Goal: Task Accomplishment & Management: Manage account settings

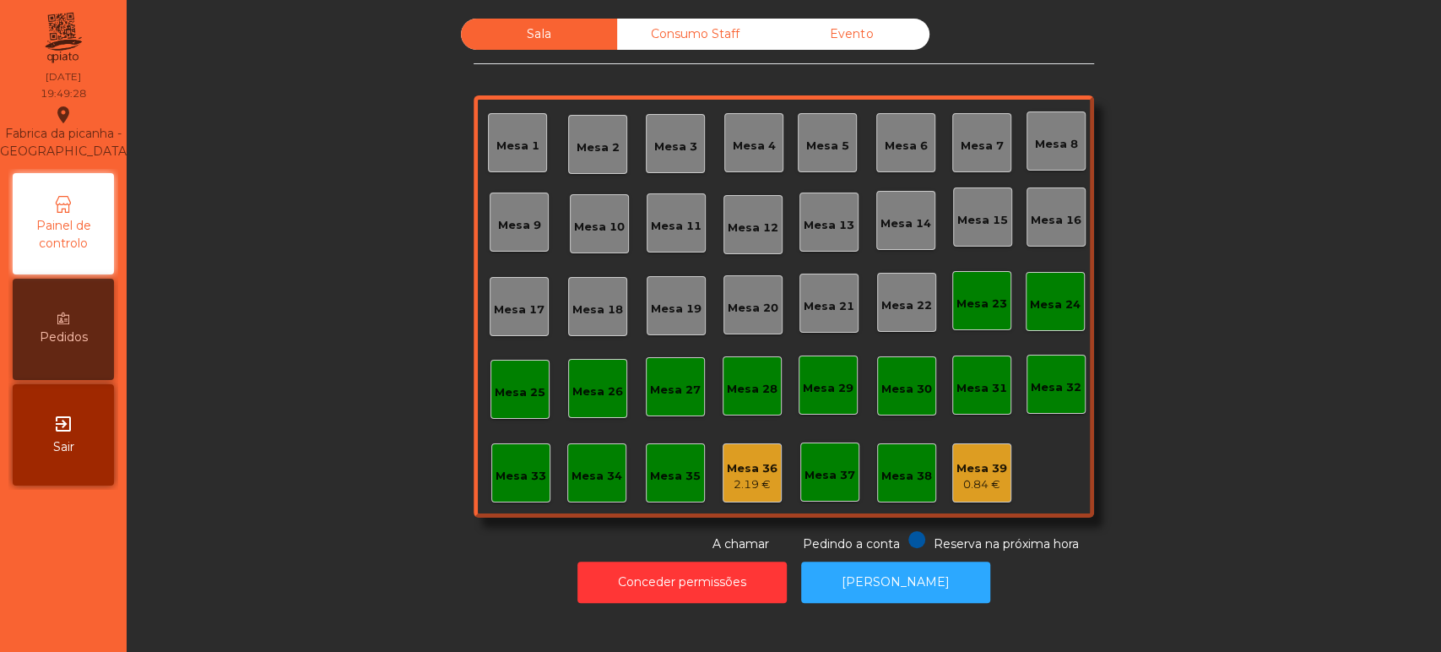
click at [896, 138] on div "Mesa 6" at bounding box center [906, 146] width 43 height 17
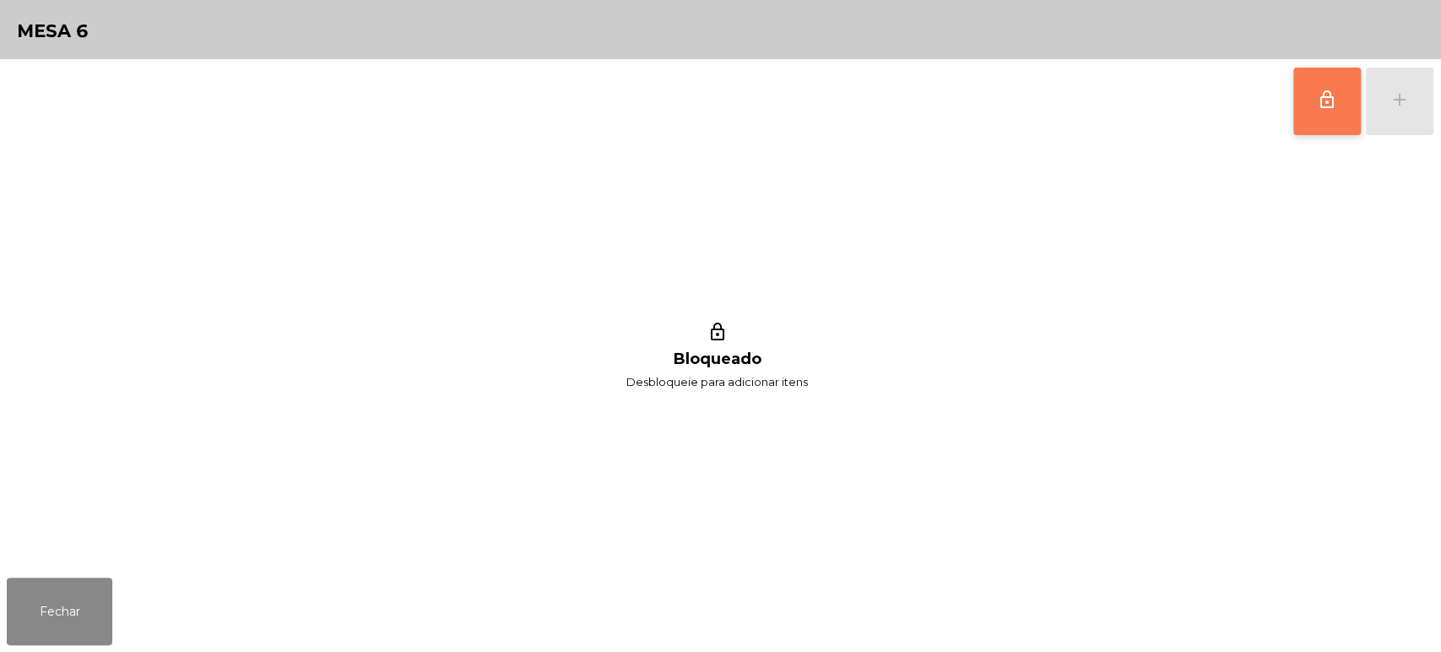
click at [1327, 95] on span "lock_outline" at bounding box center [1327, 99] width 20 height 20
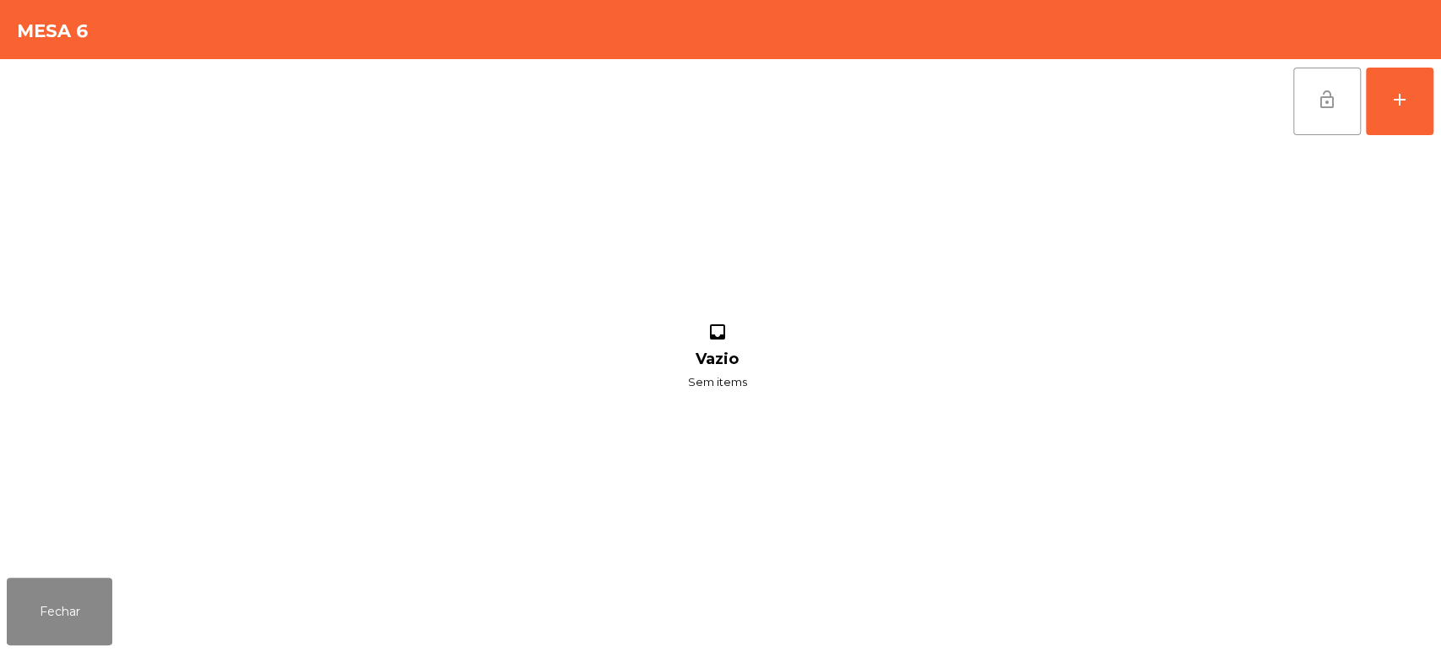
click at [1433, 111] on div "lock_open add inbox Vazio Sem items" at bounding box center [720, 315] width 1441 height 512
click at [1395, 95] on div "add" at bounding box center [1399, 99] width 20 height 20
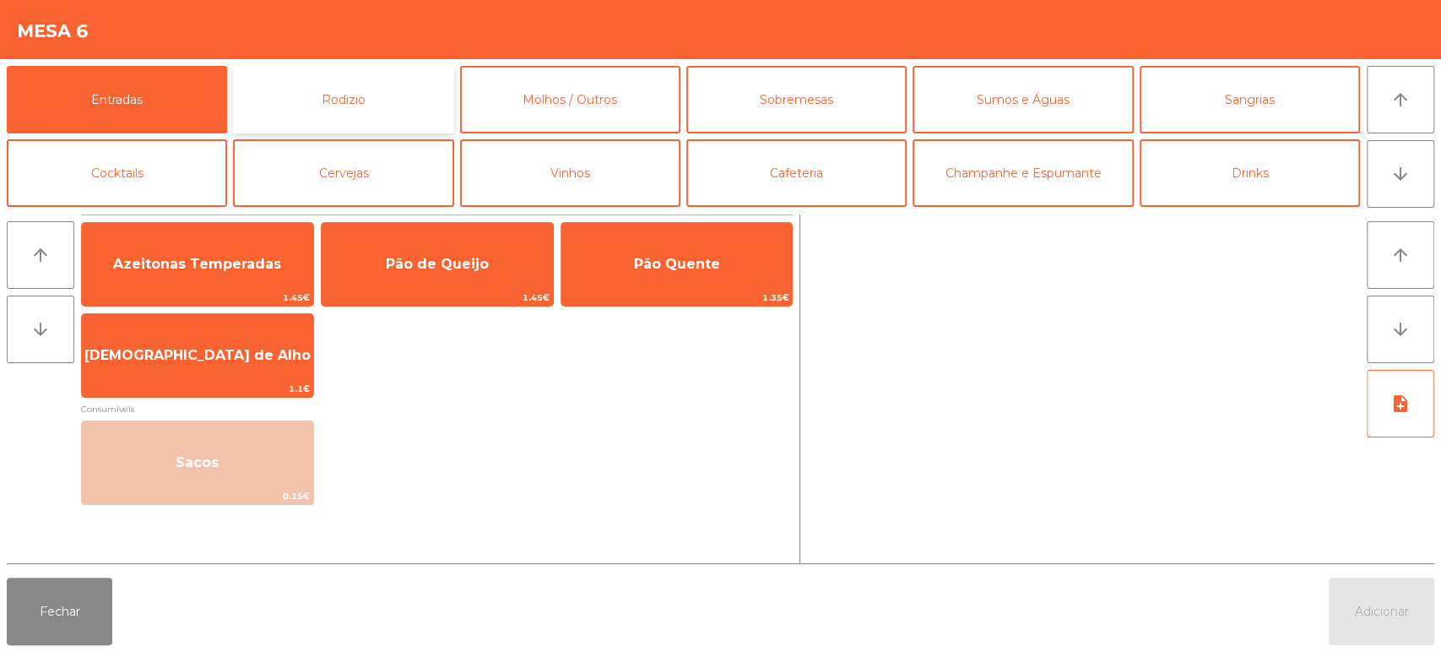
click at [360, 79] on button "Rodizio" at bounding box center [343, 100] width 220 height 68
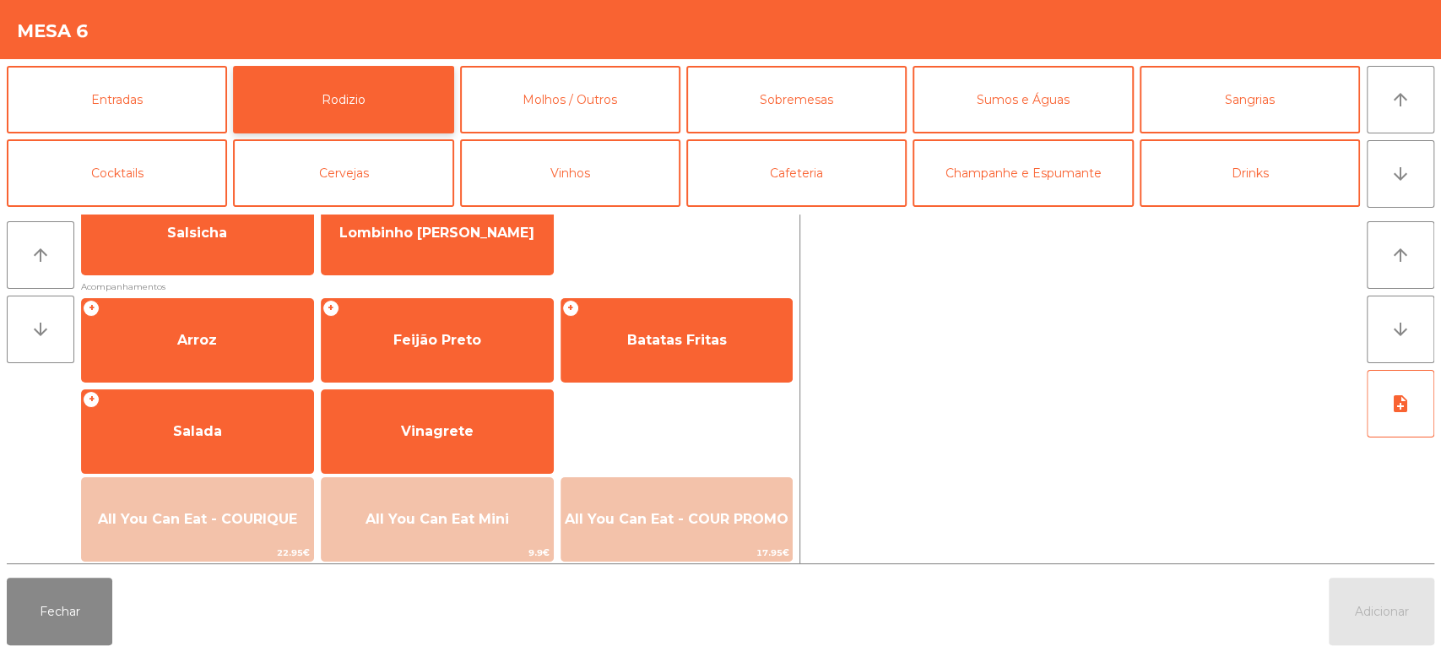
scroll to position [203, 0]
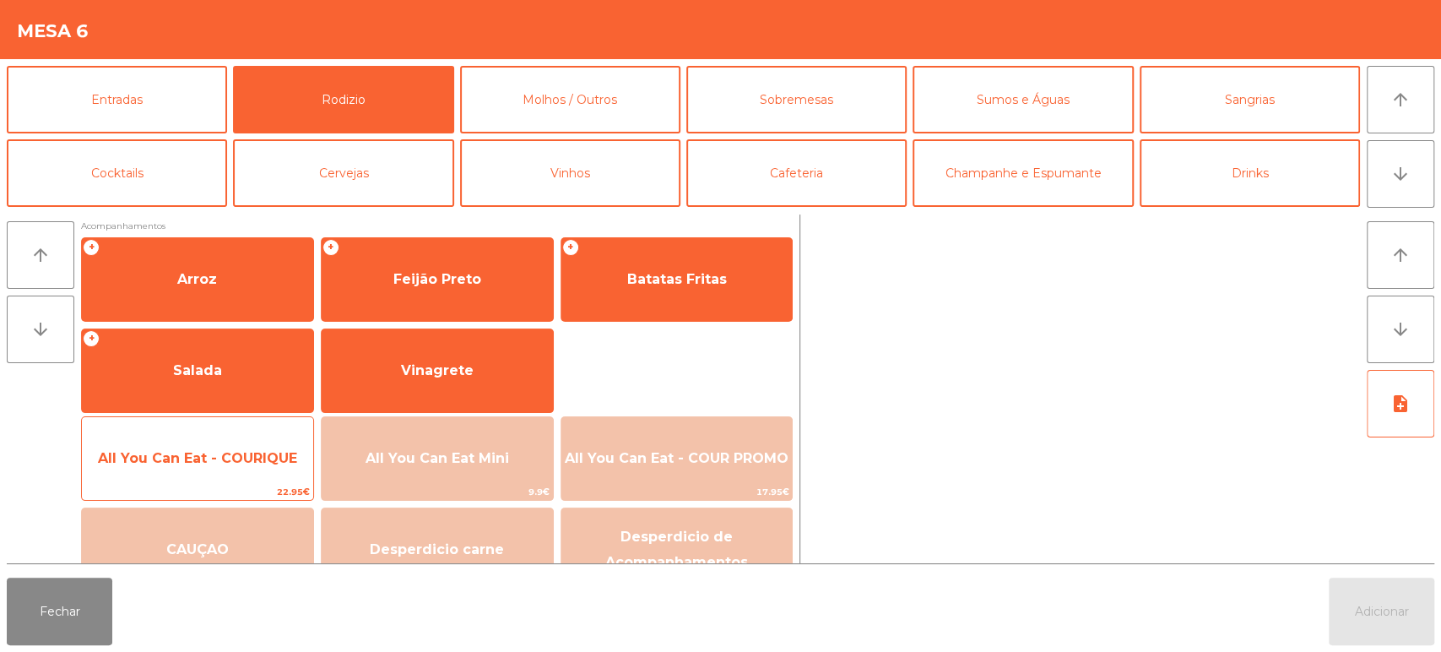
click at [197, 457] on span "All You Can Eat - COURIQUE" at bounding box center [197, 458] width 199 height 16
click at [198, 453] on span "All You Can Eat - COURIQUE" at bounding box center [197, 458] width 199 height 16
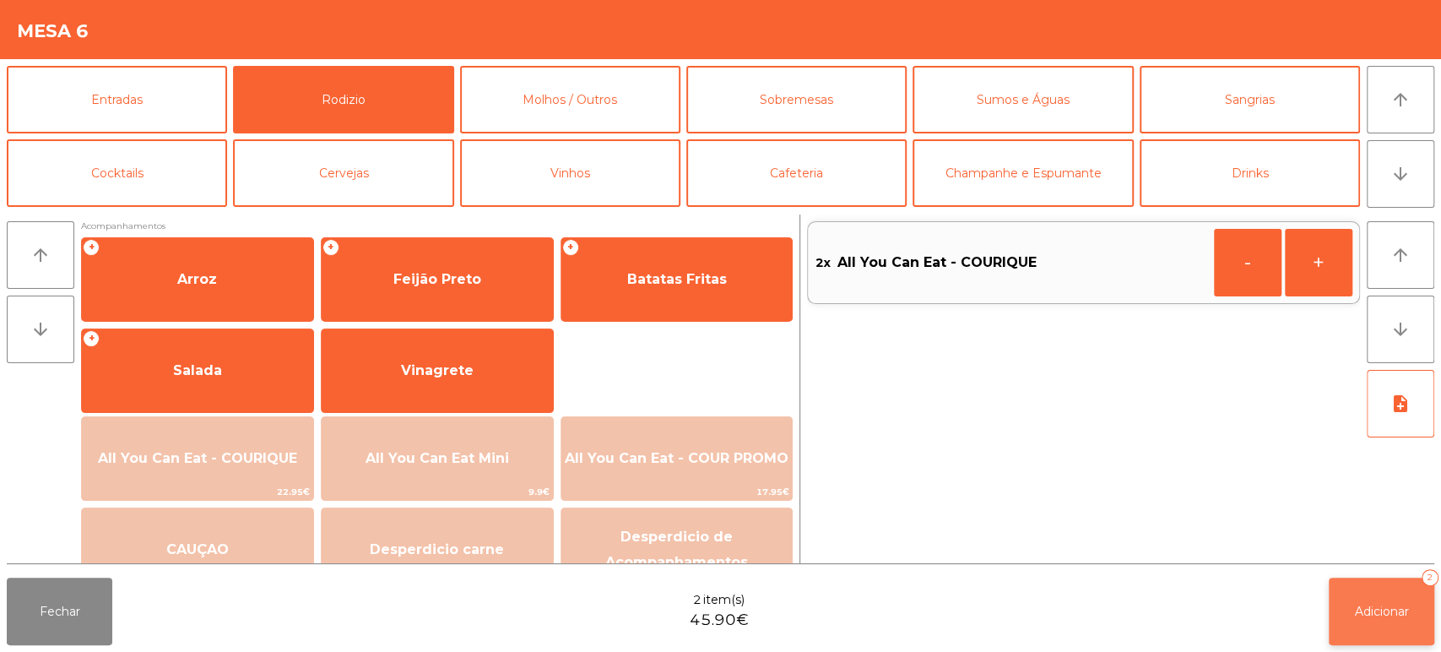
click at [1393, 608] on span "Adicionar" at bounding box center [1382, 611] width 54 height 15
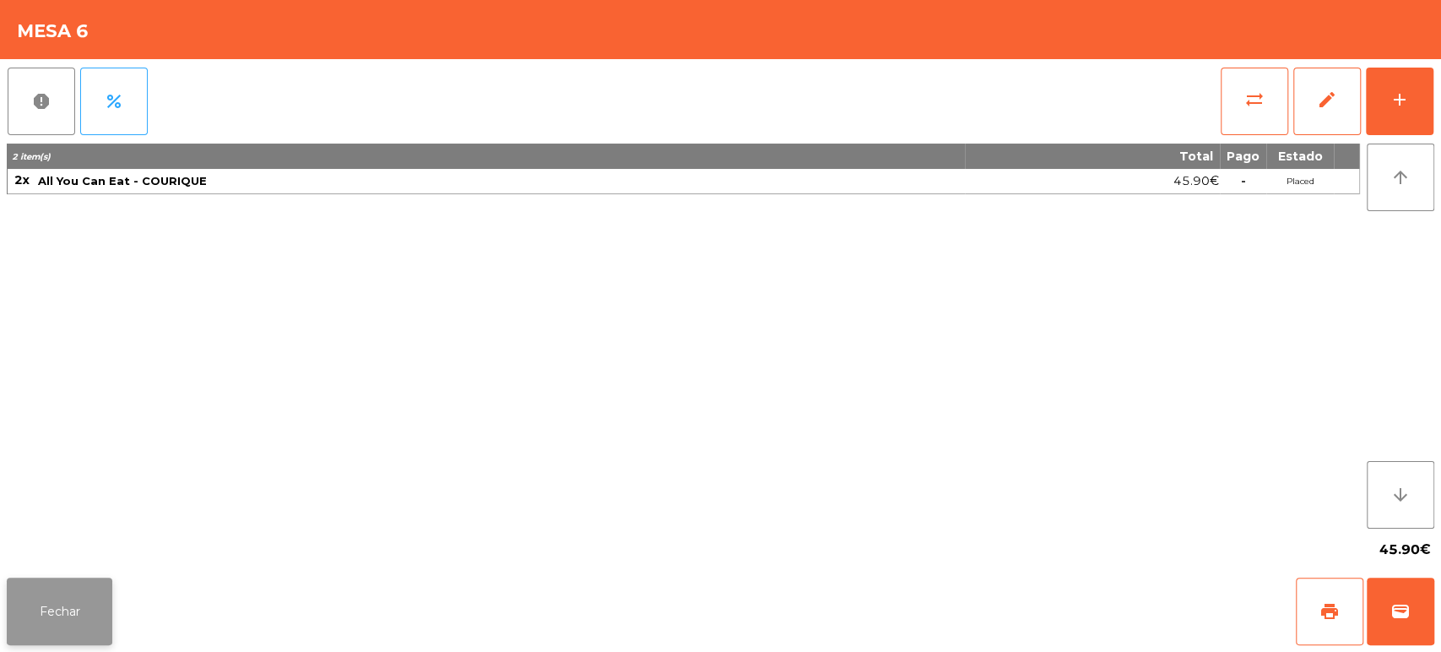
click at [84, 616] on button "Fechar" at bounding box center [60, 611] width 106 height 68
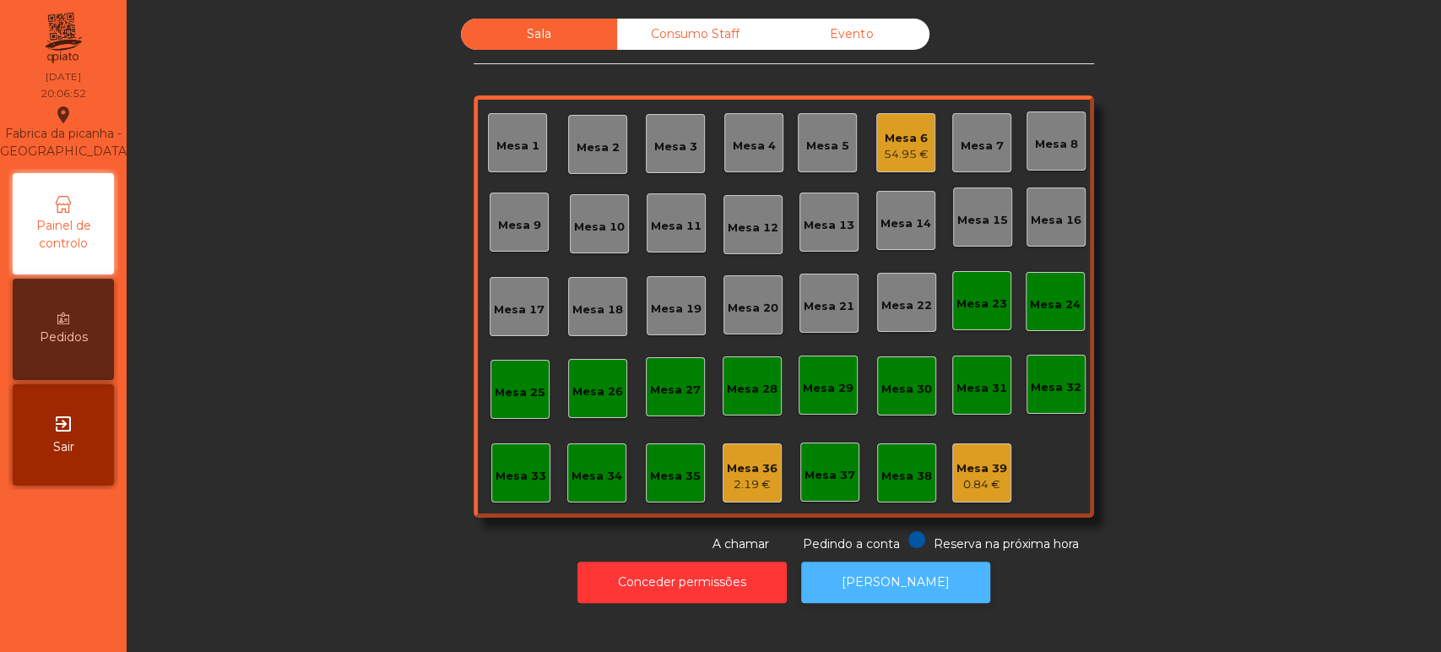
click at [885, 583] on button "[PERSON_NAME]" at bounding box center [895, 581] width 189 height 41
click at [861, 566] on button "[PERSON_NAME]" at bounding box center [895, 581] width 189 height 41
click at [884, 598] on button "[PERSON_NAME]" at bounding box center [895, 581] width 189 height 41
click at [898, 579] on button "[PERSON_NAME]" at bounding box center [895, 581] width 189 height 41
click at [901, 586] on button "[PERSON_NAME]" at bounding box center [895, 581] width 189 height 41
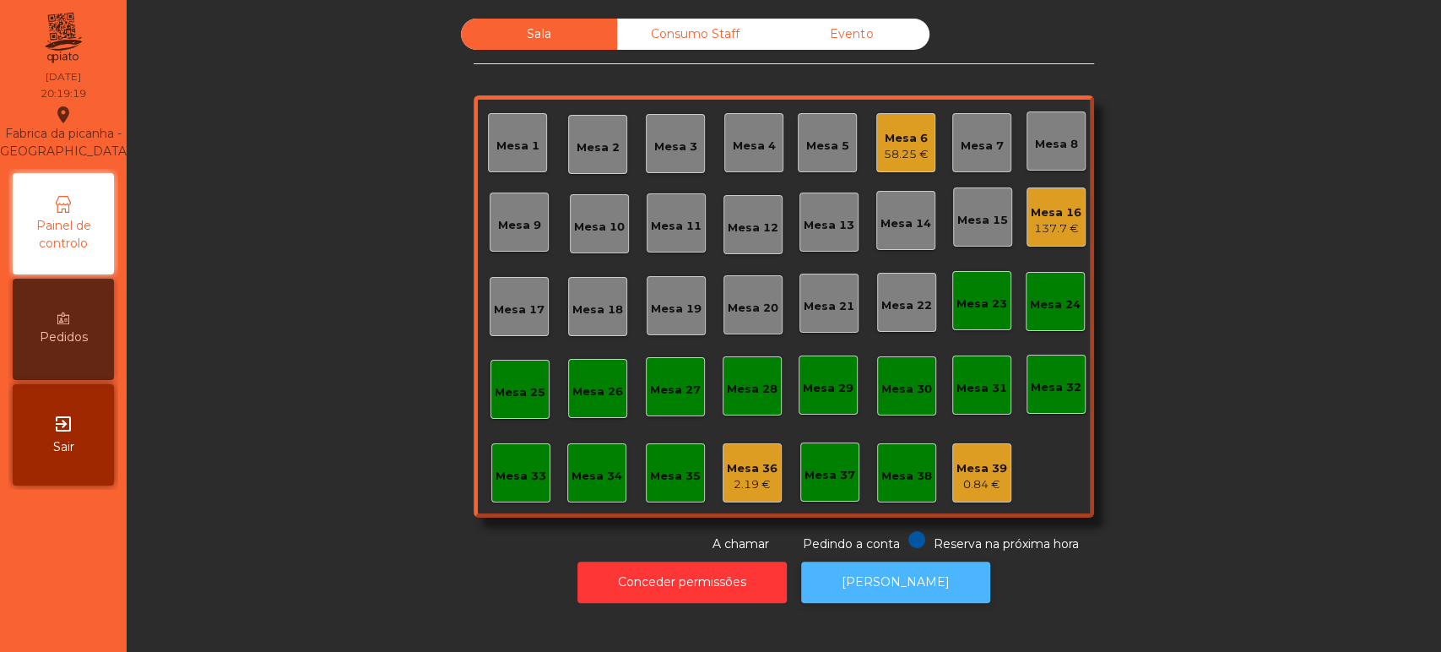
click at [865, 592] on button "[PERSON_NAME]" at bounding box center [895, 581] width 189 height 41
click at [508, 223] on div "Mesa 9" at bounding box center [519, 225] width 43 height 17
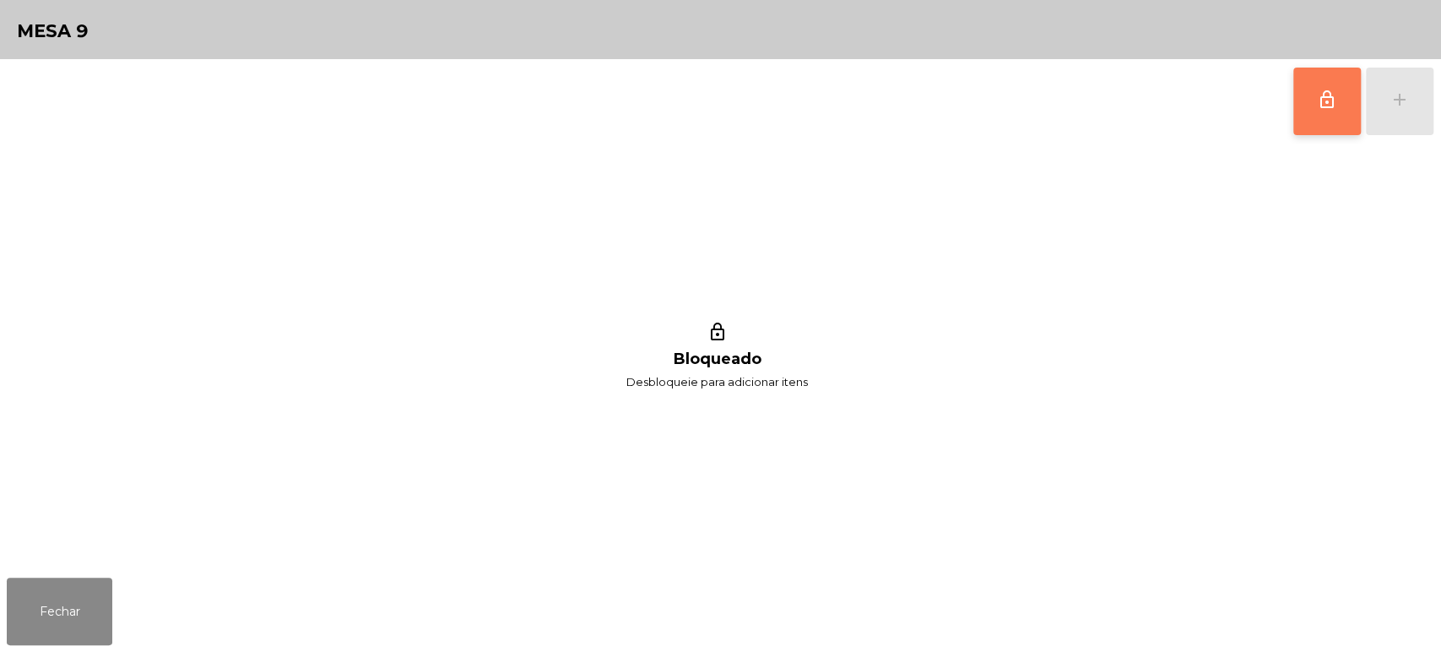
click at [1315, 108] on button "lock_outline" at bounding box center [1327, 102] width 68 height 68
click at [1398, 110] on div "lock_outline add" at bounding box center [1363, 101] width 142 height 84
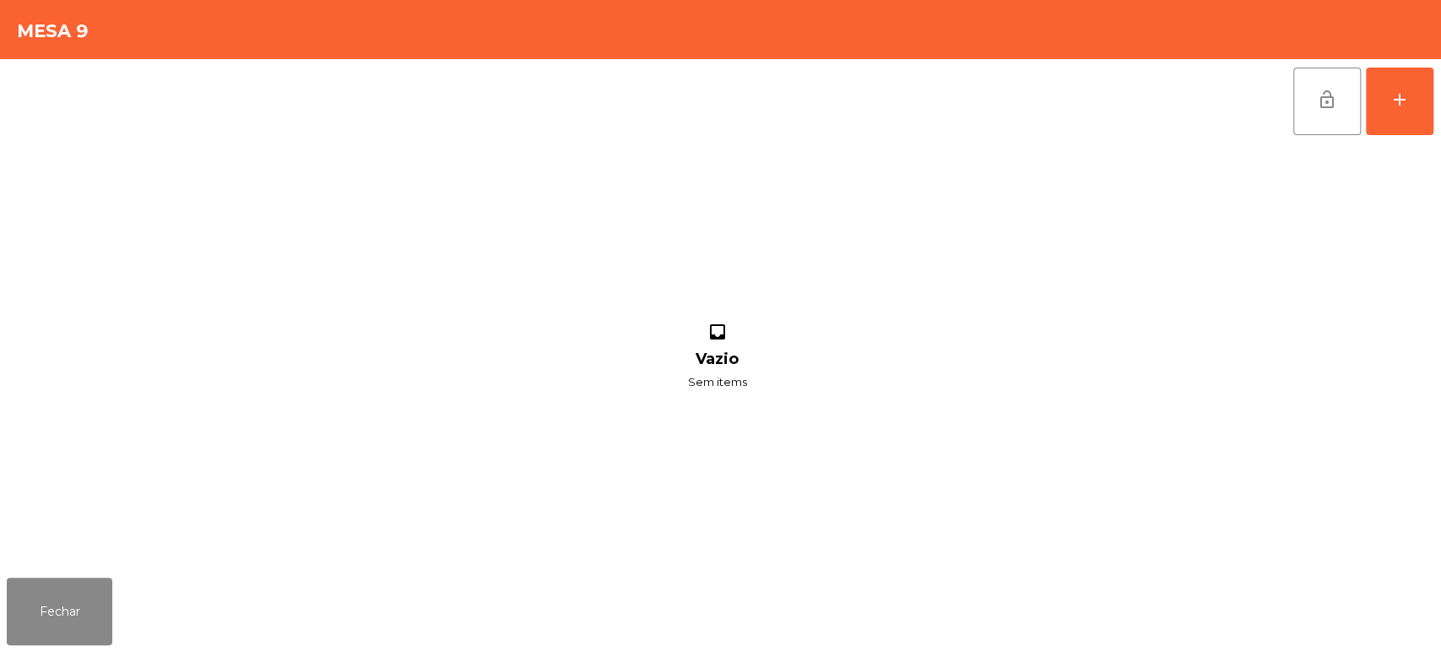
click at [328, 105] on div "lock_open add" at bounding box center [720, 101] width 1427 height 84
click at [1405, 105] on div "add" at bounding box center [1399, 99] width 20 height 20
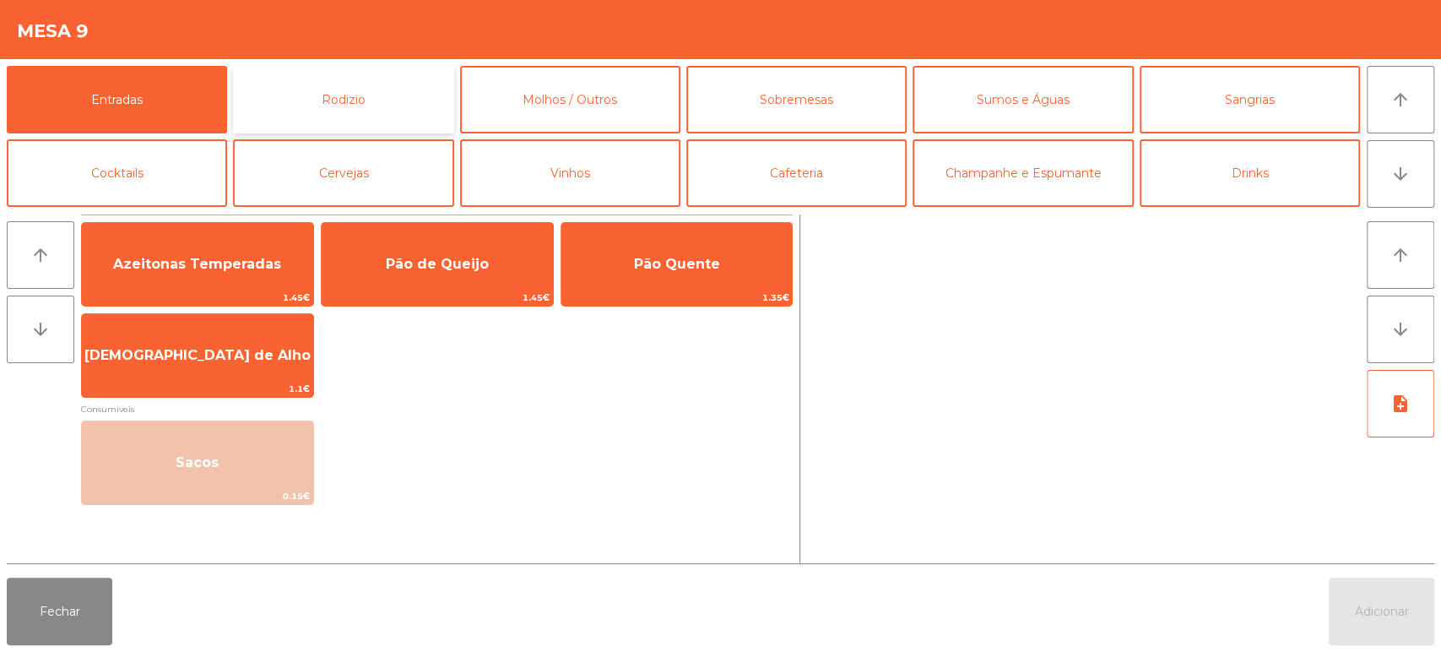
click at [396, 85] on button "Rodizio" at bounding box center [343, 100] width 220 height 68
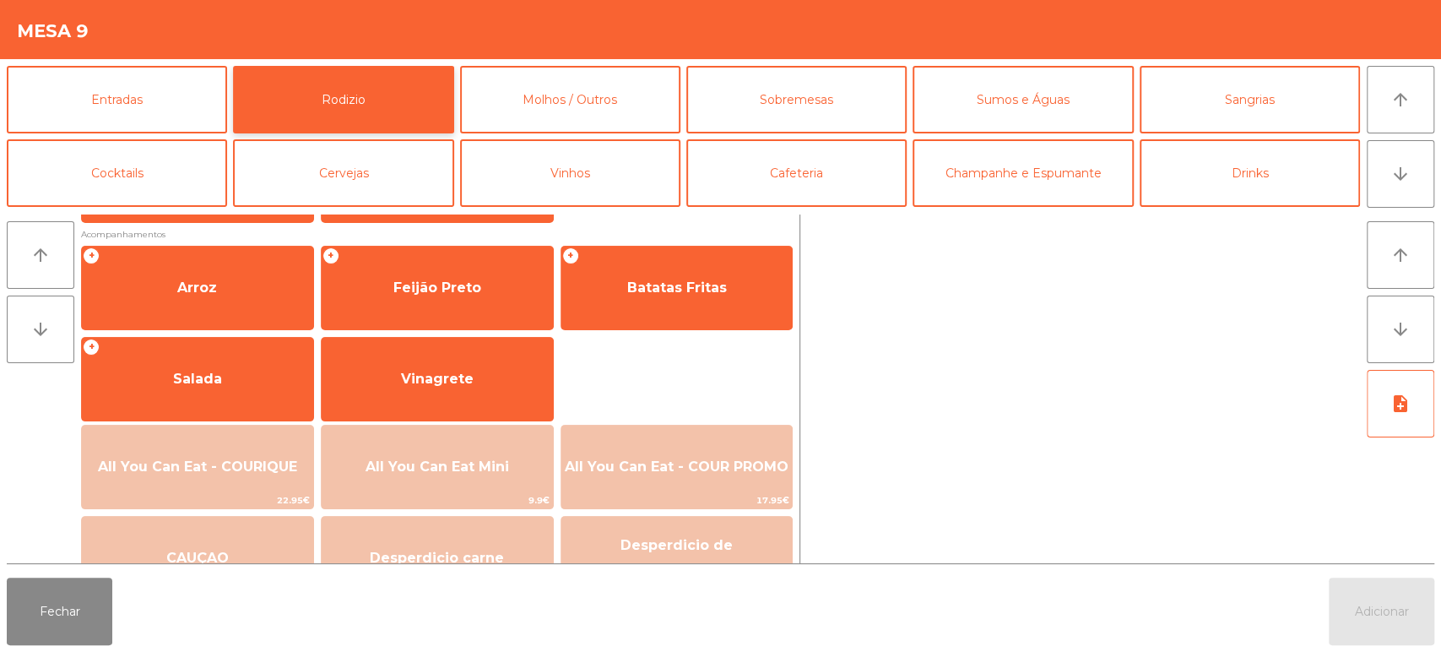
scroll to position [200, 0]
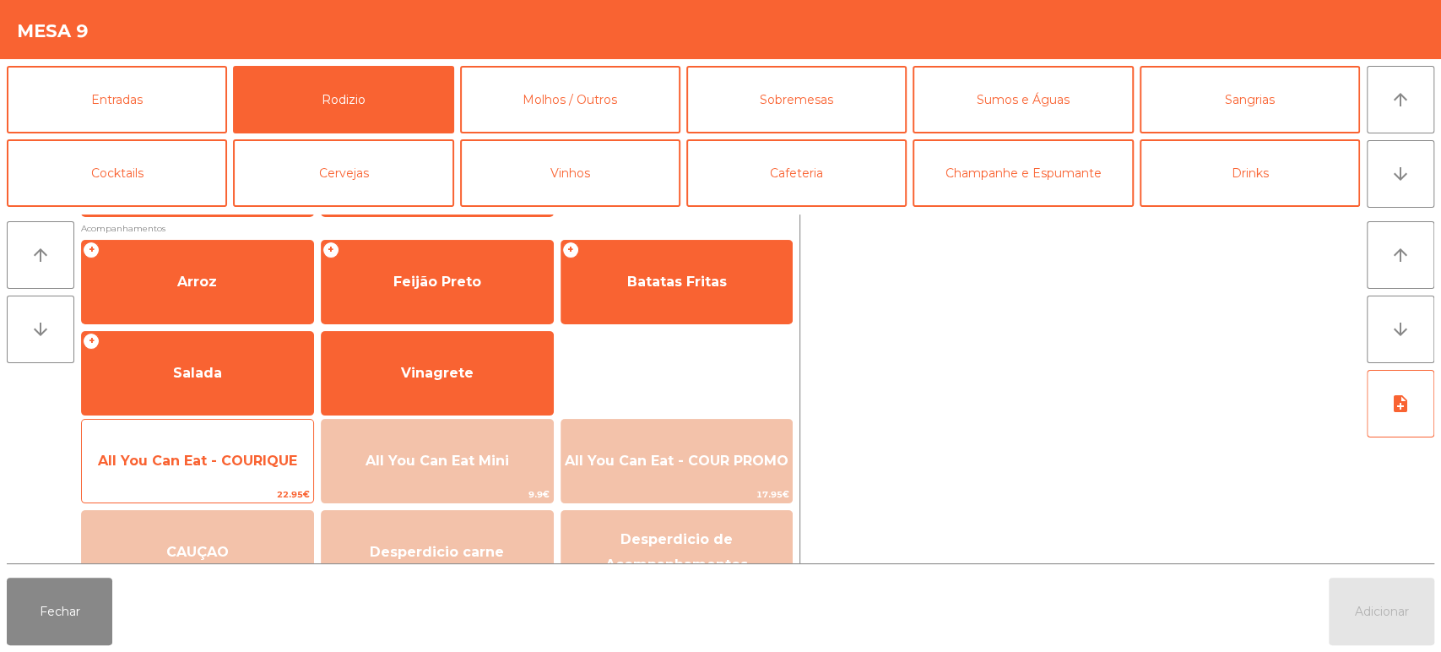
click at [237, 422] on div "All You Can Eat - COURIQUE 22.95€" at bounding box center [197, 461] width 233 height 84
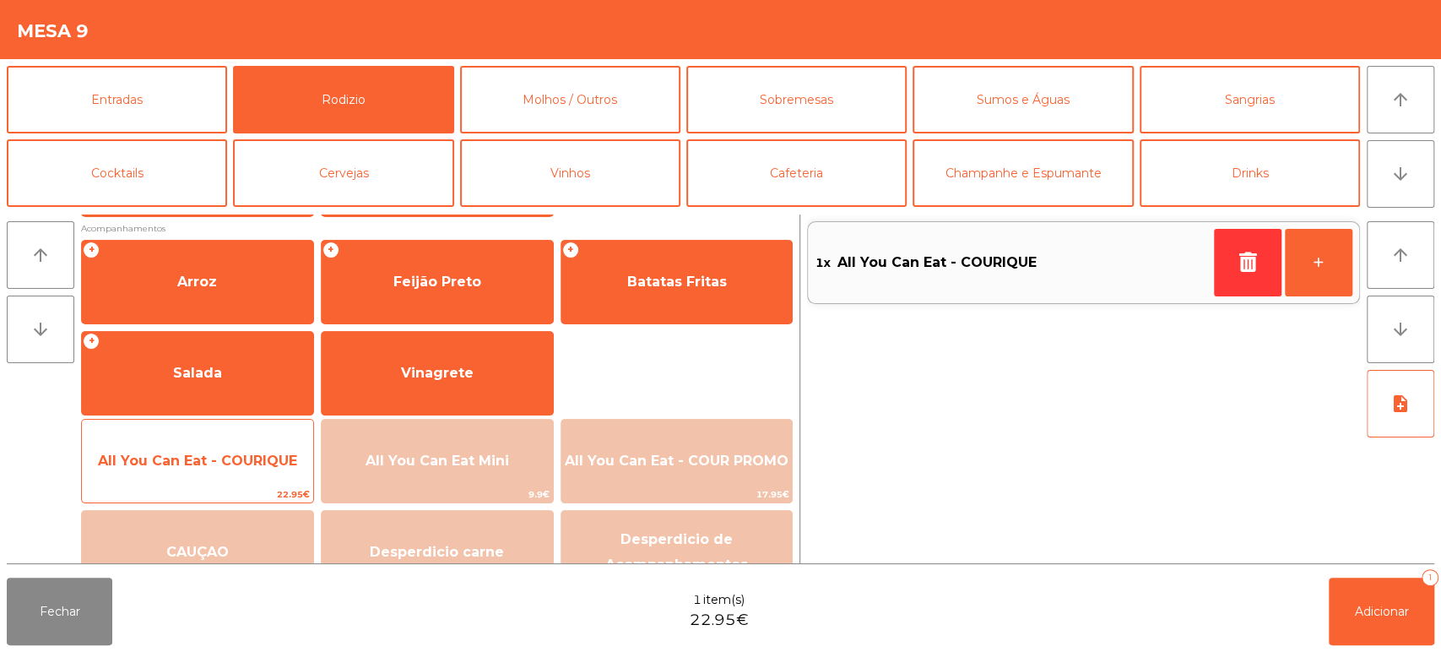
click at [252, 440] on span "All You Can Eat - COURIQUE" at bounding box center [197, 461] width 231 height 46
click at [258, 441] on span "All You Can Eat - COURIQUE" at bounding box center [197, 461] width 231 height 46
click at [234, 466] on span "All You Can Eat - COURIQUE" at bounding box center [197, 460] width 199 height 16
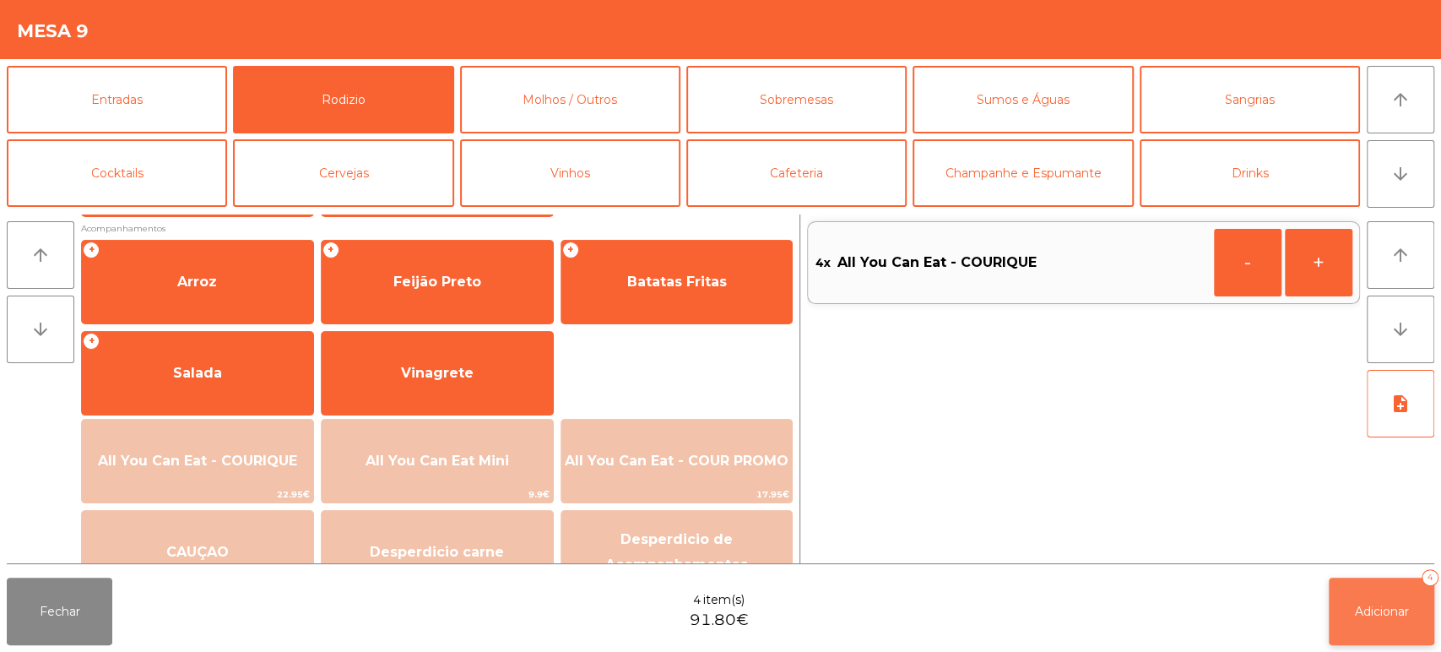
click at [1388, 622] on button "Adicionar 4" at bounding box center [1382, 611] width 106 height 68
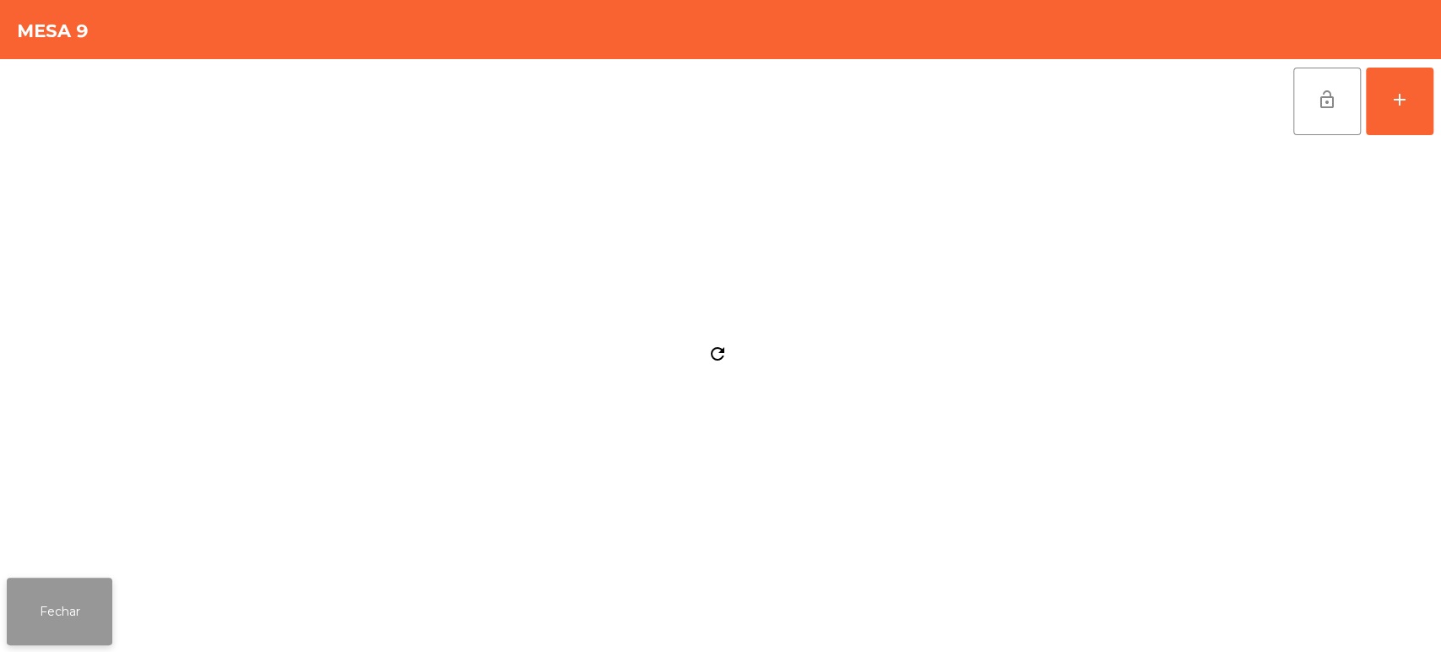
click at [88, 614] on button "Fechar" at bounding box center [60, 611] width 106 height 68
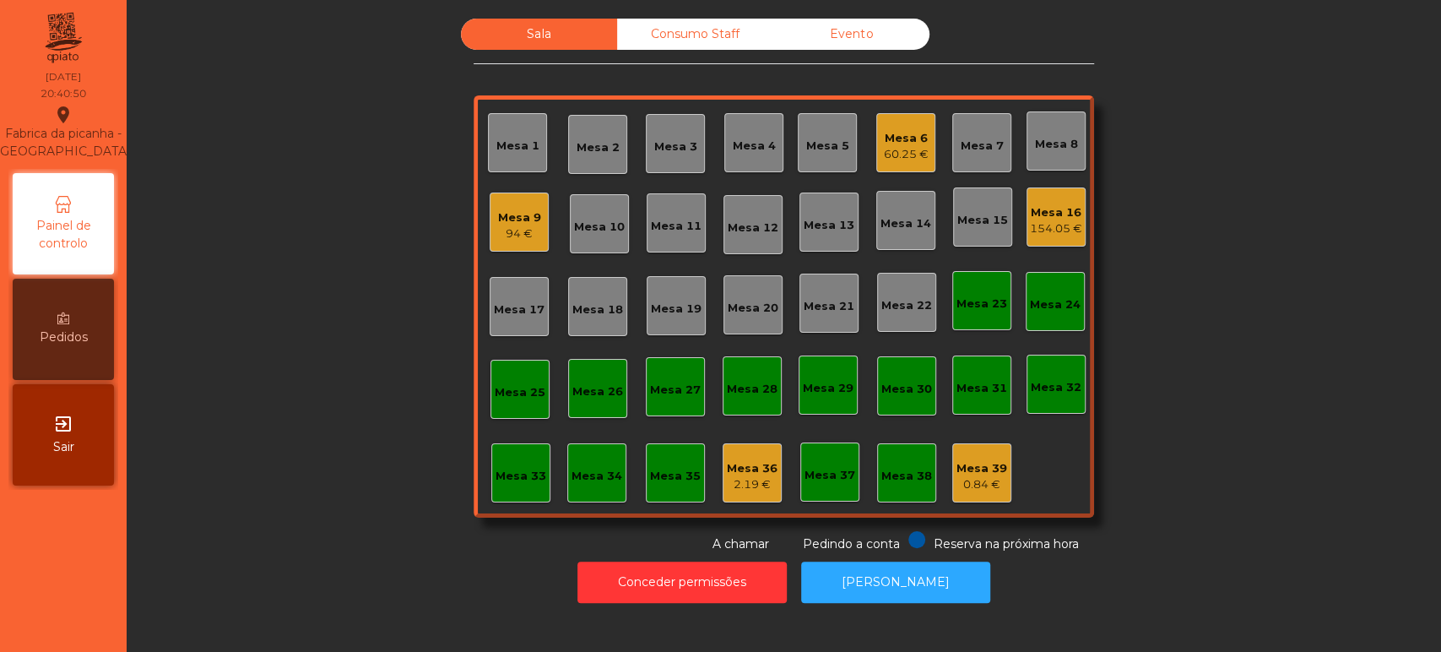
click at [506, 216] on div "Mesa 9" at bounding box center [519, 217] width 43 height 17
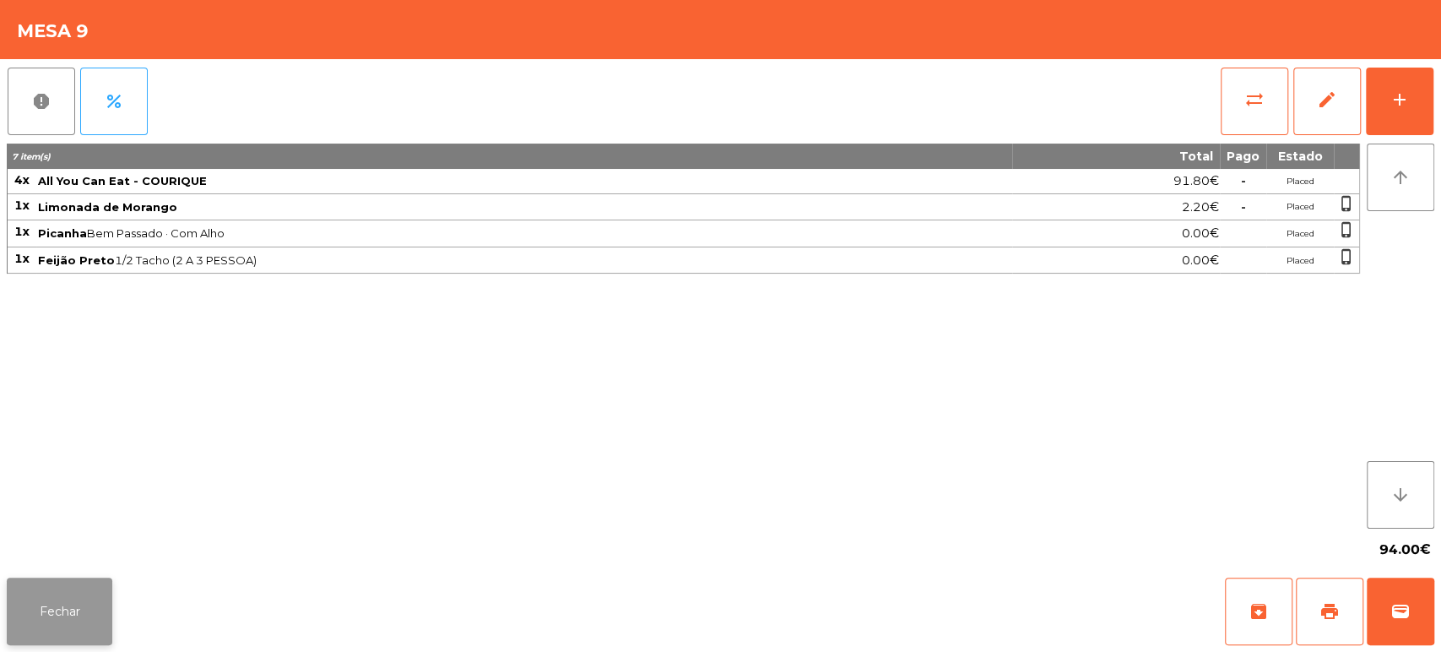
click at [85, 609] on button "Fechar" at bounding box center [60, 611] width 106 height 68
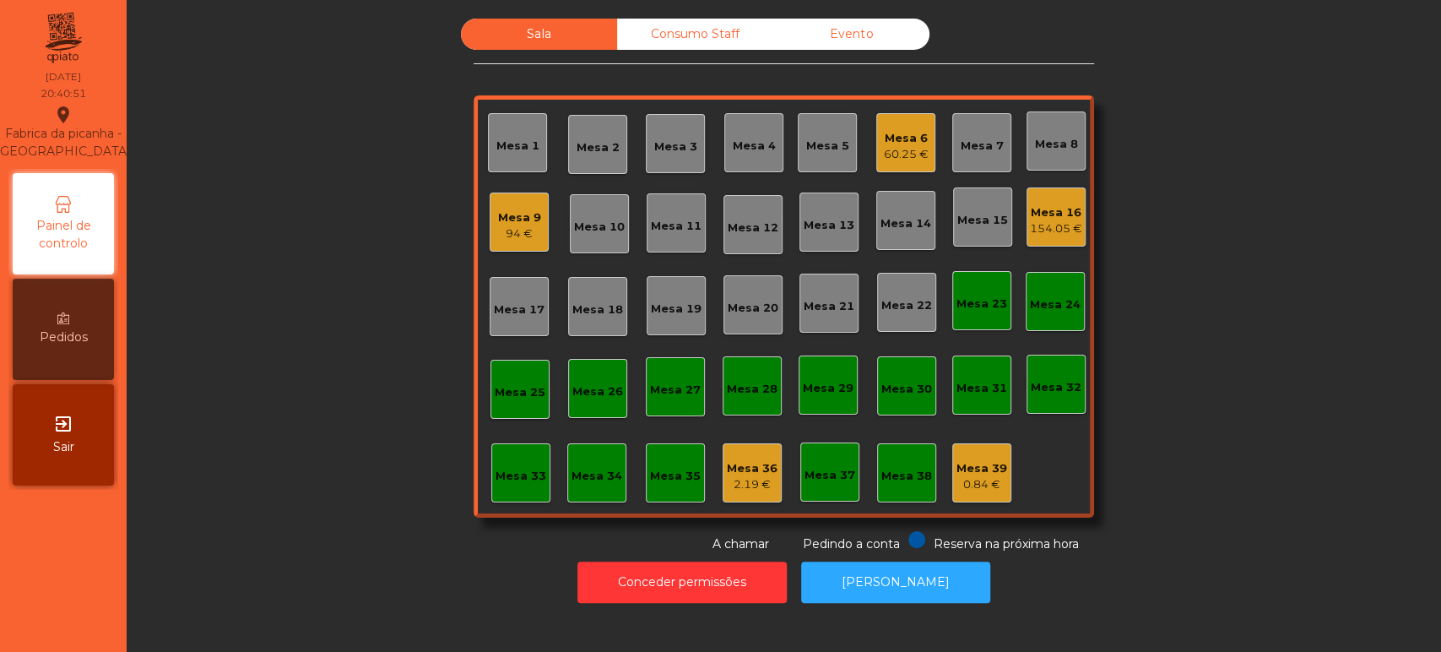
click at [332, 369] on div "Sala Consumo Staff Evento Mesa 1 Mesa 2 Mesa 3 Mesa 4 Mesa 5 Mesa 6 60.25 € Mes…" at bounding box center [783, 286] width 1269 height 534
click at [647, 193] on div "Mesa 11" at bounding box center [676, 222] width 59 height 59
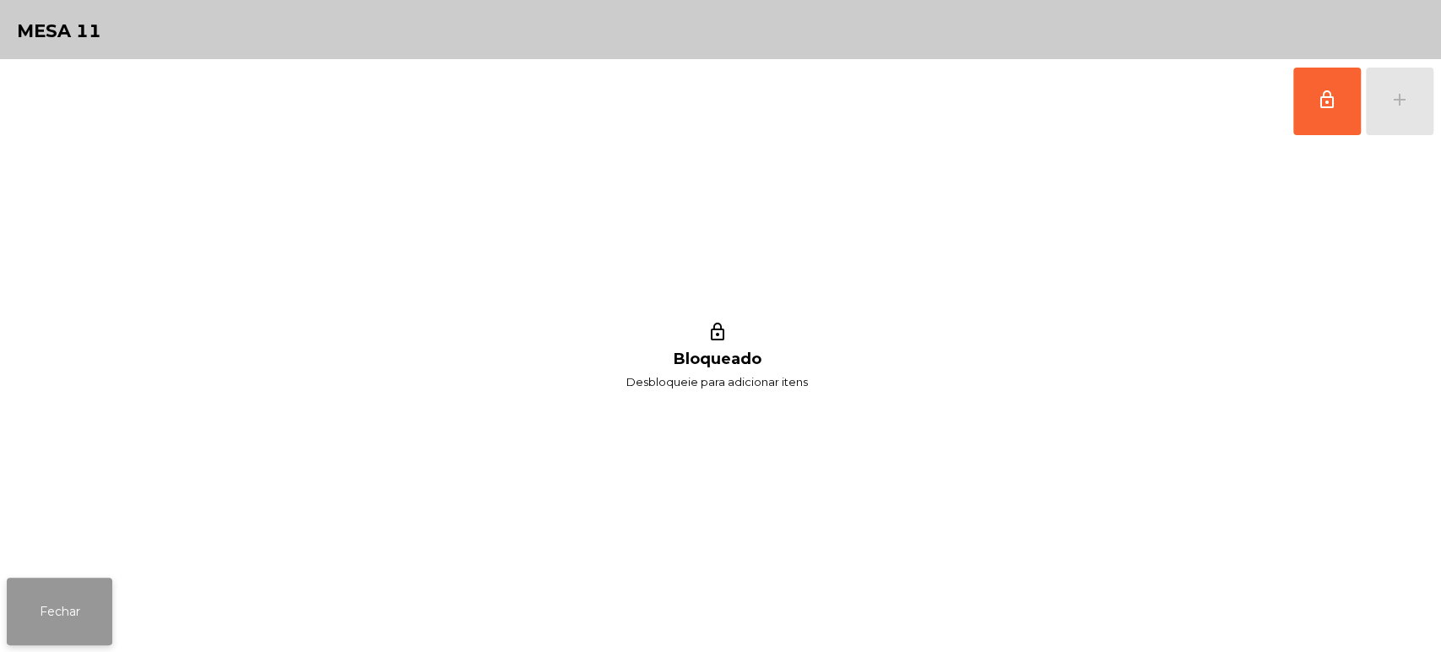
click at [51, 614] on button "Fechar" at bounding box center [60, 611] width 106 height 68
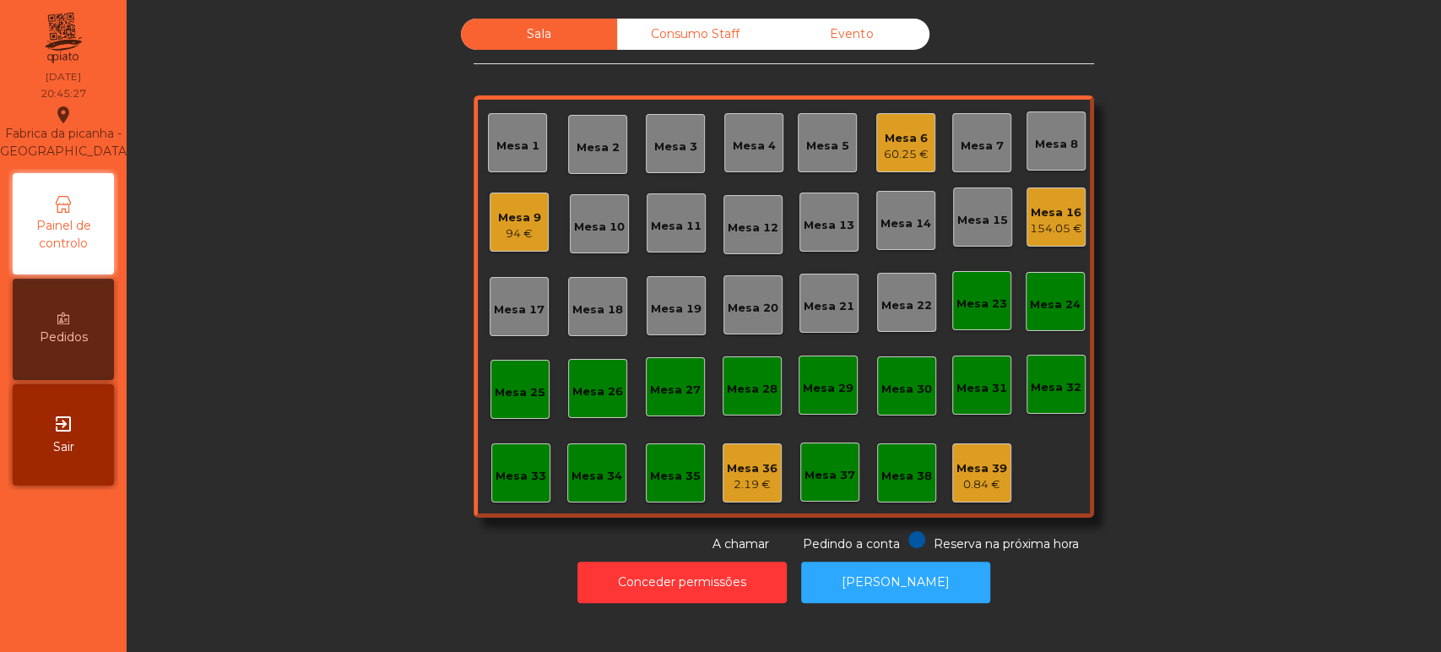
click at [818, 240] on div "Mesa 13" at bounding box center [828, 221] width 59 height 59
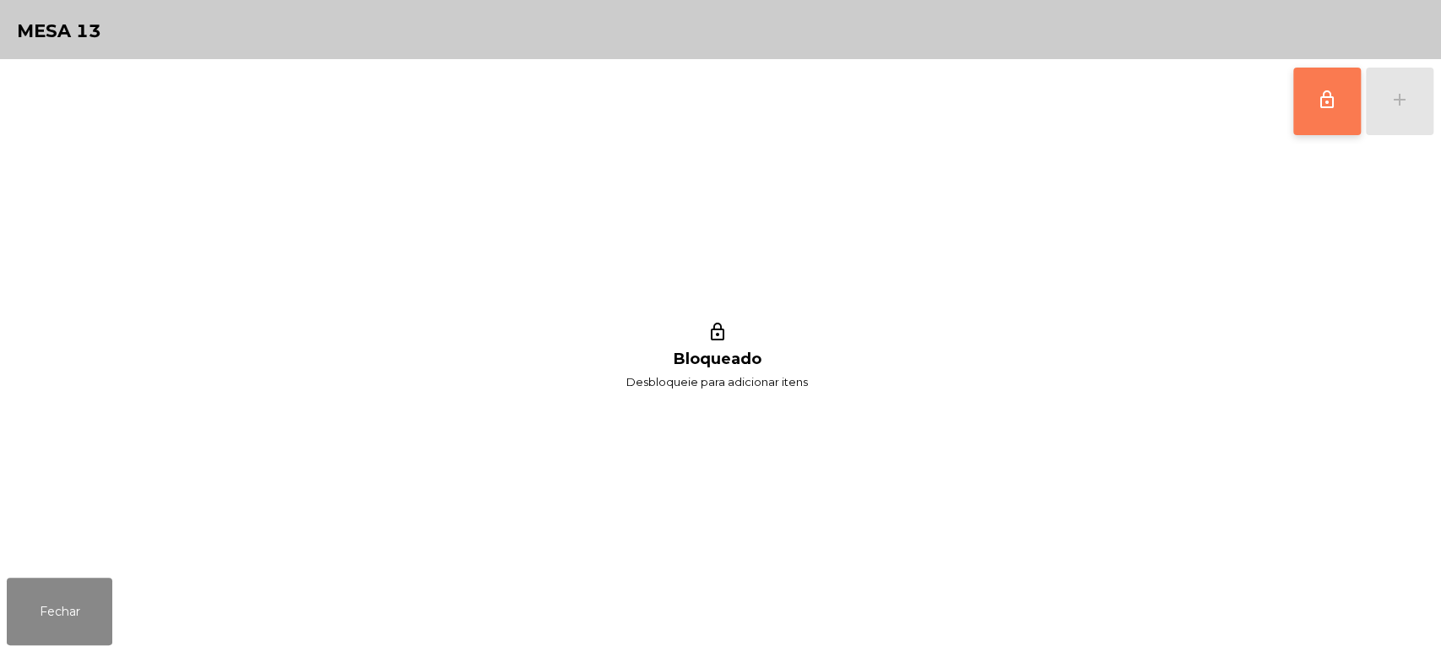
click at [1318, 116] on button "lock_outline" at bounding box center [1327, 102] width 68 height 68
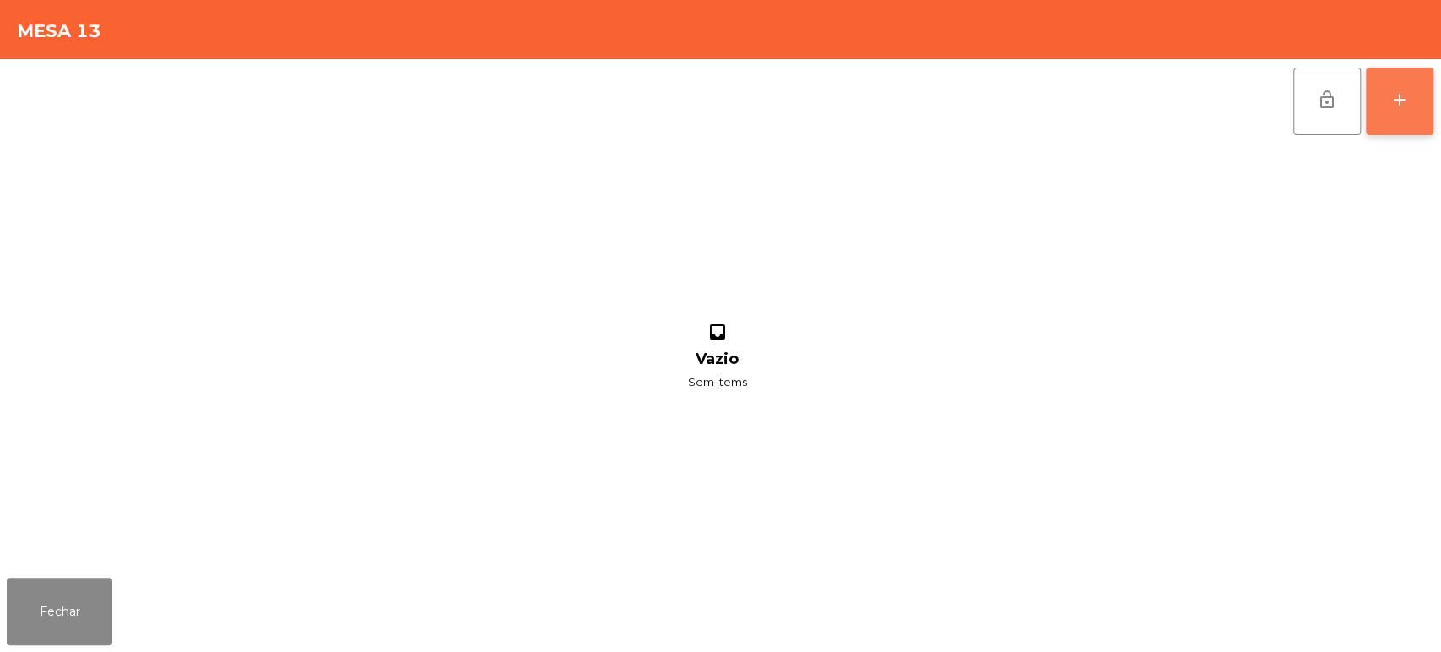
click at [1413, 106] on button "add" at bounding box center [1400, 102] width 68 height 68
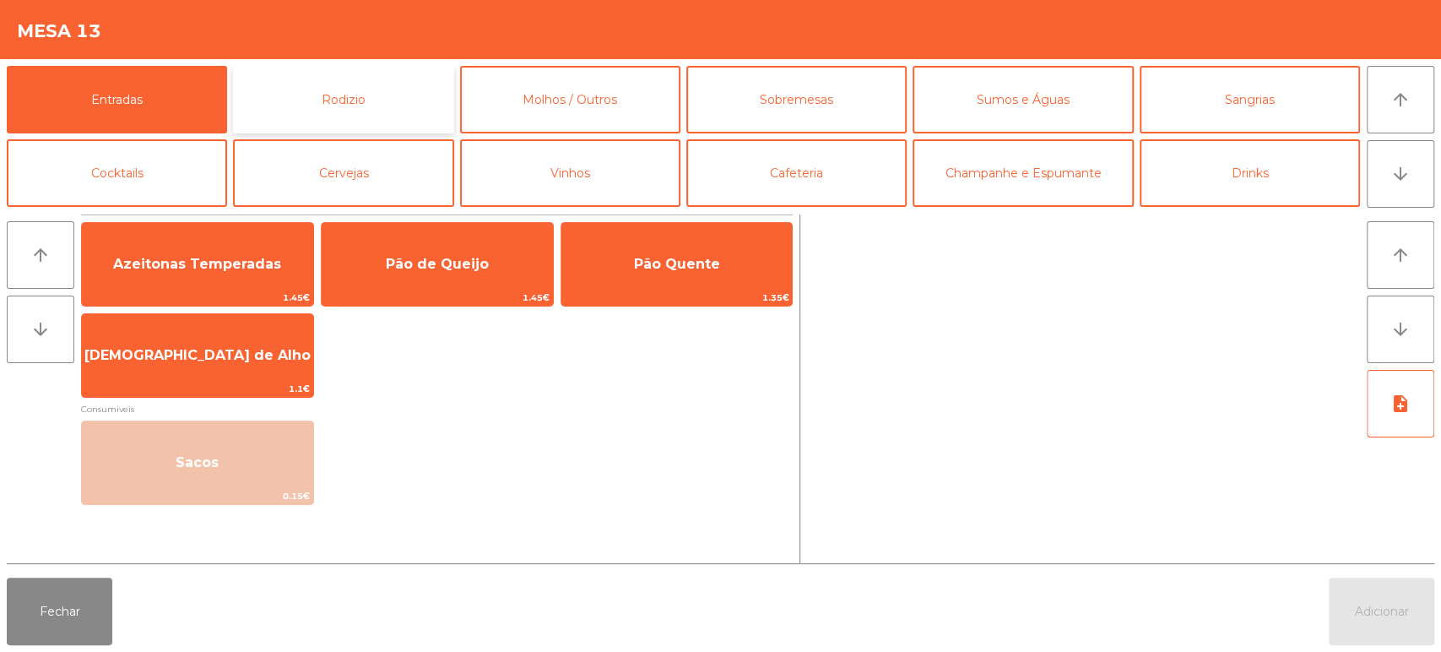
click at [354, 106] on button "Rodizio" at bounding box center [343, 100] width 220 height 68
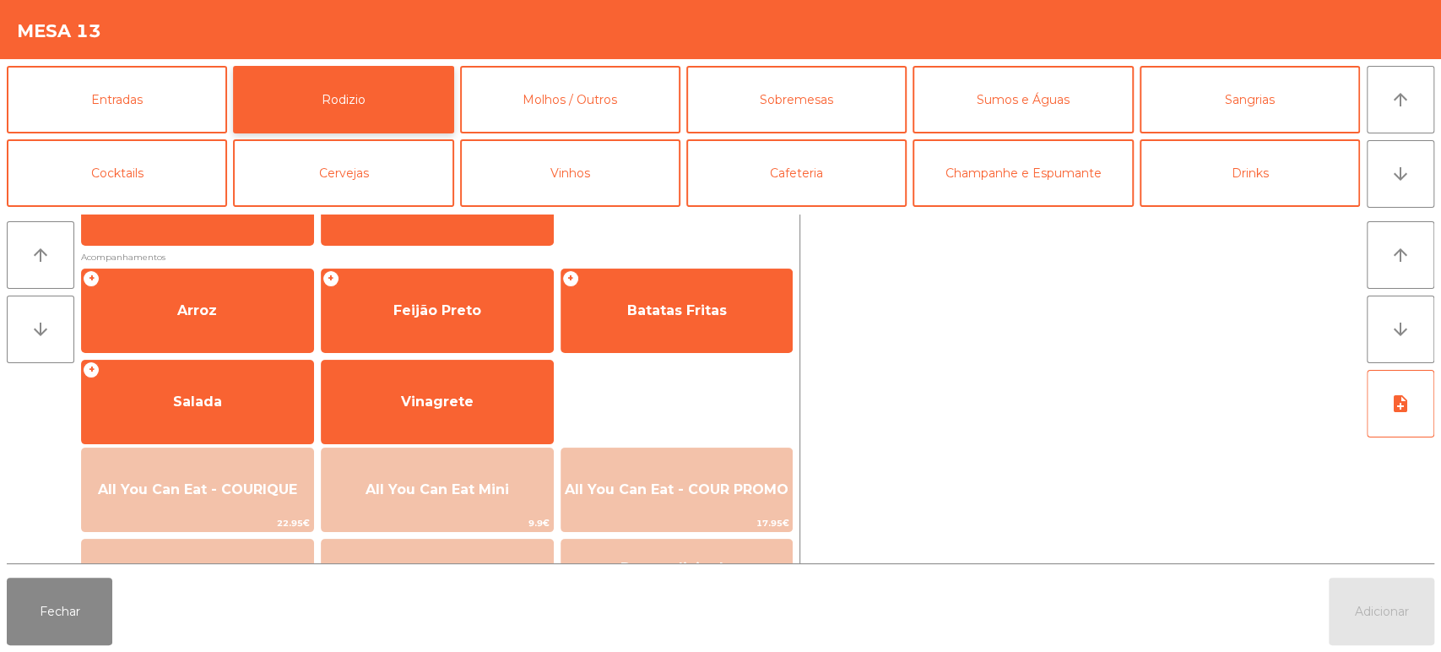
scroll to position [207, 0]
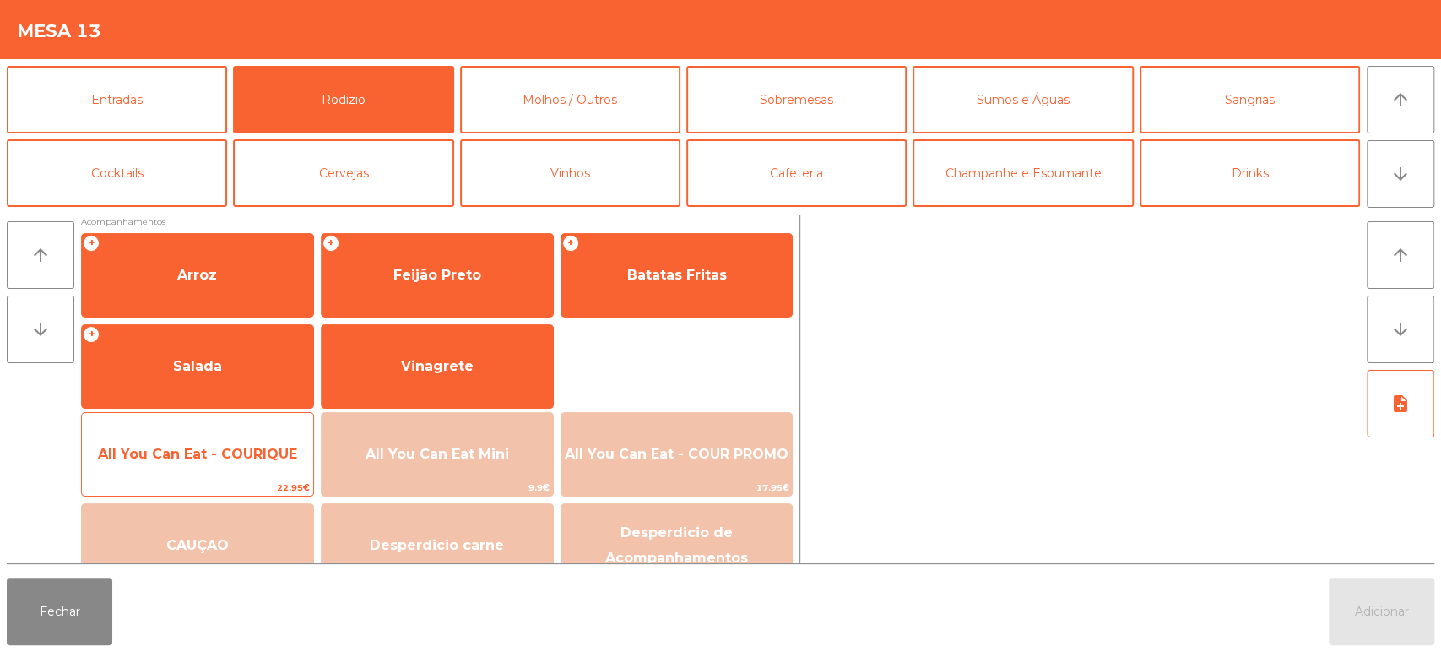
click at [231, 425] on div "All You Can Eat - COURIQUE 22.95€" at bounding box center [197, 454] width 233 height 84
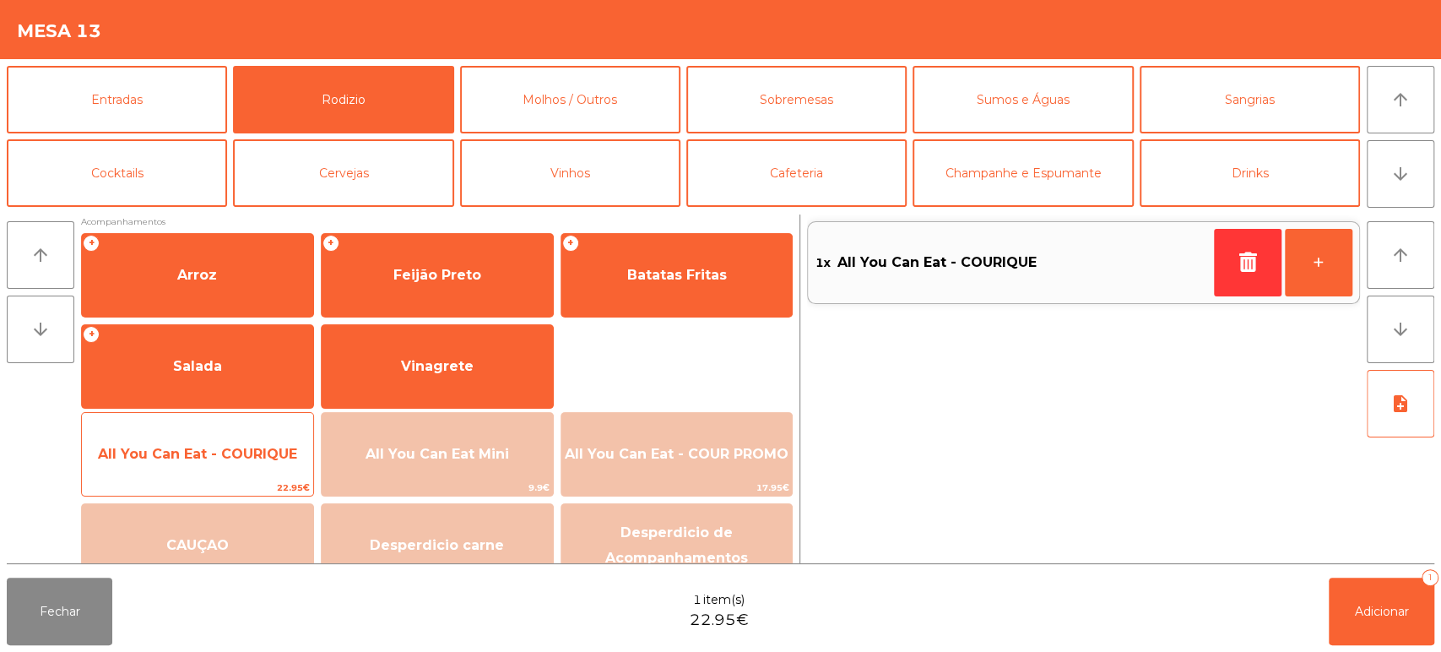
click at [230, 432] on span "All You Can Eat - COURIQUE" at bounding box center [197, 454] width 231 height 46
click at [231, 432] on span "All You Can Eat - COURIQUE" at bounding box center [197, 454] width 231 height 46
click at [225, 438] on span "All You Can Eat - COURIQUE" at bounding box center [197, 454] width 231 height 46
click at [228, 452] on span "All You Can Eat - COURIQUE" at bounding box center [197, 454] width 199 height 16
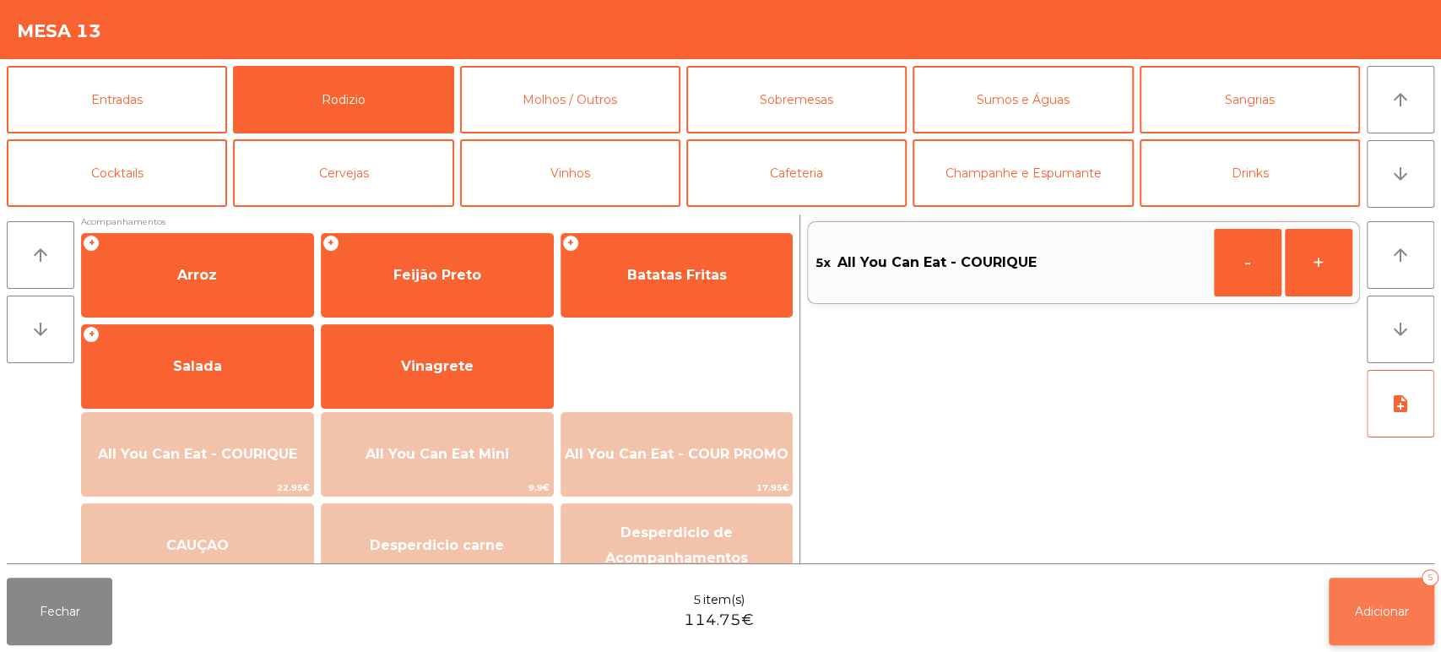
click at [1385, 611] on span "Adicionar" at bounding box center [1382, 611] width 54 height 15
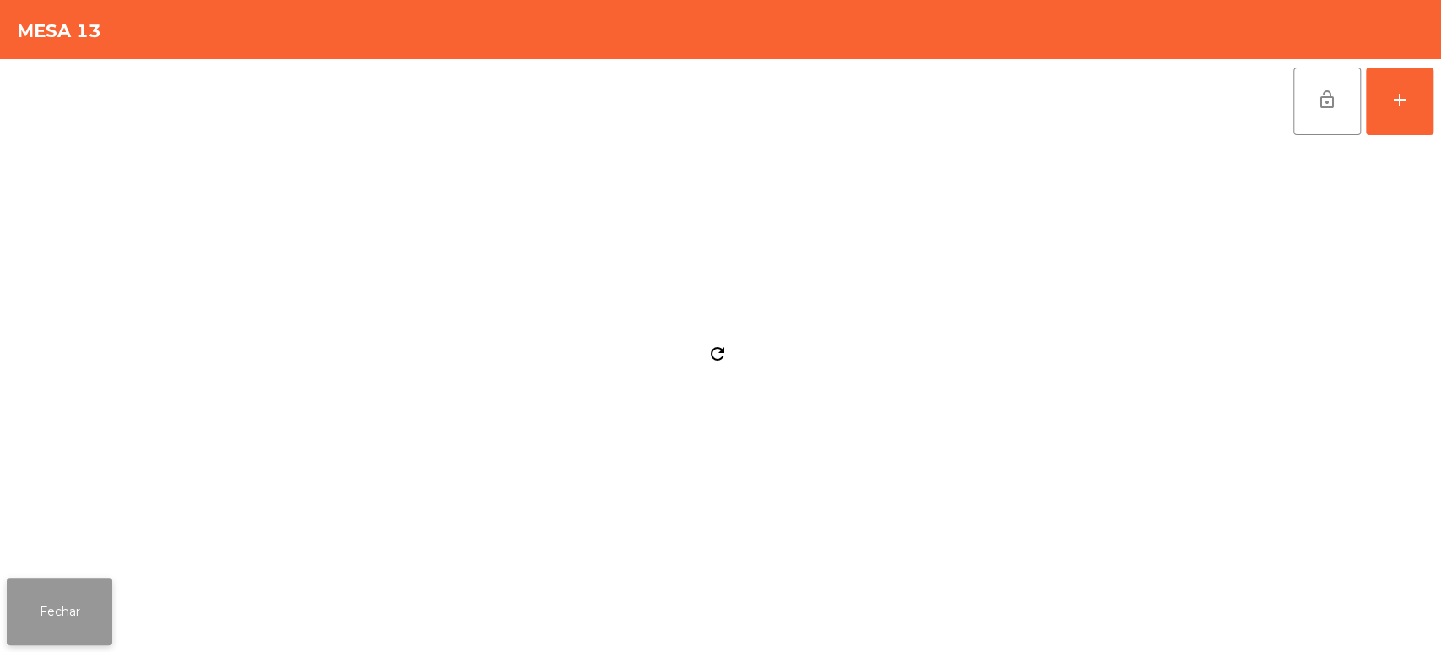
click at [89, 580] on button "Fechar" at bounding box center [60, 611] width 106 height 68
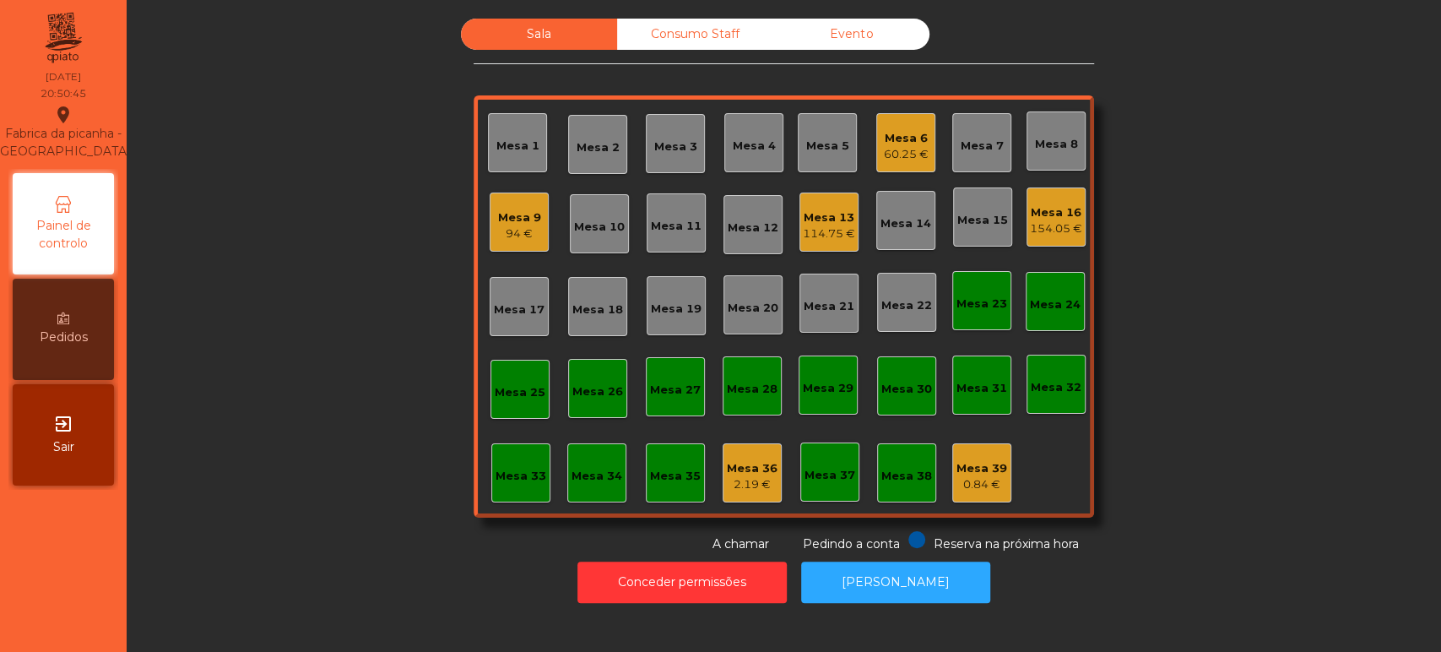
click at [328, 165] on div "Sala Consumo Staff Evento Mesa 1 Mesa 2 Mesa 3 Mesa 4 Mesa 5 Mesa 6 60.25 € Mes…" at bounding box center [783, 286] width 1269 height 534
click at [754, 460] on div "Mesa 36" at bounding box center [752, 468] width 51 height 17
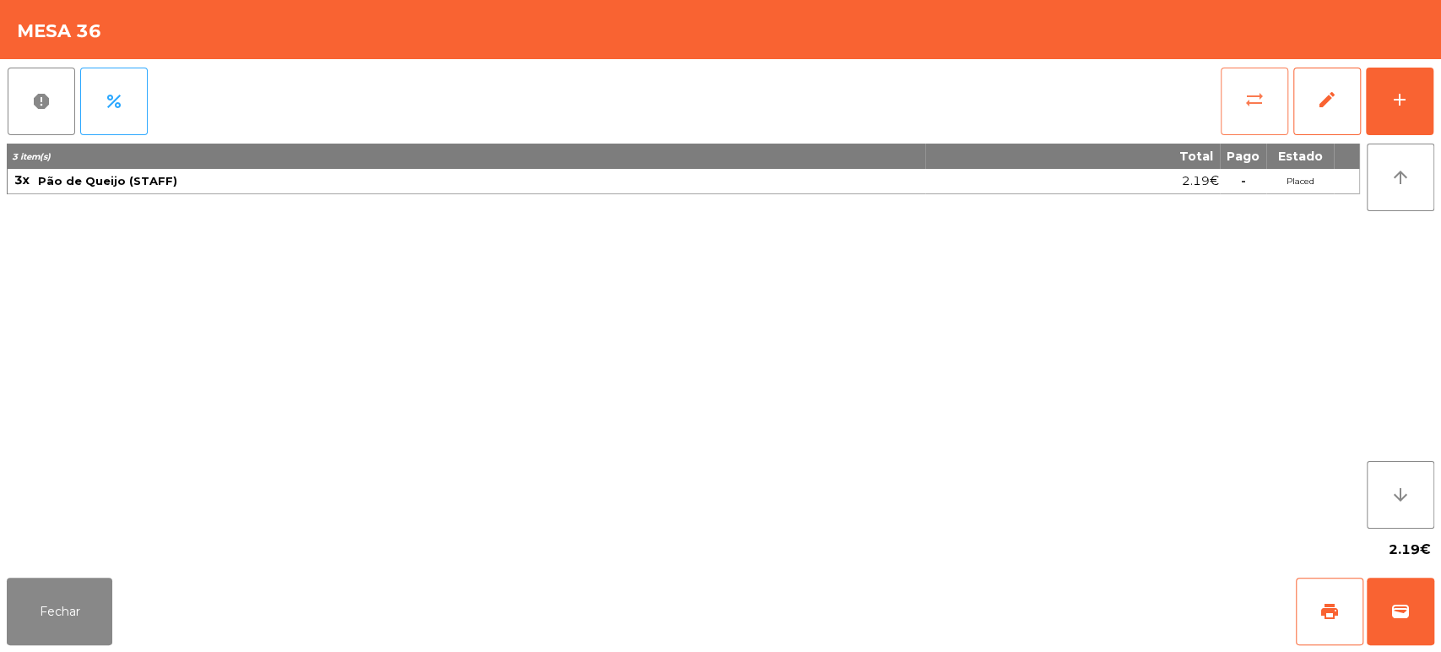
click at [1251, 101] on span "sync_alt" at bounding box center [1254, 99] width 20 height 20
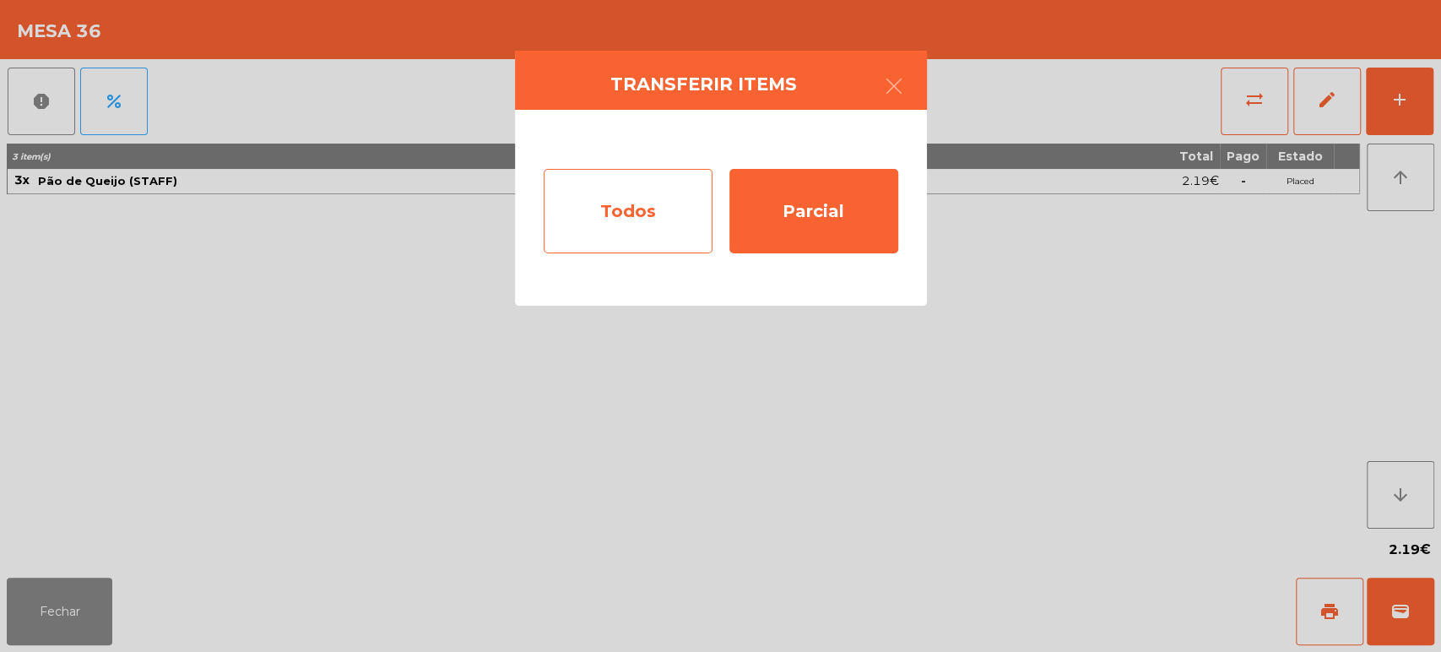
click at [653, 232] on div "Todos" at bounding box center [628, 211] width 169 height 84
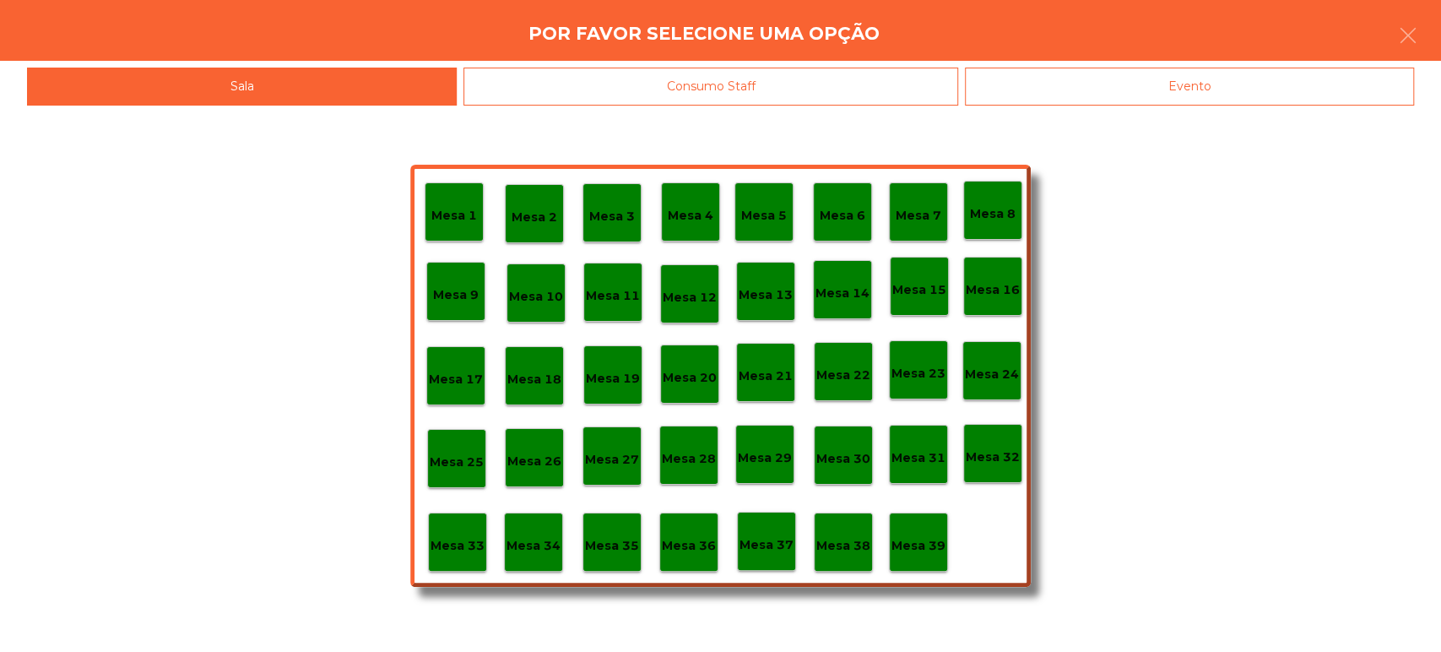
click at [790, 122] on div "Mesa 1 Mesa 2 Mesa 3 Mesa 4 Mesa 5 Mesa 6 Mesa 7 Mesa 8 Mesa 9 Mesa 10 Mesa 11 …" at bounding box center [720, 379] width 1441 height 546
click at [797, 92] on div "Consumo Staff" at bounding box center [710, 87] width 495 height 38
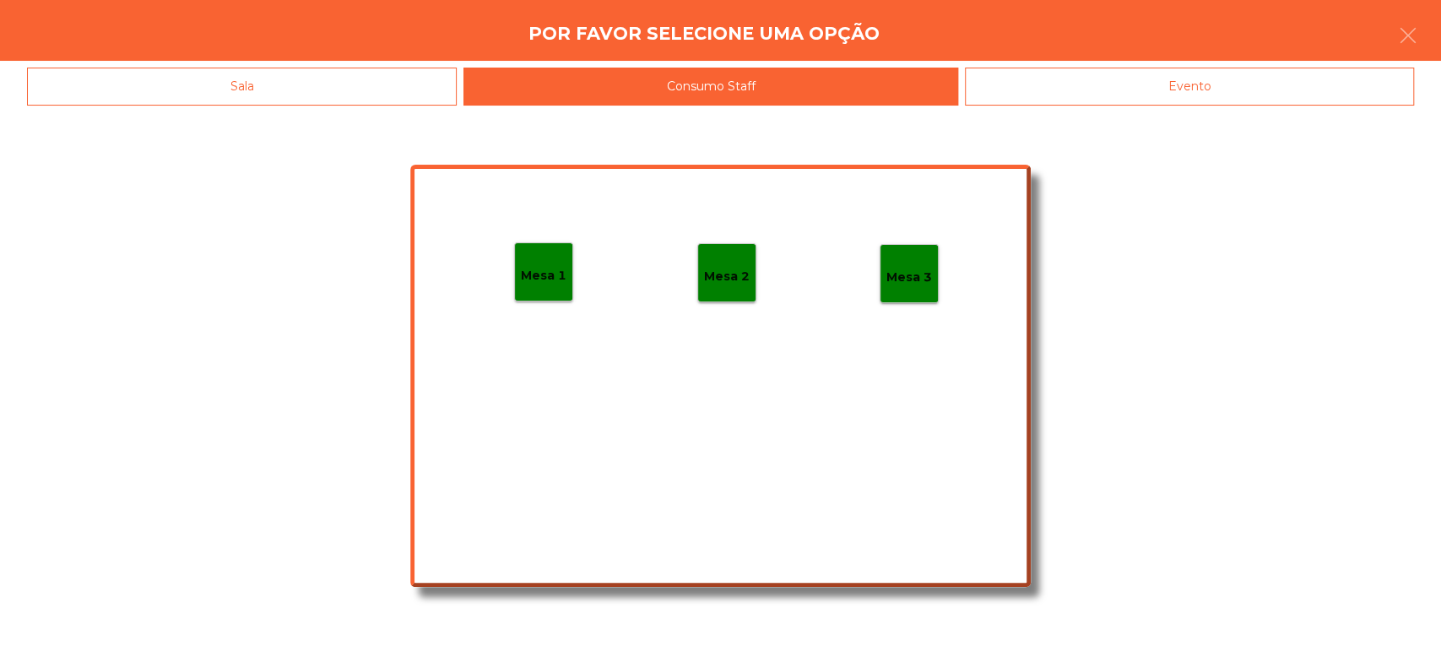
click at [726, 297] on div "Mesa 2" at bounding box center [726, 272] width 59 height 59
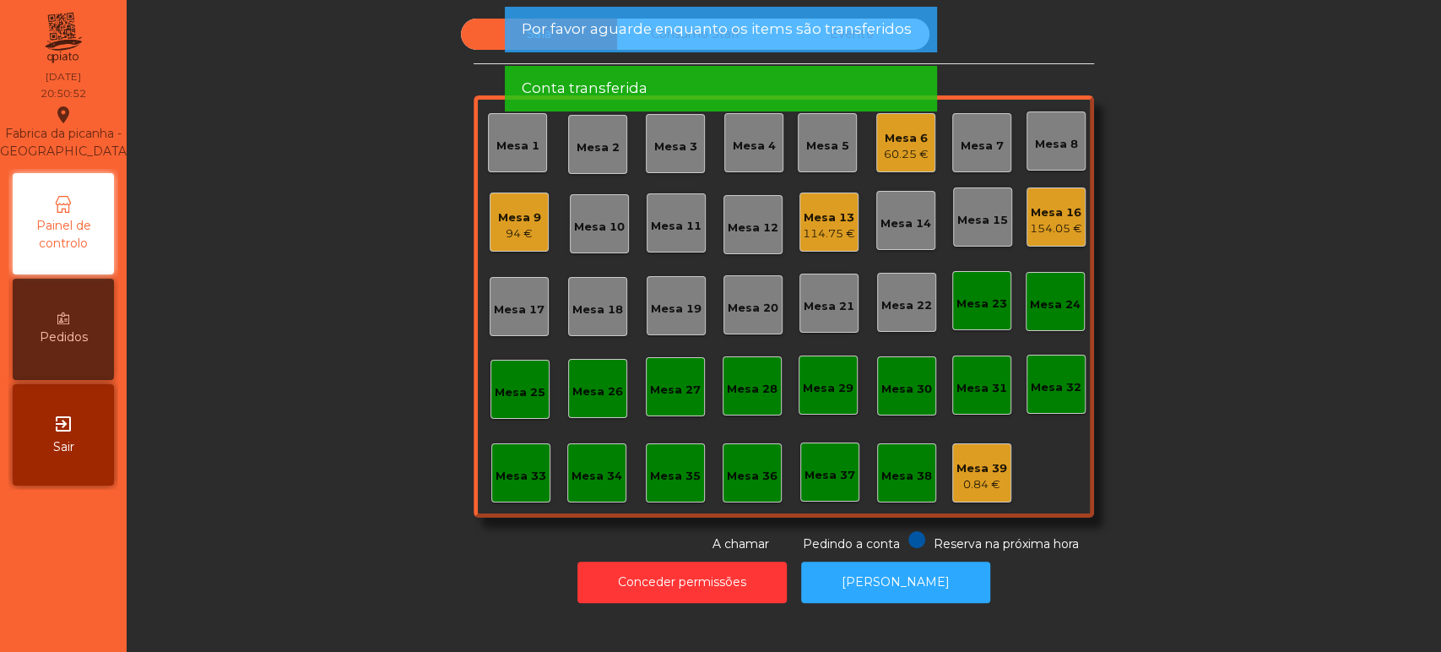
click at [783, 37] on span "Por favor aguarde enquanto os items são transferidos" at bounding box center [716, 29] width 390 height 21
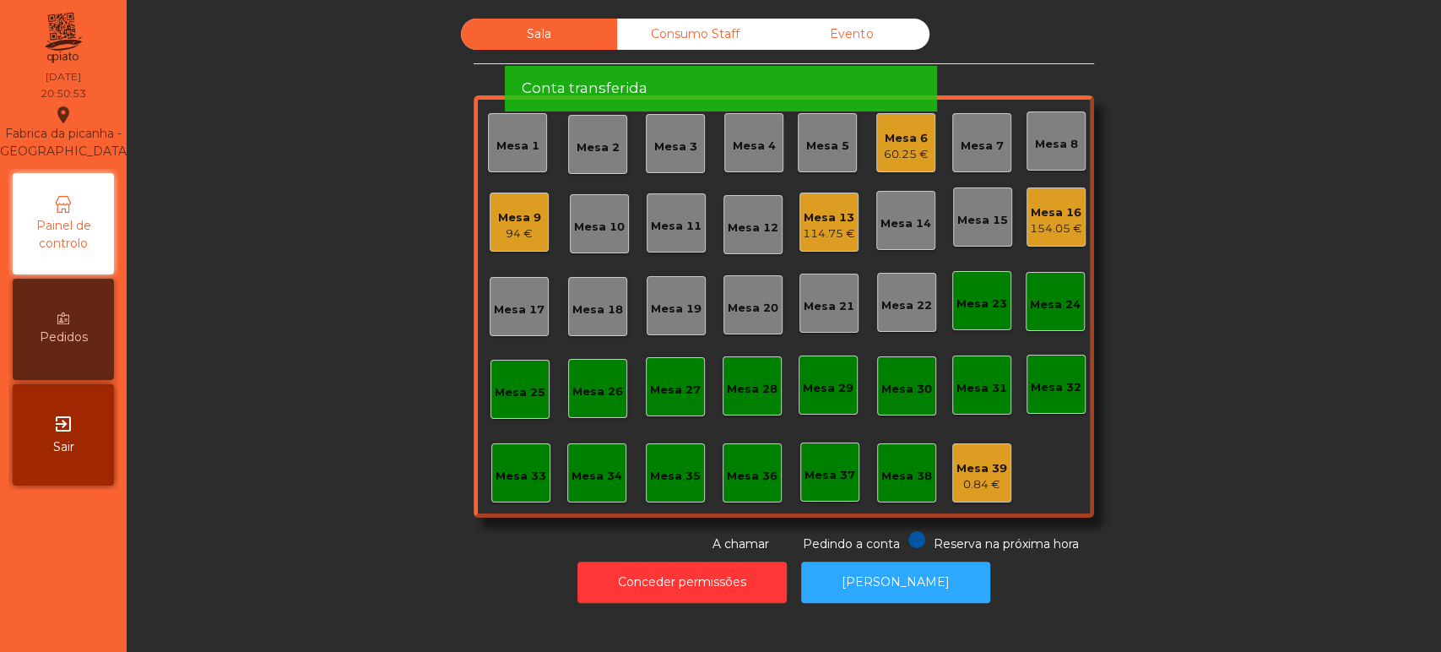
click at [779, 24] on span "Por favor aguarde enquanto os items são transferidos" at bounding box center [716, 29] width 390 height 21
click at [763, 78] on div "Conta transferida" at bounding box center [720, 88] width 398 height 21
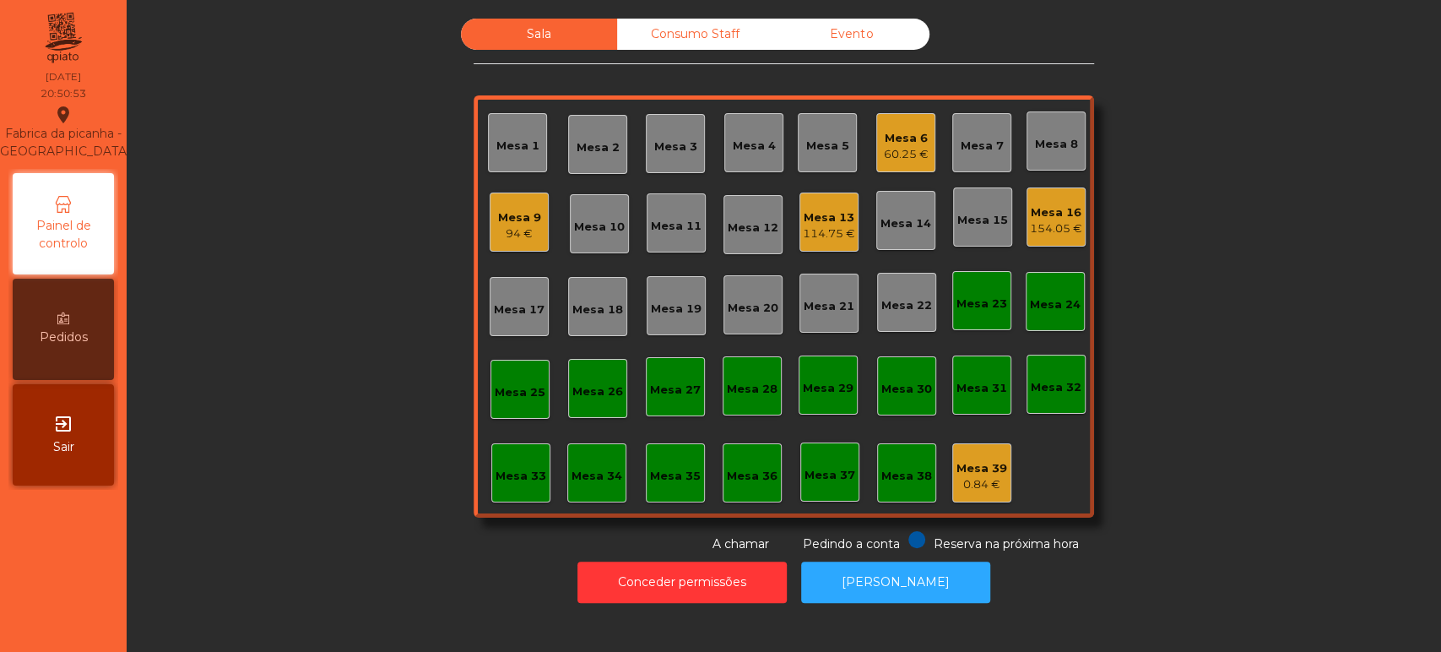
click at [753, 25] on div "Conta transferida" at bounding box center [720, 29] width 398 height 21
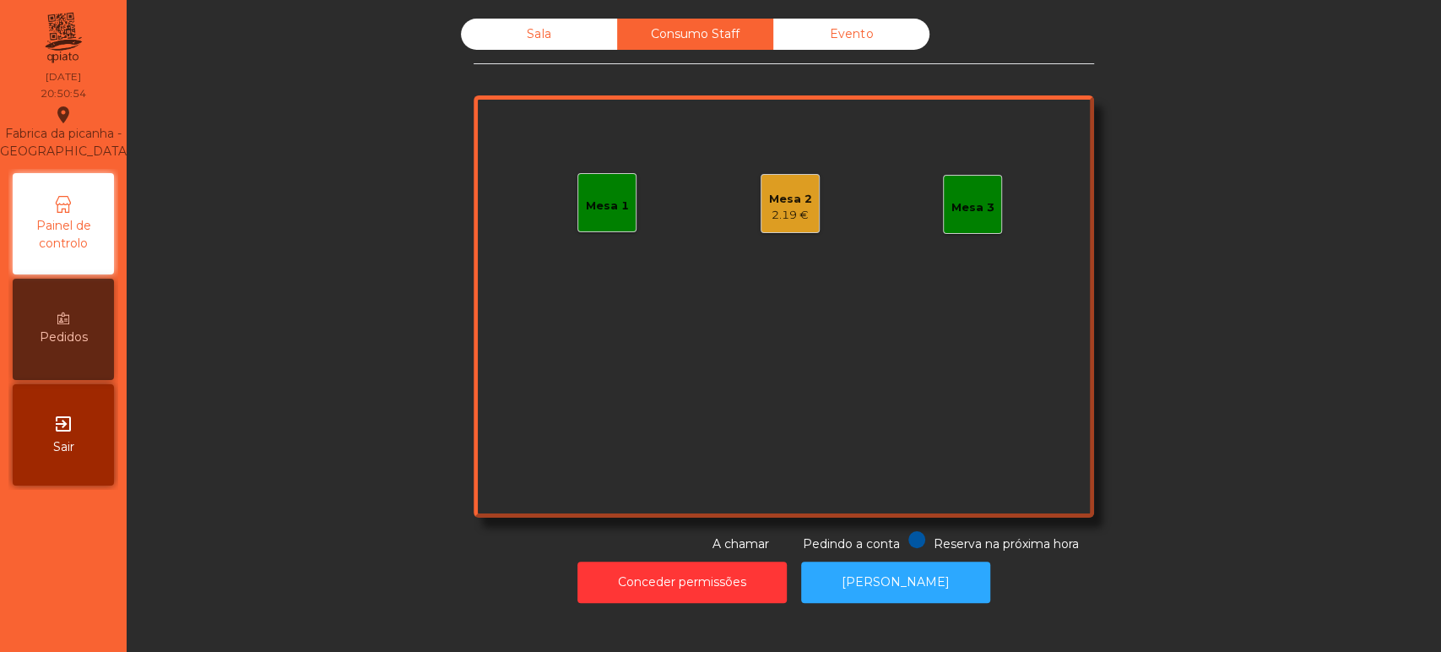
click at [537, 45] on div "Sala" at bounding box center [539, 34] width 156 height 31
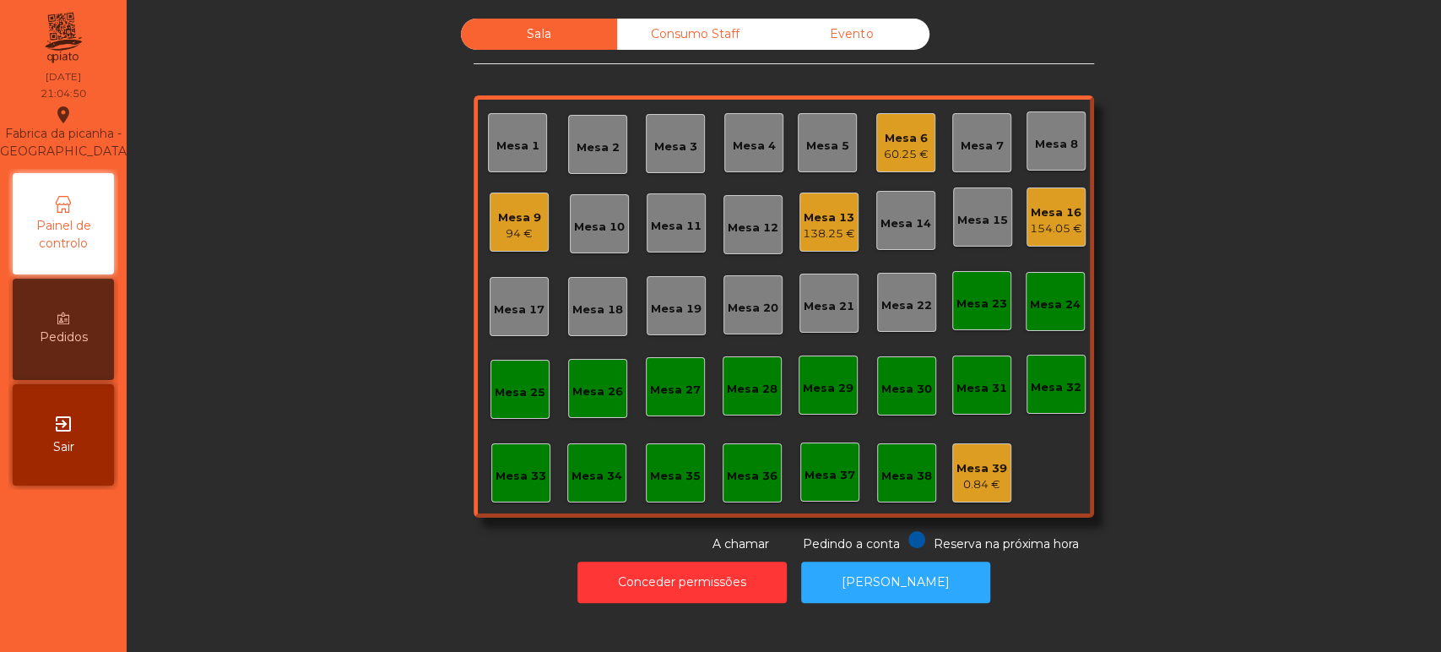
click at [749, 135] on div "Mesa 4" at bounding box center [754, 143] width 43 height 24
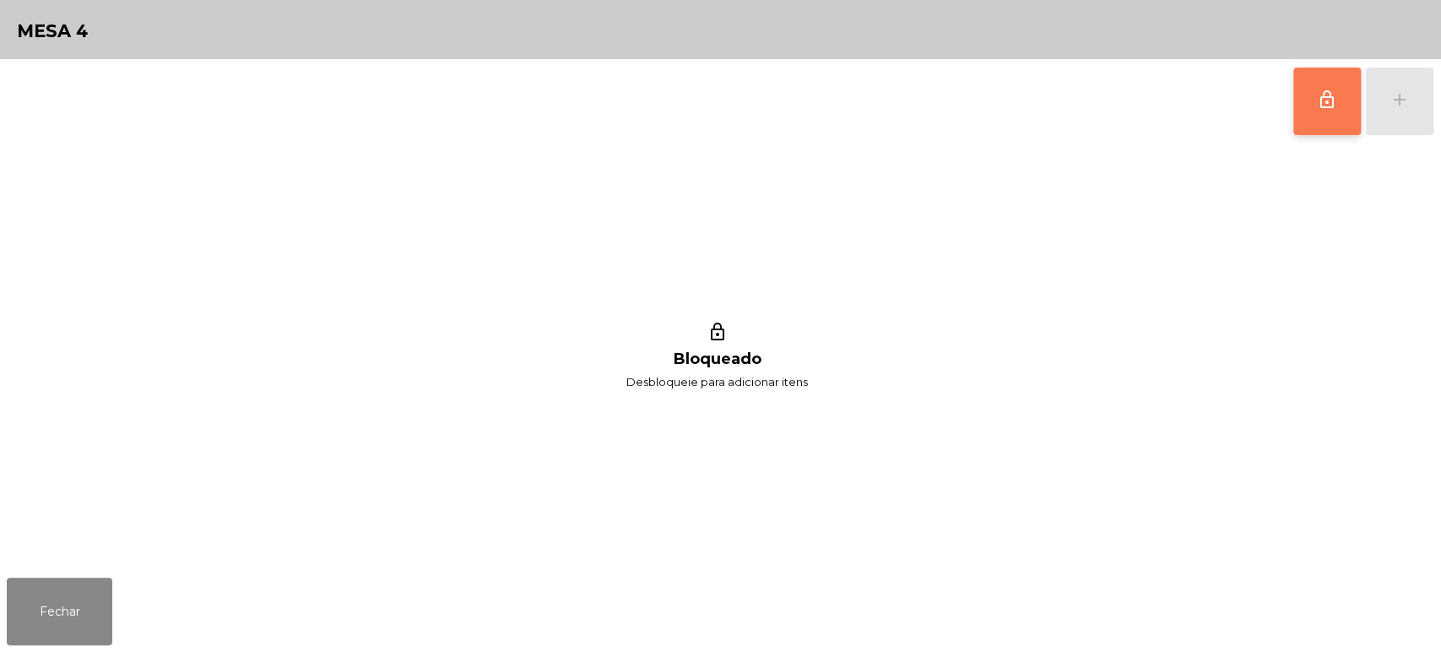
click at [1297, 100] on button "lock_outline" at bounding box center [1327, 102] width 68 height 68
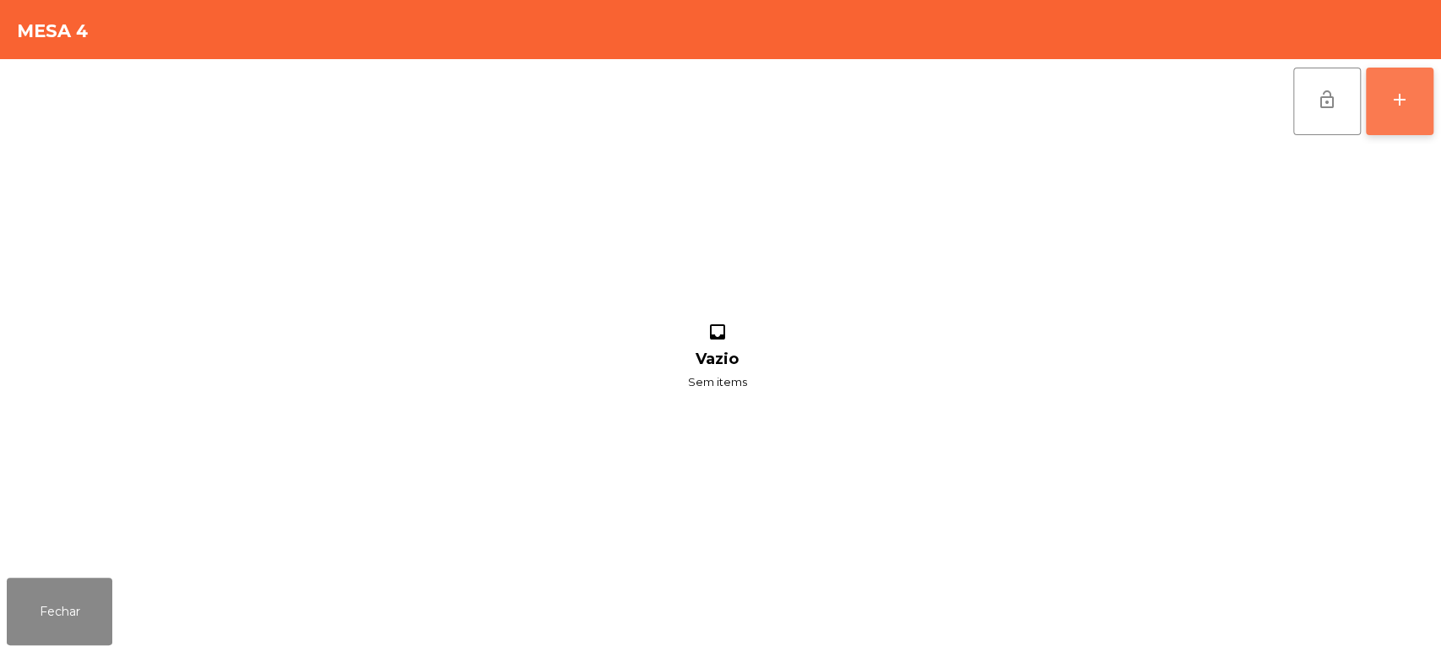
click at [1404, 101] on div "add" at bounding box center [1399, 99] width 20 height 20
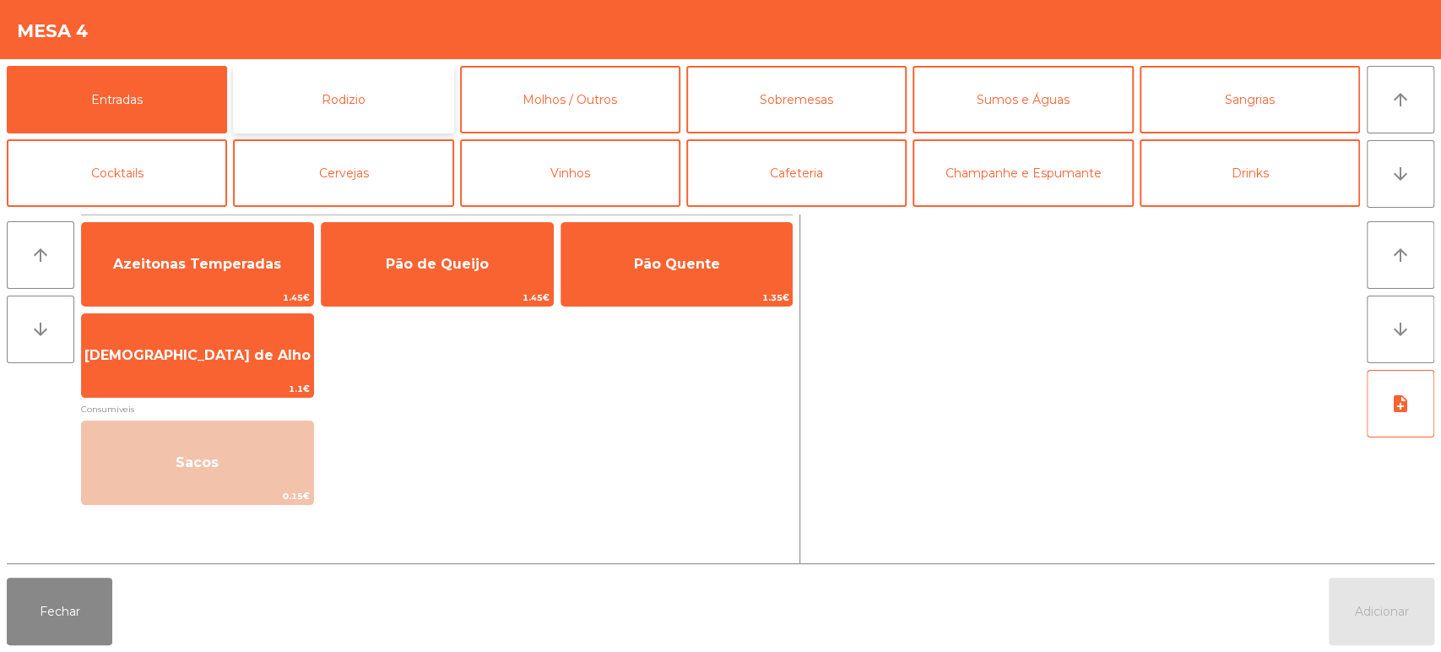
click at [421, 122] on button "Rodizio" at bounding box center [343, 100] width 220 height 68
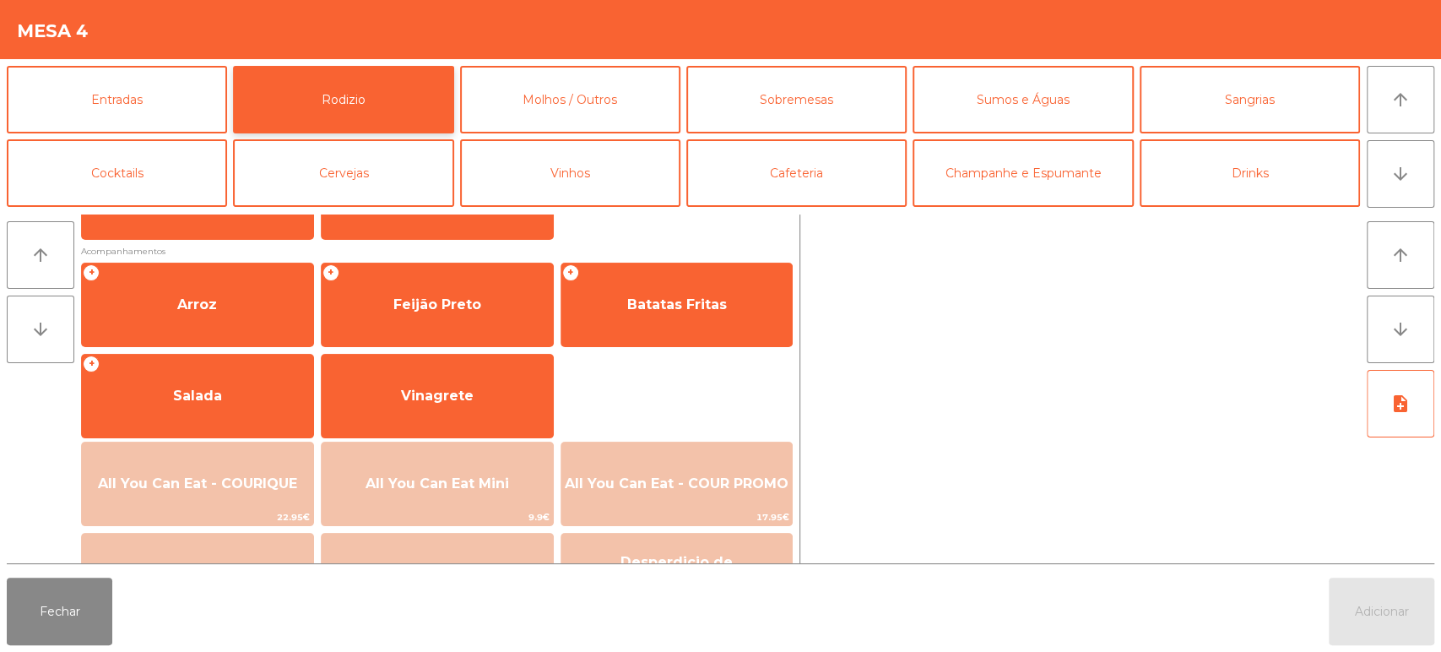
scroll to position [237, 0]
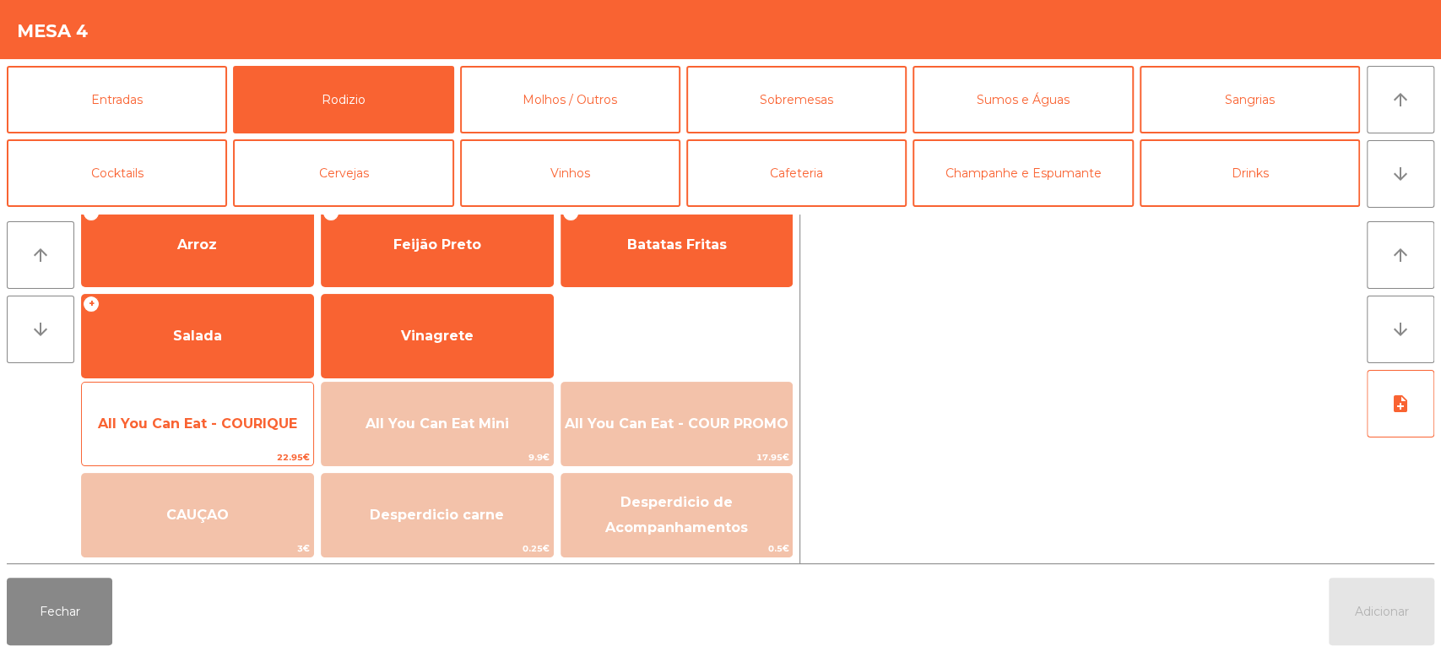
click at [203, 426] on span "All You Can Eat - COURIQUE" at bounding box center [197, 423] width 199 height 16
click at [192, 430] on span "All You Can Eat - COURIQUE" at bounding box center [197, 423] width 199 height 16
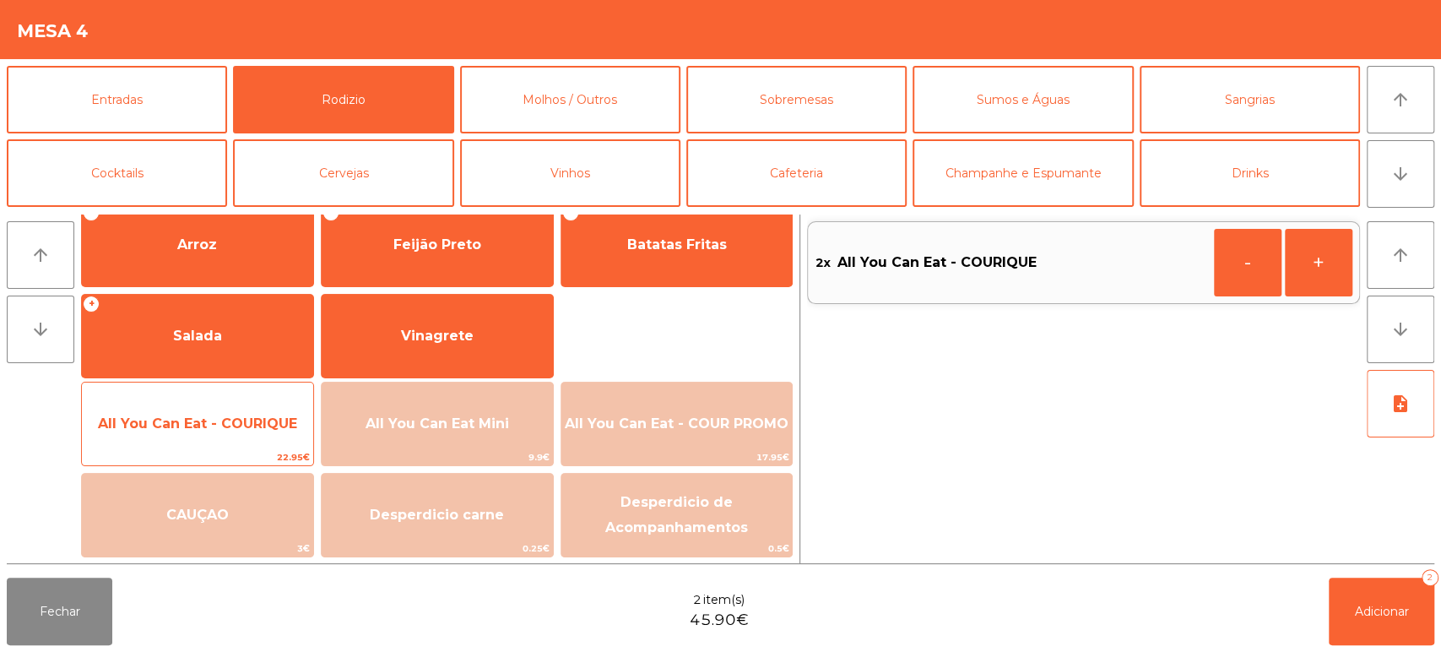
click at [183, 409] on span "All You Can Eat - COURIQUE" at bounding box center [197, 424] width 231 height 46
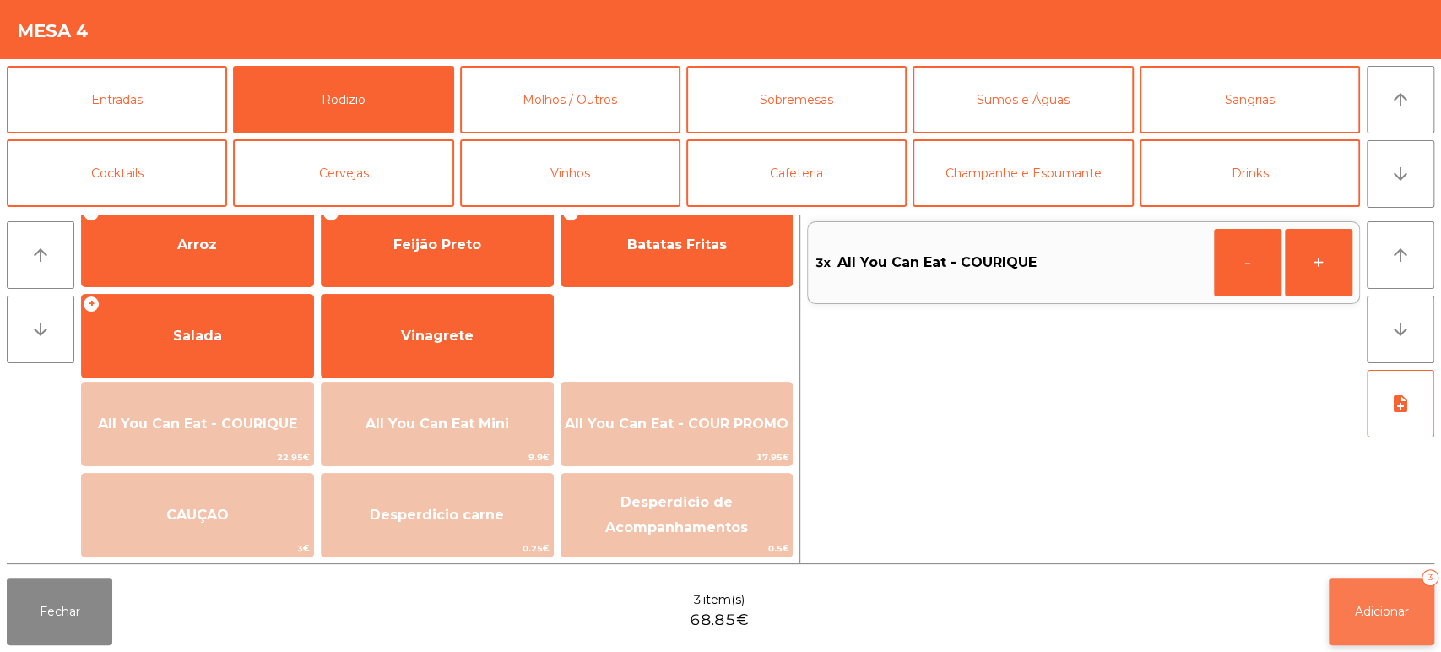
click at [1392, 616] on span "Adicionar" at bounding box center [1382, 611] width 54 height 15
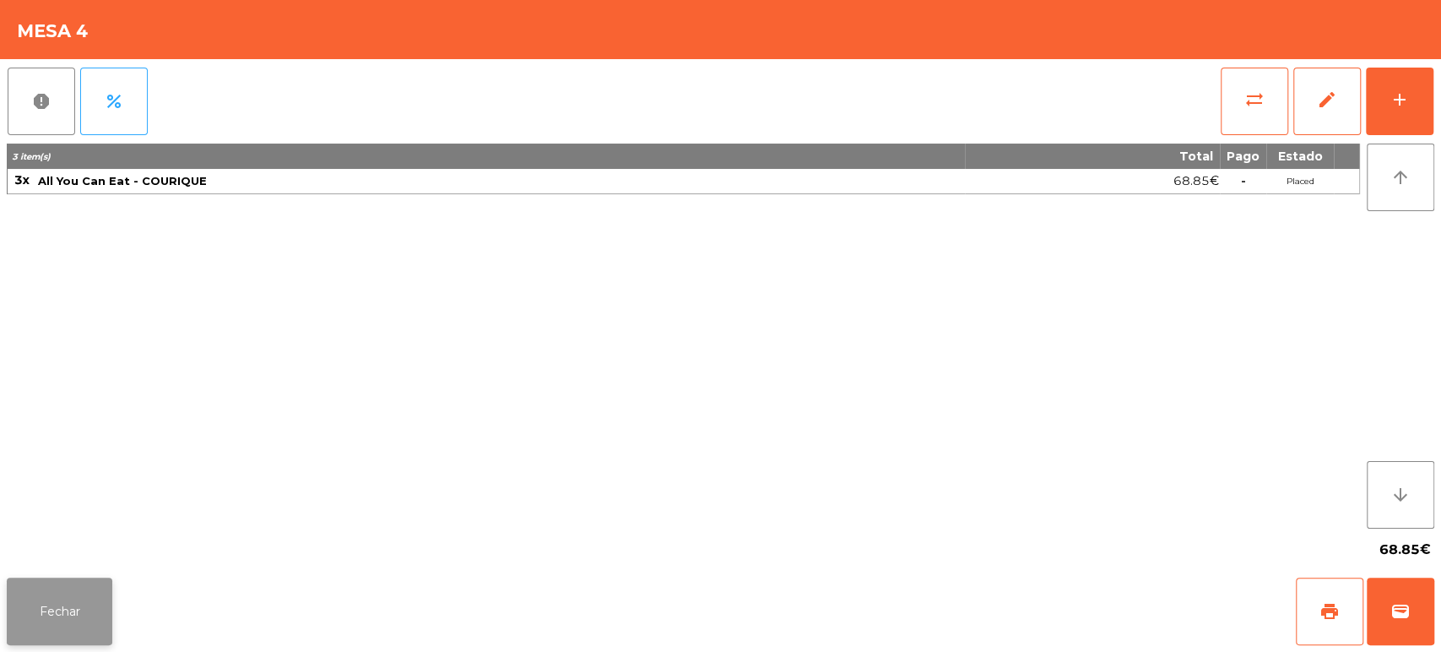
click at [89, 604] on button "Fechar" at bounding box center [60, 611] width 106 height 68
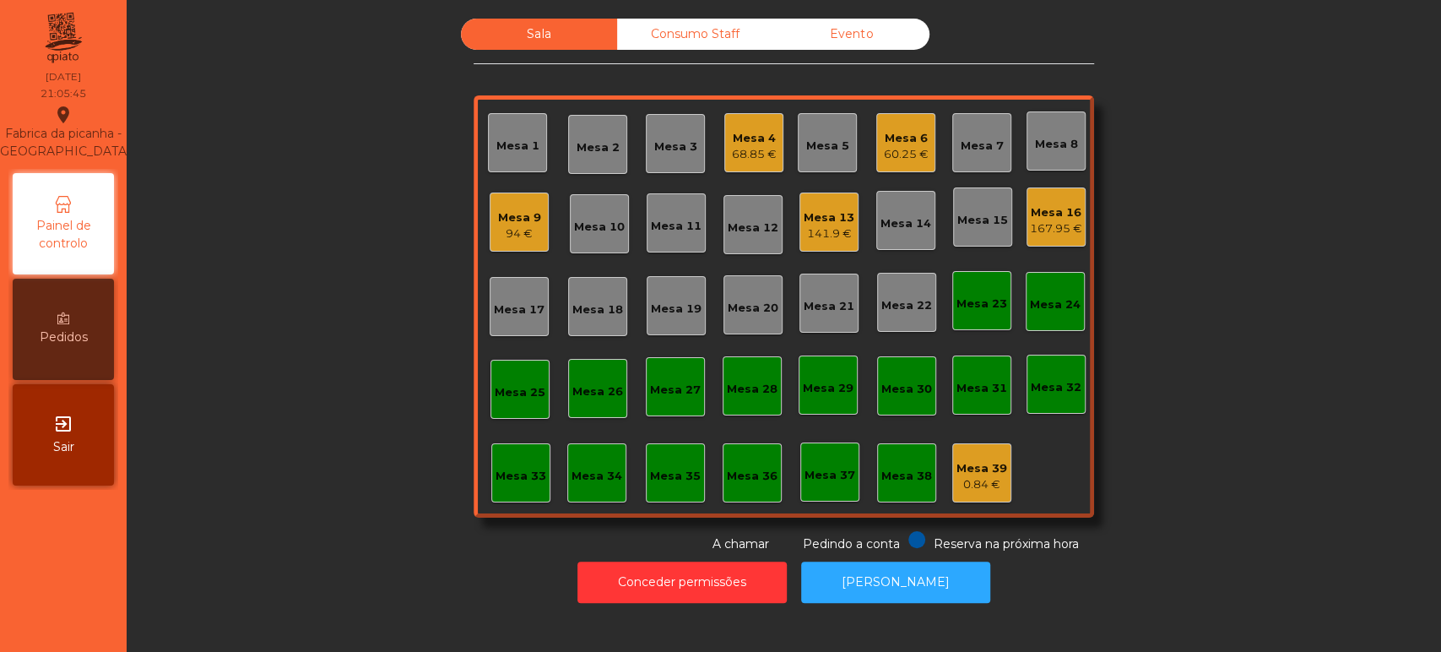
click at [1219, 303] on div "Sala Consumo Staff Evento Mesa 1 Mesa 2 Mesa 3 Mesa 4 68.85 € Mesa 5 Mesa 6 60.…" at bounding box center [783, 286] width 1269 height 534
click at [1211, 338] on div "Sala Consumo Staff Evento Mesa 1 Mesa 2 Mesa 3 Mesa 4 68.85 € Mesa 5 Mesa 6 60.…" at bounding box center [783, 286] width 1269 height 534
click at [1322, 320] on div "Sala Consumo Staff Evento Mesa 1 Mesa 2 Mesa 3 Mesa 4 68.85 € Mesa 5 Mesa 6 60.…" at bounding box center [783, 286] width 1269 height 534
click at [1286, 297] on div "Sala Consumo Staff Evento Mesa 1 Mesa 2 Mesa 3 Mesa 4 68.85 € Mesa 5 Mesa 6 60.…" at bounding box center [783, 286] width 1269 height 534
click at [1058, 215] on div "Mesa 16" at bounding box center [1056, 212] width 52 height 17
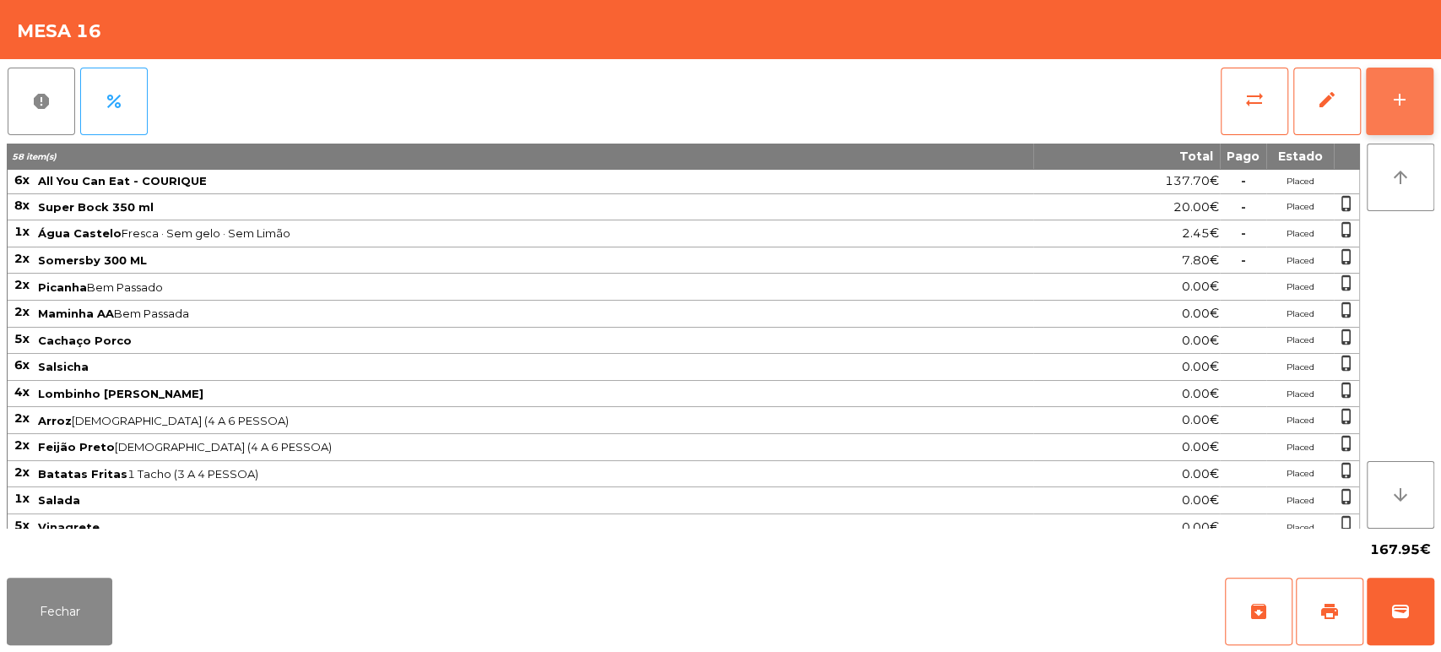
click at [1425, 81] on button "add" at bounding box center [1400, 102] width 68 height 68
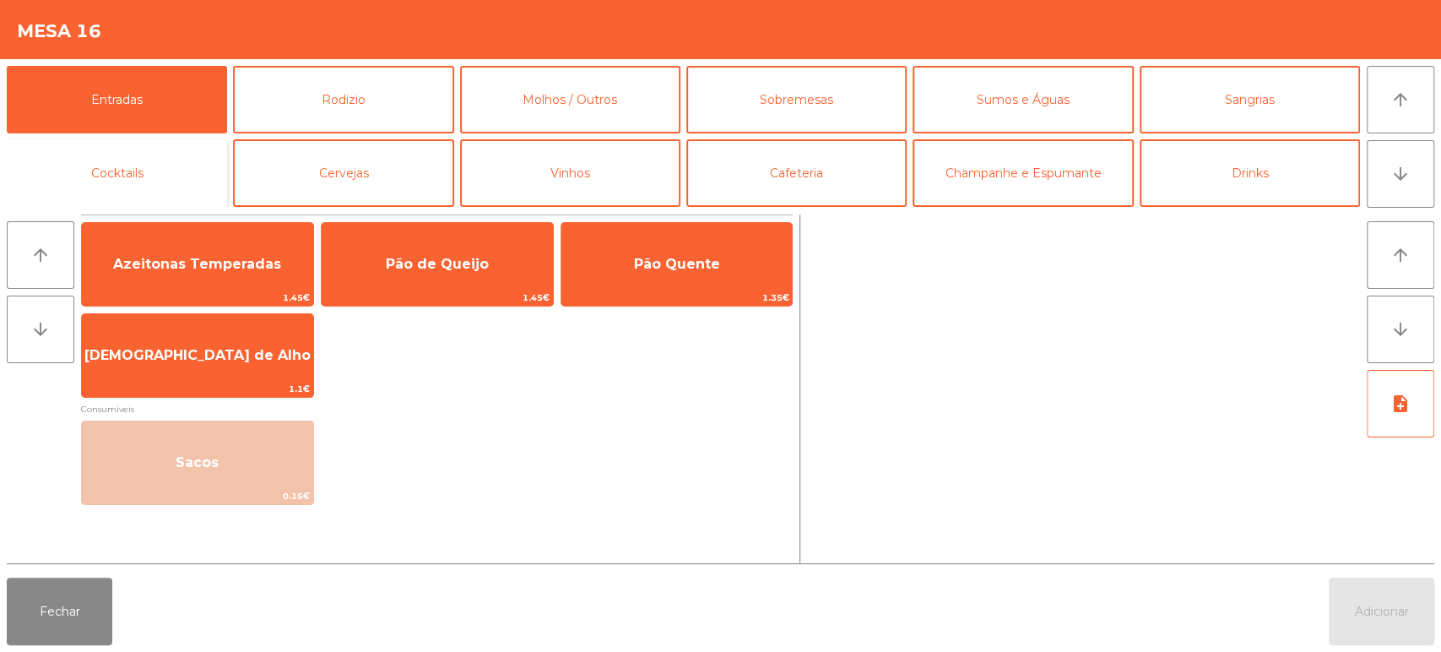
click at [169, 167] on button "Cocktails" at bounding box center [117, 173] width 220 height 68
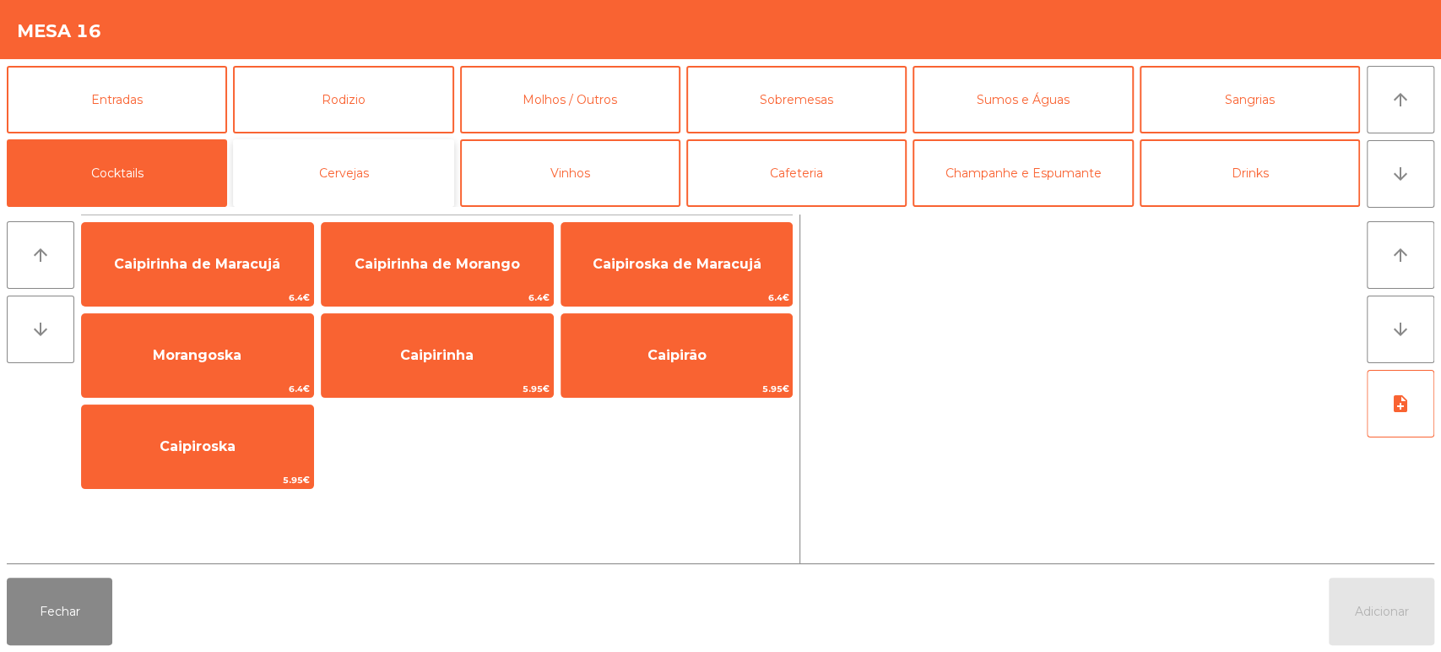
click at [385, 159] on button "Cervejas" at bounding box center [343, 173] width 220 height 68
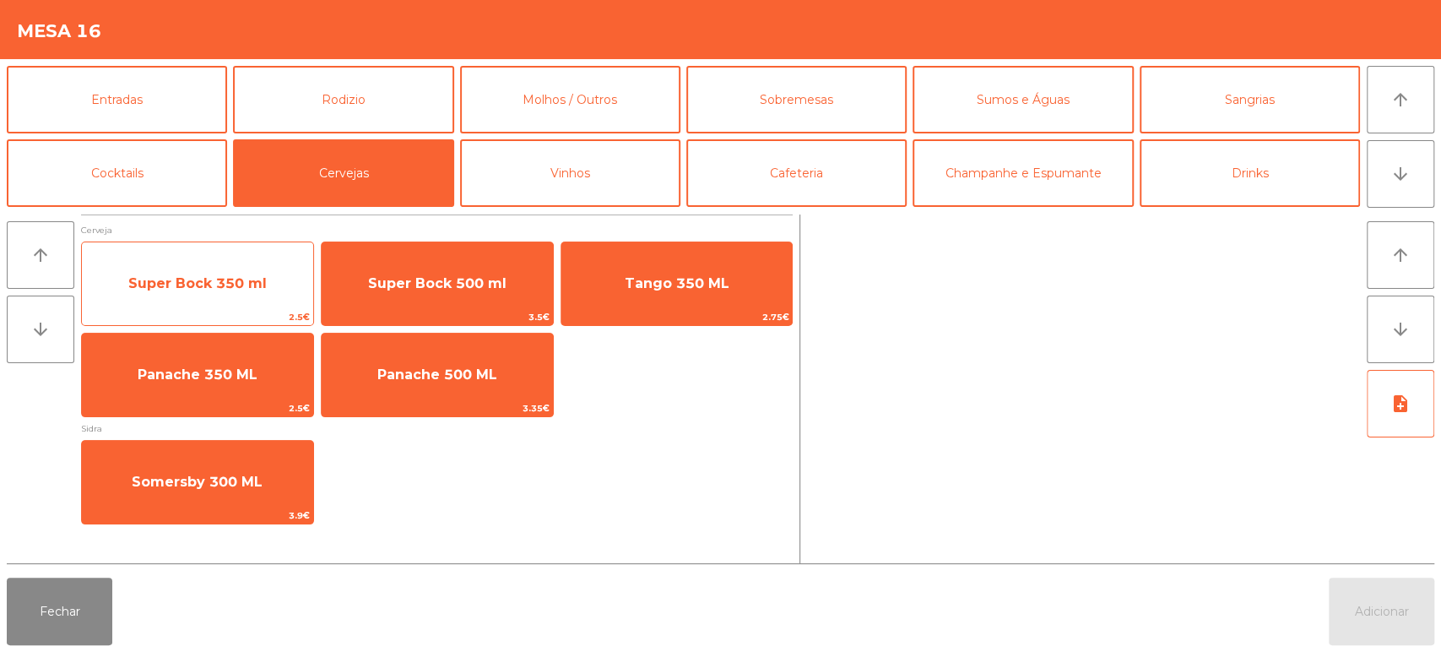
click at [230, 265] on span "Super Bock 350 ml" at bounding box center [197, 284] width 231 height 46
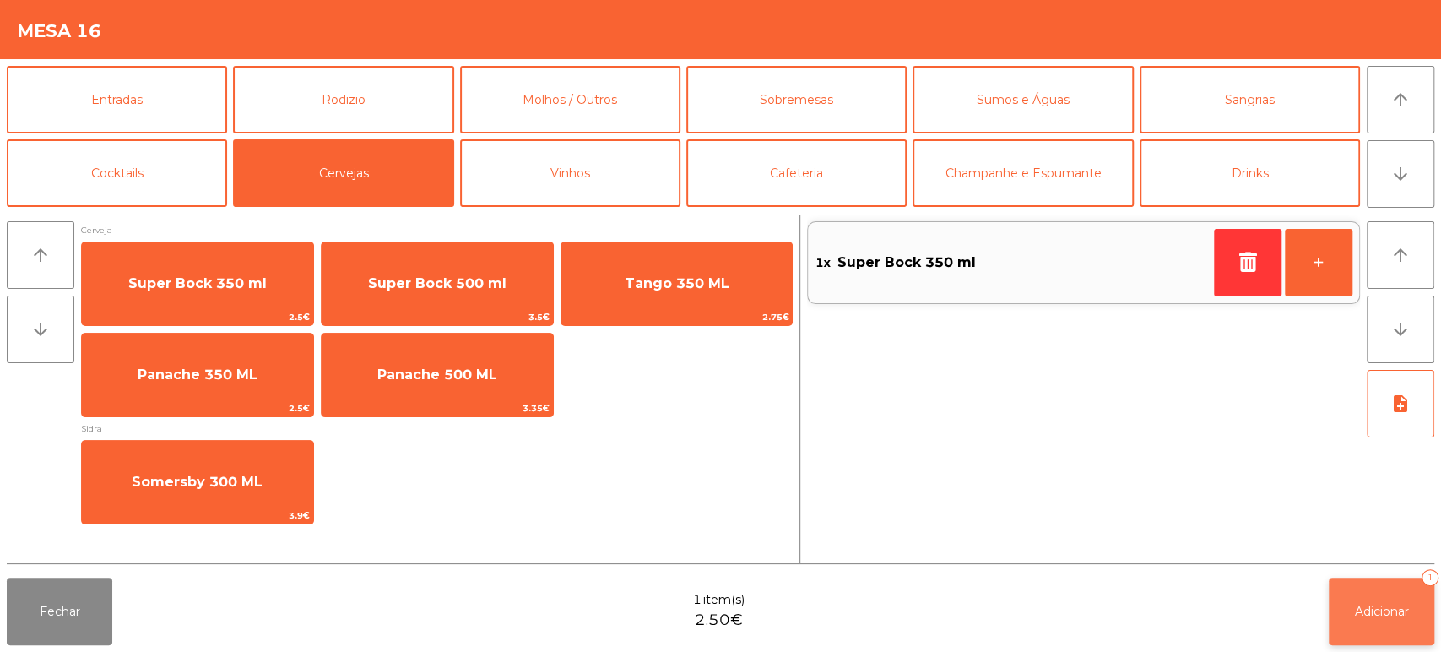
click at [1361, 590] on button "Adicionar 1" at bounding box center [1382, 611] width 106 height 68
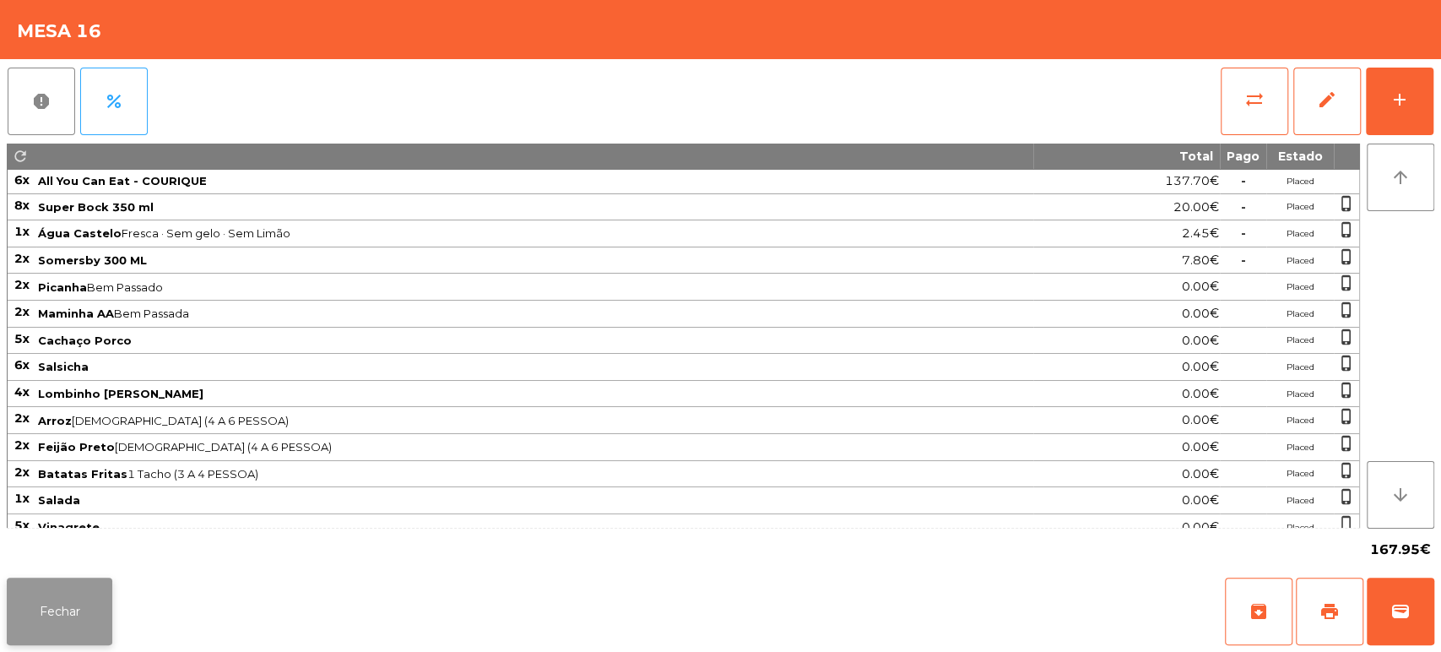
click at [55, 604] on button "Fechar" at bounding box center [60, 611] width 106 height 68
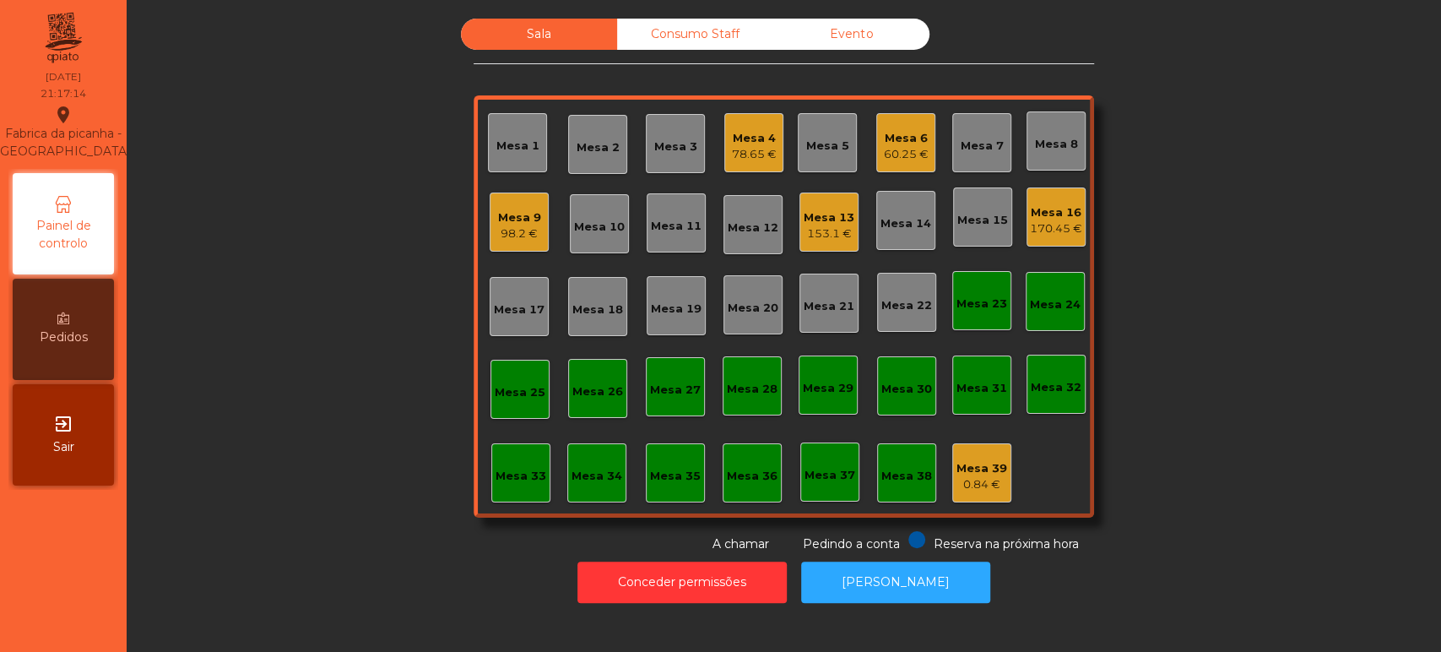
click at [829, 248] on div "Mesa 13 153.1 €" at bounding box center [828, 221] width 59 height 59
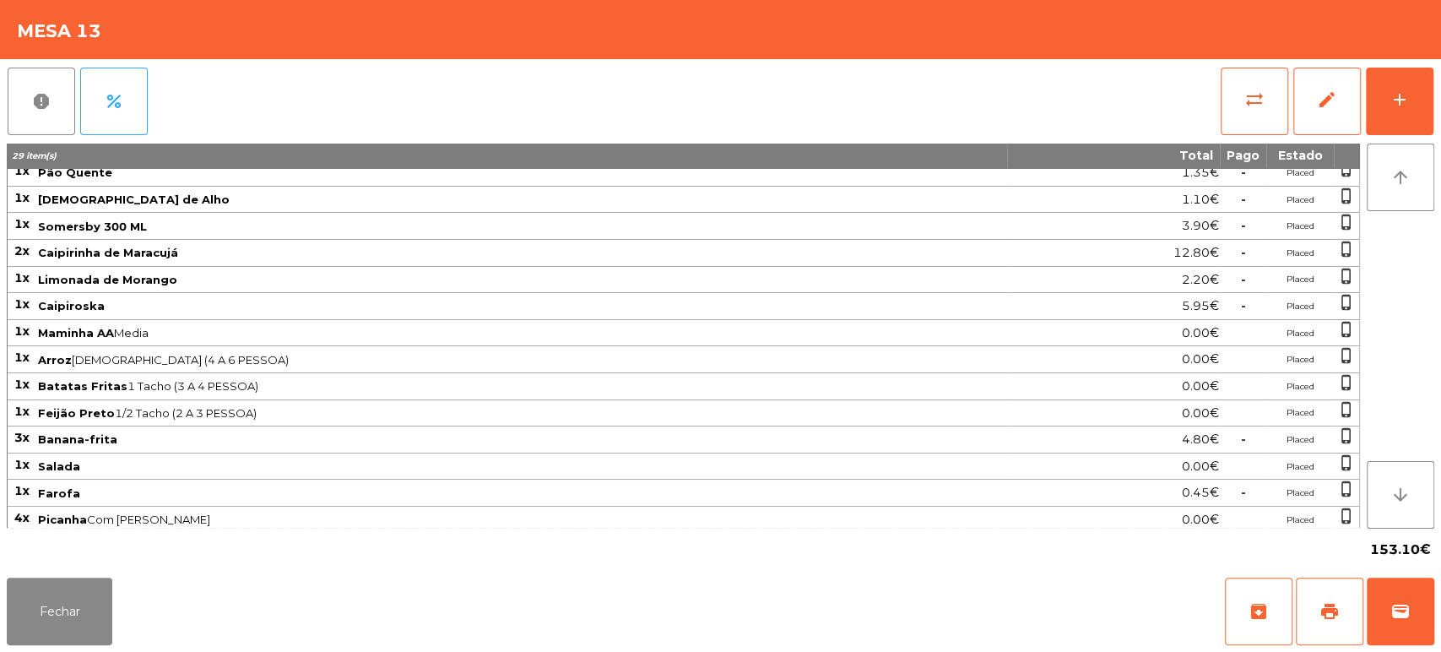
scroll to position [61, 0]
click at [82, 597] on button "Fechar" at bounding box center [60, 611] width 106 height 68
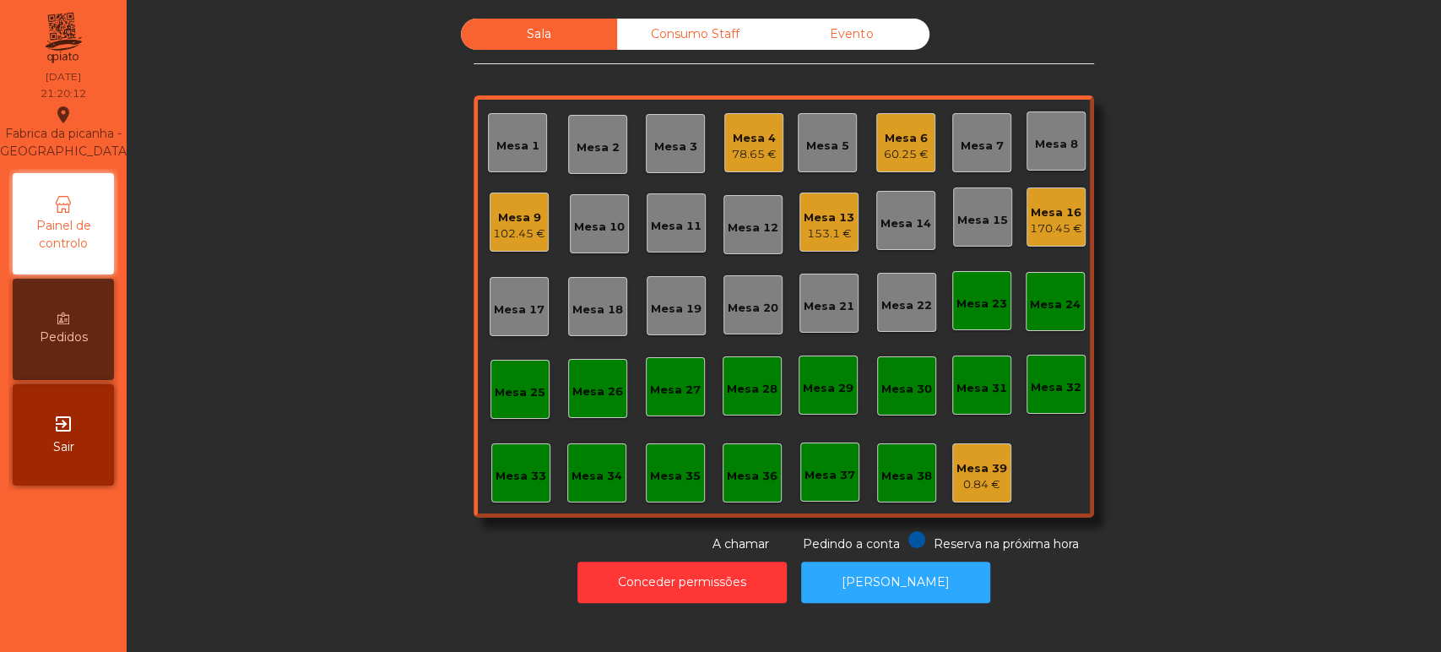
click at [900, 146] on div "60.25 €" at bounding box center [906, 154] width 45 height 17
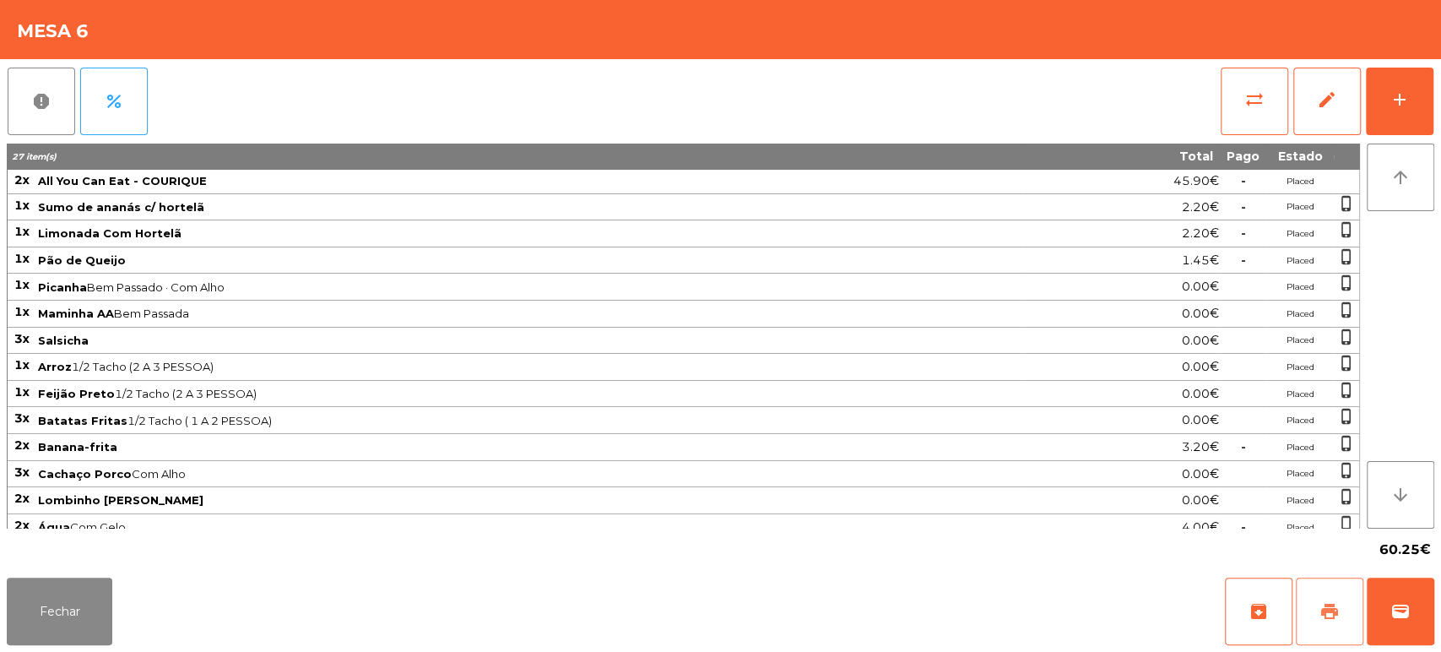
click at [1321, 609] on span "print" at bounding box center [1329, 611] width 20 height 20
click at [1388, 610] on button "wallet" at bounding box center [1401, 611] width 68 height 68
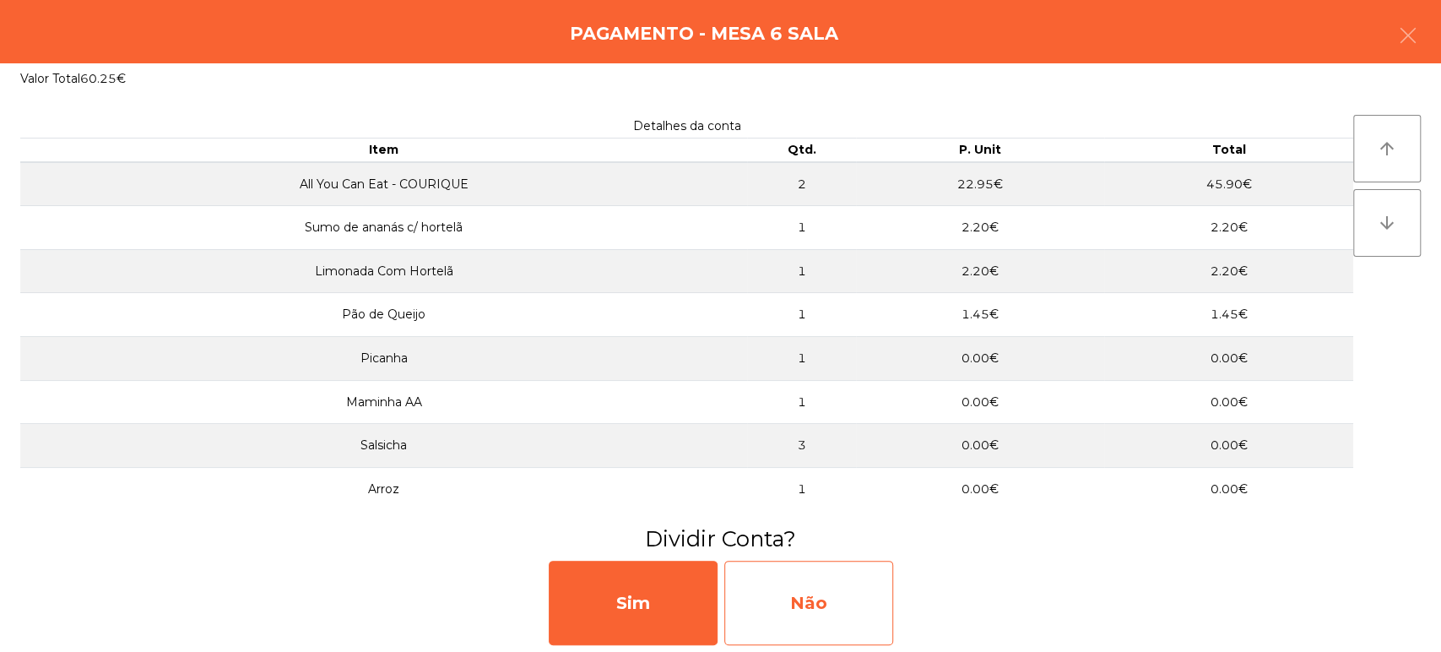
click at [824, 589] on div "Não" at bounding box center [808, 602] width 169 height 84
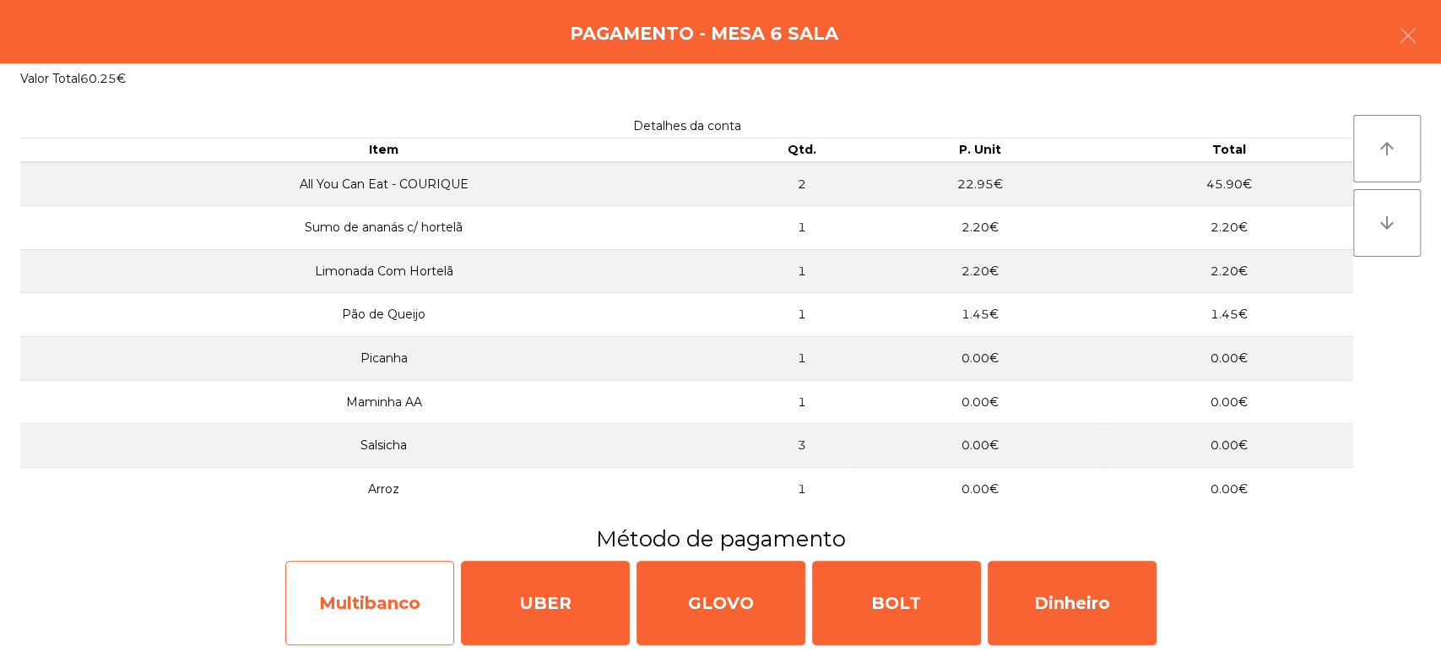
click at [365, 601] on div "Multibanco" at bounding box center [369, 602] width 169 height 84
select select "**"
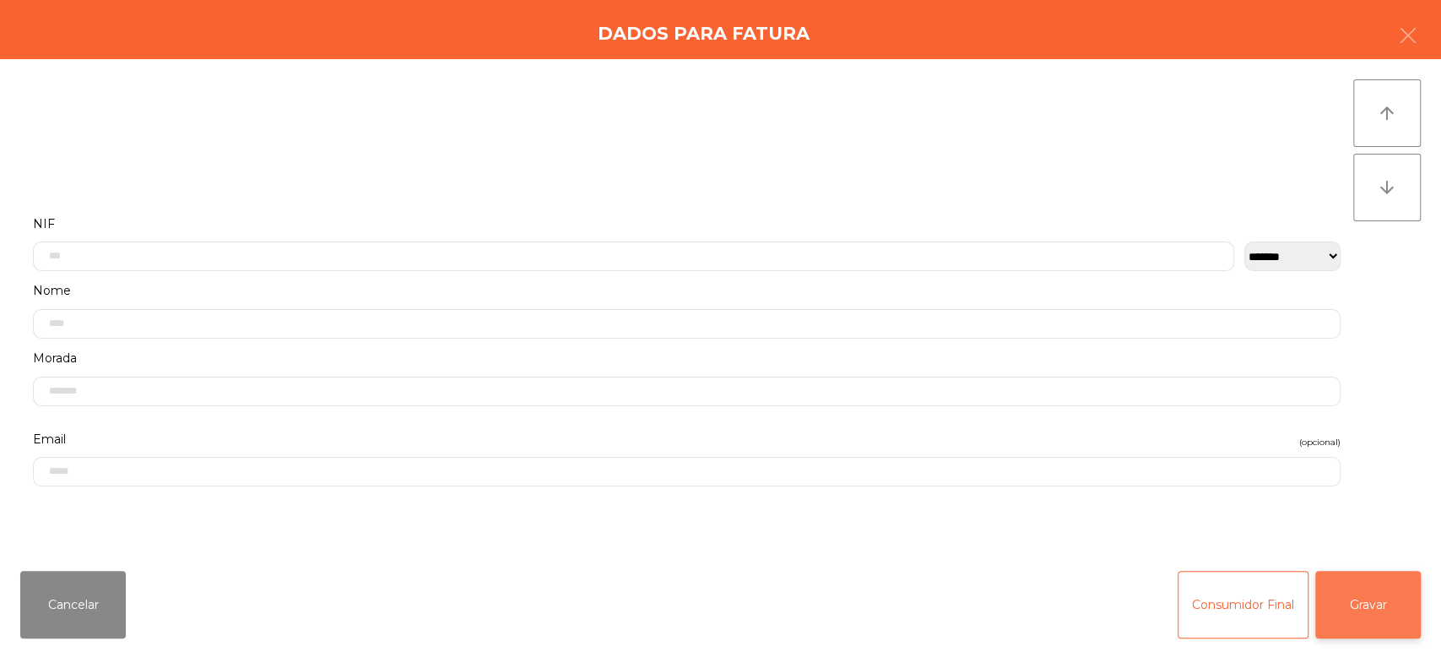
click at [1353, 585] on button "Gravar" at bounding box center [1368, 605] width 106 height 68
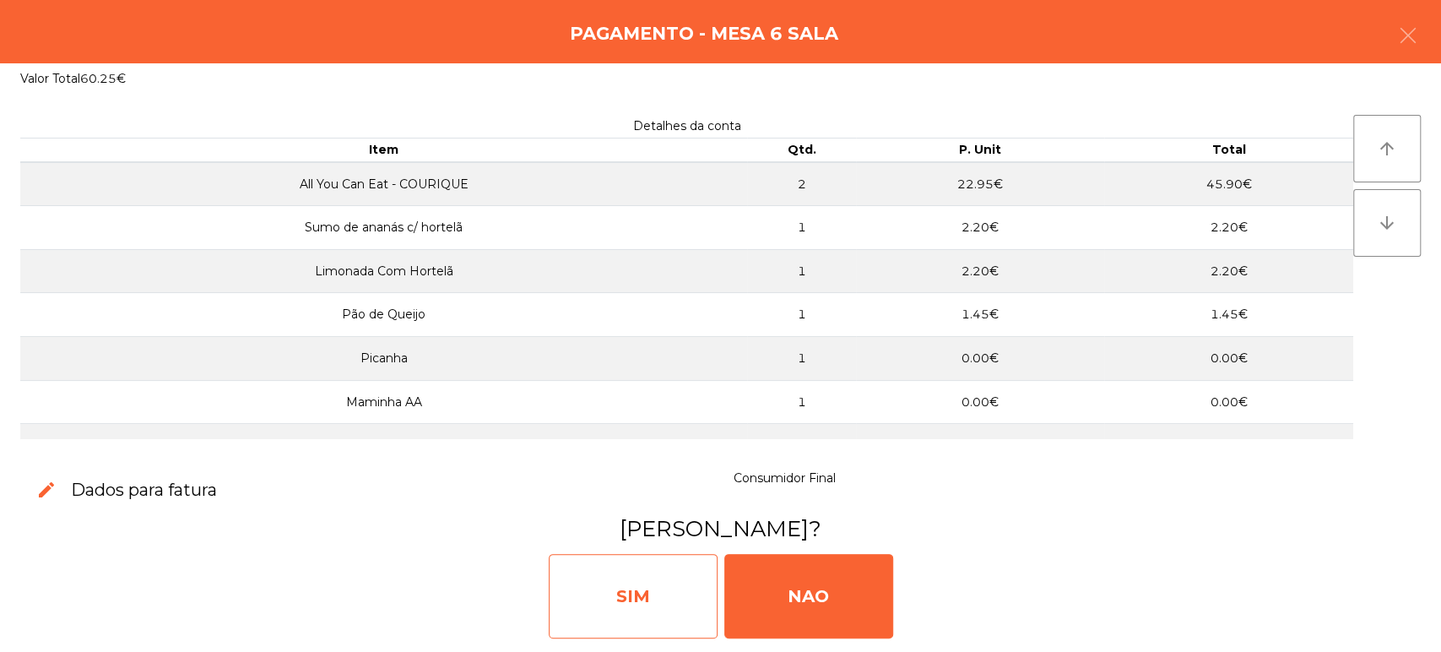
click at [615, 564] on div "SIM" at bounding box center [633, 596] width 169 height 84
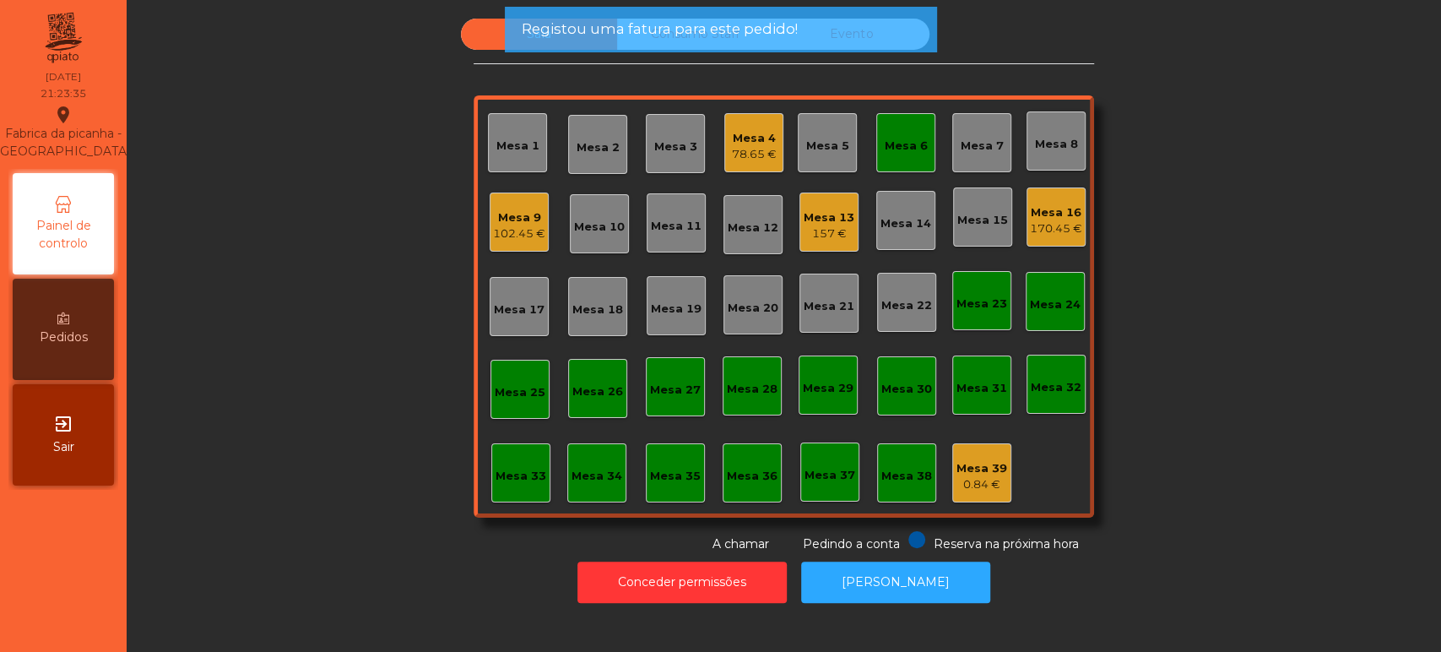
click at [896, 119] on div "Mesa 6" at bounding box center [905, 142] width 59 height 59
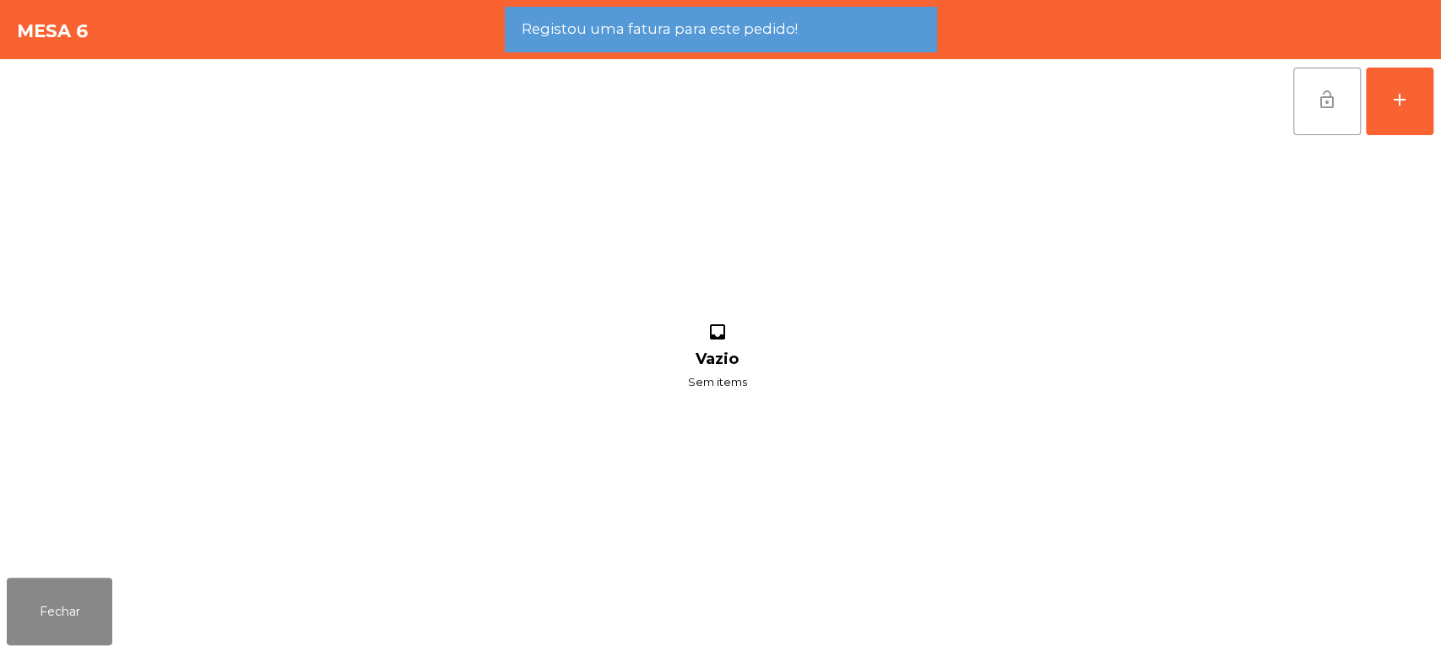
click at [1296, 70] on button "lock_open" at bounding box center [1327, 102] width 68 height 68
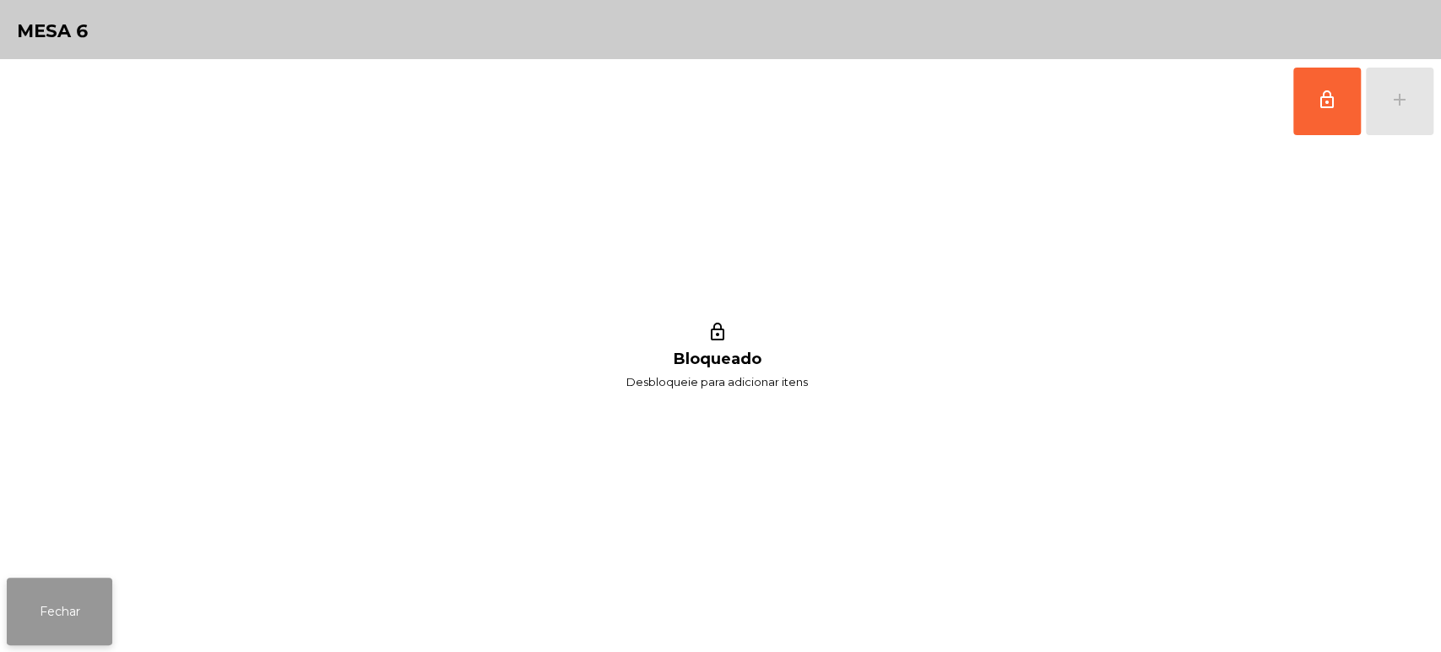
click at [35, 616] on button "Fechar" at bounding box center [60, 611] width 106 height 68
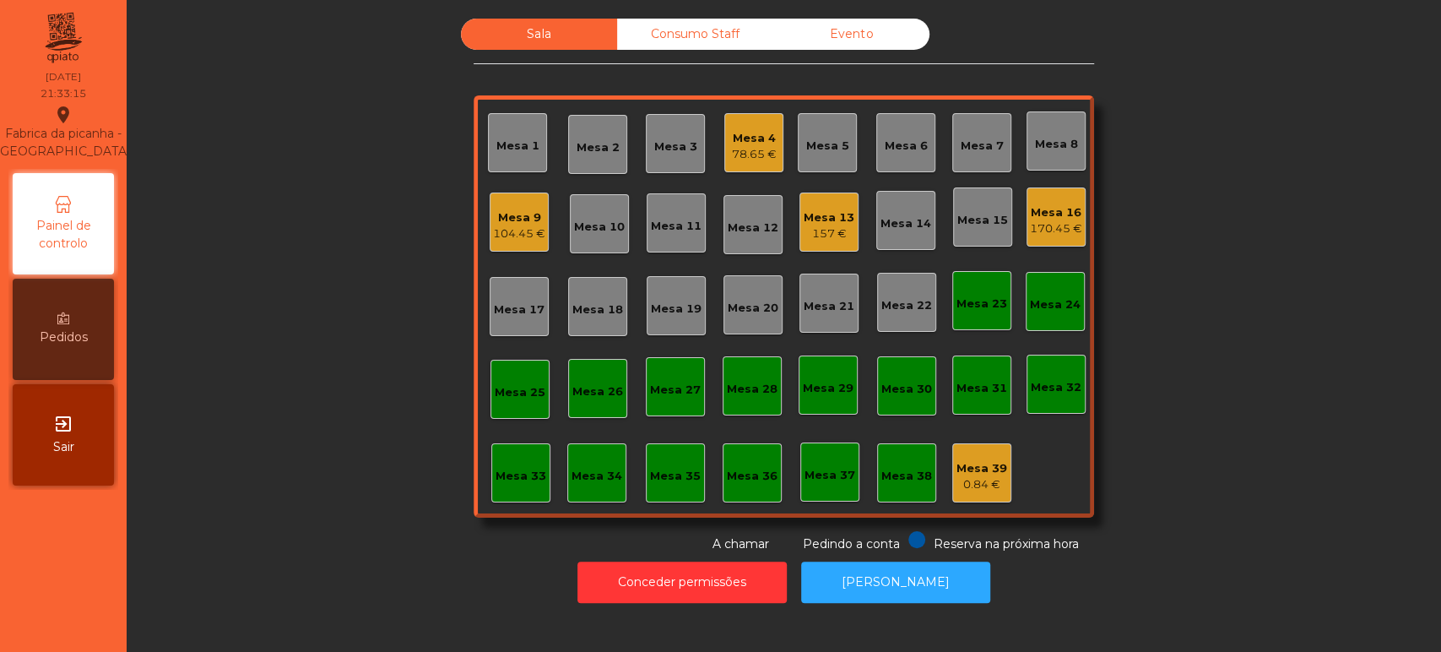
click at [1047, 245] on div "Mesa 16 170.45 €" at bounding box center [1055, 216] width 59 height 59
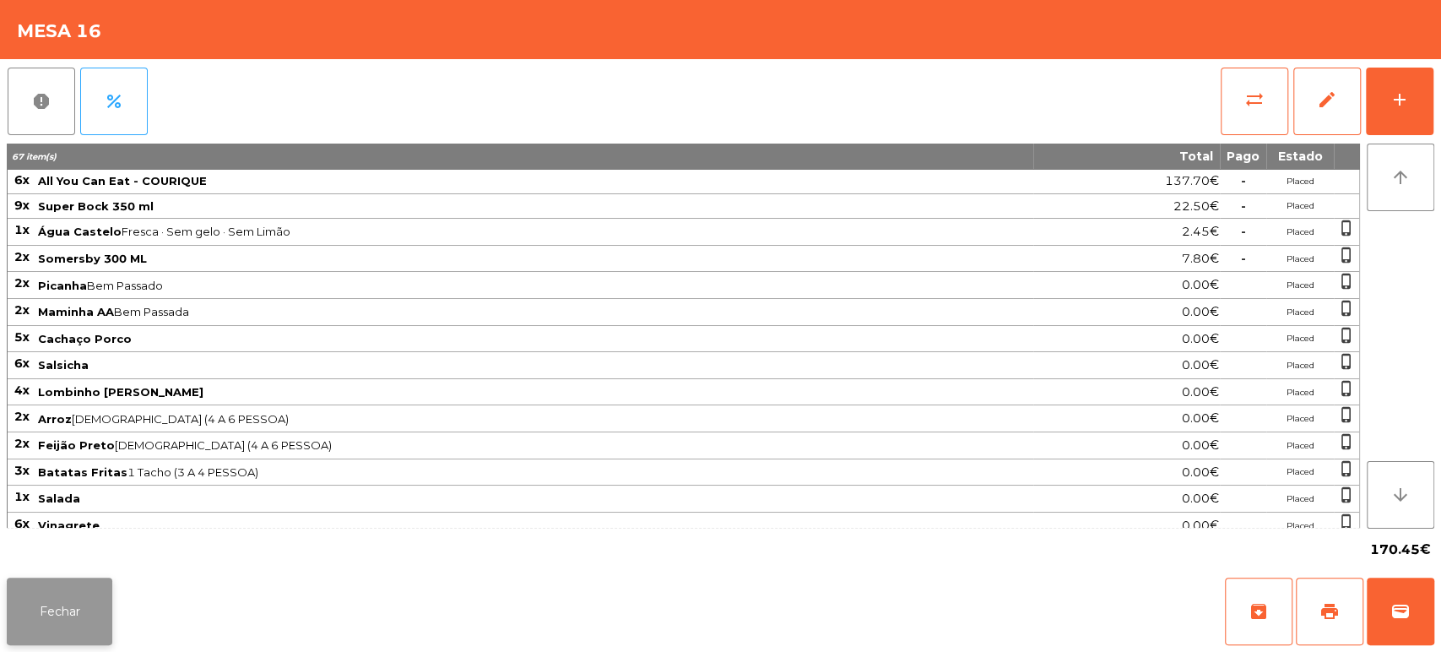
click at [54, 608] on button "Fechar" at bounding box center [60, 611] width 106 height 68
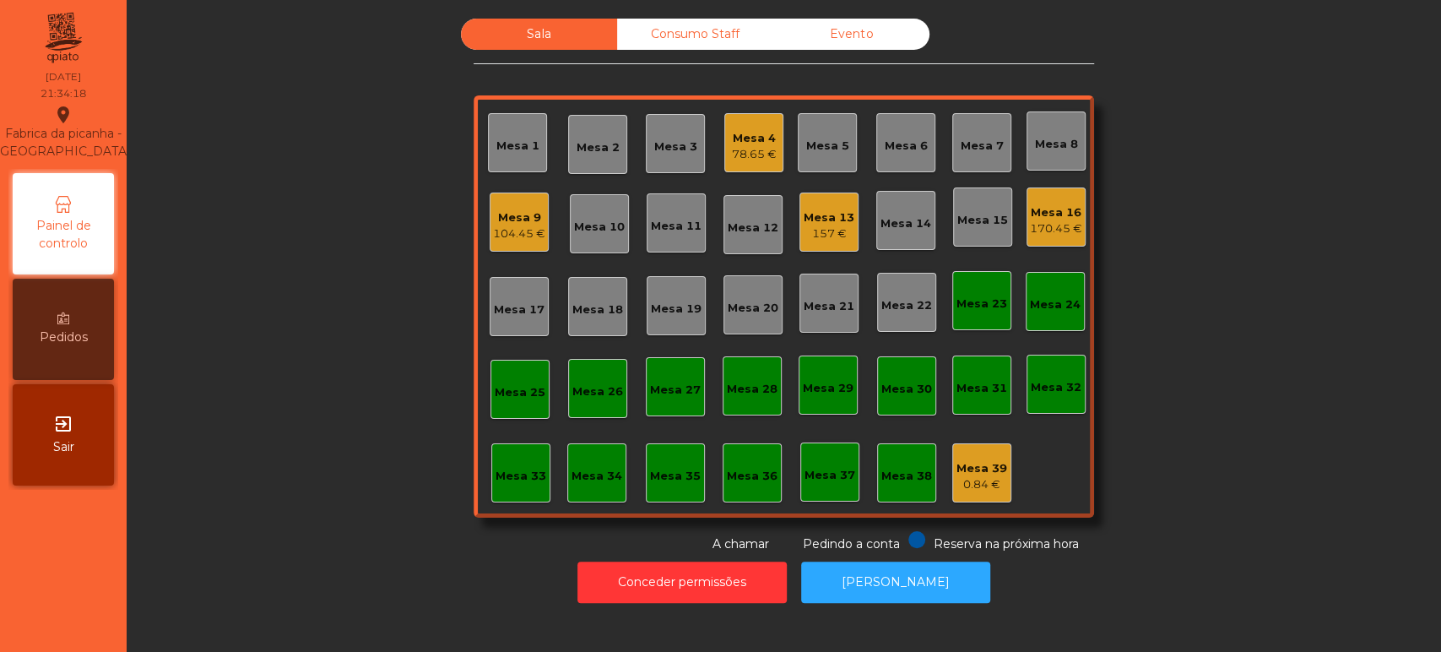
click at [518, 225] on div "104.45 €" at bounding box center [519, 233] width 52 height 17
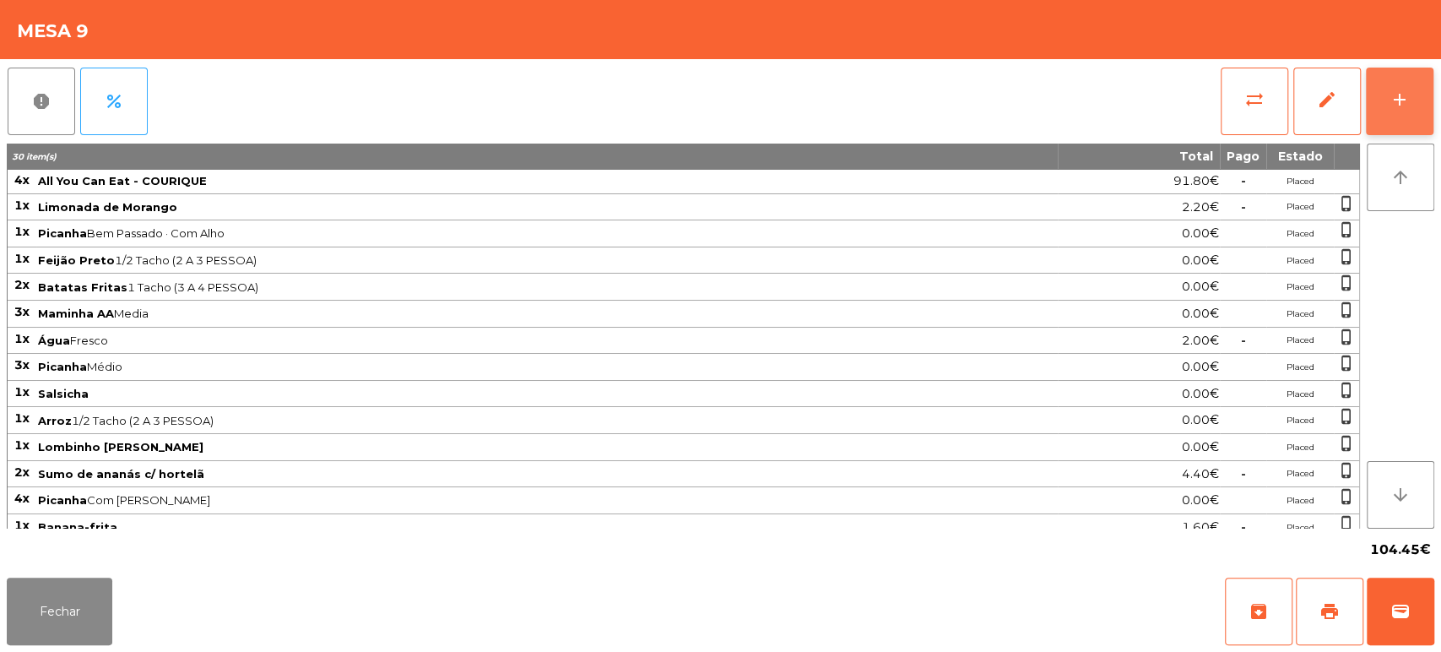
click at [1426, 116] on button "add" at bounding box center [1400, 102] width 68 height 68
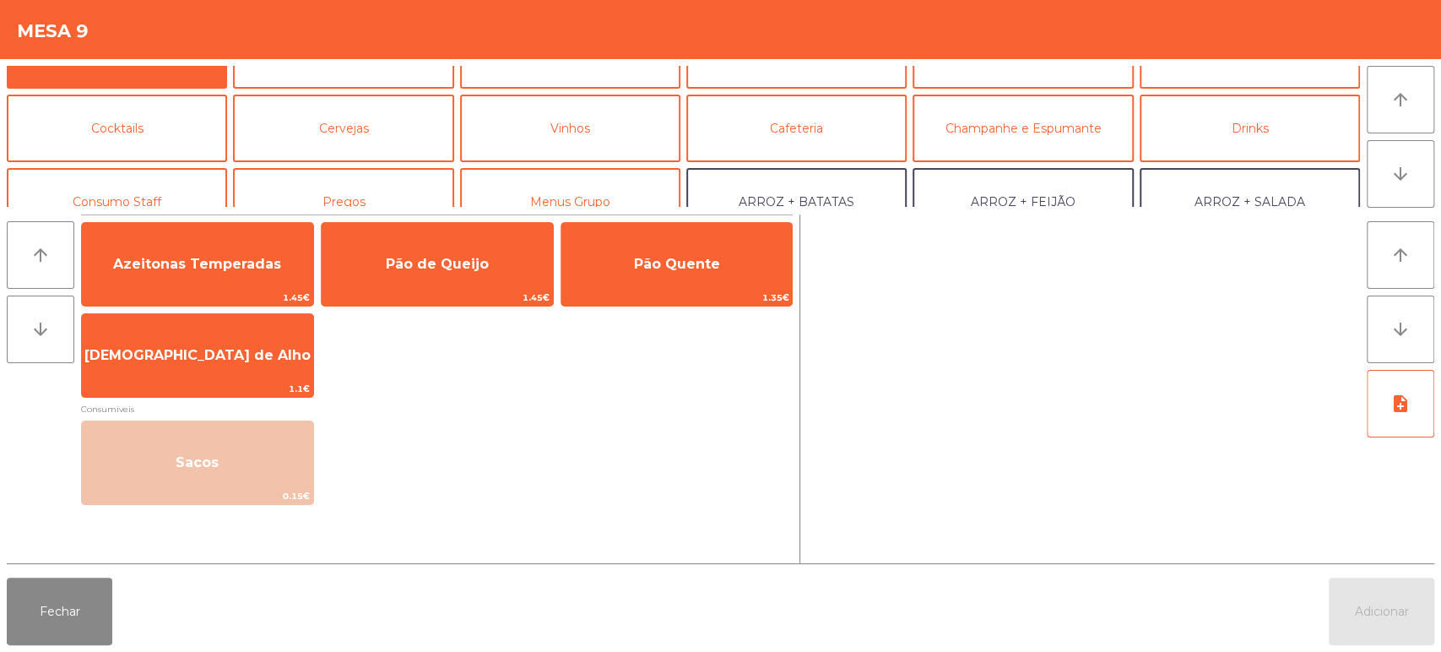
scroll to position [0, 0]
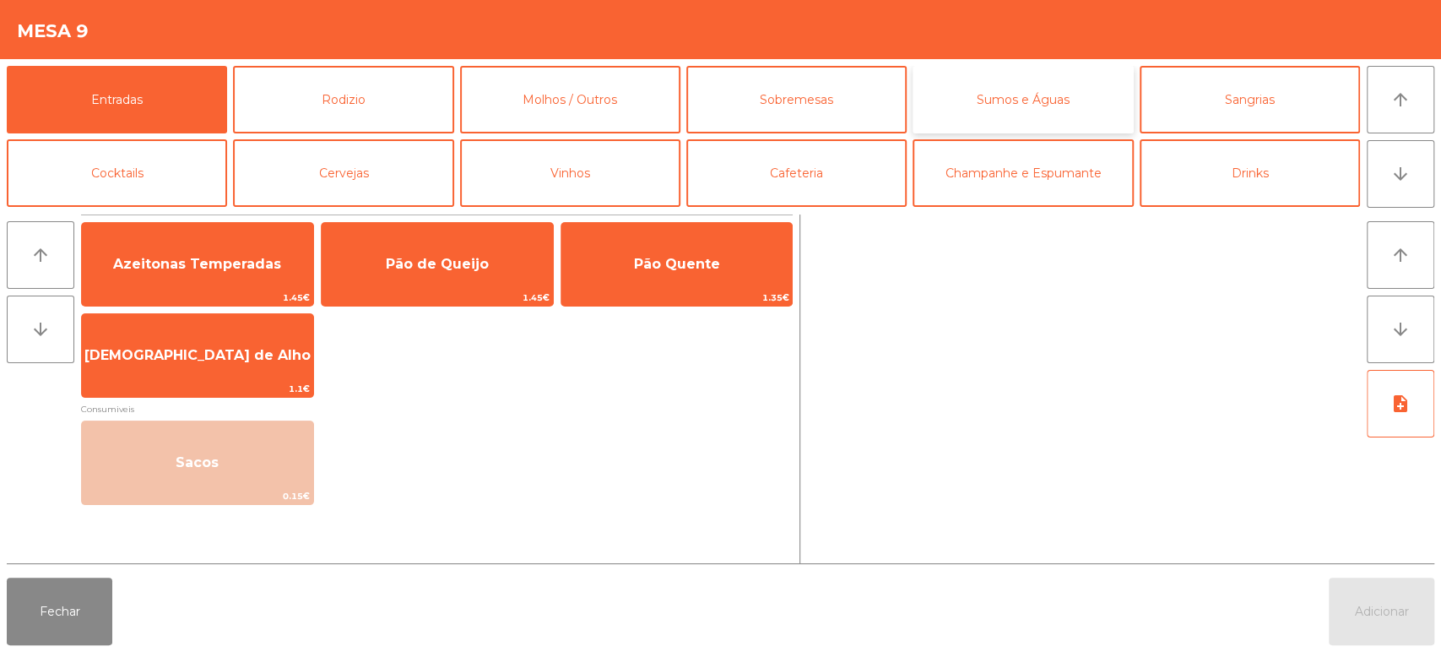
click at [1056, 105] on button "Sumos e Águas" at bounding box center [1022, 100] width 220 height 68
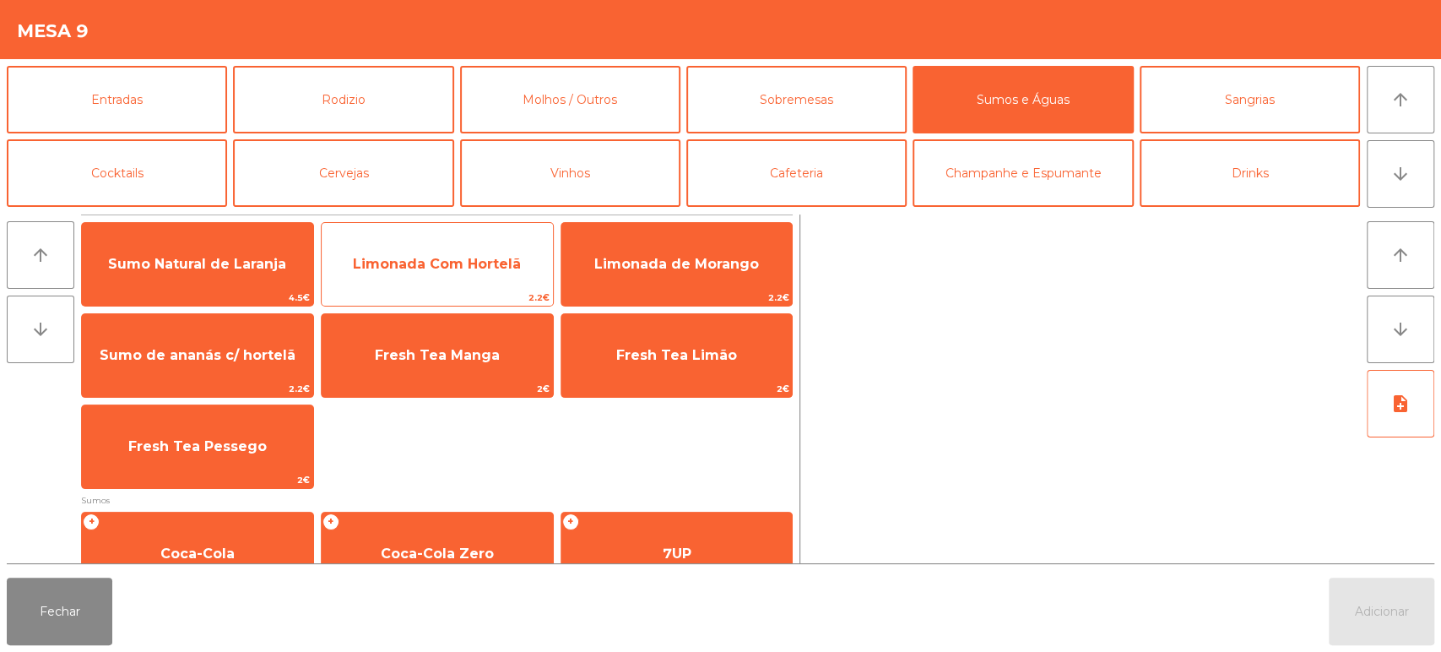
click at [509, 259] on span "Limonada Com Hortelã" at bounding box center [437, 264] width 168 height 16
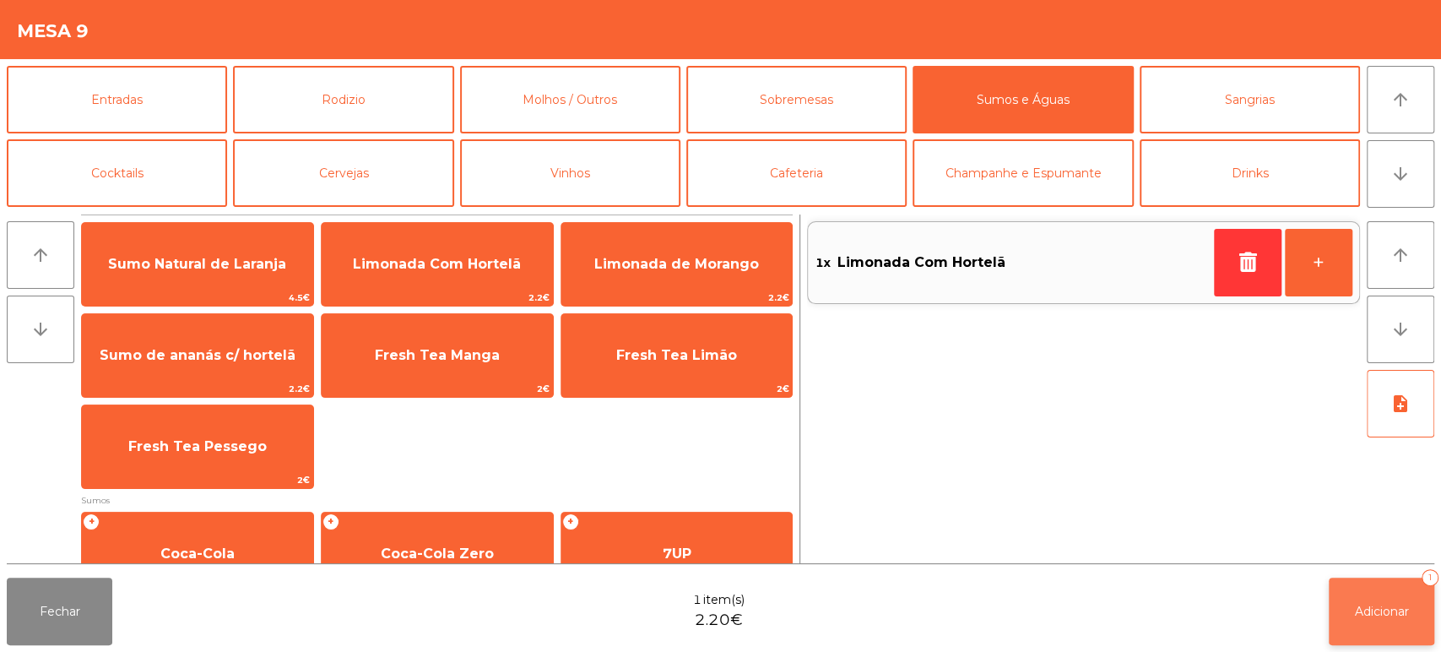
click at [1367, 621] on button "Adicionar 1" at bounding box center [1382, 611] width 106 height 68
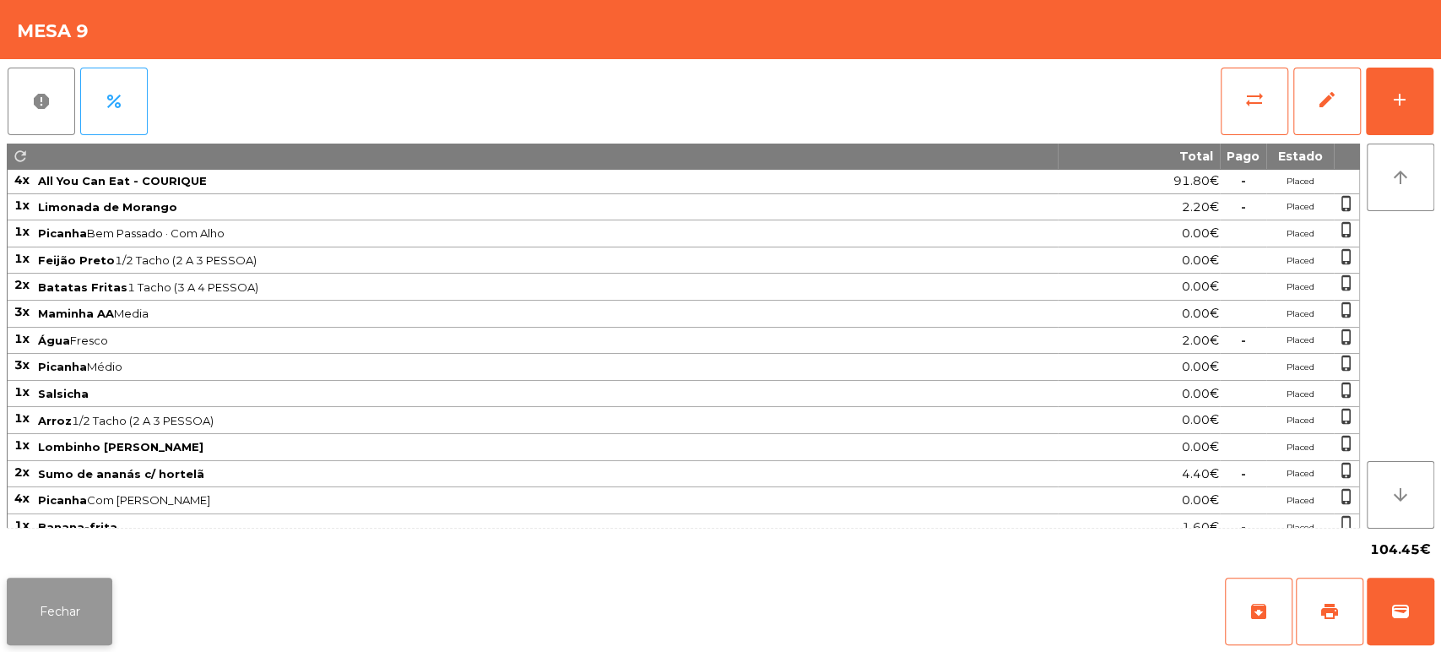
click at [95, 603] on button "Fechar" at bounding box center [60, 611] width 106 height 68
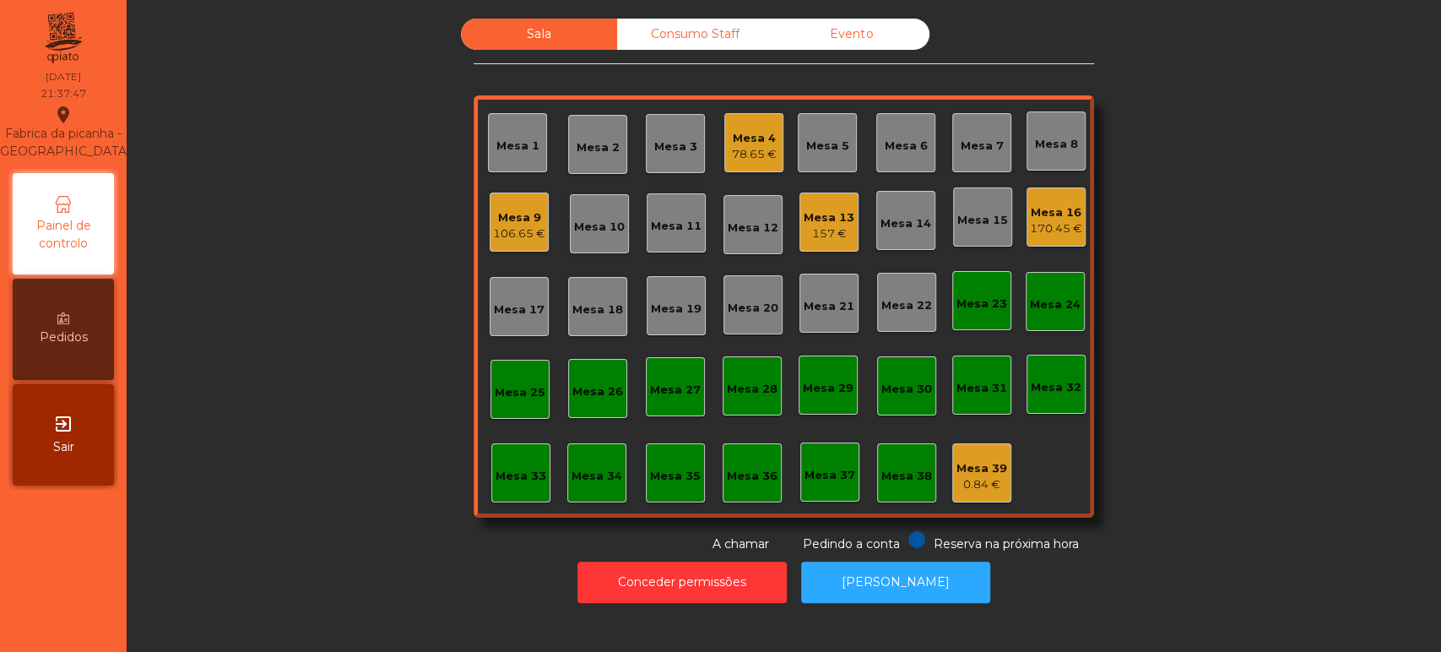
click at [685, 34] on div "Consumo Staff" at bounding box center [695, 34] width 156 height 31
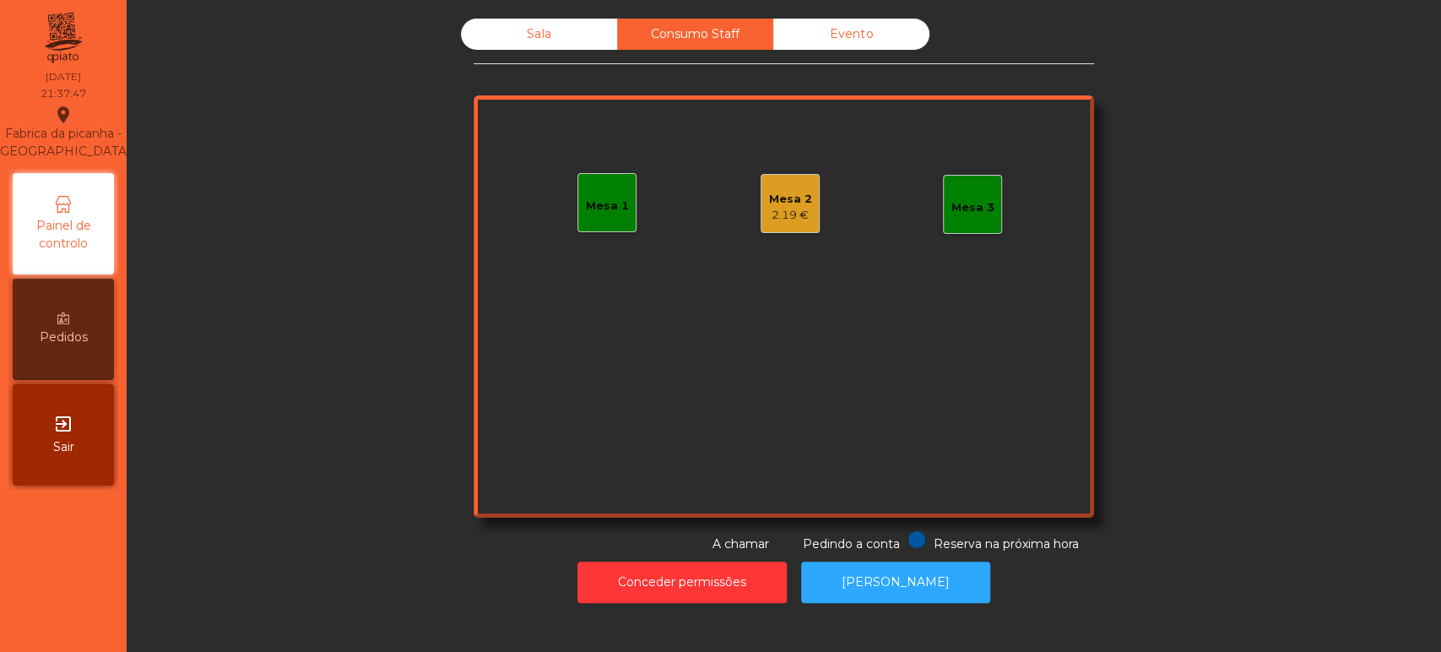
click at [601, 201] on div "Mesa 1" at bounding box center [607, 206] width 43 height 17
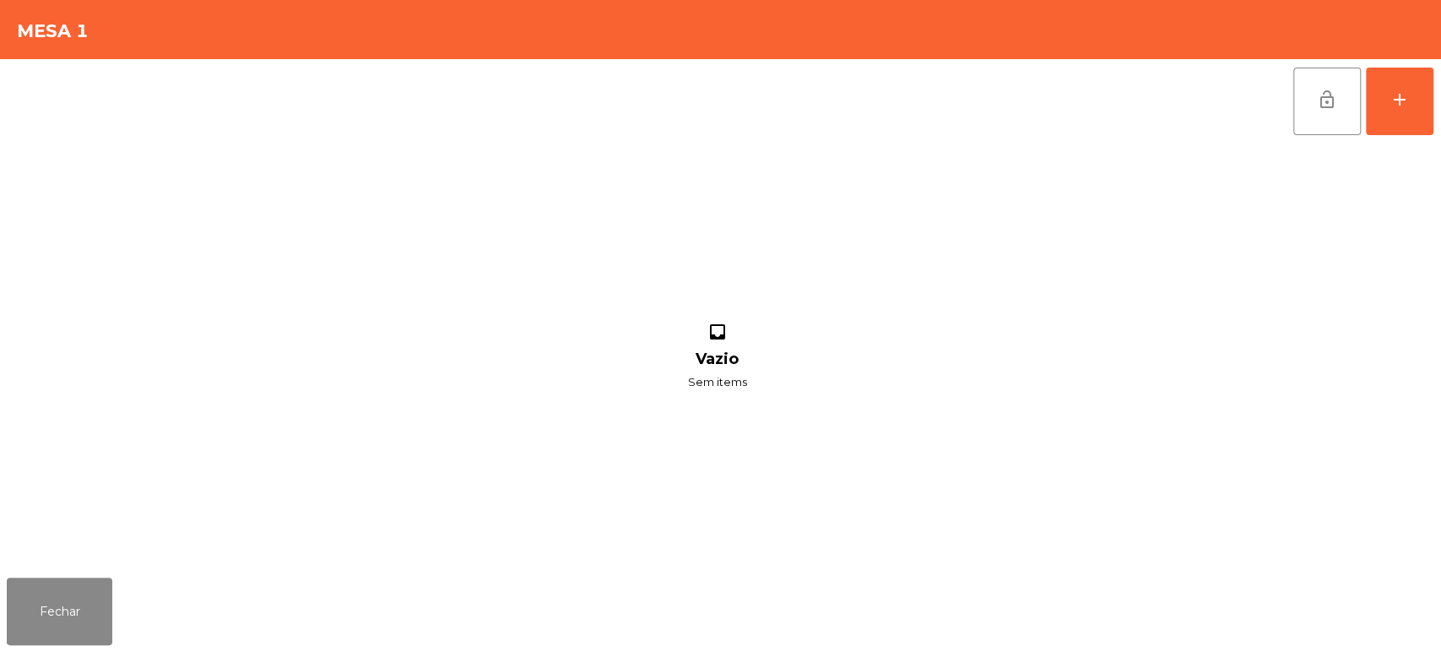
click at [1439, 71] on div "lock_open add inbox Vazio Sem items" at bounding box center [720, 315] width 1441 height 512
click at [1438, 106] on div "lock_open add inbox Vazio Sem items" at bounding box center [720, 315] width 1441 height 512
click at [1377, 111] on button "add" at bounding box center [1400, 102] width 68 height 68
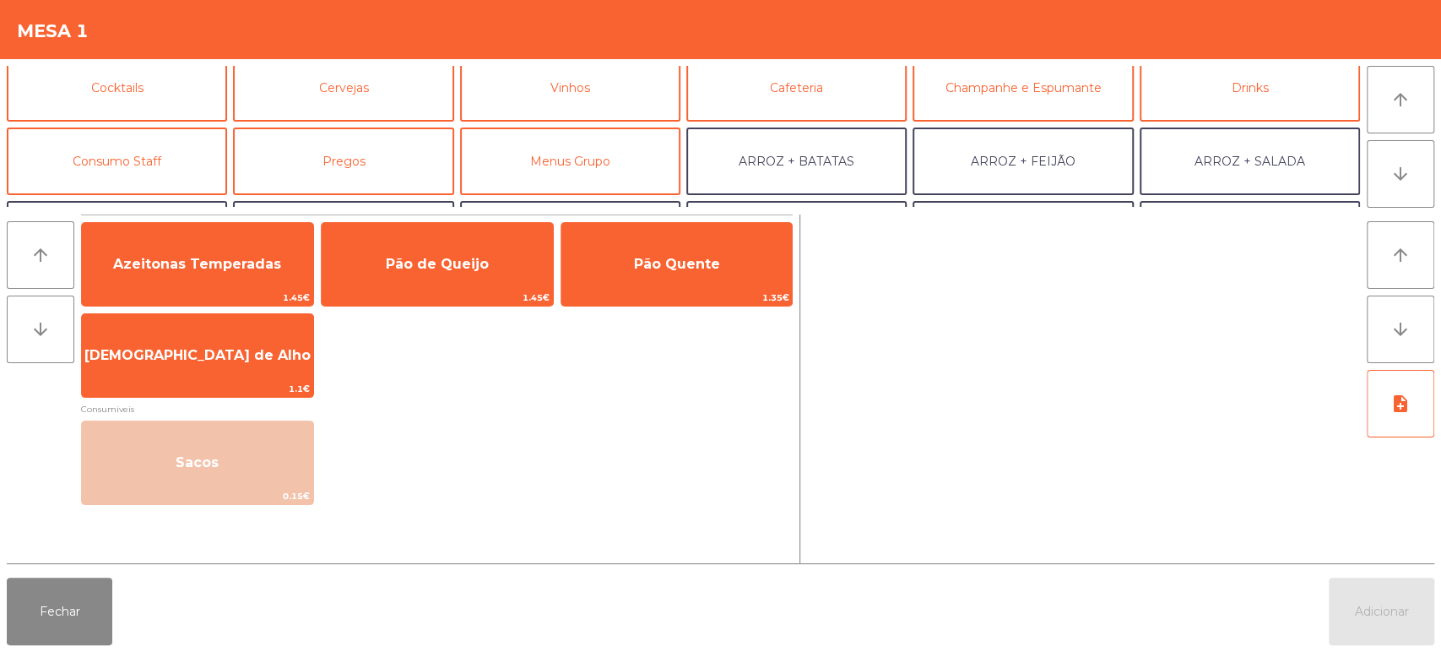
scroll to position [115, 0]
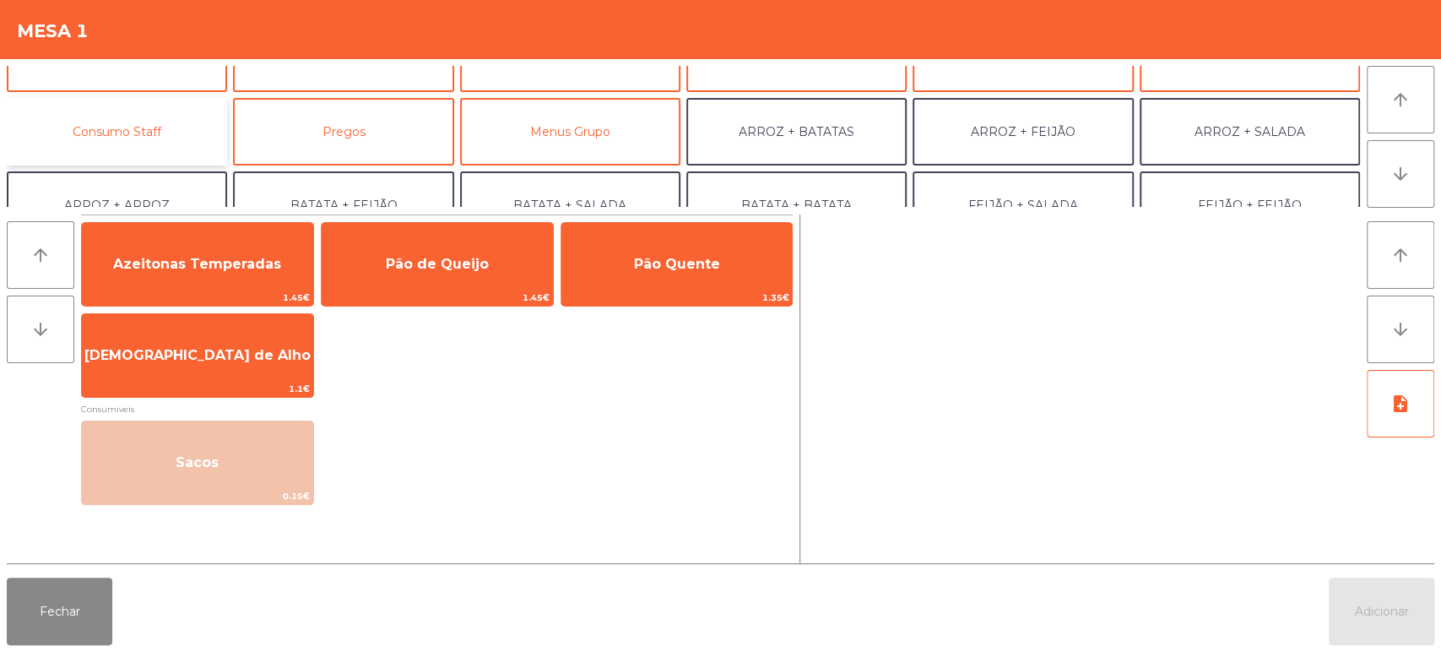
click at [155, 135] on button "Consumo Staff" at bounding box center [117, 132] width 220 height 68
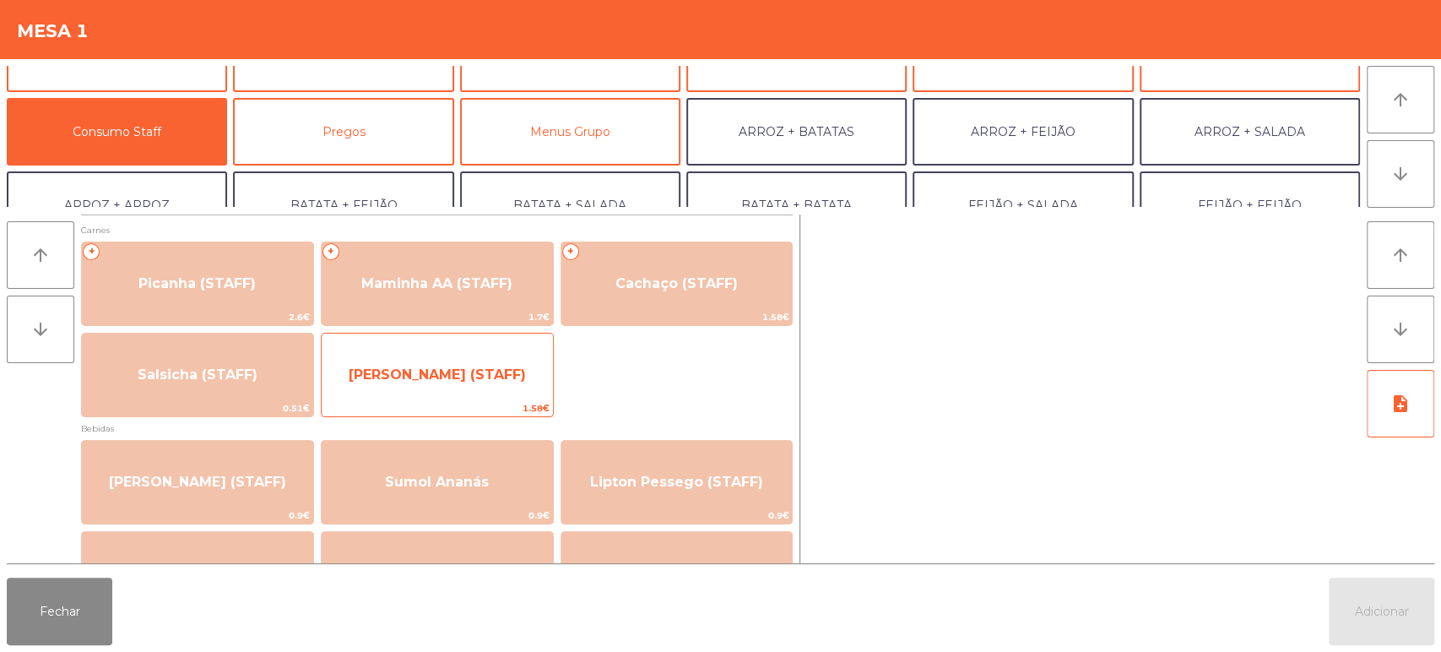
click at [471, 353] on span "Lombinho Frango (STAFF)" at bounding box center [437, 375] width 231 height 46
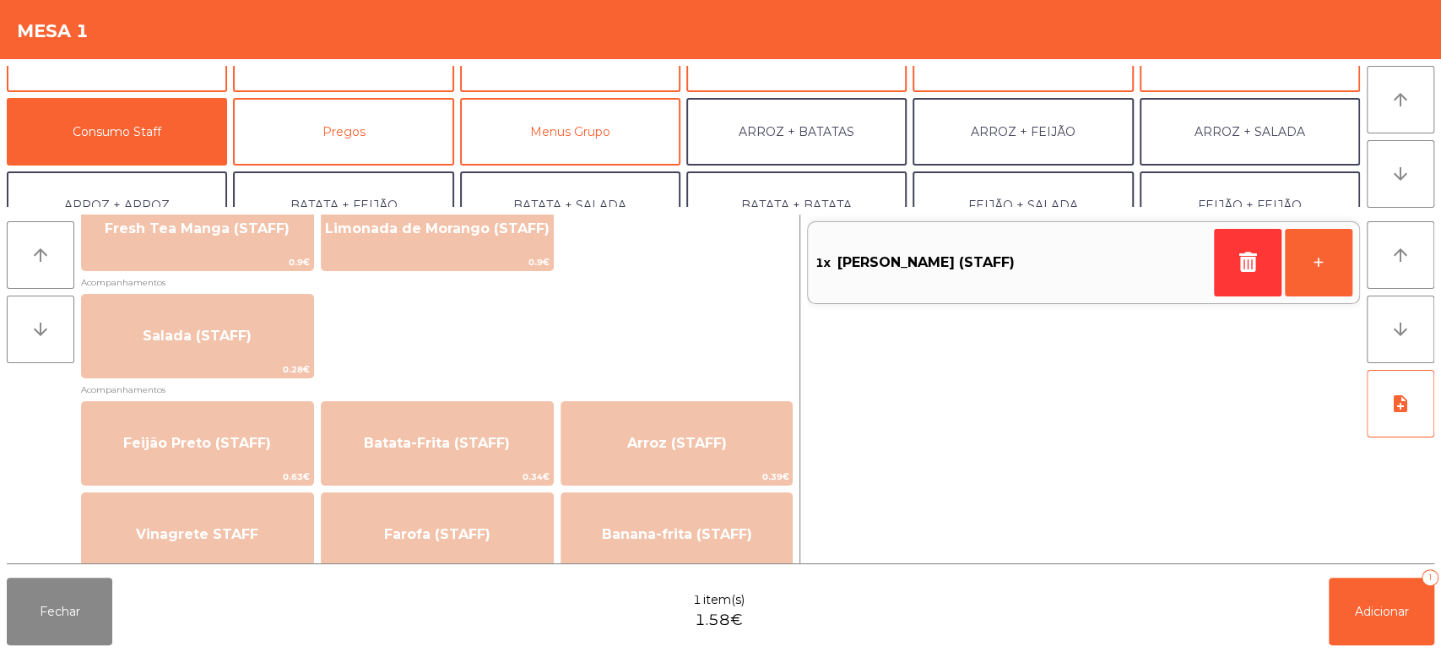
scroll to position [717, 0]
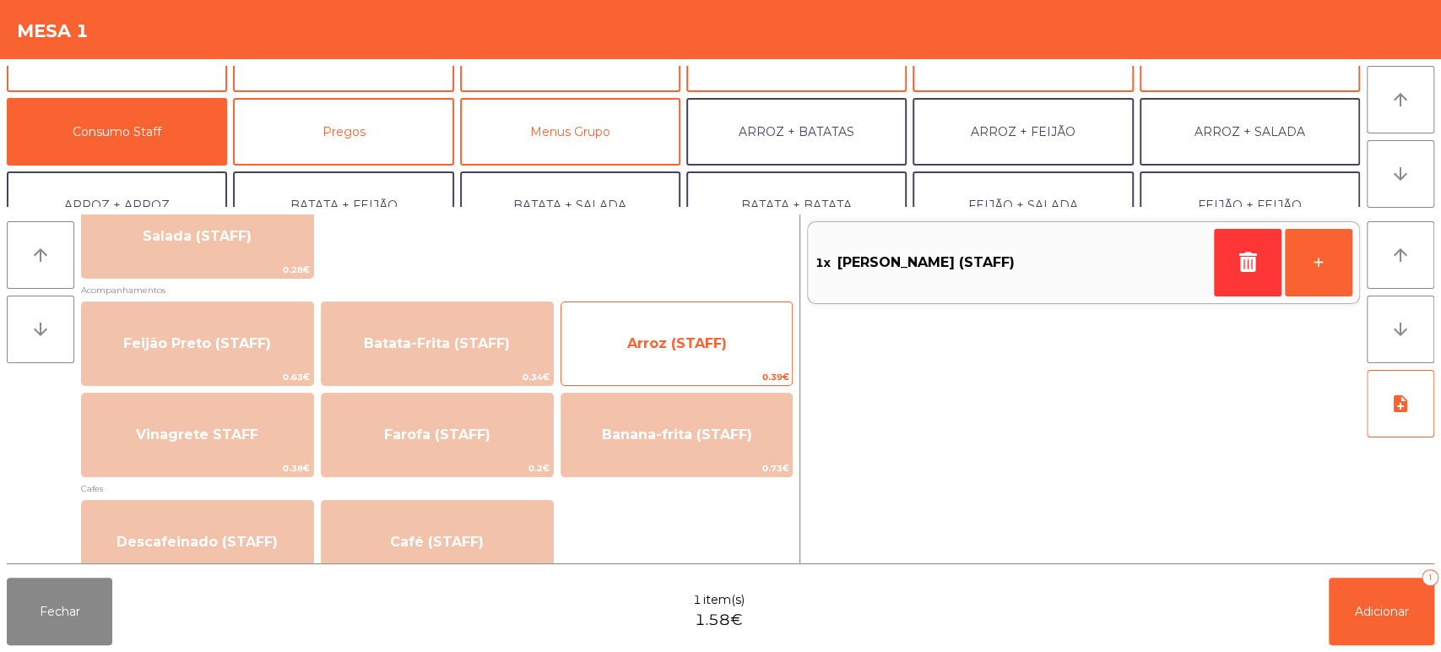
click at [672, 345] on span "Arroz (STAFF)" at bounding box center [677, 343] width 100 height 16
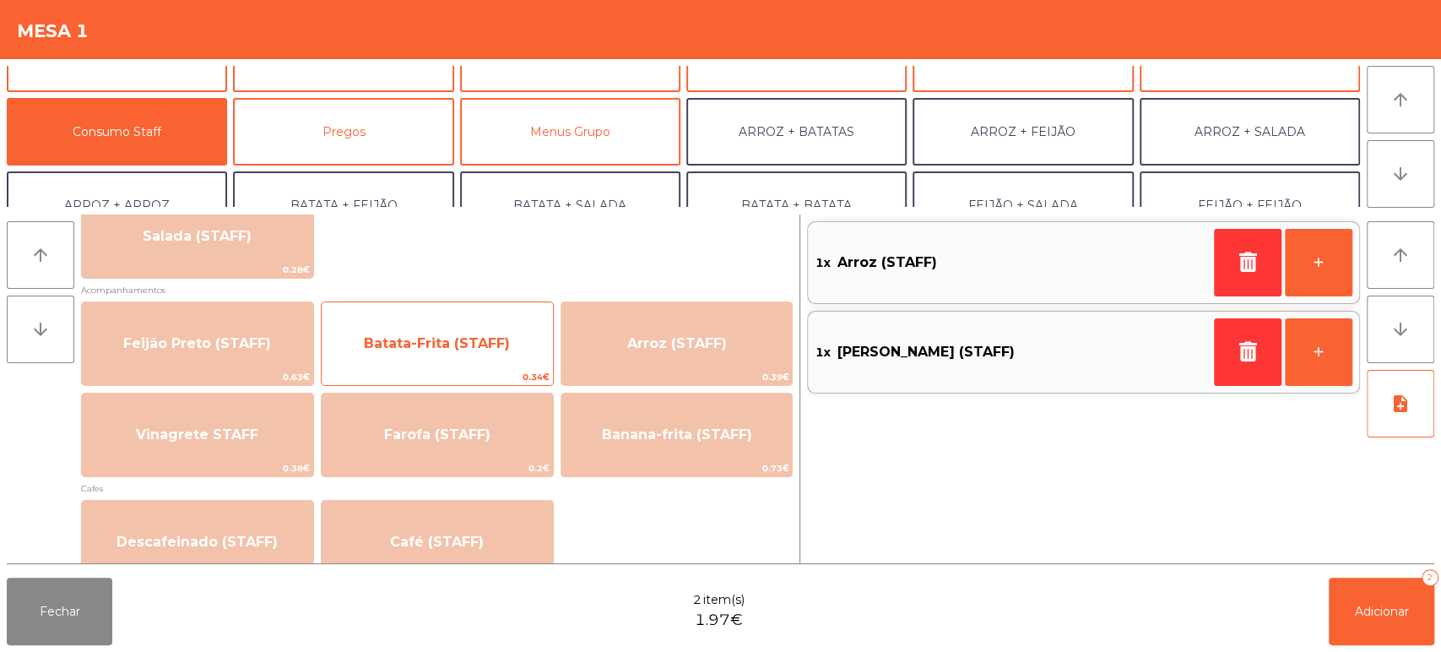
click at [442, 349] on span "Batata-Frita (STAFF)" at bounding box center [437, 343] width 146 height 16
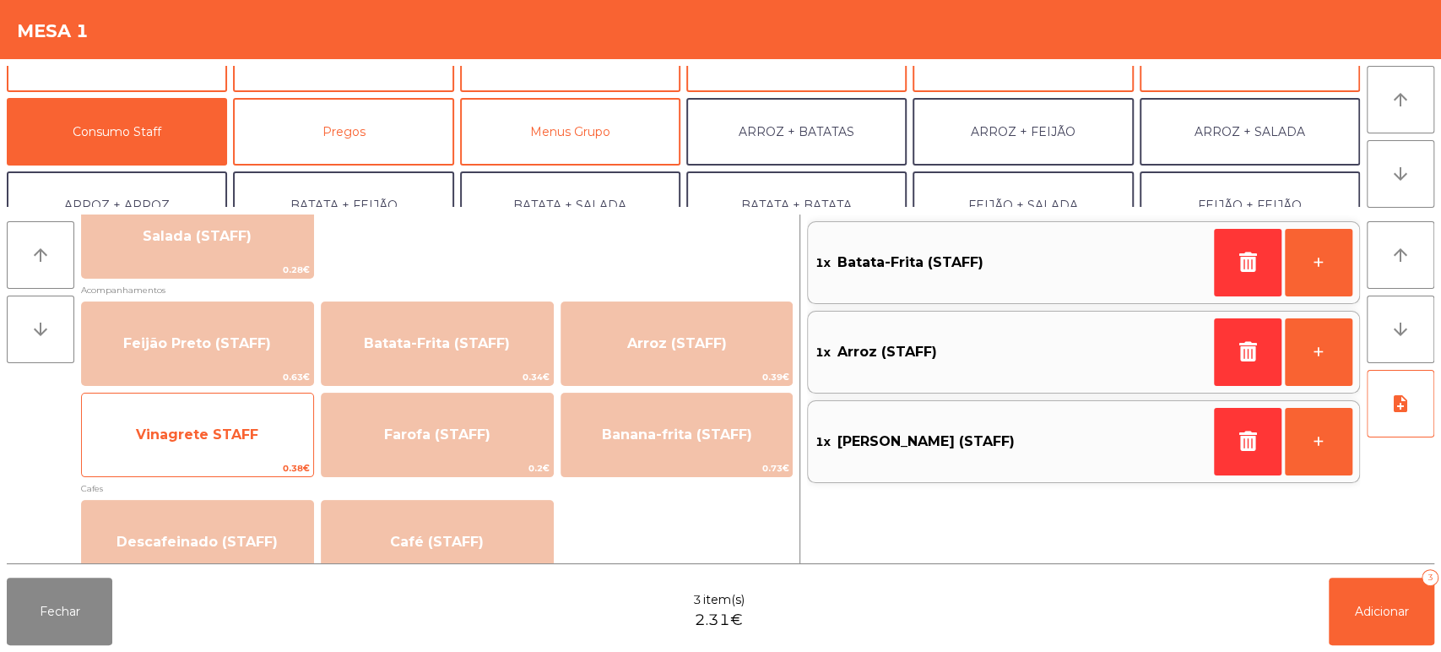
click at [240, 432] on span "Vinagrete STAFF" at bounding box center [197, 434] width 122 height 16
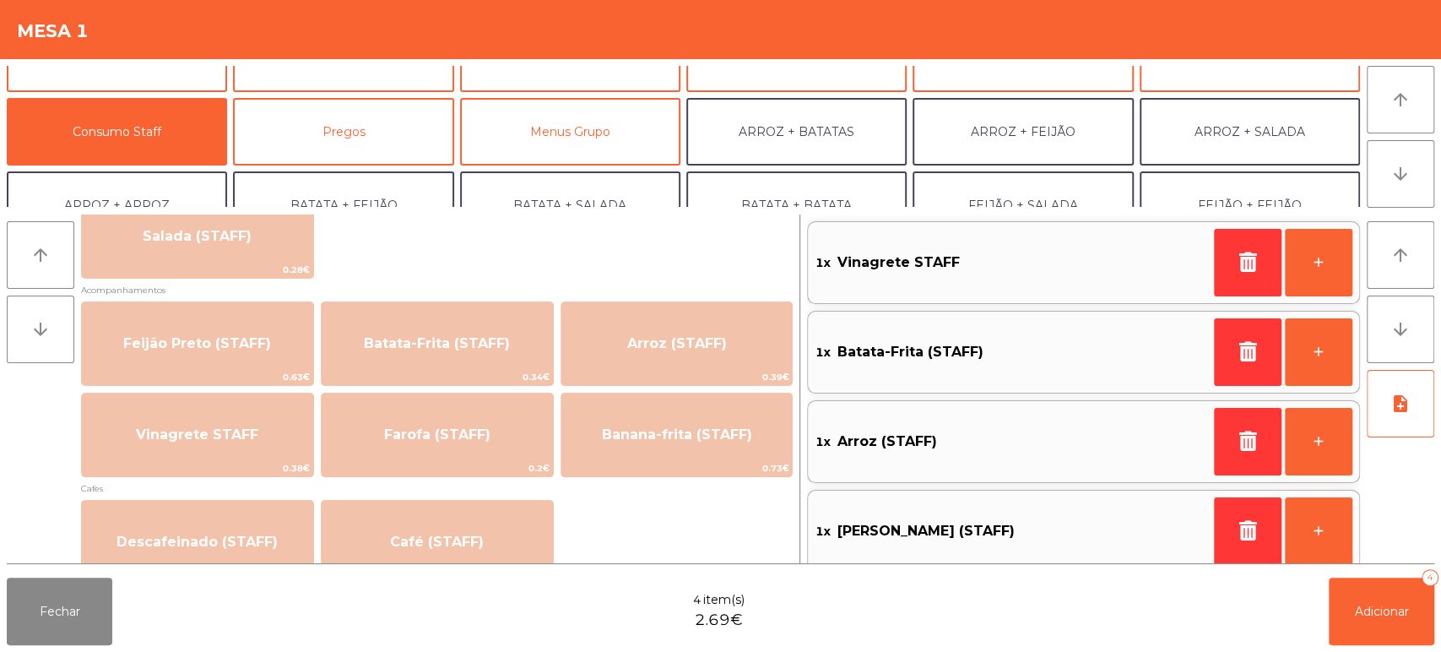
click at [1146, 512] on div "1x Lombinho Frango (STAFF)" at bounding box center [1011, 531] width 392 height 39
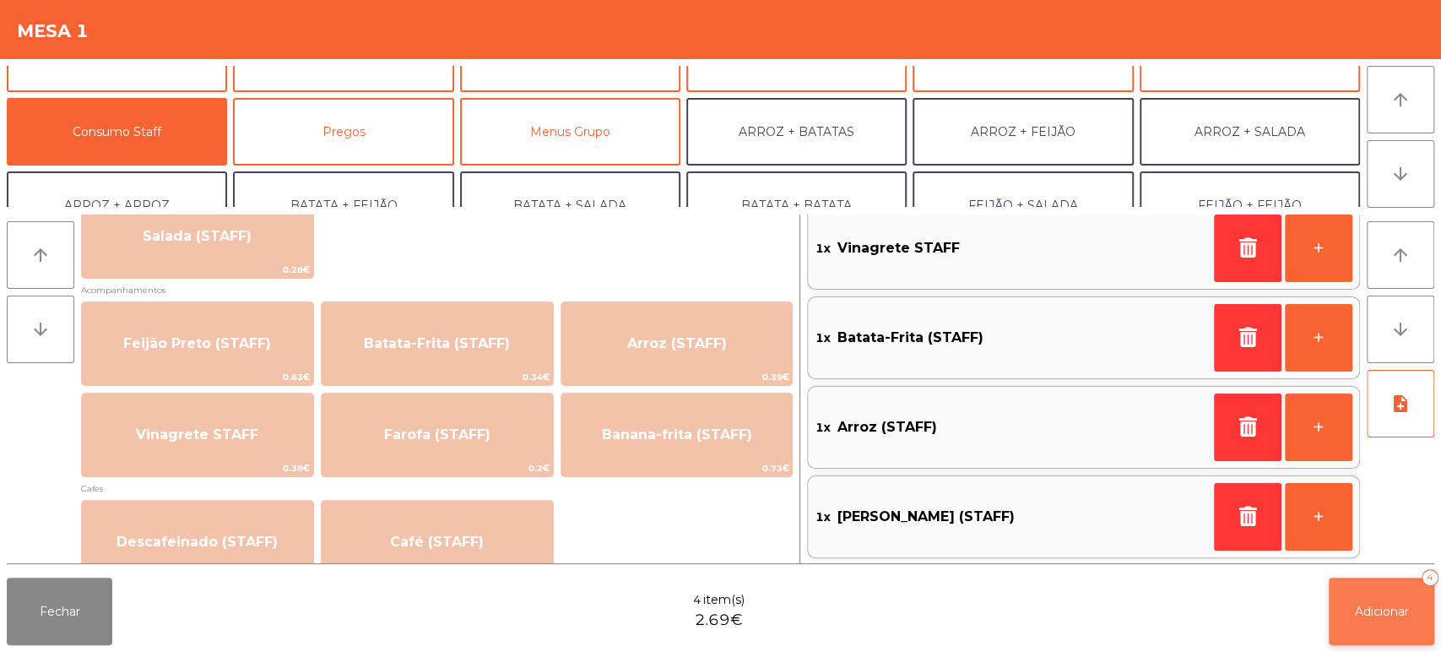
click at [1372, 615] on span "Adicionar" at bounding box center [1382, 611] width 54 height 15
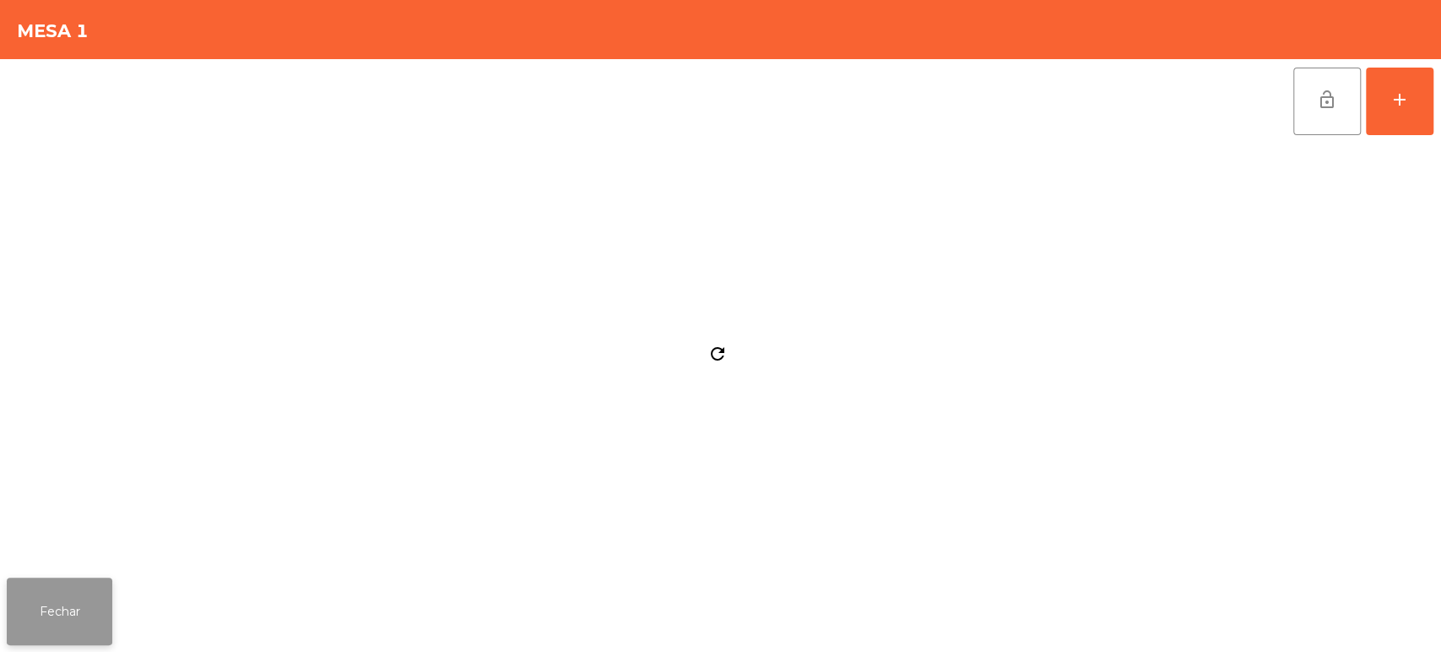
click at [85, 582] on button "Fechar" at bounding box center [60, 611] width 106 height 68
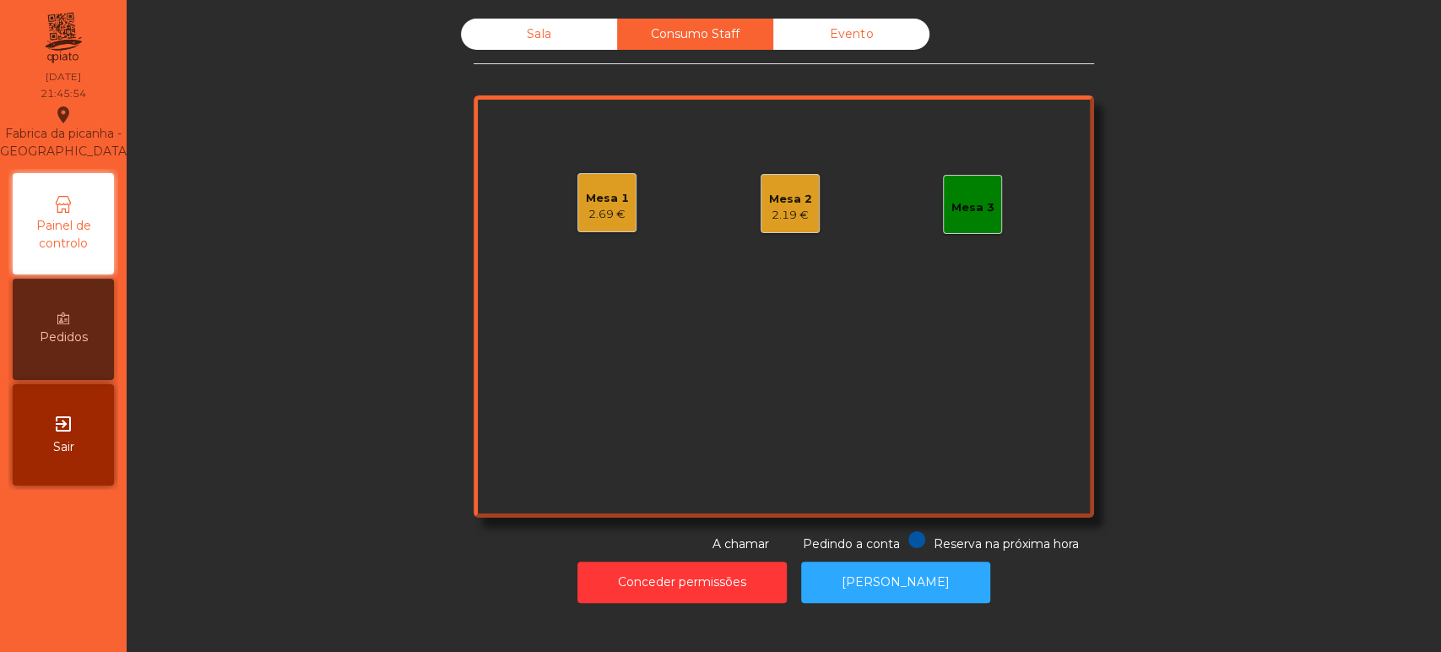
click at [514, 41] on div "Sala" at bounding box center [539, 34] width 156 height 31
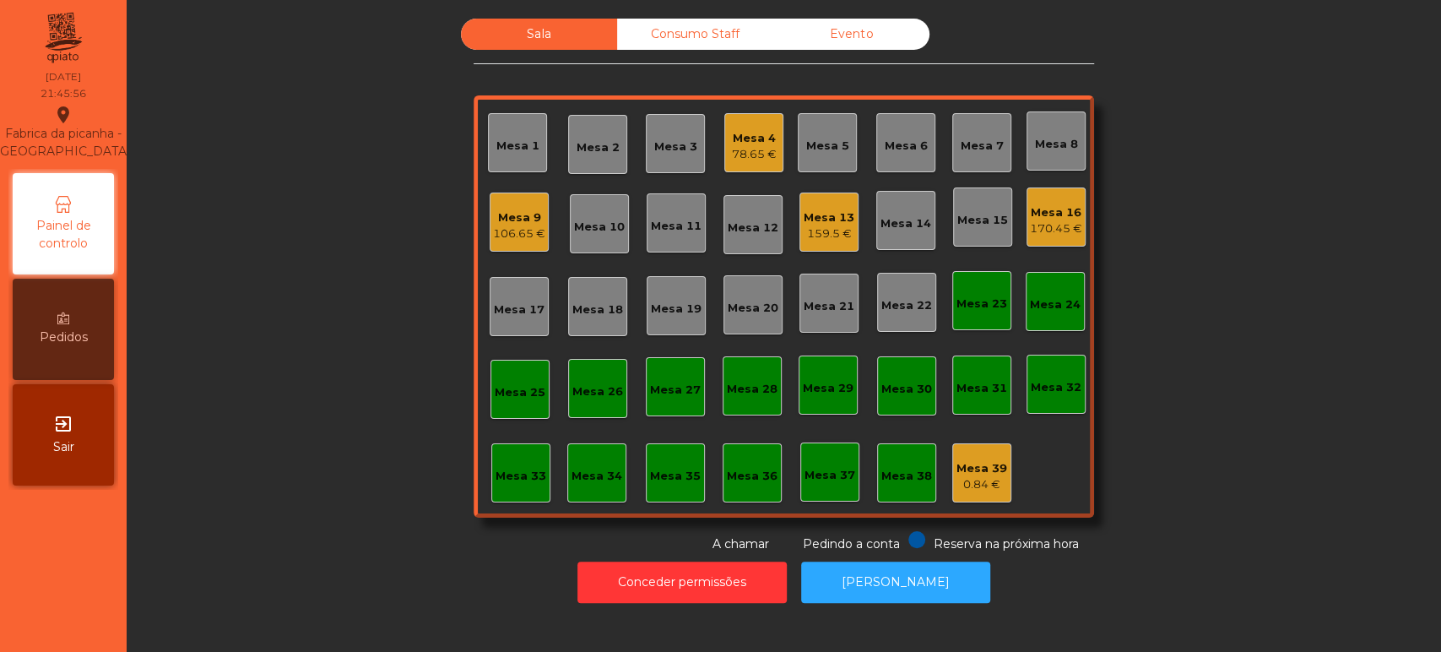
click at [719, 34] on div "Consumo Staff" at bounding box center [695, 34] width 156 height 31
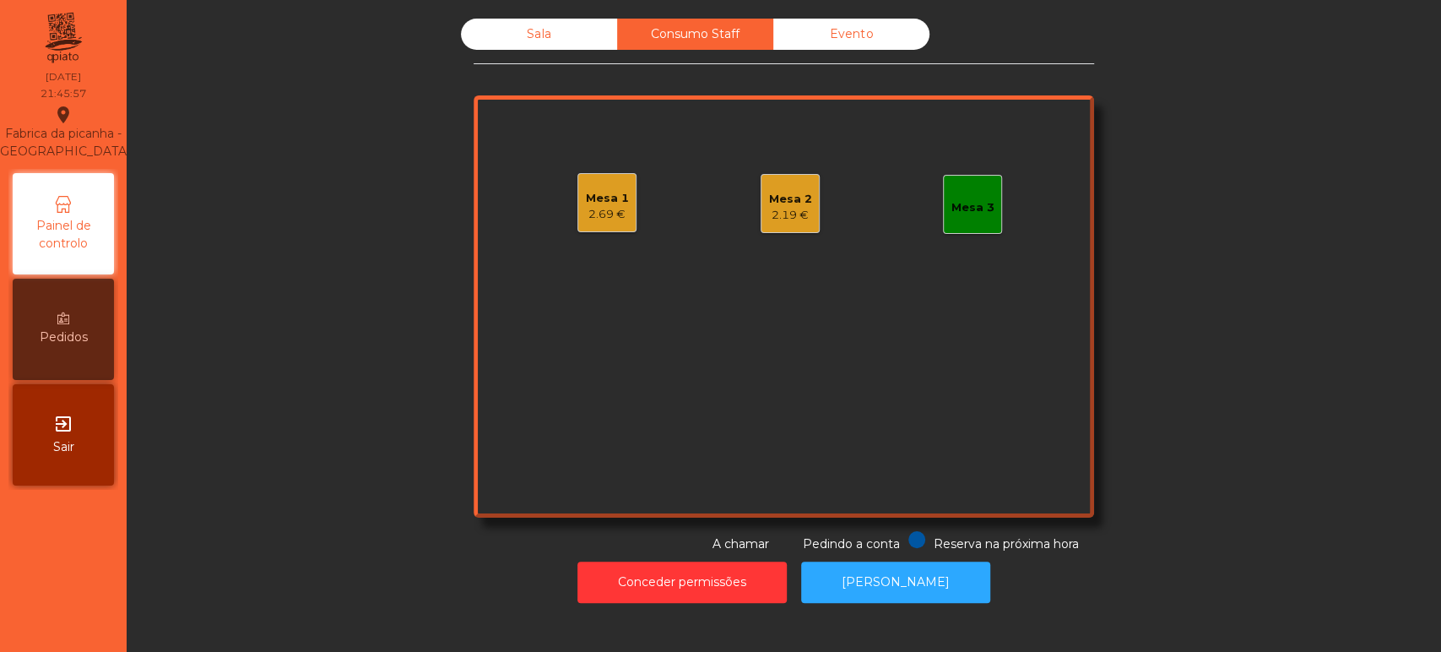
click at [771, 208] on div "2.19 €" at bounding box center [790, 215] width 43 height 17
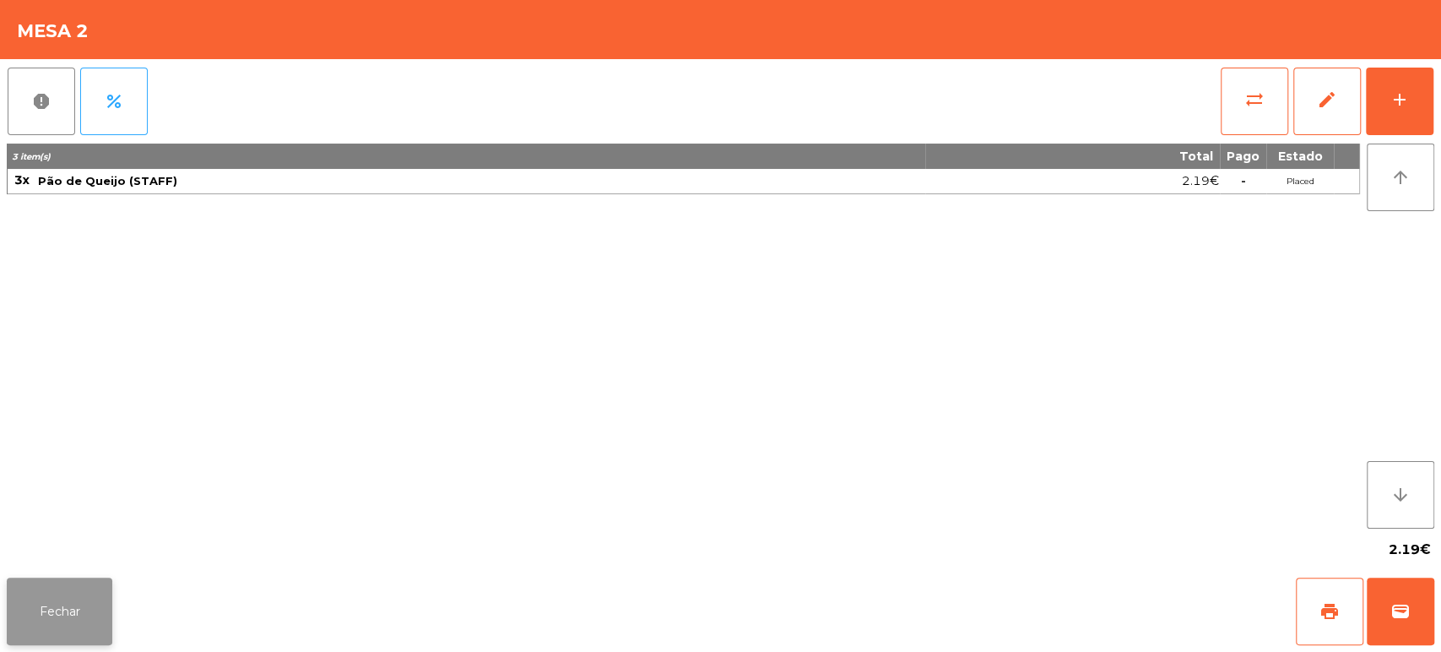
click at [101, 620] on button "Fechar" at bounding box center [60, 611] width 106 height 68
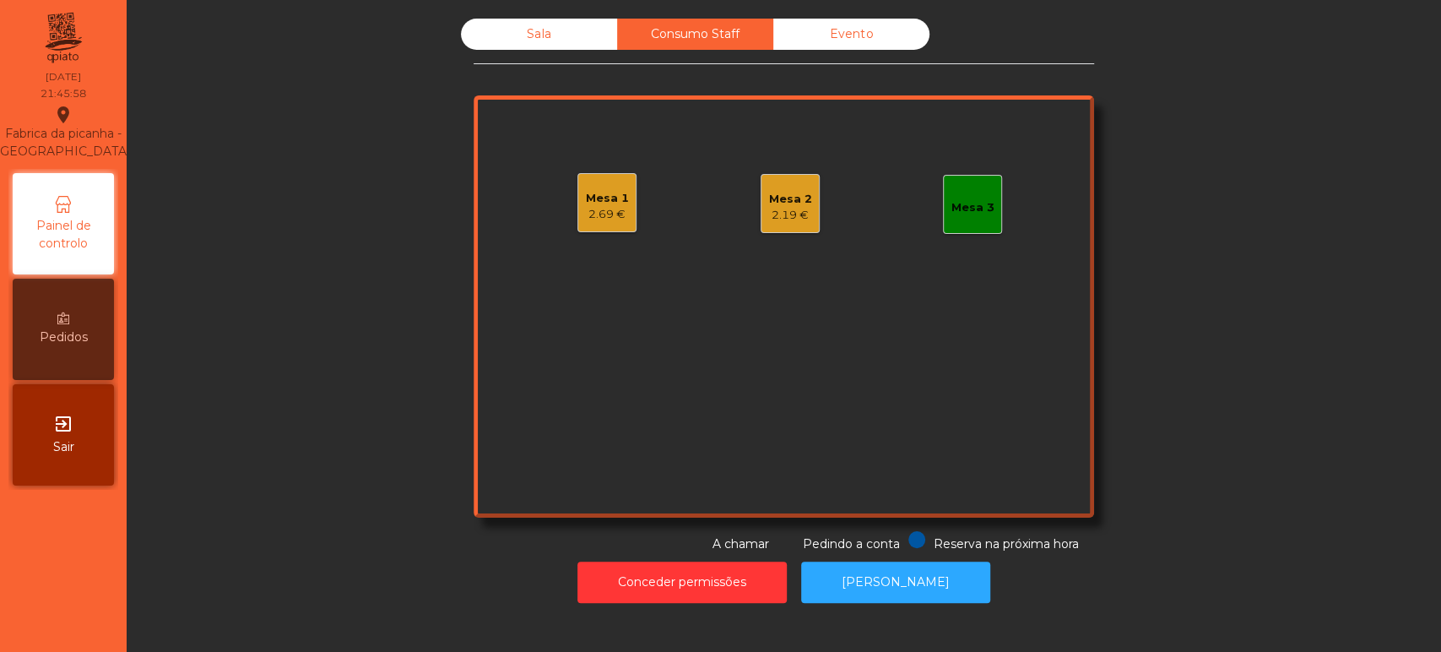
click at [613, 190] on div "Mesa 1" at bounding box center [607, 198] width 43 height 17
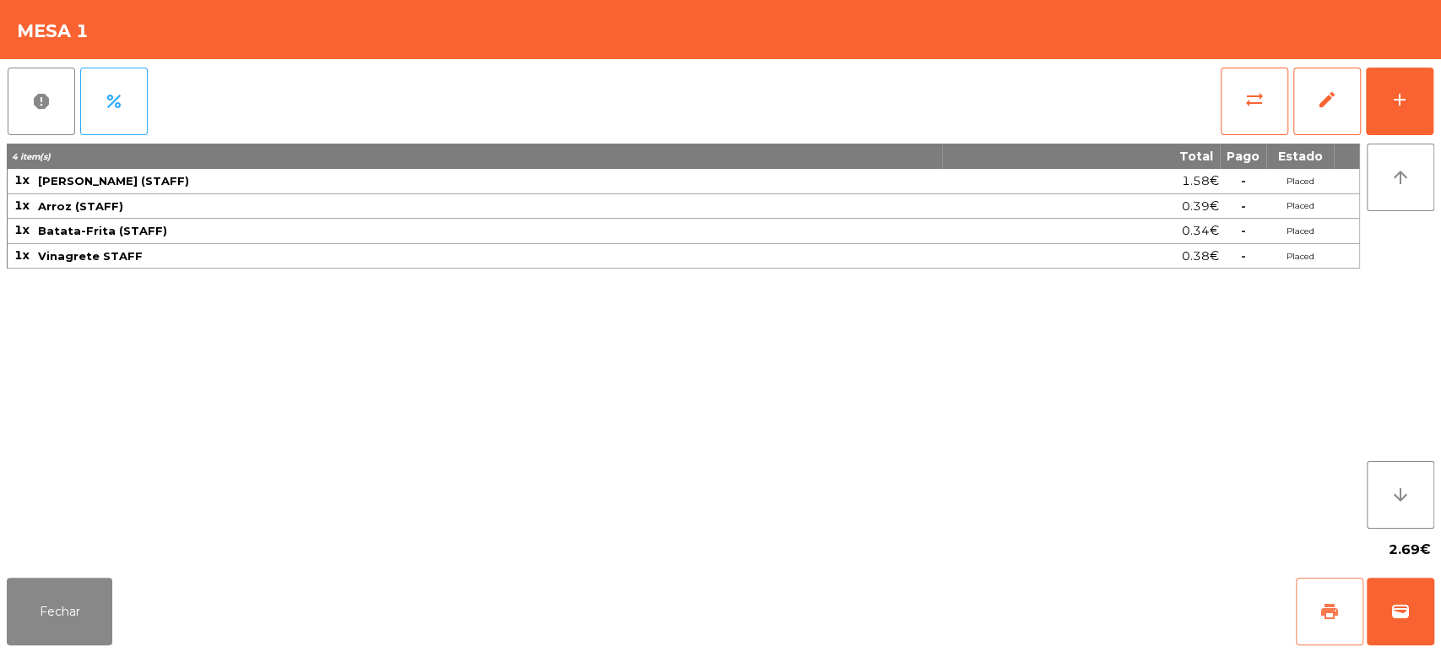
click at [1320, 605] on span "print" at bounding box center [1329, 611] width 20 height 20
click at [34, 121] on button "report" at bounding box center [42, 102] width 68 height 68
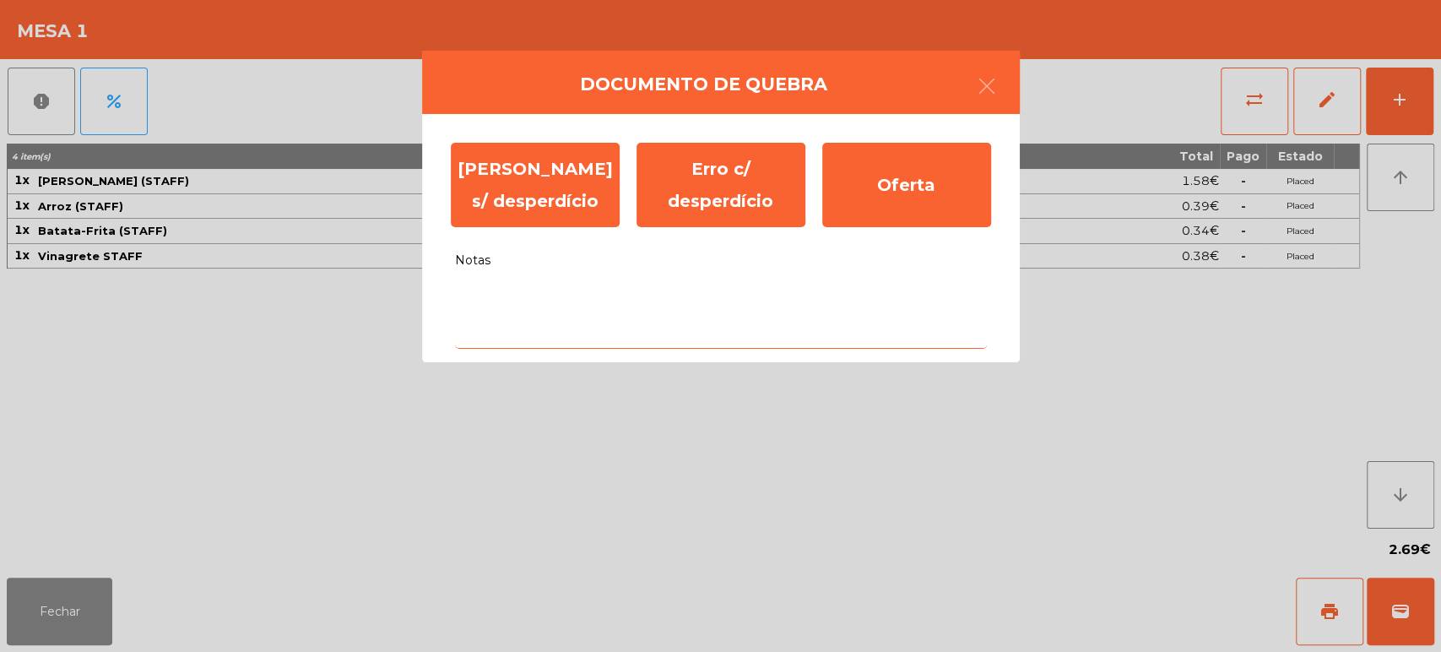
click at [655, 305] on textarea "Notas" at bounding box center [721, 314] width 532 height 70
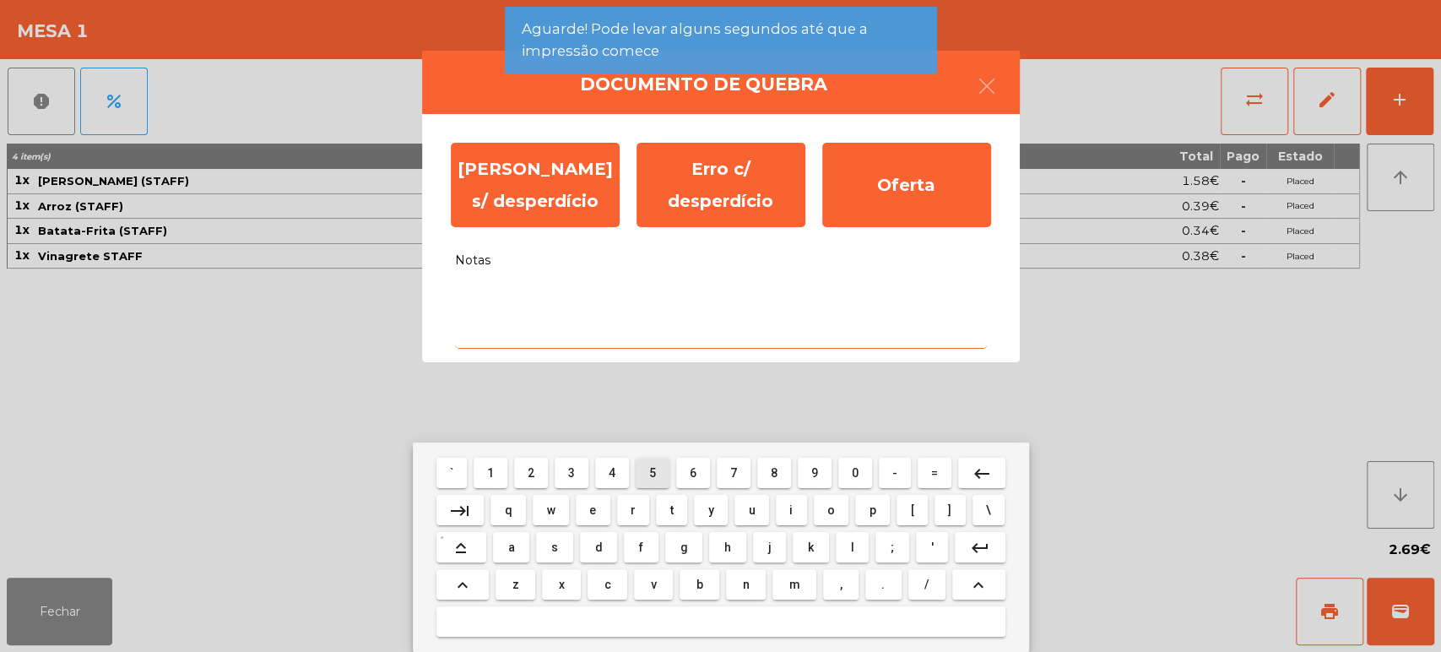
click at [652, 528] on mat-keyboard-key "t" at bounding box center [671, 509] width 38 height 37
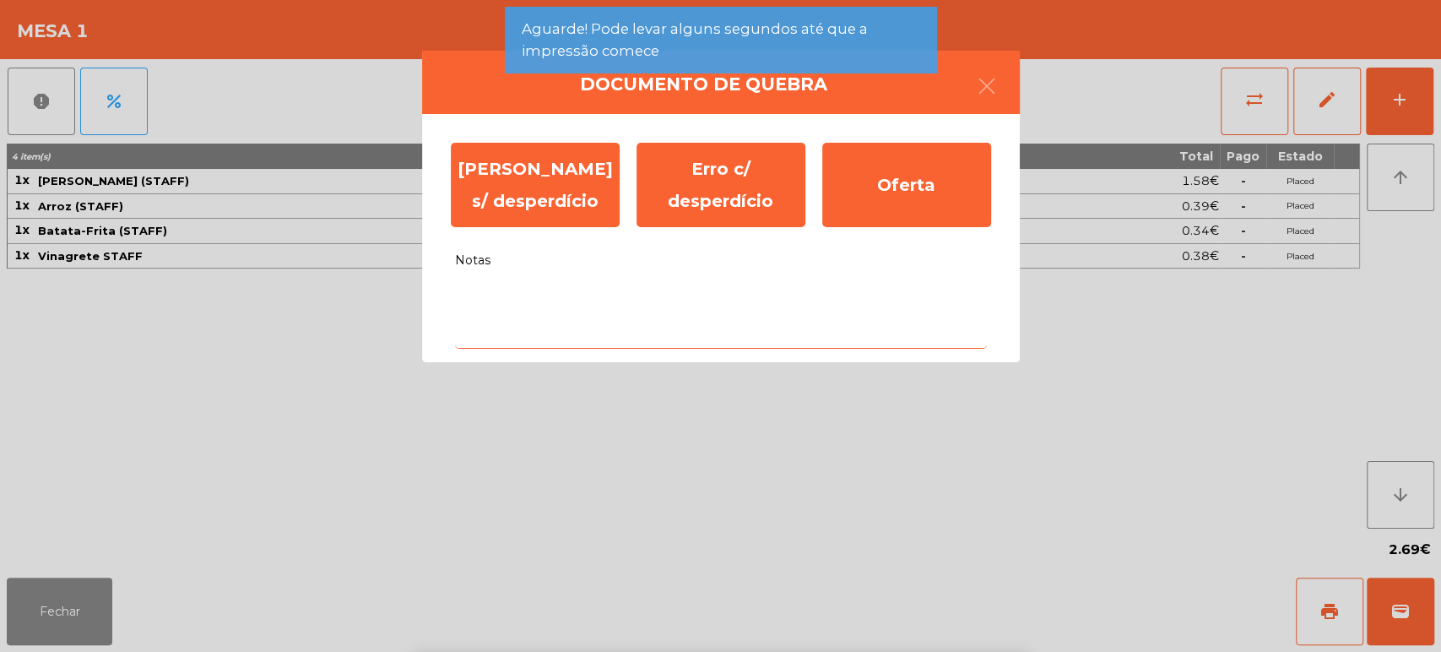
type textarea "*"
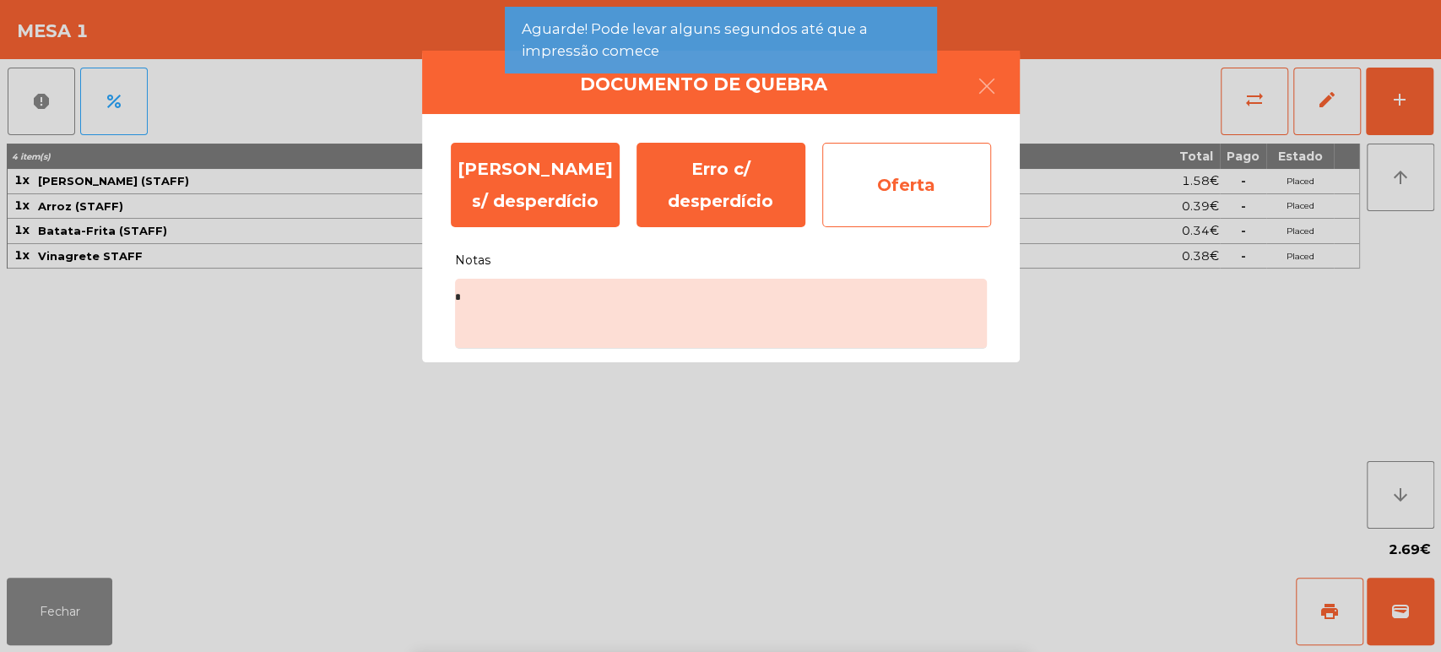
click at [898, 197] on div "Oferta" at bounding box center [906, 185] width 169 height 84
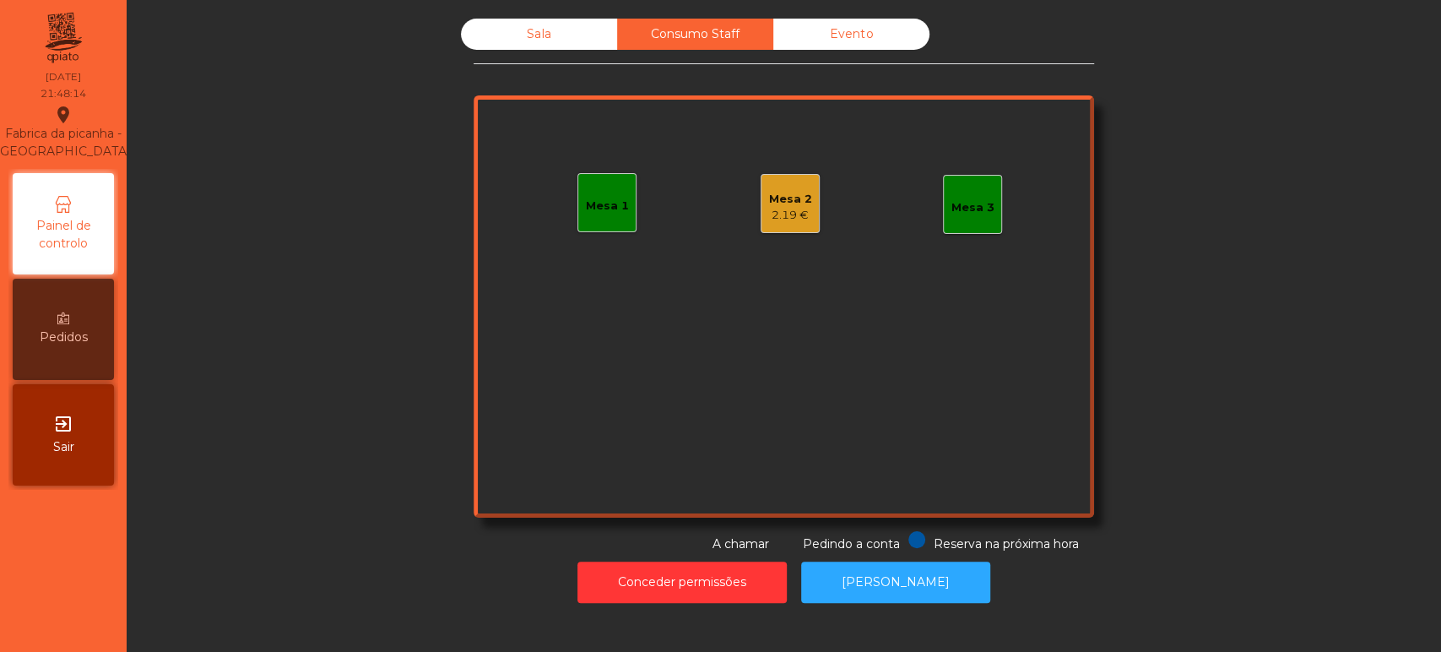
click at [508, 46] on div "Sala" at bounding box center [539, 34] width 156 height 31
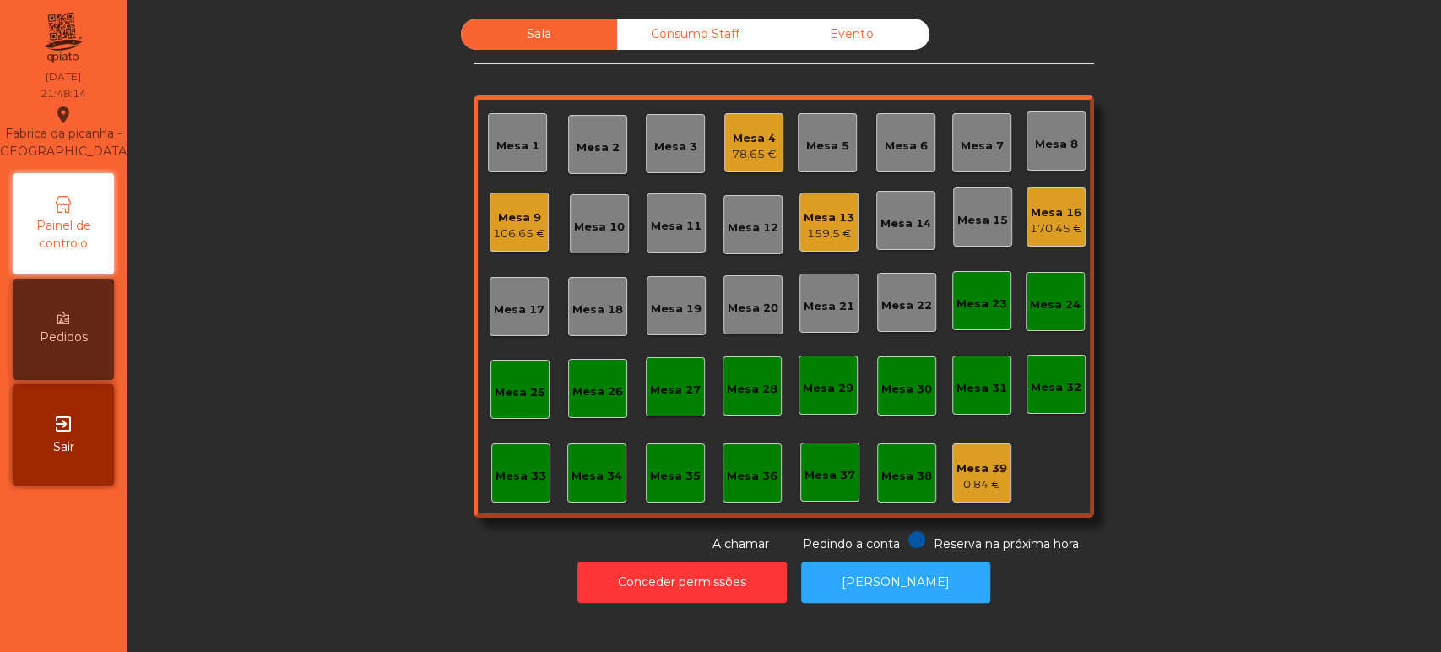
click at [355, 376] on div "Sala Consumo Staff Evento Mesa 1 Mesa 2 Mesa 3 Mesa 4 78.65 € Mesa 5 Mesa 6 Mes…" at bounding box center [783, 286] width 1269 height 534
click at [361, 277] on div "Sala Consumo Staff Evento Mesa 1 Mesa 2 Mesa 3 Mesa 4 78.65 € Mesa 5 Mesa 6 Mes…" at bounding box center [783, 286] width 1269 height 534
click at [520, 479] on div "Mesa 33" at bounding box center [520, 476] width 51 height 17
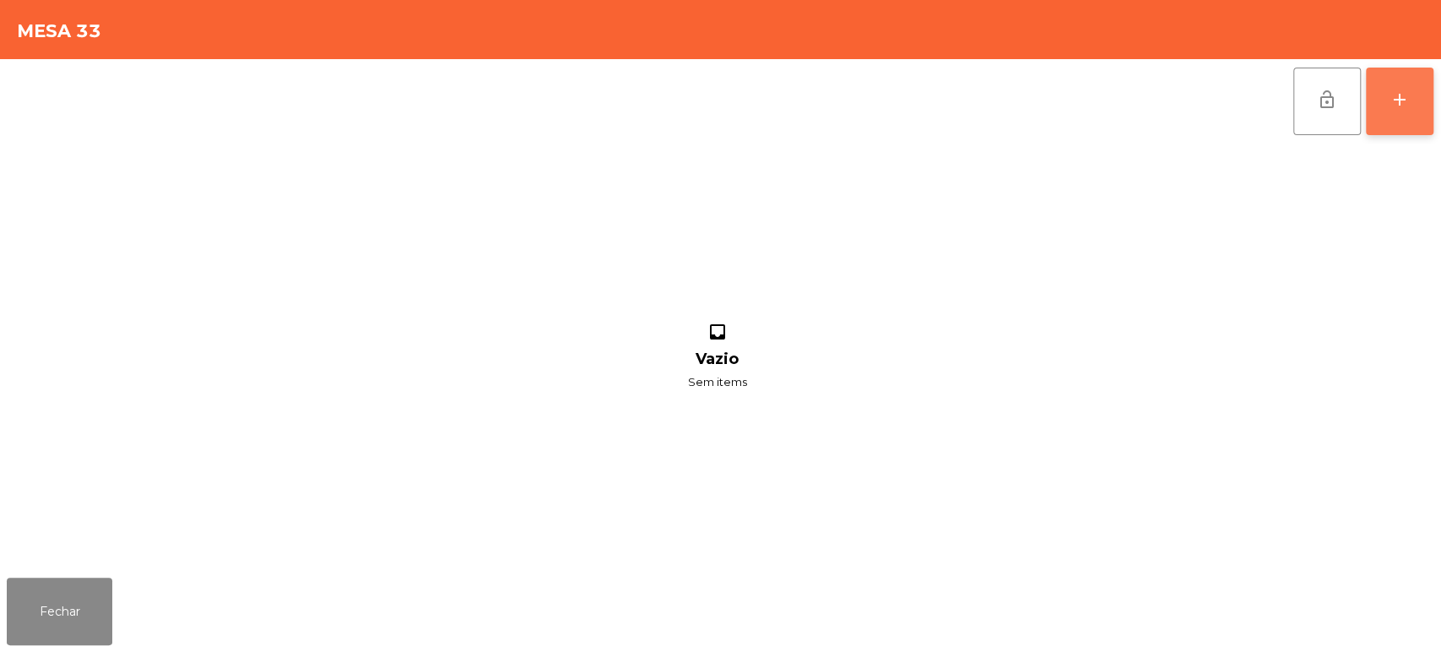
click at [1404, 92] on div "add" at bounding box center [1399, 99] width 20 height 20
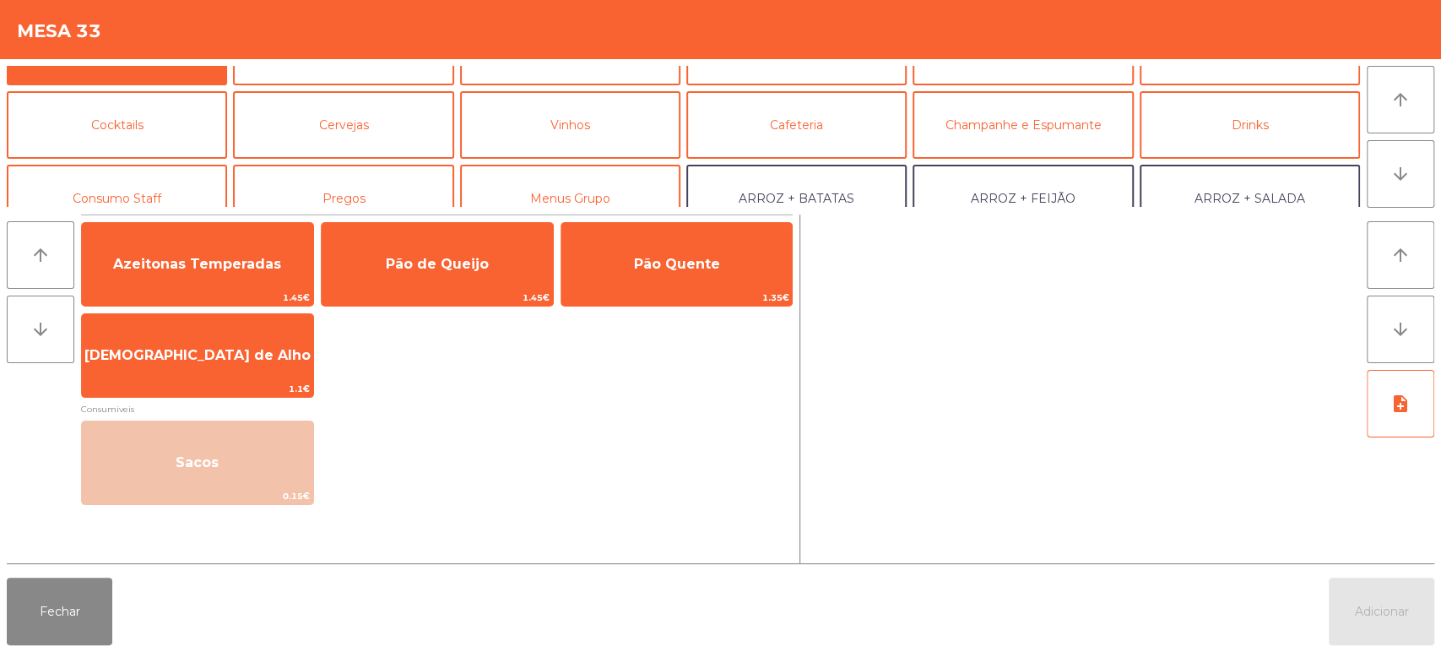
scroll to position [0, 0]
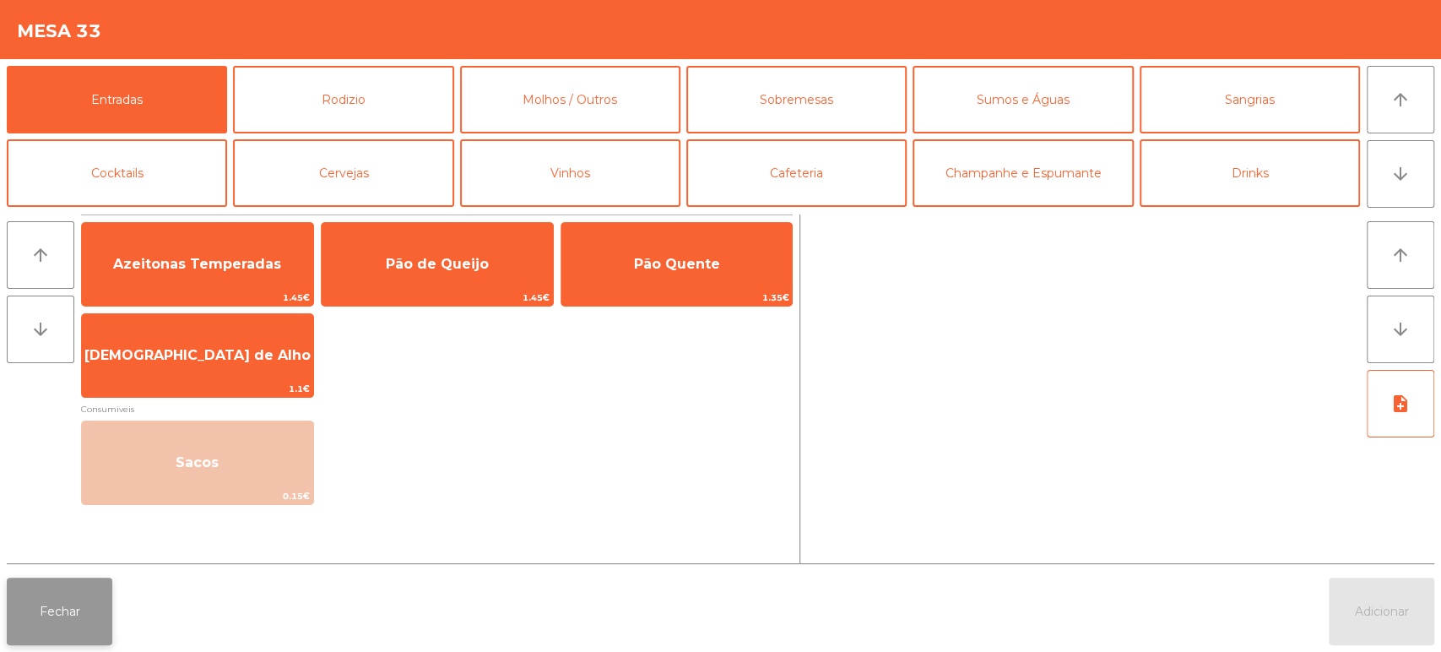
click at [50, 614] on button "Fechar" at bounding box center [60, 611] width 106 height 68
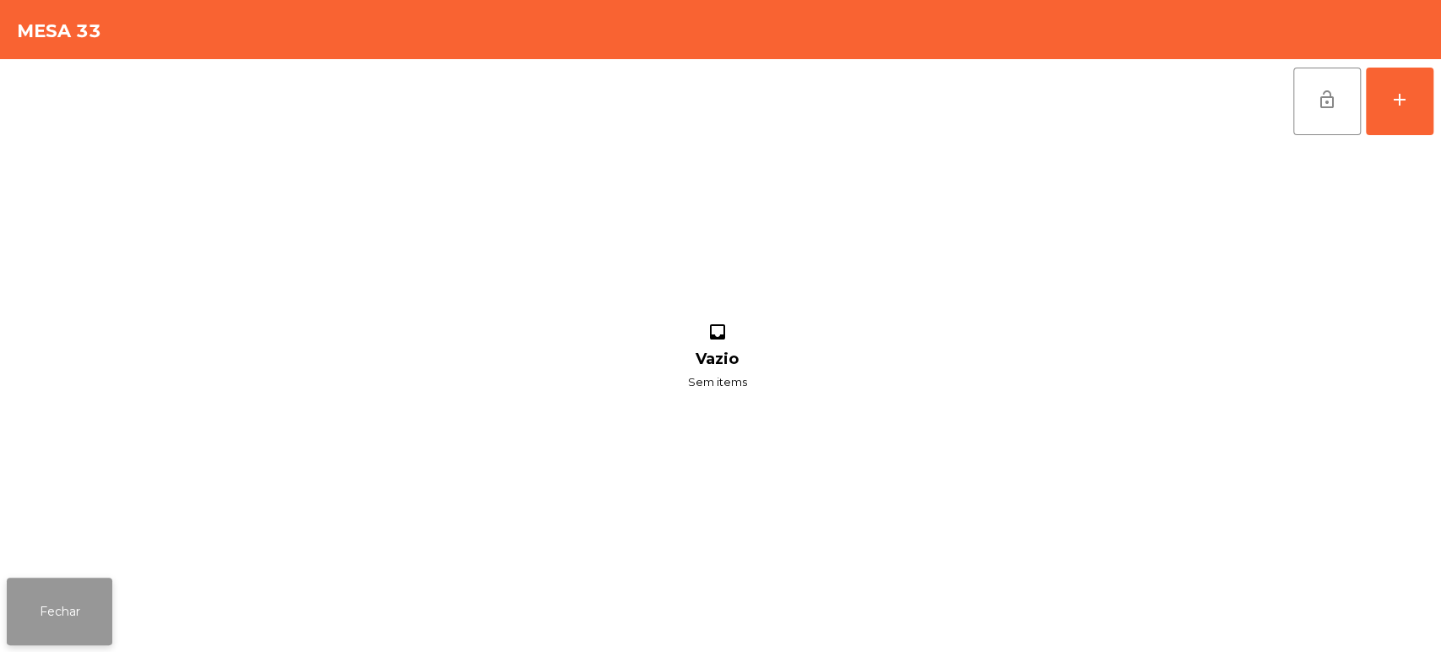
click at [76, 621] on button "Fechar" at bounding box center [60, 611] width 106 height 68
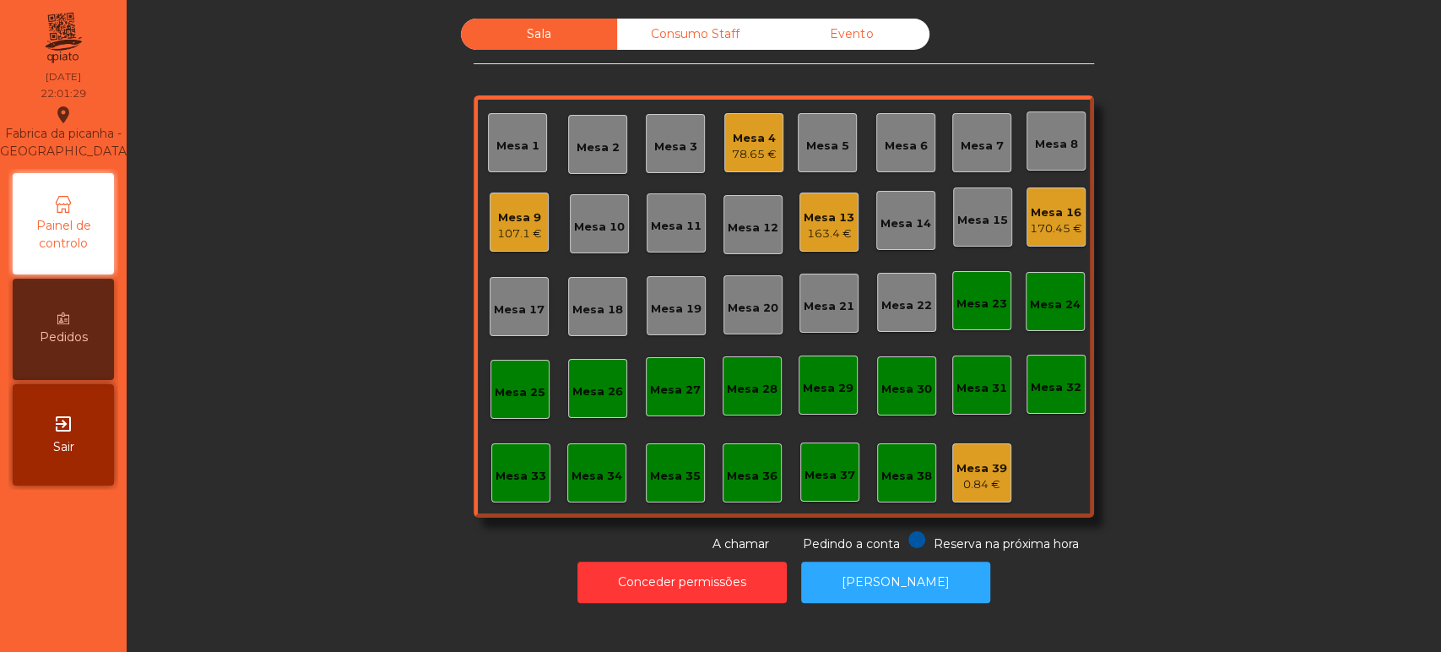
click at [1030, 202] on div "Mesa 16 170.45 €" at bounding box center [1056, 218] width 52 height 40
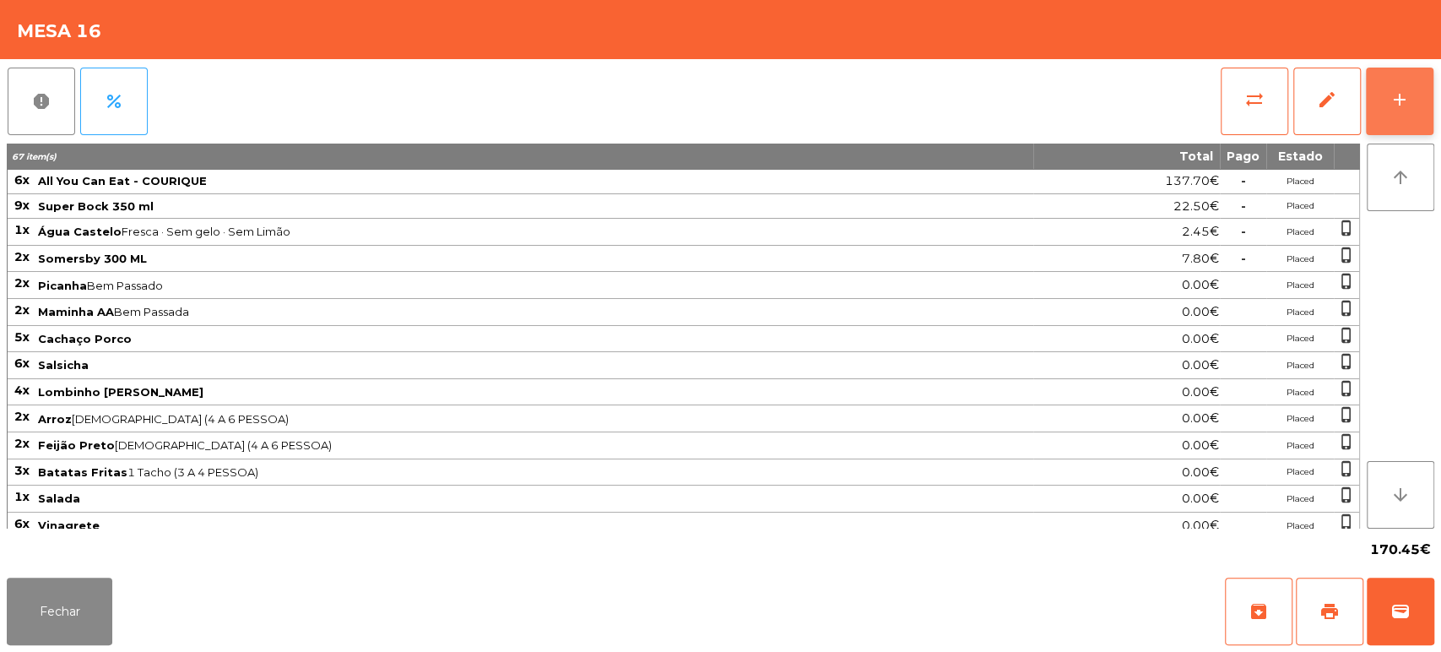
click at [1389, 103] on div "add" at bounding box center [1399, 99] width 20 height 20
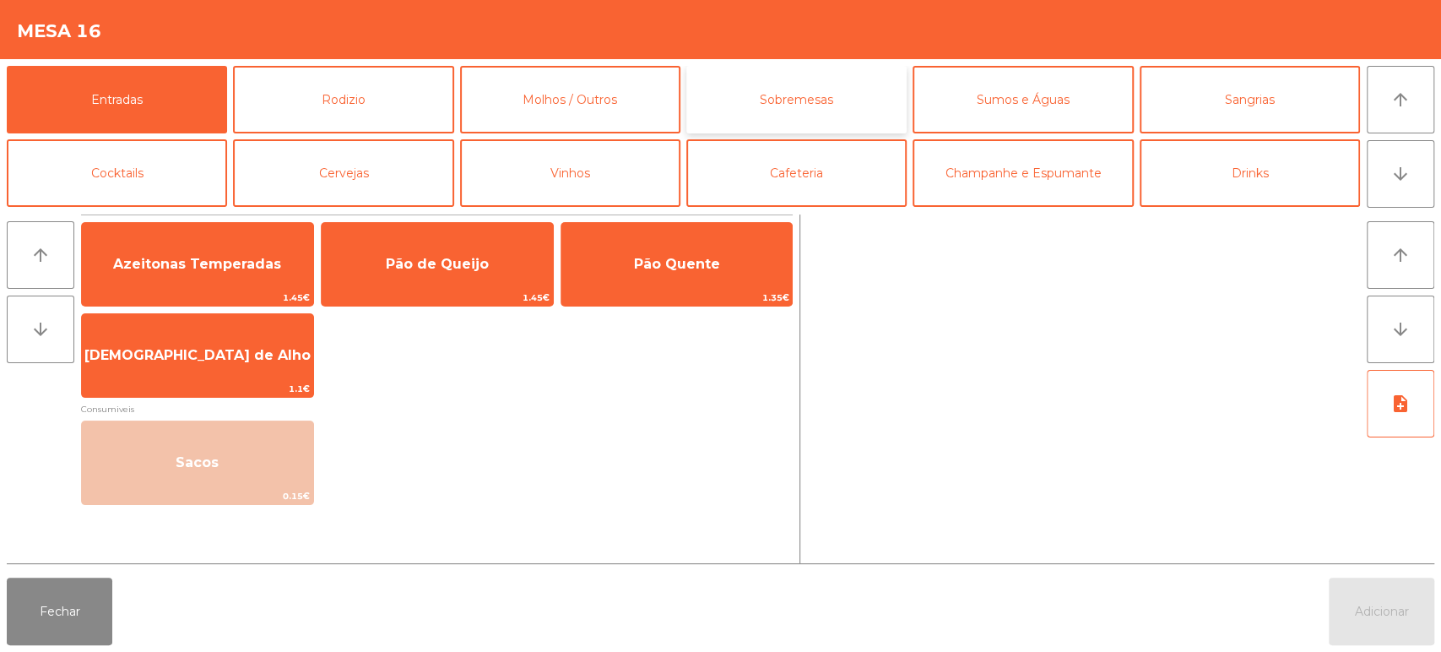
click at [798, 97] on button "Sobremesas" at bounding box center [796, 100] width 220 height 68
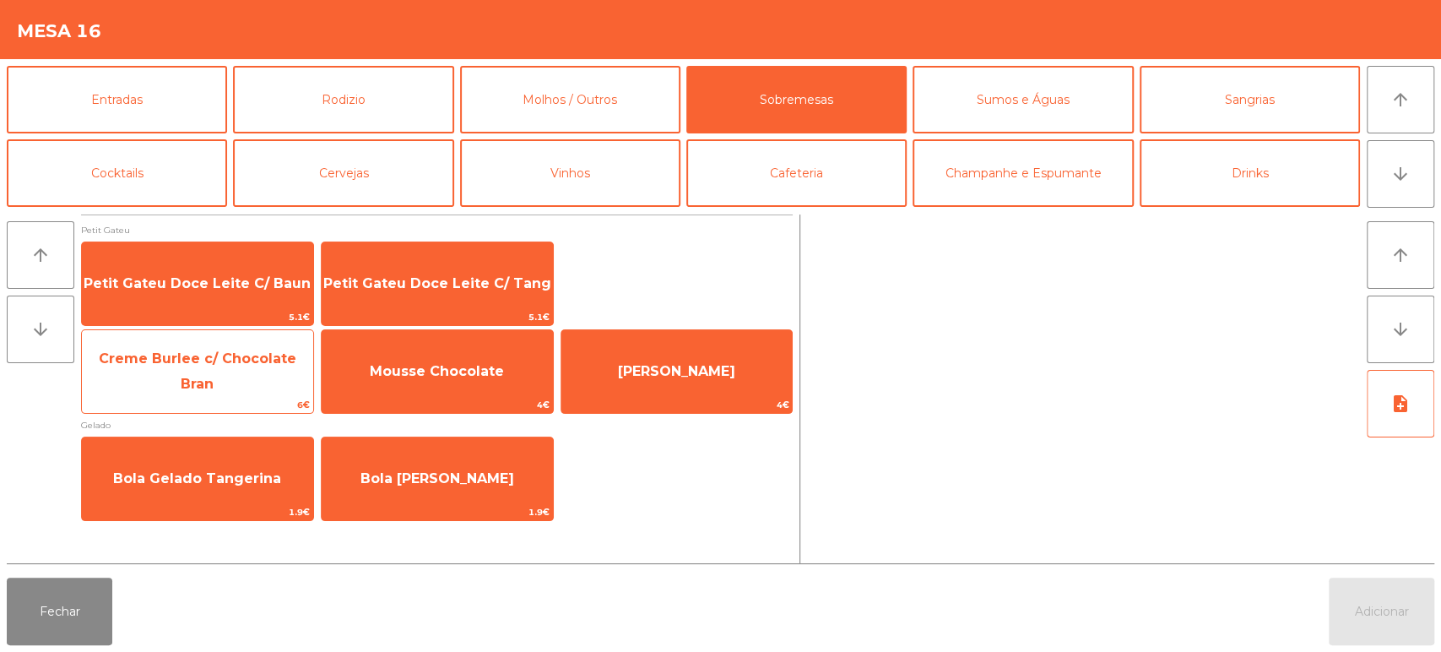
click at [184, 386] on span "Creme Burlee c/ Chocolate Bran" at bounding box center [197, 372] width 231 height 72
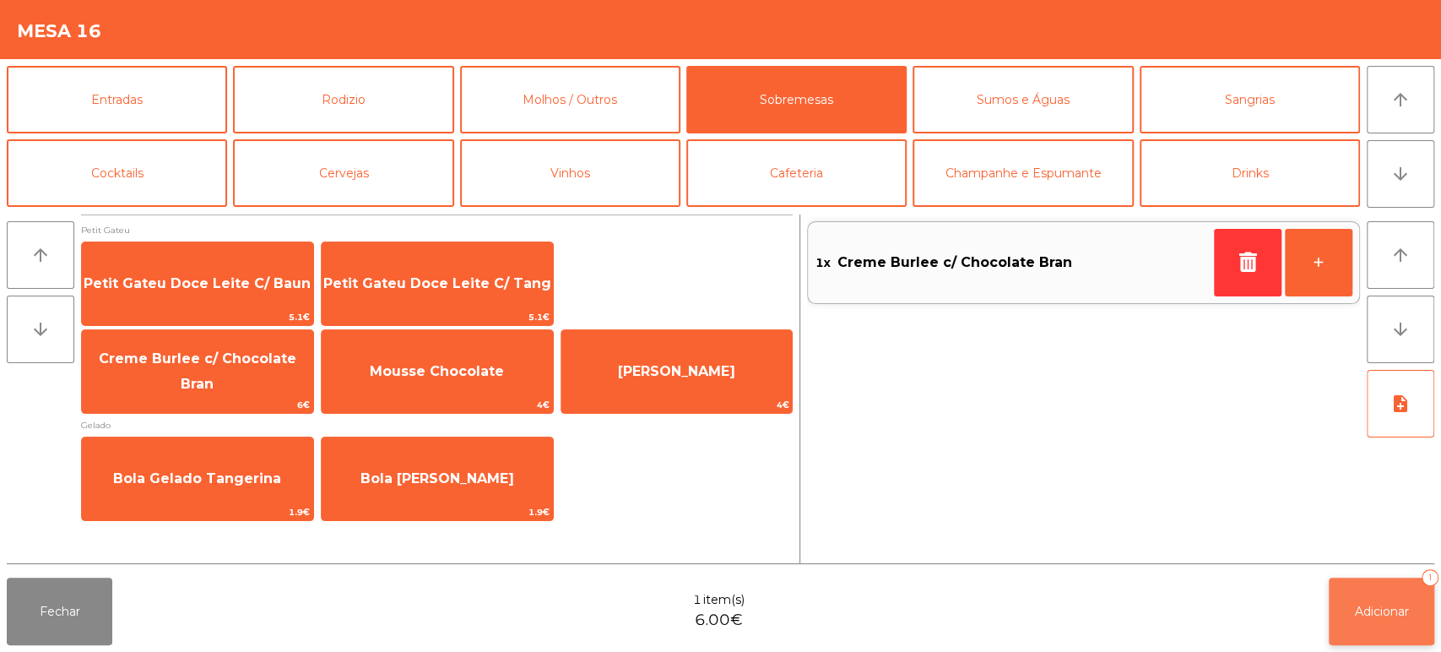
click at [1389, 603] on button "Adicionar 1" at bounding box center [1382, 611] width 106 height 68
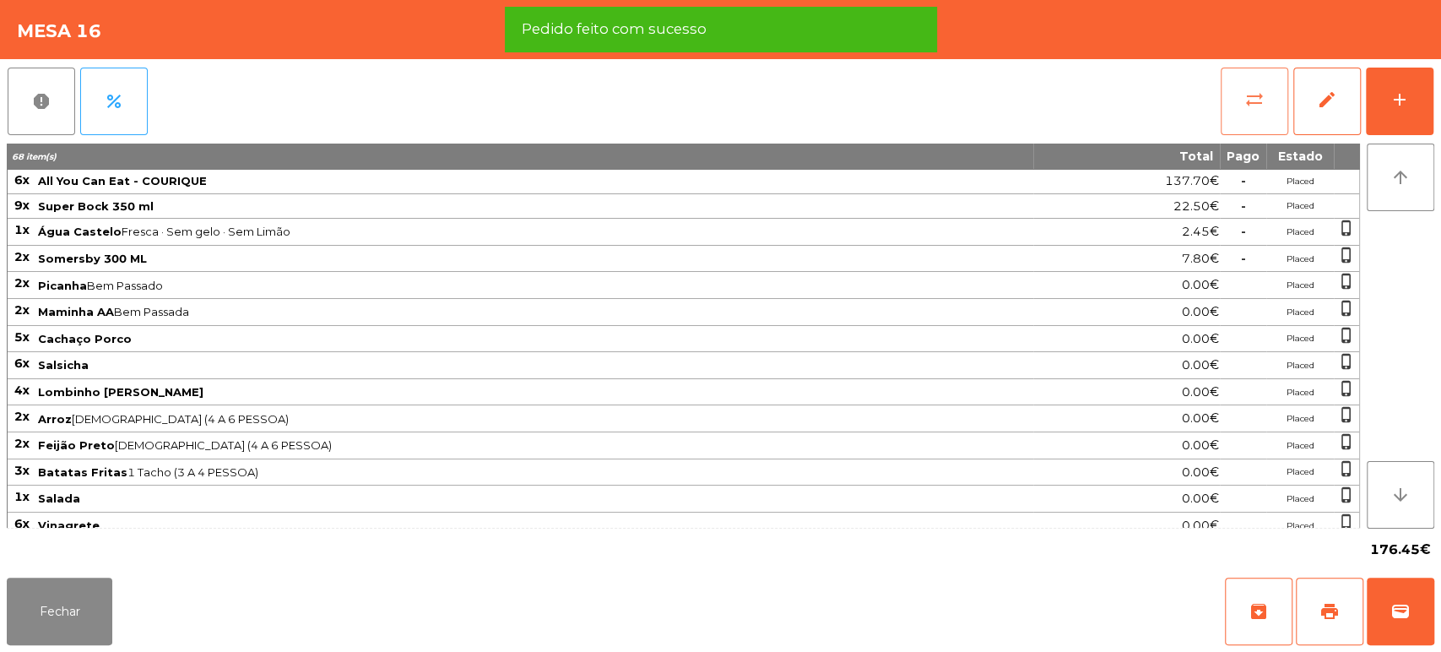
click at [1241, 96] on button "sync_alt" at bounding box center [1255, 102] width 68 height 68
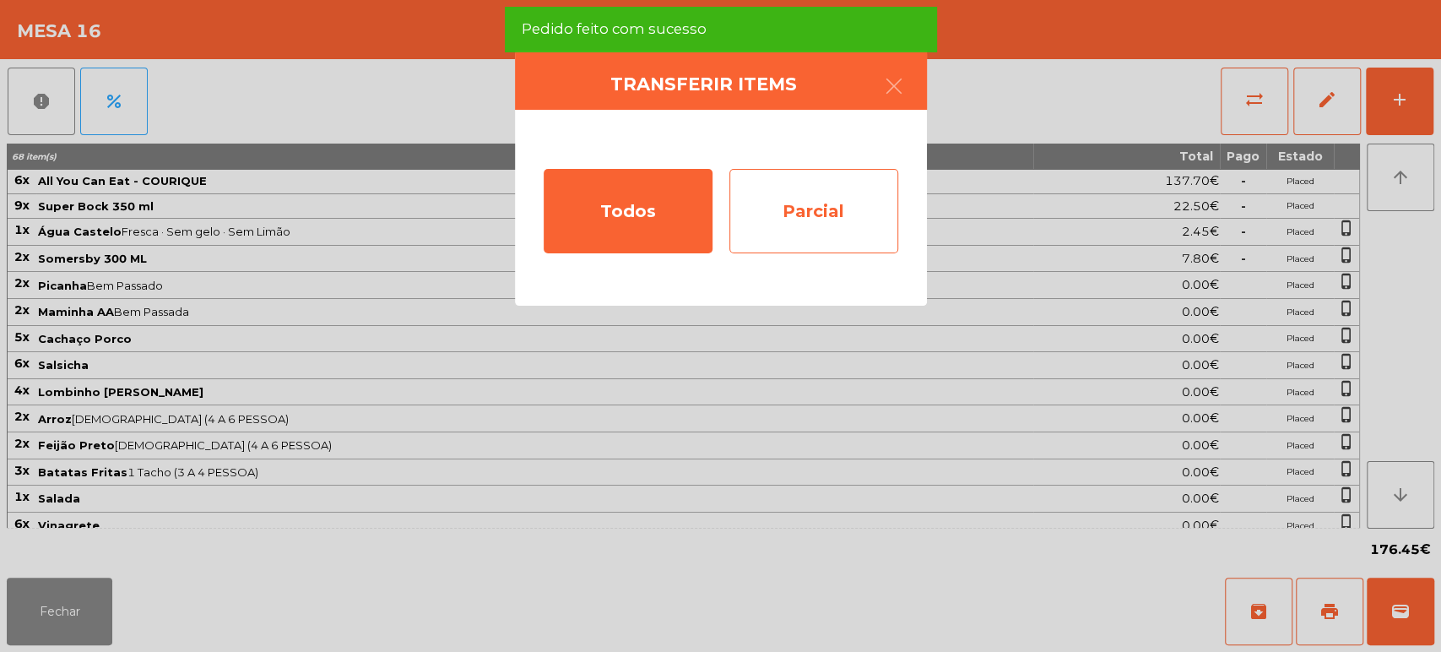
click at [806, 198] on div "Parcial" at bounding box center [813, 211] width 169 height 84
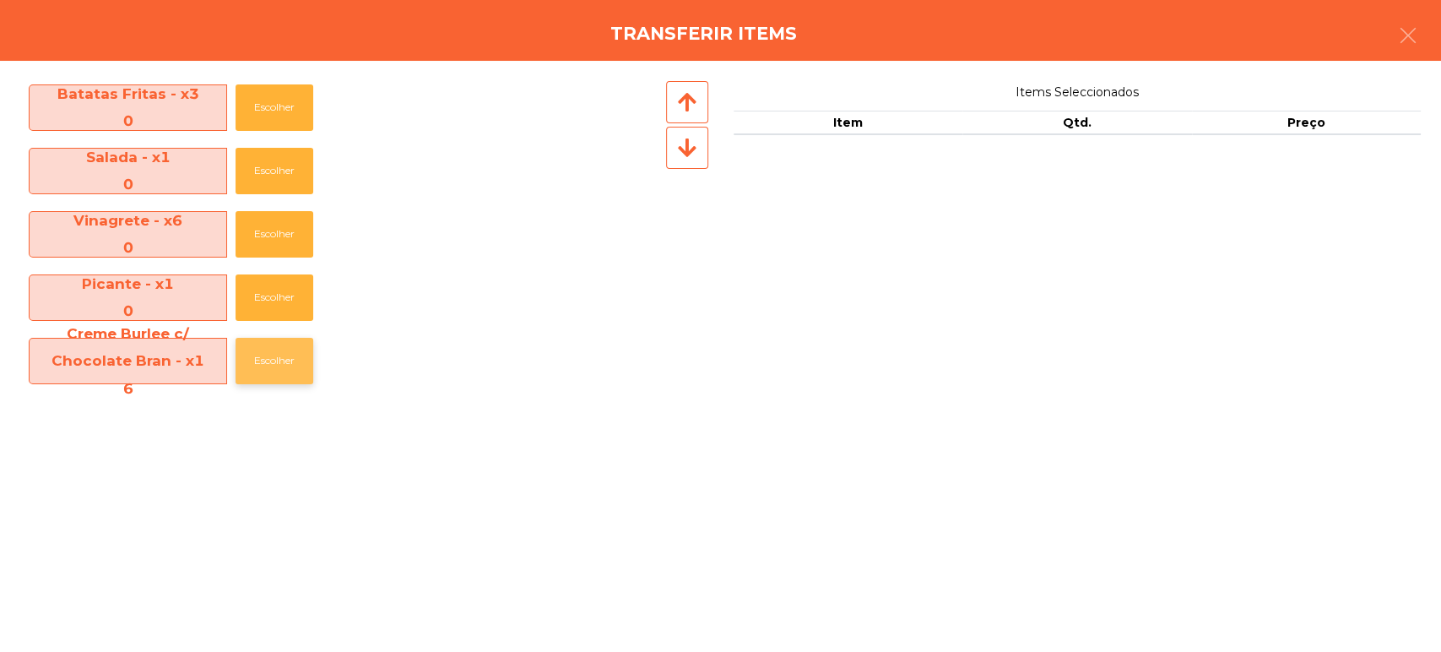
click at [262, 365] on button "Escolher" at bounding box center [274, 361] width 78 height 46
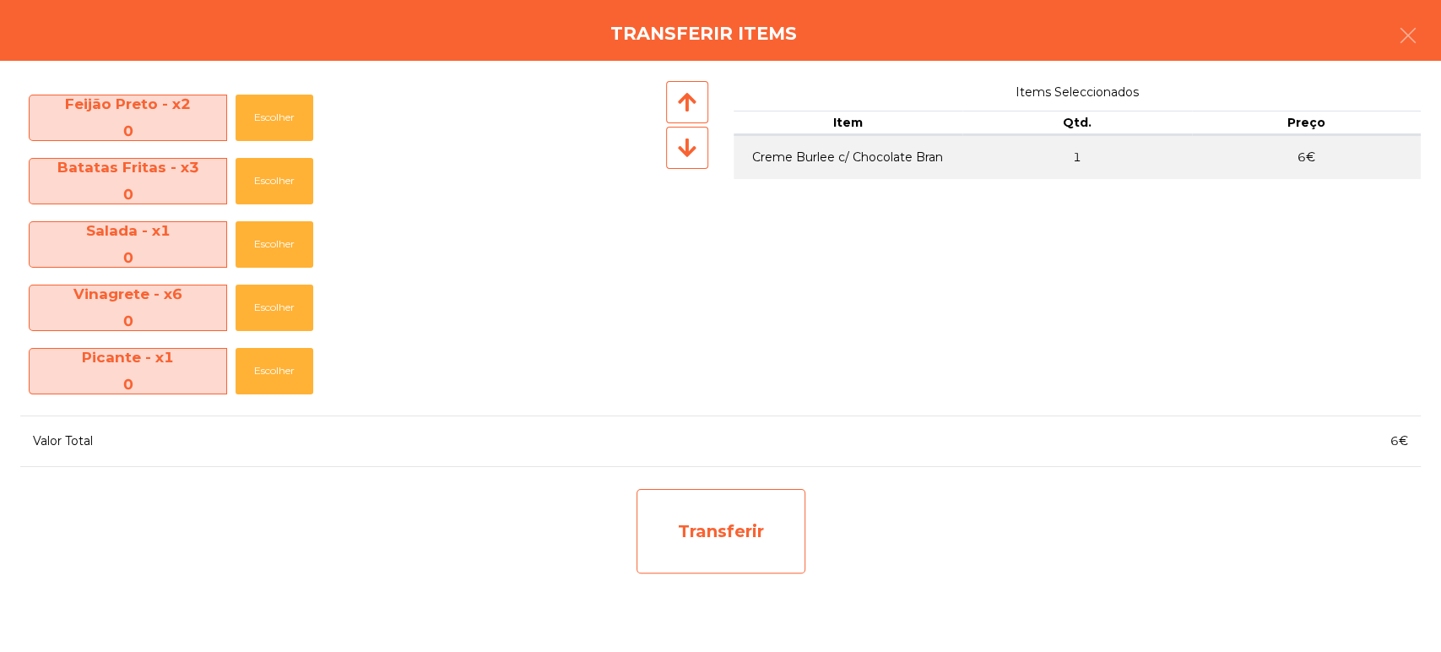
click at [677, 503] on div "Transferir" at bounding box center [720, 531] width 169 height 84
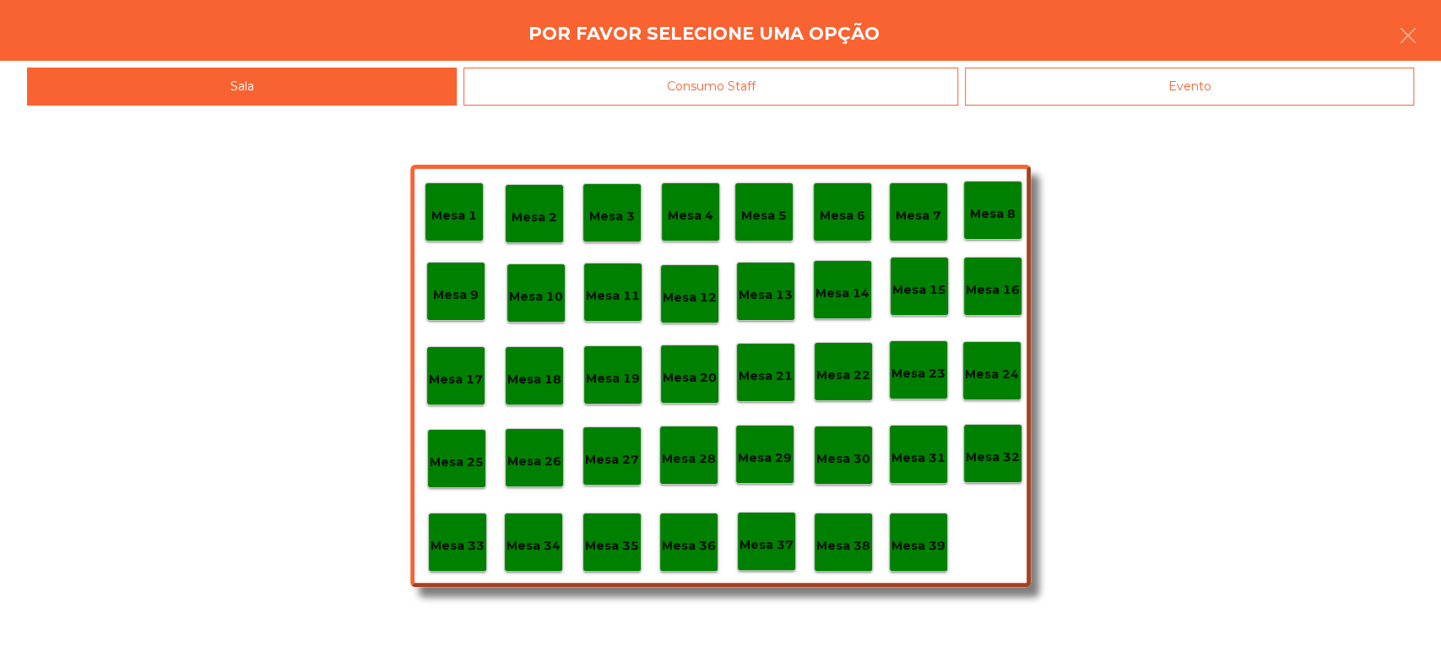
click at [928, 536] on p "Mesa 39" at bounding box center [918, 545] width 54 height 19
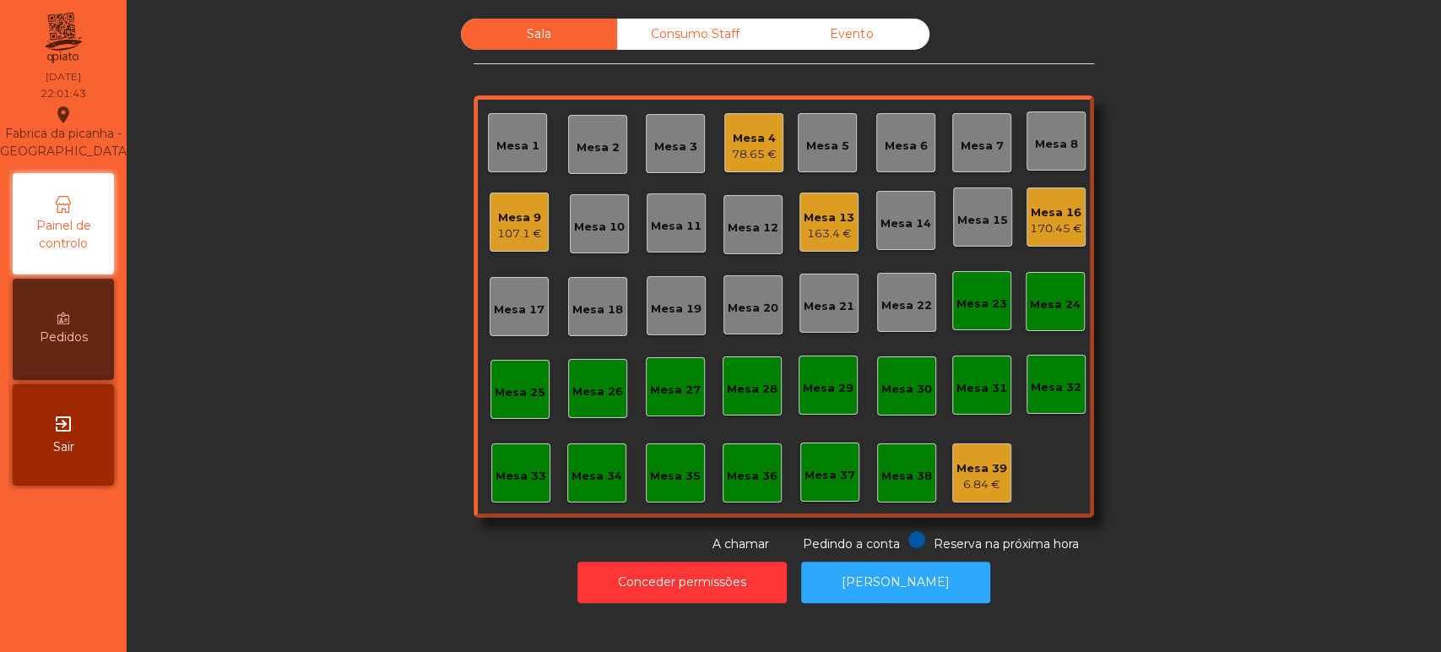
click at [504, 443] on div "Mesa 33" at bounding box center [520, 472] width 59 height 59
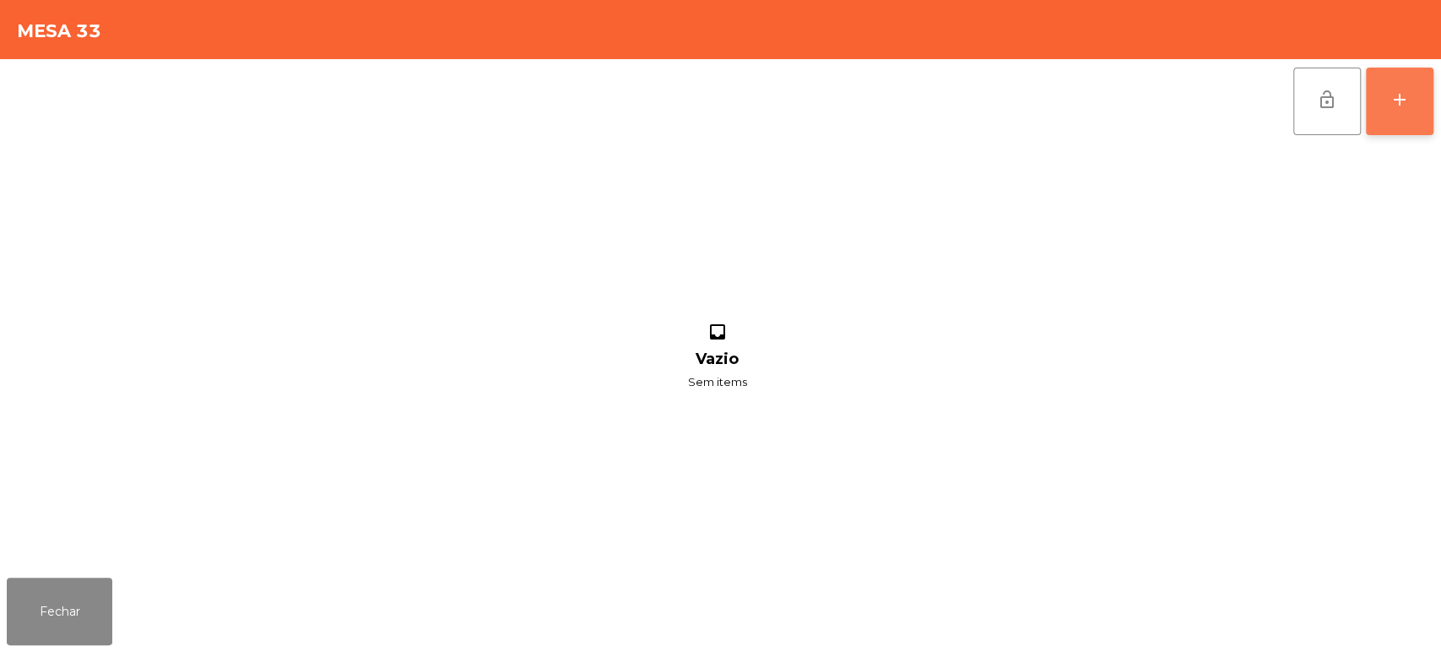
click at [1399, 86] on button "add" at bounding box center [1400, 102] width 68 height 68
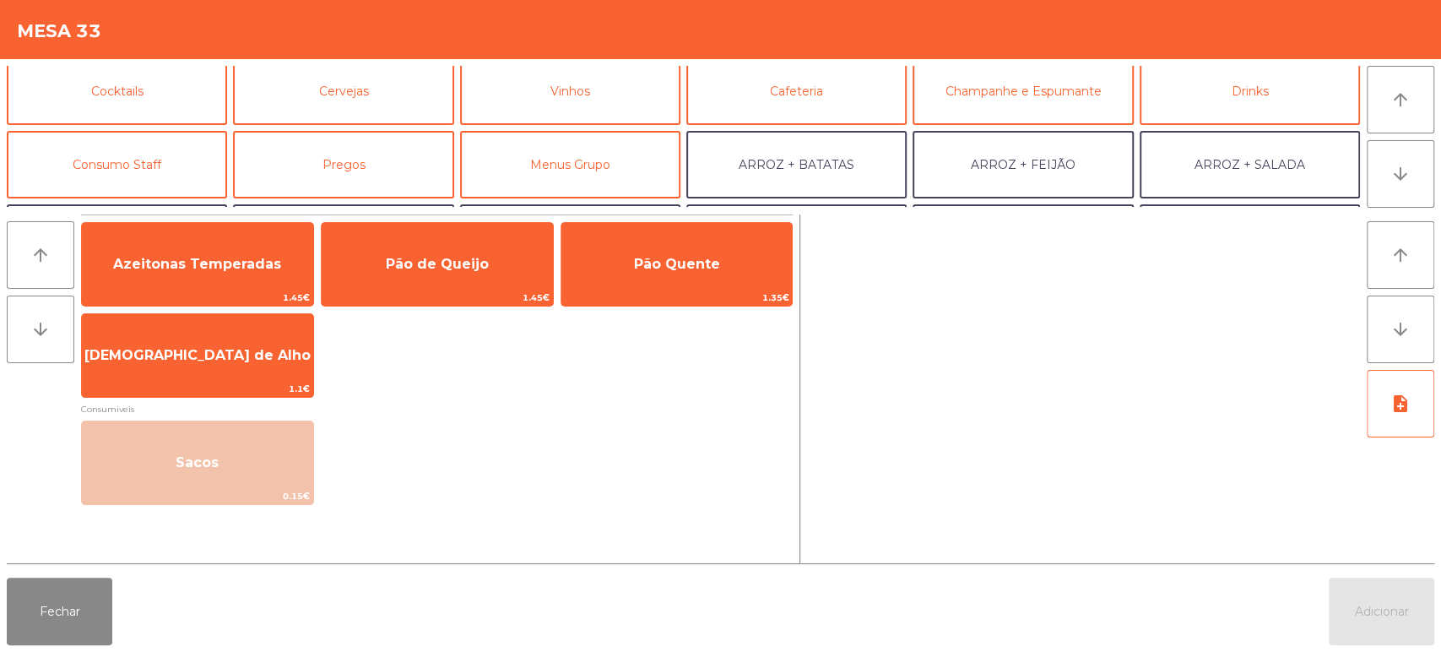
scroll to position [77, 0]
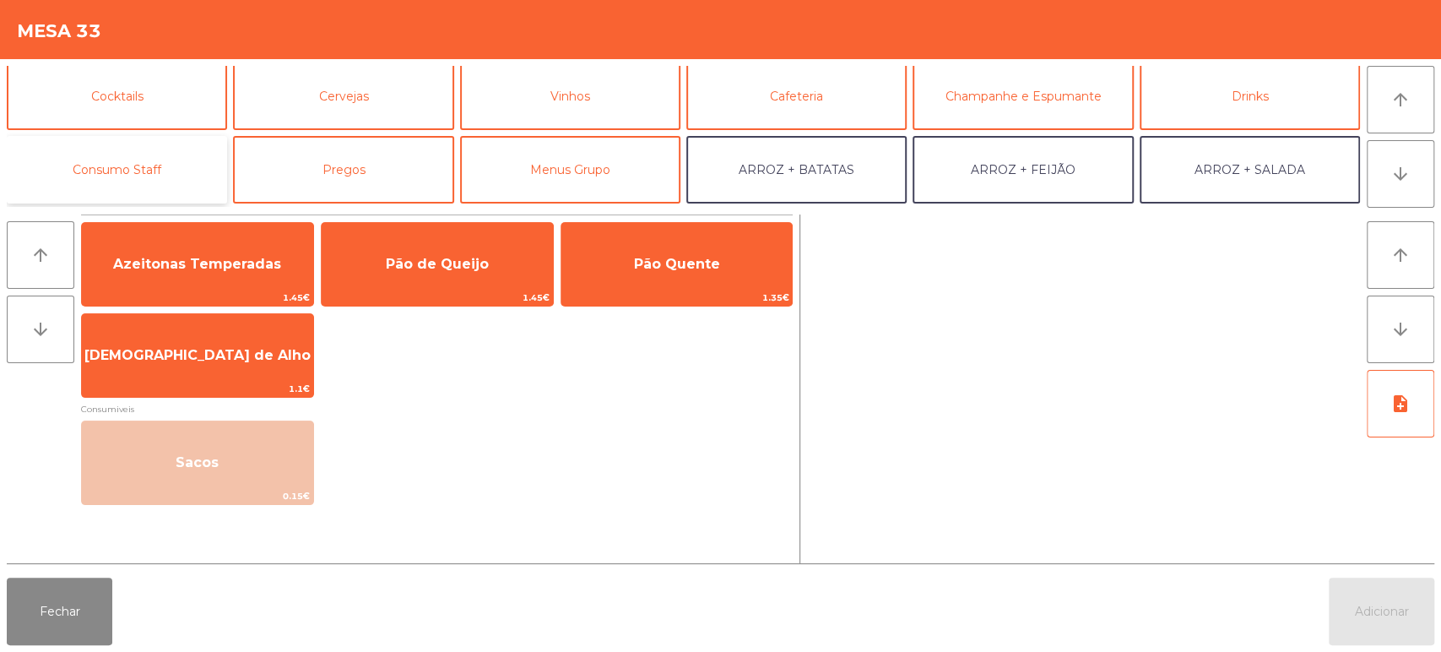
click at [167, 168] on button "Consumo Staff" at bounding box center [117, 170] width 220 height 68
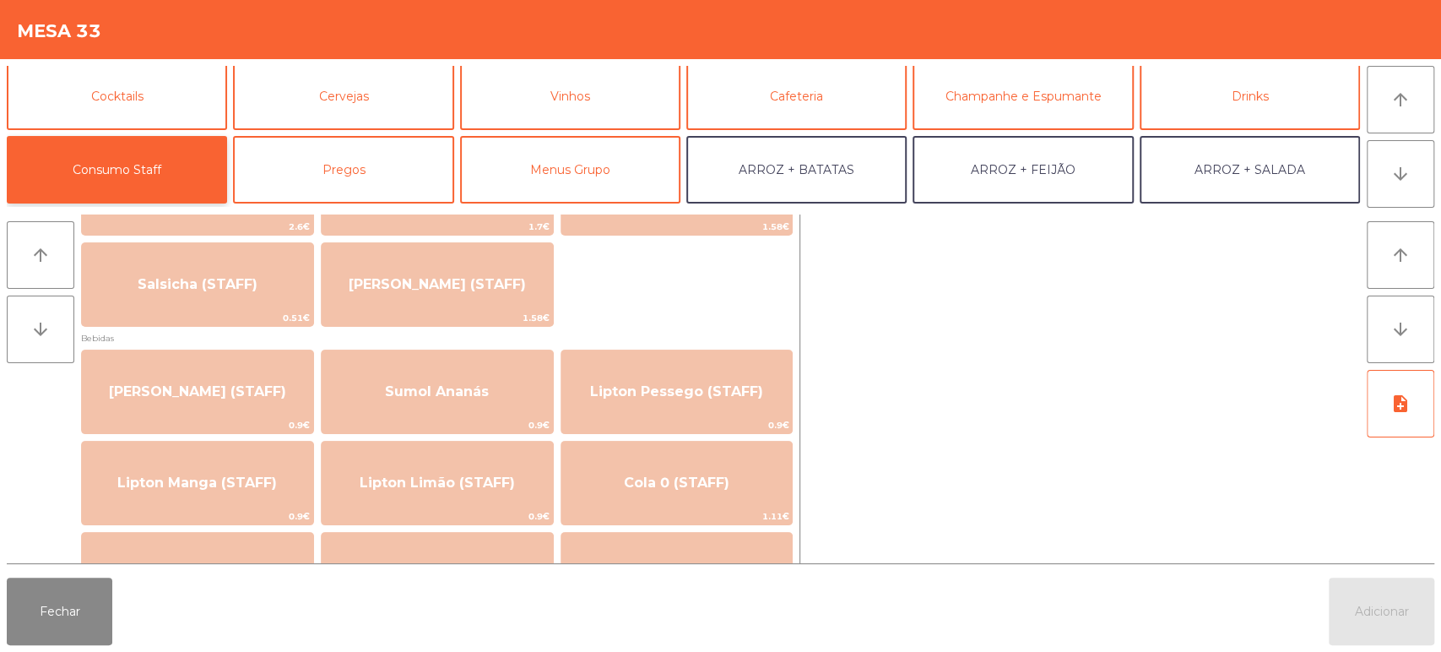
scroll to position [95, 0]
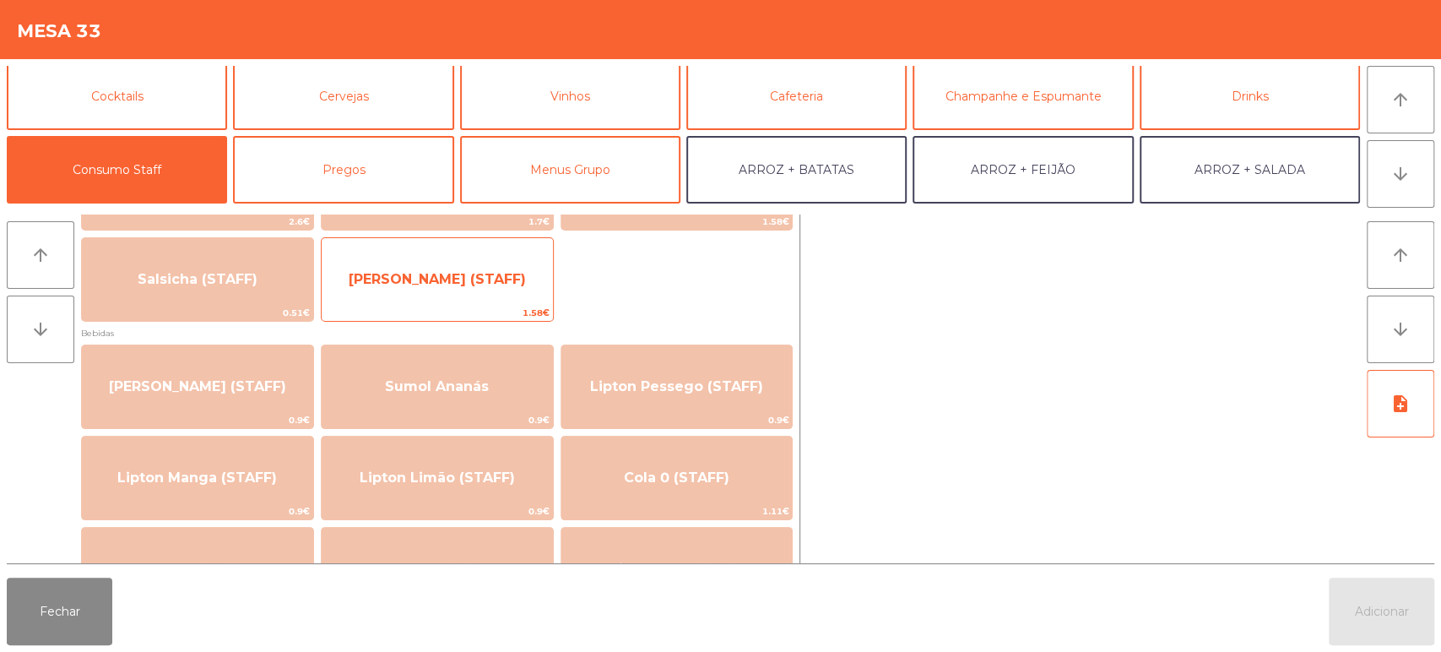
click at [444, 280] on span "Lombinho Frango (STAFF)" at bounding box center [437, 279] width 177 height 16
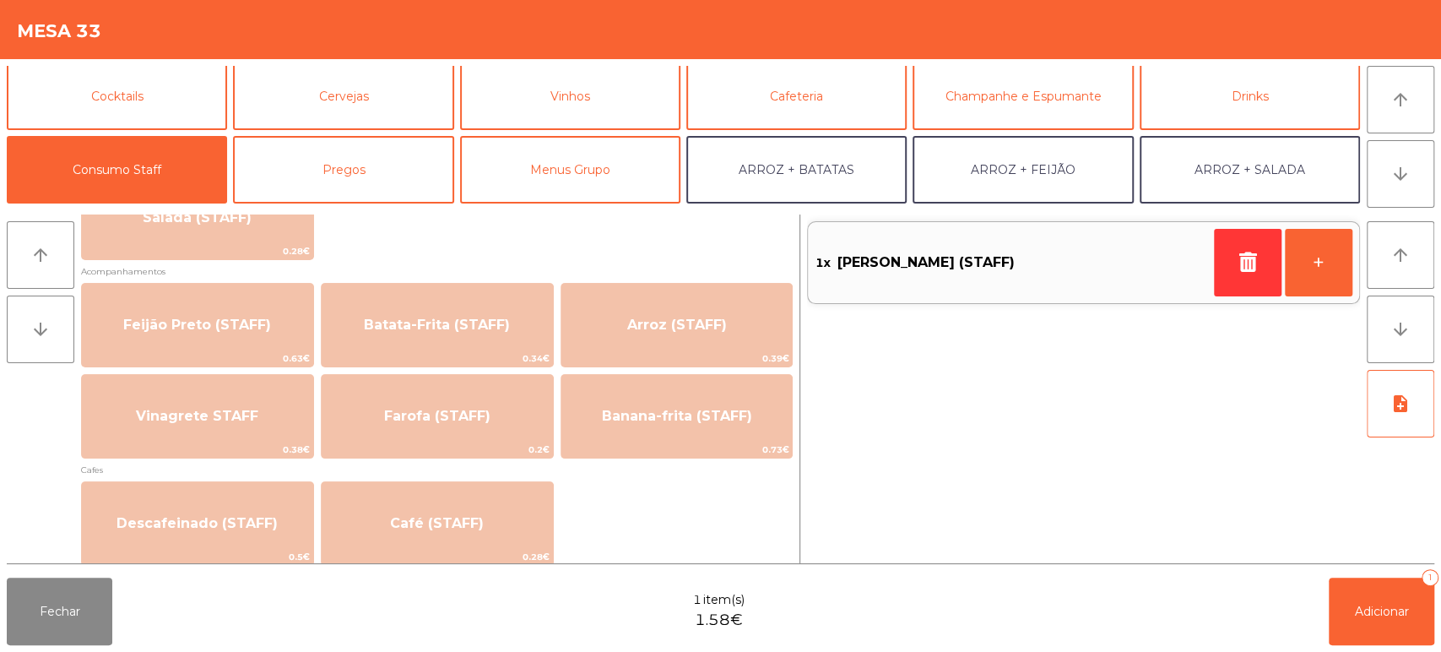
scroll to position [744, 0]
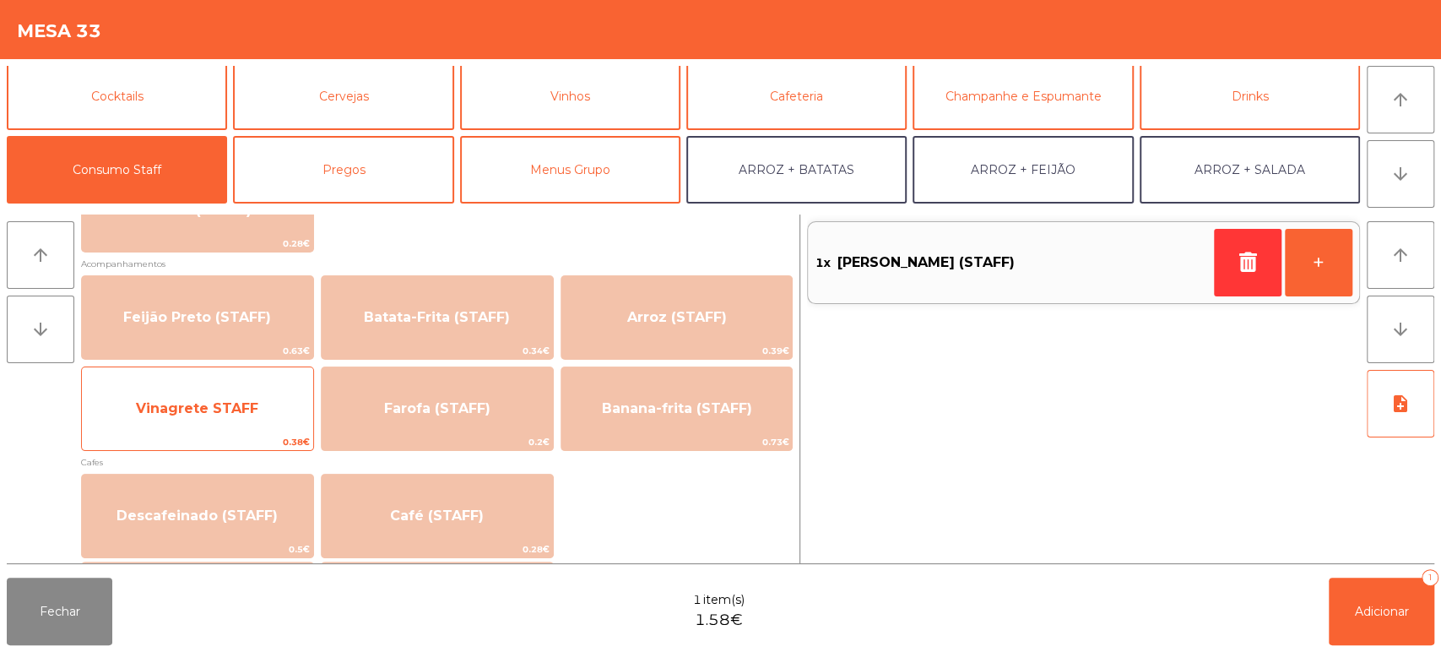
click at [252, 440] on span "0.38€" at bounding box center [197, 442] width 231 height 16
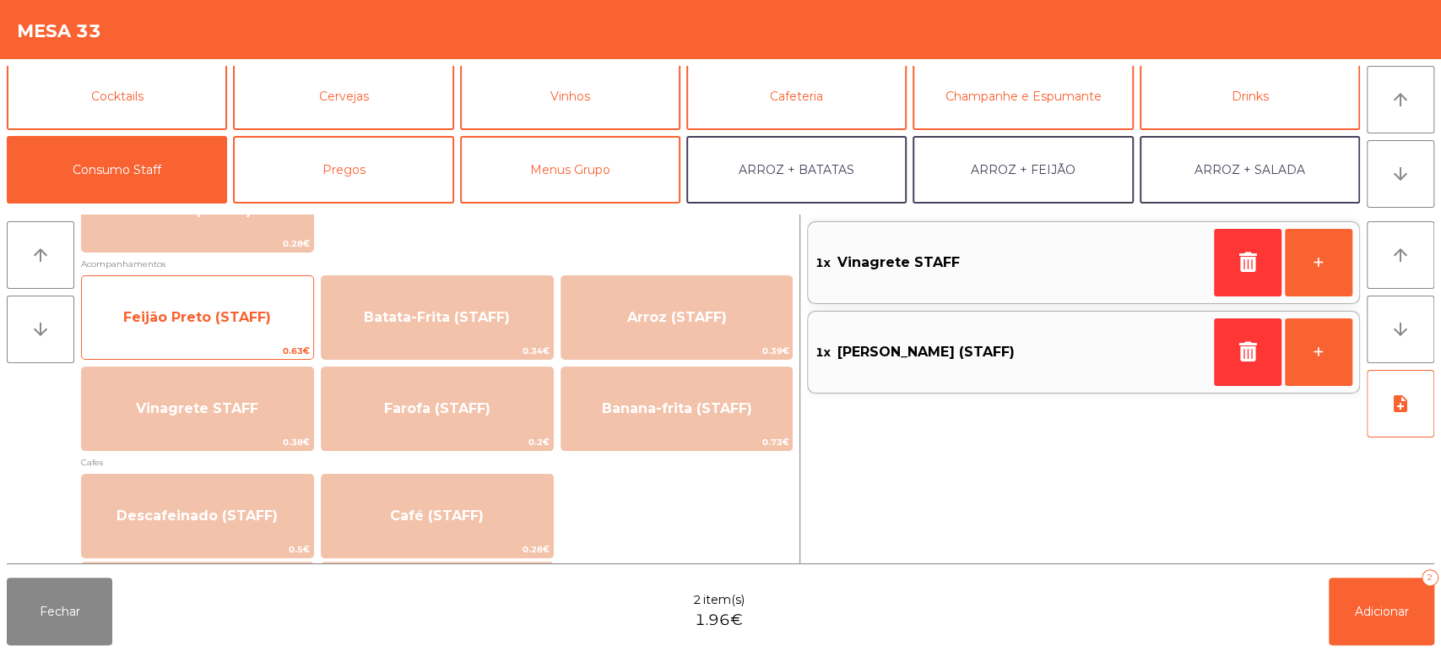
click at [280, 318] on span "Feijão Preto (STAFF)" at bounding box center [197, 318] width 231 height 46
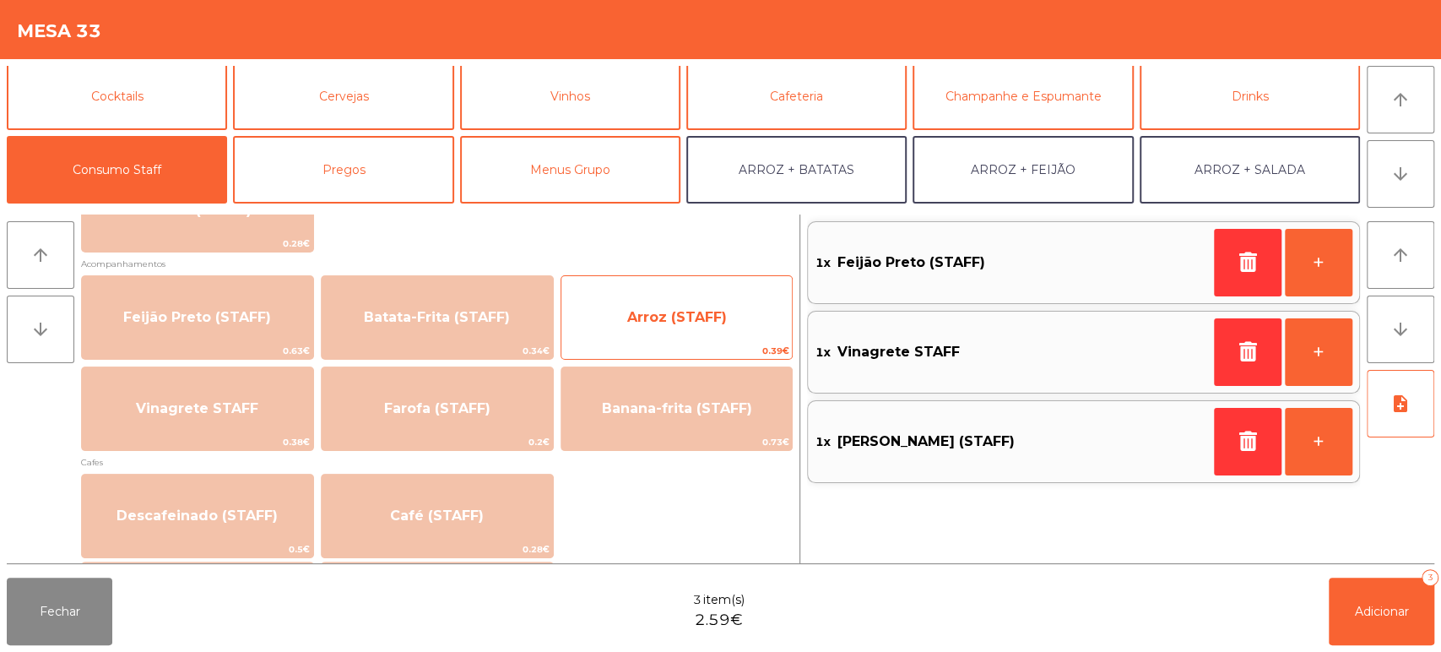
click at [668, 333] on span "Arroz (STAFF)" at bounding box center [676, 318] width 231 height 46
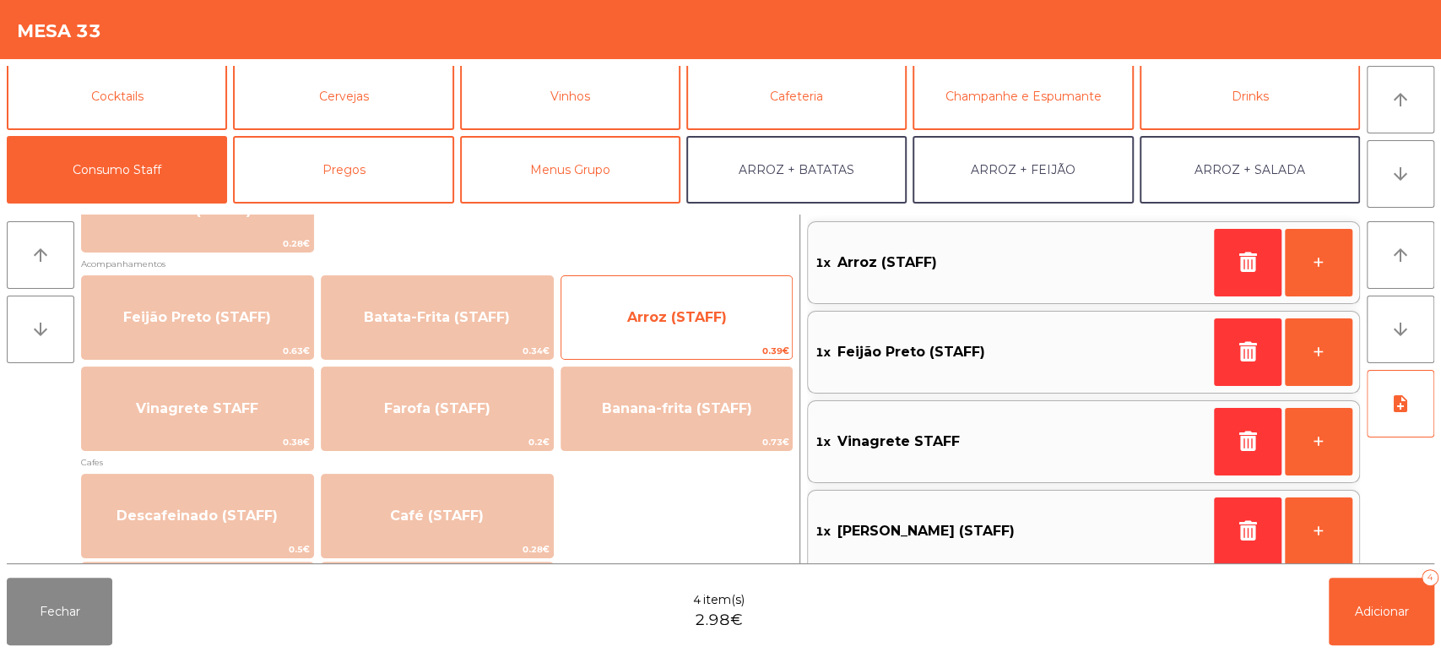
scroll to position [14, 0]
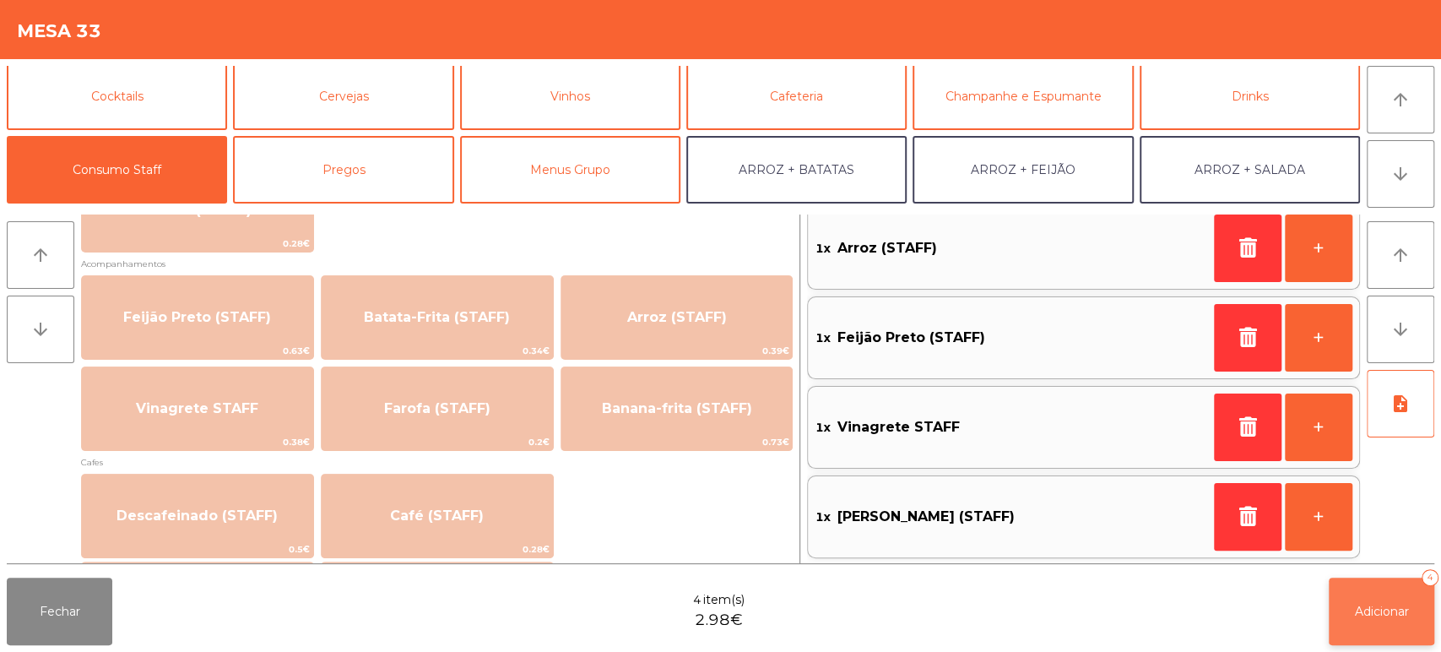
click at [1386, 617] on span "Adicionar" at bounding box center [1382, 611] width 54 height 15
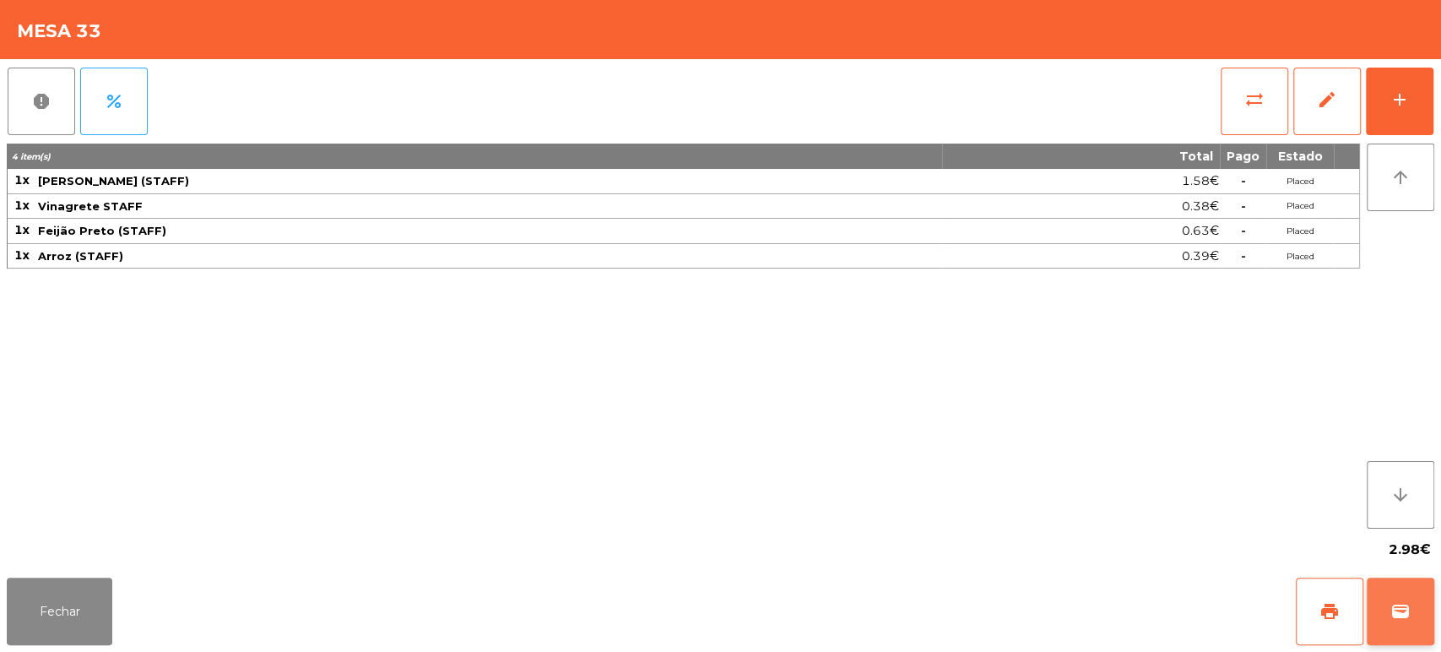
click at [1403, 600] on button "wallet" at bounding box center [1401, 611] width 68 height 68
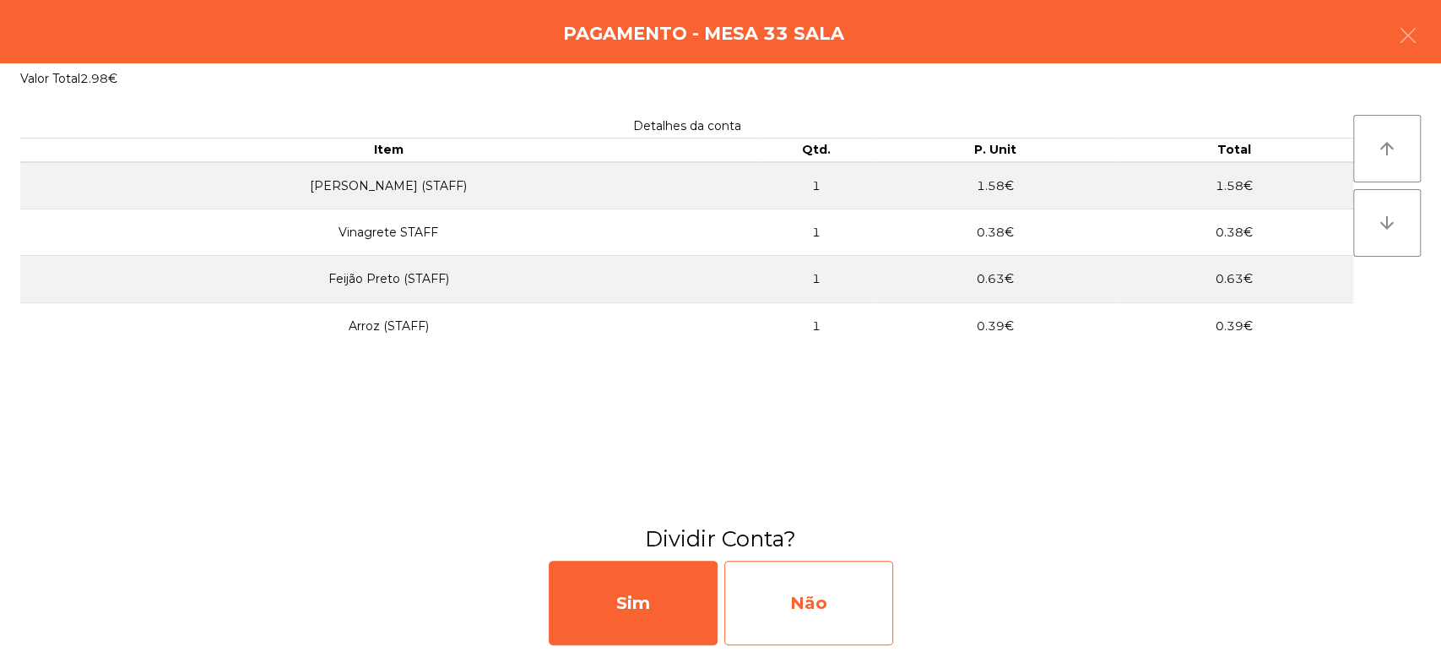
click at [824, 611] on div "Não" at bounding box center [808, 602] width 169 height 84
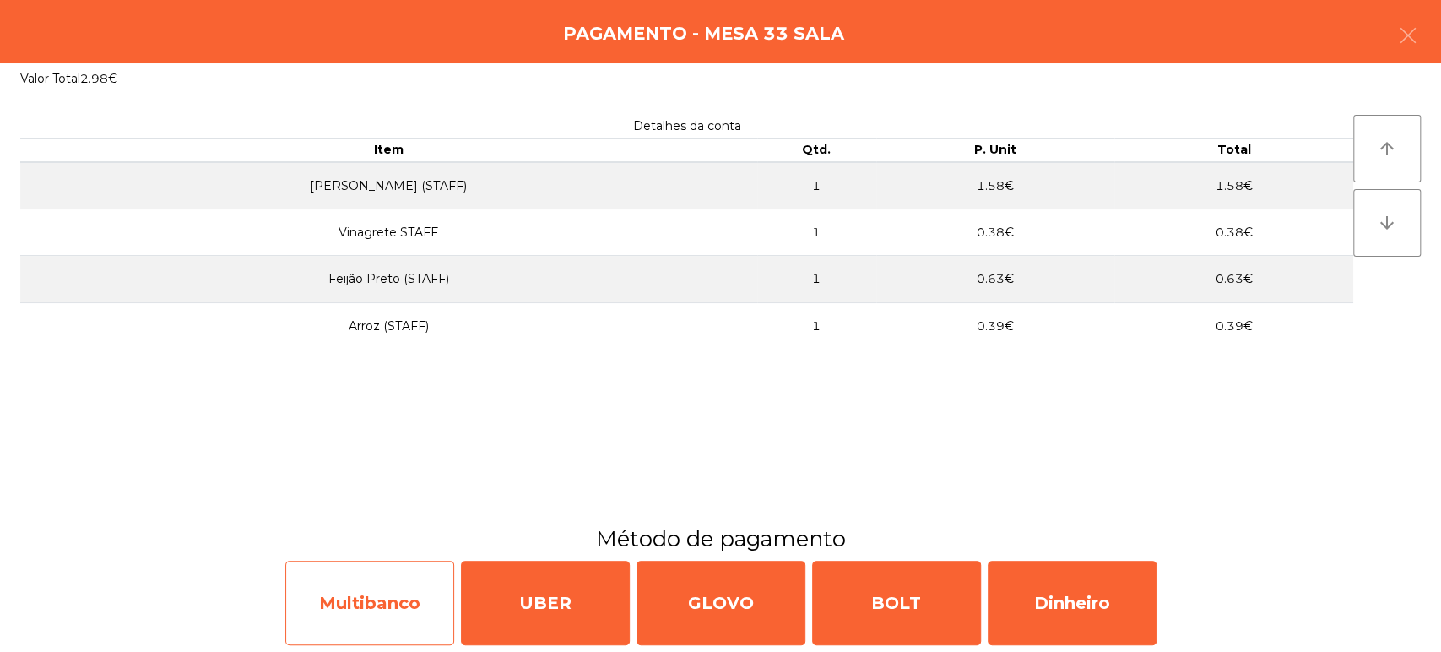
click at [373, 604] on div "Multibanco" at bounding box center [369, 602] width 169 height 84
select select "**"
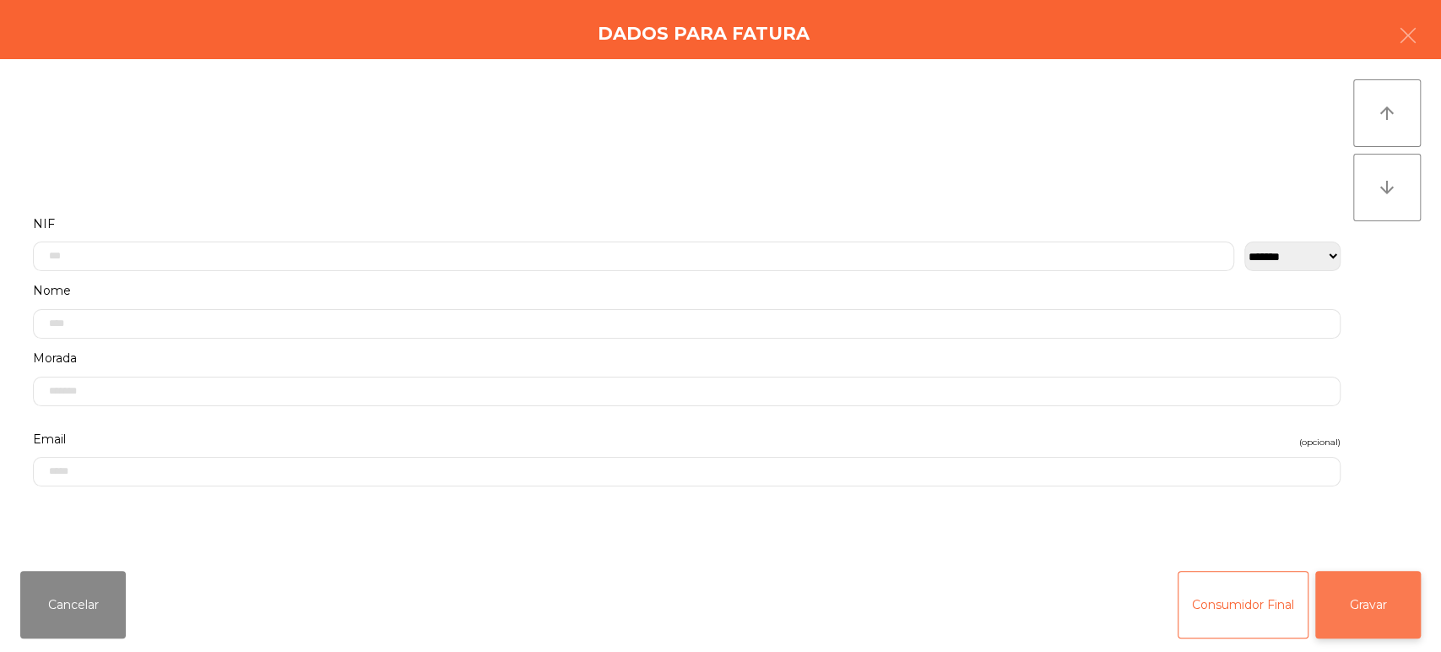
click at [1378, 614] on button "Gravar" at bounding box center [1368, 605] width 106 height 68
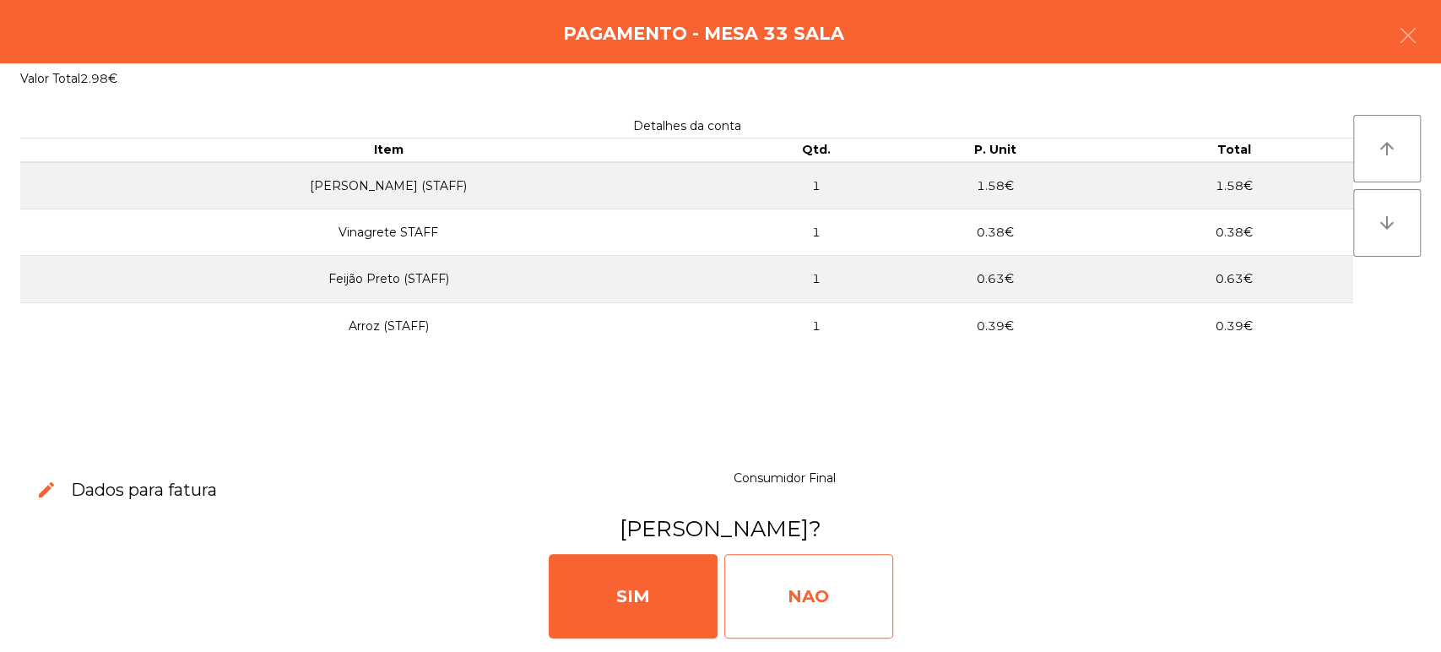
click at [802, 602] on div "NAO" at bounding box center [808, 596] width 169 height 84
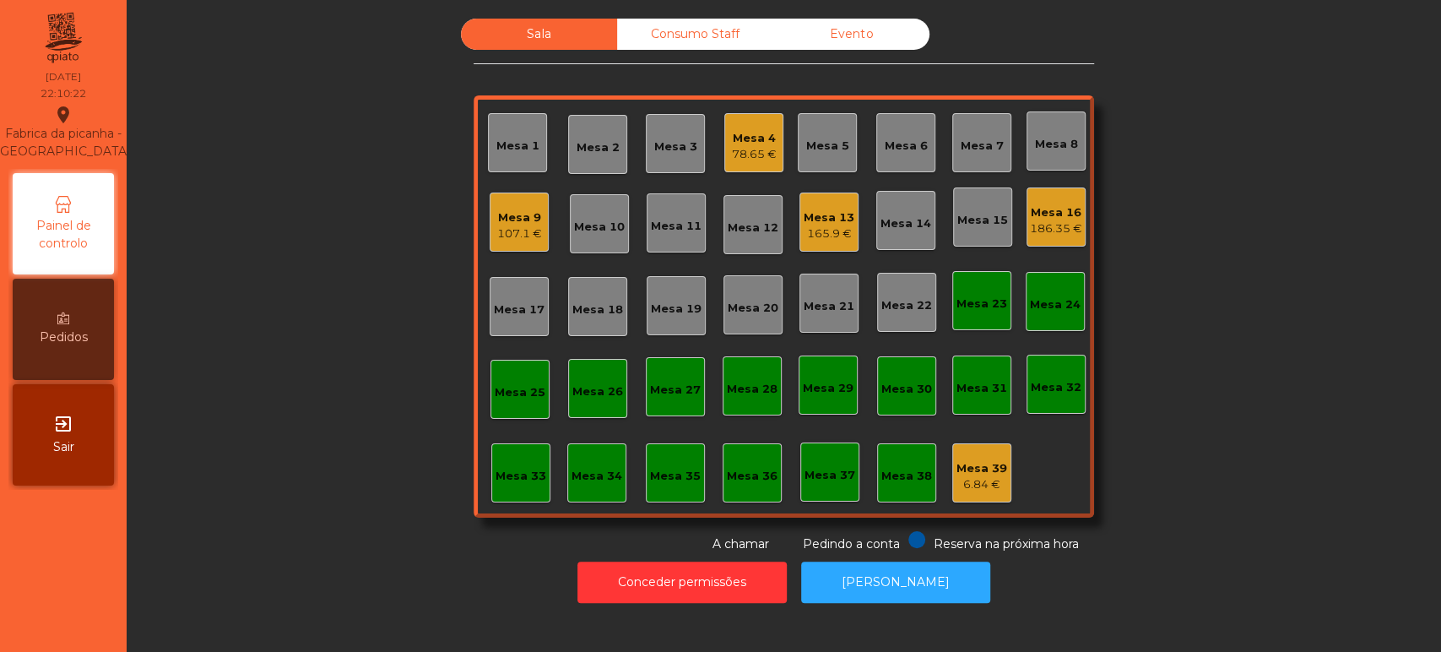
click at [526, 203] on div "Mesa 9 107.1 €" at bounding box center [519, 223] width 45 height 40
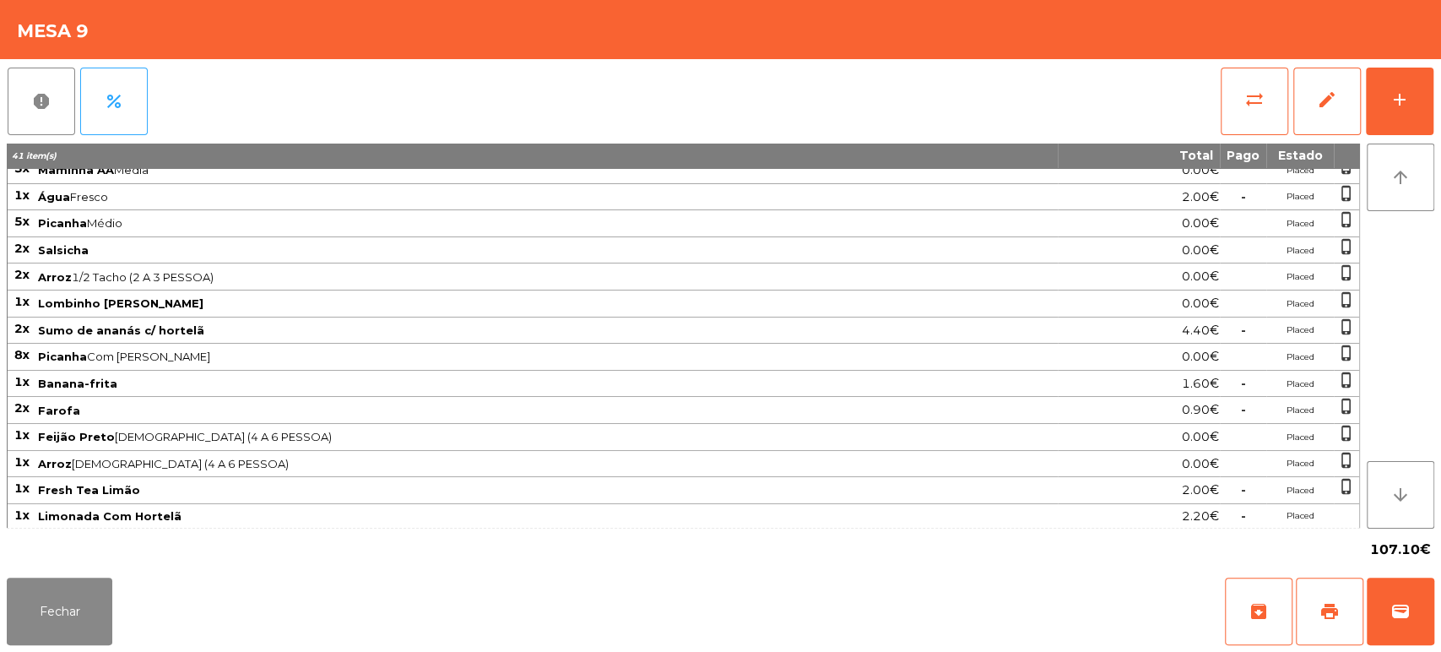
scroll to position [165, 0]
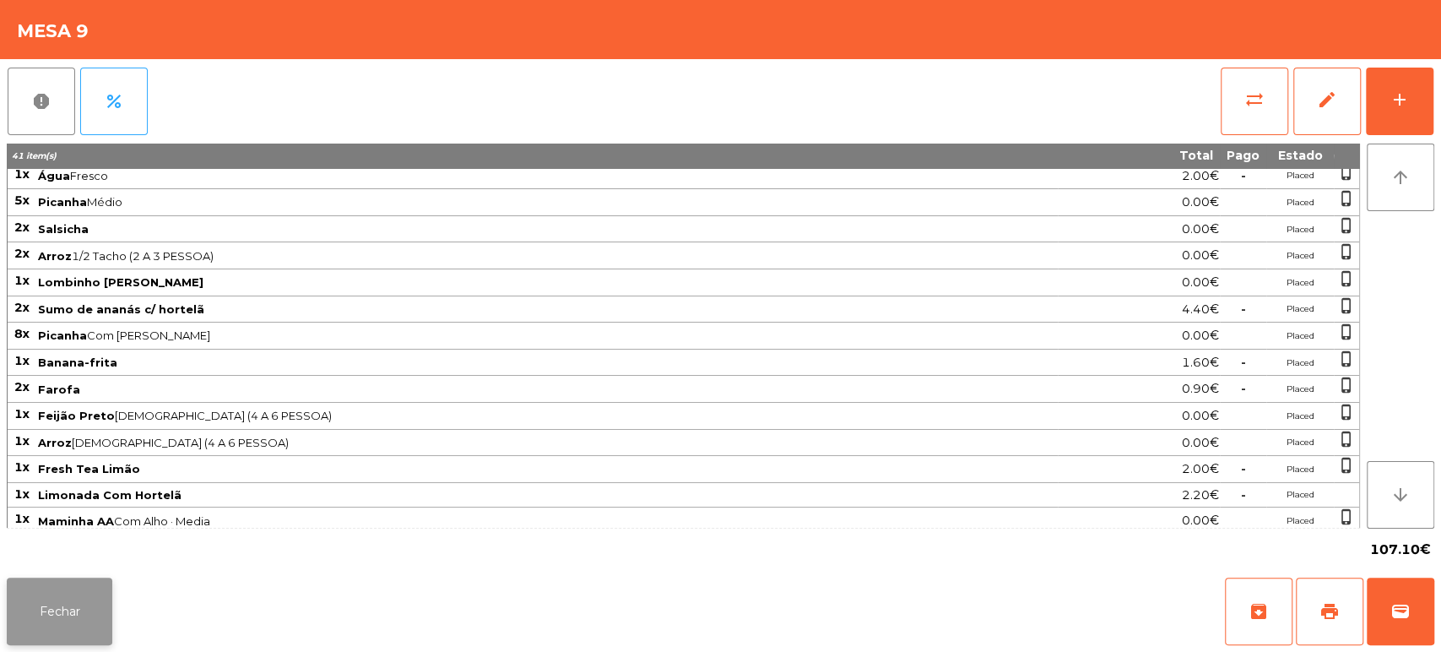
click at [89, 620] on button "Fechar" at bounding box center [60, 611] width 106 height 68
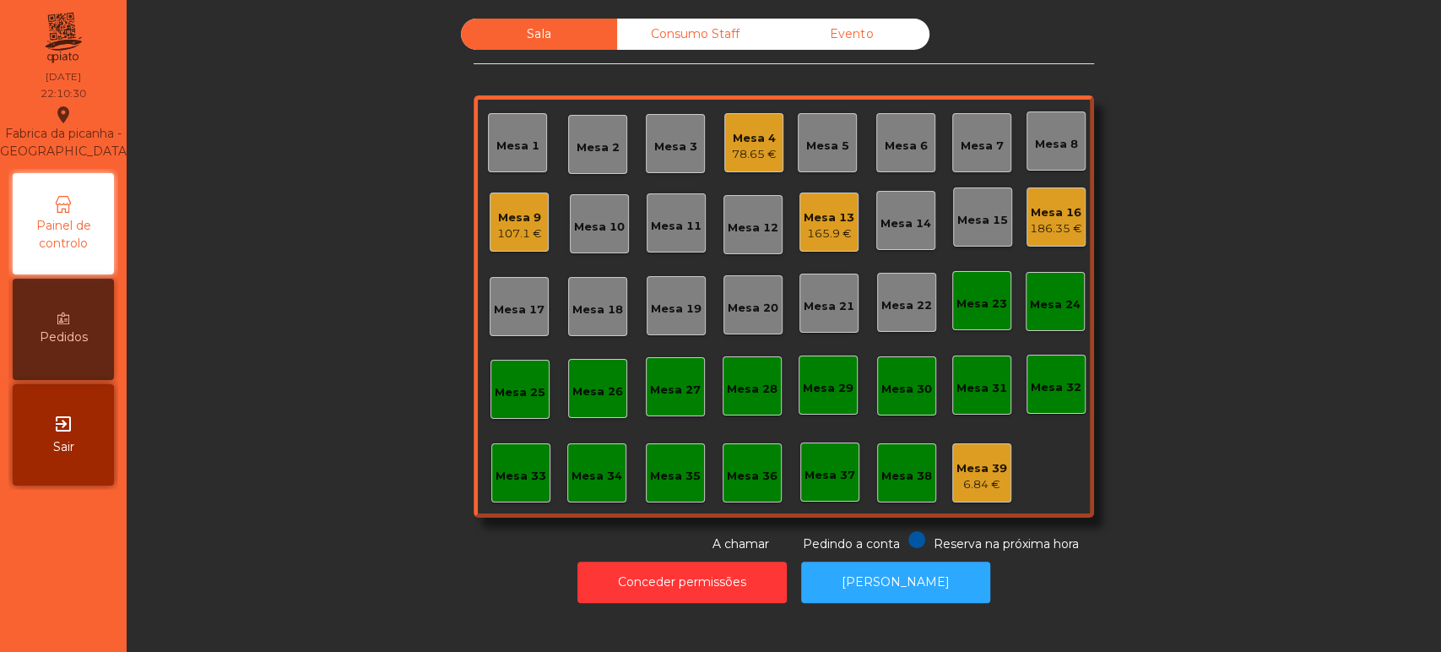
click at [332, 301] on div "Sala Consumo Staff Evento Mesa 1 Mesa 2 Mesa 3 Mesa 4 78.65 € Mesa 5 Mesa 6 Mes…" at bounding box center [783, 286] width 1269 height 534
click at [821, 168] on div "Mesa 5" at bounding box center [827, 142] width 59 height 59
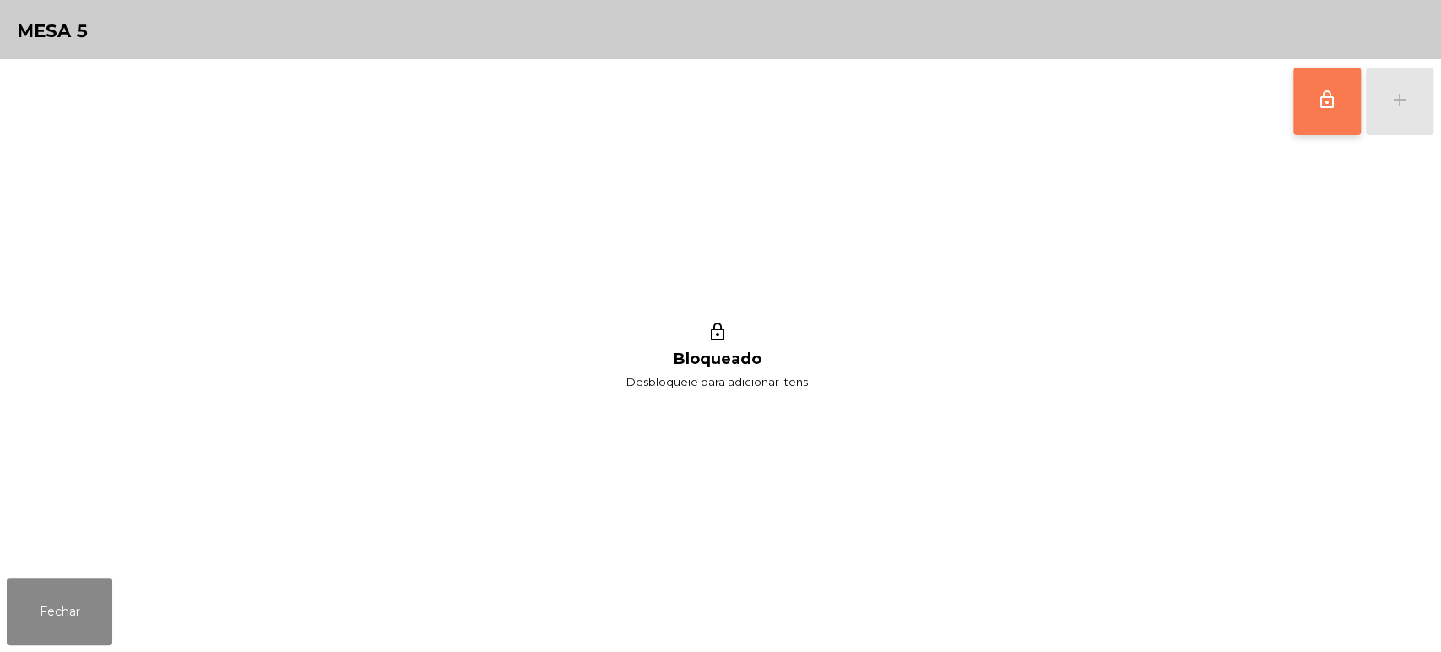
click at [1313, 112] on button "lock_outline" at bounding box center [1327, 102] width 68 height 68
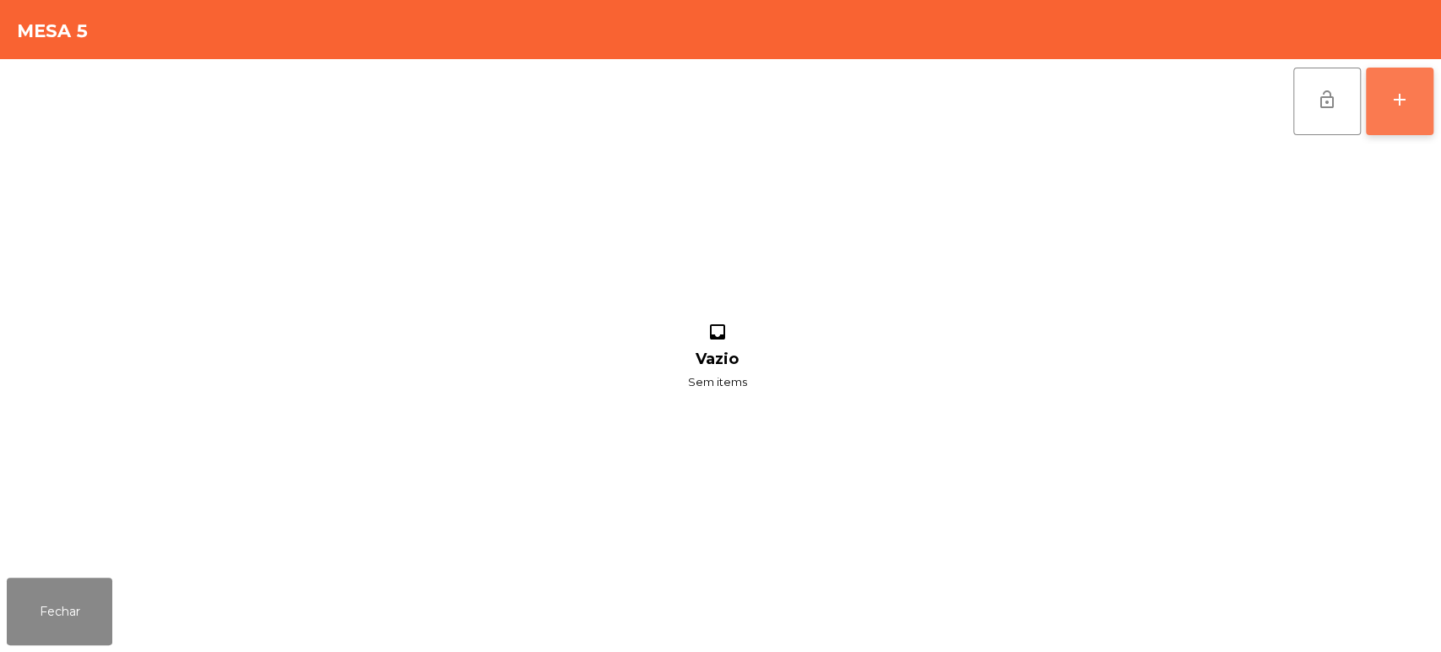
click at [1384, 103] on button "add" at bounding box center [1400, 102] width 68 height 68
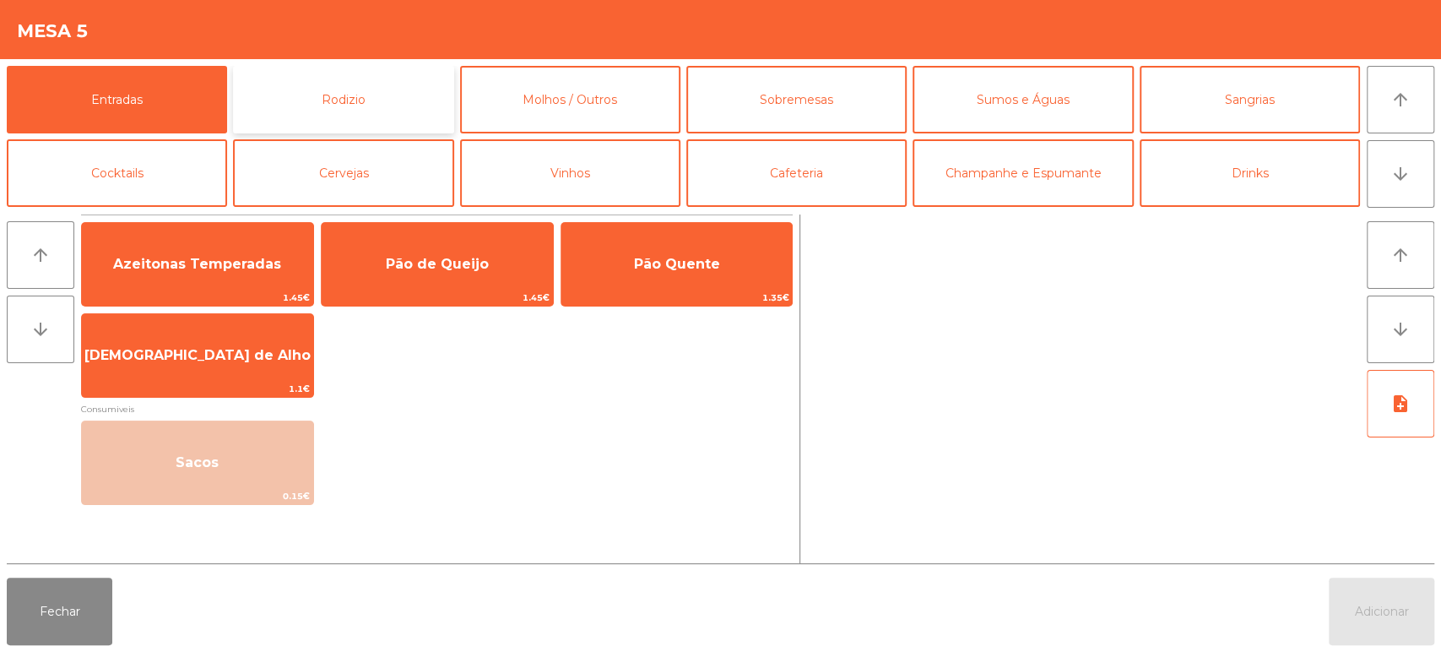
click at [396, 116] on button "Rodizio" at bounding box center [343, 100] width 220 height 68
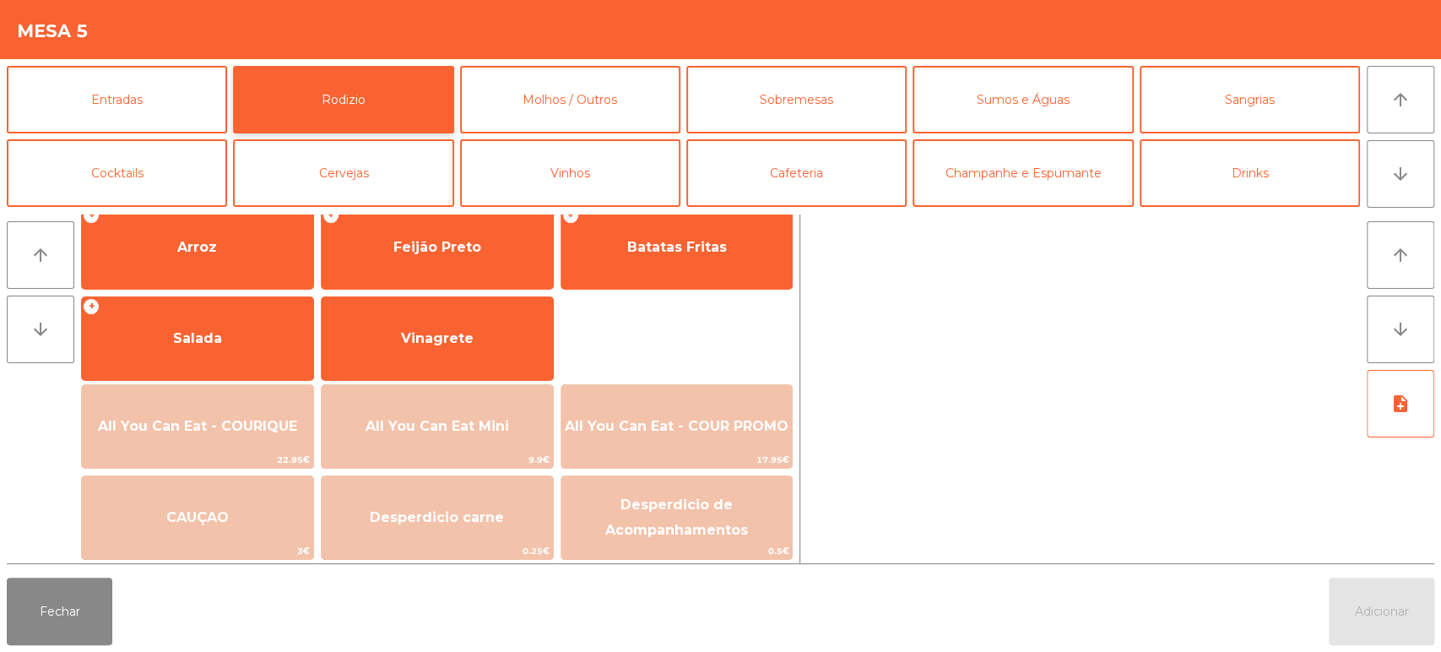
scroll to position [237, 0]
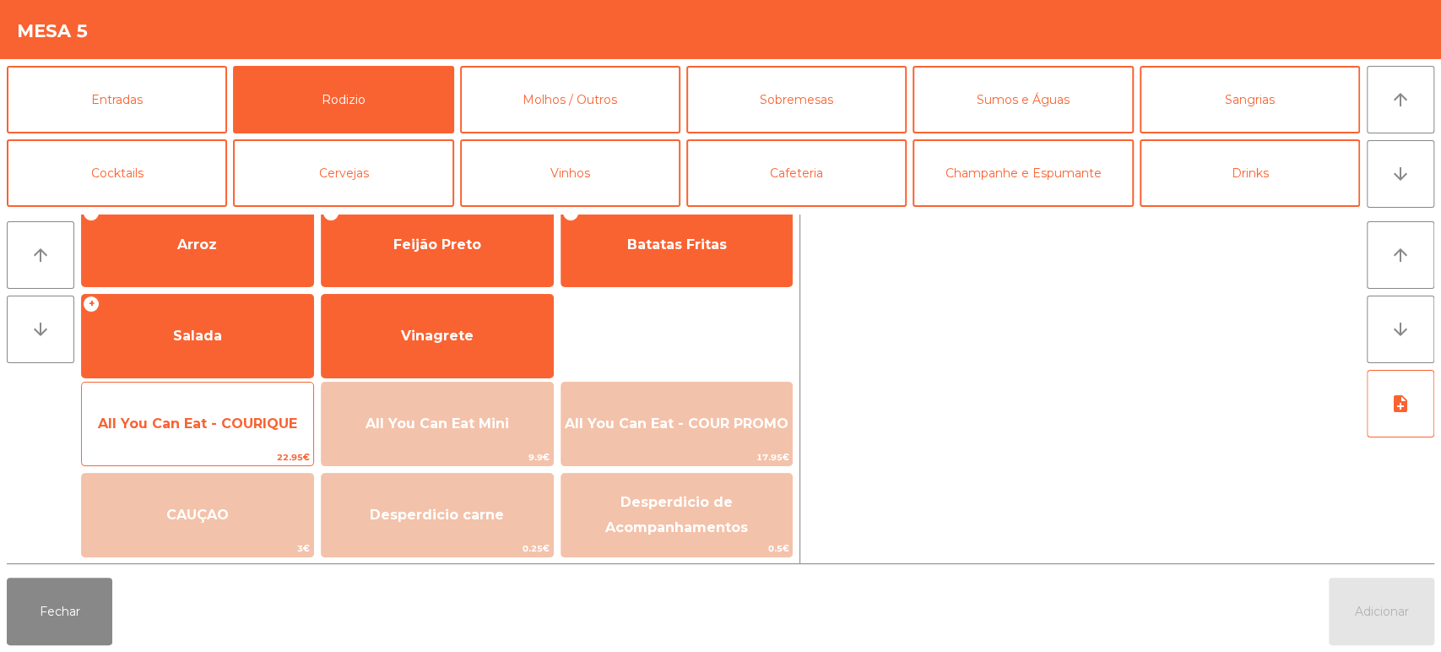
click at [199, 402] on span "All You Can Eat - COURIQUE" at bounding box center [197, 424] width 231 height 46
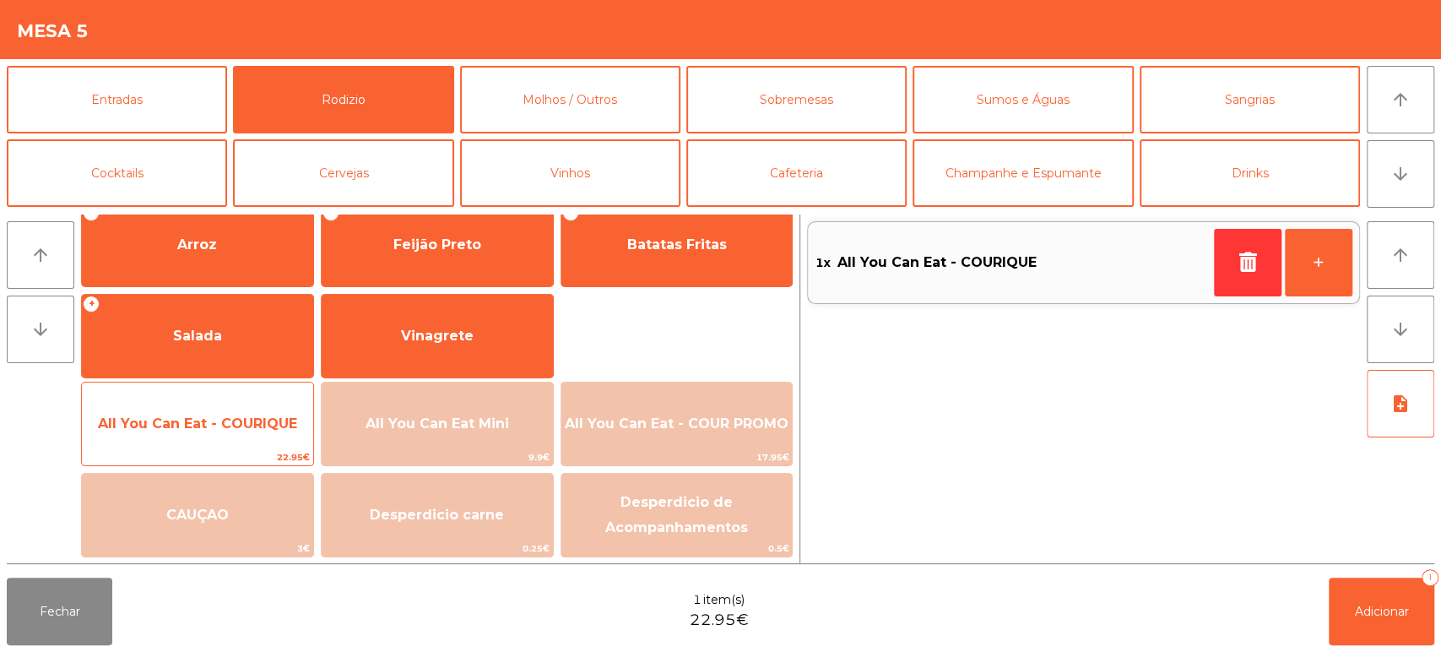
click at [208, 404] on span "All You Can Eat - COURIQUE" at bounding box center [197, 424] width 231 height 46
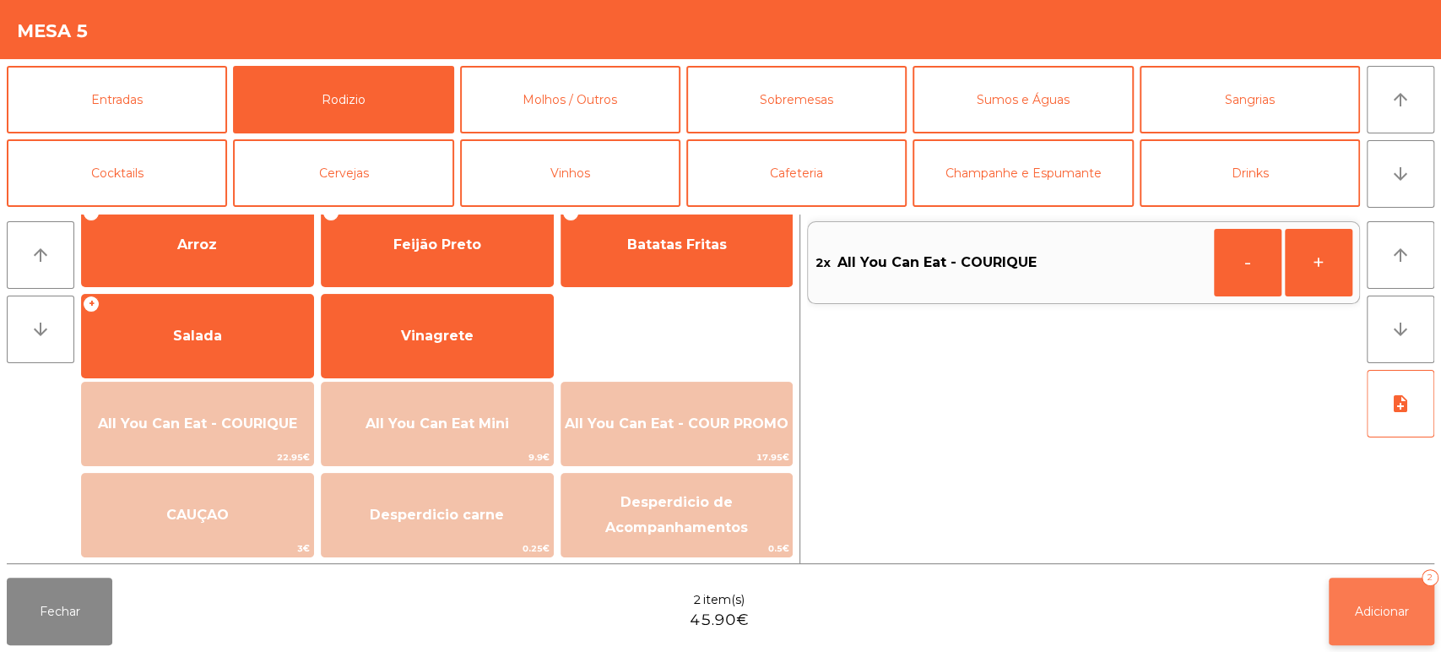
click at [1424, 608] on button "Adicionar 2" at bounding box center [1382, 611] width 106 height 68
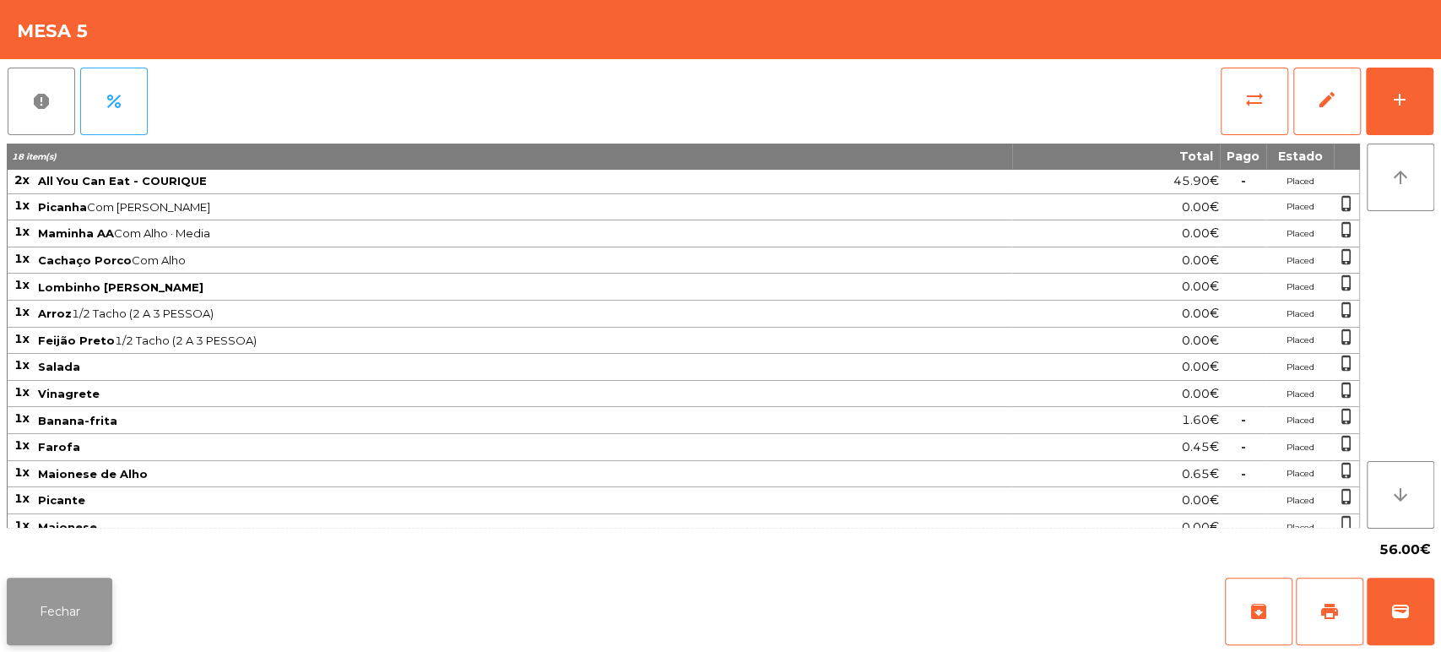
click at [86, 605] on button "Fechar" at bounding box center [60, 611] width 106 height 68
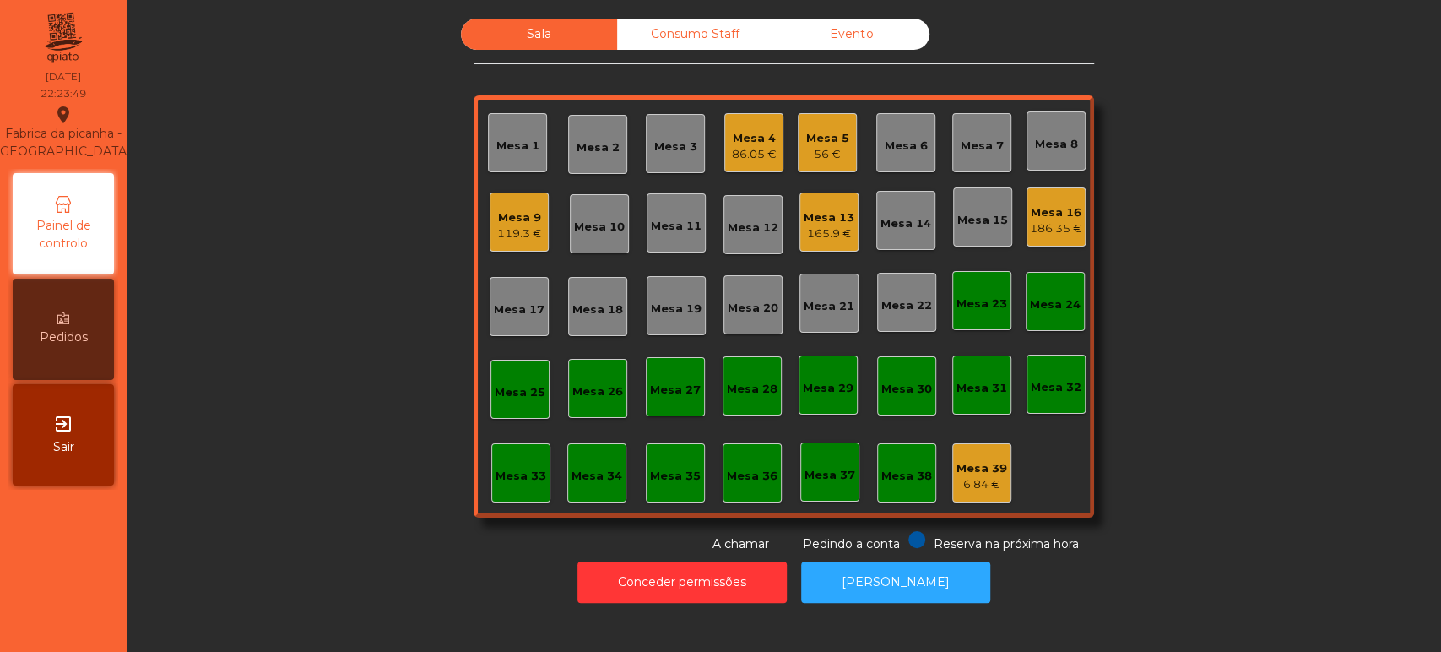
click at [1241, 391] on div "Sala Consumo Staff Evento Mesa 1 Mesa 2 Mesa 3 Mesa 4 86.05 € Mesa 5 56 € Mesa …" at bounding box center [783, 286] width 1269 height 534
click at [1037, 211] on div "Mesa 16" at bounding box center [1056, 212] width 52 height 17
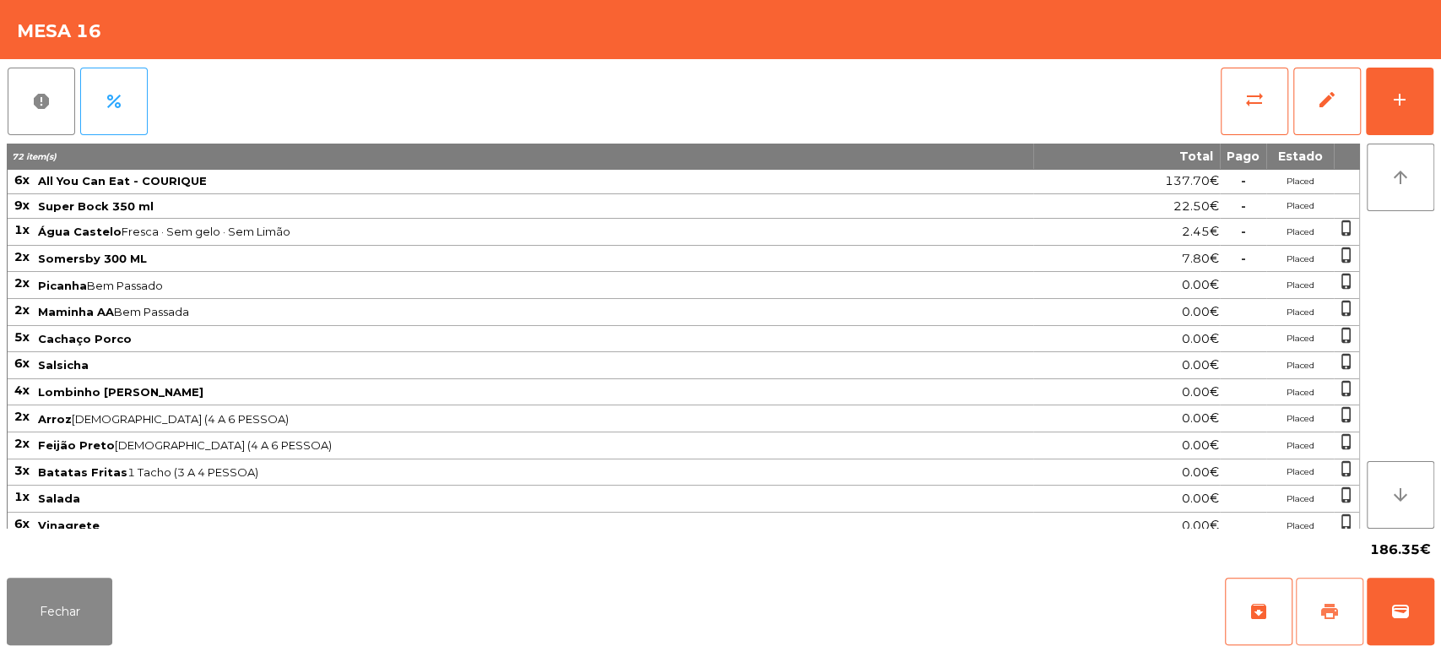
click at [1324, 582] on button "print" at bounding box center [1330, 611] width 68 height 68
click at [79, 599] on button "Fechar" at bounding box center [60, 611] width 106 height 68
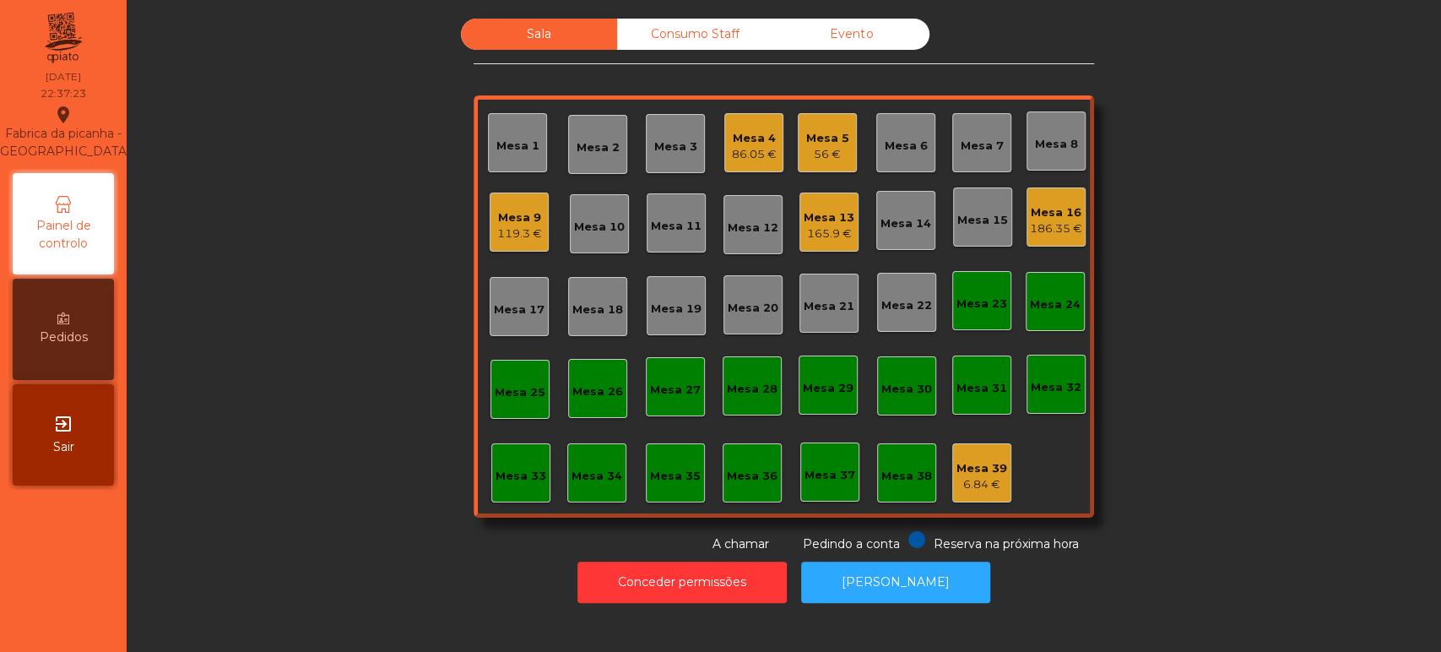
click at [827, 149] on div "56 €" at bounding box center [827, 154] width 43 height 17
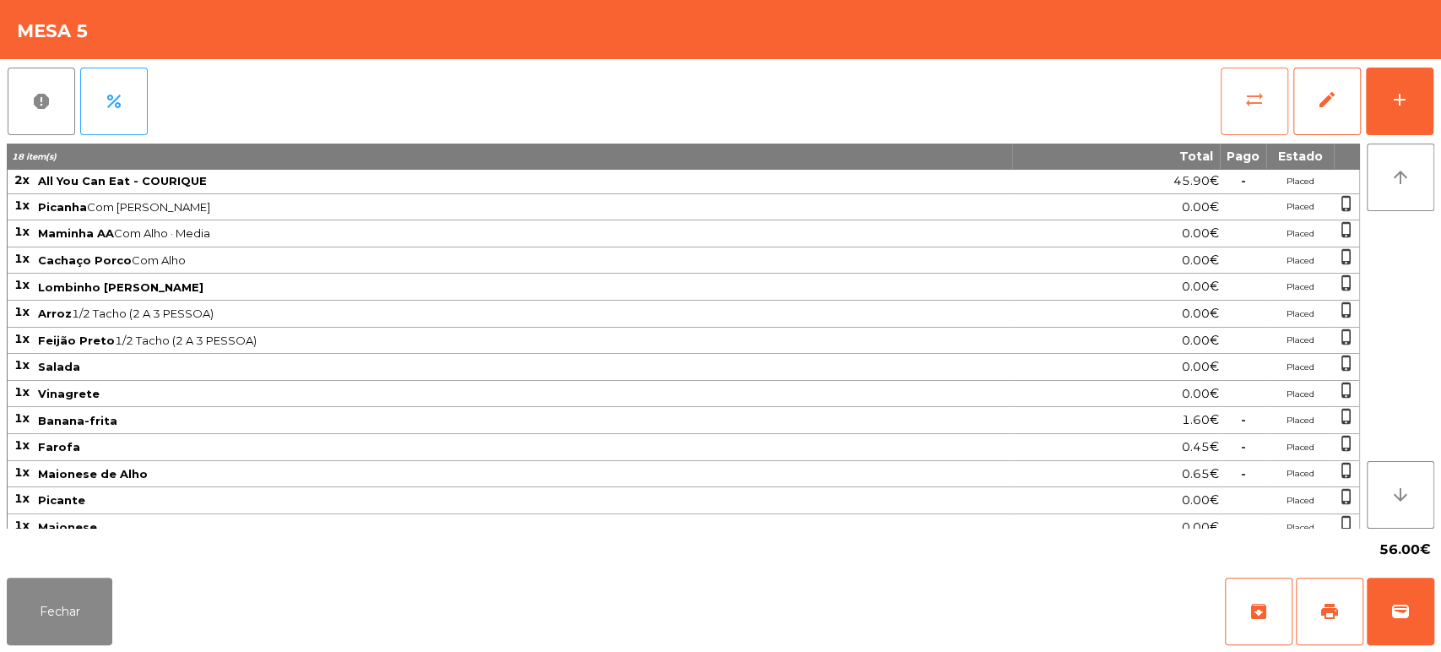
click at [1236, 111] on button "sync_alt" at bounding box center [1255, 102] width 68 height 68
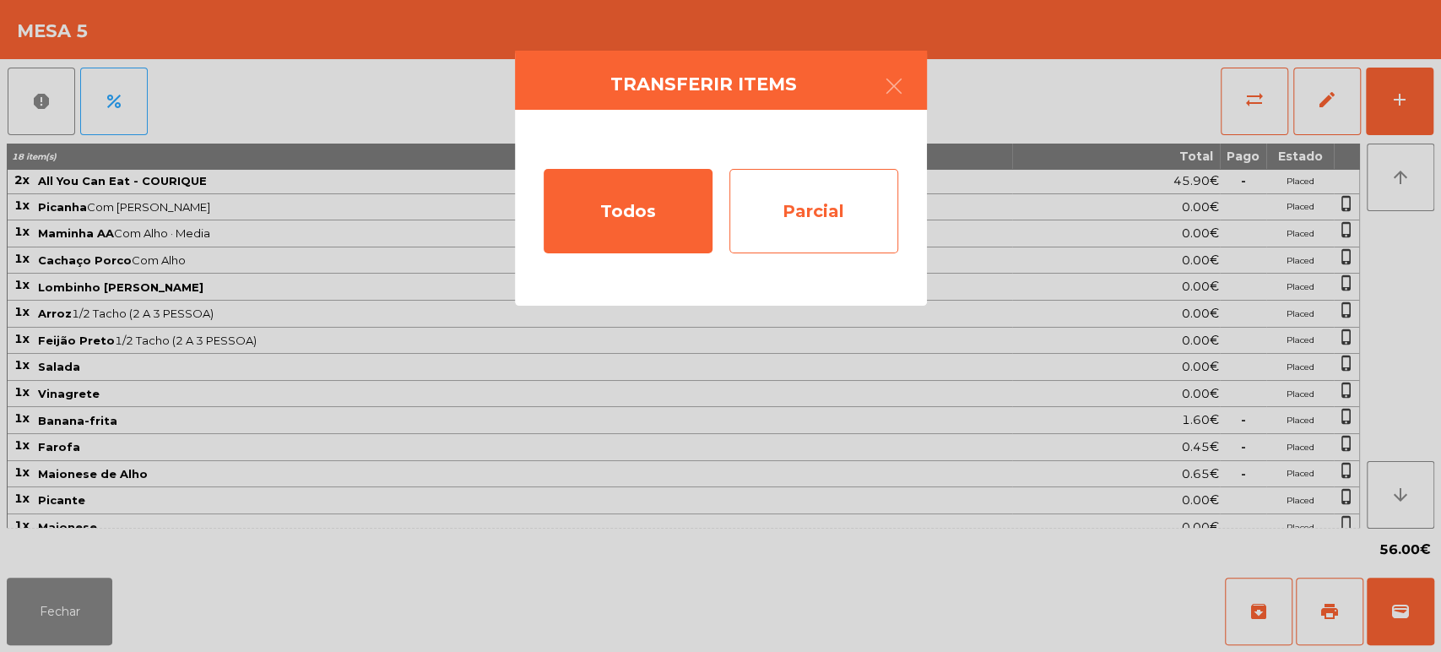
click at [811, 193] on div "Parcial" at bounding box center [813, 211] width 169 height 84
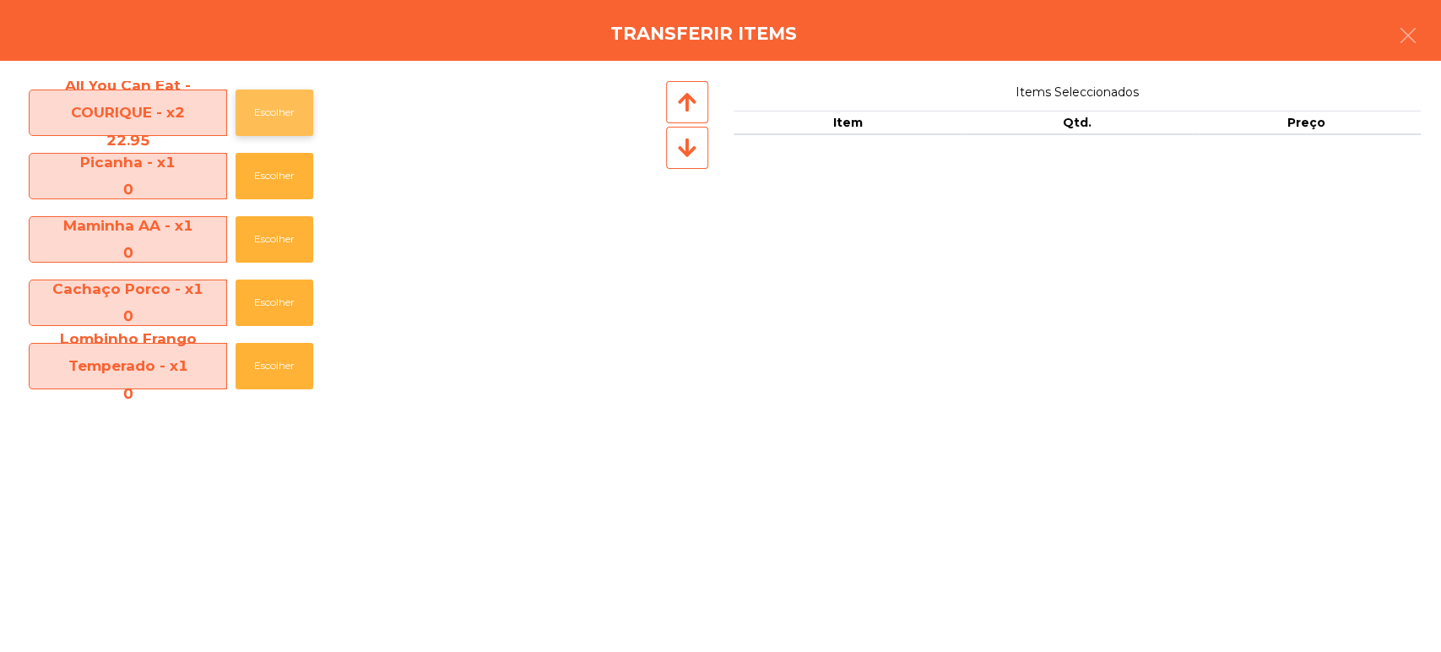
click at [246, 95] on button "Escolher" at bounding box center [274, 112] width 78 height 46
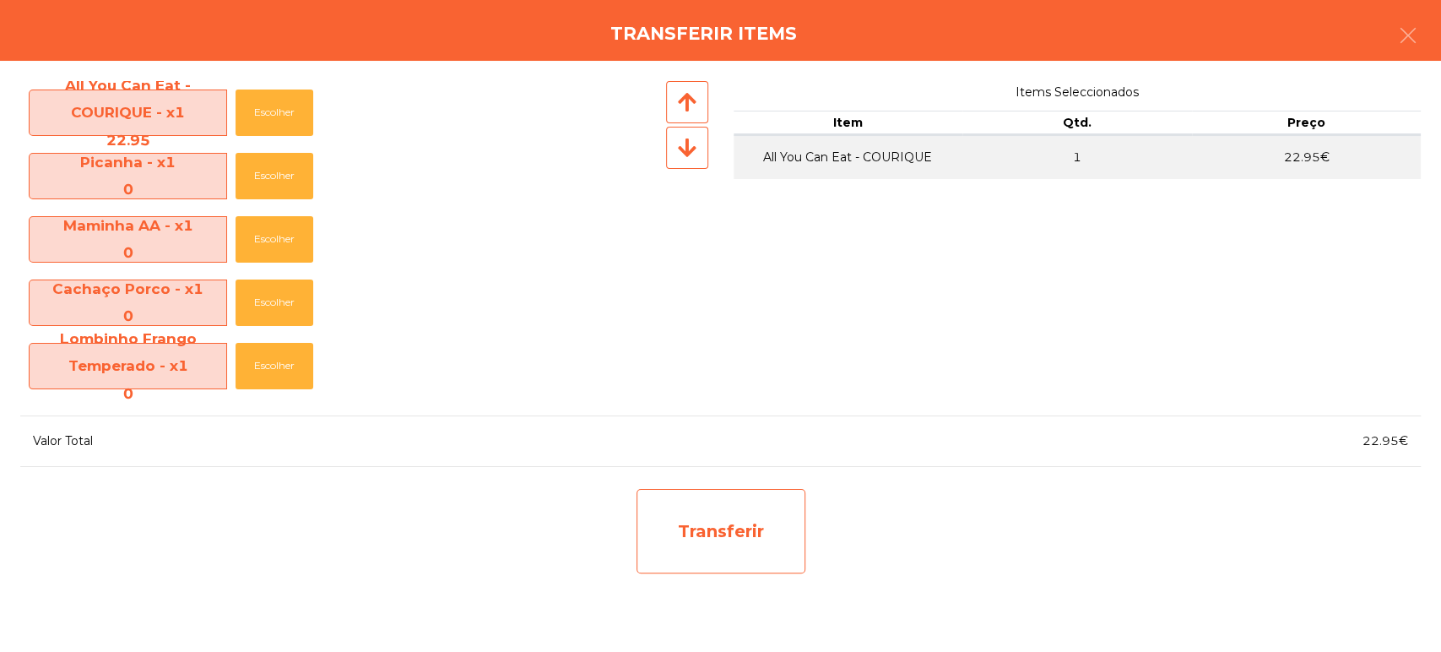
click at [716, 551] on div "Transferir" at bounding box center [720, 531] width 169 height 84
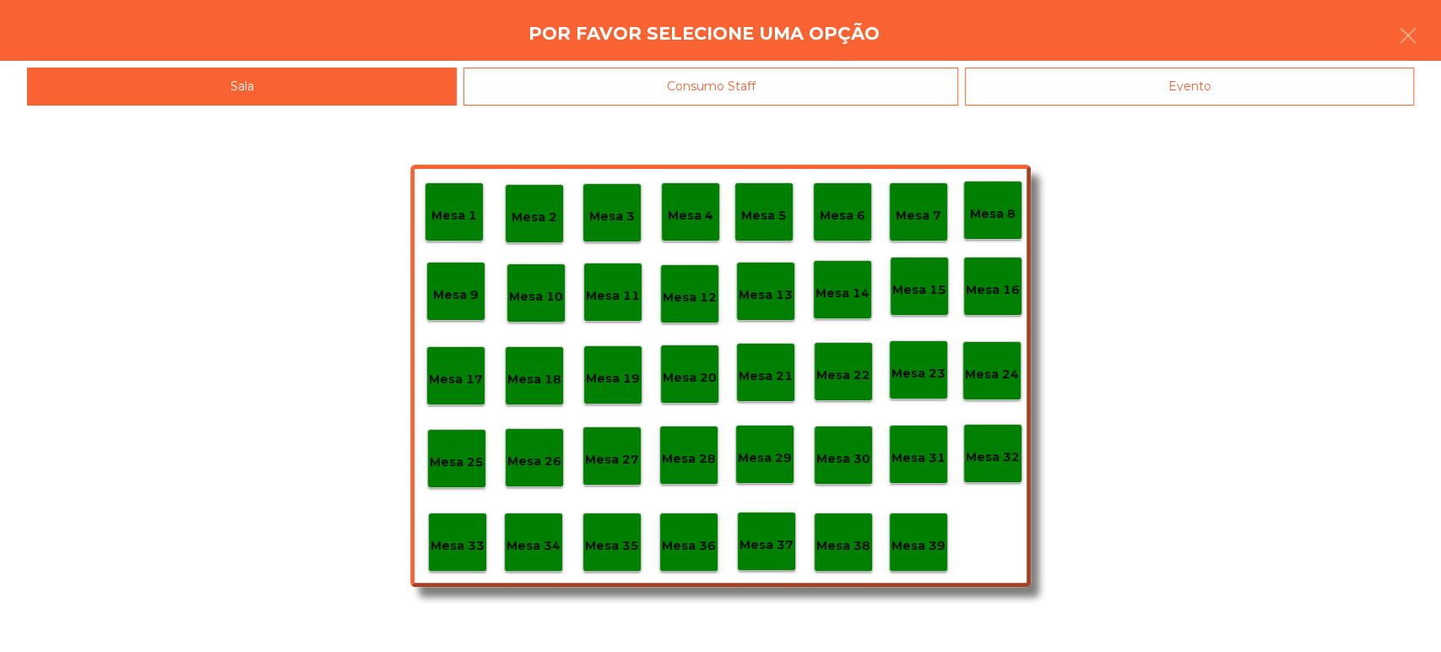
click at [760, 536] on p "Mesa 37" at bounding box center [766, 544] width 54 height 19
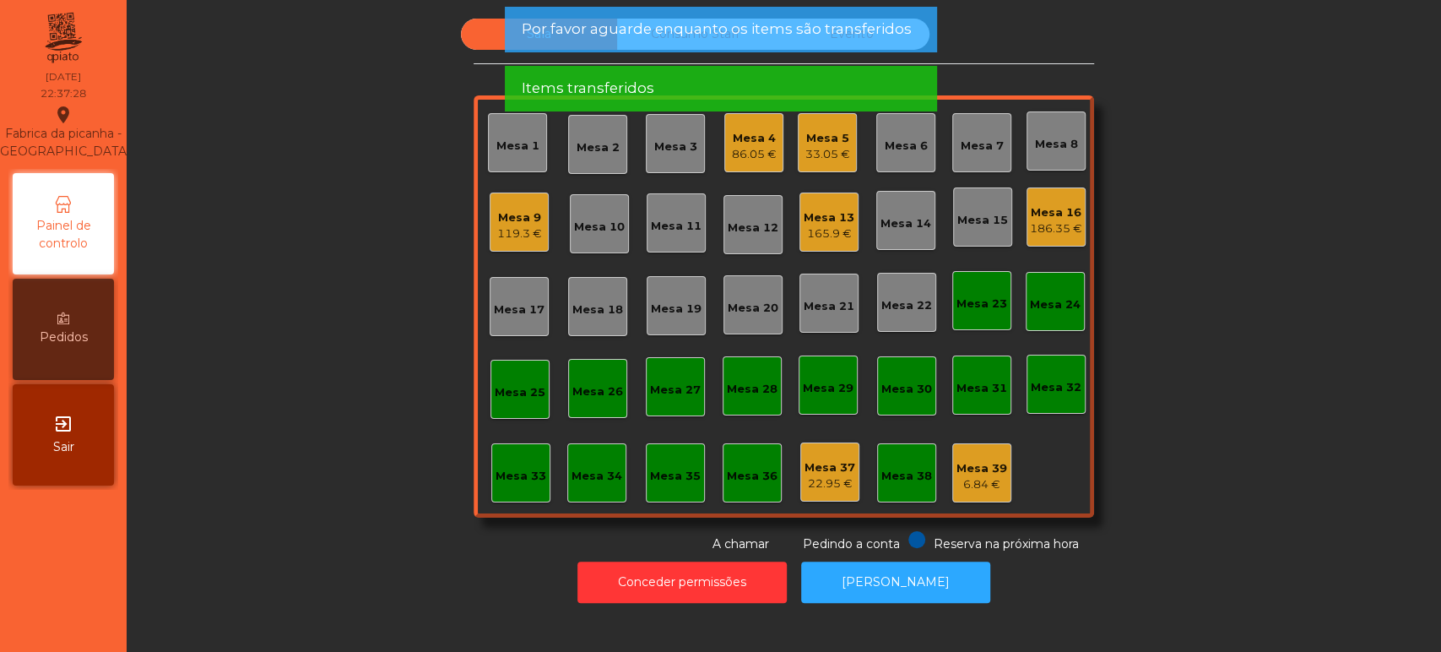
click at [1268, 425] on div "Sala Consumo Staff Evento Mesa 1 Mesa 2 Mesa 3 Mesa 4 86.05 € [GEOGRAPHIC_DATA]…" at bounding box center [783, 286] width 1269 height 534
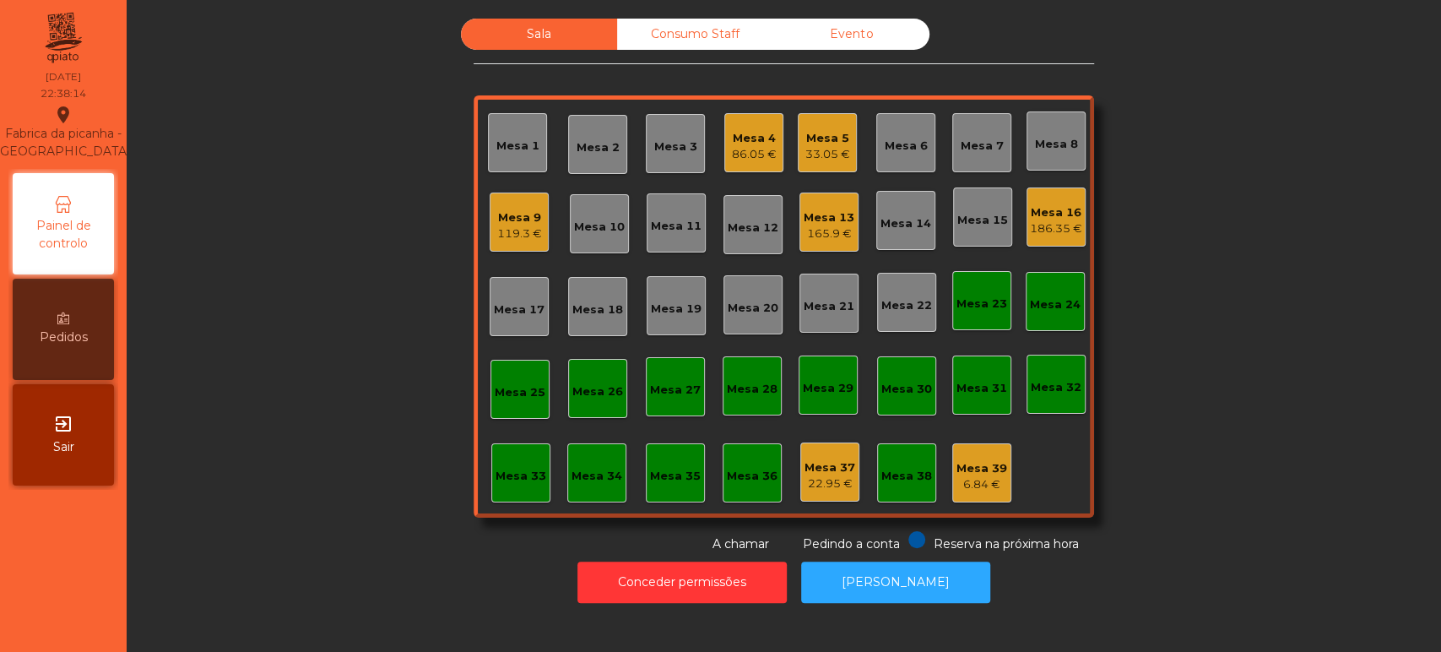
click at [765, 126] on div "Mesa 4 86.05 €" at bounding box center [754, 143] width 45 height 40
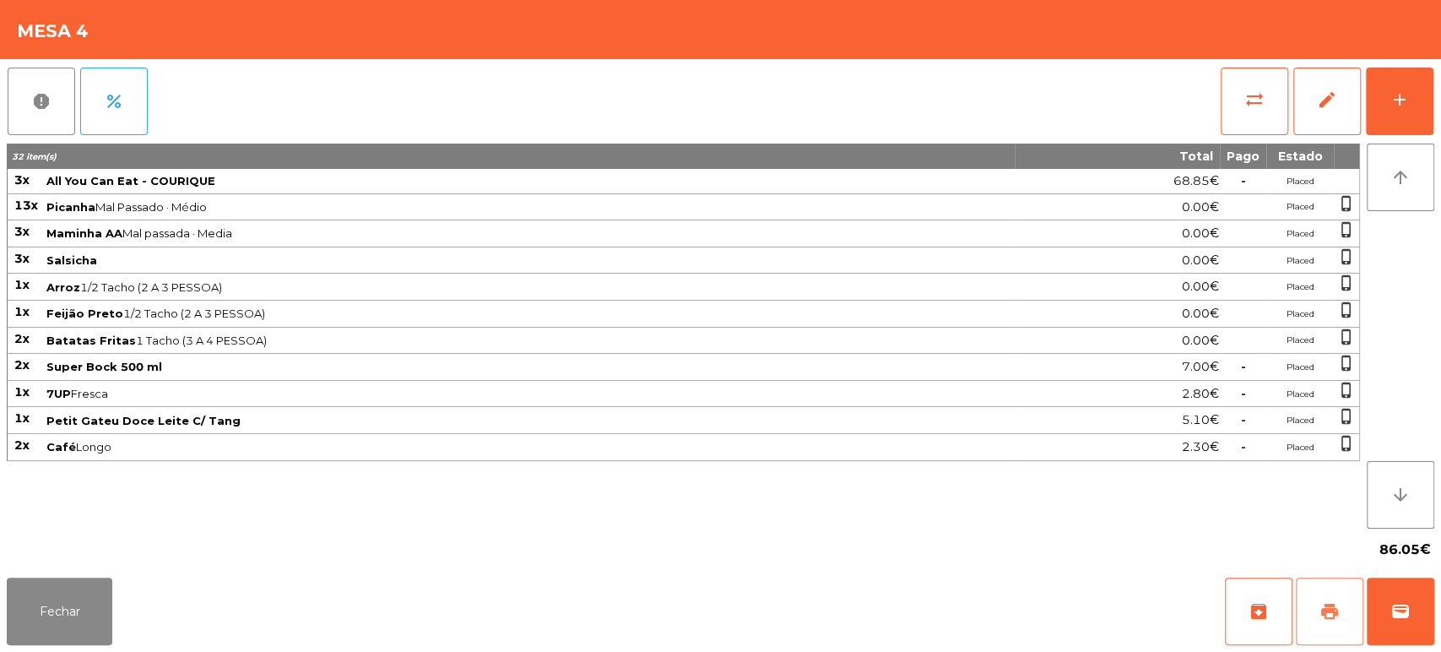
click at [1317, 622] on button "print" at bounding box center [1330, 611] width 68 height 68
click at [81, 620] on button "Fechar" at bounding box center [60, 611] width 106 height 68
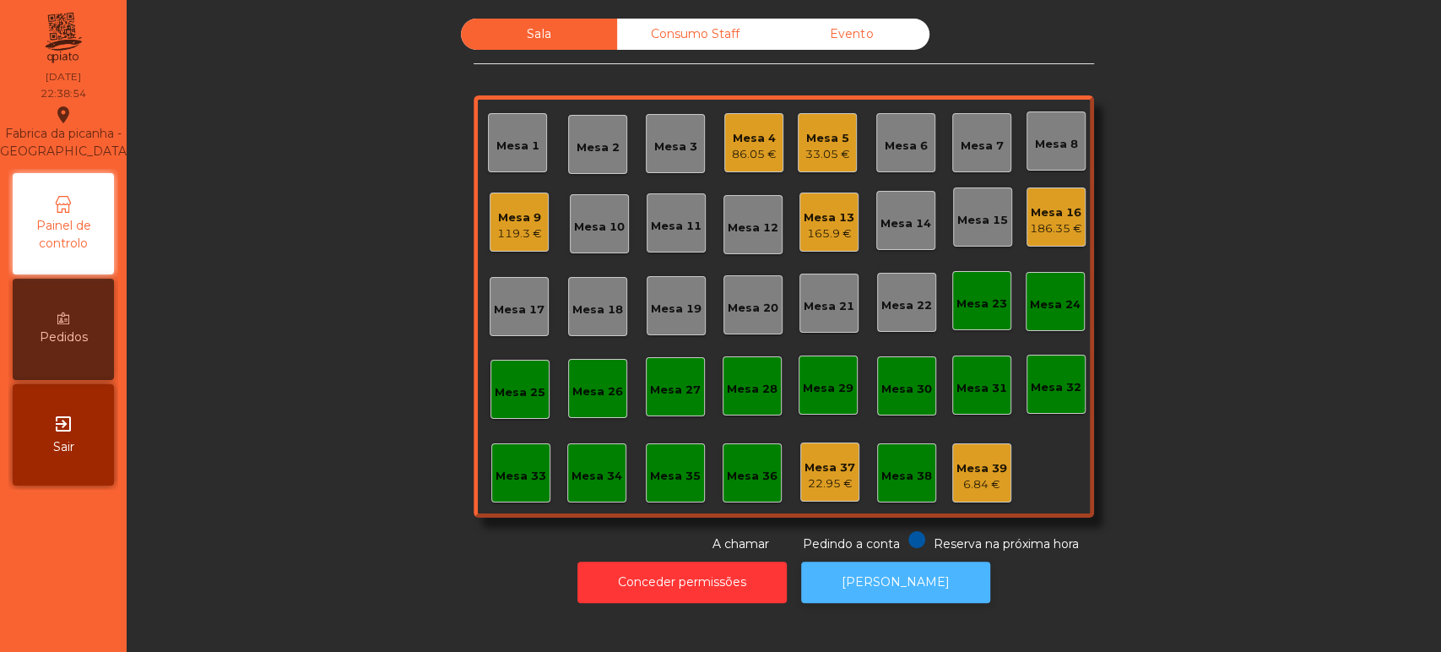
click at [898, 582] on button "[PERSON_NAME]" at bounding box center [895, 581] width 189 height 41
click at [744, 148] on div "86.05 €" at bounding box center [754, 154] width 45 height 17
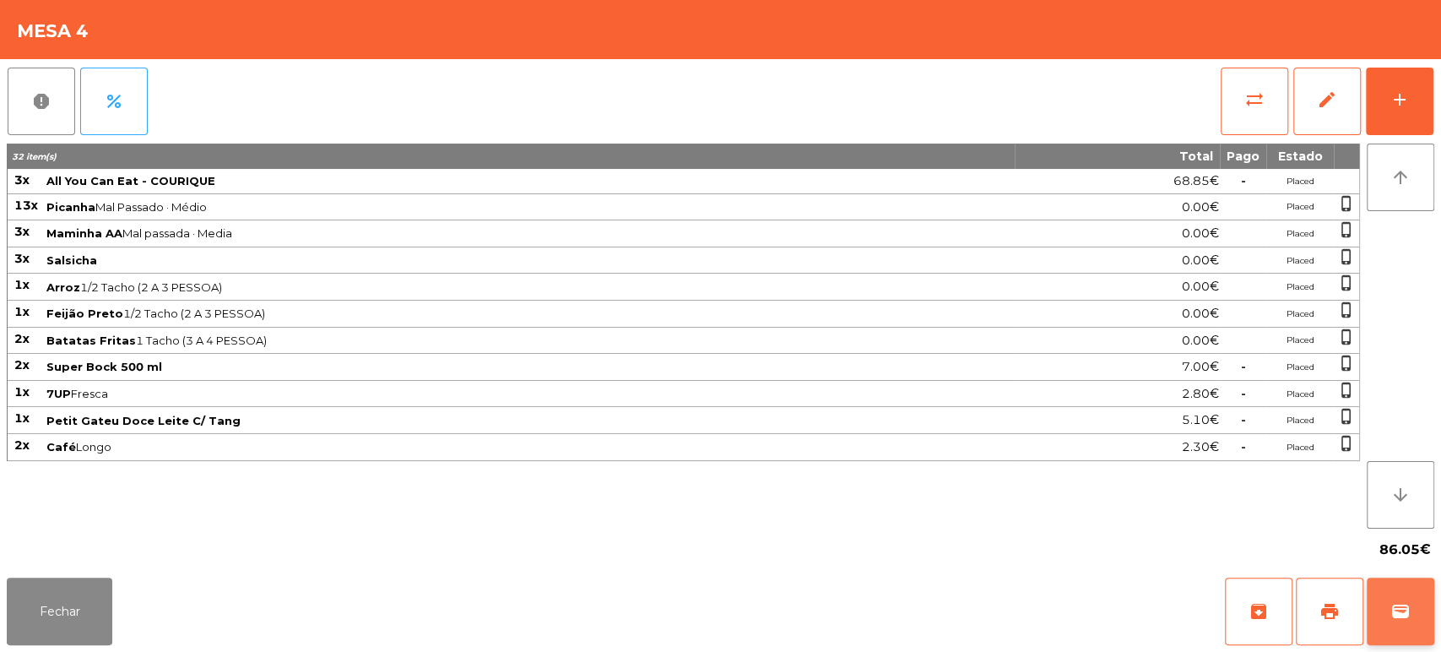
click at [1393, 600] on button "wallet" at bounding box center [1401, 611] width 68 height 68
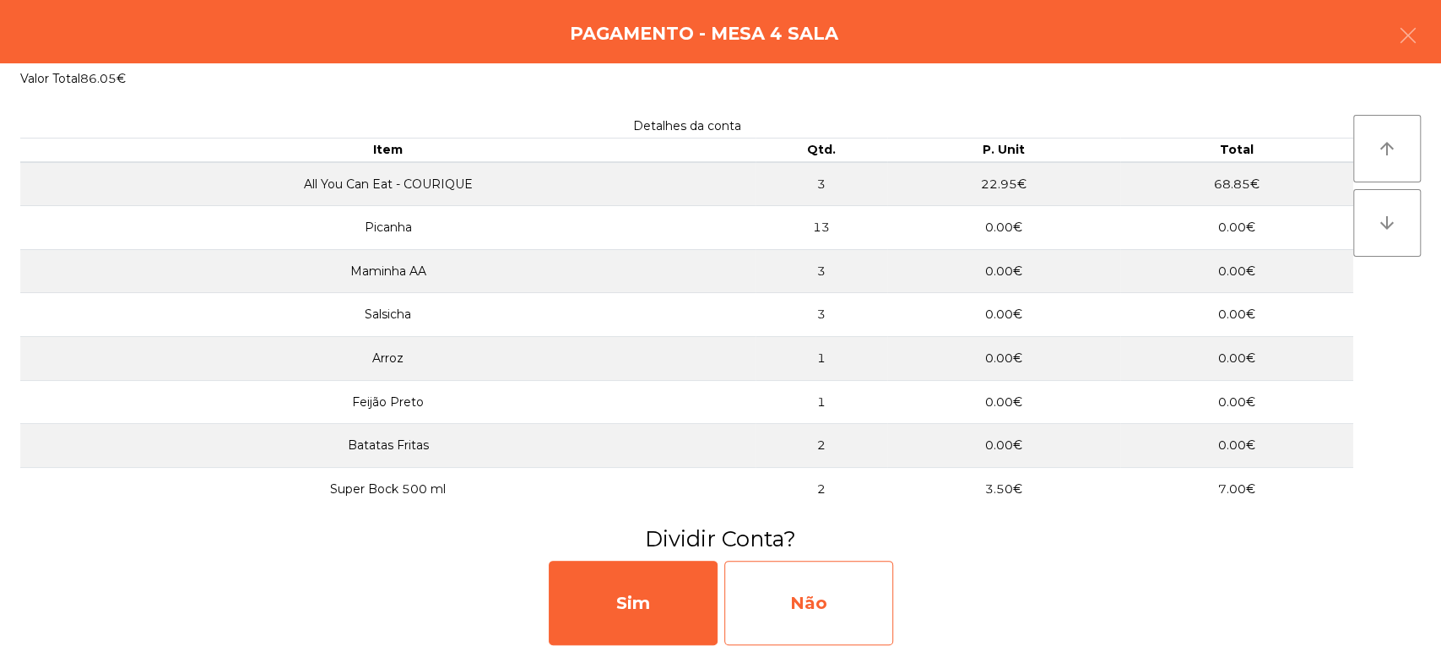
click at [851, 580] on div "Não" at bounding box center [808, 602] width 169 height 84
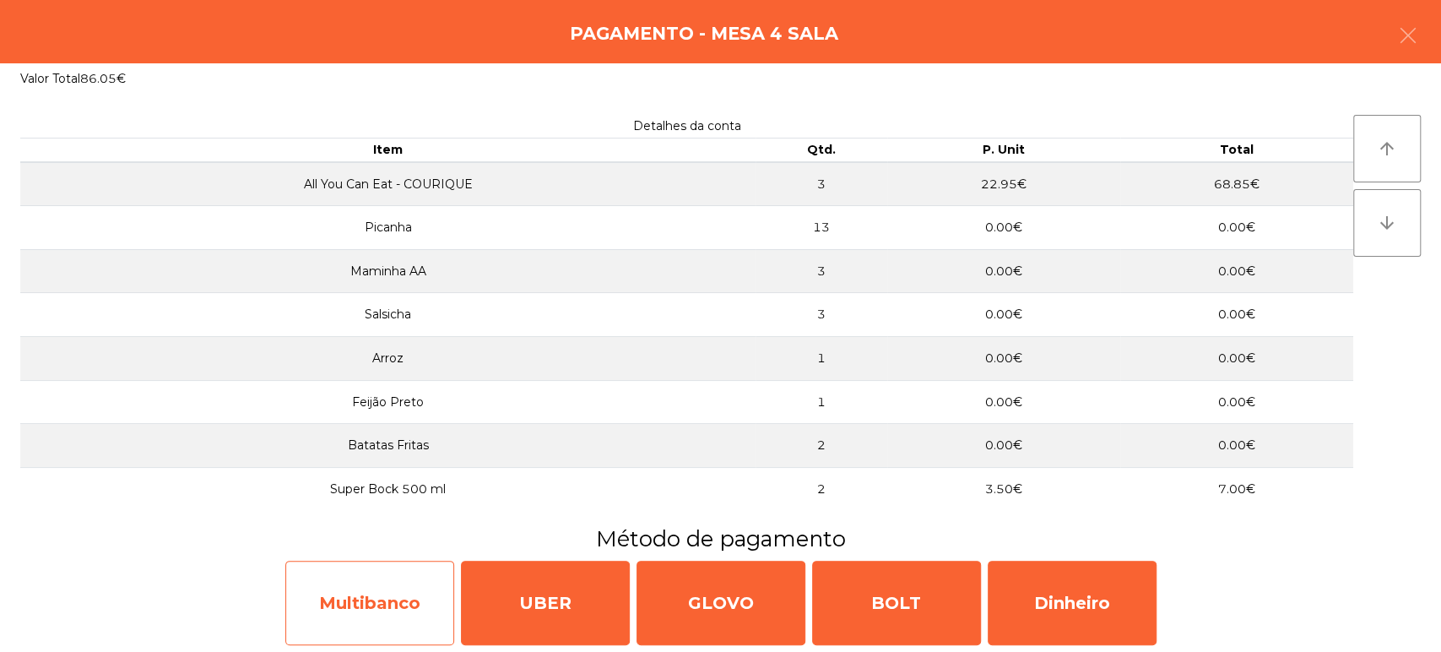
click at [328, 587] on div "Multibanco" at bounding box center [369, 602] width 169 height 84
select select "**"
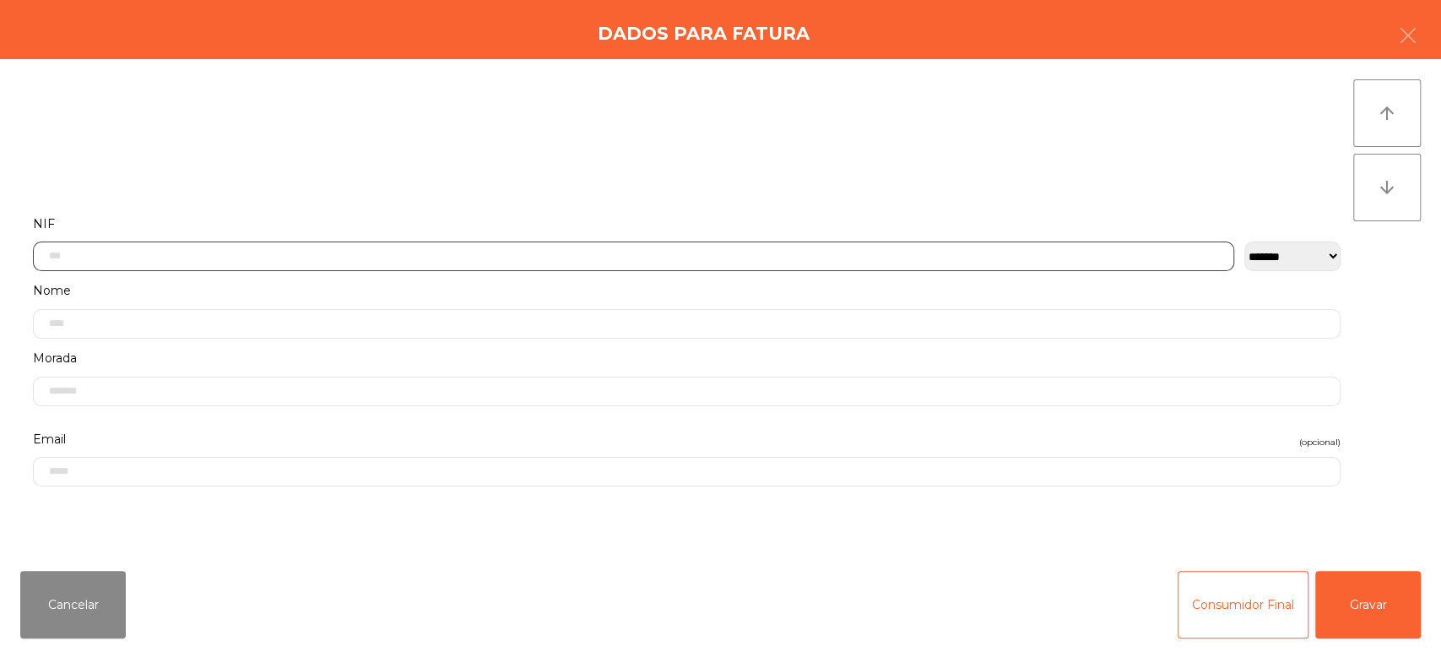
click at [647, 252] on input "text" at bounding box center [633, 256] width 1201 height 30
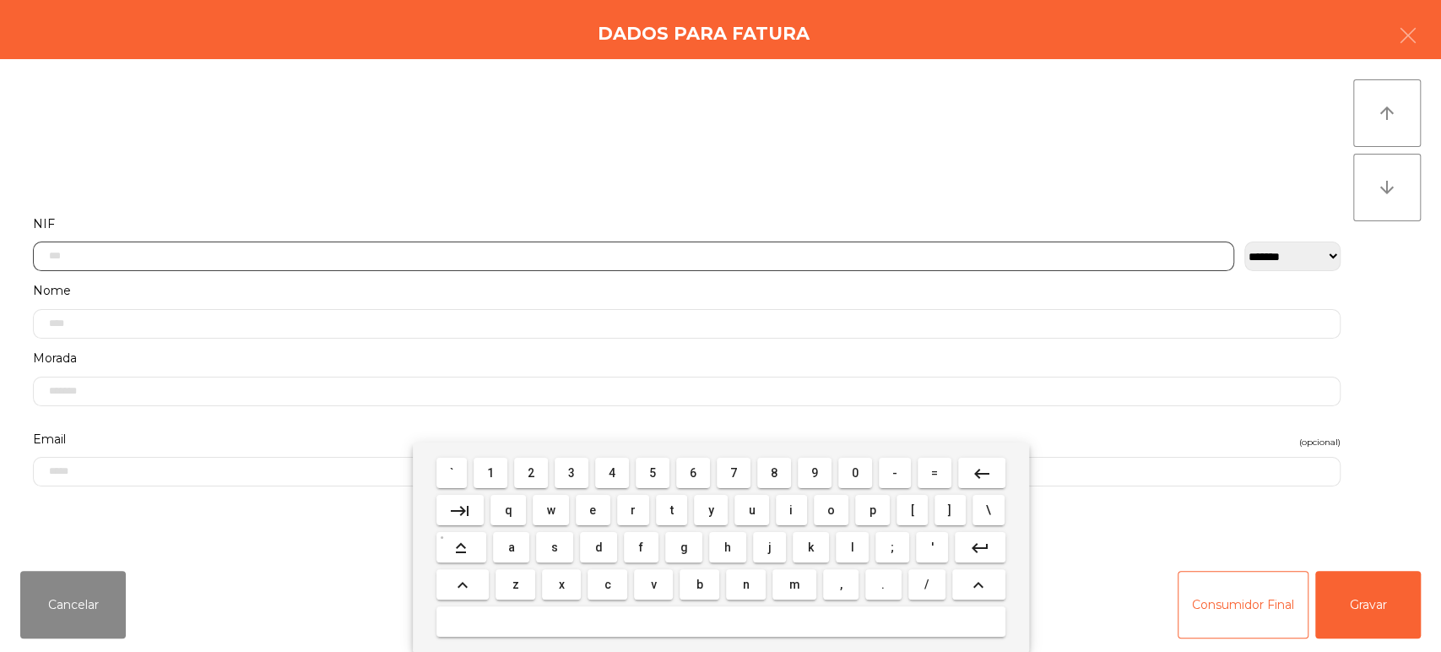
scroll to position [132, 0]
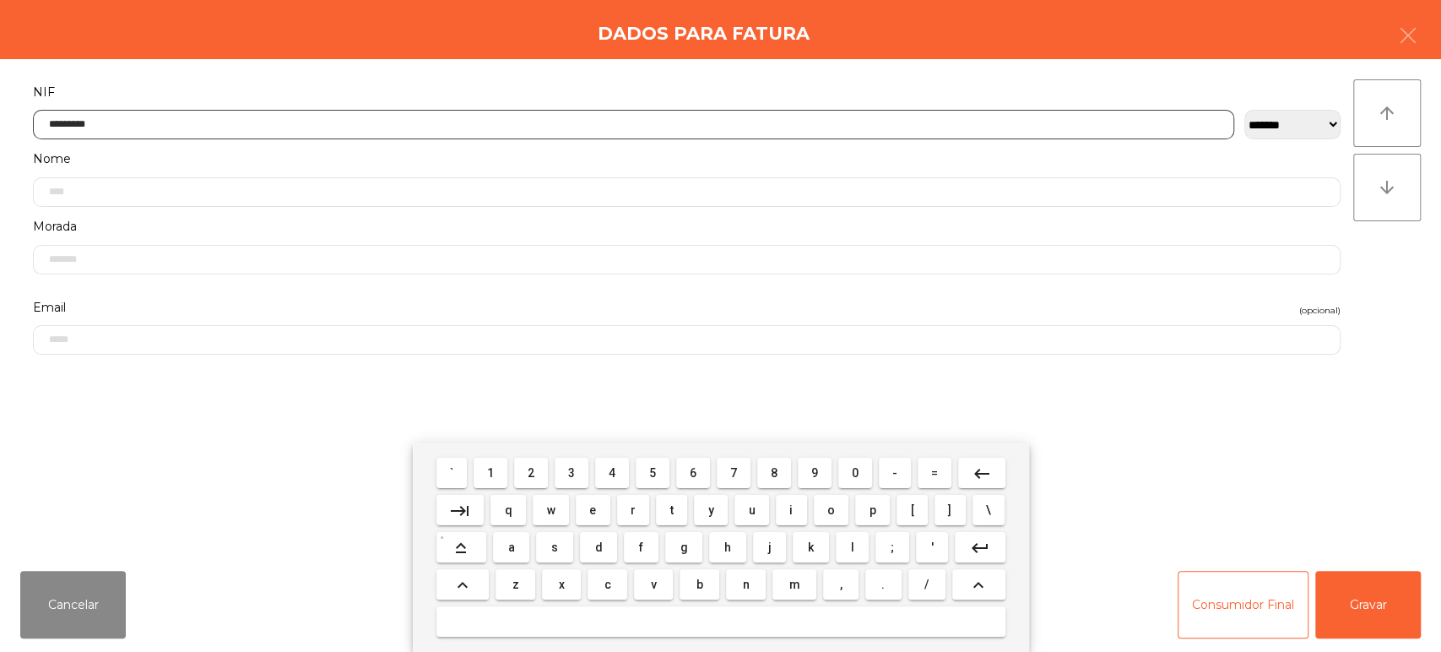
type input "*********"
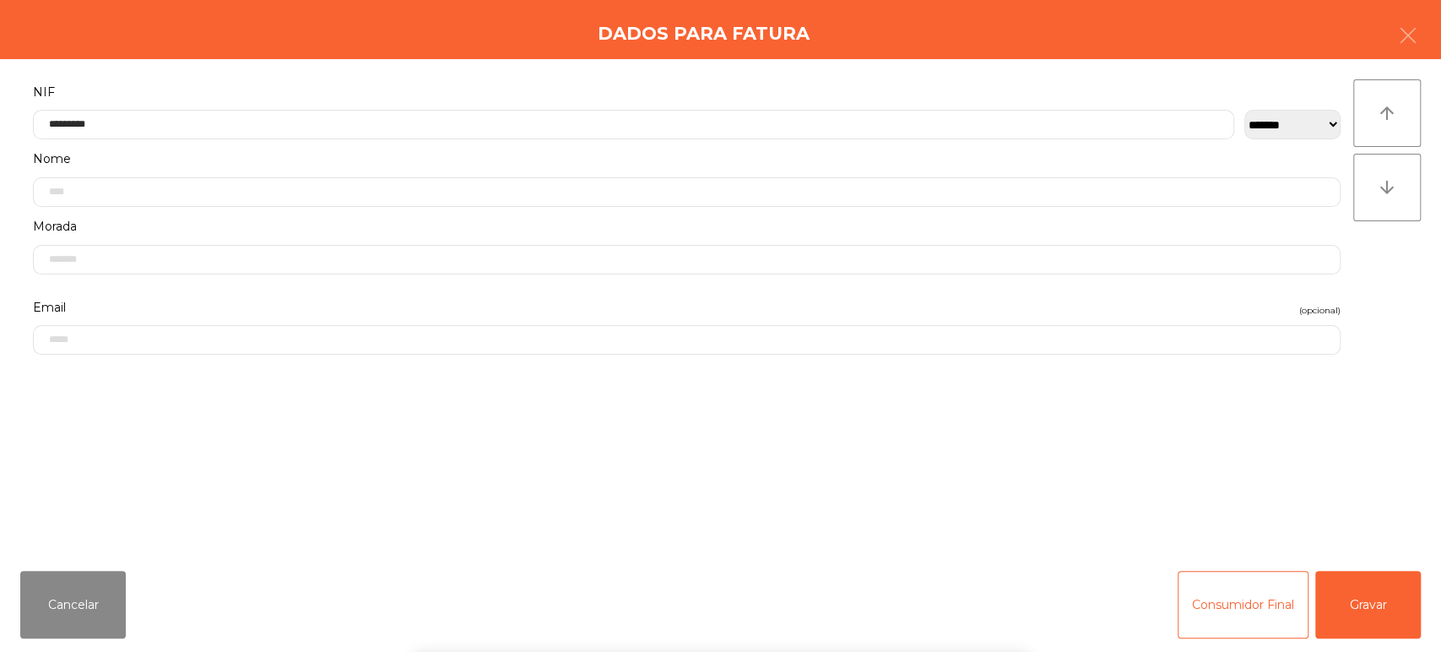
click at [1391, 604] on div "` 1 2 3 4 5 6 7 8 9 0 - = keyboard_backspace keyboard_tab q w e r t y u i o p […" at bounding box center [720, 546] width 1441 height 209
click at [1361, 592] on button "Gravar" at bounding box center [1368, 605] width 106 height 68
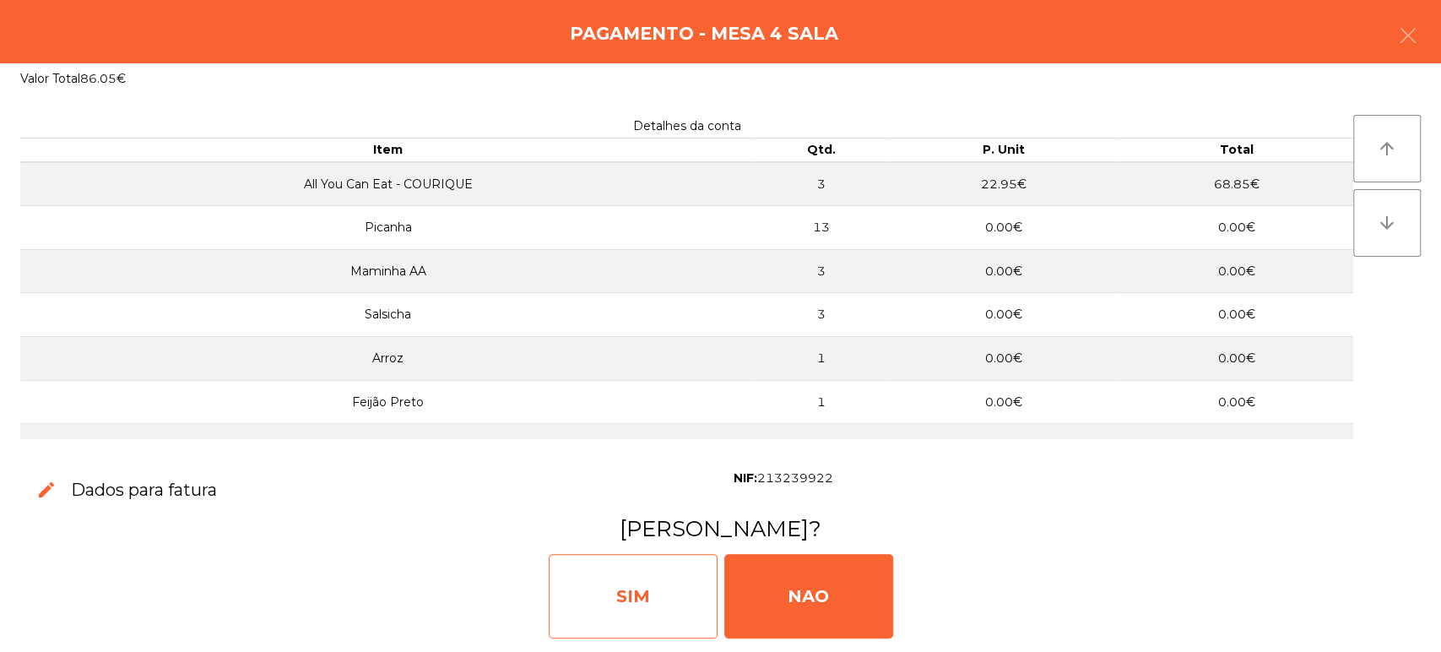
click at [652, 603] on div "SIM" at bounding box center [633, 596] width 169 height 84
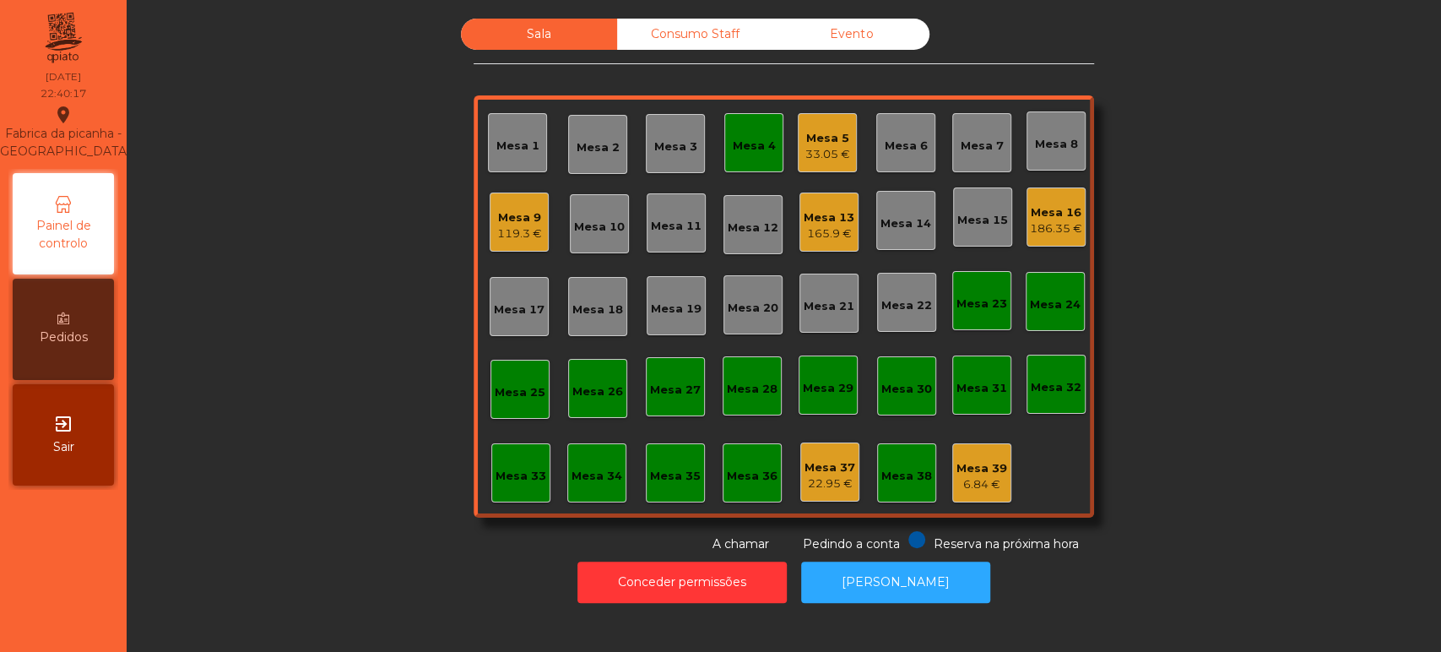
click at [737, 139] on div "Mesa 4" at bounding box center [754, 146] width 43 height 17
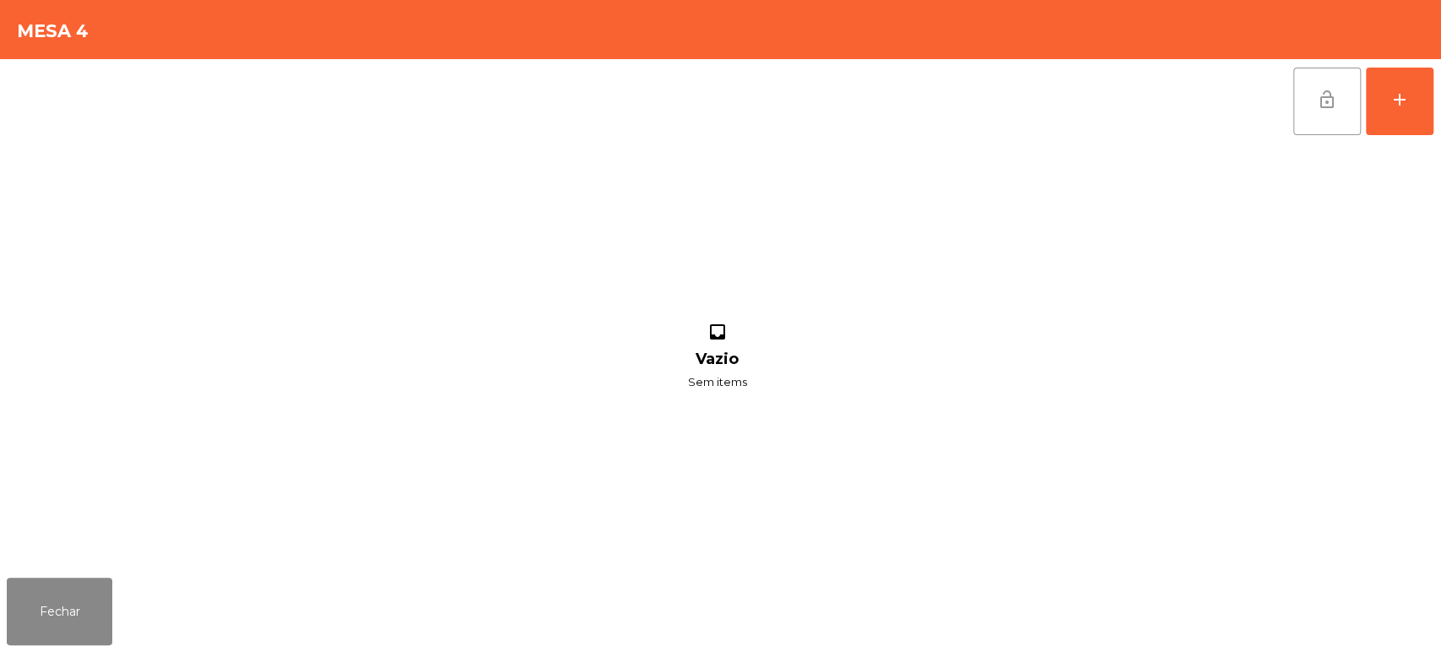
click at [1325, 81] on button "lock_open" at bounding box center [1327, 102] width 68 height 68
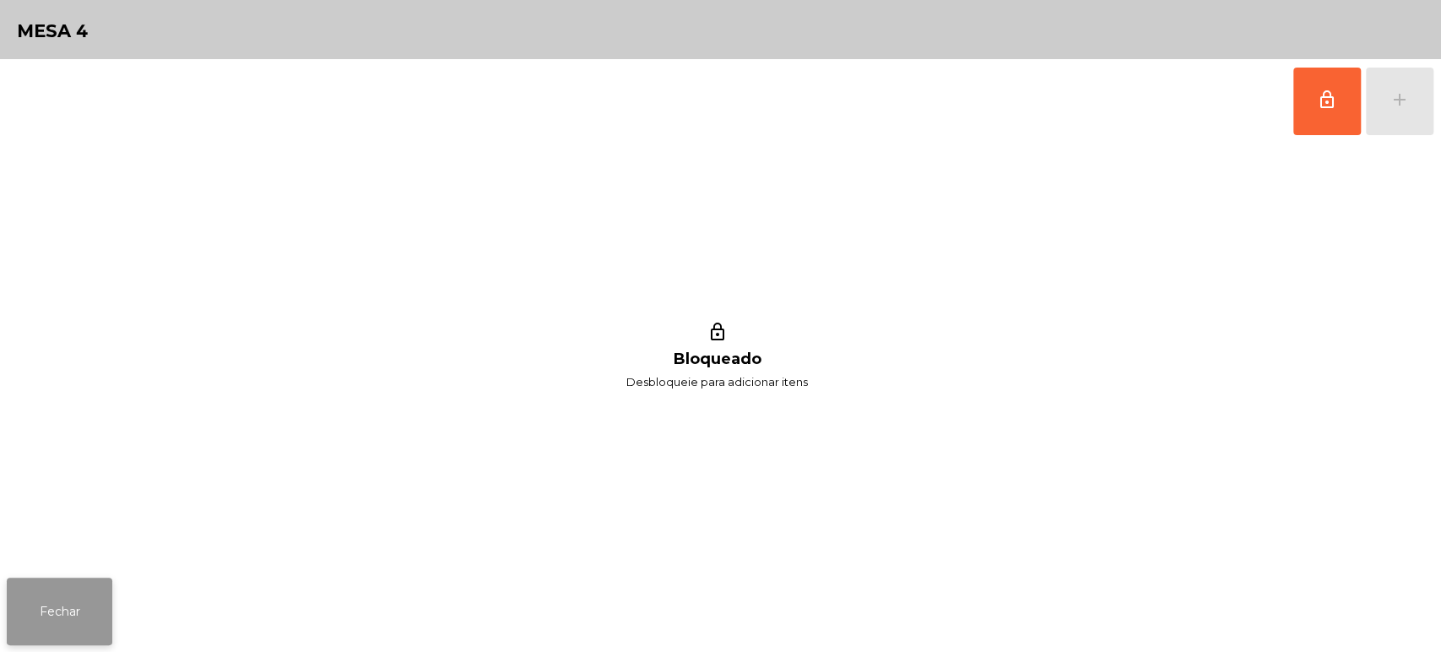
click at [50, 601] on button "Fechar" at bounding box center [60, 611] width 106 height 68
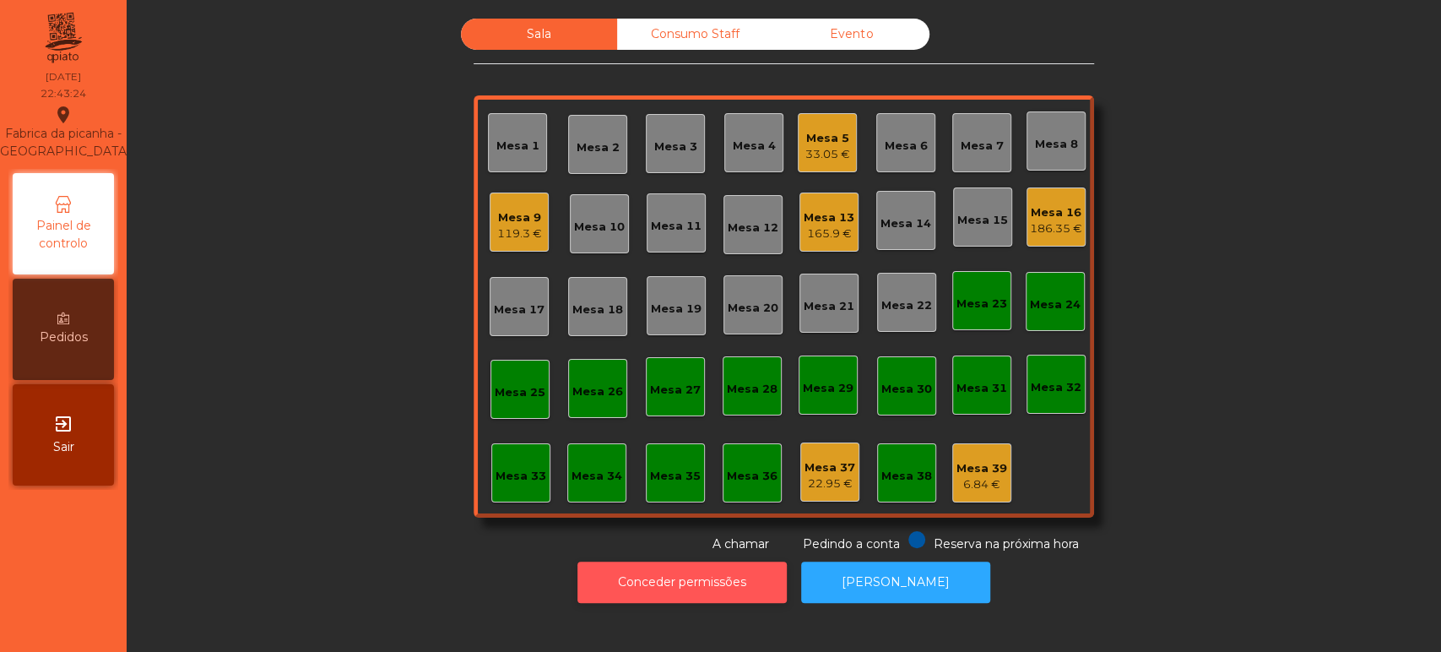
click at [696, 568] on button "Conceder permissões" at bounding box center [681, 581] width 209 height 41
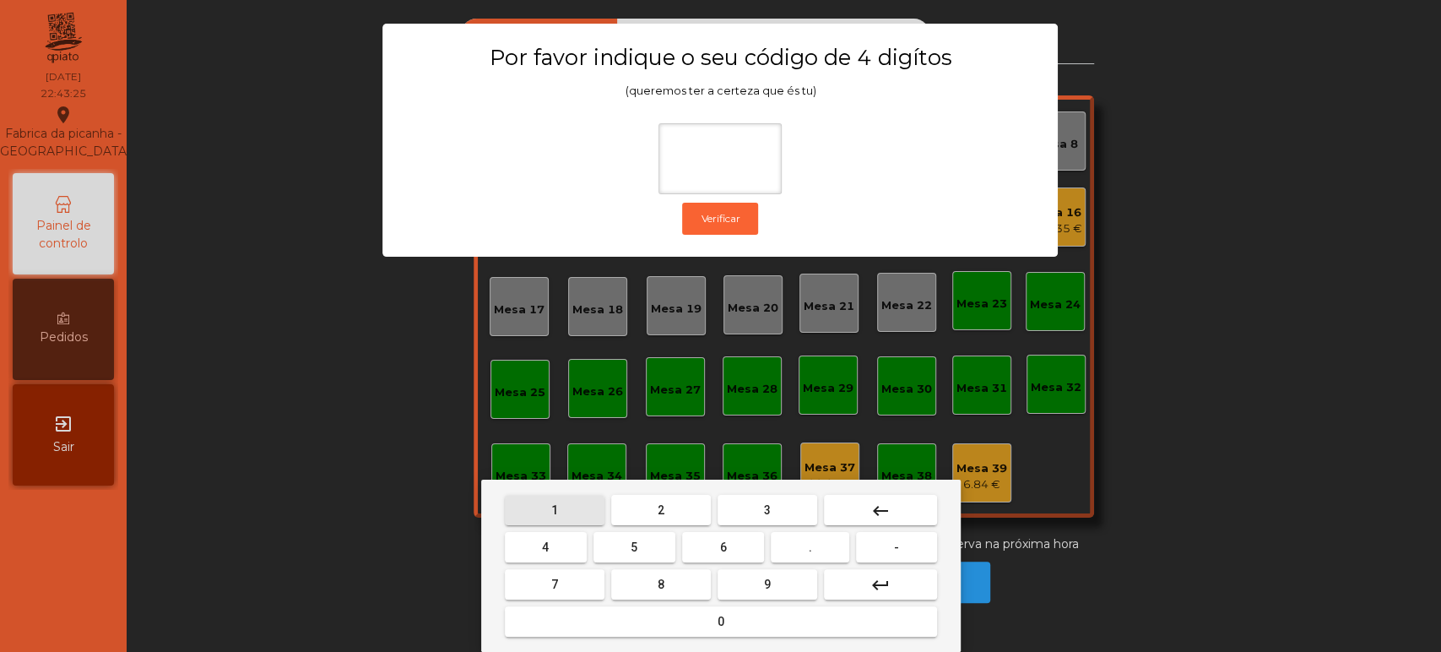
click at [577, 500] on button "1" at bounding box center [555, 510] width 100 height 30
click at [765, 509] on span "3" at bounding box center [767, 510] width 7 height 14
click at [634, 548] on span "5" at bounding box center [634, 547] width 7 height 14
type input "***"
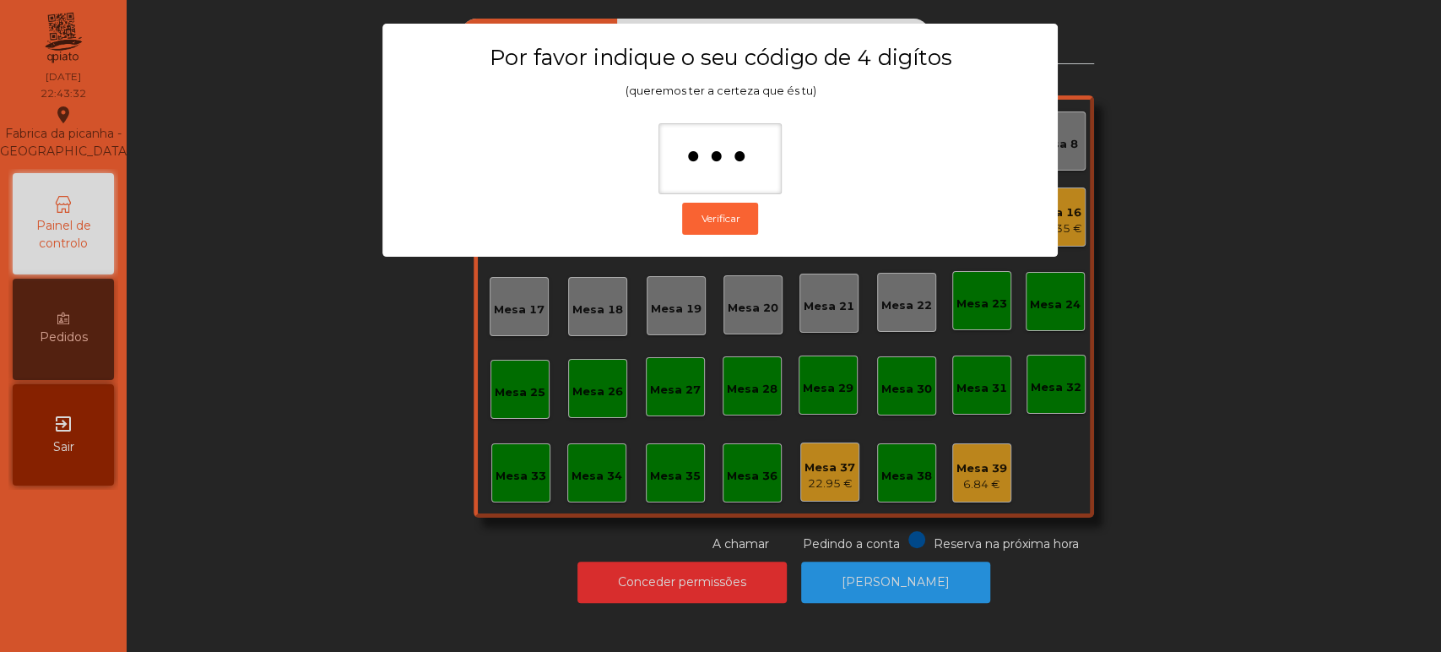
click at [1258, 227] on ngb-modal-window "Por favor indique o seu código de 4 digítos (queremos ter a certeza que és tu) …" at bounding box center [720, 326] width 1369 height 652
click at [1247, 284] on div "Sala Consumo Staff Evento Mesa 1 [GEOGRAPHIC_DATA] 3 Mesa 4 Mesa 5 33.05 € [GEO…" at bounding box center [783, 286] width 1269 height 534
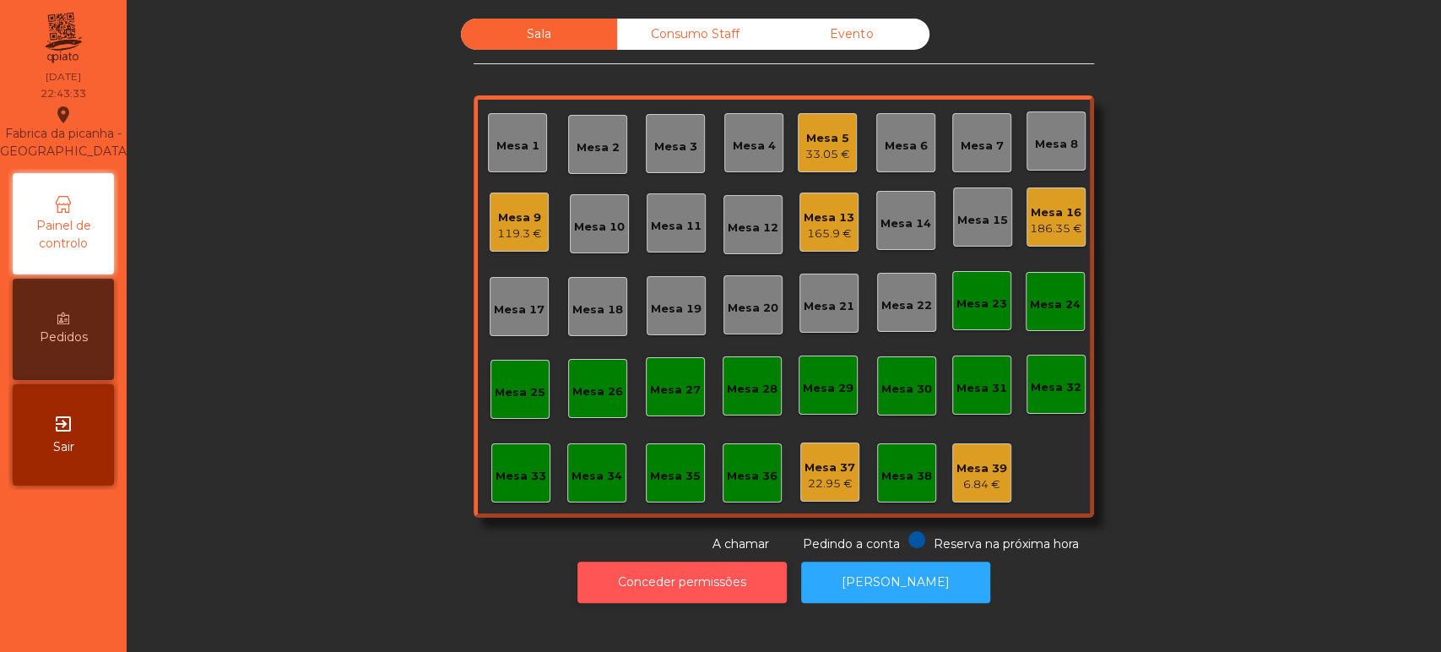
click at [718, 580] on button "Conceder permissões" at bounding box center [681, 581] width 209 height 41
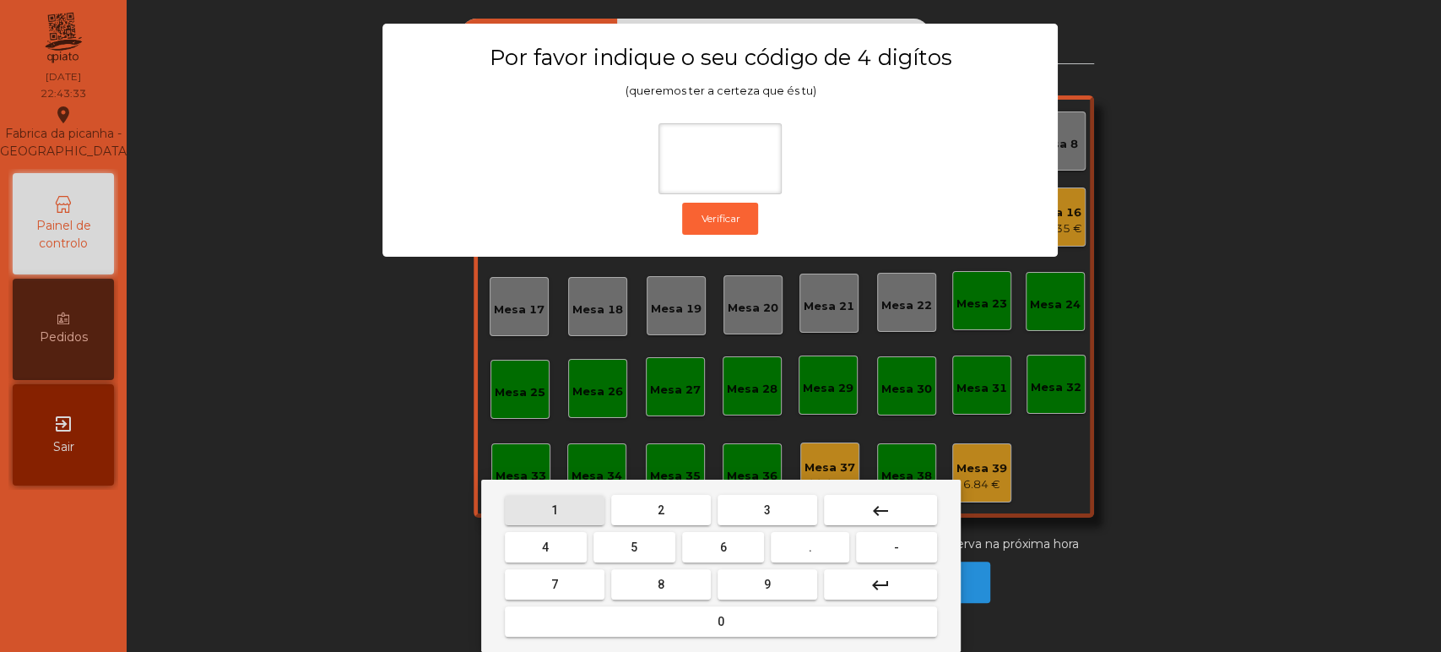
click at [575, 510] on button "1" at bounding box center [555, 510] width 100 height 30
click at [758, 509] on button "3" at bounding box center [767, 510] width 100 height 30
click at [643, 547] on button "5" at bounding box center [634, 547] width 82 height 30
click at [720, 621] on span "0" at bounding box center [720, 621] width 7 height 14
type input "****"
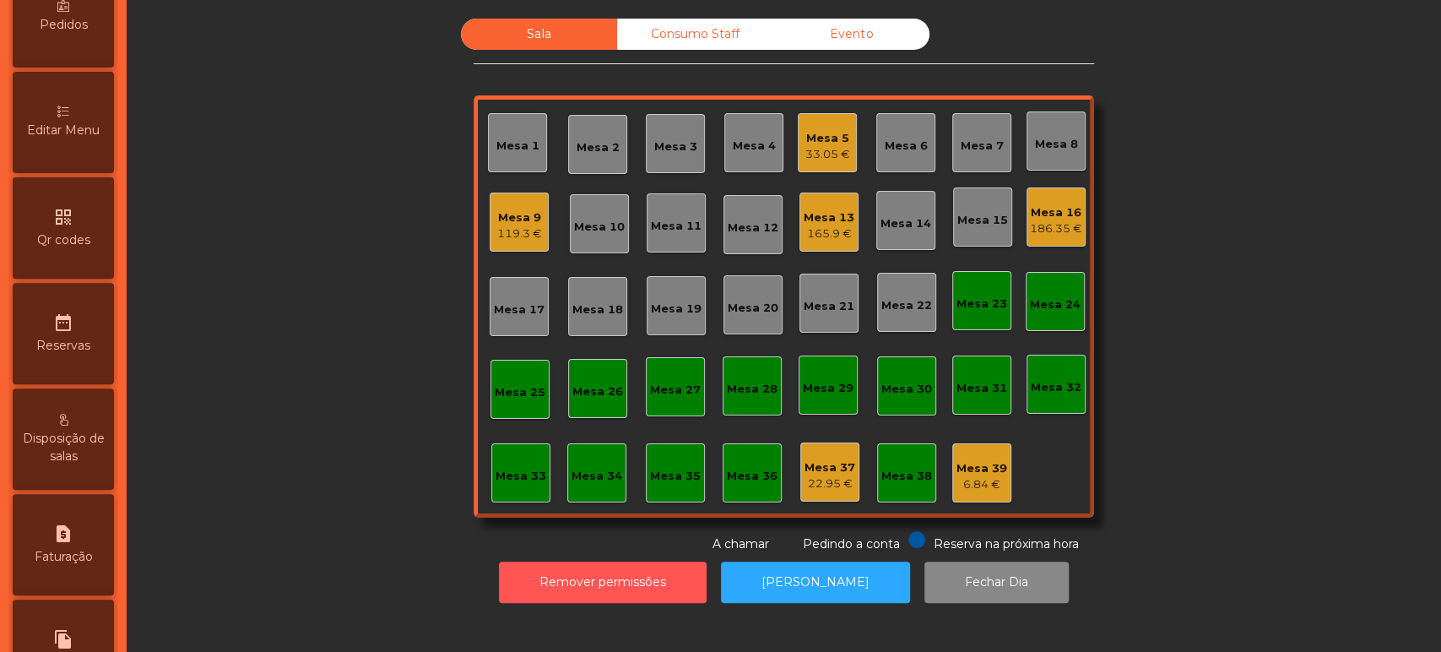
scroll to position [0, 0]
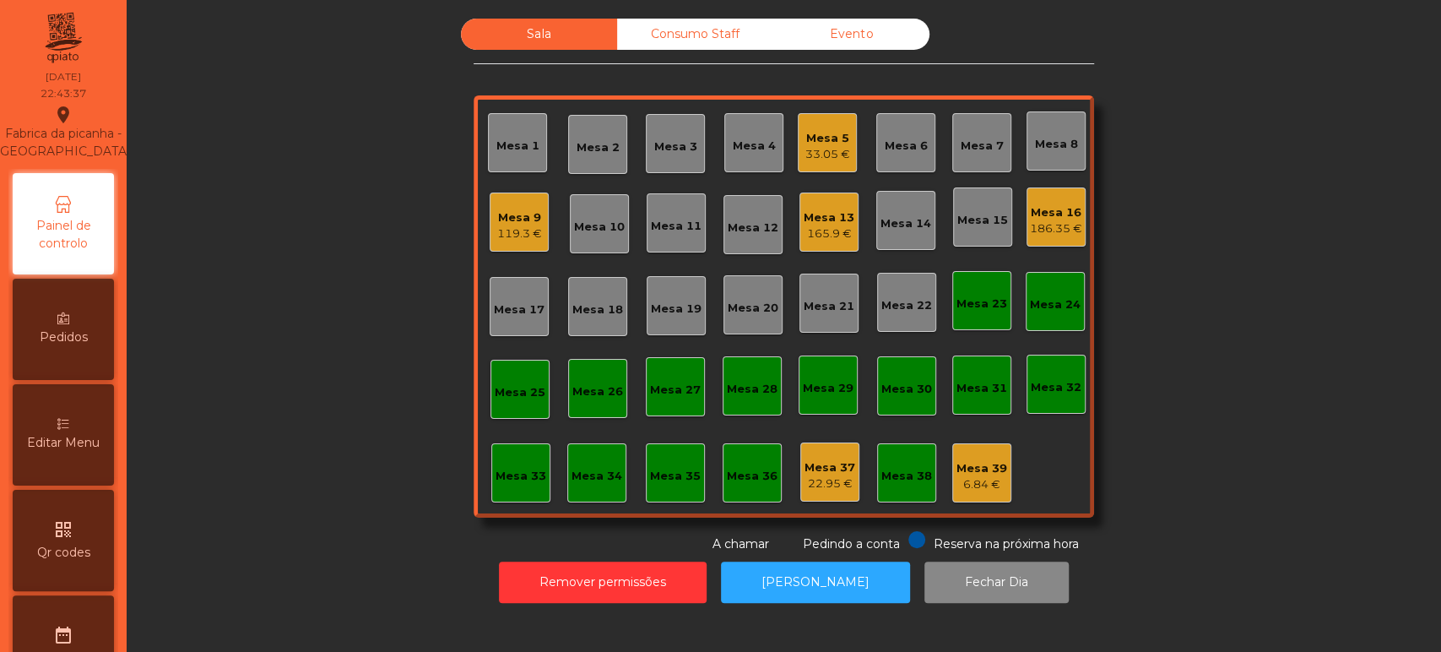
click at [61, 452] on span "Editar Menu" at bounding box center [63, 443] width 73 height 18
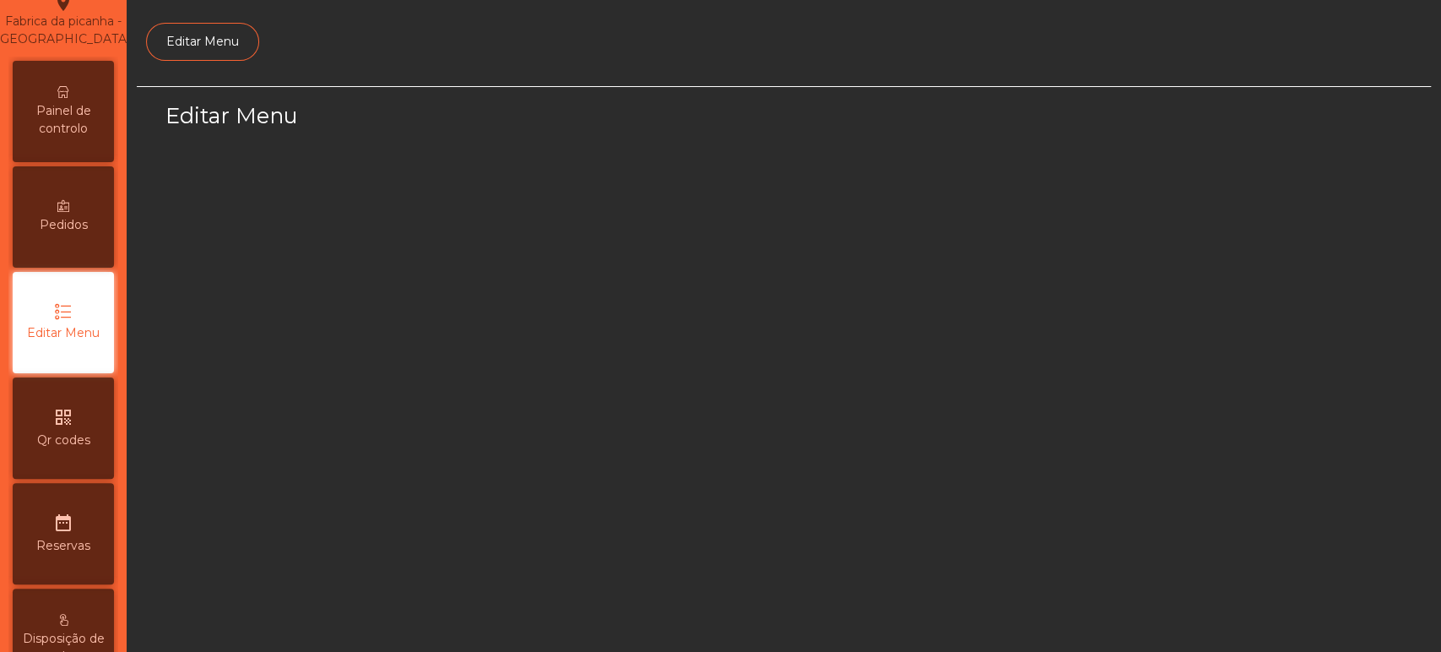
select select "*"
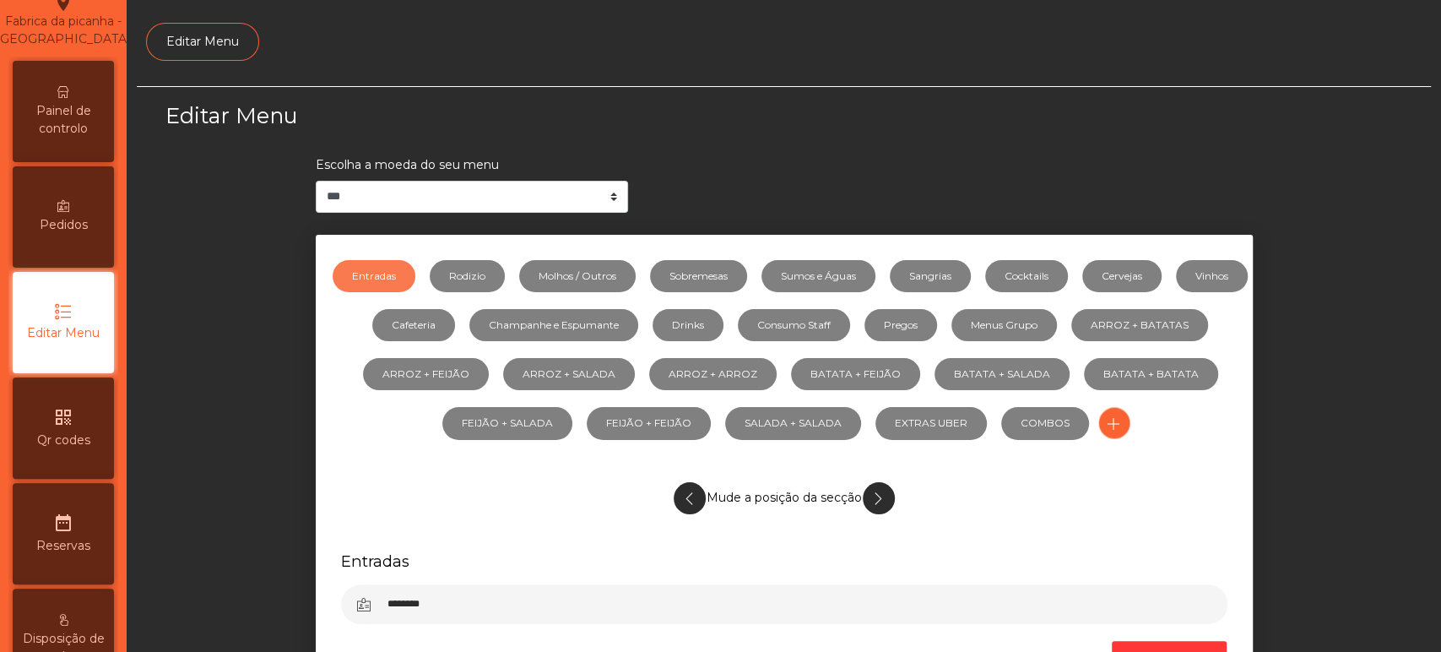
scroll to position [127, 0]
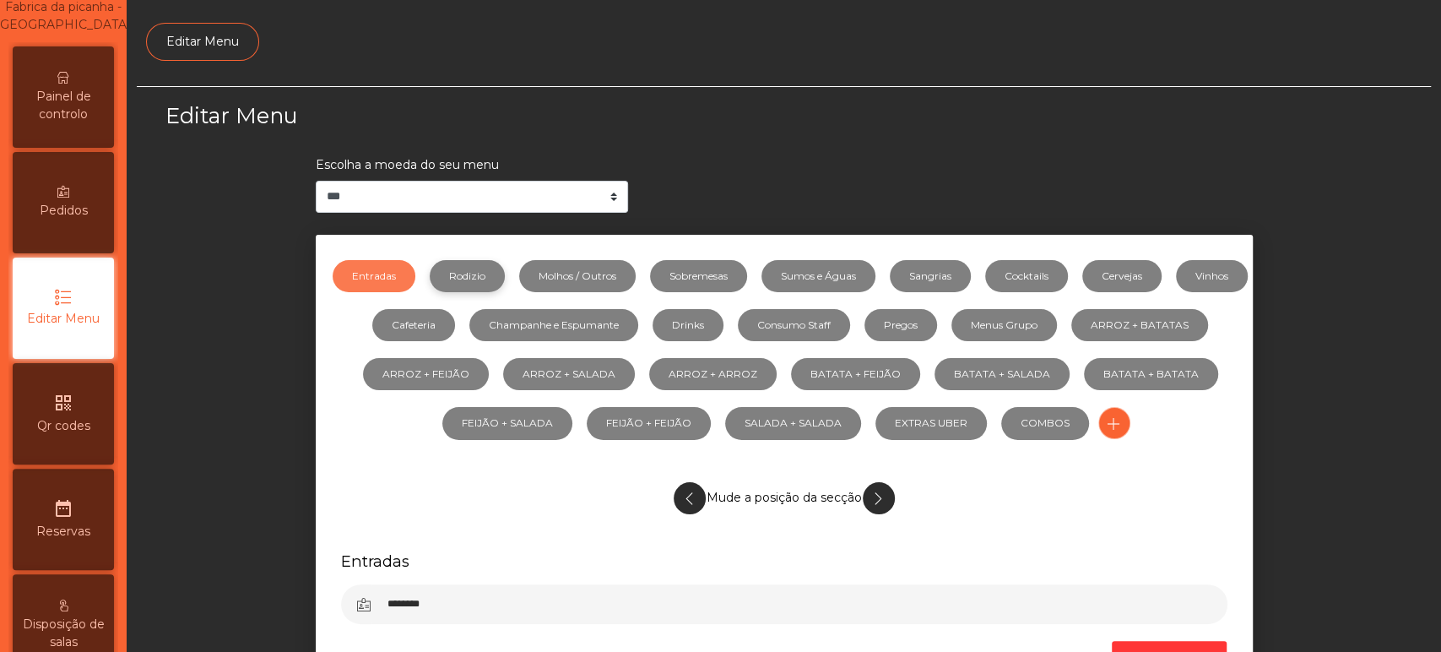
click at [479, 268] on link "Rodizio" at bounding box center [467, 276] width 75 height 32
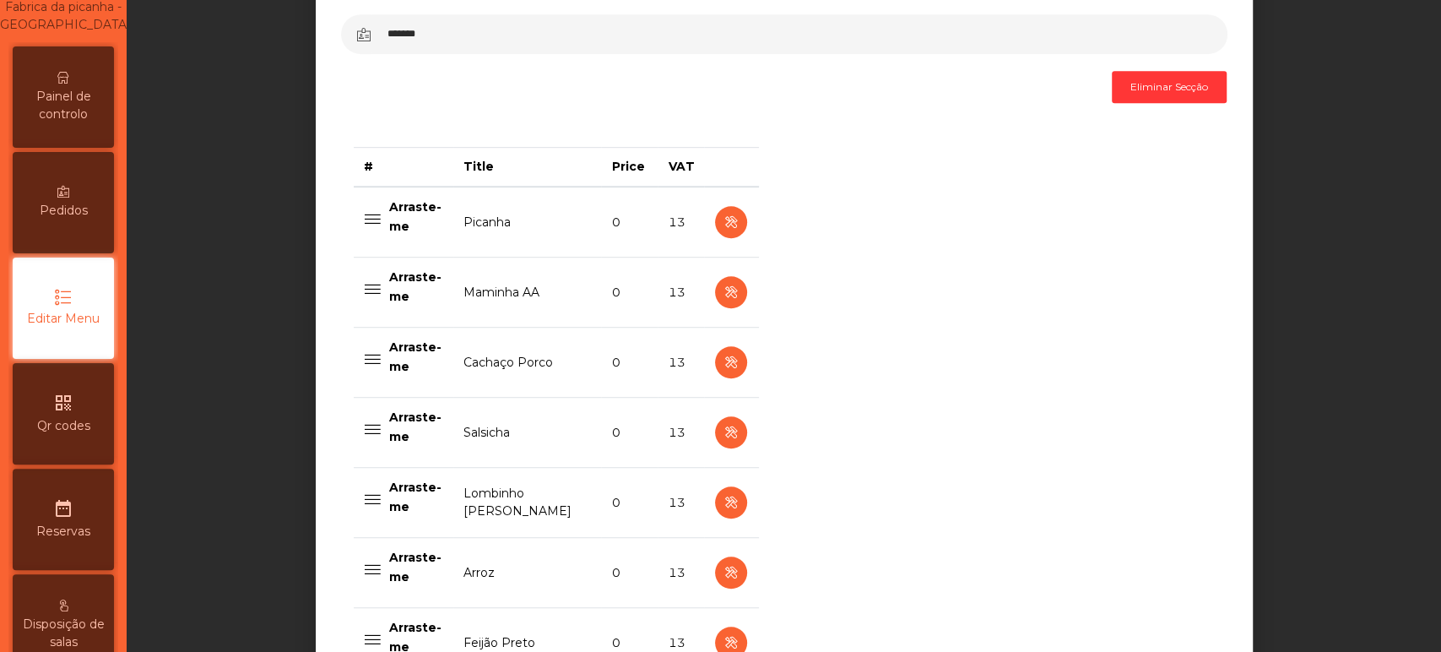
scroll to position [577, 0]
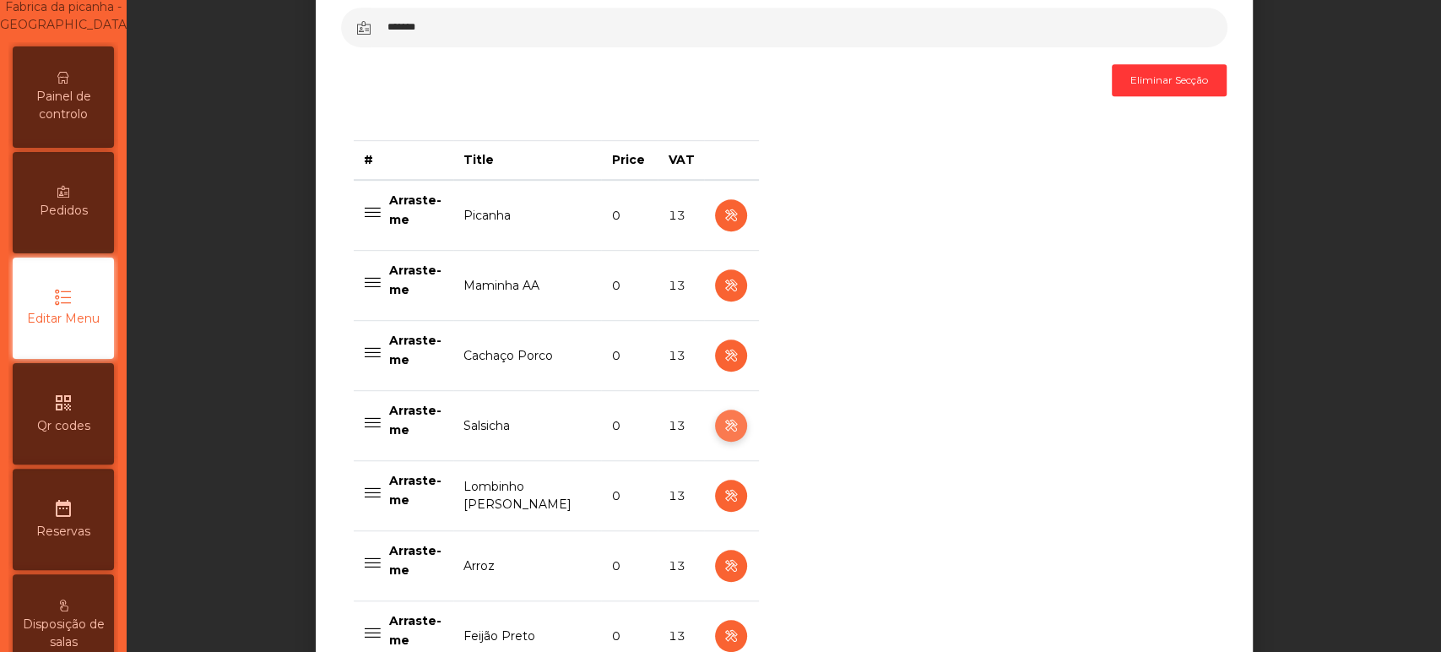
click at [723, 425] on icon "button" at bounding box center [730, 425] width 19 height 21
select select "**"
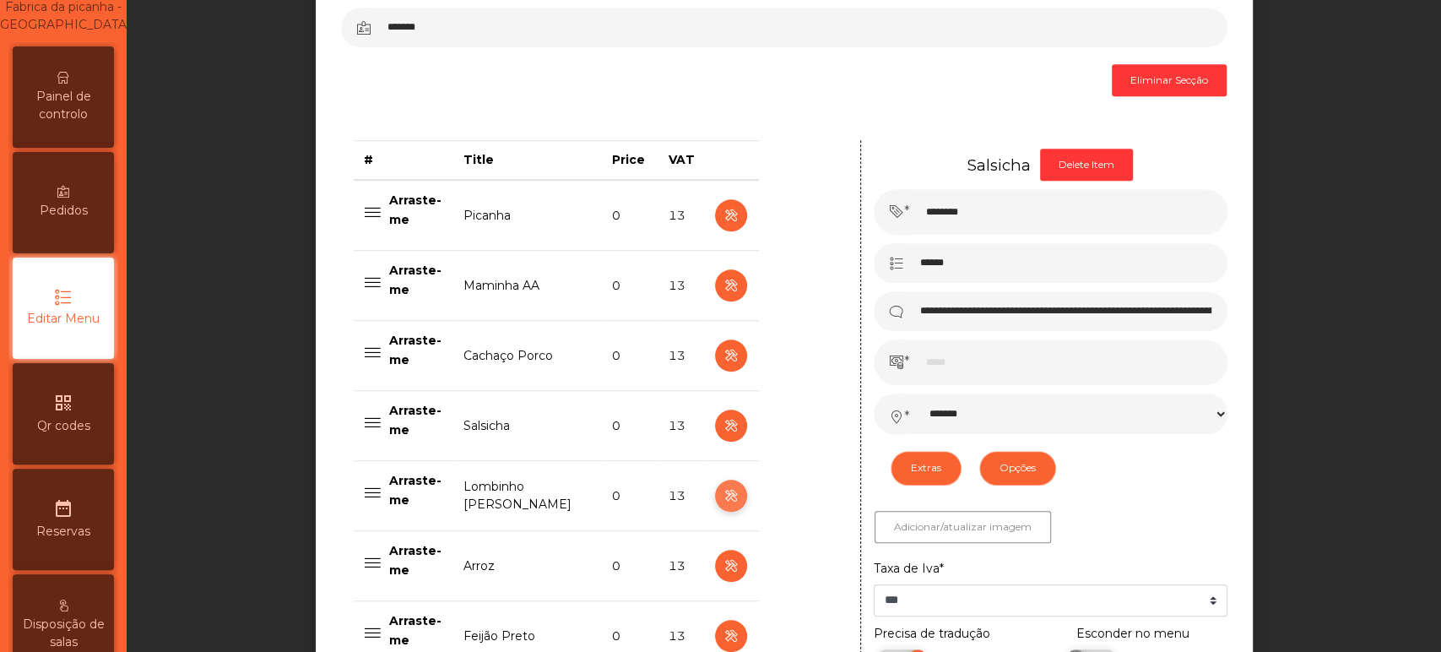
click at [721, 496] on icon "button" at bounding box center [730, 495] width 19 height 21
type input "**********"
select select "*******"
select select "**"
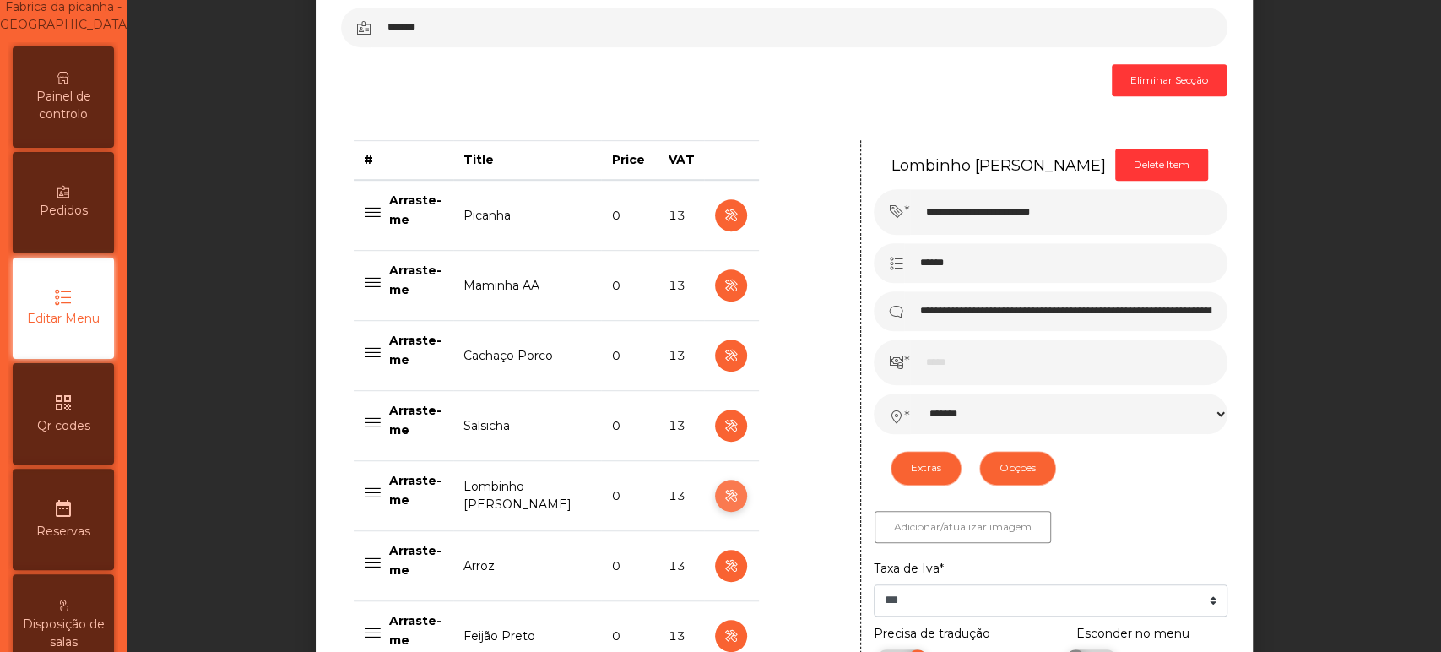
click at [727, 501] on icon "button" at bounding box center [730, 495] width 19 height 21
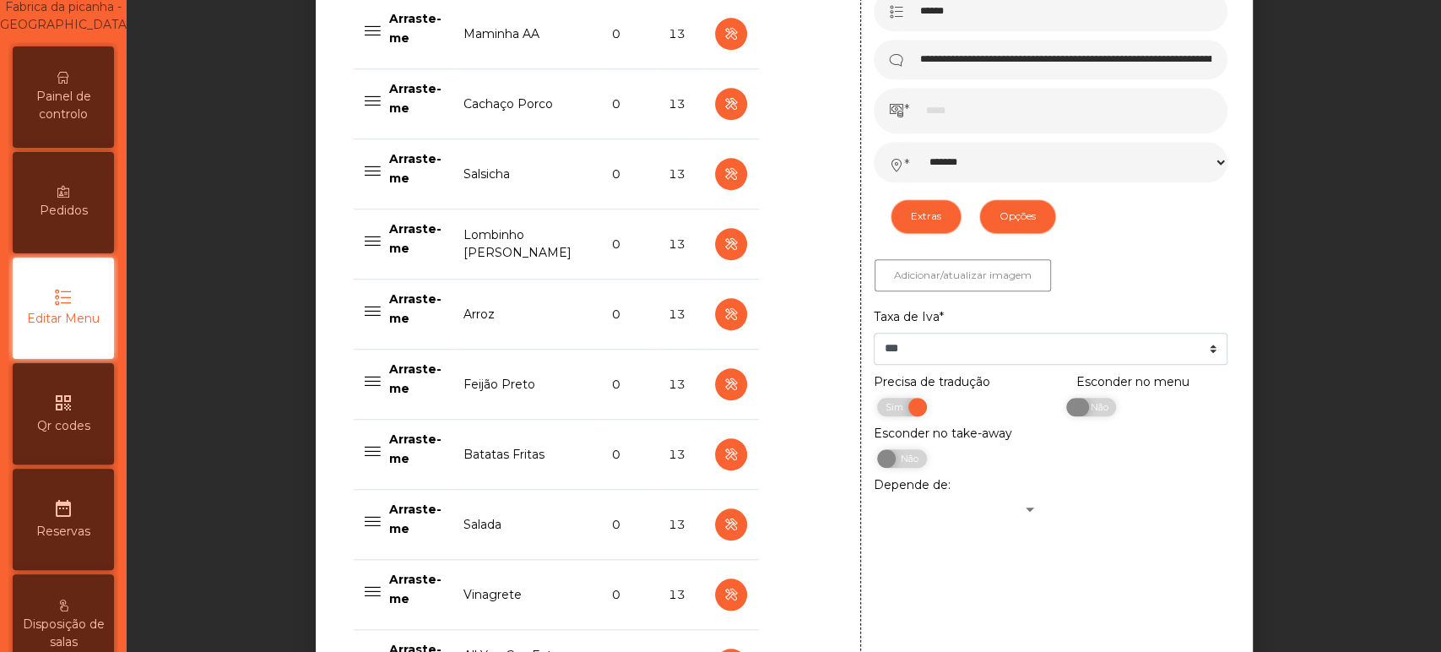
click at [1078, 406] on span "Não" at bounding box center [1096, 407] width 42 height 19
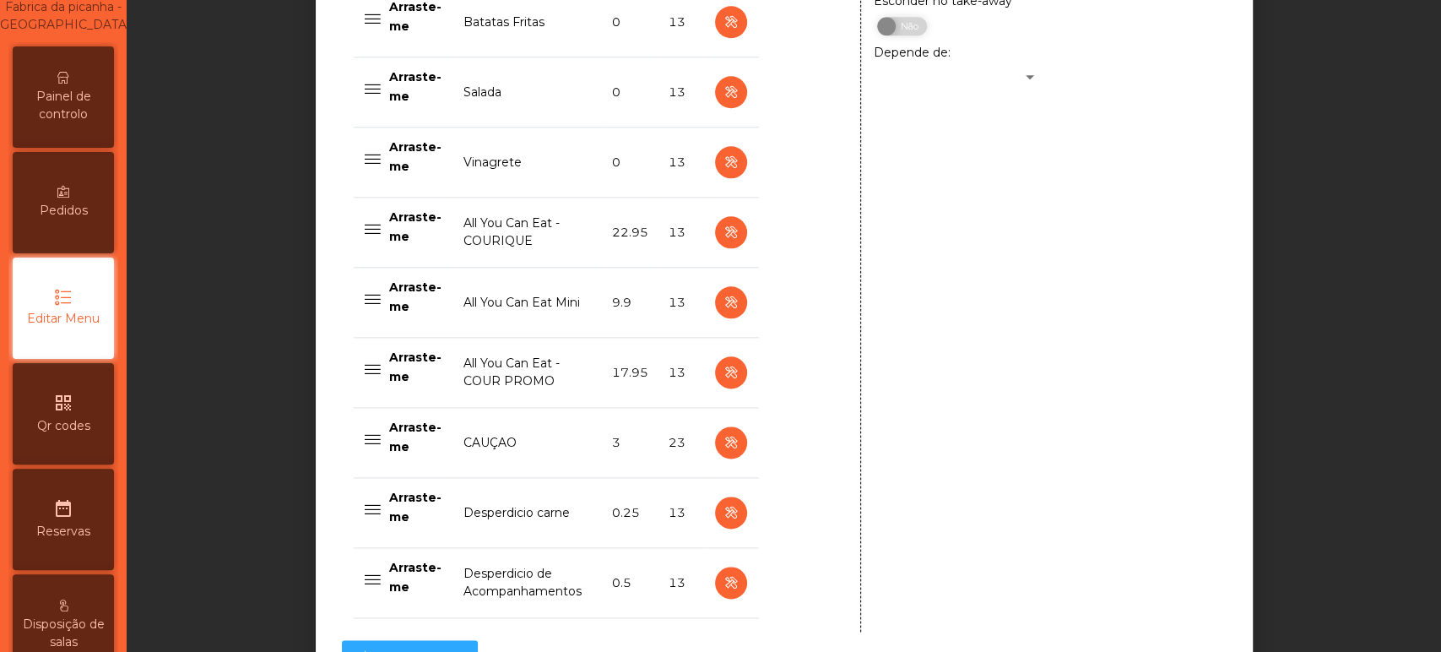
scroll to position [1436, 0]
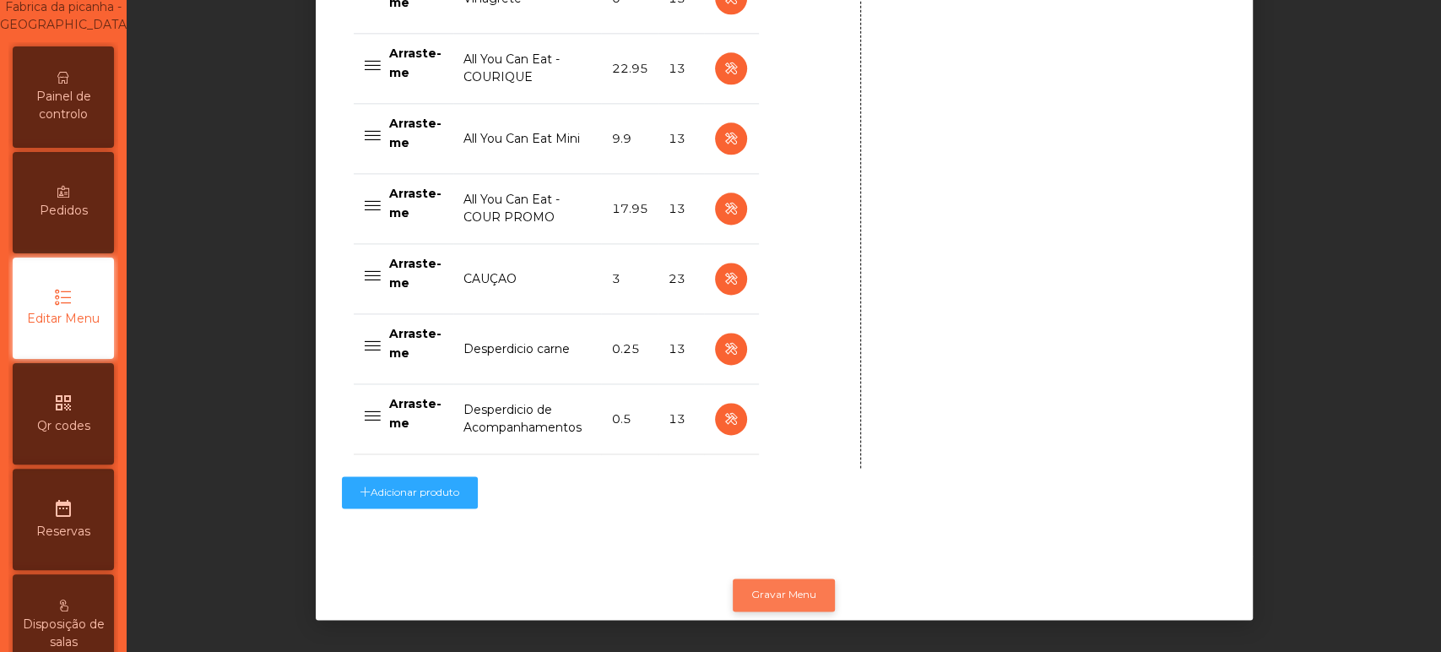
click at [781, 578] on button "Gravar Menu" at bounding box center [784, 594] width 102 height 32
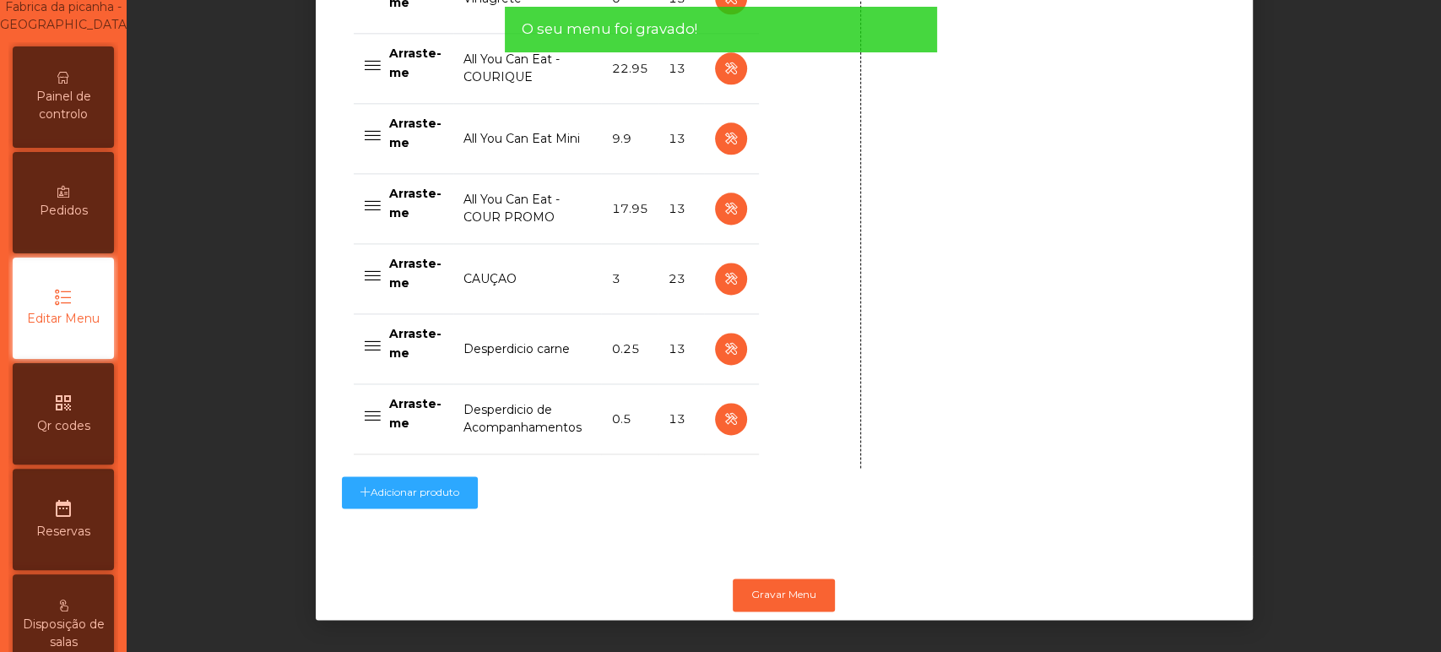
click at [86, 123] on span "Painel de controlo" at bounding box center [63, 105] width 93 height 35
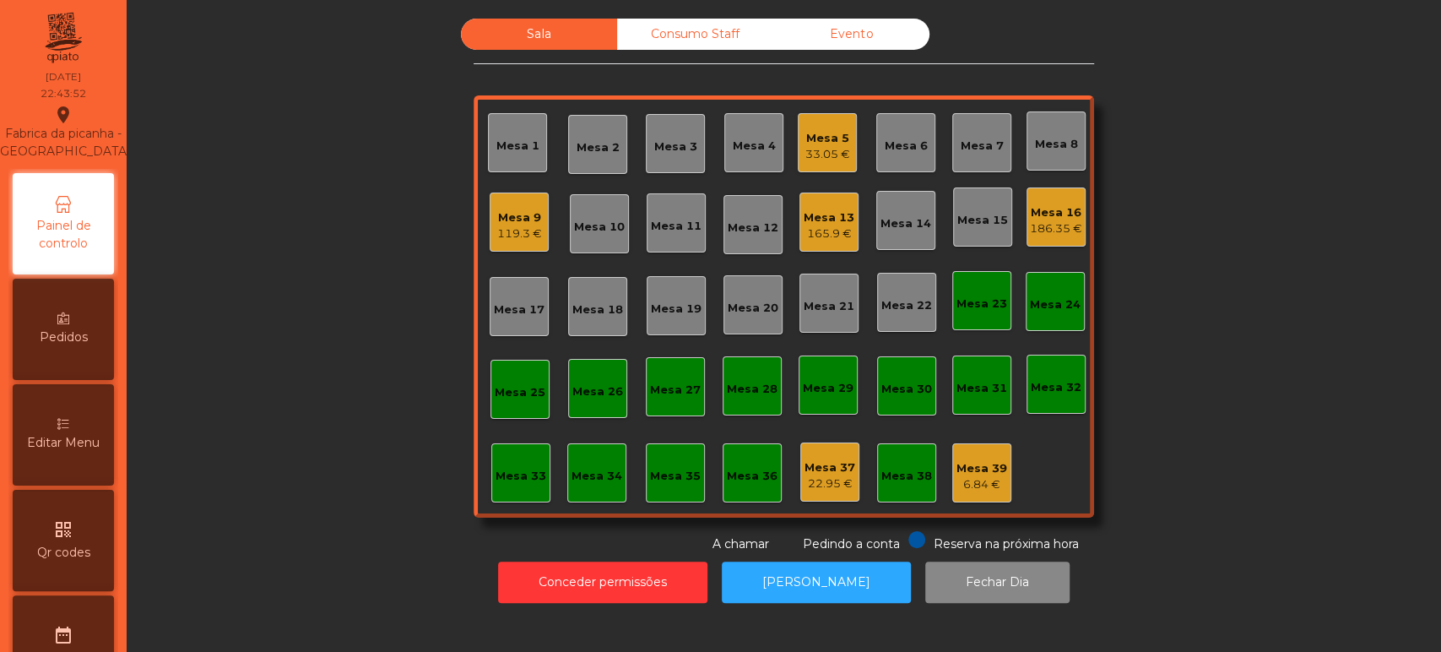
click at [1049, 229] on div "186.35 €" at bounding box center [1056, 228] width 52 height 17
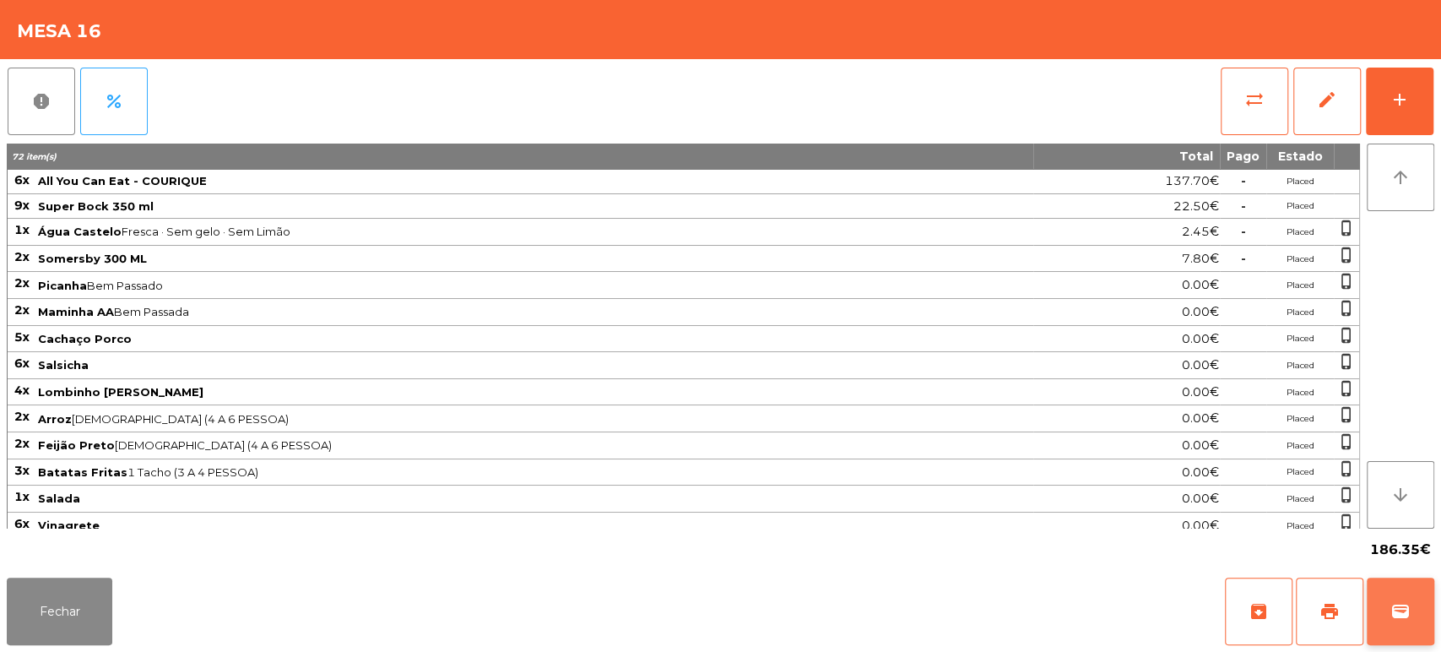
click at [1390, 611] on span "wallet" at bounding box center [1400, 611] width 20 height 20
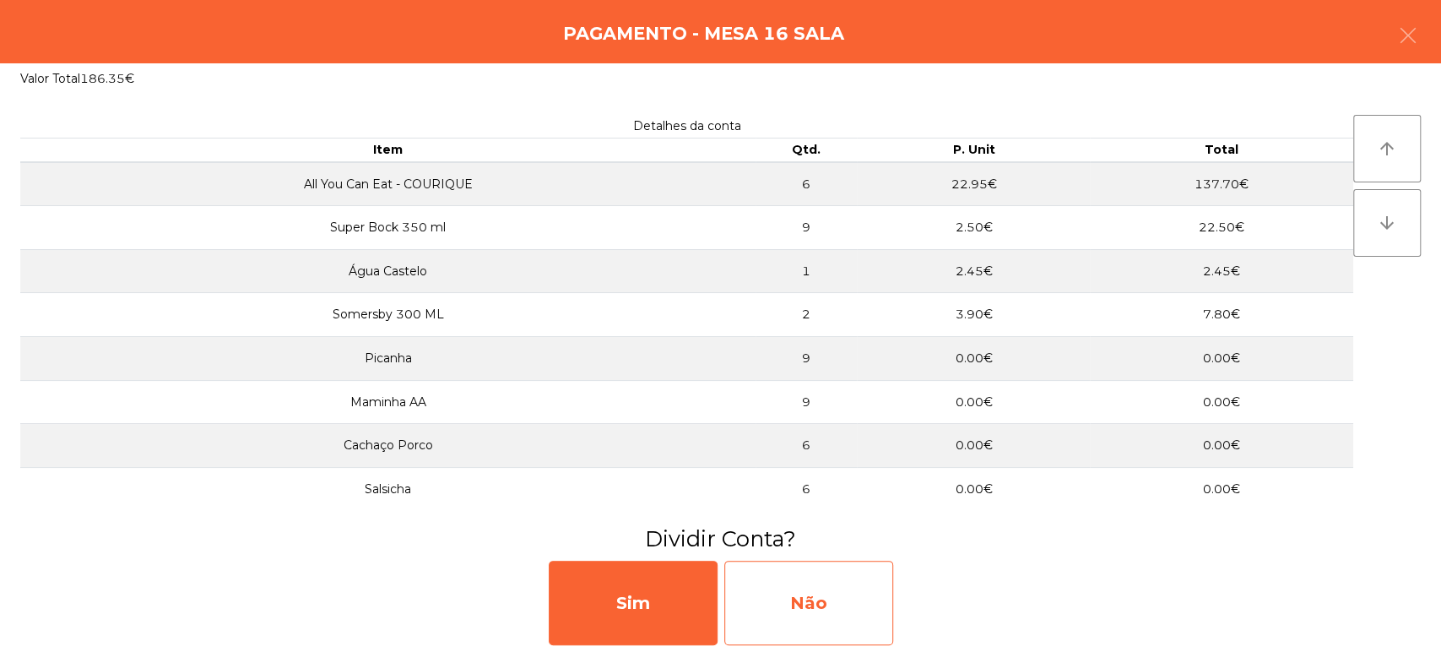
click at [834, 597] on div "Não" at bounding box center [808, 602] width 169 height 84
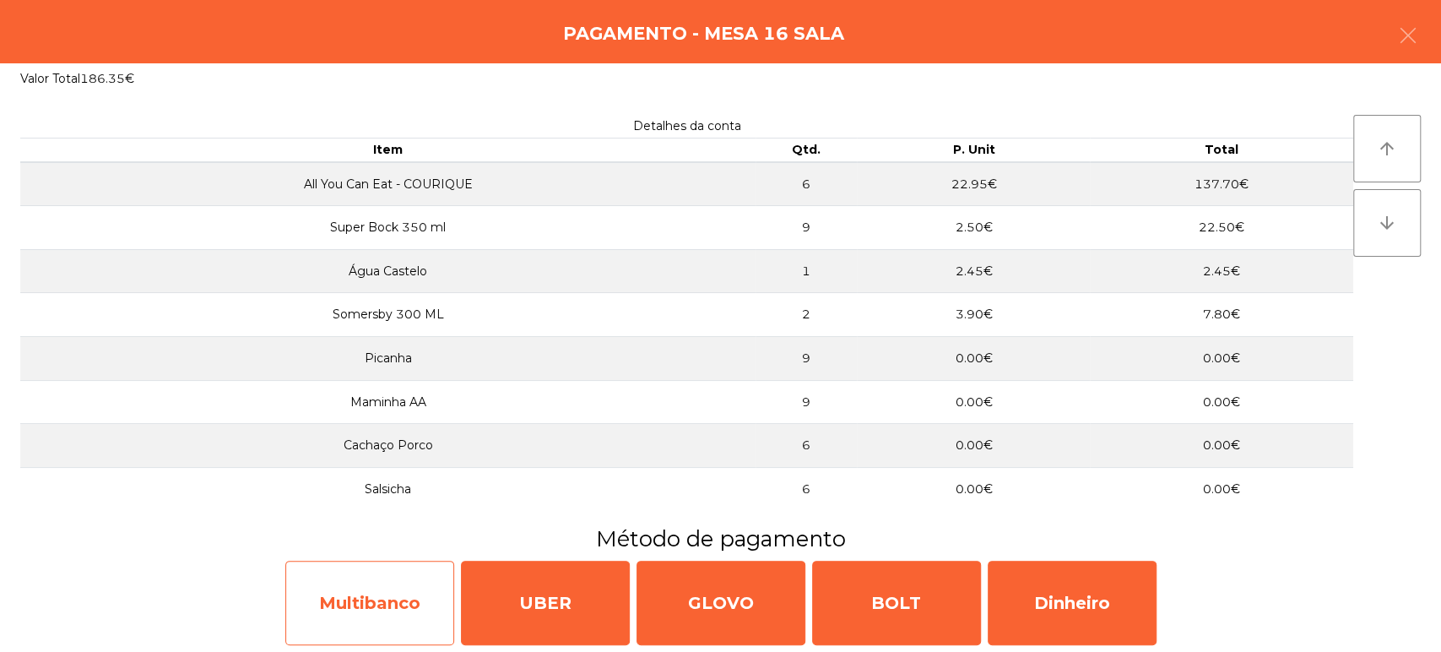
click at [387, 621] on div "Multibanco" at bounding box center [369, 602] width 169 height 84
select select "**"
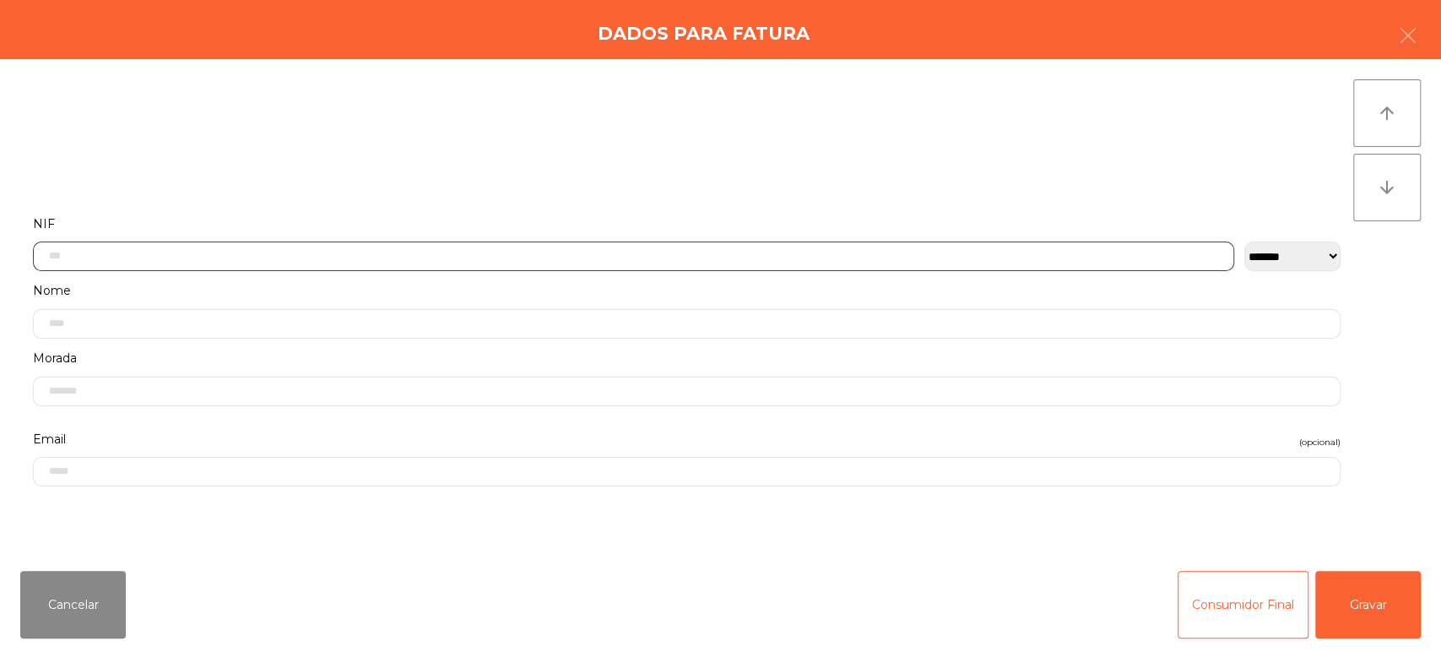
click at [639, 253] on input "text" at bounding box center [633, 256] width 1201 height 30
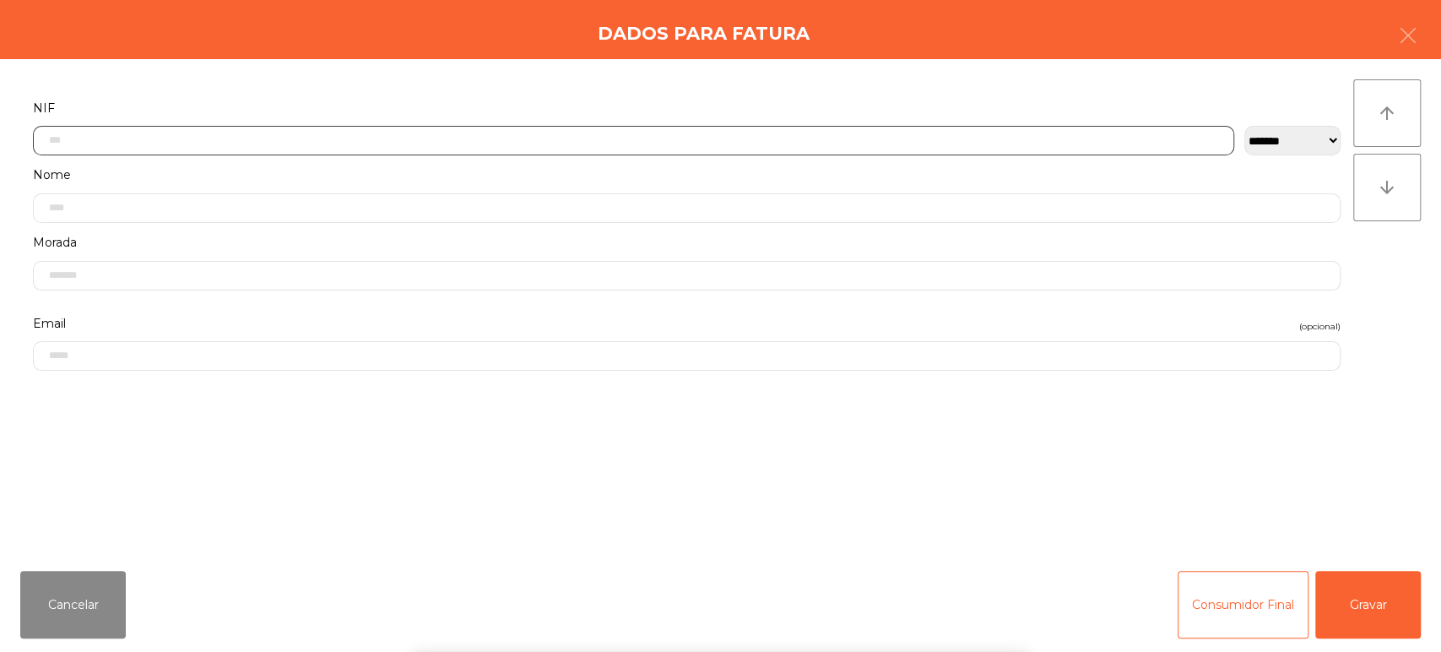
scroll to position [132, 0]
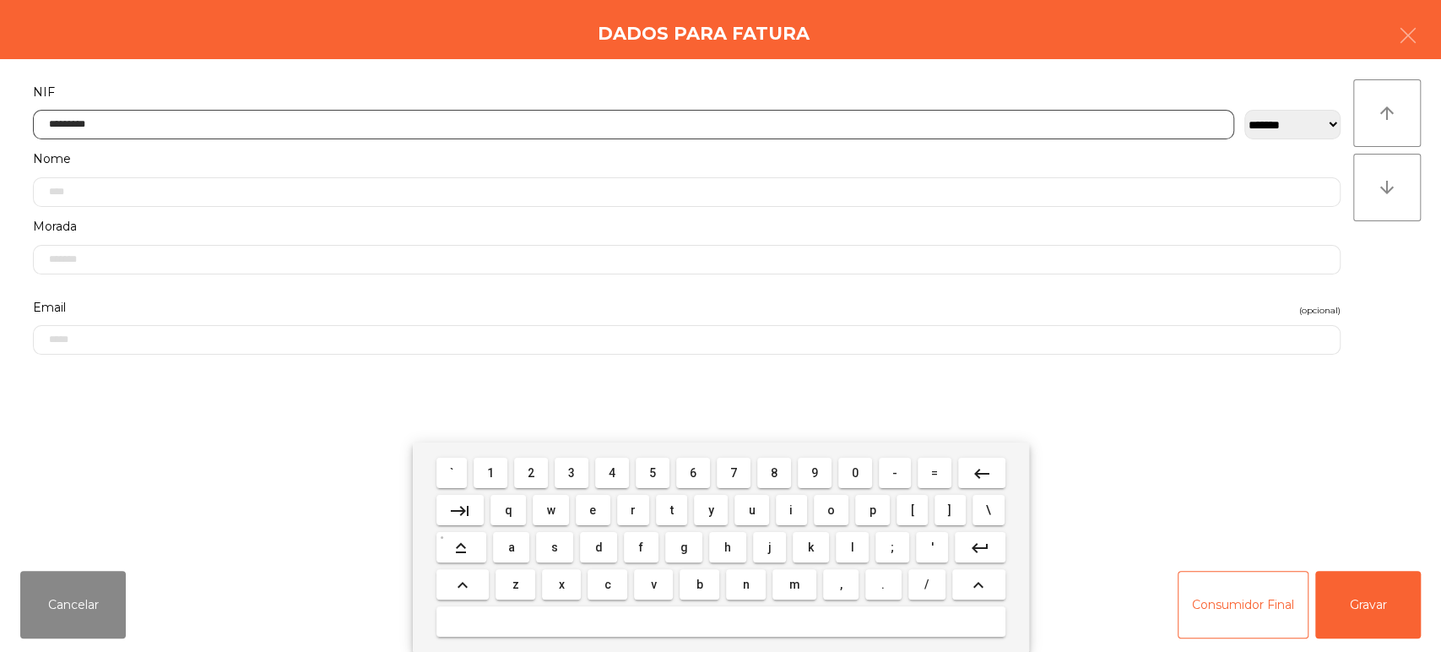
type input "*********"
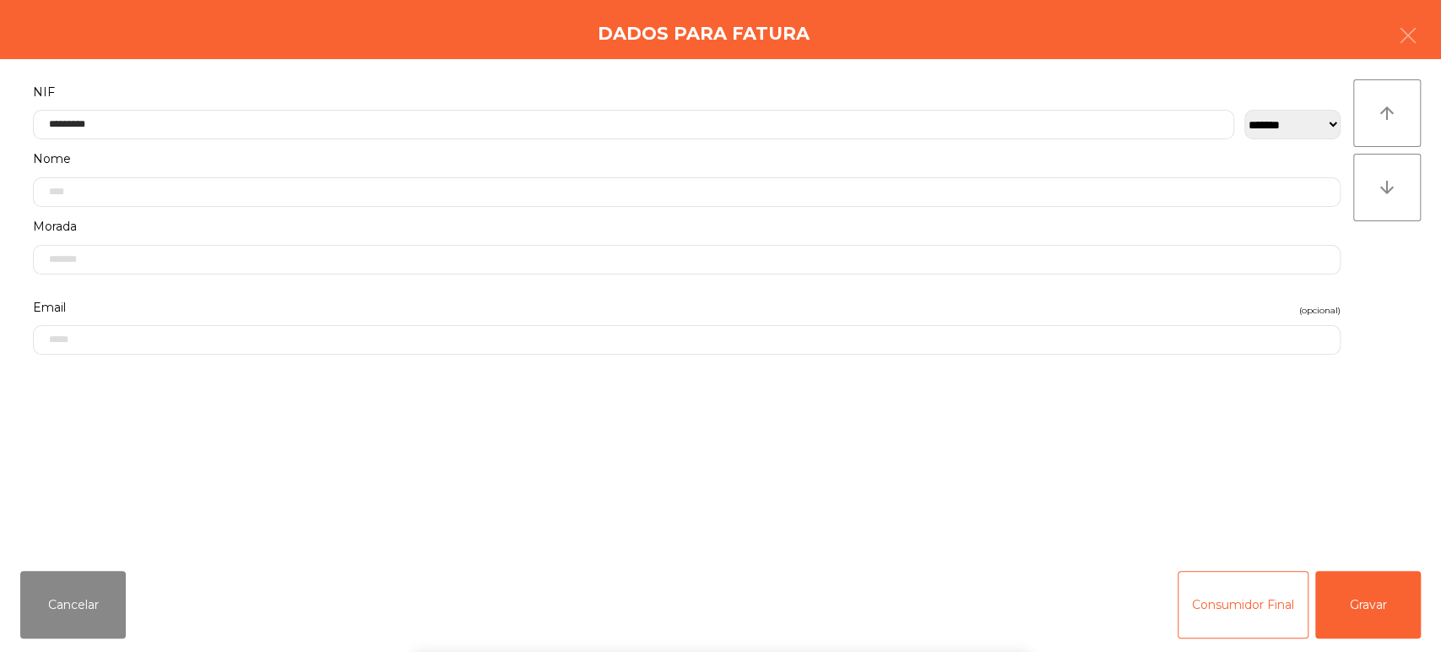
click at [1363, 307] on div "arrow_upward arrow_downward" at bounding box center [1387, 307] width 68 height 457
click at [1350, 599] on button "Gravar" at bounding box center [1368, 605] width 106 height 68
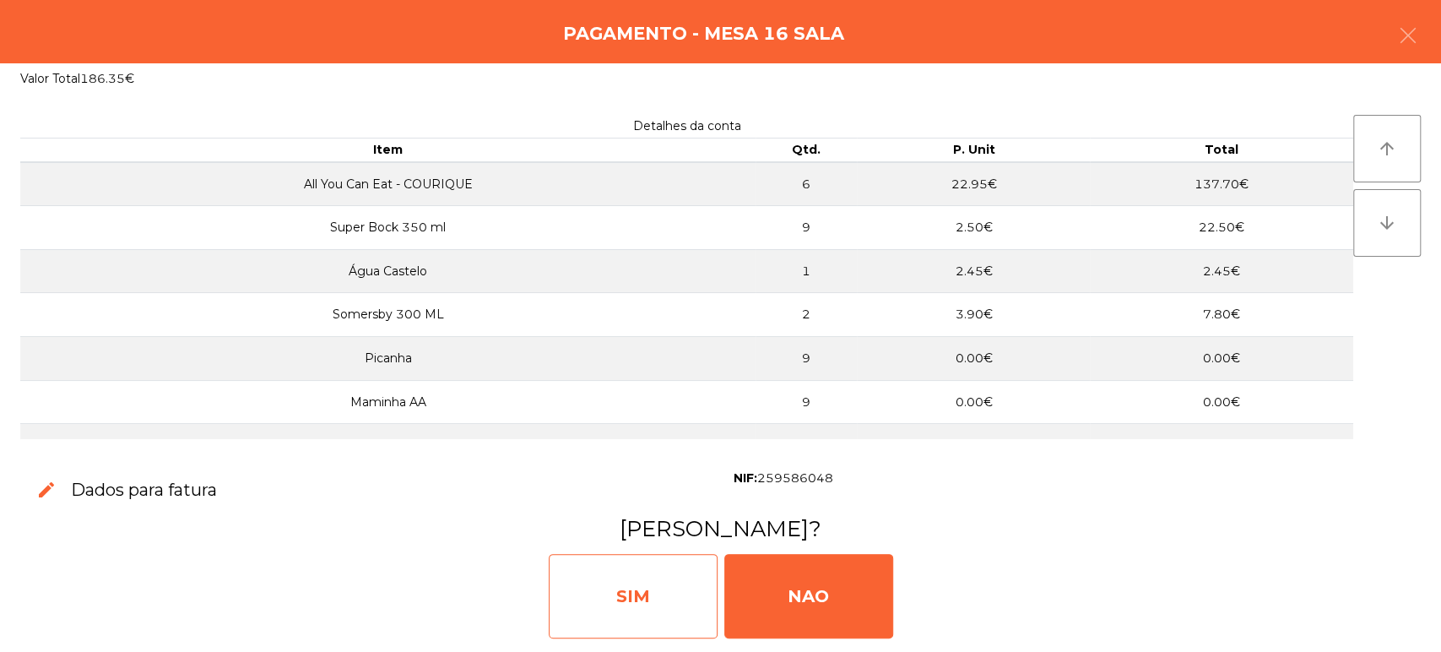
click at [620, 602] on div "SIM" at bounding box center [633, 596] width 169 height 84
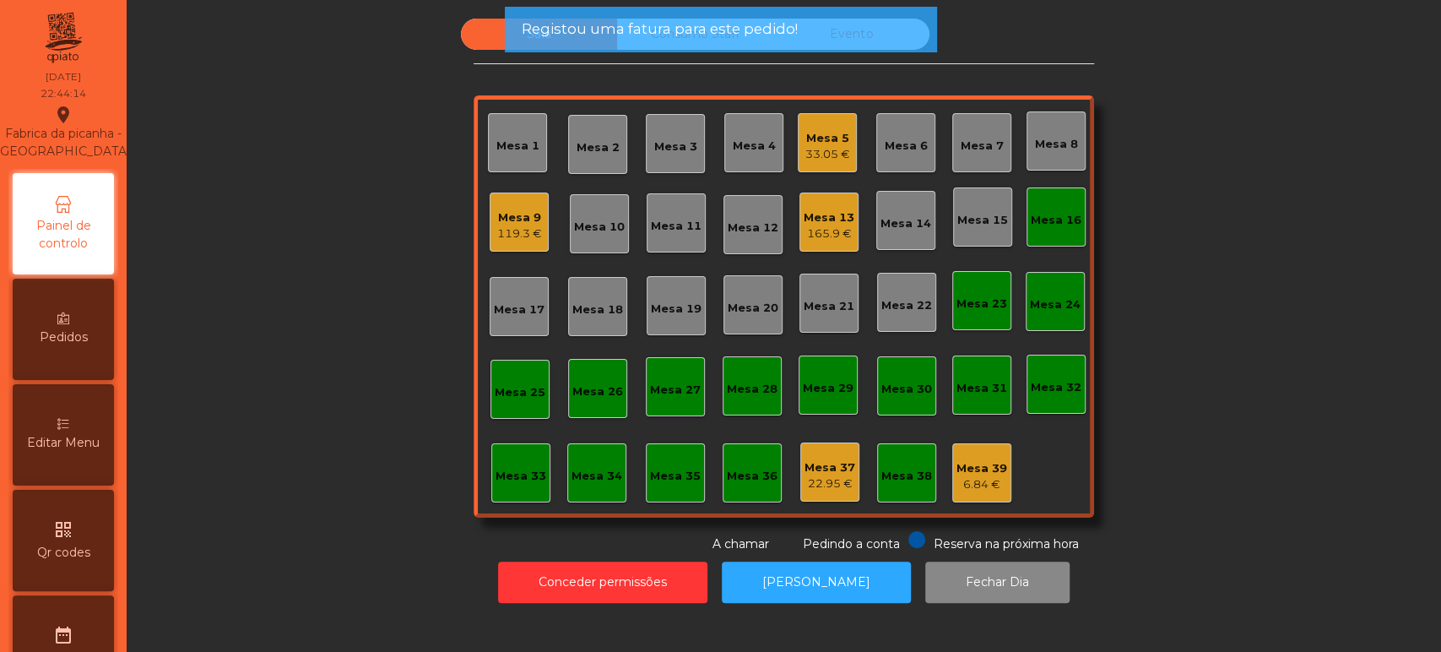
click at [1045, 222] on div "Mesa 16" at bounding box center [1056, 220] width 51 height 17
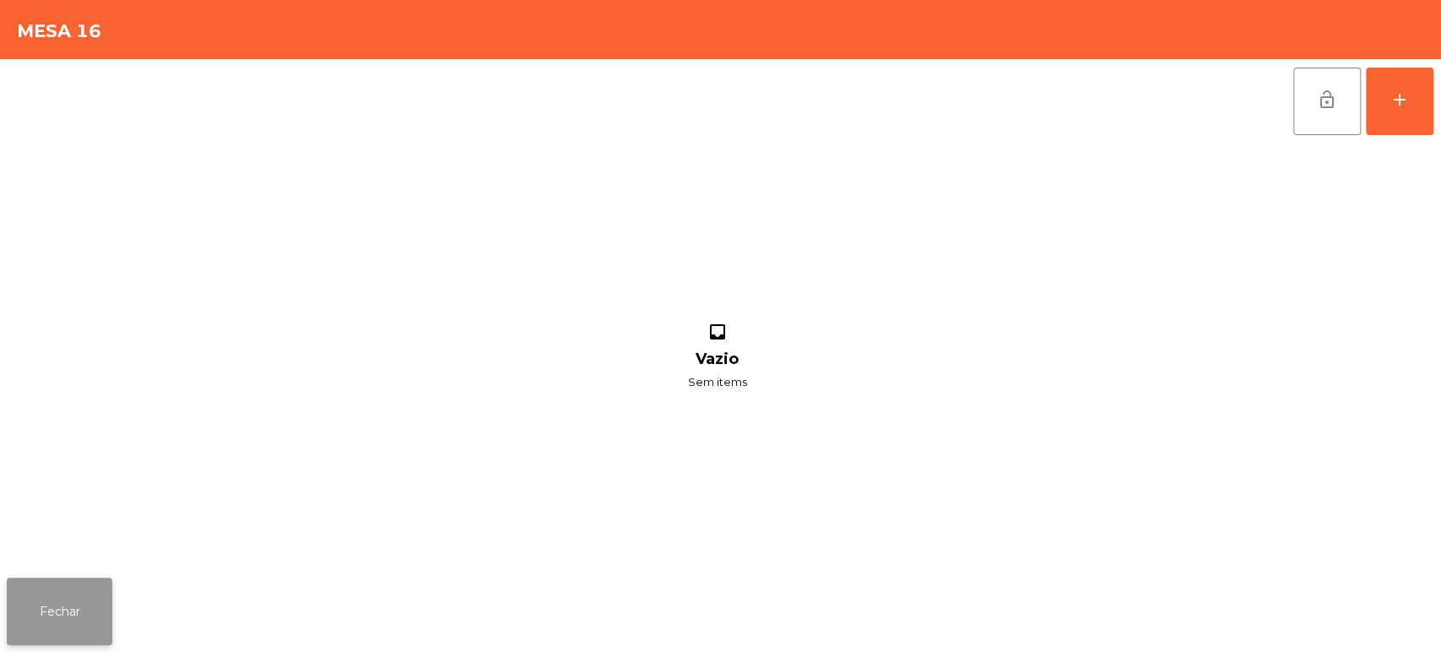
click at [47, 615] on button "Fechar" at bounding box center [60, 611] width 106 height 68
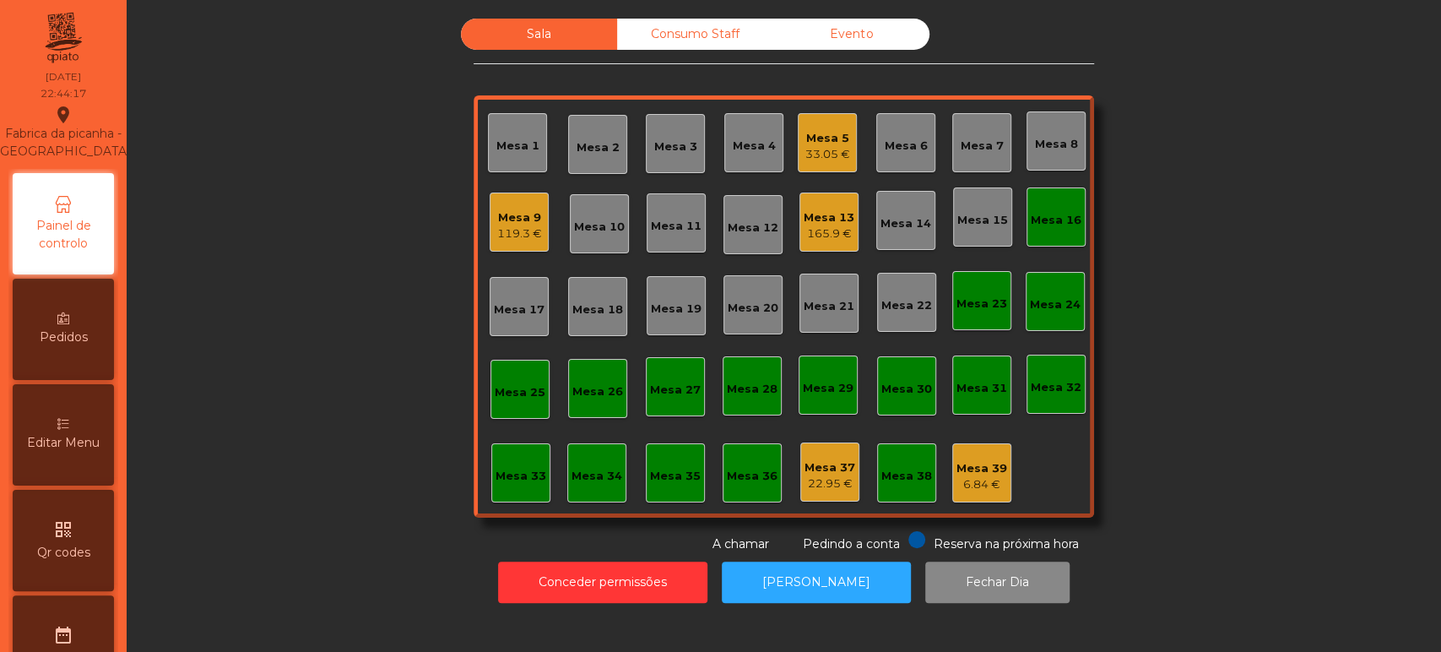
click at [1071, 203] on div "Mesa 16" at bounding box center [1055, 216] width 59 height 59
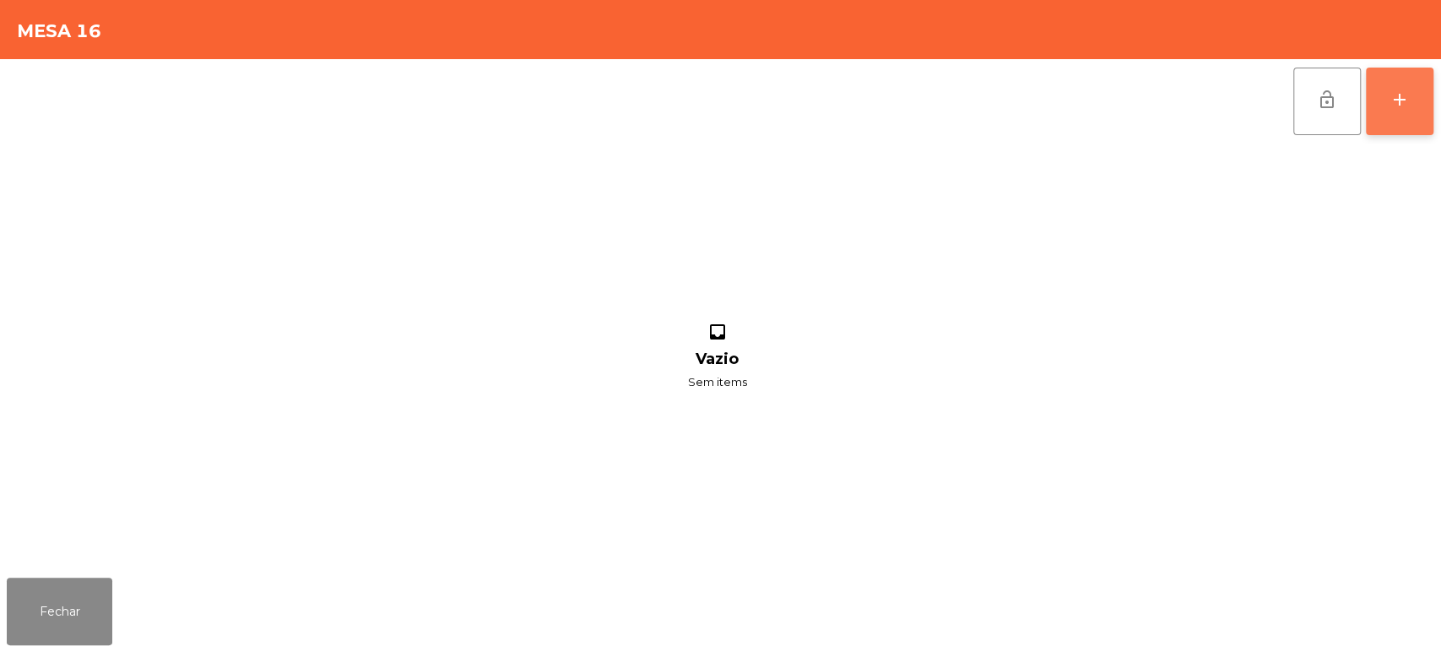
click at [1394, 115] on button "add" at bounding box center [1400, 102] width 68 height 68
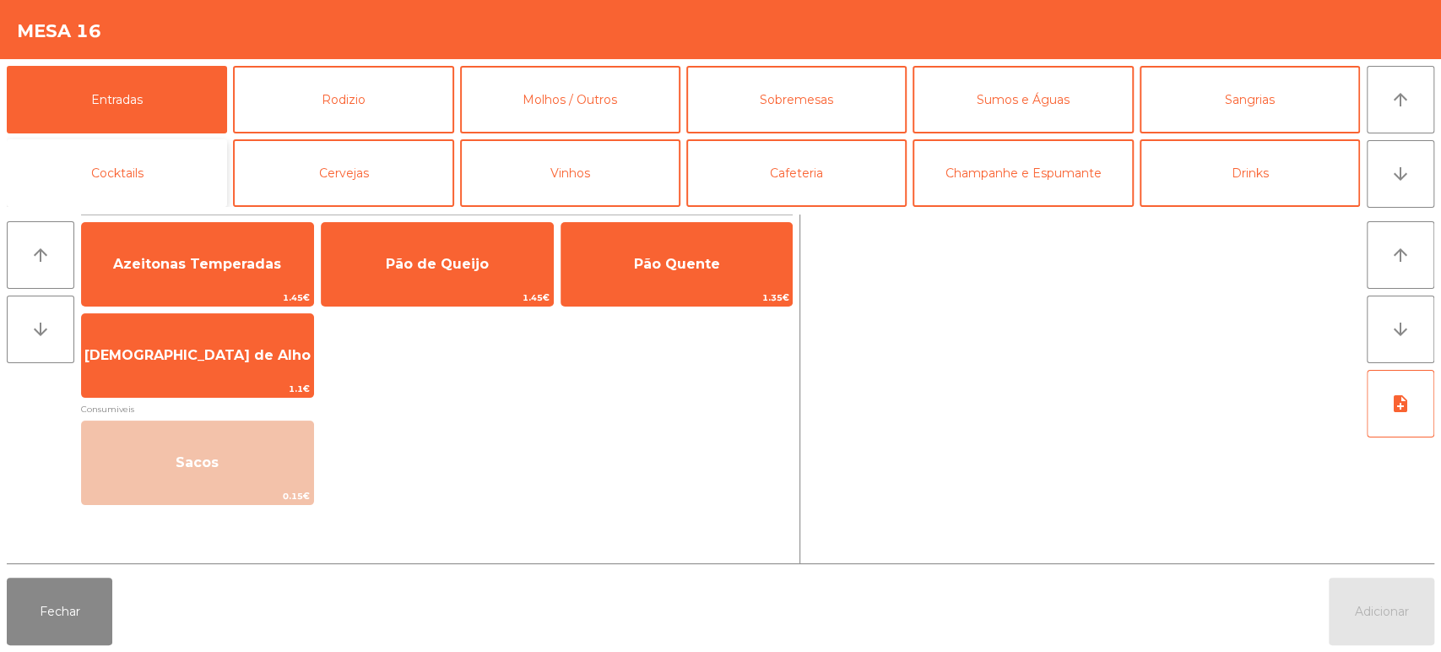
click at [151, 157] on button "Cocktails" at bounding box center [117, 173] width 220 height 68
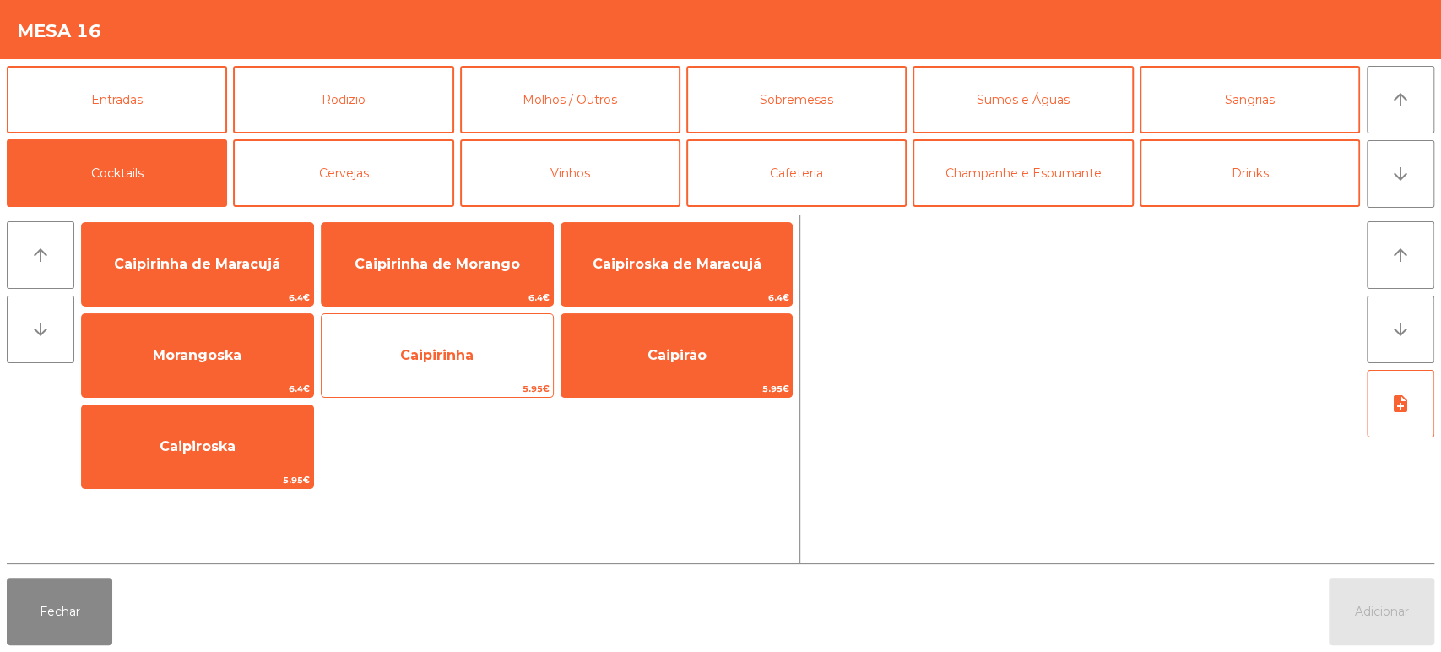
click at [445, 356] on span "Caipirinha" at bounding box center [436, 355] width 73 height 16
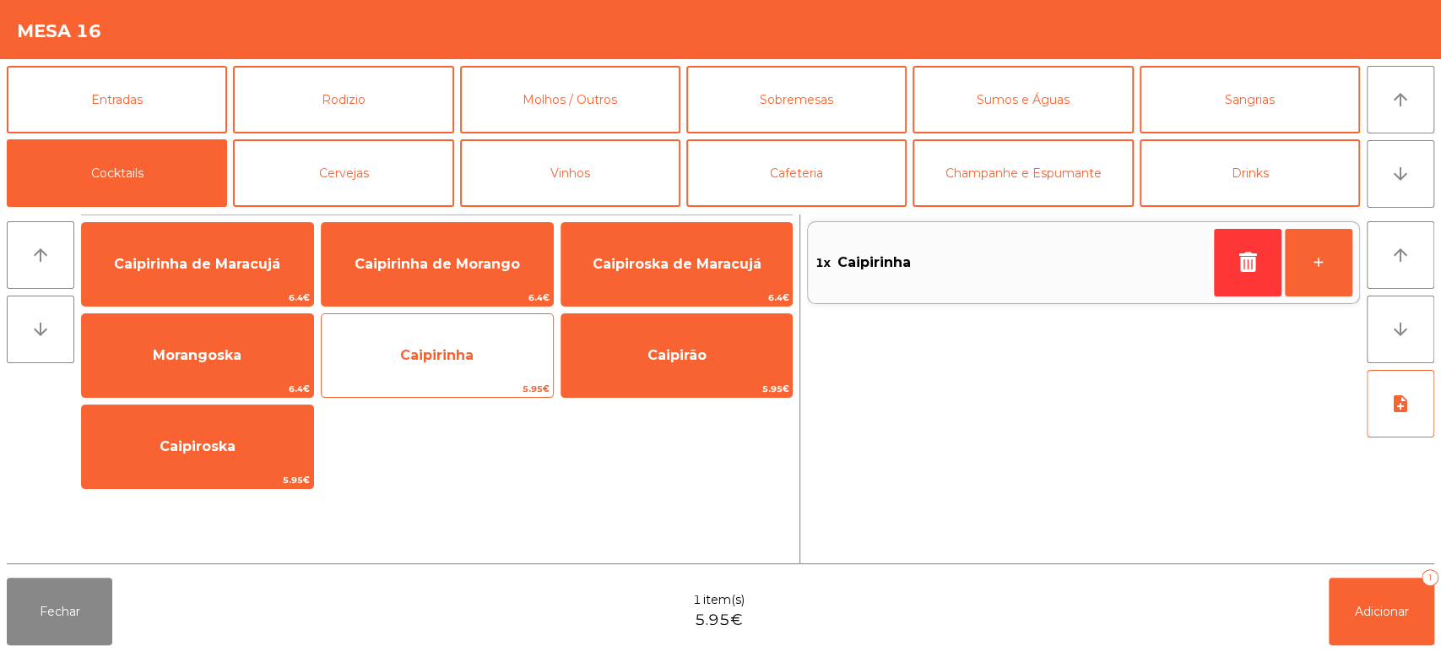
click at [433, 358] on span "Caipirinha" at bounding box center [436, 355] width 73 height 16
click at [432, 371] on span "Caipirinha" at bounding box center [437, 356] width 231 height 46
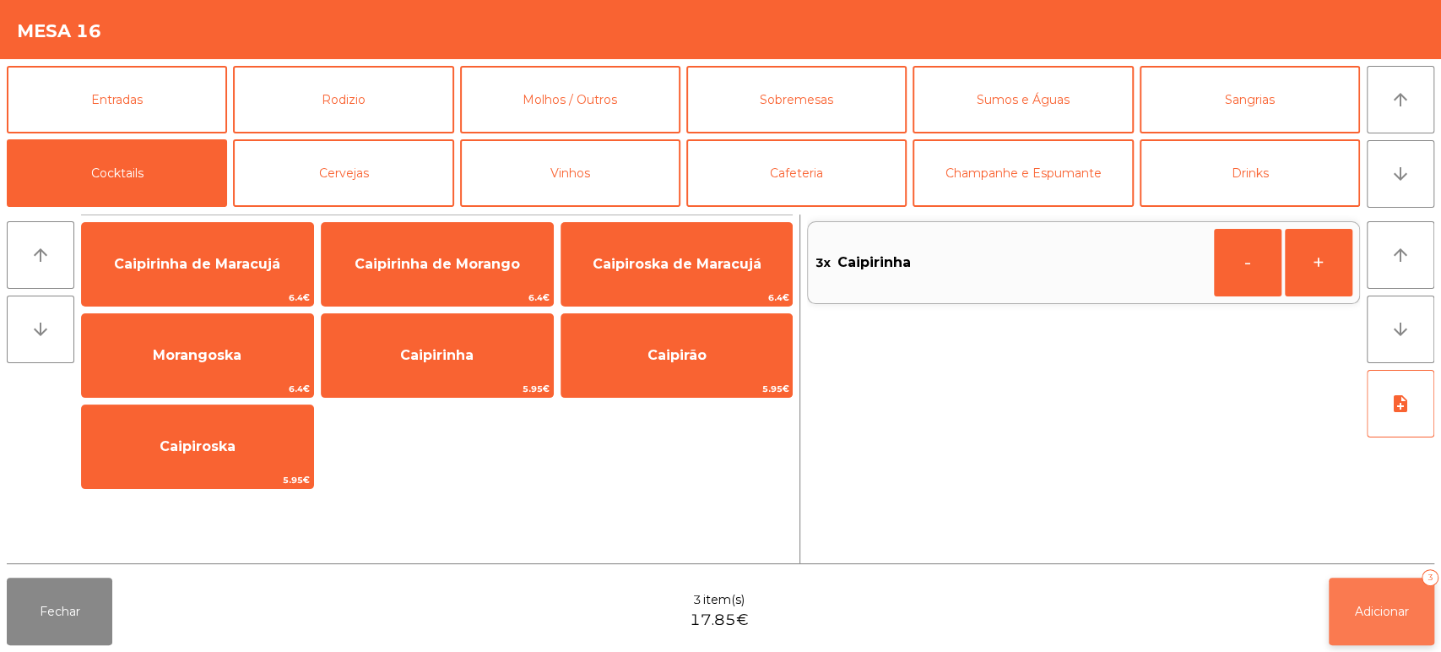
click at [1367, 609] on span "Adicionar" at bounding box center [1382, 611] width 54 height 15
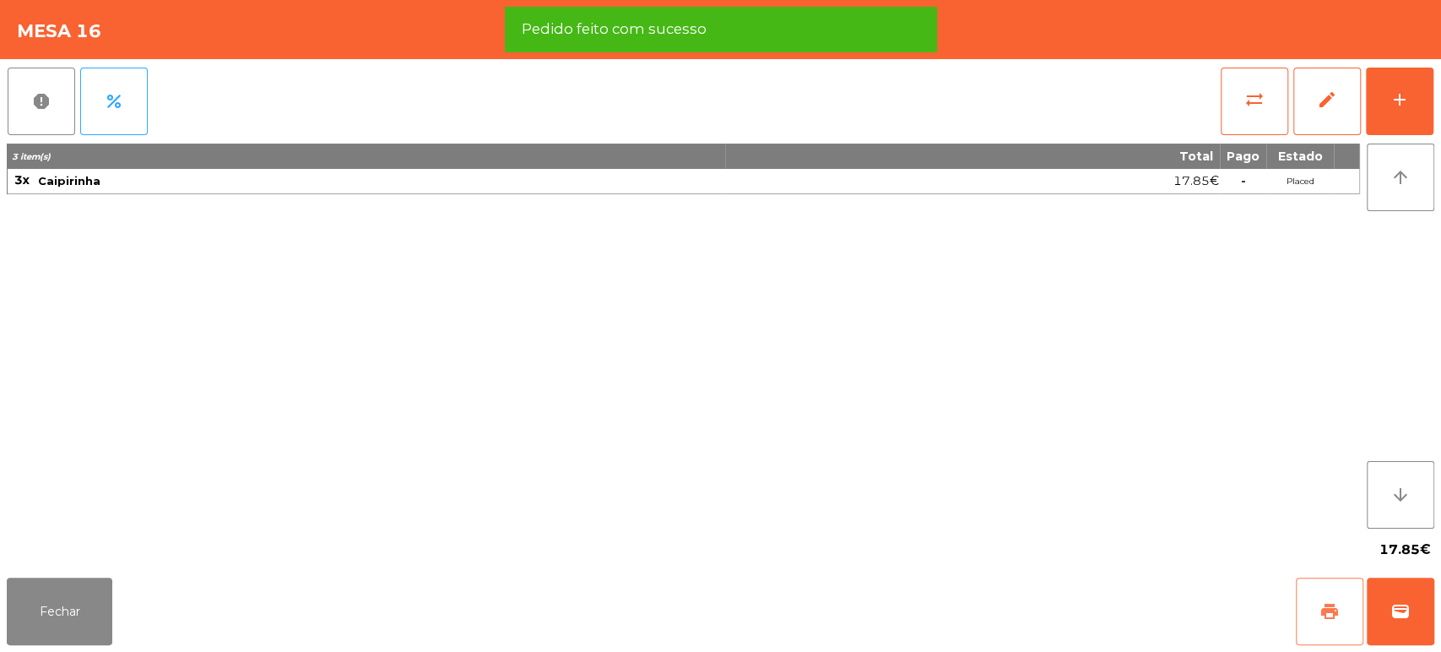
click at [1334, 612] on span "print" at bounding box center [1329, 611] width 20 height 20
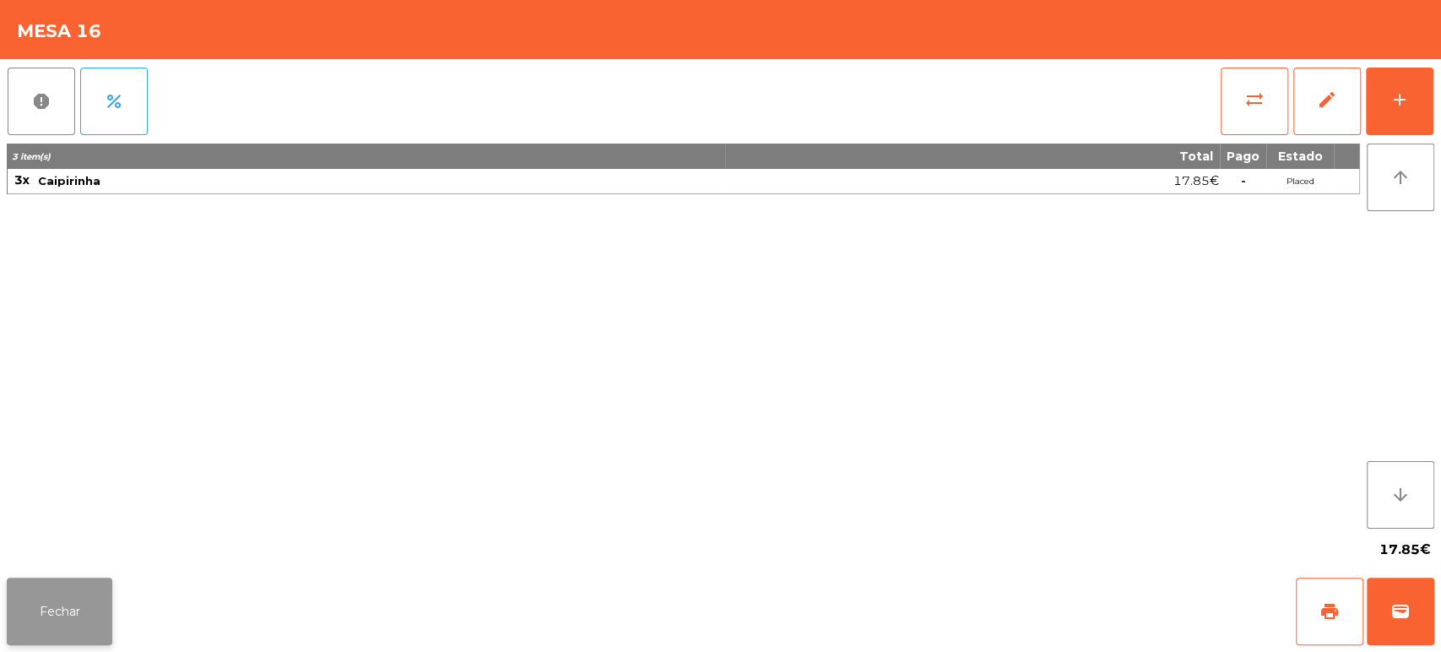
click at [73, 599] on button "Fechar" at bounding box center [60, 611] width 106 height 68
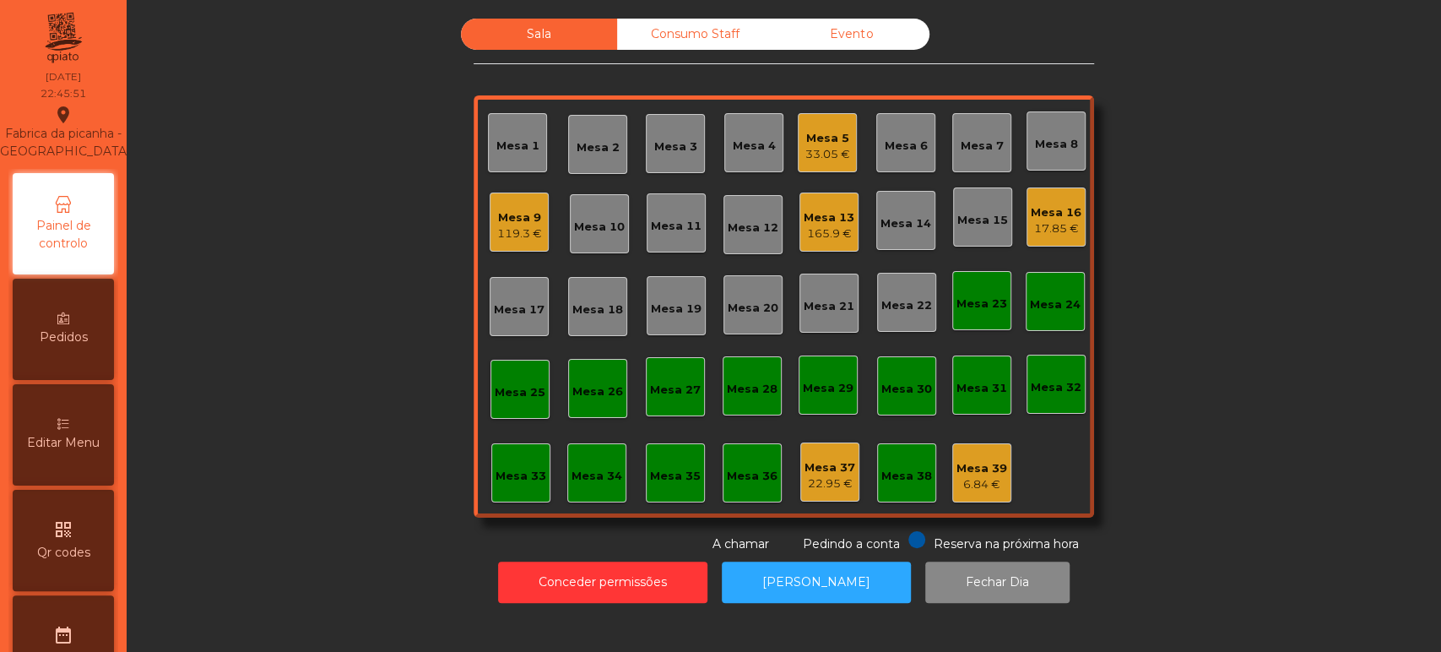
click at [1069, 201] on div "Mesa 16 17.85 €" at bounding box center [1056, 218] width 51 height 40
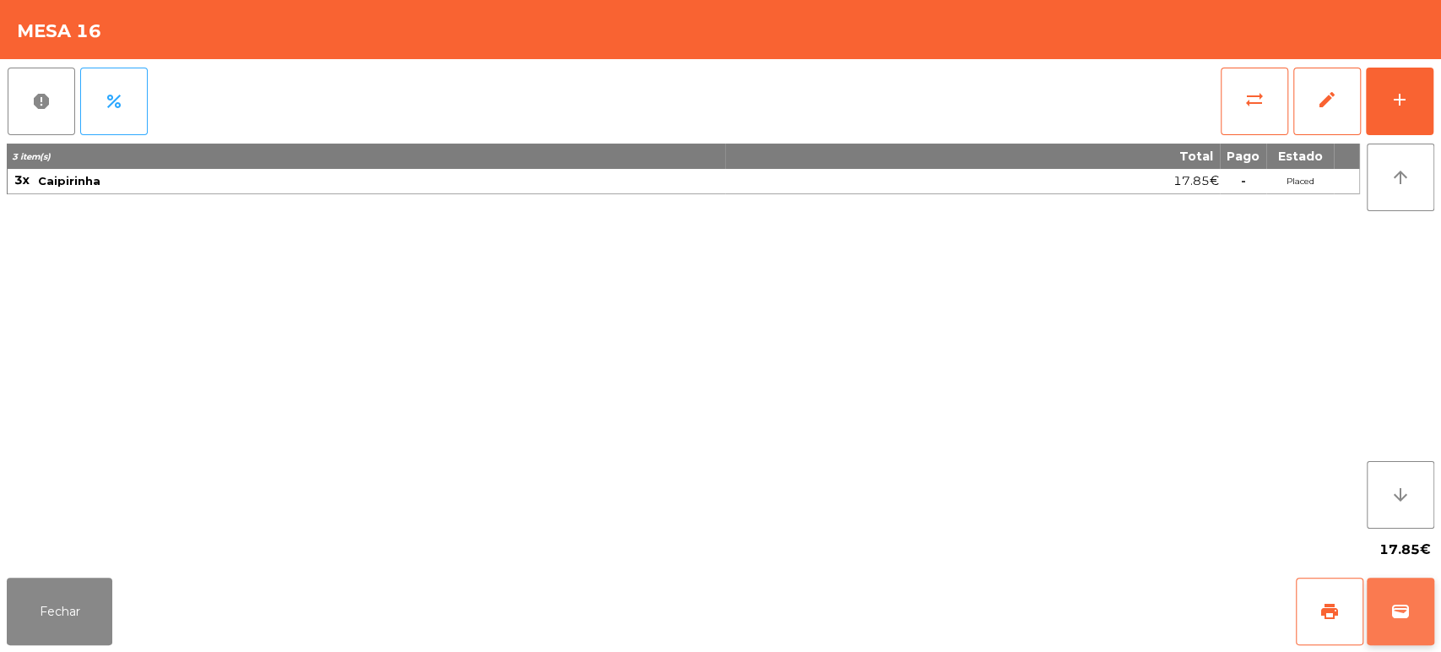
click at [1426, 620] on button "wallet" at bounding box center [1401, 611] width 68 height 68
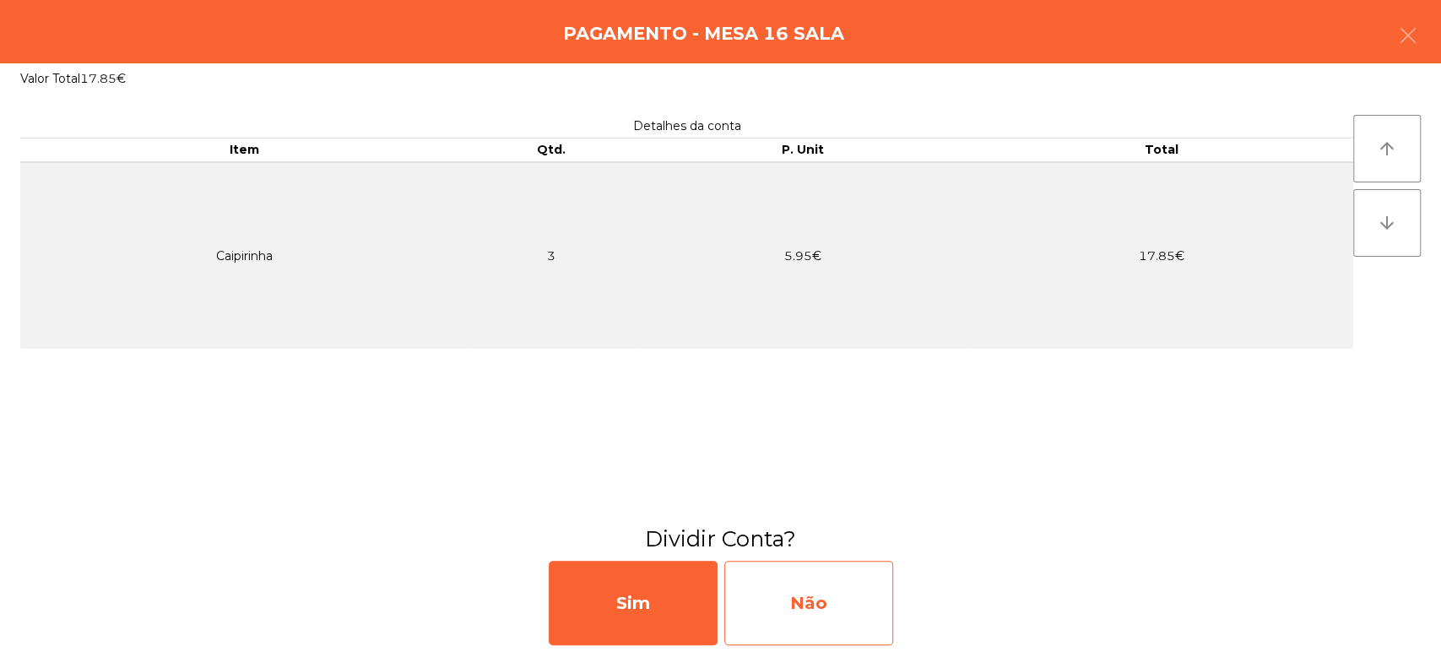
click at [825, 587] on div "Não" at bounding box center [808, 602] width 169 height 84
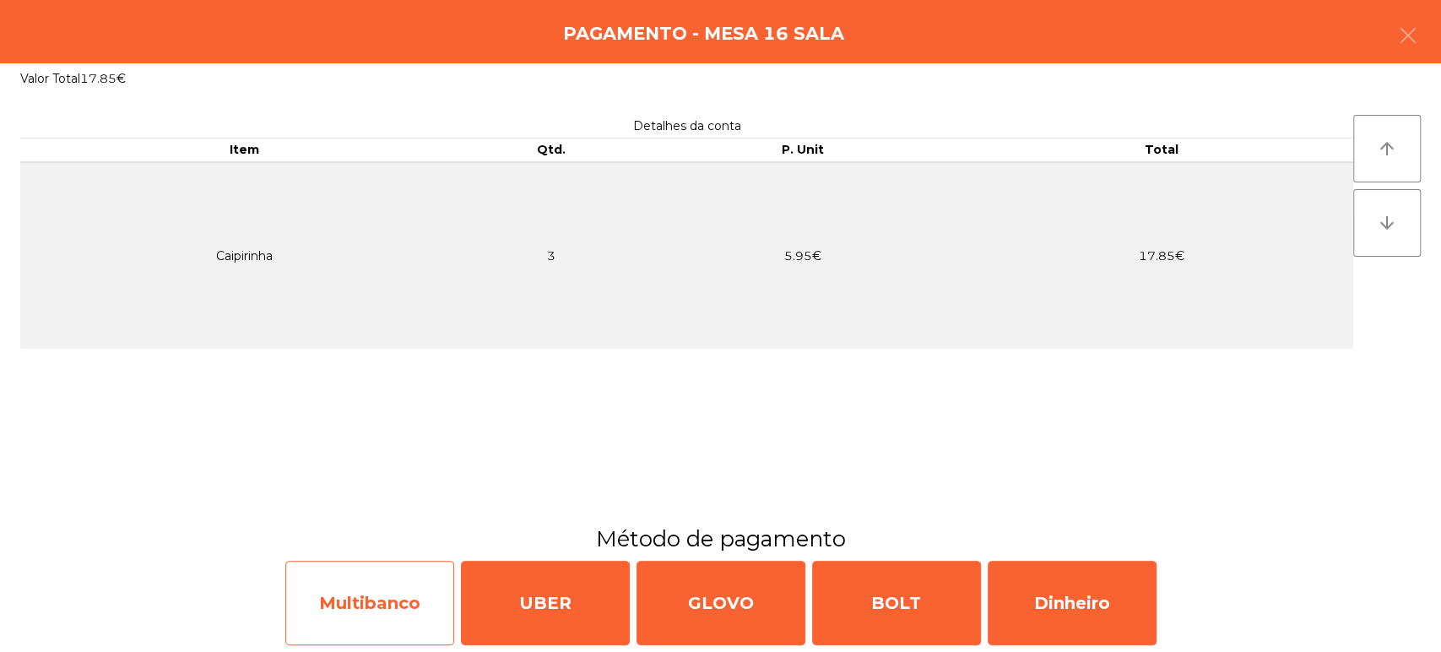
click at [365, 608] on div "Multibanco" at bounding box center [369, 602] width 169 height 84
select select "**"
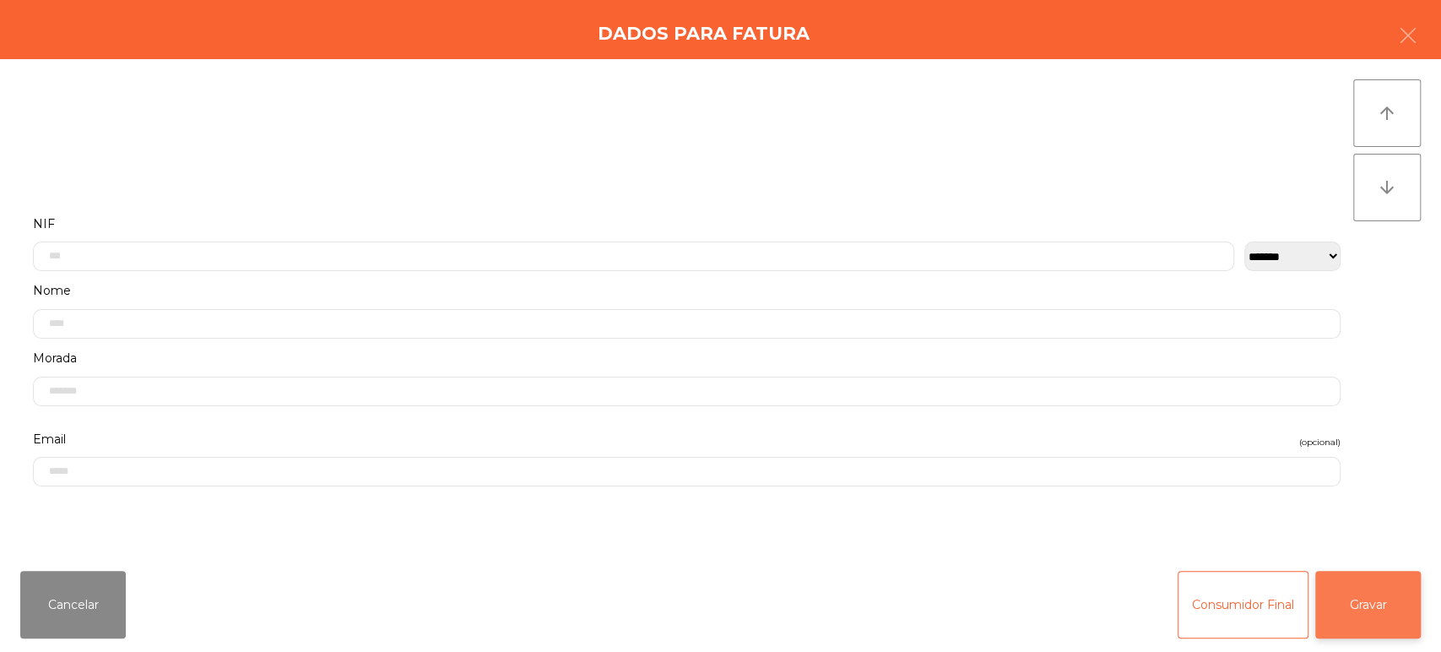
click at [1382, 595] on button "Gravar" at bounding box center [1368, 605] width 106 height 68
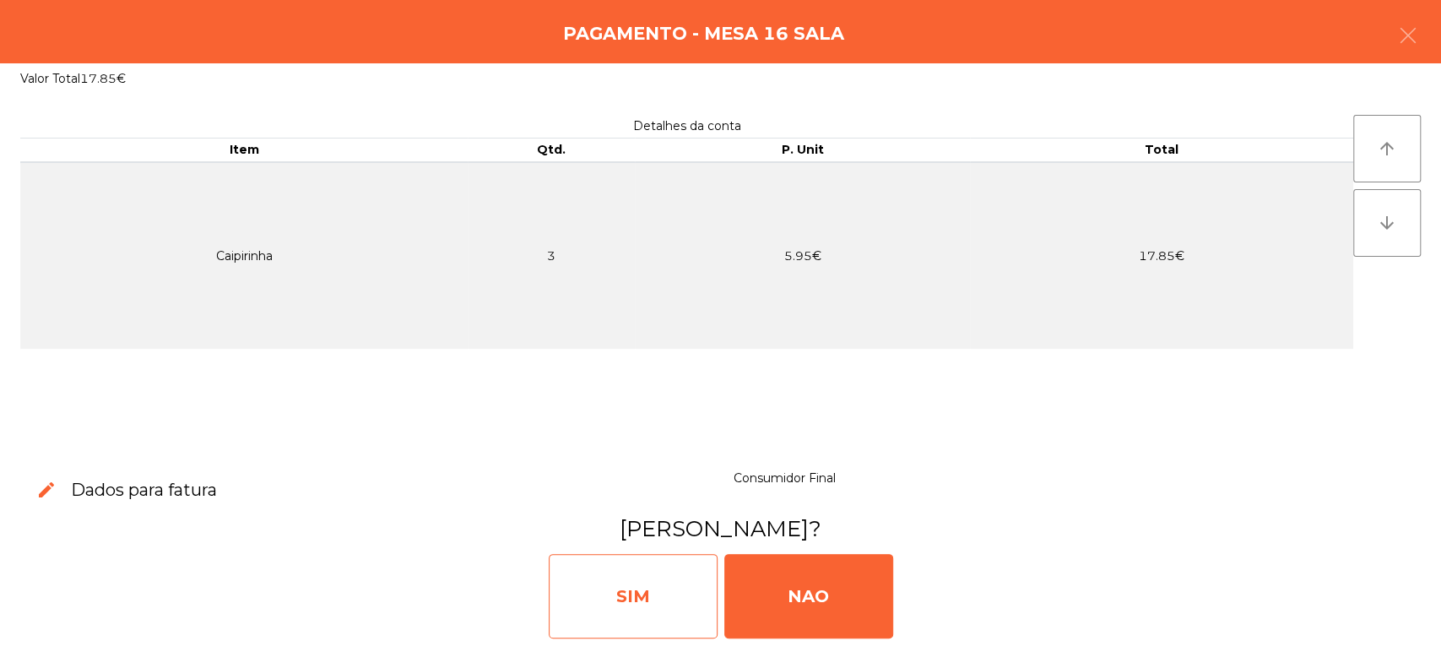
click at [614, 560] on div "SIM" at bounding box center [633, 596] width 169 height 84
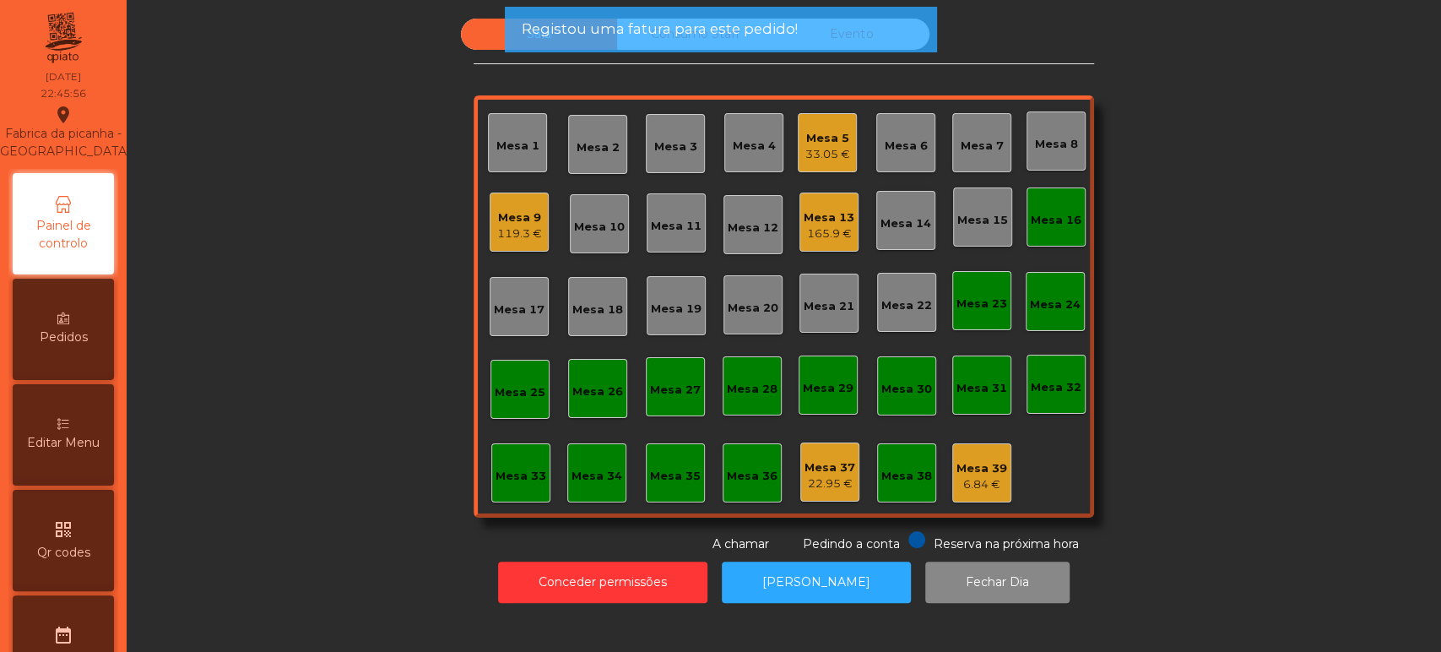
click at [1050, 202] on div "Mesa 16" at bounding box center [1055, 216] width 59 height 59
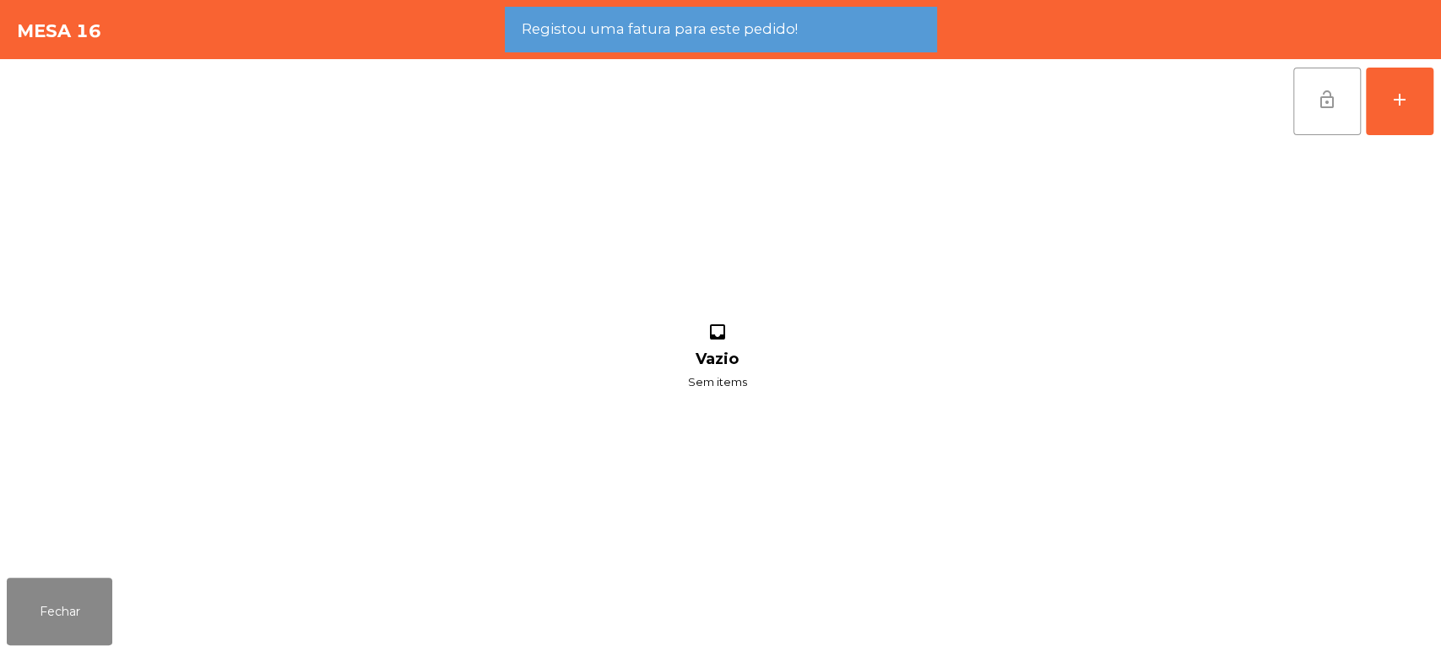
click at [1353, 78] on button "lock_open" at bounding box center [1327, 102] width 68 height 68
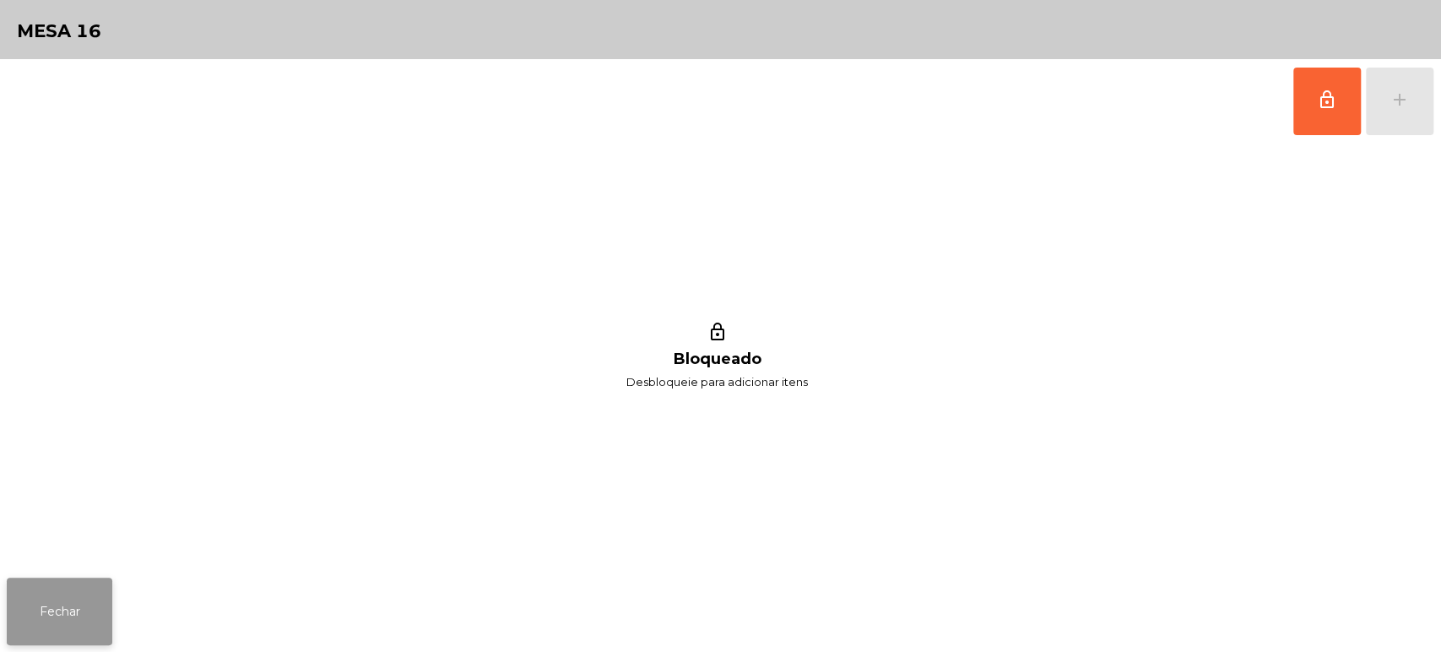
click at [59, 614] on button "Fechar" at bounding box center [60, 611] width 106 height 68
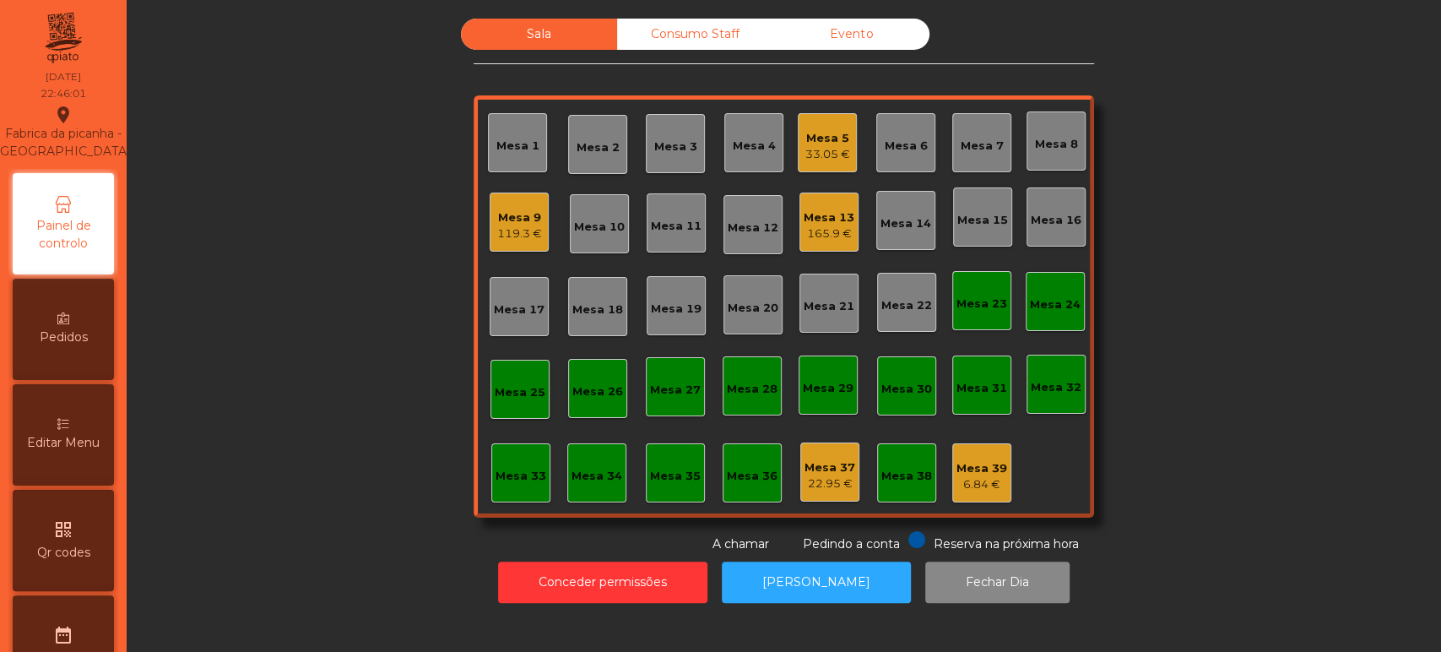
click at [828, 222] on div "Mesa 13" at bounding box center [829, 217] width 51 height 17
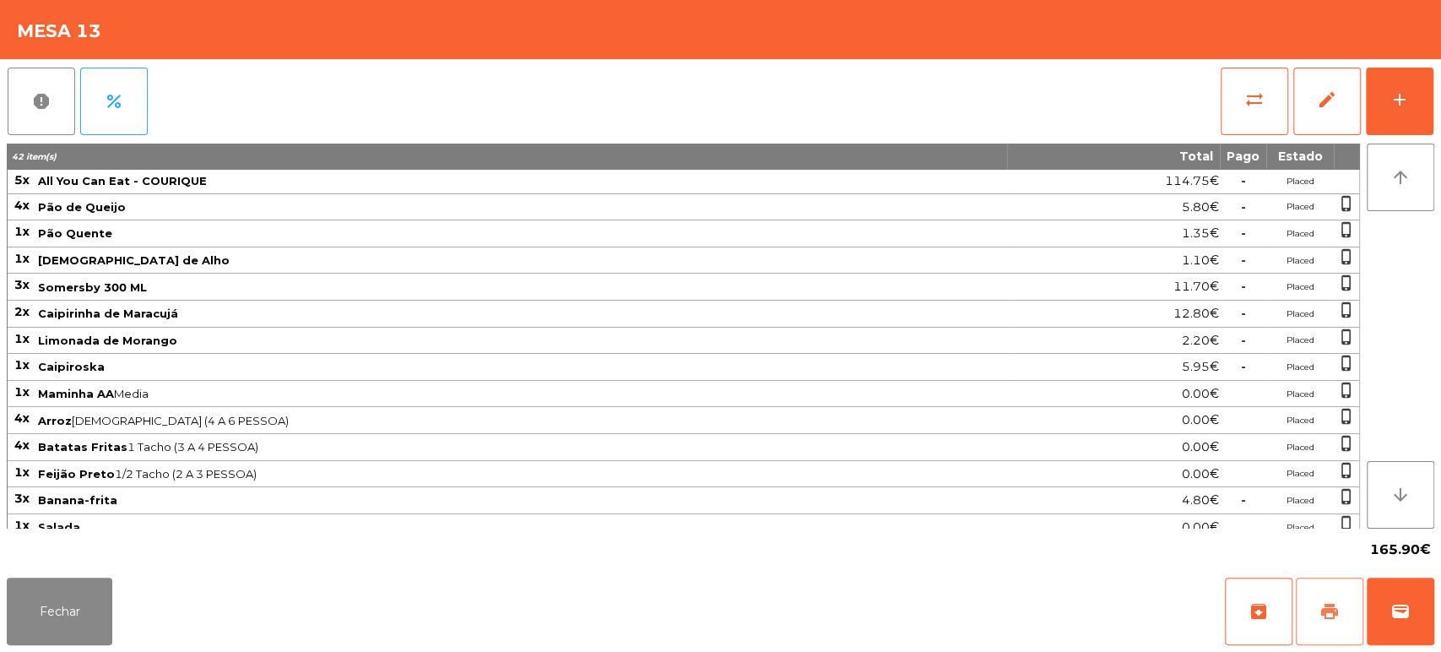
click at [1305, 627] on button "print" at bounding box center [1330, 611] width 68 height 68
click at [109, 637] on button "Fechar" at bounding box center [60, 611] width 106 height 68
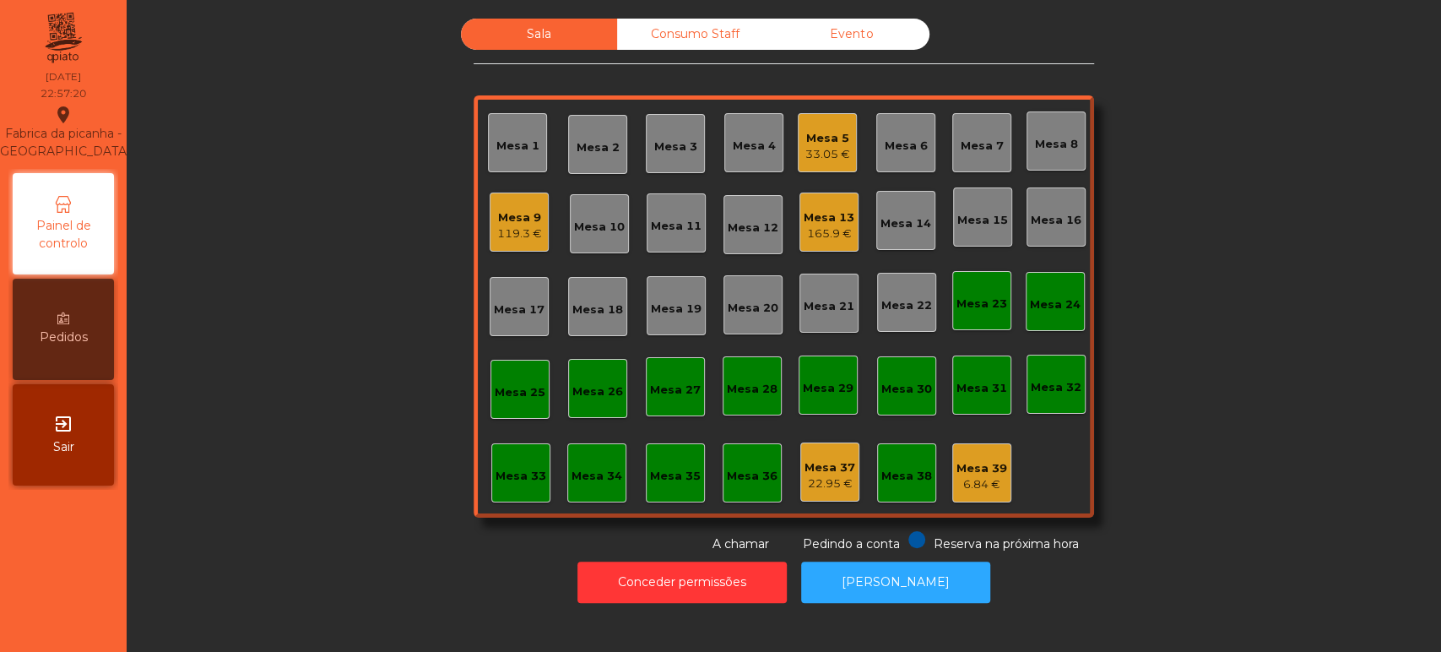
click at [816, 120] on div "Mesa 5 33.05 €" at bounding box center [827, 142] width 59 height 59
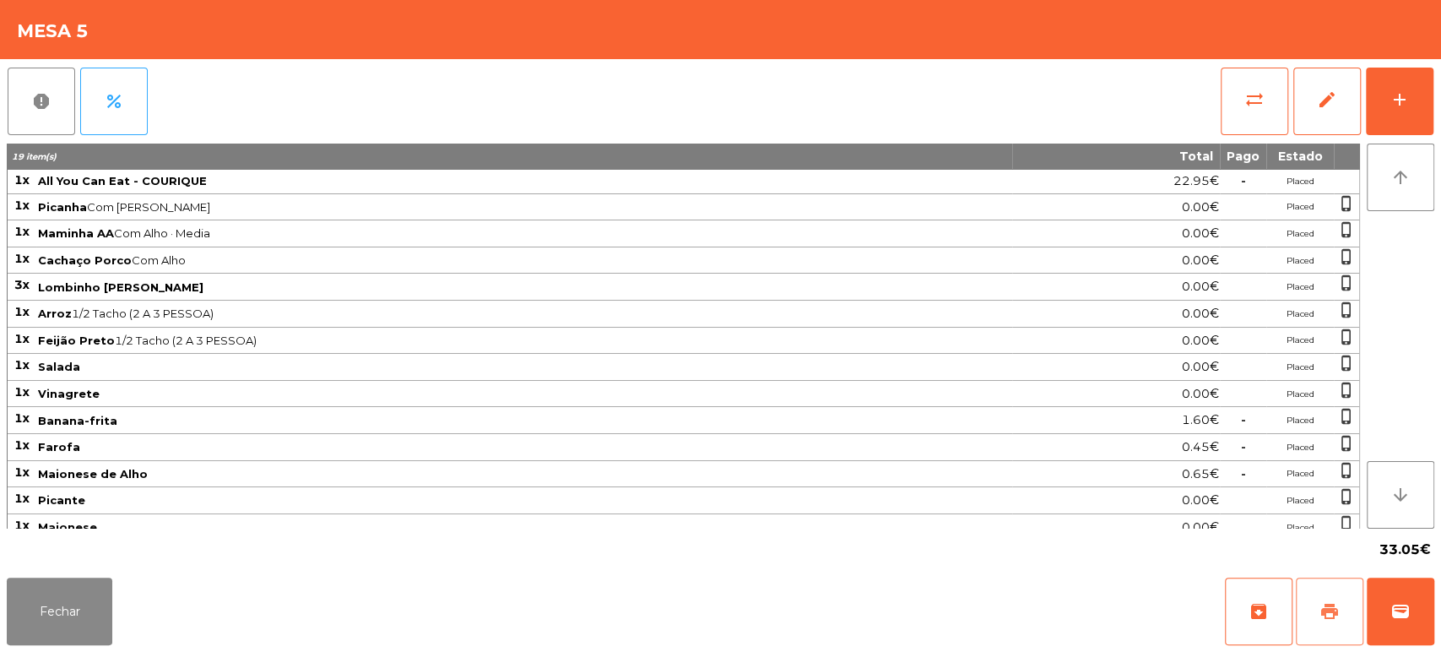
click at [1324, 603] on span "print" at bounding box center [1329, 611] width 20 height 20
click at [1395, 602] on span "wallet" at bounding box center [1400, 611] width 20 height 20
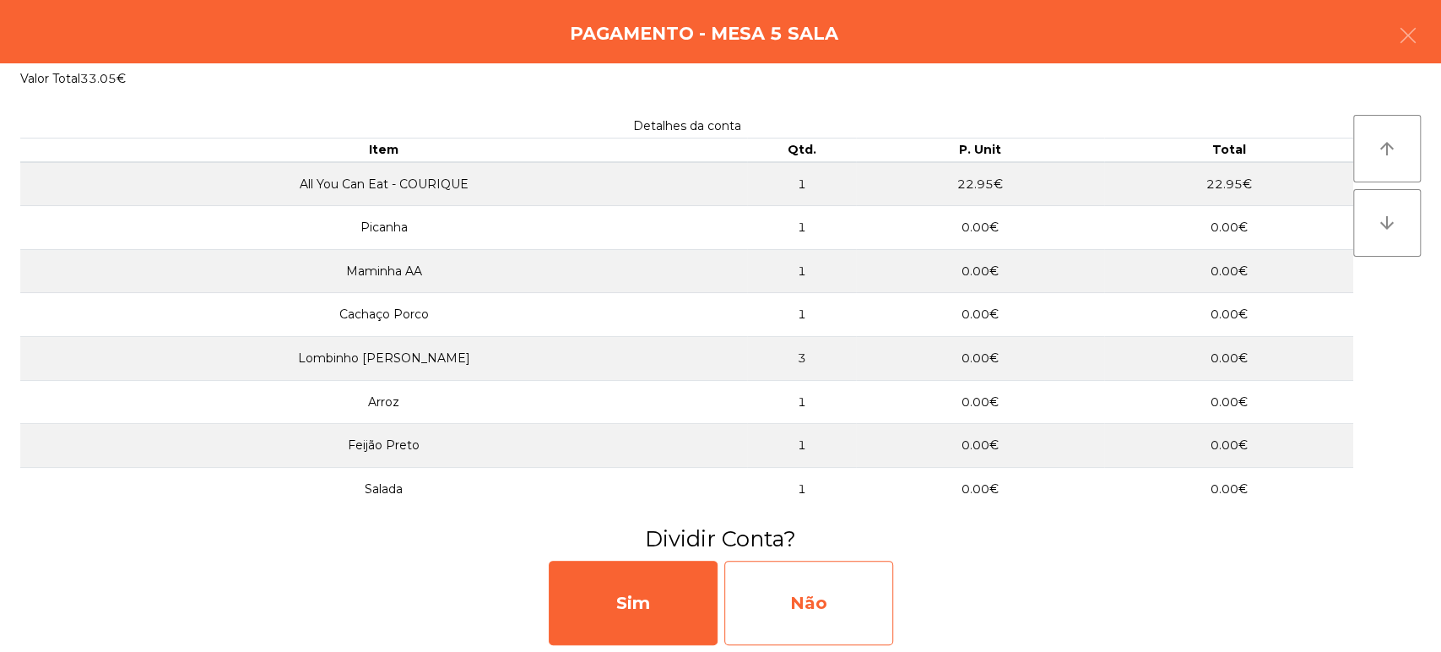
click at [861, 601] on div "Não" at bounding box center [808, 602] width 169 height 84
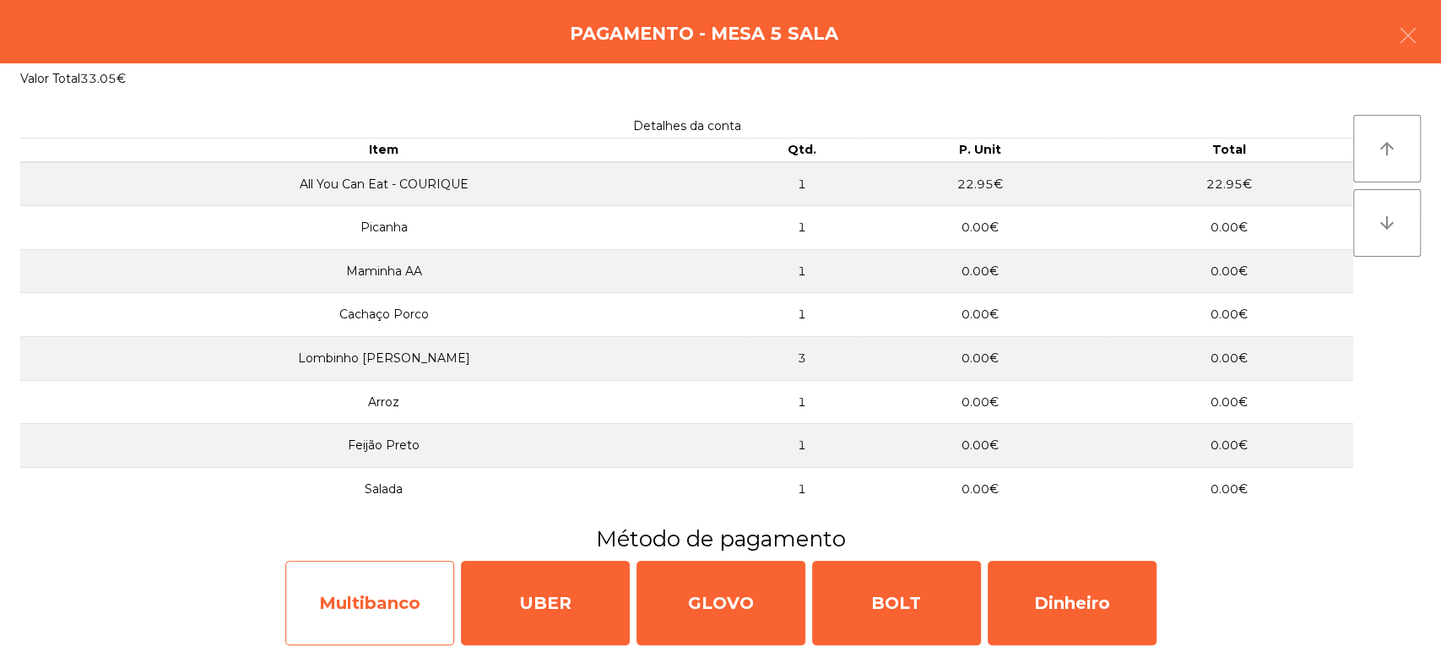
click at [379, 593] on div "Multibanco" at bounding box center [369, 602] width 169 height 84
select select "**"
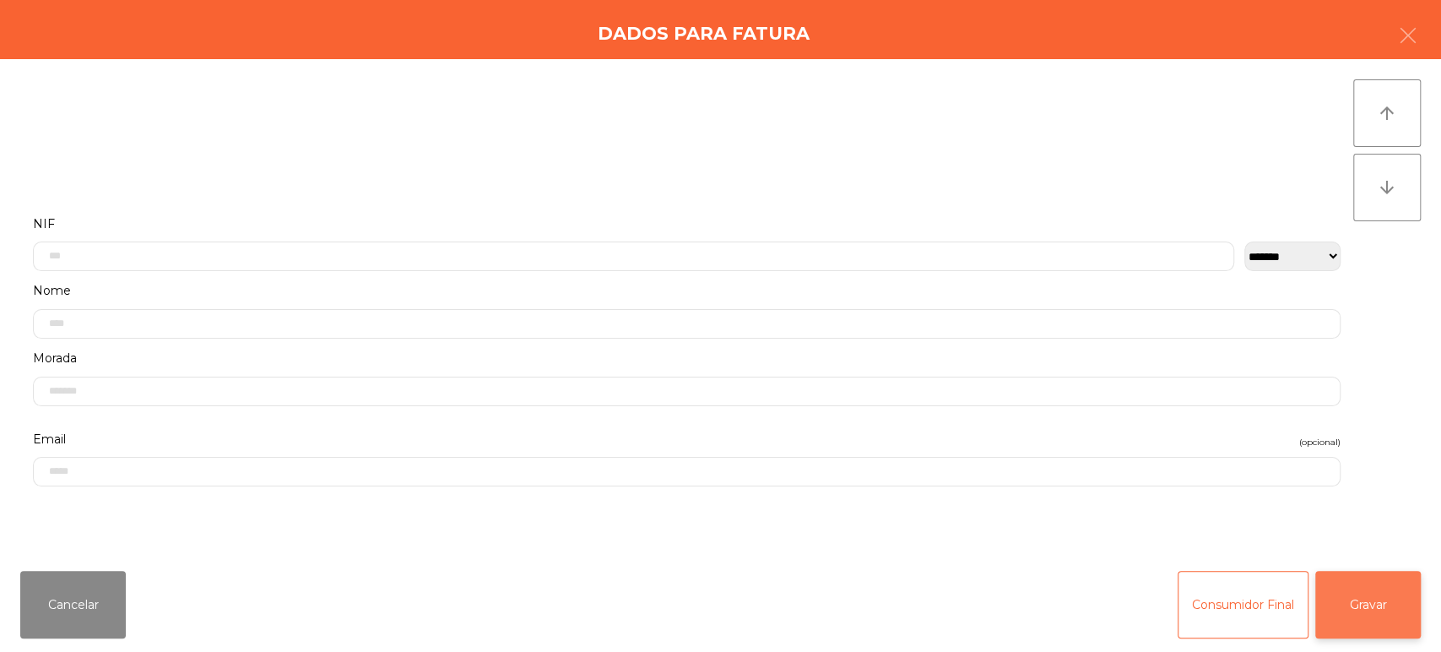
click at [1371, 588] on button "Gravar" at bounding box center [1368, 605] width 106 height 68
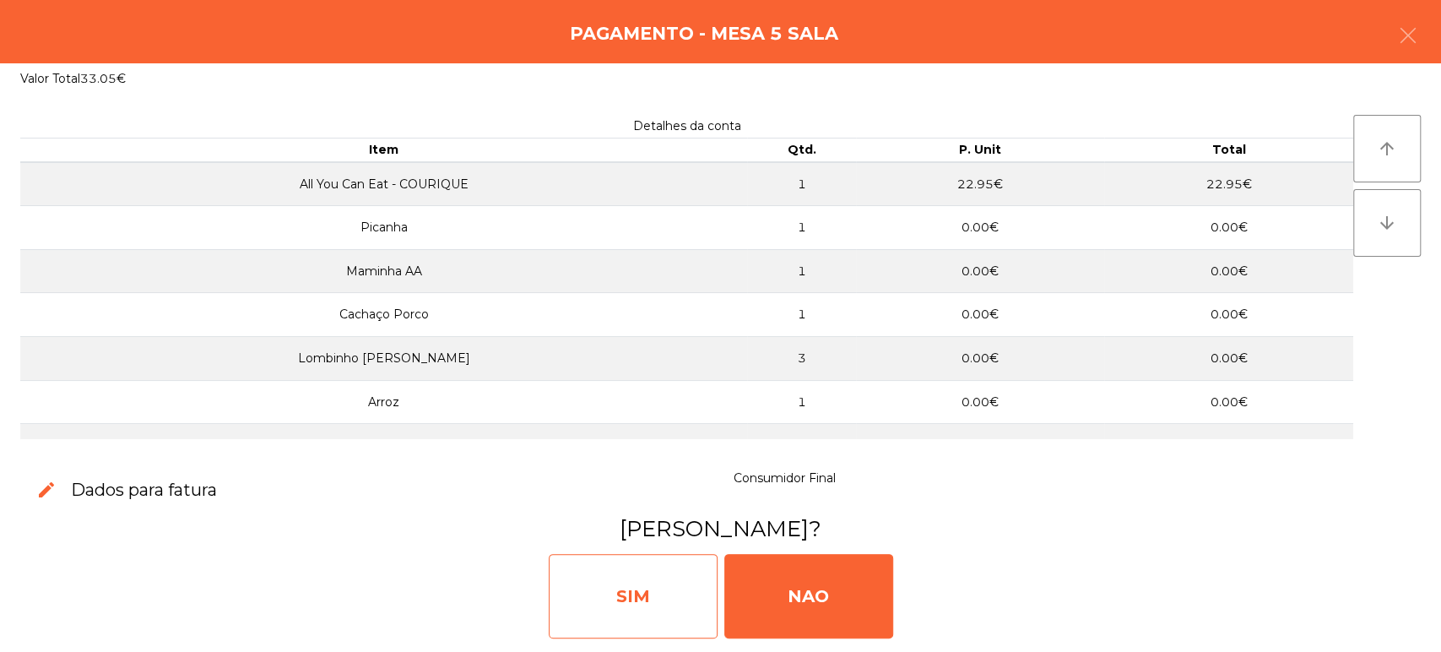
click at [623, 574] on div "SIM" at bounding box center [633, 596] width 169 height 84
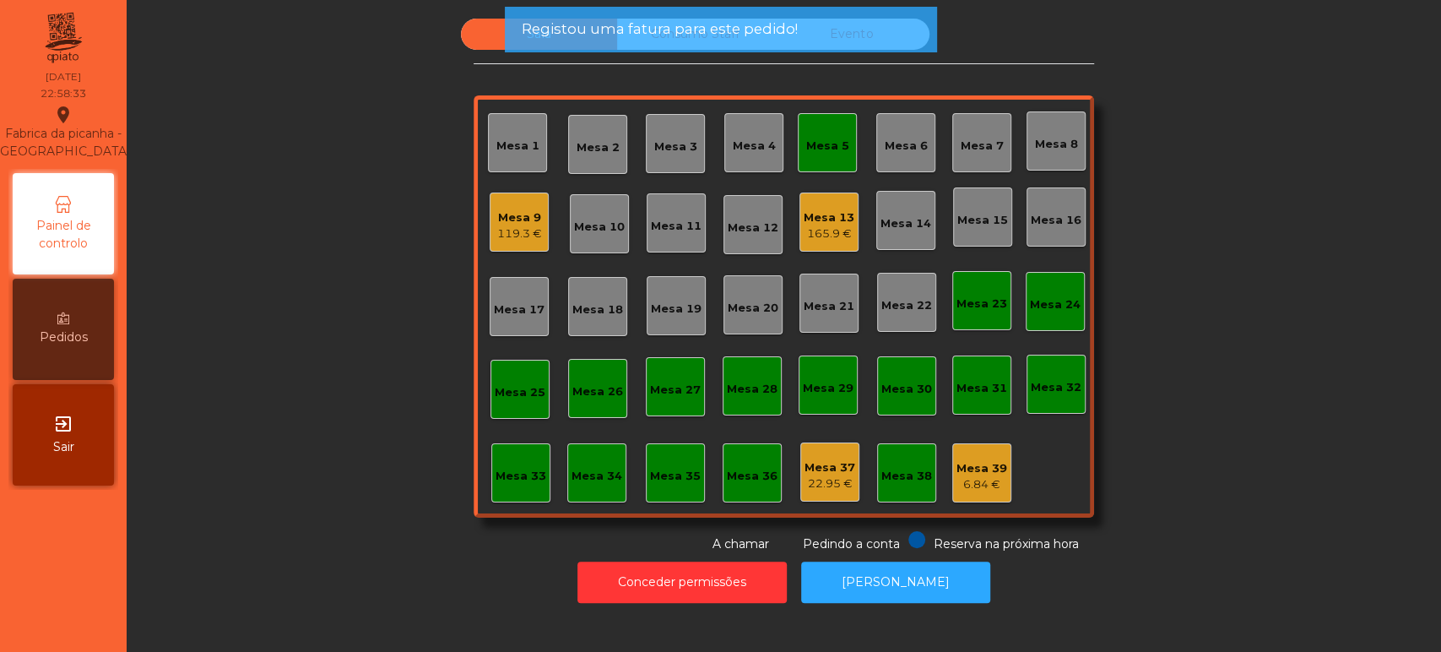
click at [798, 151] on div "Mesa 5" at bounding box center [827, 142] width 59 height 59
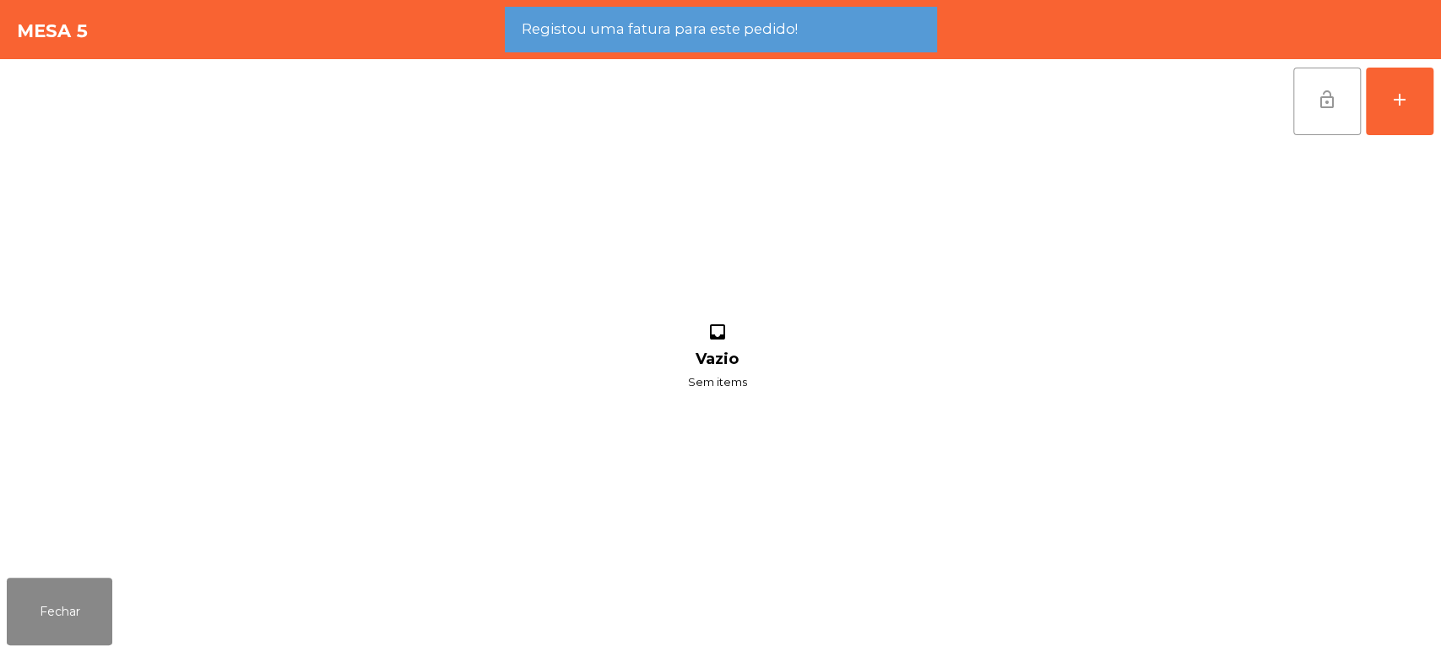
click at [1324, 83] on button "lock_open" at bounding box center [1327, 102] width 68 height 68
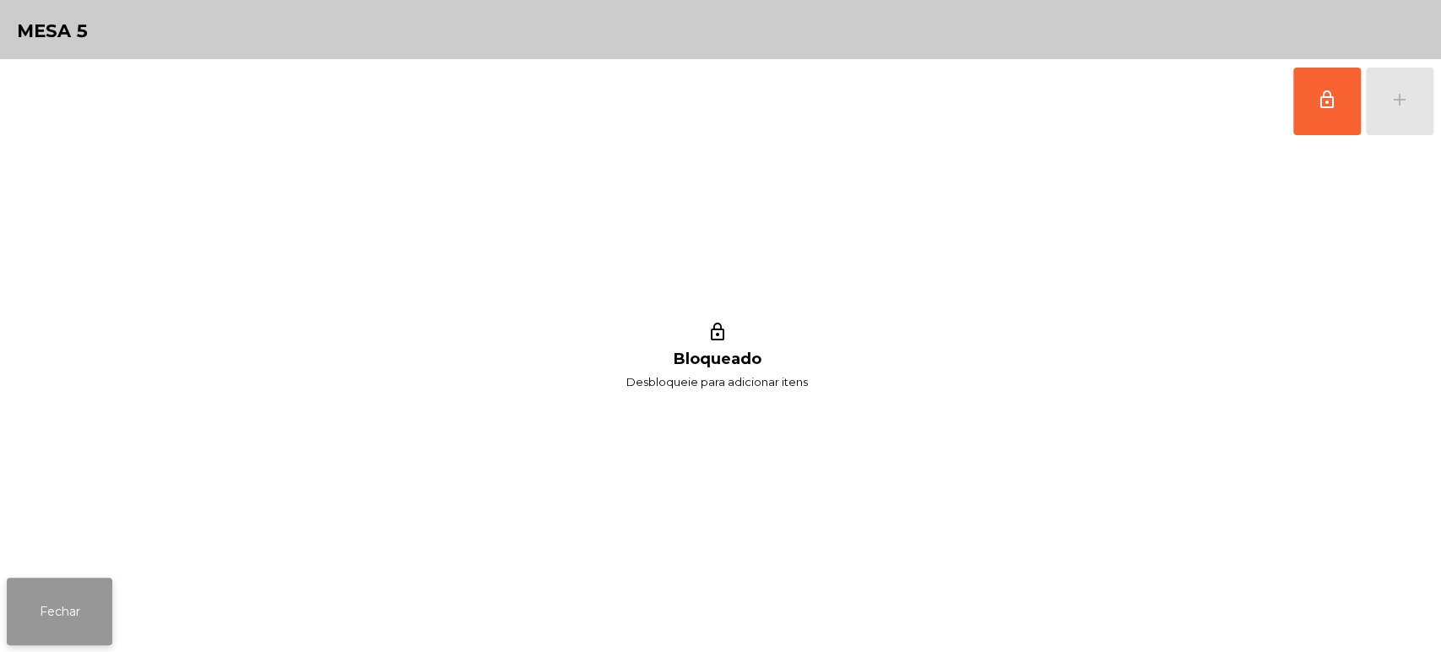
click at [59, 607] on button "Fechar" at bounding box center [60, 611] width 106 height 68
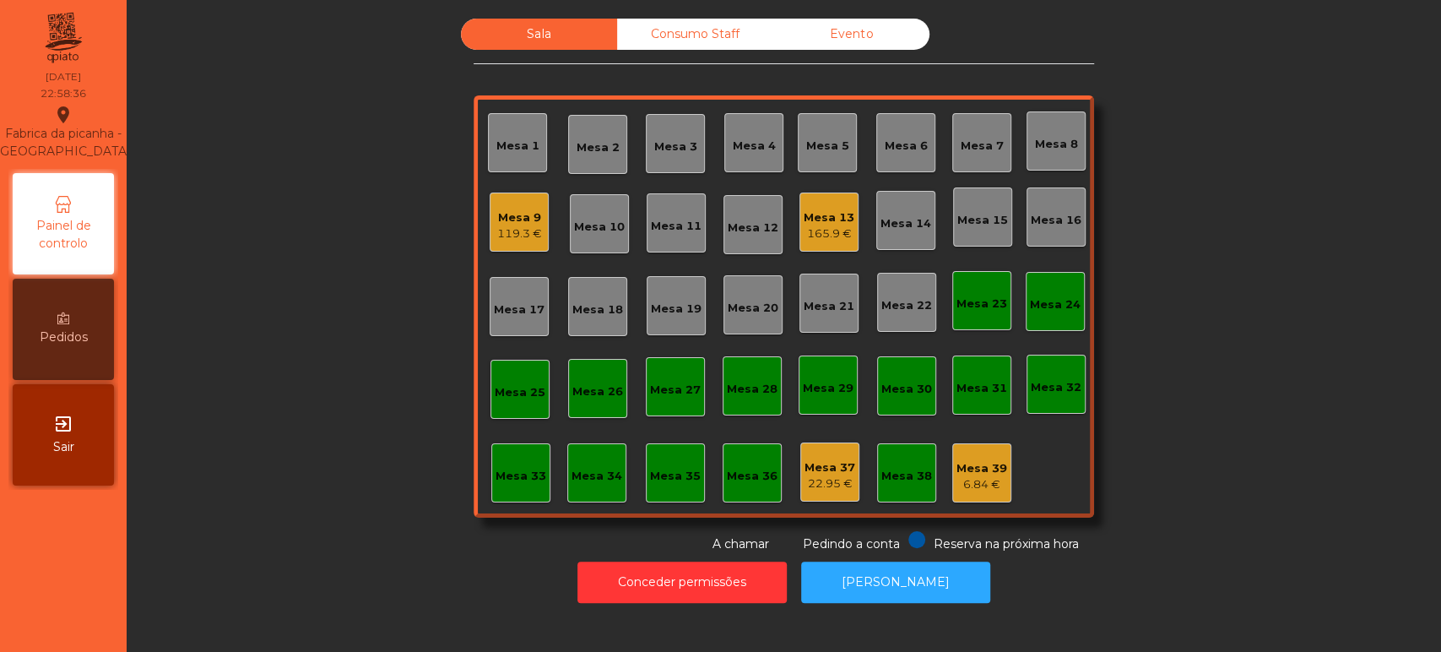
click at [539, 208] on div "Mesa 9 119.3 €" at bounding box center [519, 221] width 59 height 59
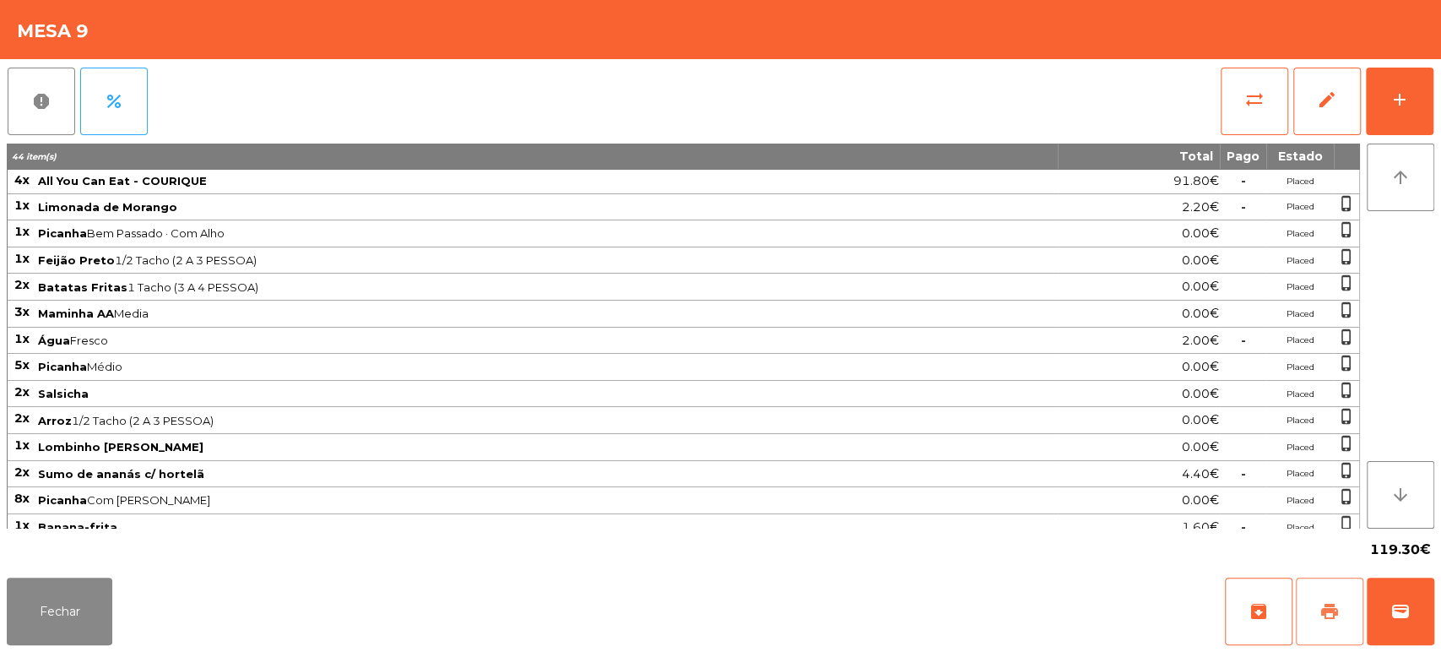
click at [1344, 606] on button "print" at bounding box center [1330, 611] width 68 height 68
click at [1221, 111] on button "sync_alt" at bounding box center [1255, 102] width 68 height 68
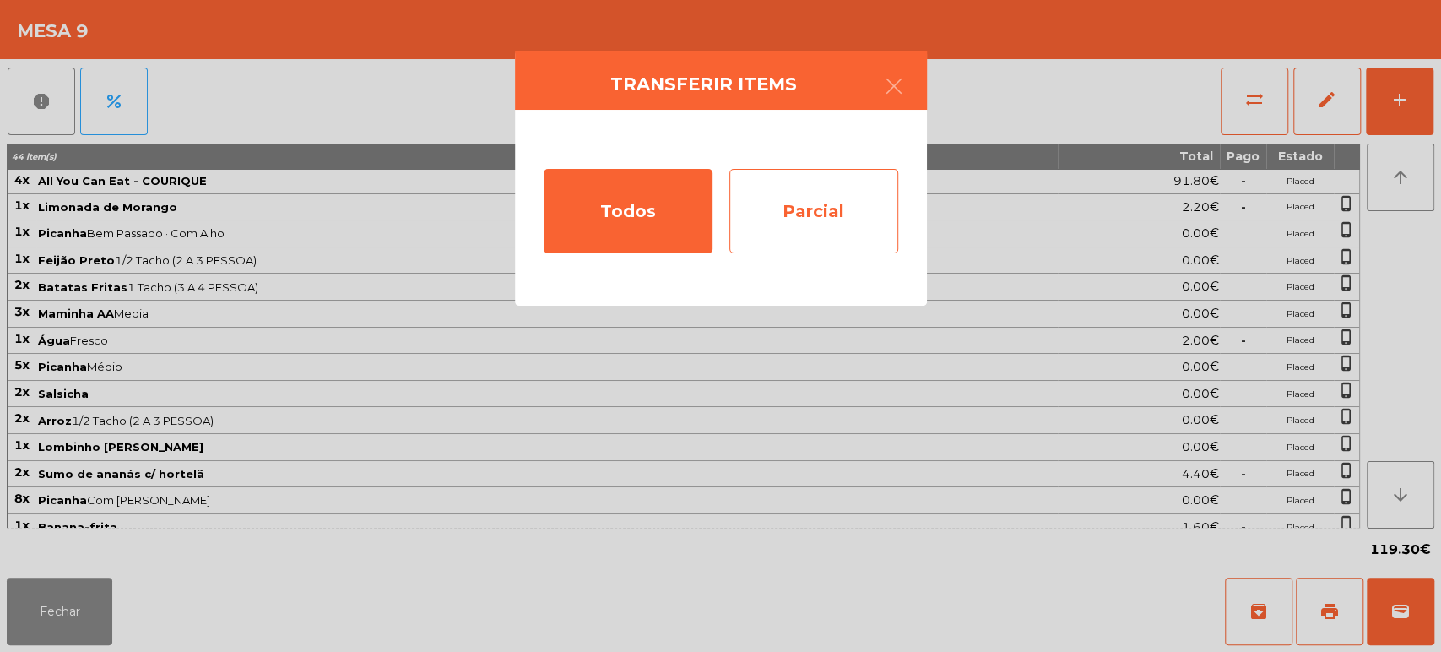
click at [810, 187] on div "Parcial" at bounding box center [813, 211] width 169 height 84
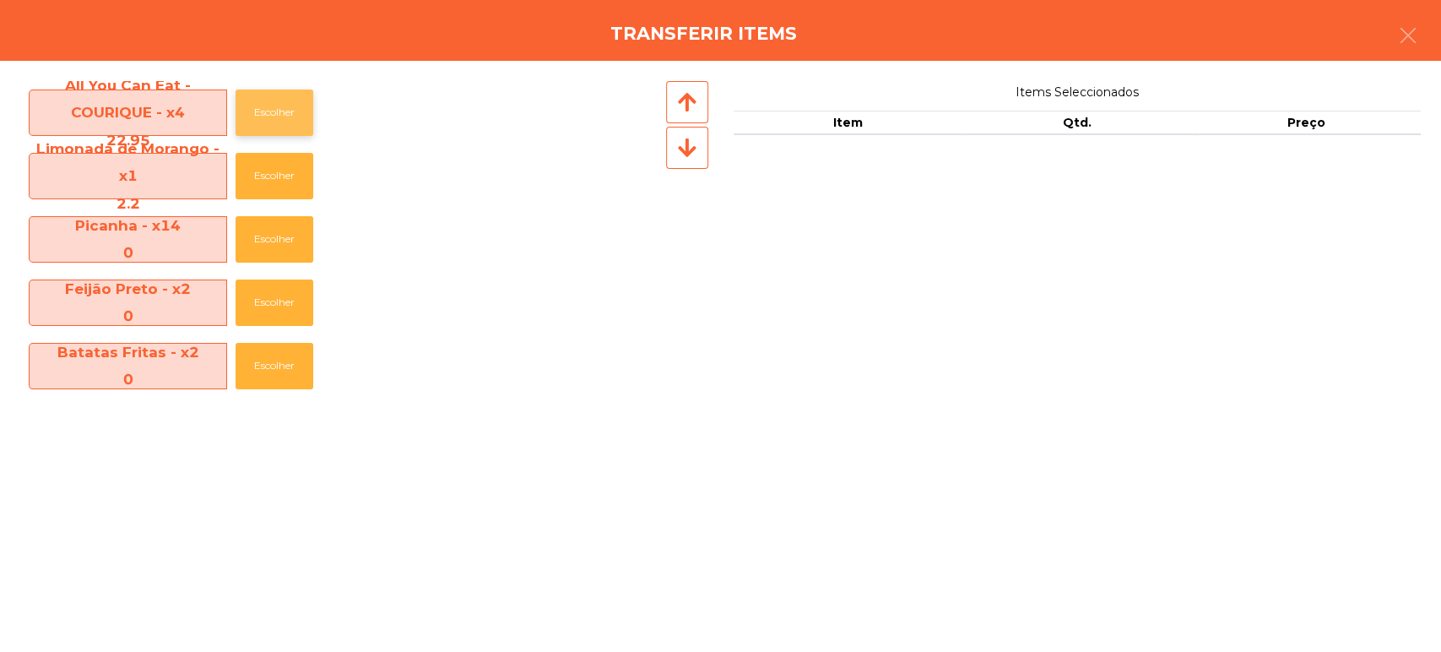
click at [265, 91] on button "Escolher" at bounding box center [274, 112] width 78 height 46
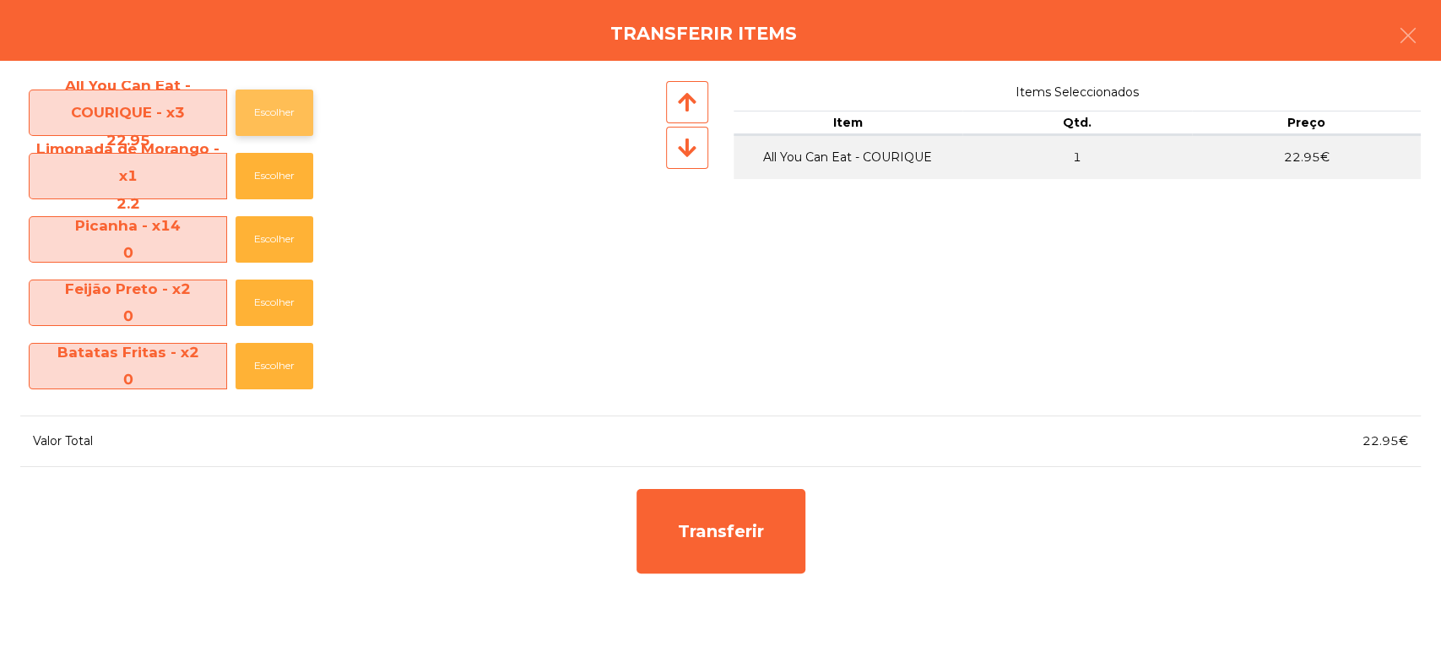
click at [267, 115] on button "Escolher" at bounding box center [274, 112] width 78 height 46
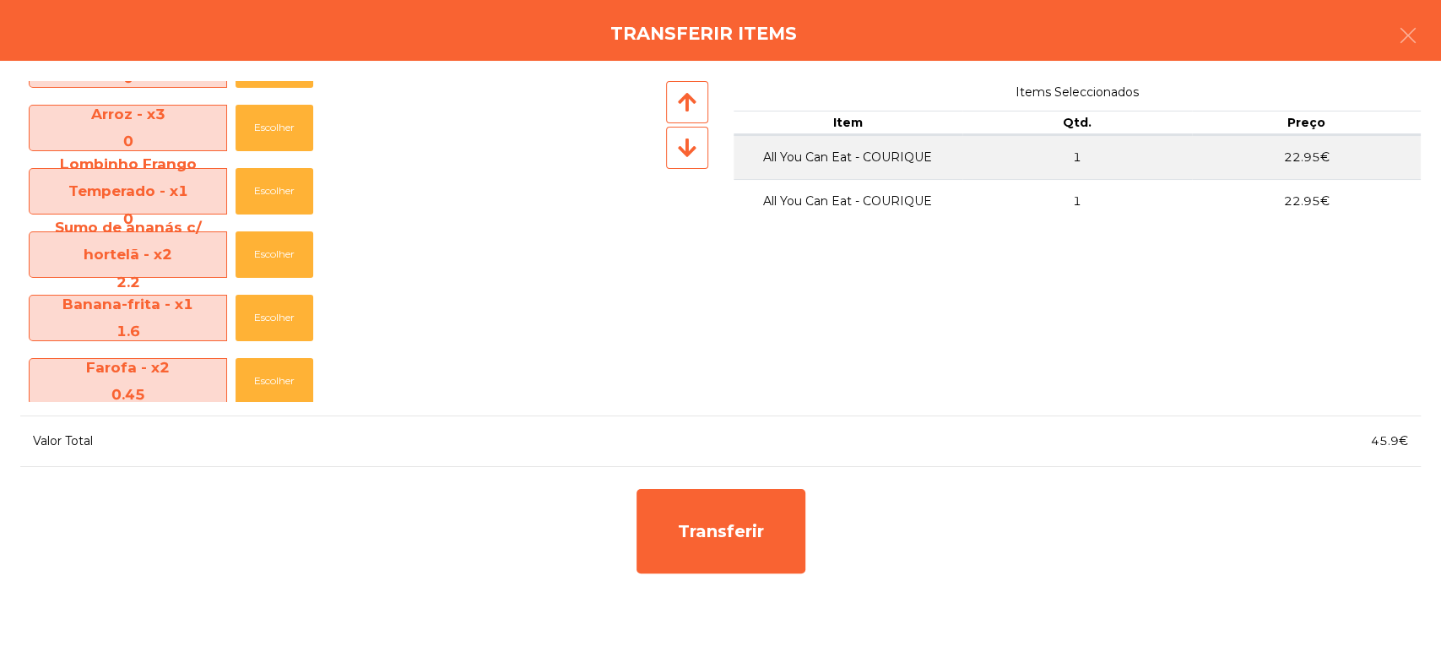
scroll to position [493, 0]
click at [267, 257] on button "Escolher" at bounding box center [274, 253] width 78 height 46
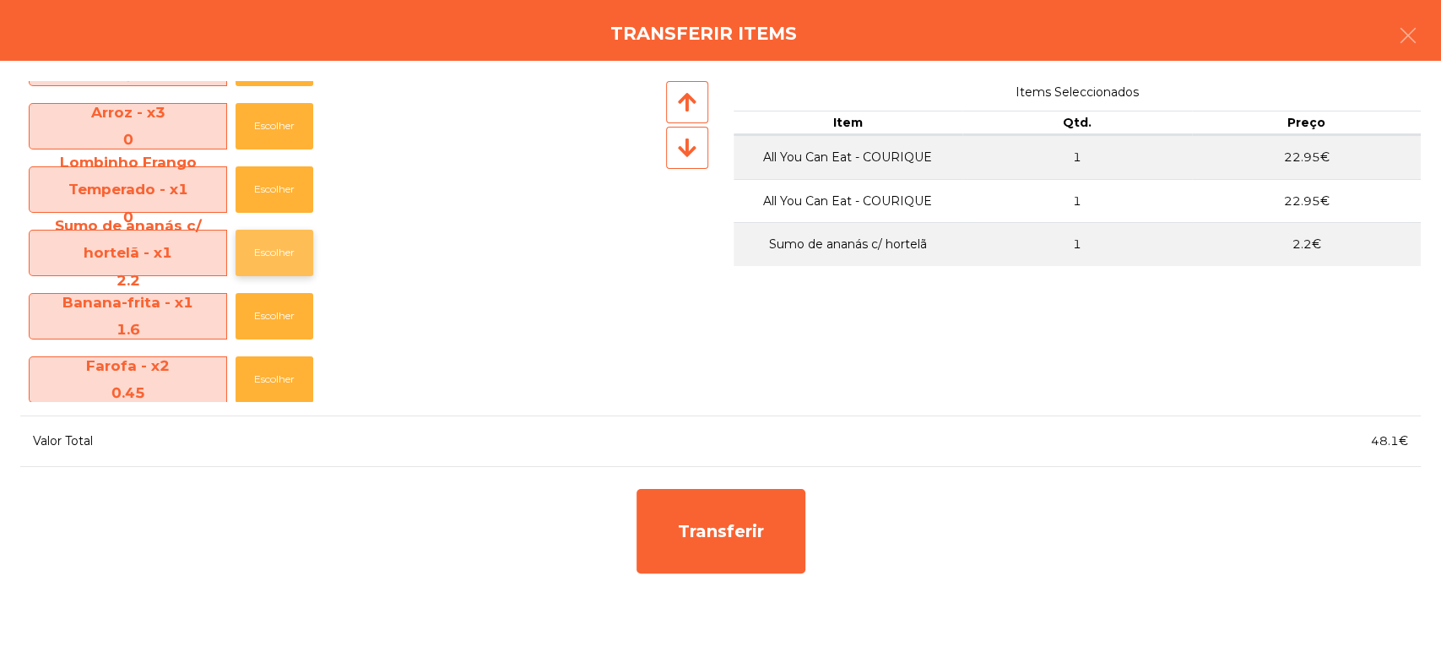
click at [265, 260] on button "Escolher" at bounding box center [274, 253] width 78 height 46
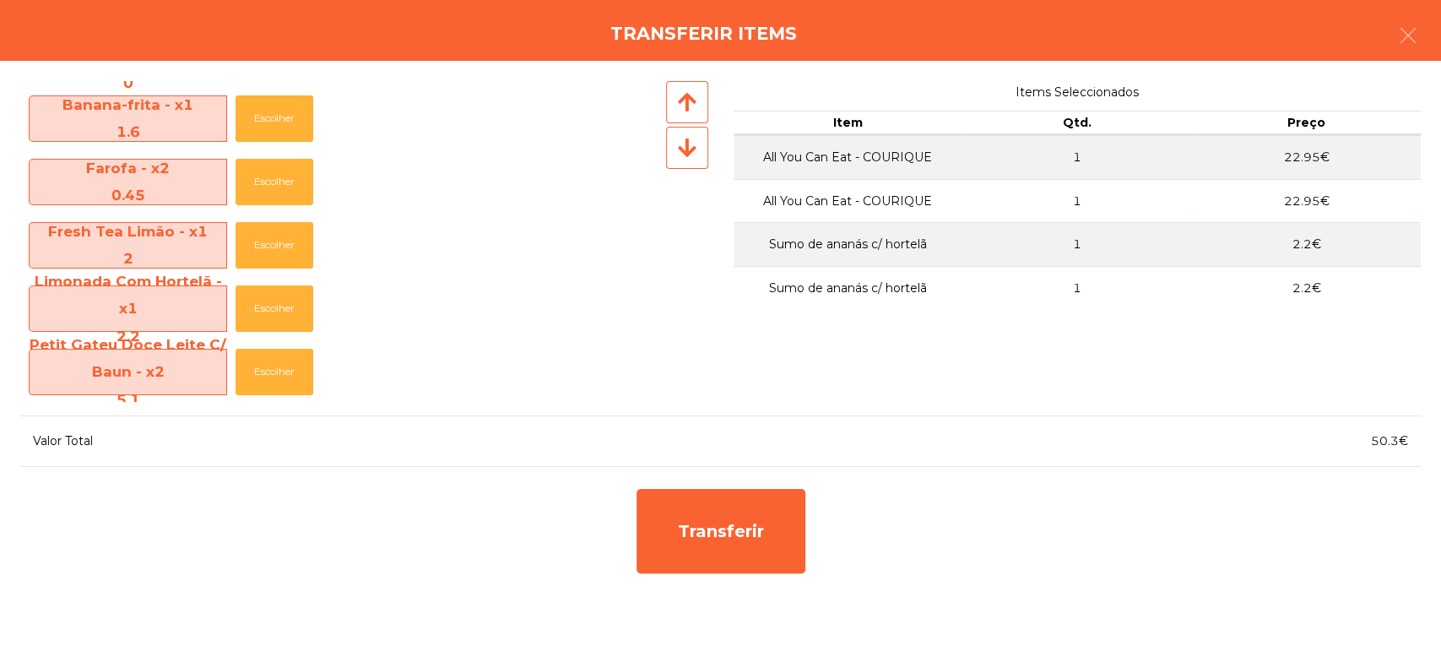
scroll to position [637, 0]
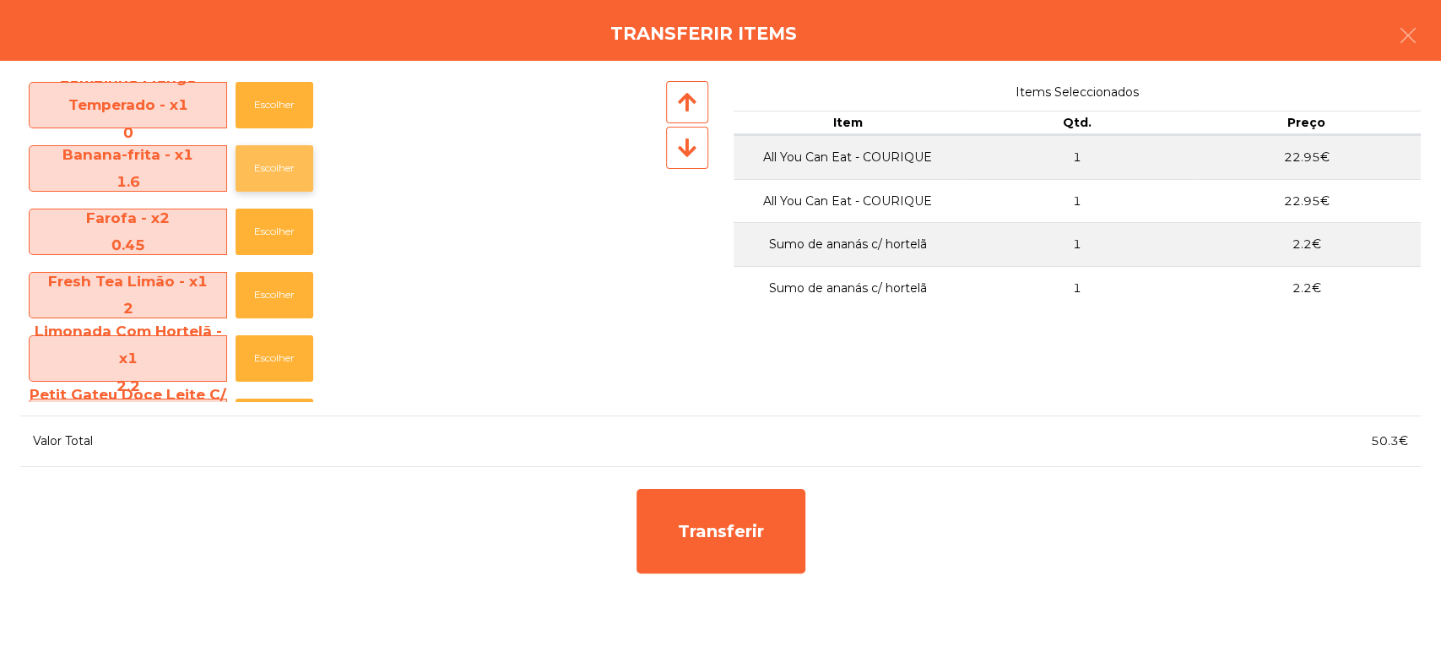
click at [284, 173] on button "Escolher" at bounding box center [274, 168] width 78 height 46
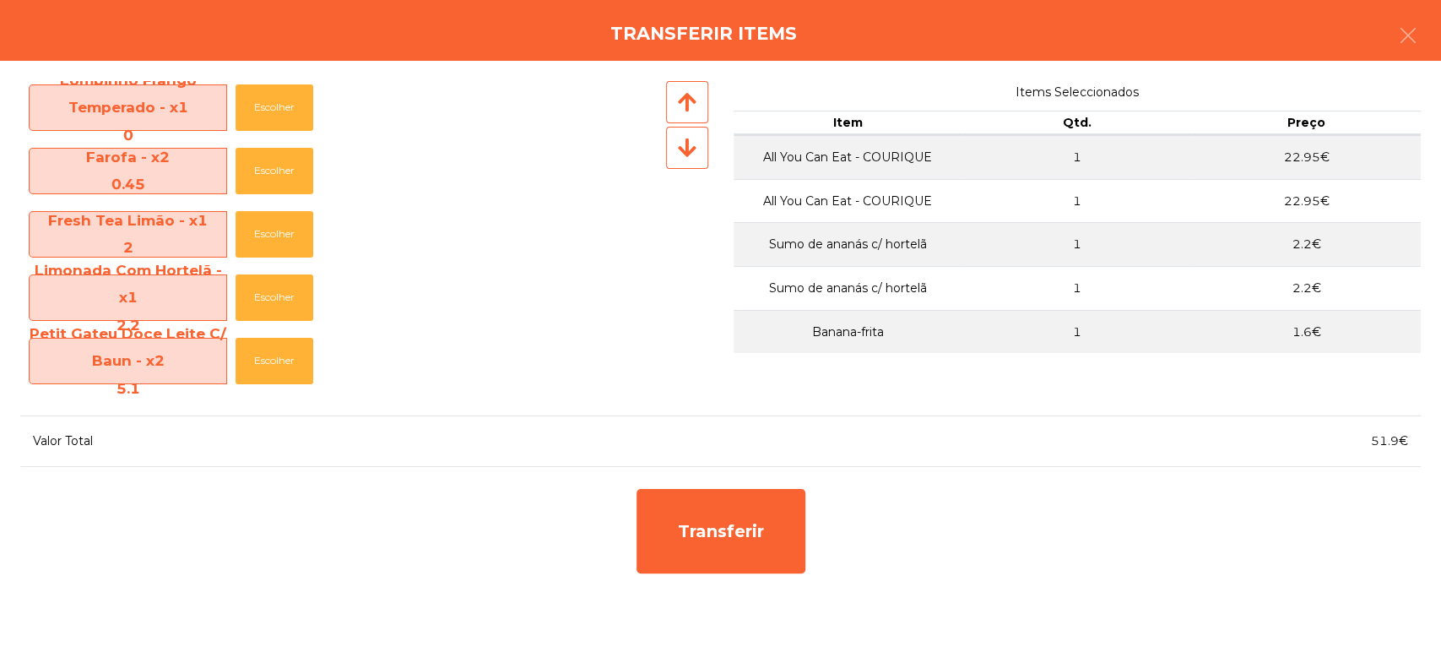
scroll to position [574, 0]
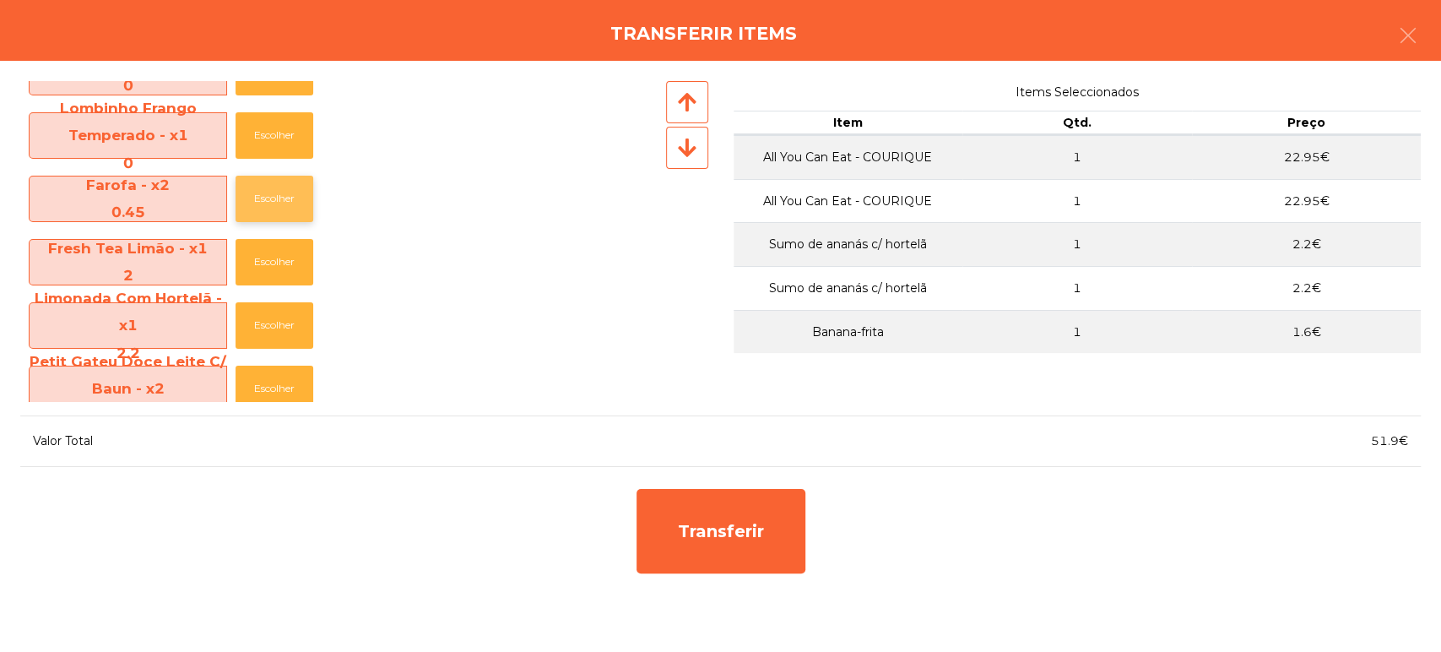
click at [287, 192] on button "Escolher" at bounding box center [274, 199] width 78 height 46
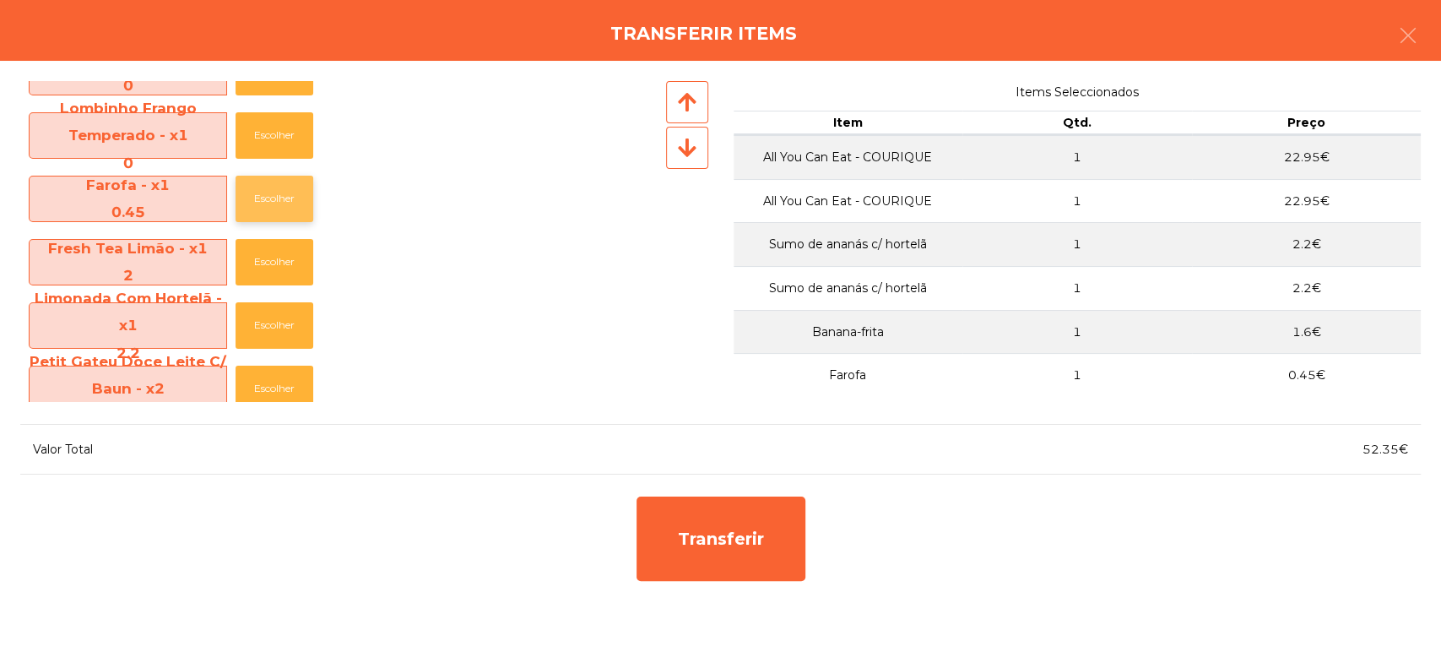
click at [284, 197] on button "Escolher" at bounding box center [274, 199] width 78 height 46
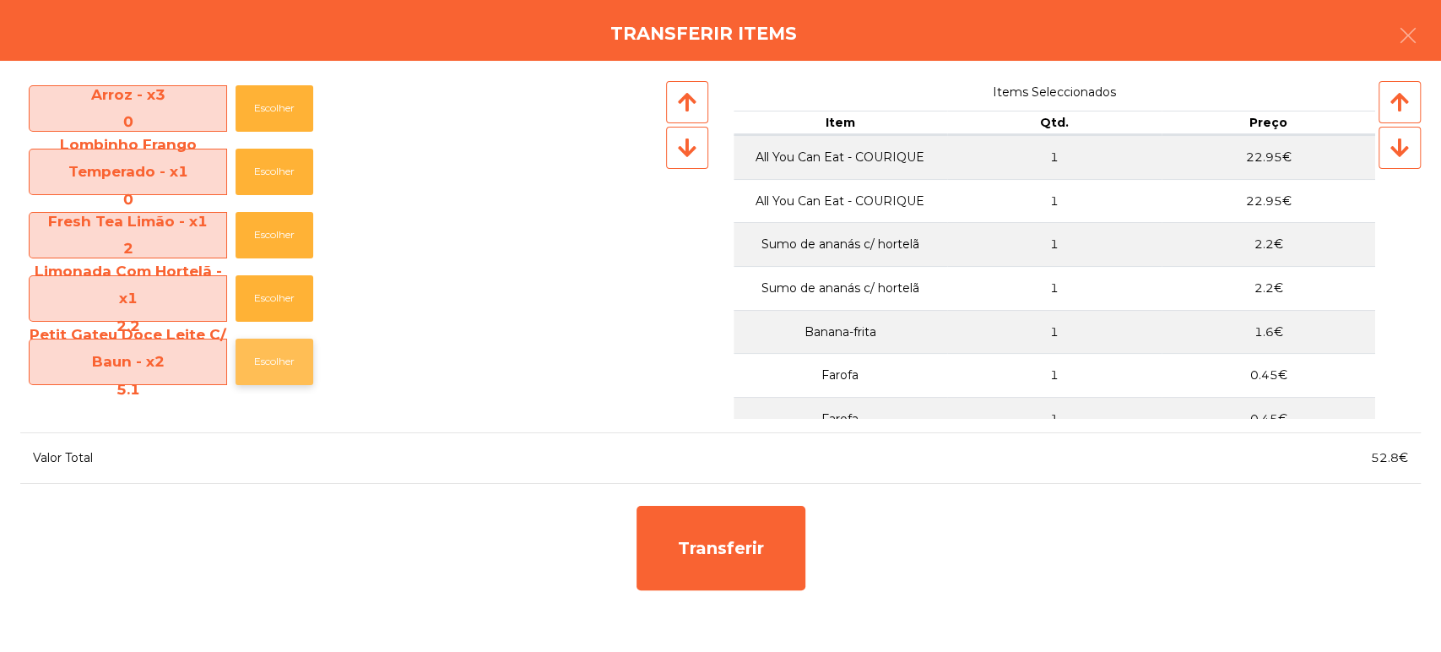
click at [278, 358] on button "Escolher" at bounding box center [274, 361] width 78 height 46
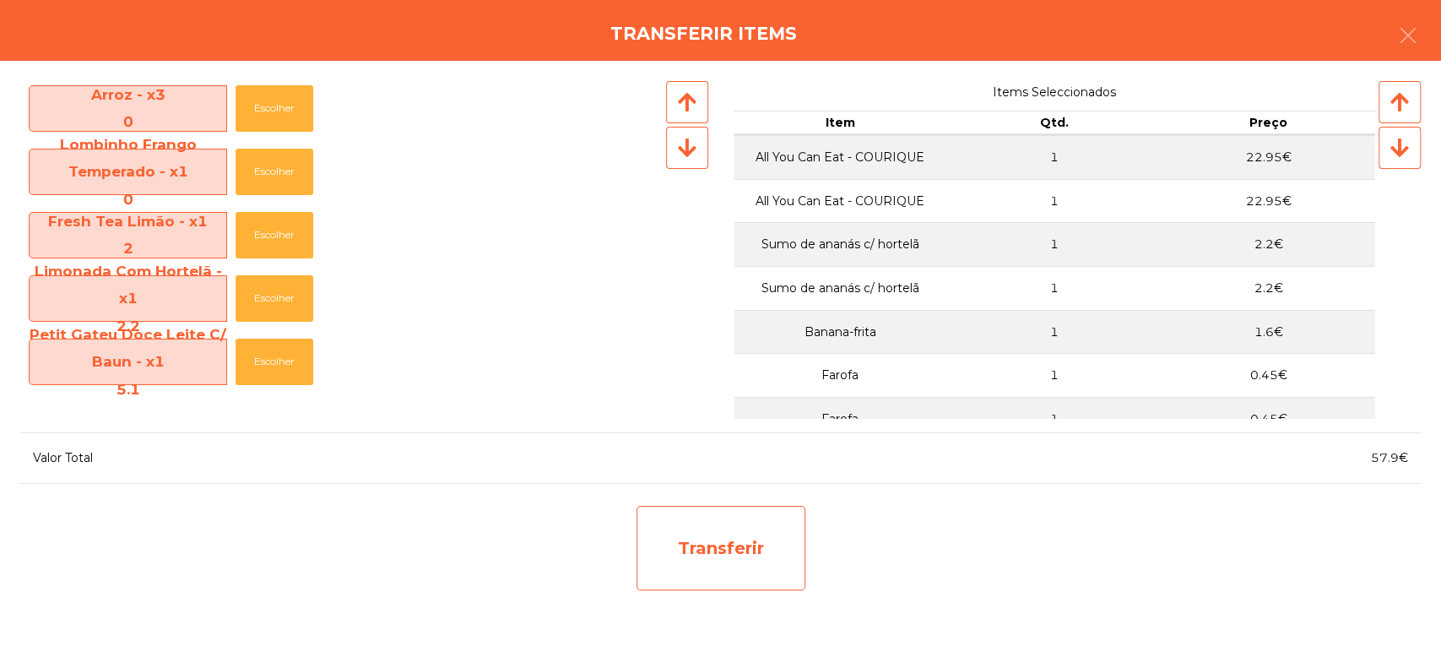
click at [757, 542] on div "Transferir" at bounding box center [720, 548] width 169 height 84
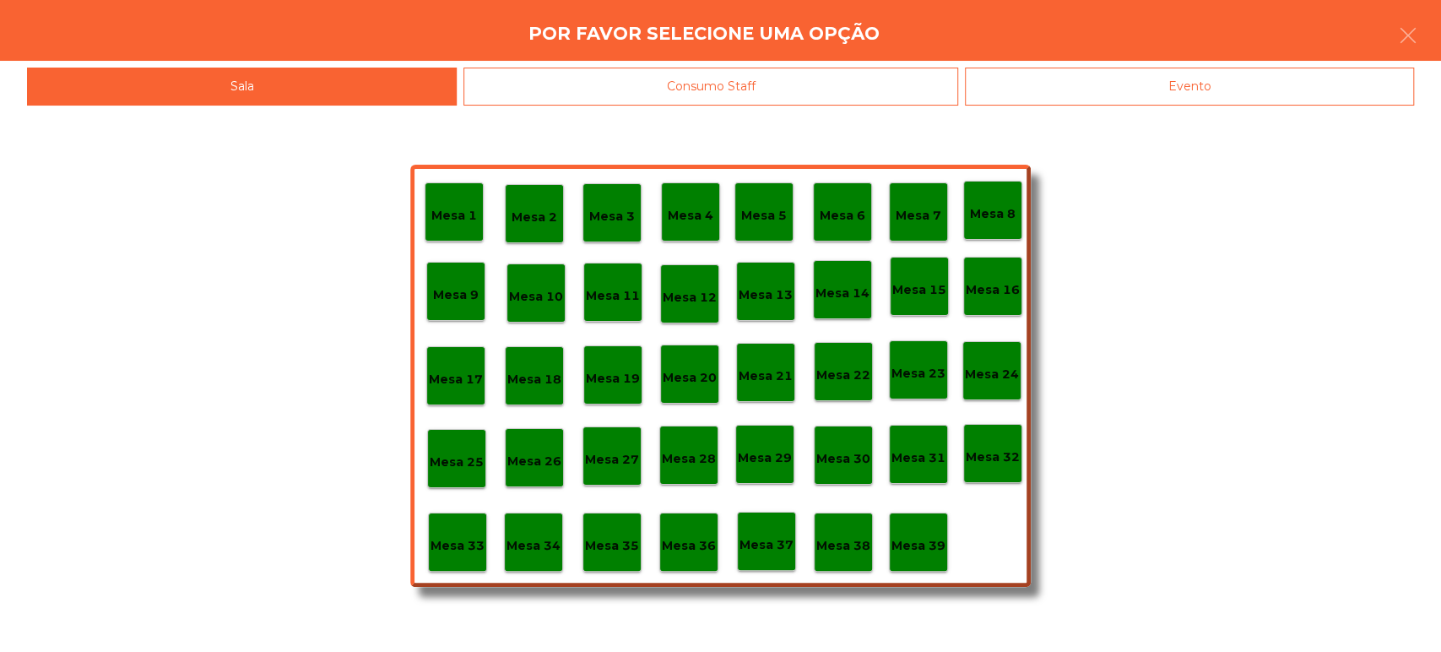
click at [468, 536] on p "Mesa 33" at bounding box center [457, 545] width 54 height 19
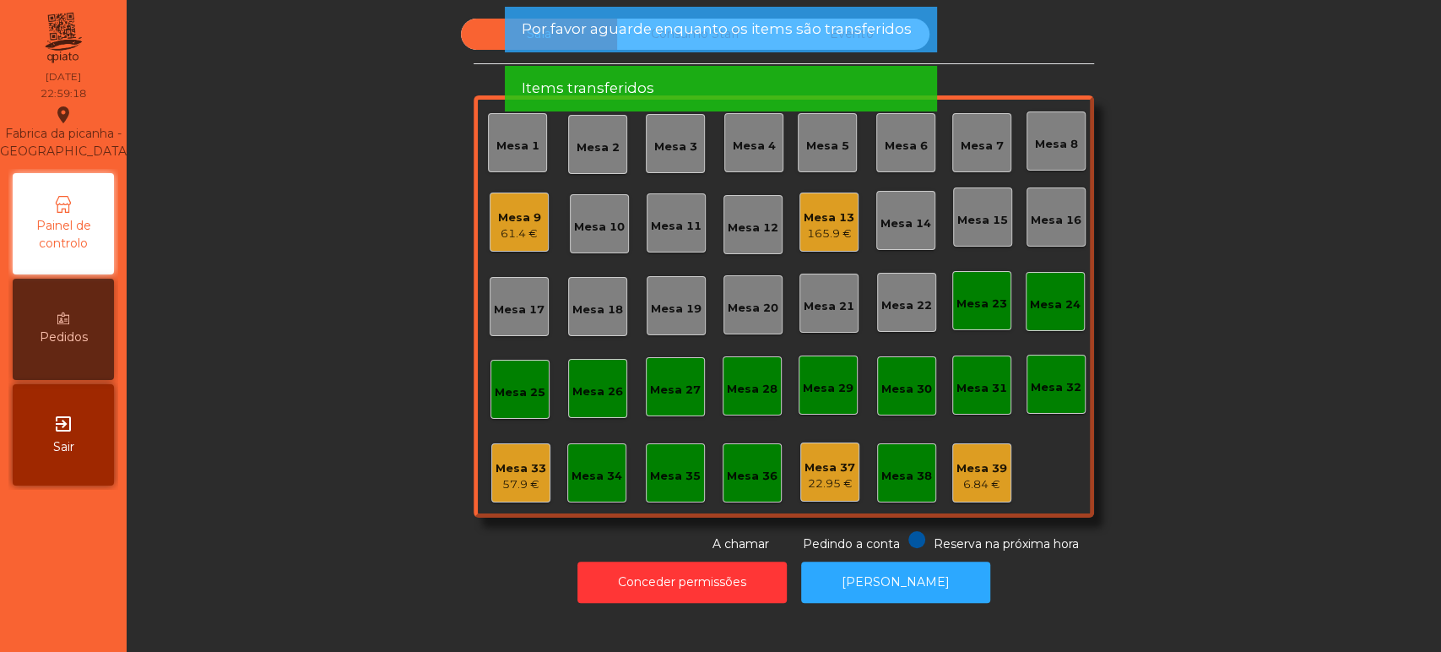
click at [503, 476] on div "57.9 €" at bounding box center [520, 484] width 51 height 17
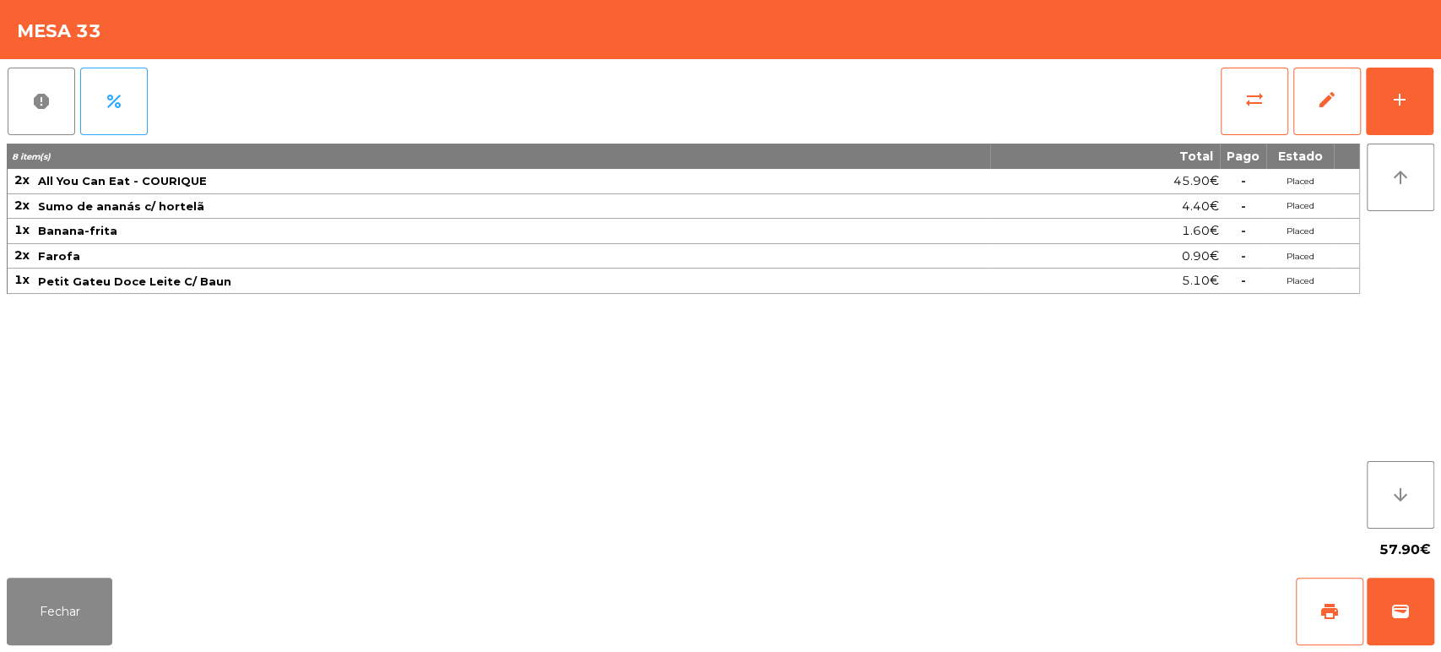
click at [14, 562] on div "57.90€" at bounding box center [720, 549] width 1427 height 42
click at [74, 581] on button "Fechar" at bounding box center [60, 611] width 106 height 68
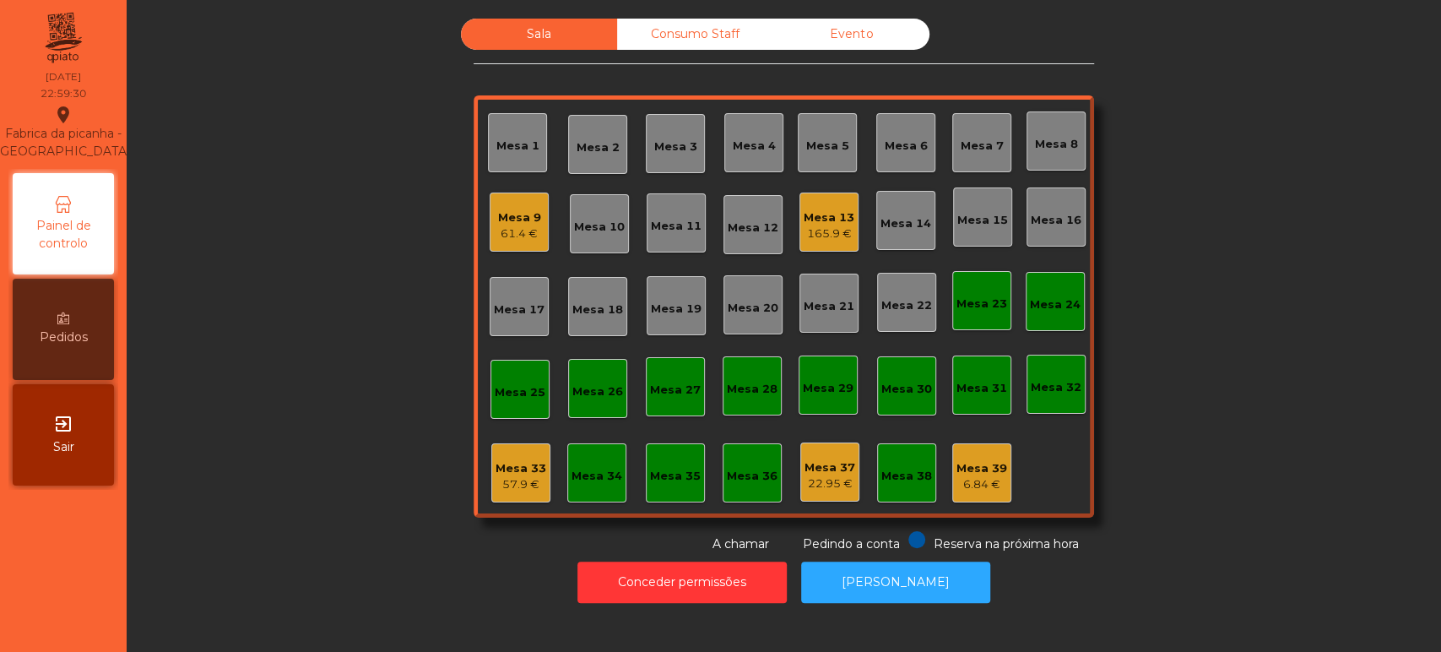
click at [507, 225] on div "61.4 €" at bounding box center [519, 233] width 43 height 17
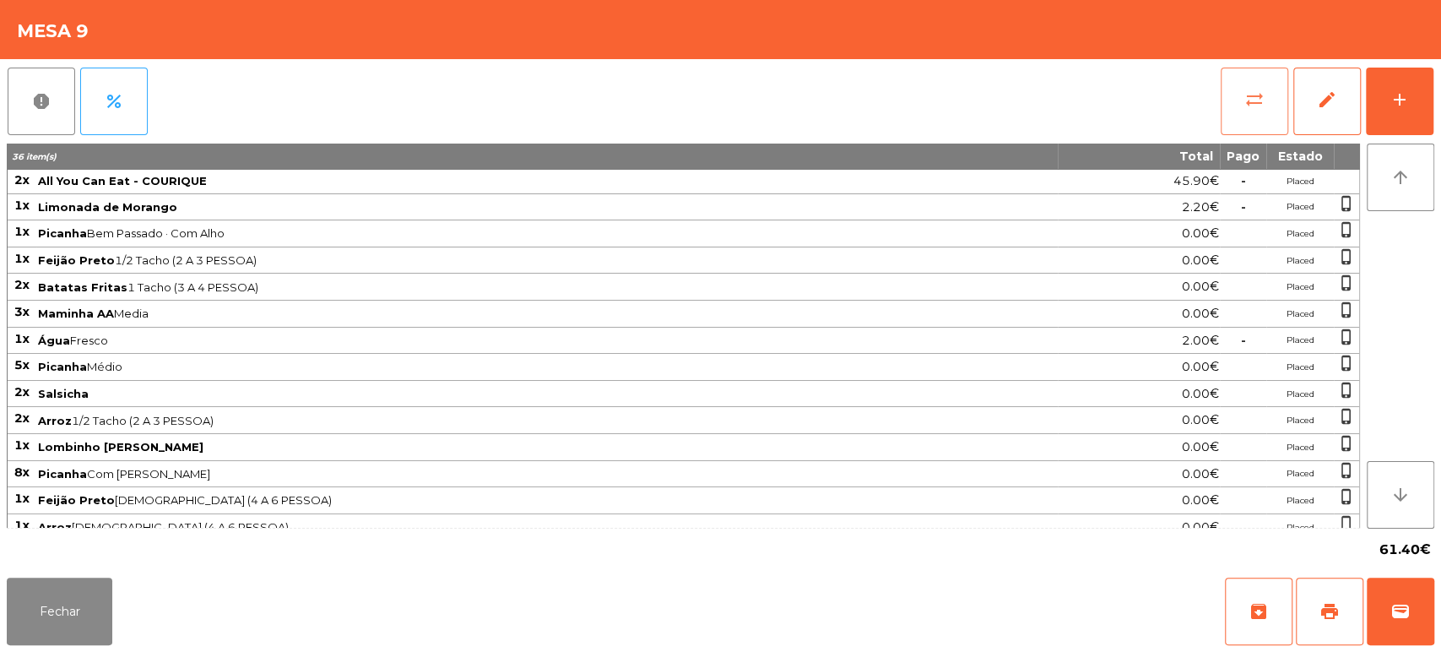
click at [1250, 115] on button "sync_alt" at bounding box center [1255, 102] width 68 height 68
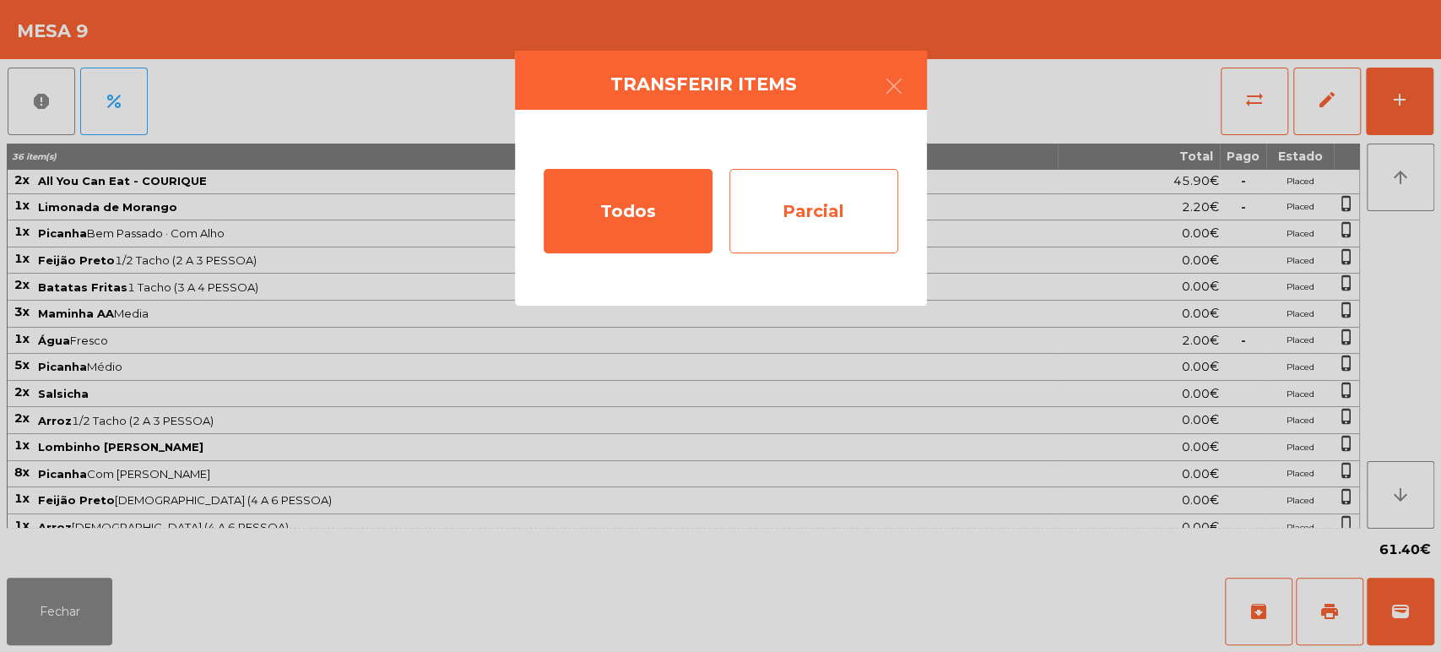
click at [831, 218] on div "Parcial" at bounding box center [813, 211] width 169 height 84
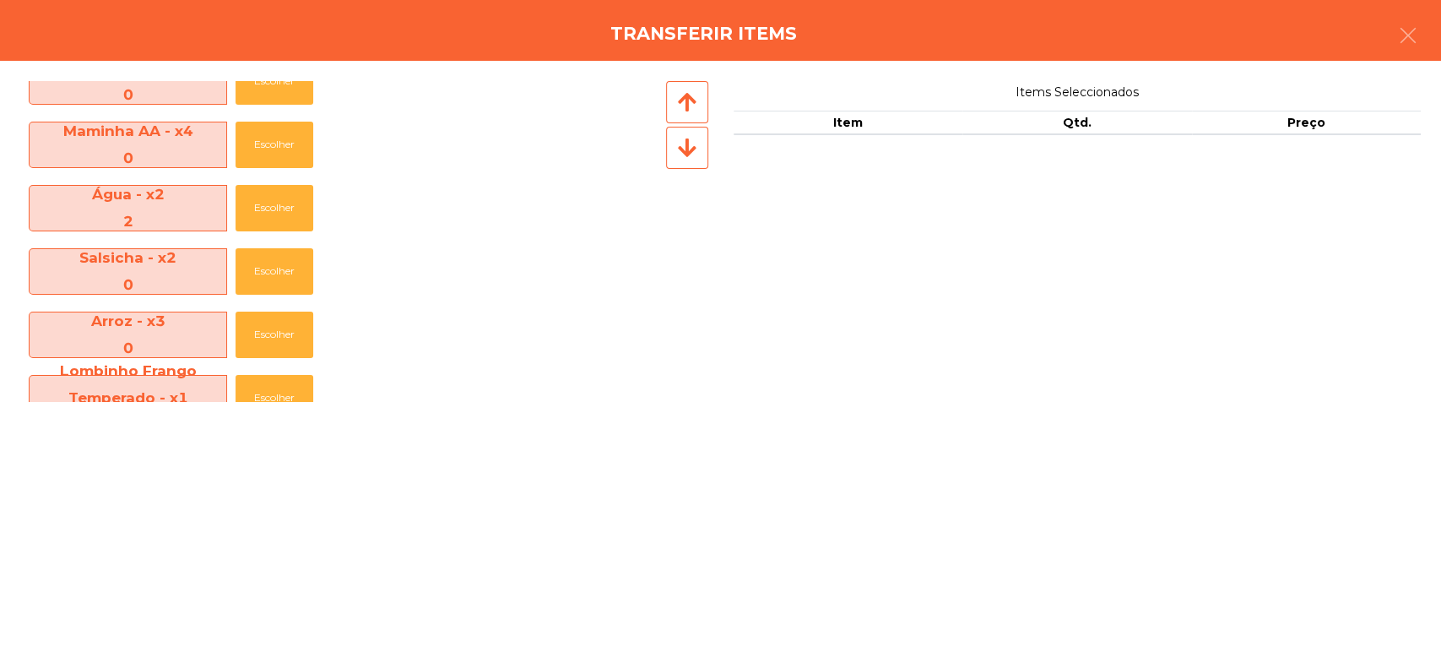
scroll to position [282, 0]
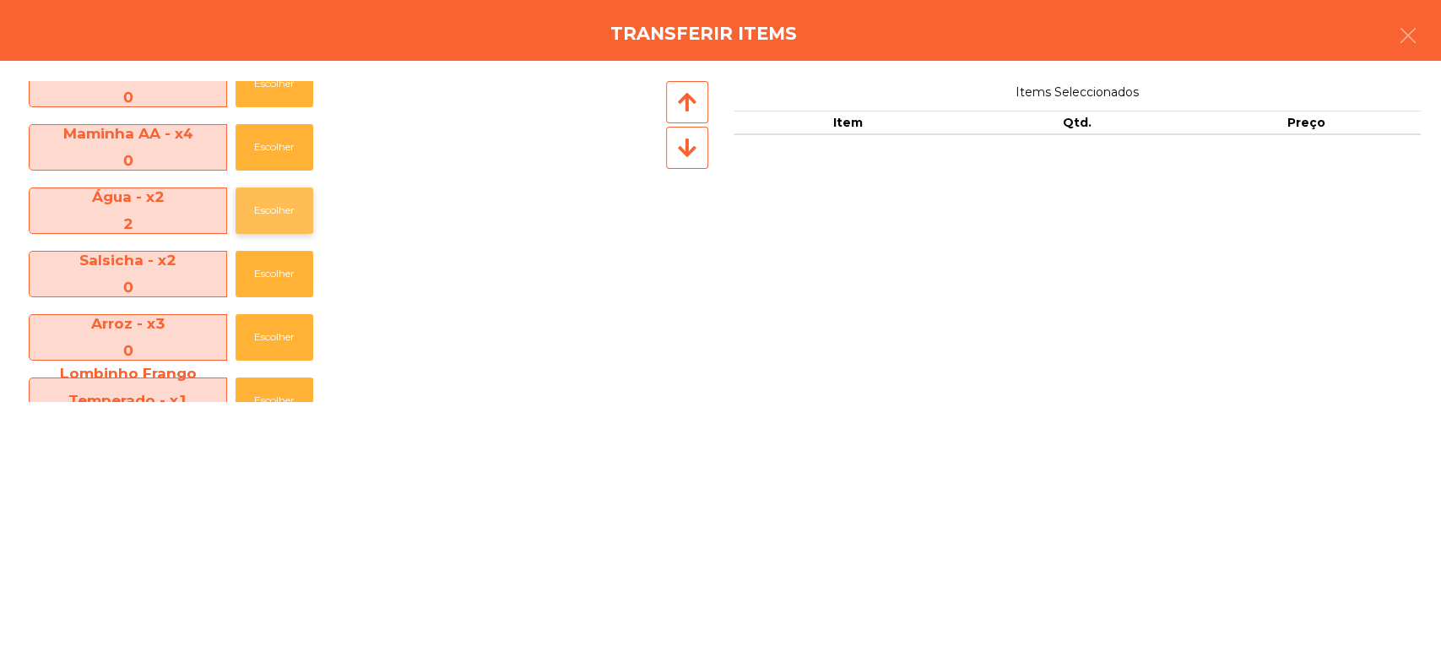
click at [271, 225] on button "Escolher" at bounding box center [274, 210] width 78 height 46
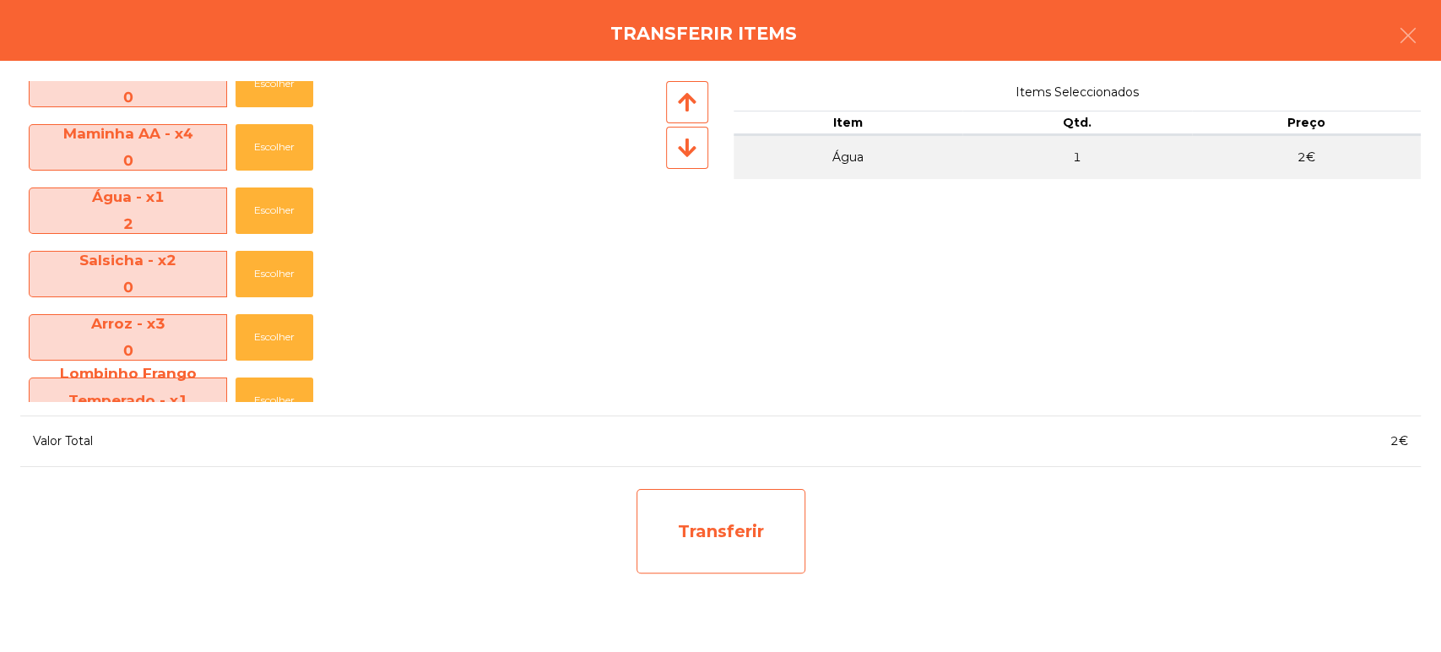
click at [701, 521] on div "Transferir" at bounding box center [720, 531] width 169 height 84
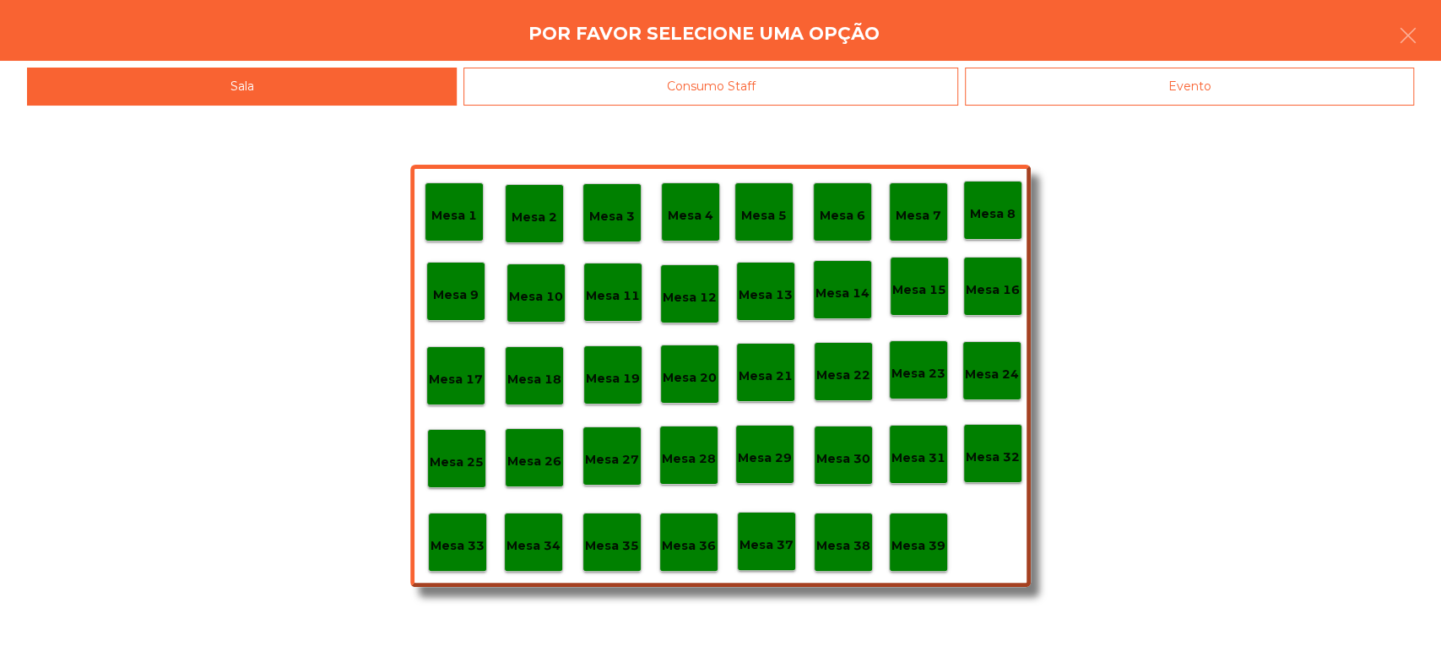
click at [441, 562] on div "Mesa 33" at bounding box center [457, 541] width 59 height 59
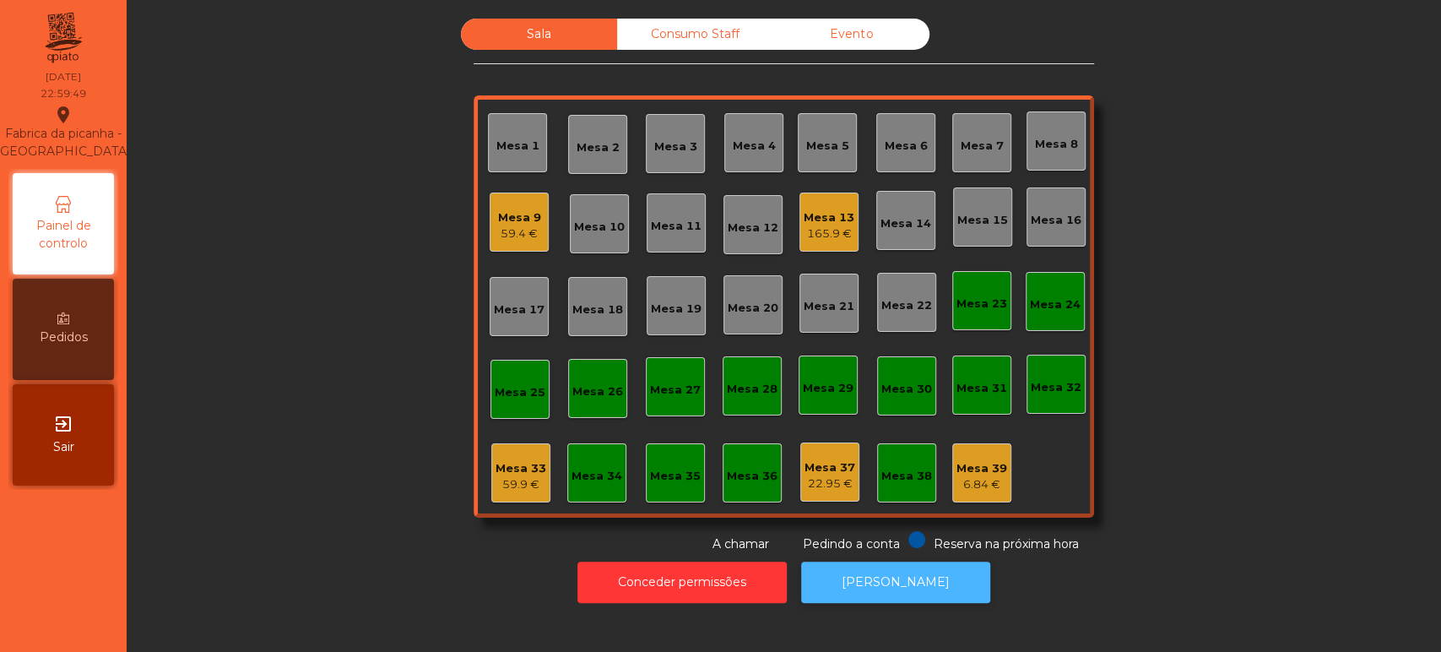
click at [920, 594] on button "[PERSON_NAME]" at bounding box center [895, 581] width 189 height 41
click at [503, 477] on div "59.9 €" at bounding box center [520, 484] width 51 height 17
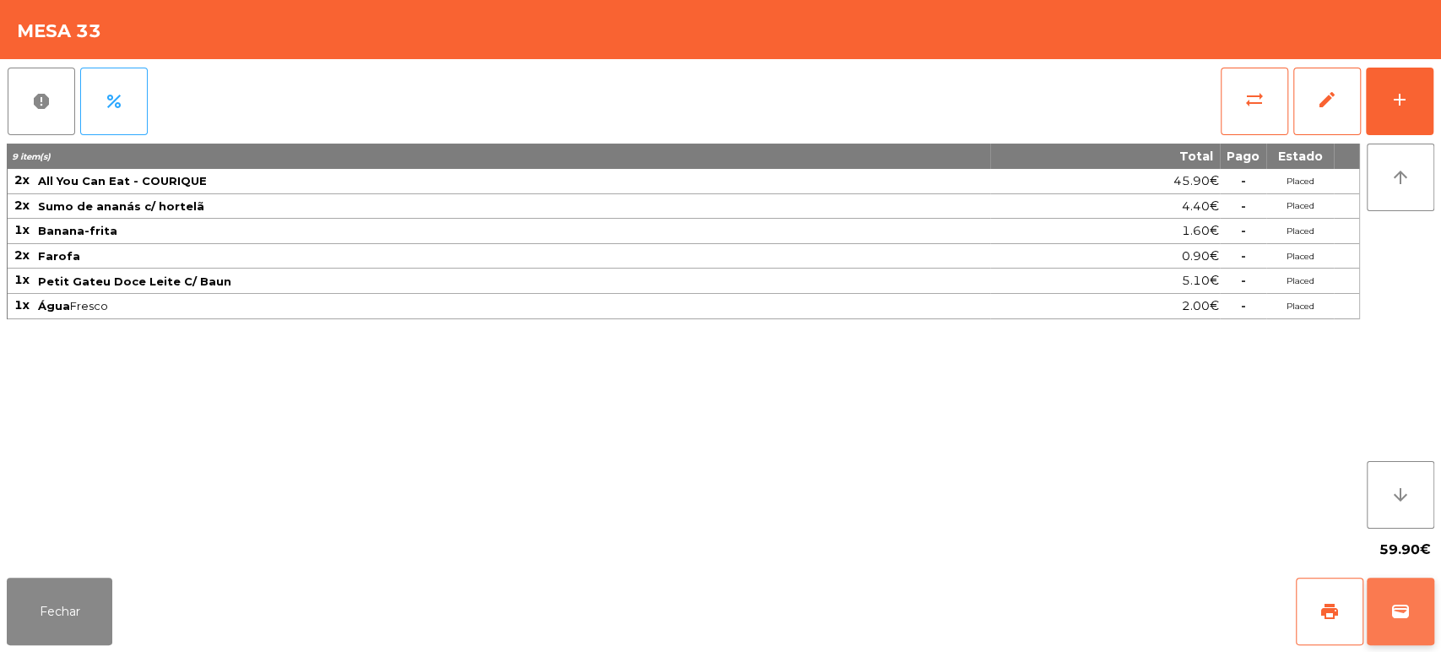
click at [1399, 583] on button "wallet" at bounding box center [1401, 611] width 68 height 68
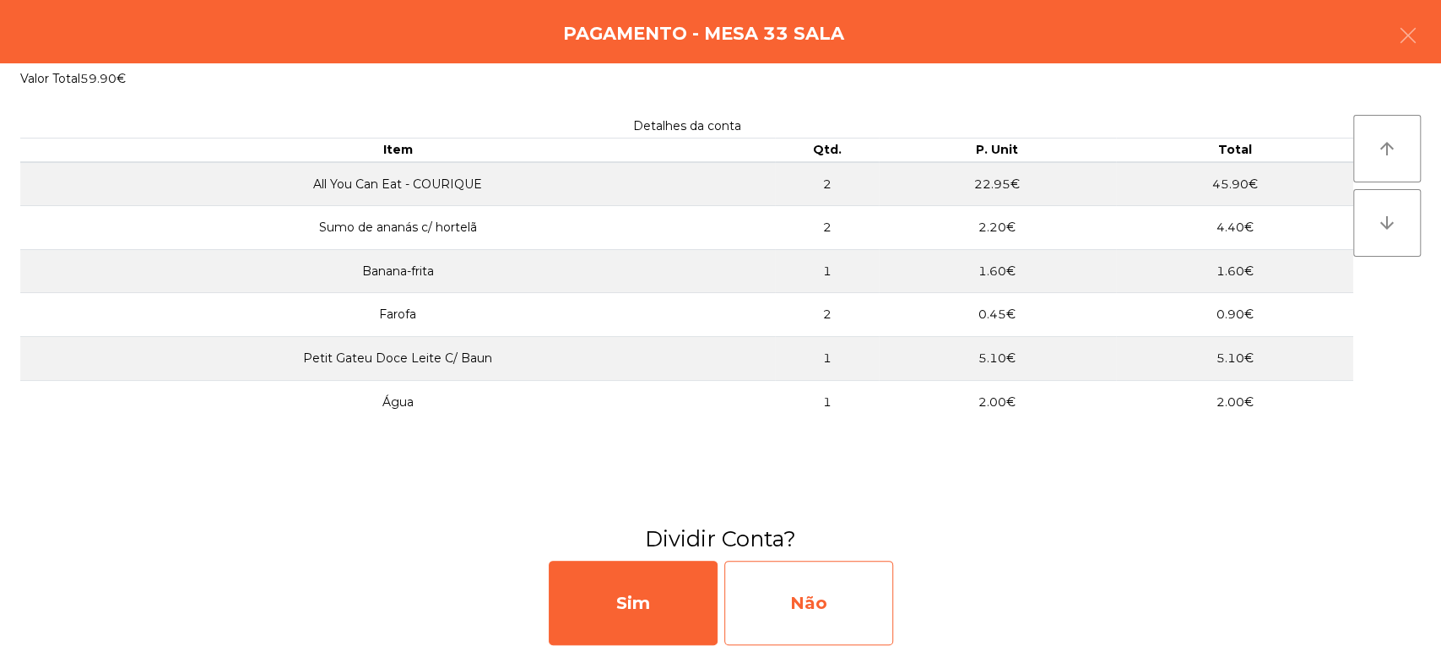
click at [863, 603] on div "Não" at bounding box center [808, 602] width 169 height 84
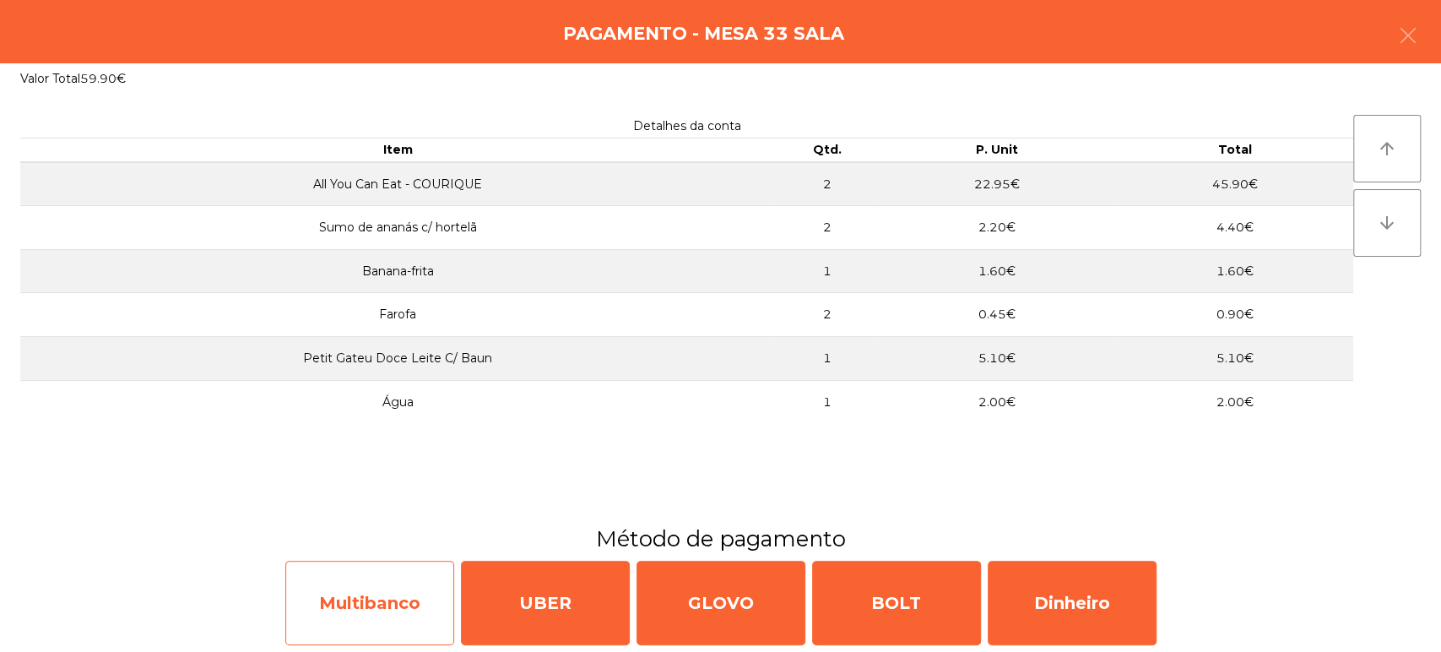
click at [328, 609] on div "Multibanco" at bounding box center [369, 602] width 169 height 84
select select "**"
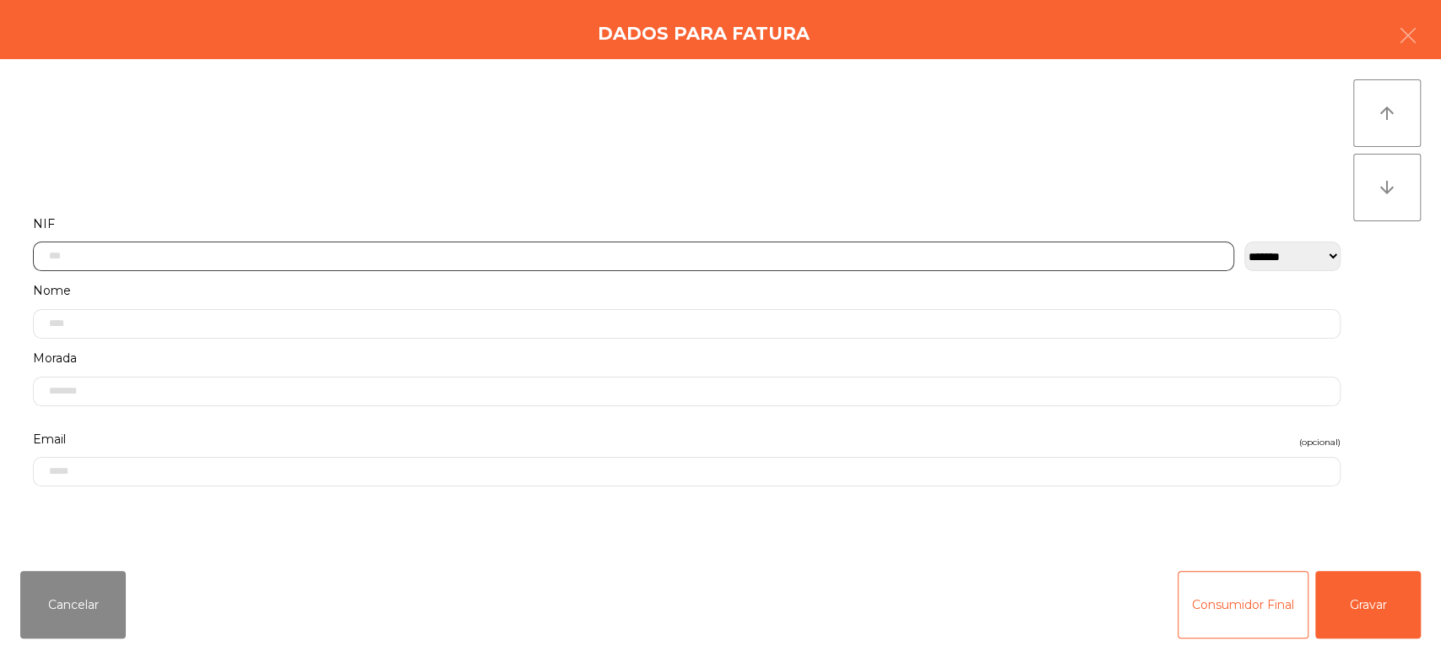
click at [555, 257] on input "text" at bounding box center [633, 256] width 1201 height 30
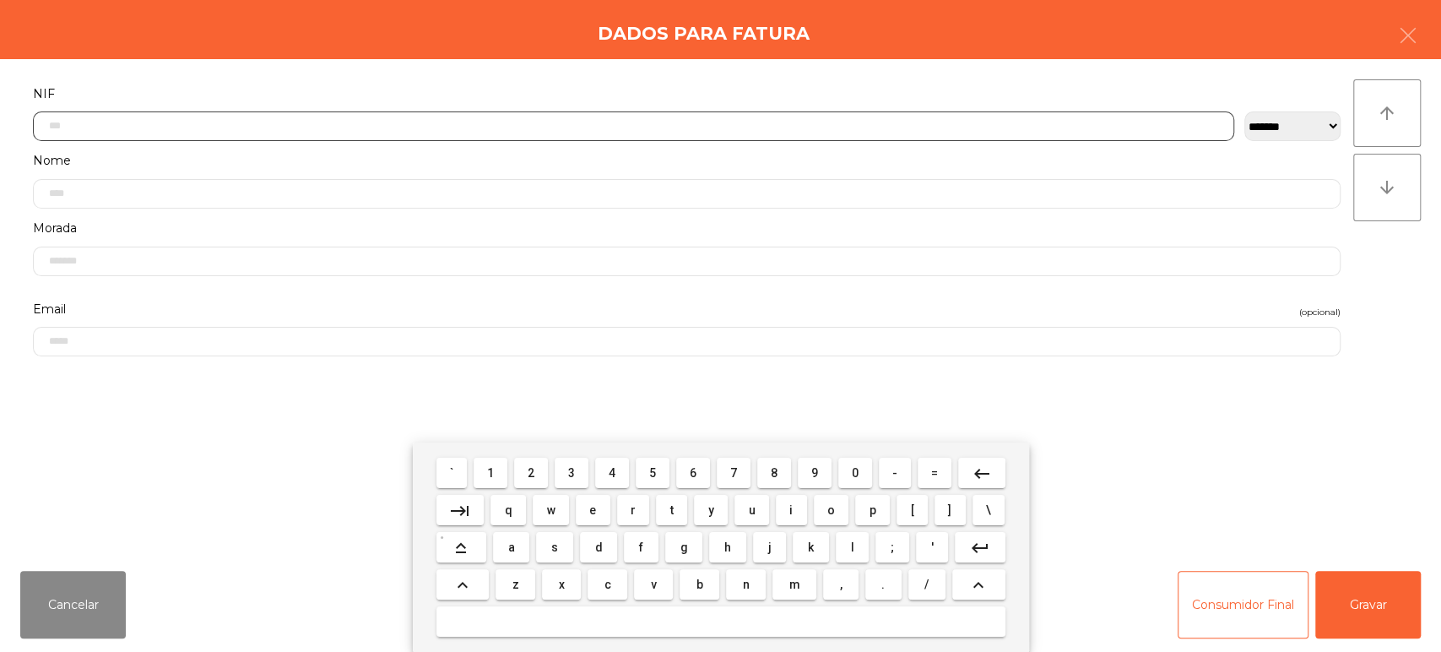
scroll to position [132, 0]
type input "*********"
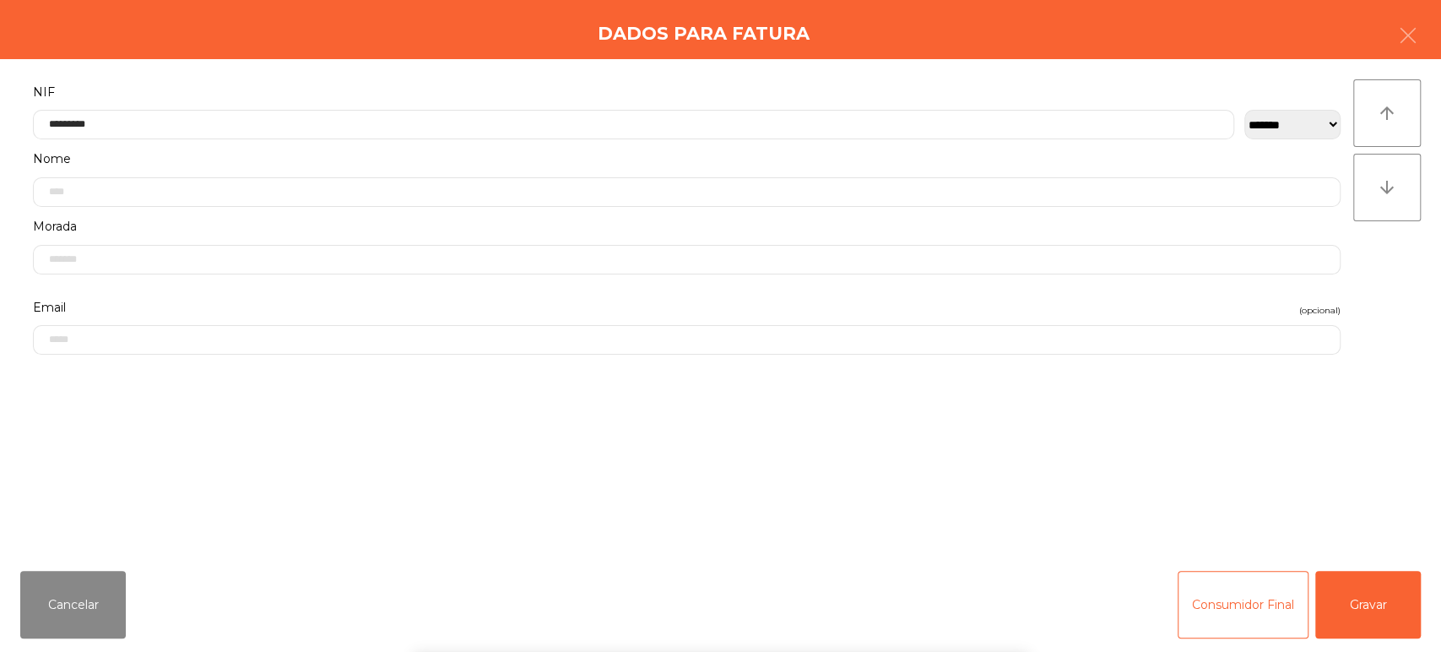
click at [1394, 284] on div "arrow_upward arrow_downward" at bounding box center [1387, 307] width 68 height 457
click at [1371, 591] on button "Gravar" at bounding box center [1368, 605] width 106 height 68
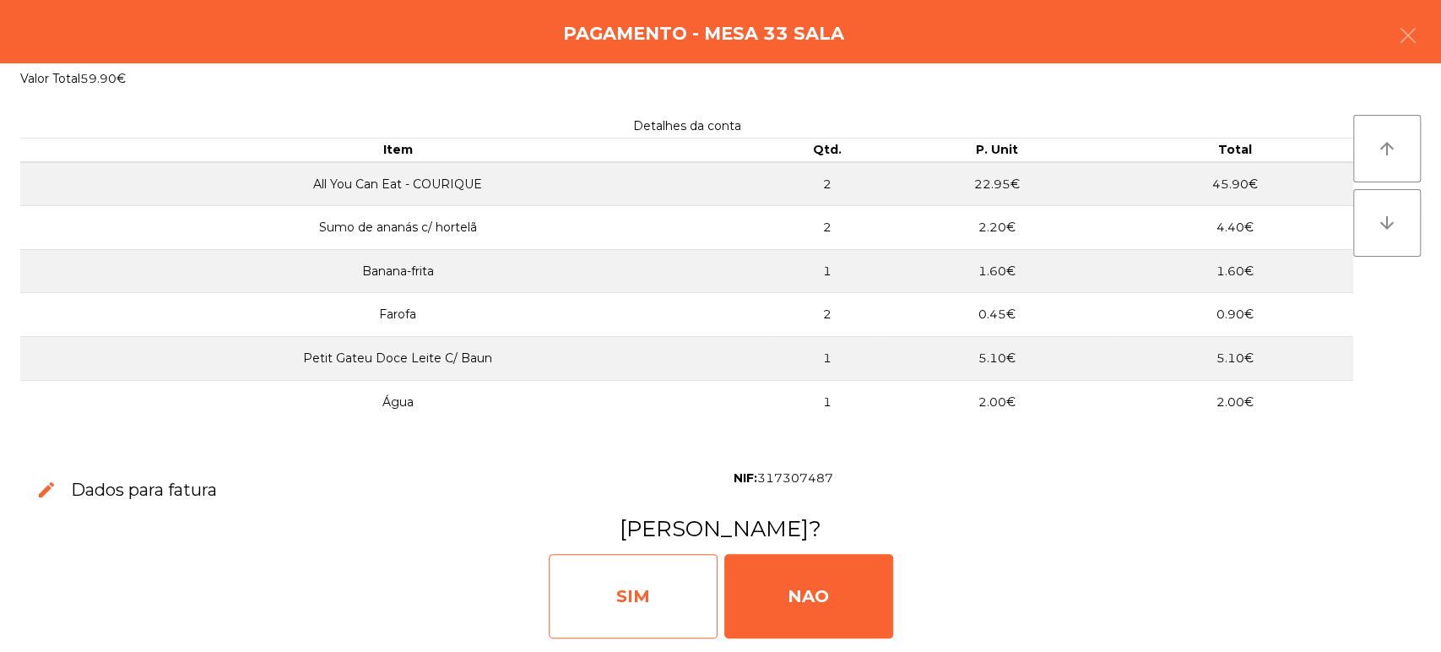
click at [652, 574] on div "SIM" at bounding box center [633, 596] width 169 height 84
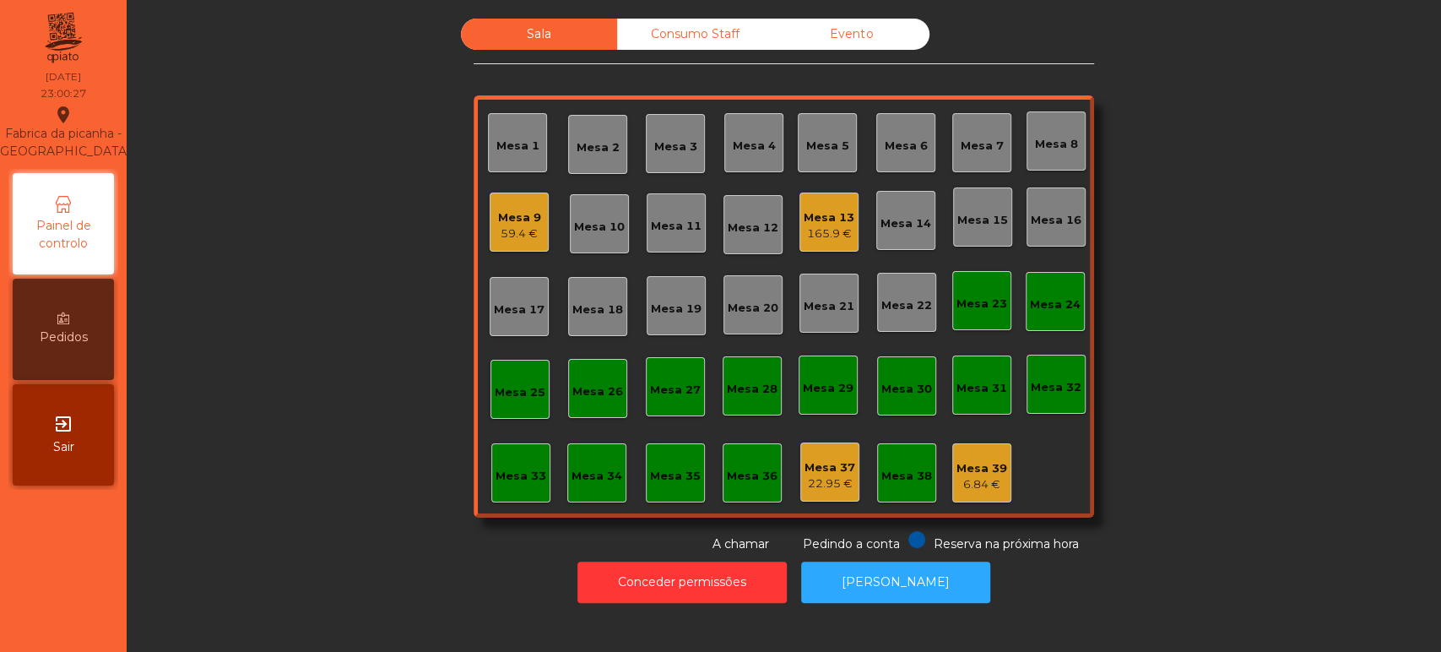
click at [506, 215] on div "Mesa 9" at bounding box center [519, 217] width 43 height 17
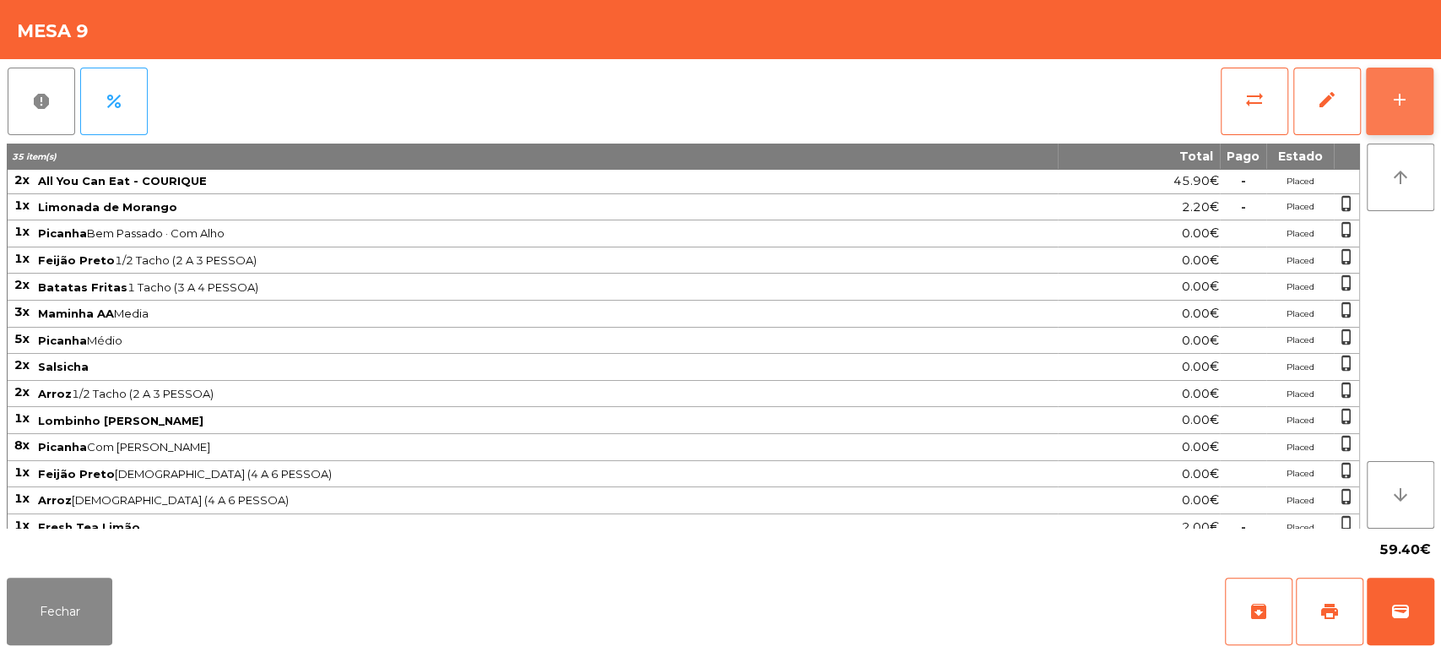
click at [1415, 88] on button "add" at bounding box center [1400, 102] width 68 height 68
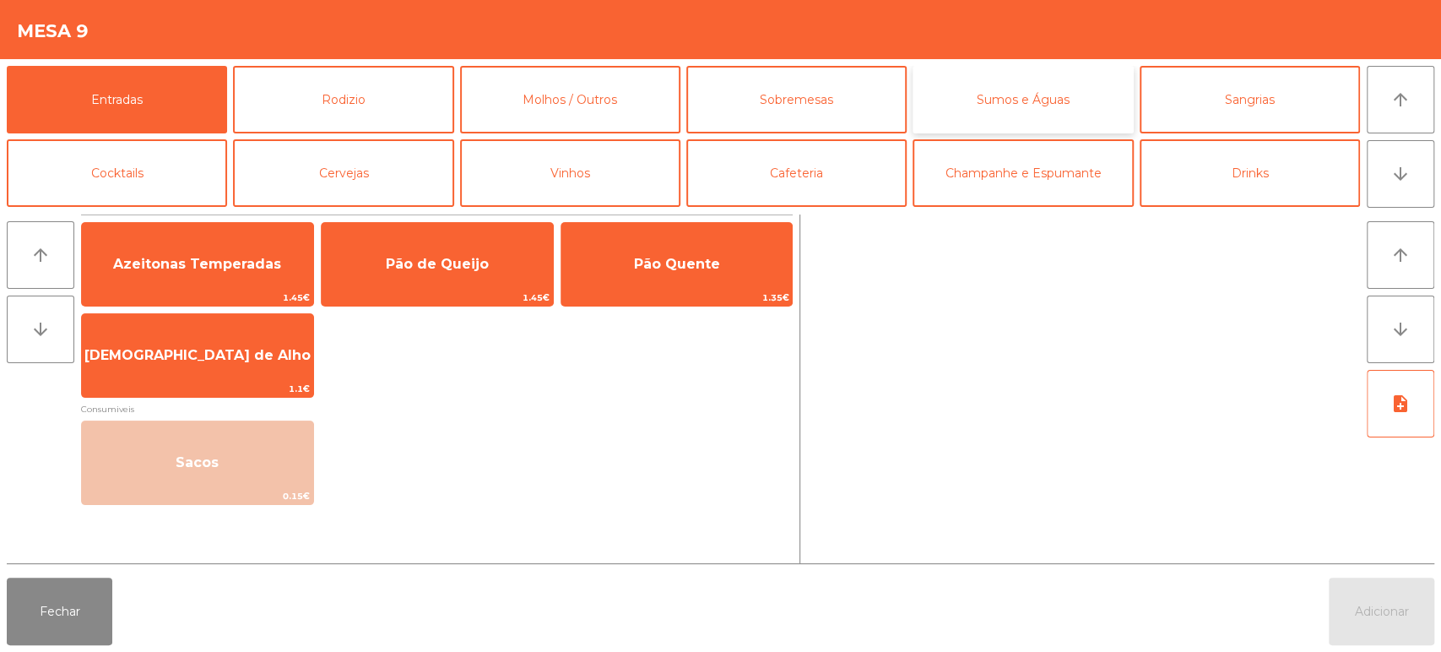
click at [1035, 101] on button "Sumos e Águas" at bounding box center [1022, 100] width 220 height 68
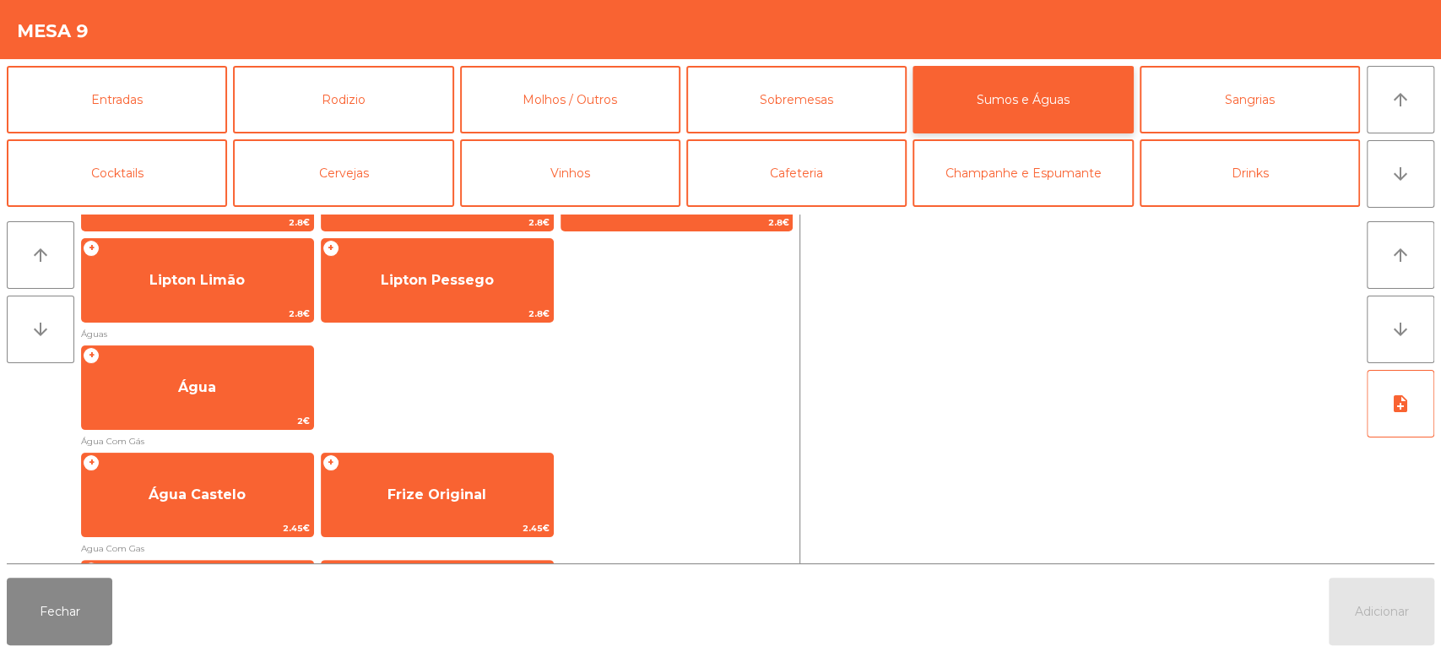
scroll to position [459, 0]
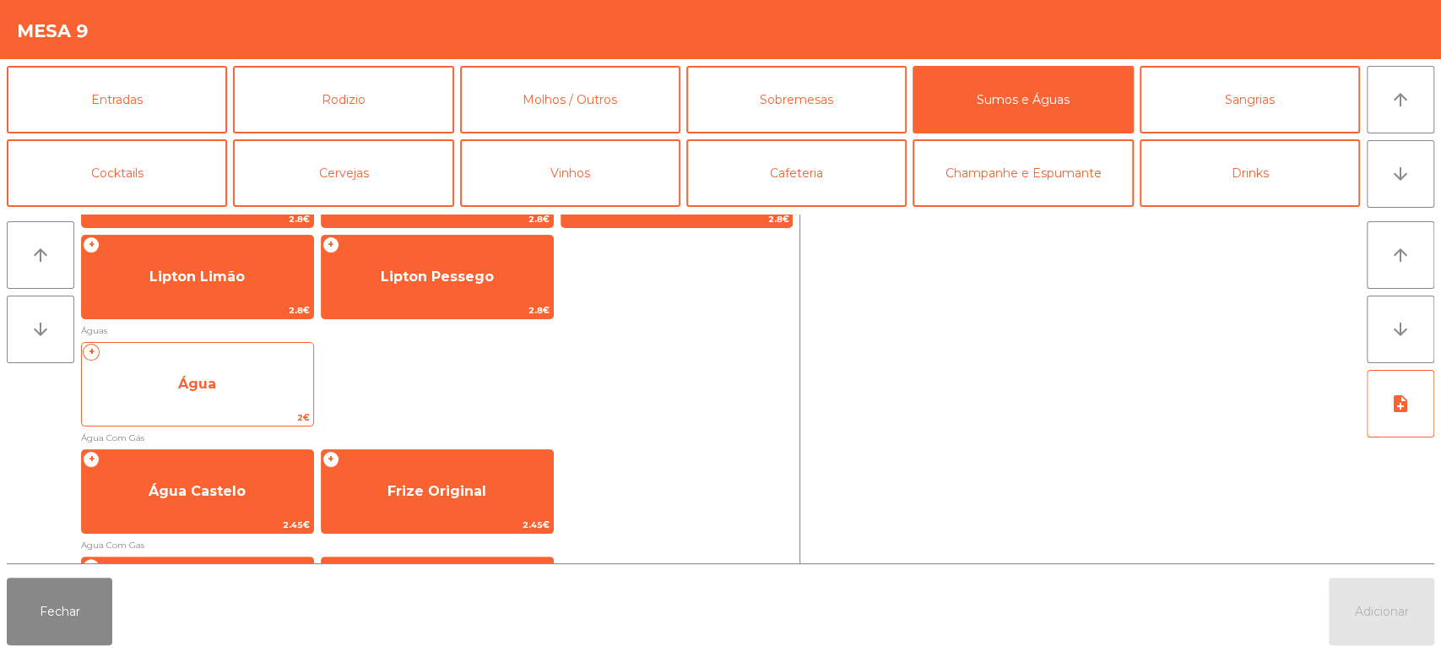
click at [220, 363] on span "Água" at bounding box center [197, 384] width 231 height 46
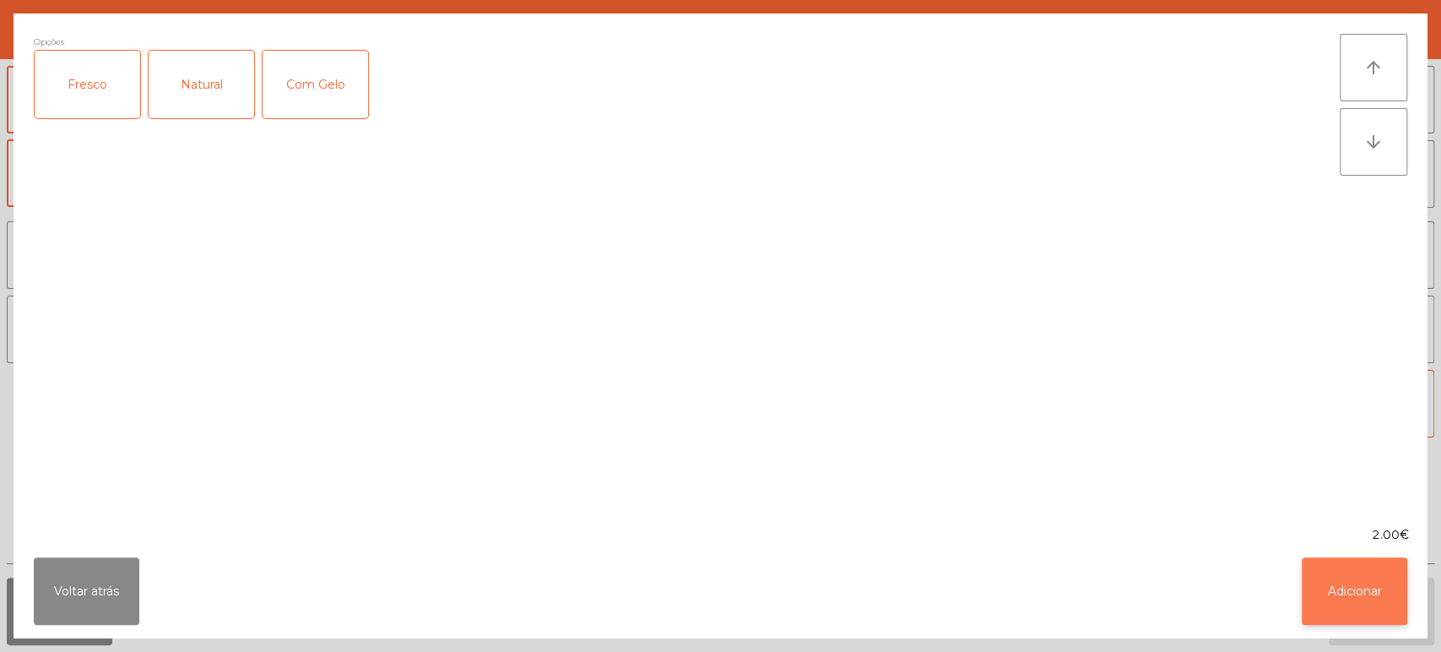
click at [1378, 560] on button "Adicionar" at bounding box center [1355, 591] width 106 height 68
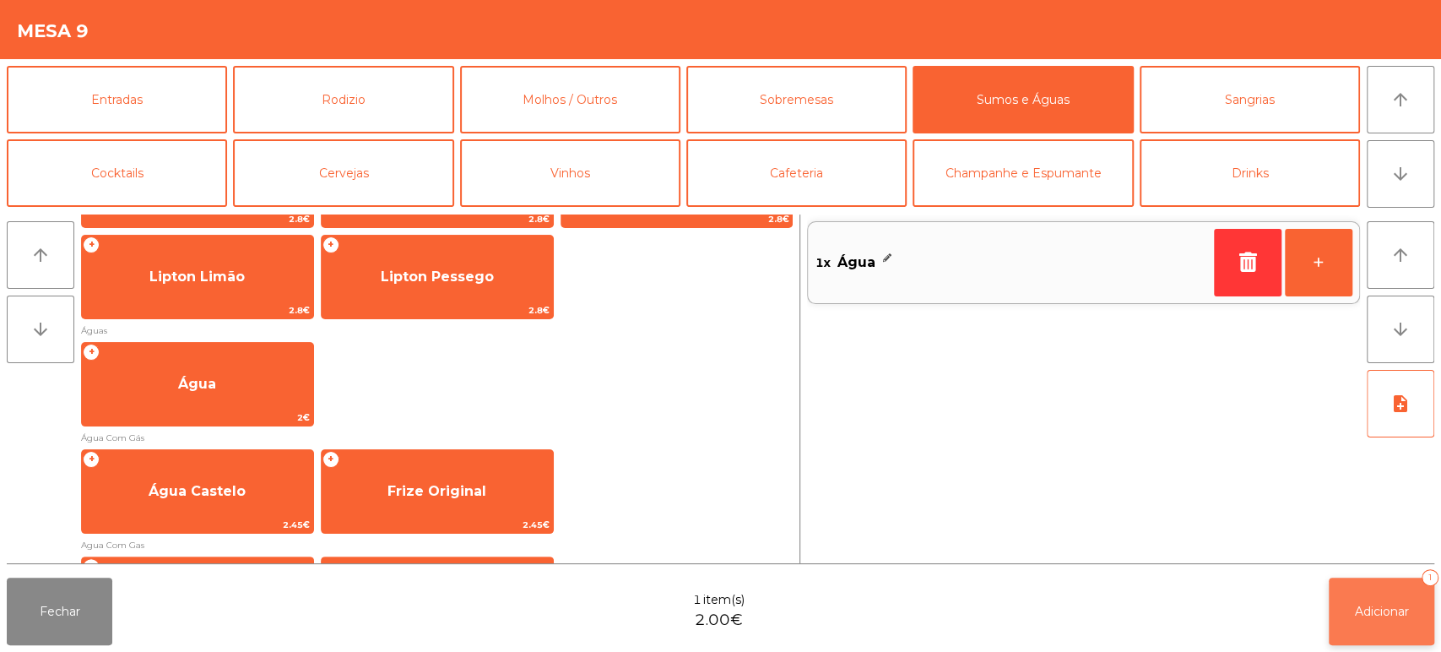
click at [1402, 601] on button "Adicionar 1" at bounding box center [1382, 611] width 106 height 68
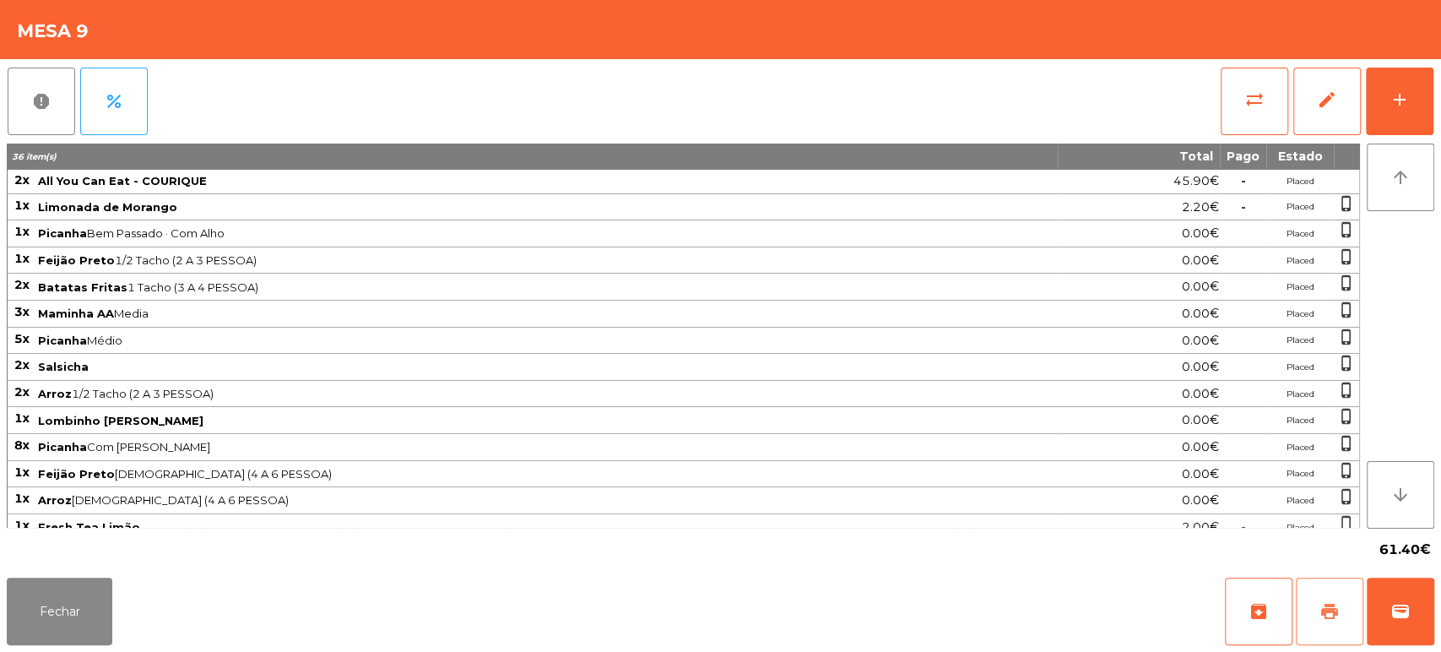
click at [1349, 610] on button "print" at bounding box center [1330, 611] width 68 height 68
click at [46, 589] on button "Fechar" at bounding box center [60, 611] width 106 height 68
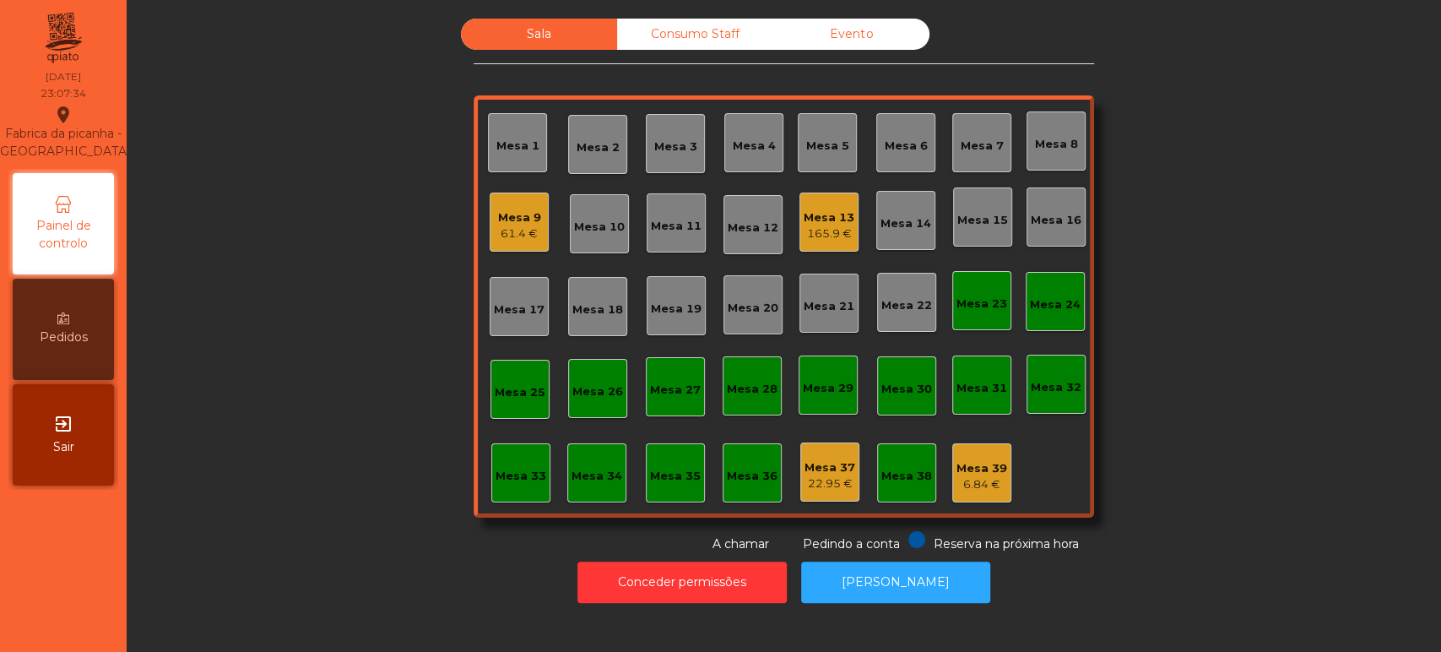
click at [498, 225] on div "61.4 €" at bounding box center [519, 233] width 43 height 17
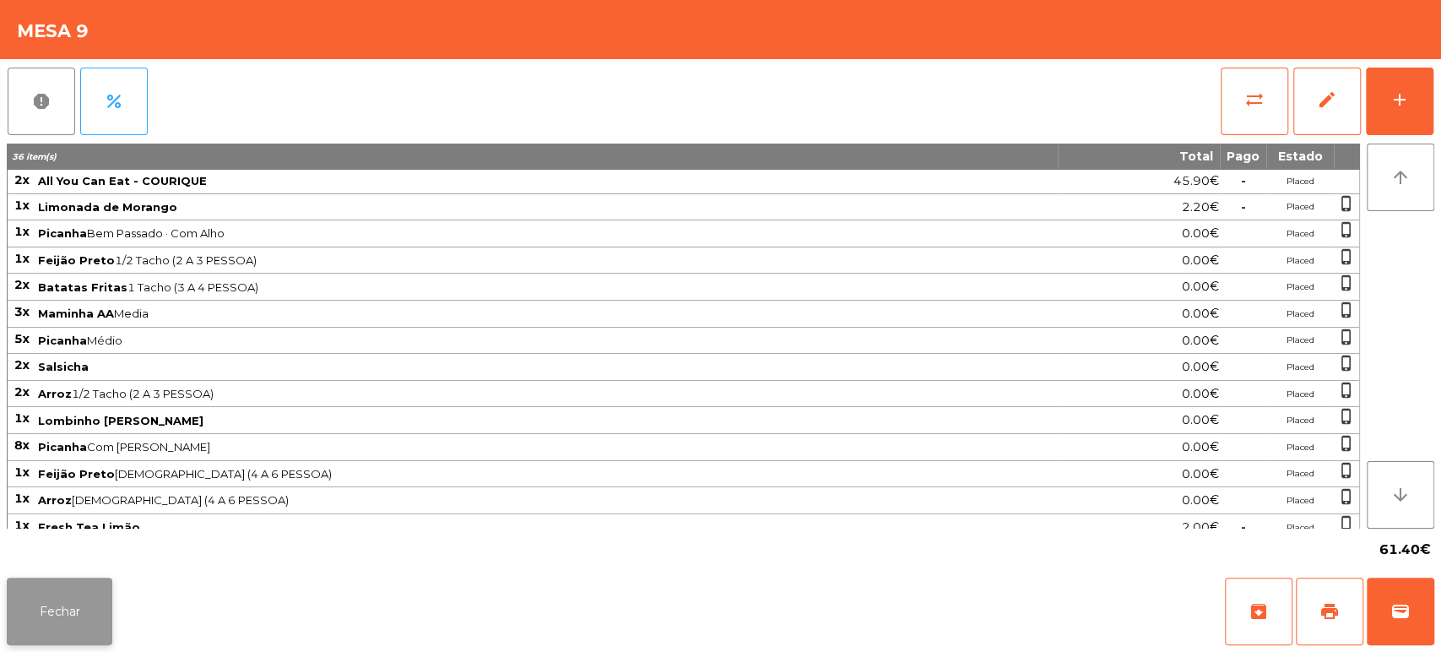
click at [44, 628] on button "Fechar" at bounding box center [60, 611] width 106 height 68
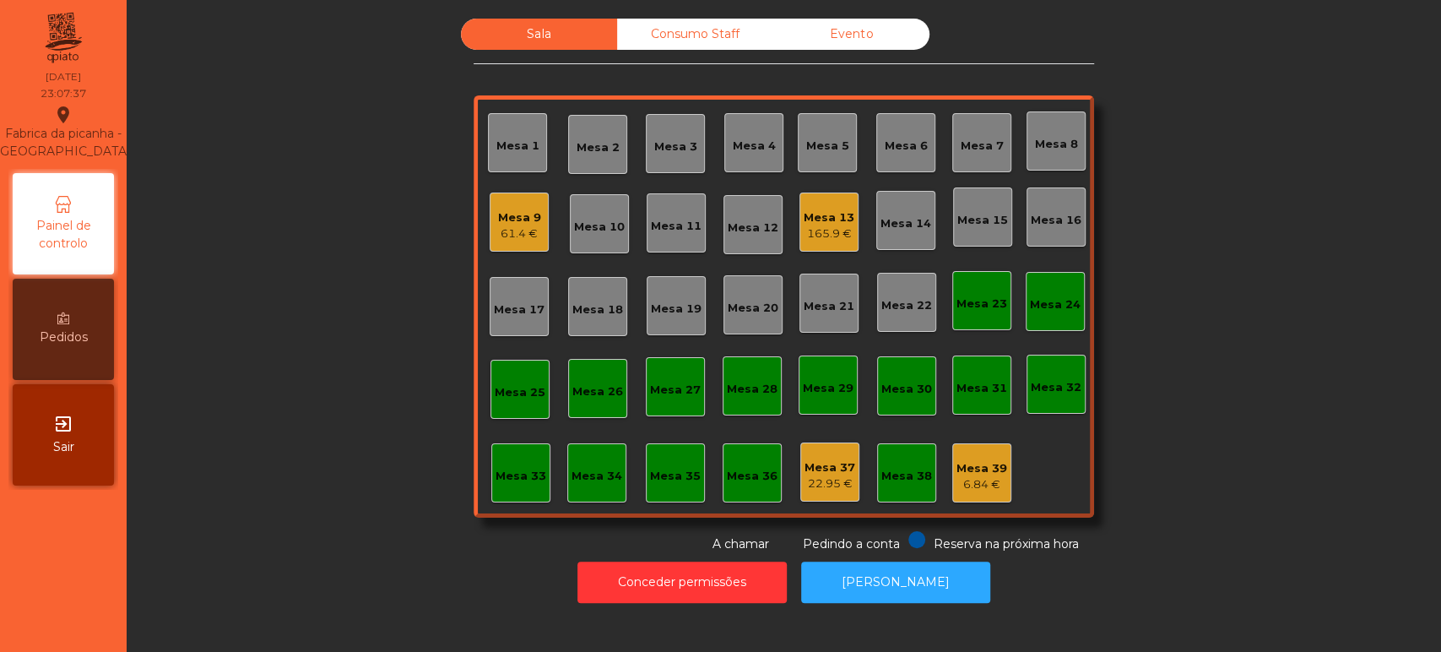
click at [490, 214] on div "Mesa 9 61.4 €" at bounding box center [519, 221] width 59 height 59
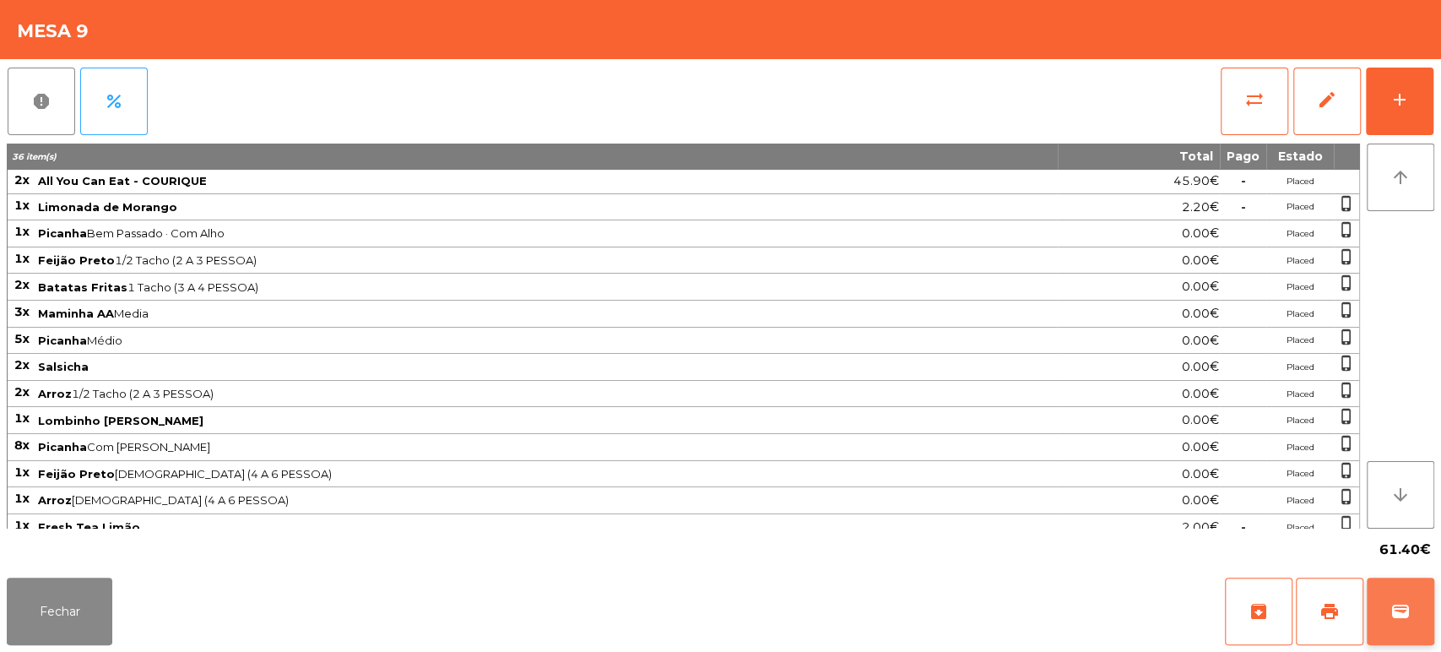
click at [1391, 614] on span "wallet" at bounding box center [1400, 611] width 20 height 20
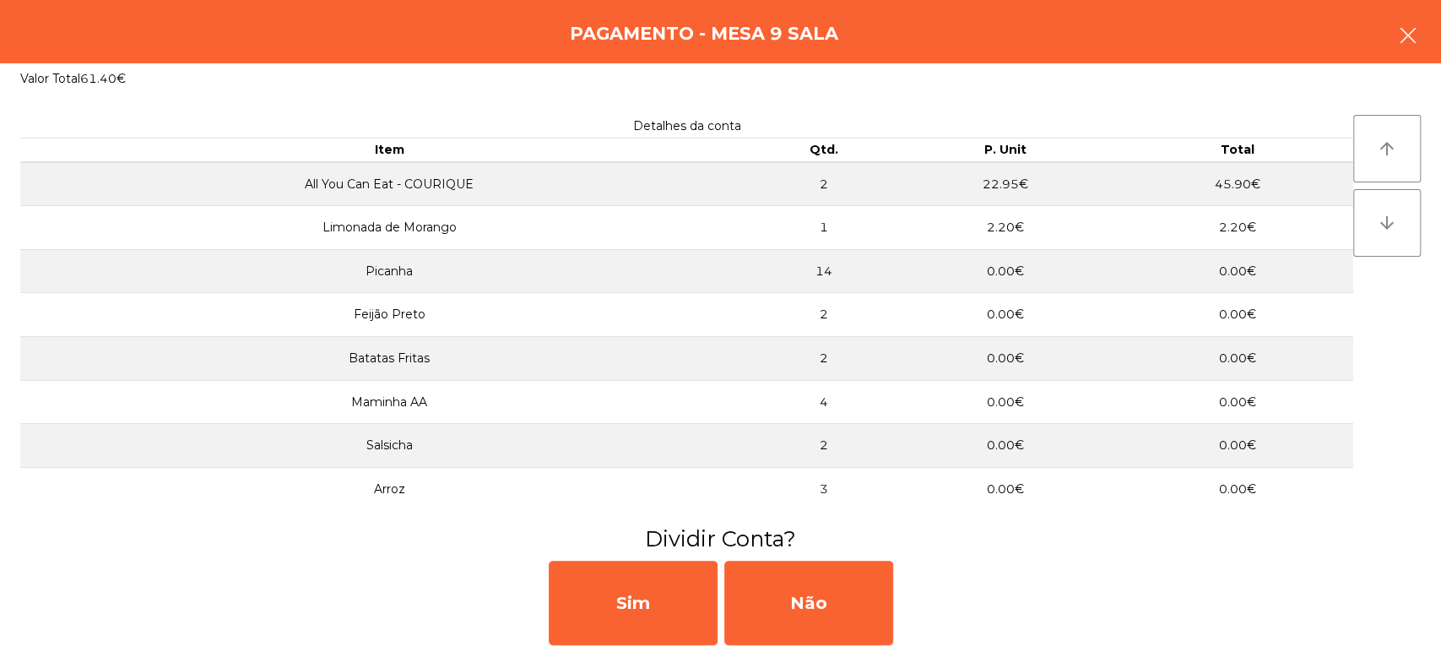
click at [1385, 30] on button "button" at bounding box center [1407, 37] width 47 height 51
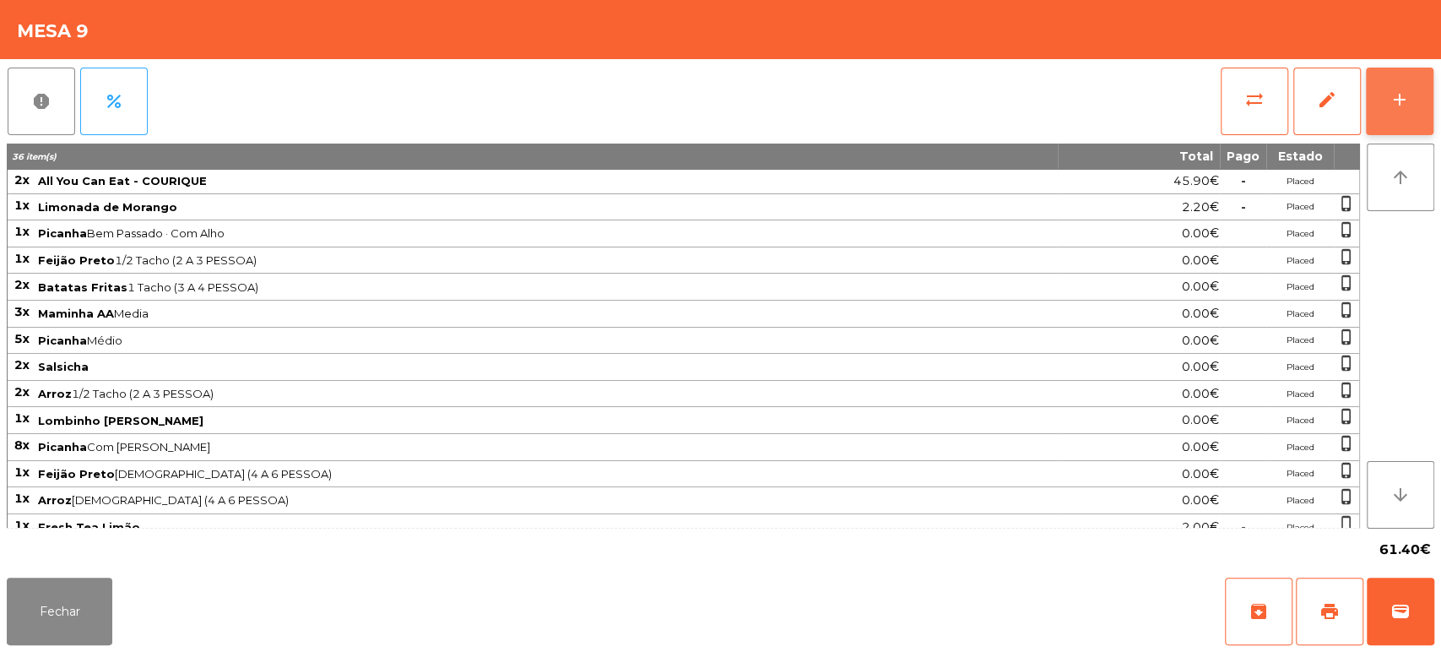
click at [1391, 107] on div "add" at bounding box center [1399, 99] width 20 height 20
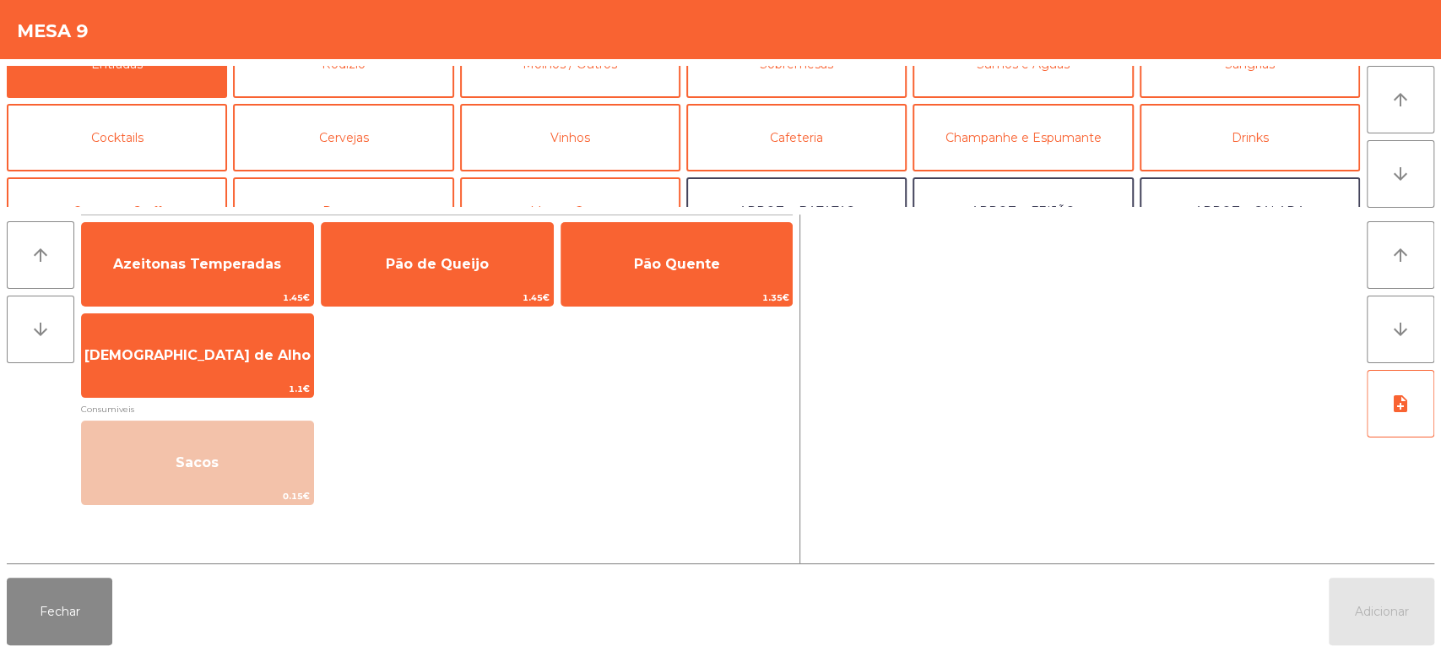
scroll to position [0, 0]
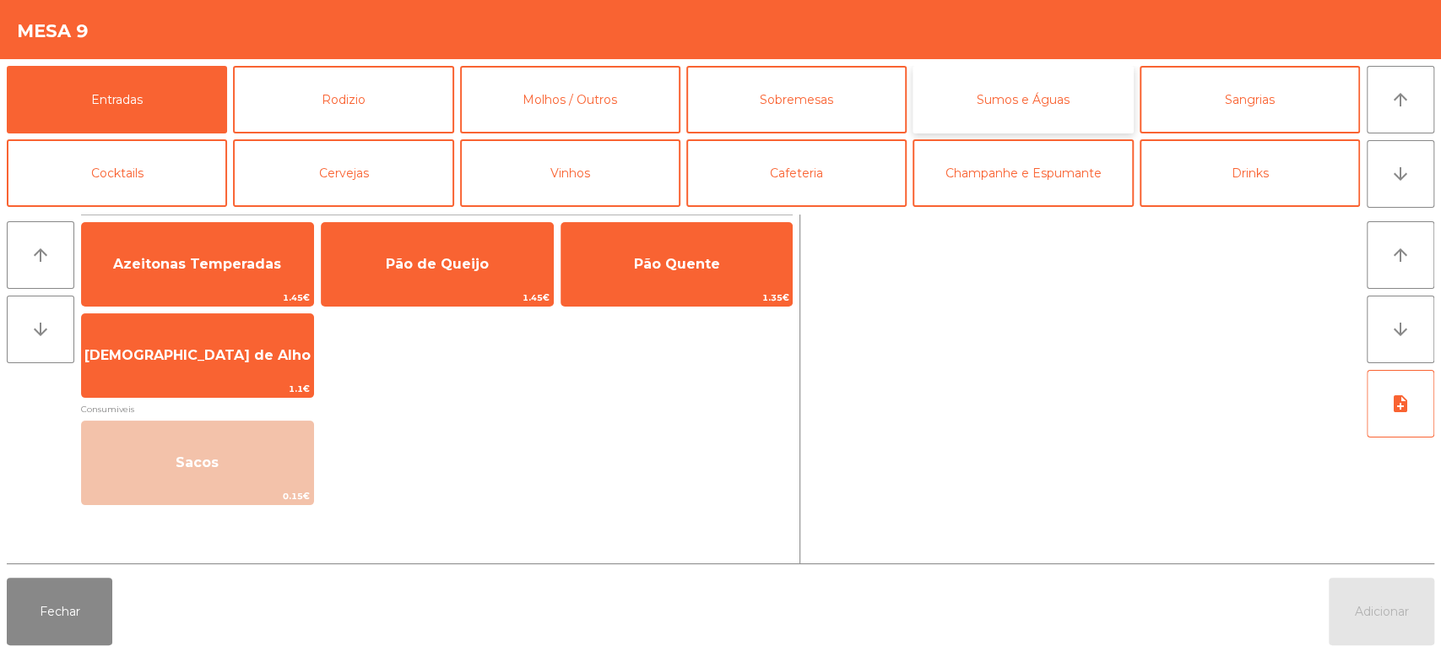
click at [1026, 88] on button "Sumos e Águas" at bounding box center [1022, 100] width 220 height 68
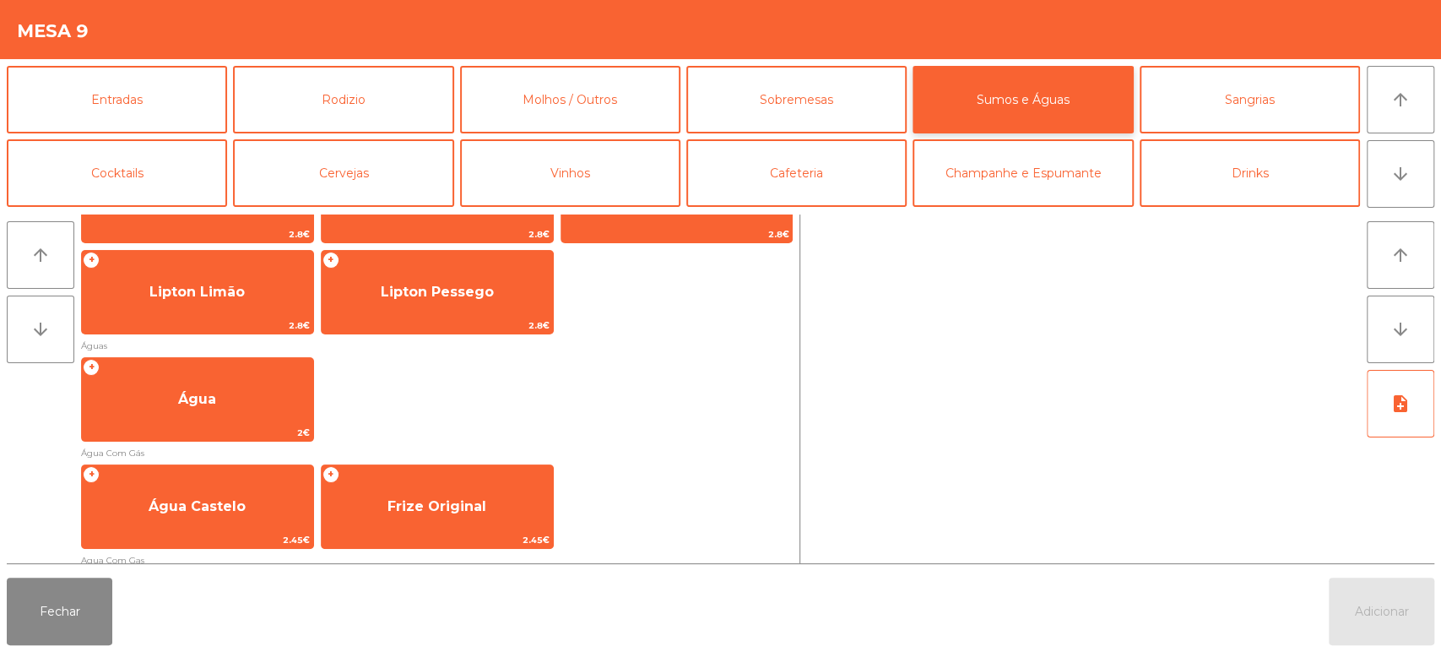
scroll to position [445, 0]
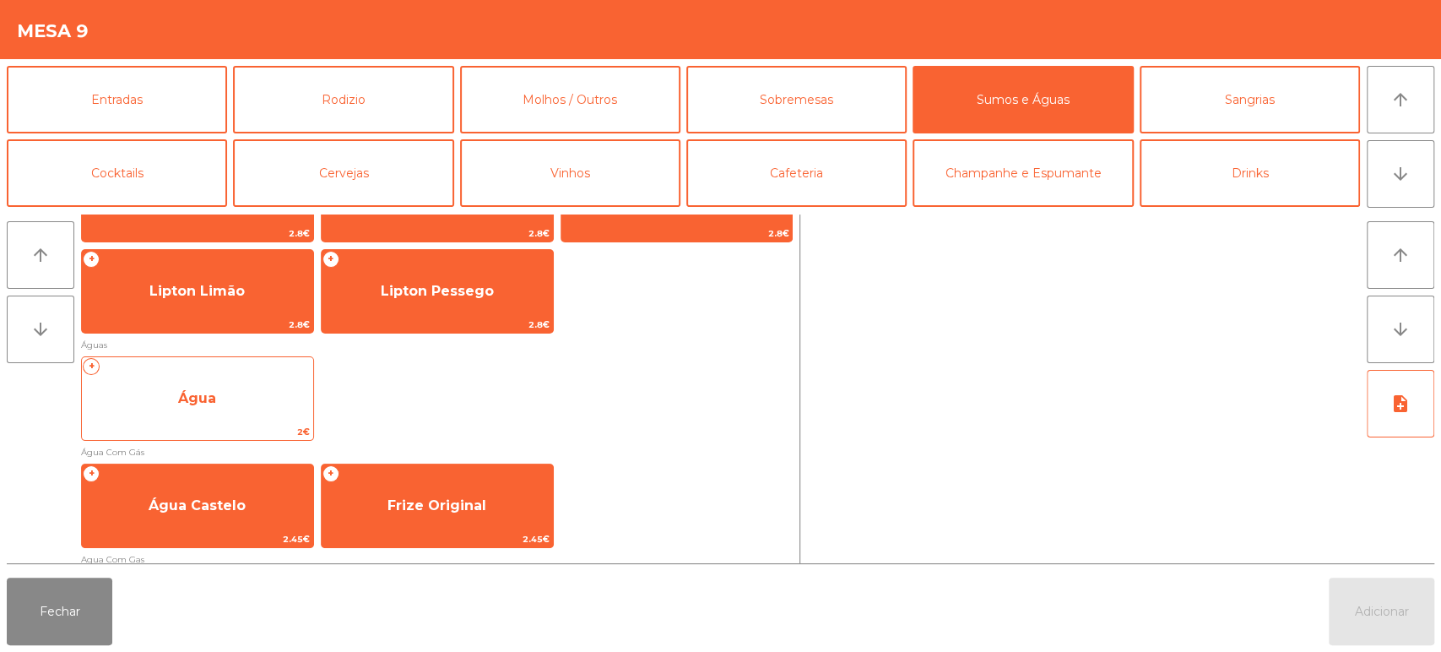
click at [201, 421] on div "+ Água 2€" at bounding box center [197, 398] width 233 height 84
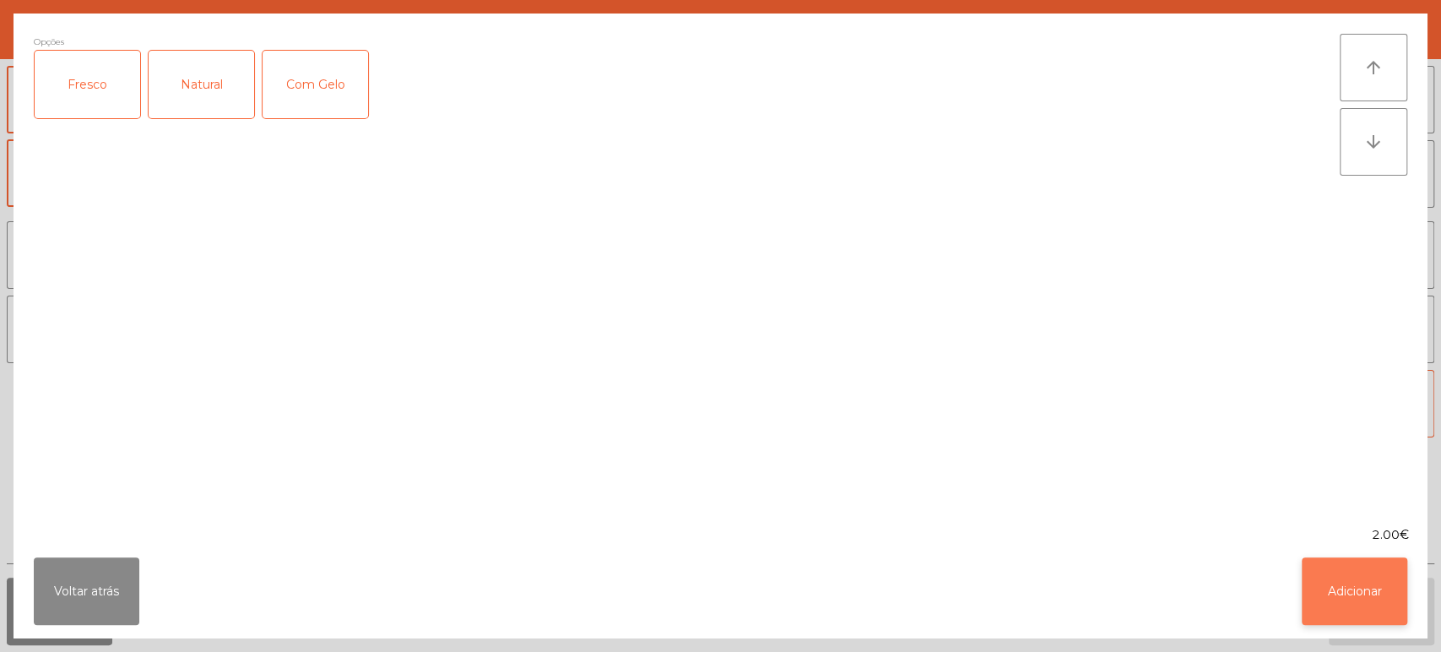
click at [1381, 598] on button "Adicionar" at bounding box center [1355, 591] width 106 height 68
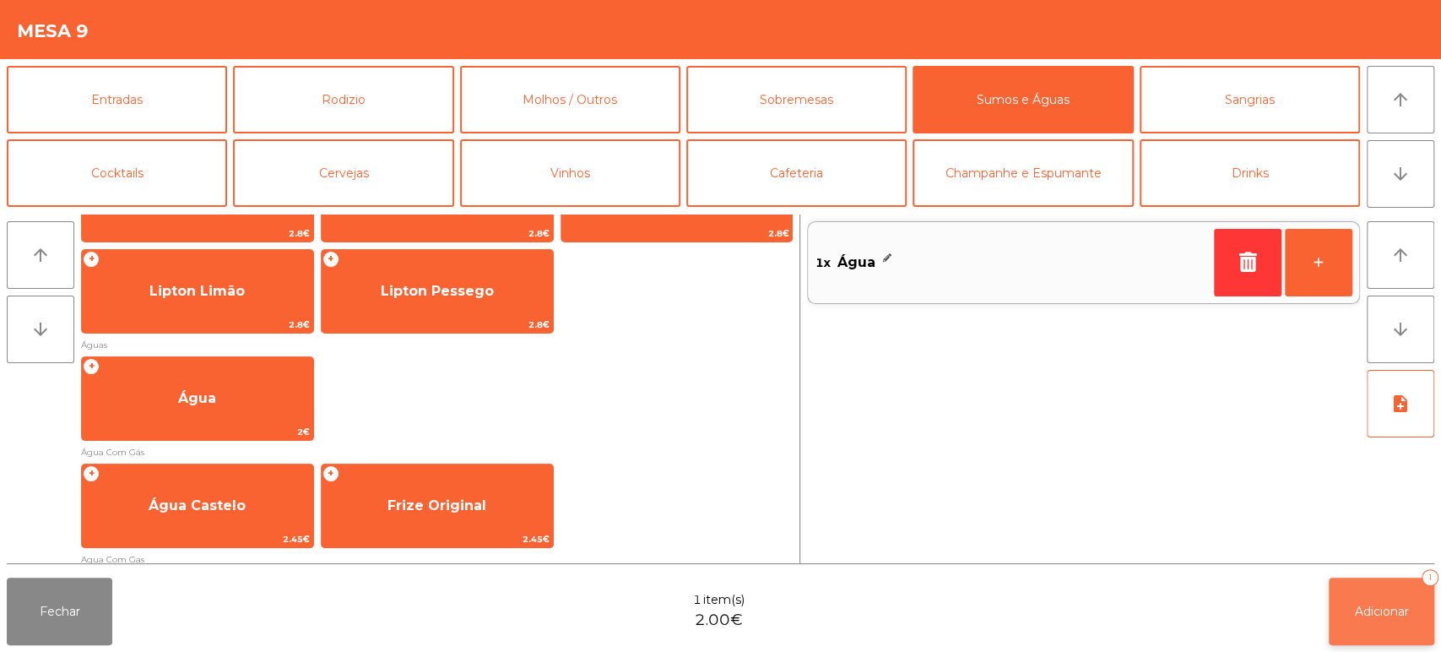
click at [1365, 601] on button "Adicionar 1" at bounding box center [1382, 611] width 106 height 68
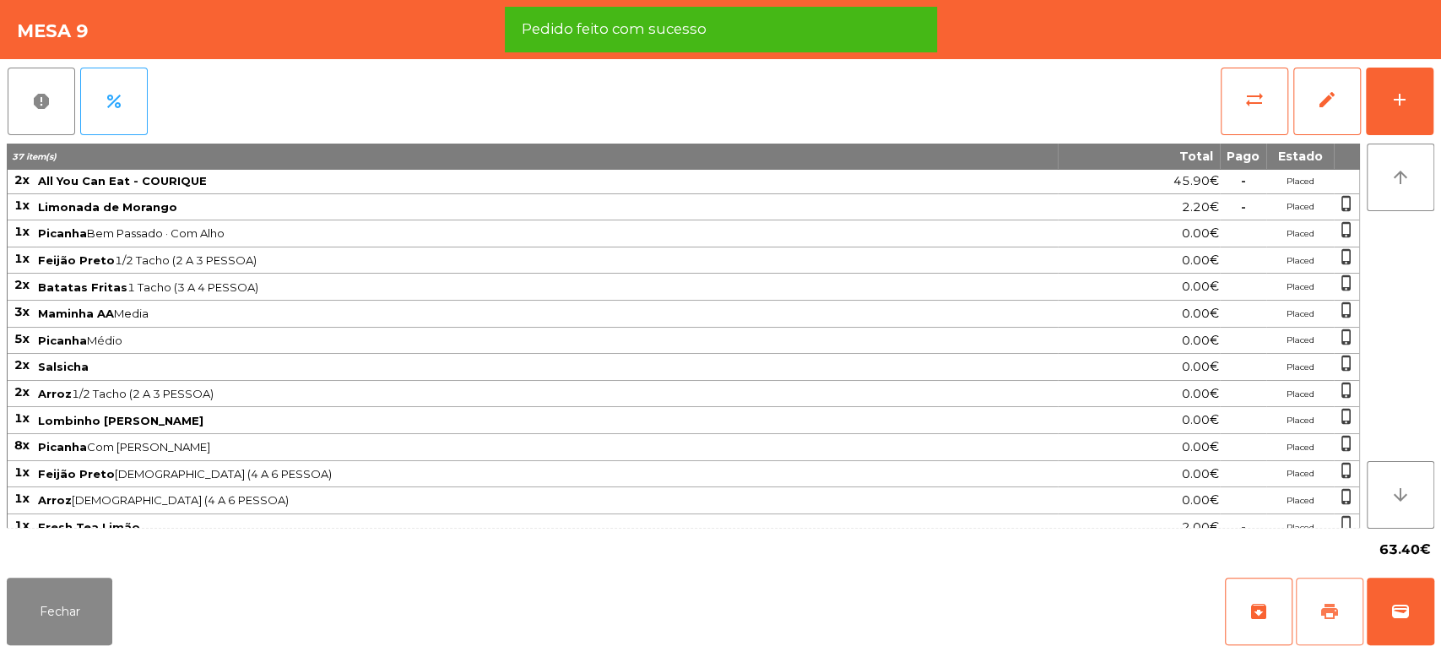
click at [1344, 582] on button "print" at bounding box center [1330, 611] width 68 height 68
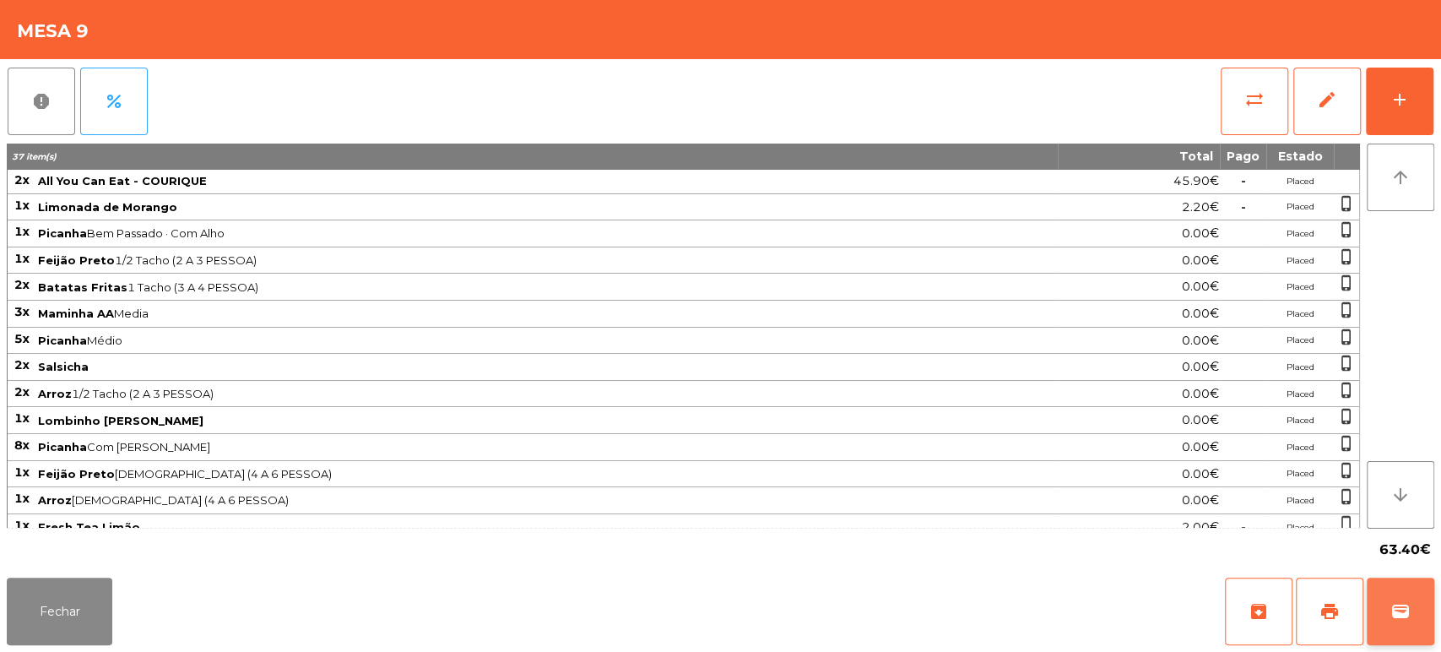
click at [1405, 606] on span "wallet" at bounding box center [1400, 611] width 20 height 20
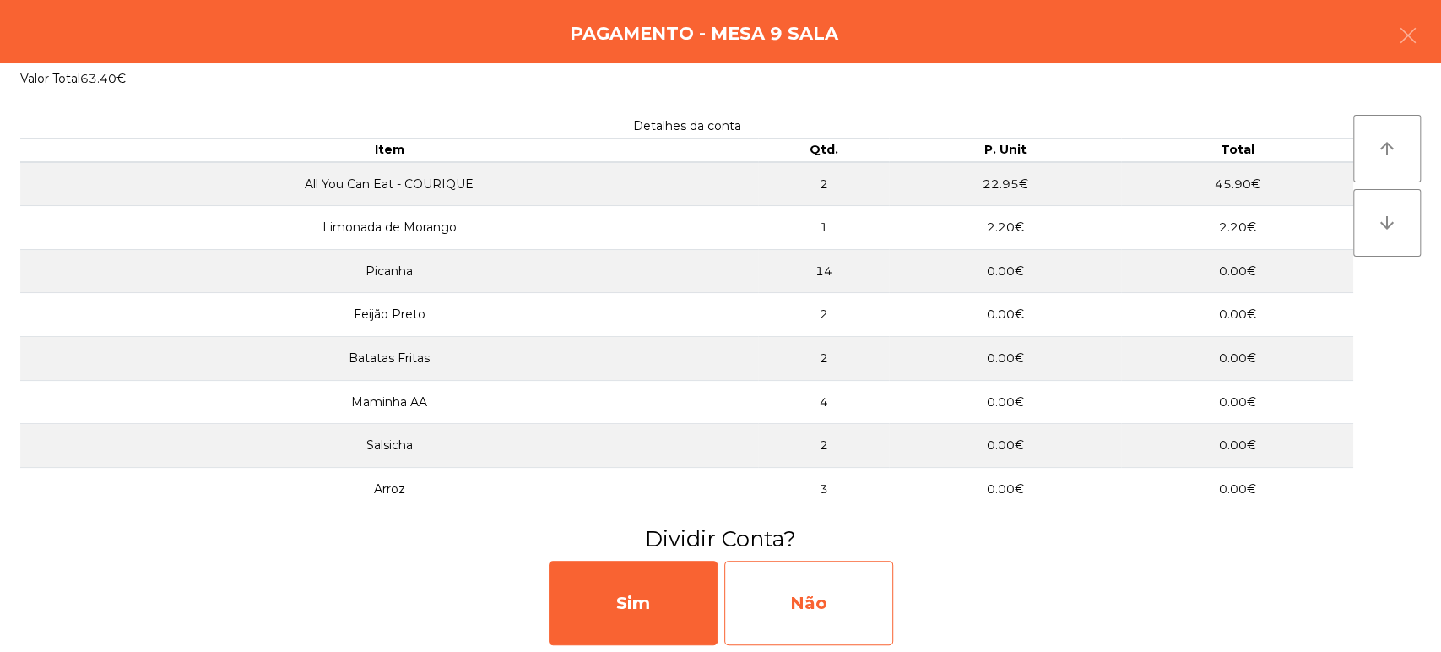
click at [827, 606] on div "Não" at bounding box center [808, 602] width 169 height 84
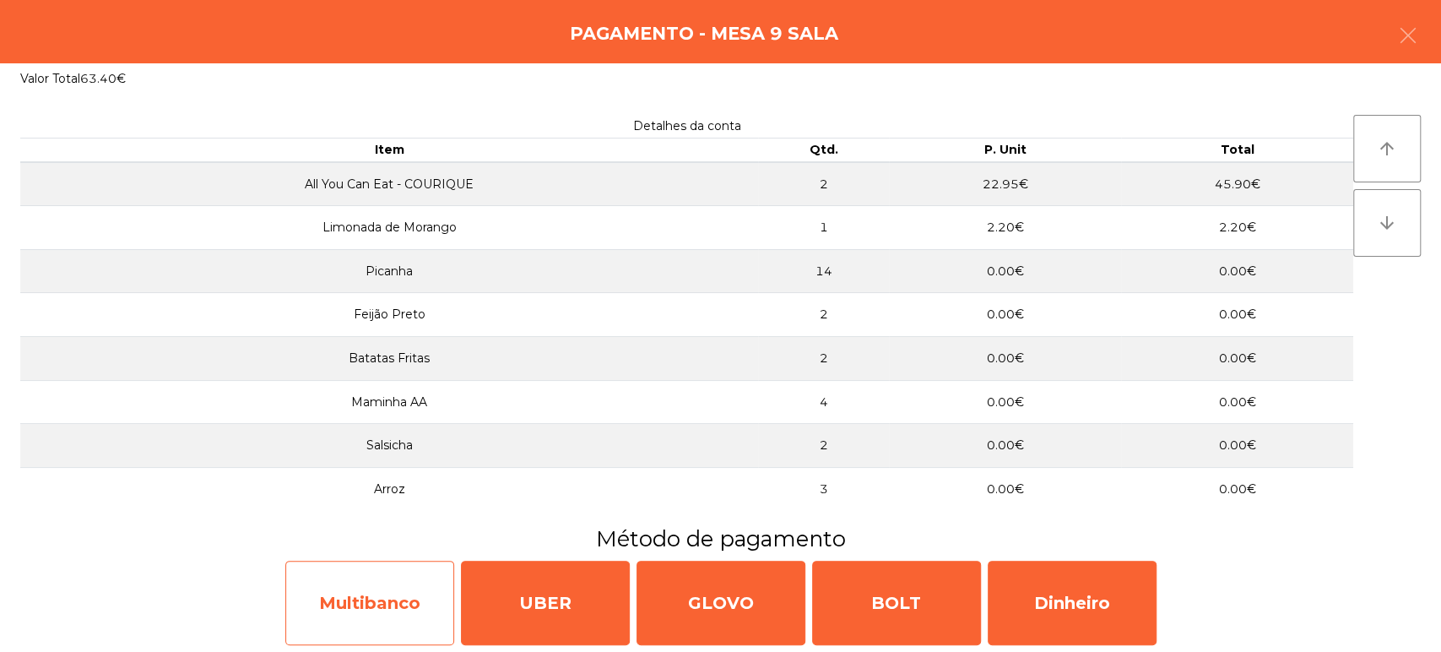
click at [362, 615] on div "Multibanco" at bounding box center [369, 602] width 169 height 84
select select "**"
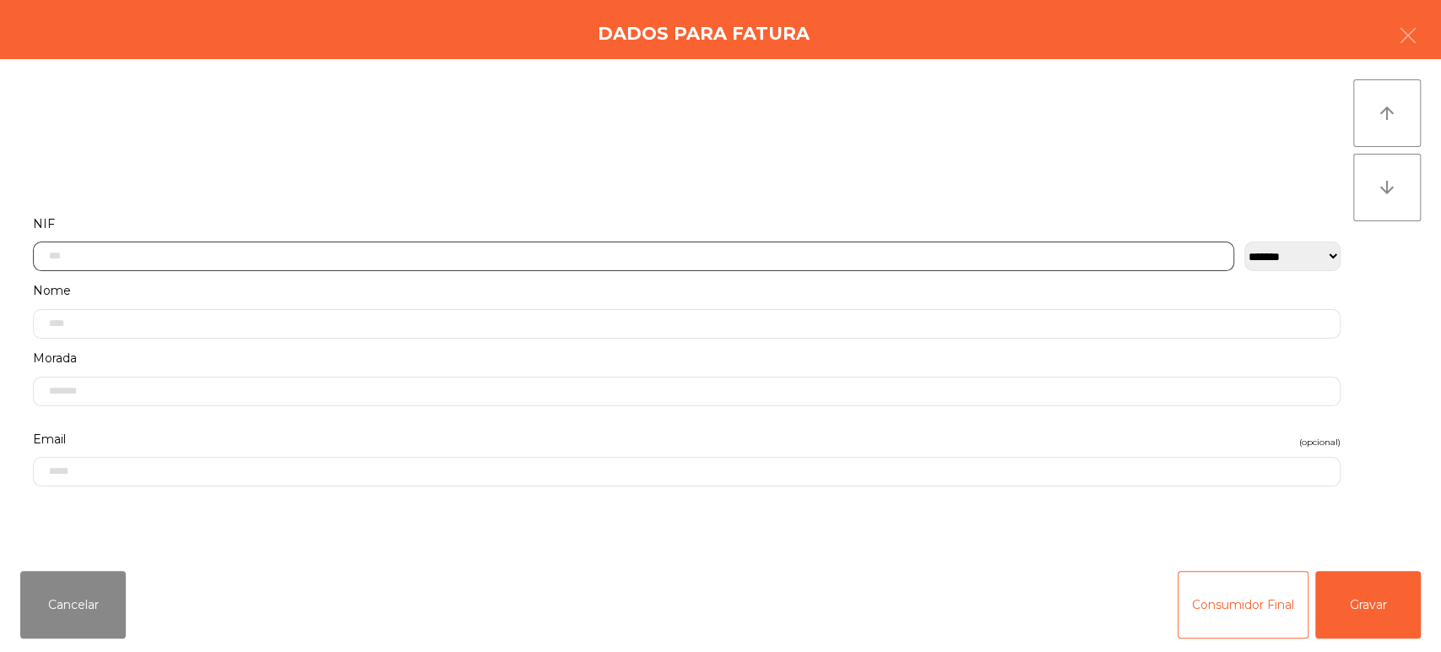
click at [645, 252] on input "text" at bounding box center [633, 256] width 1201 height 30
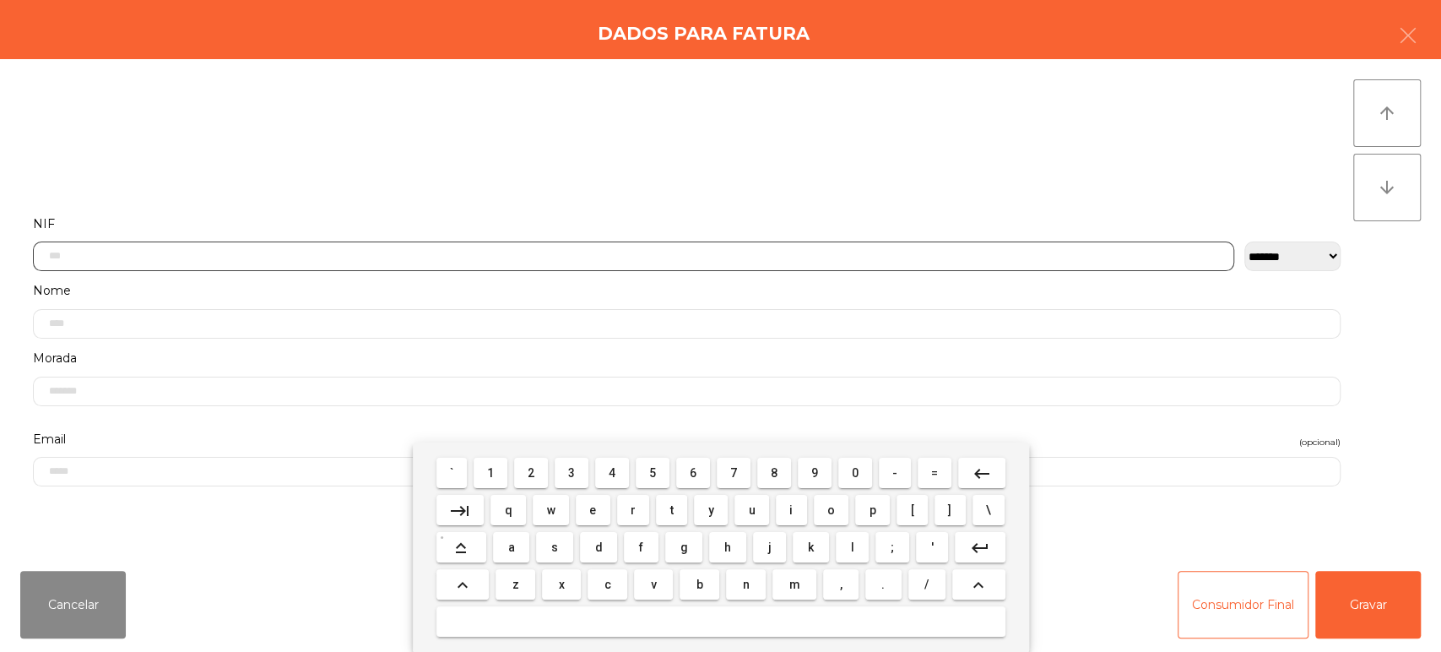
scroll to position [132, 0]
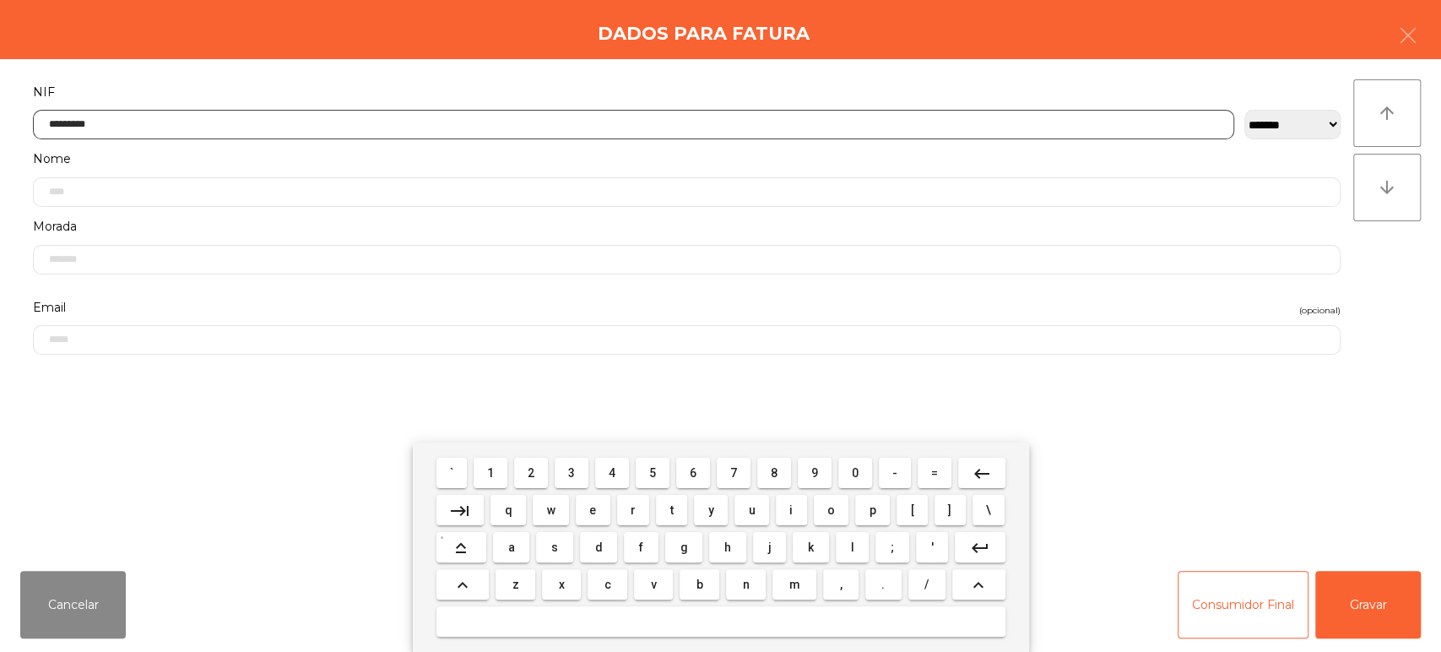
type input "*********"
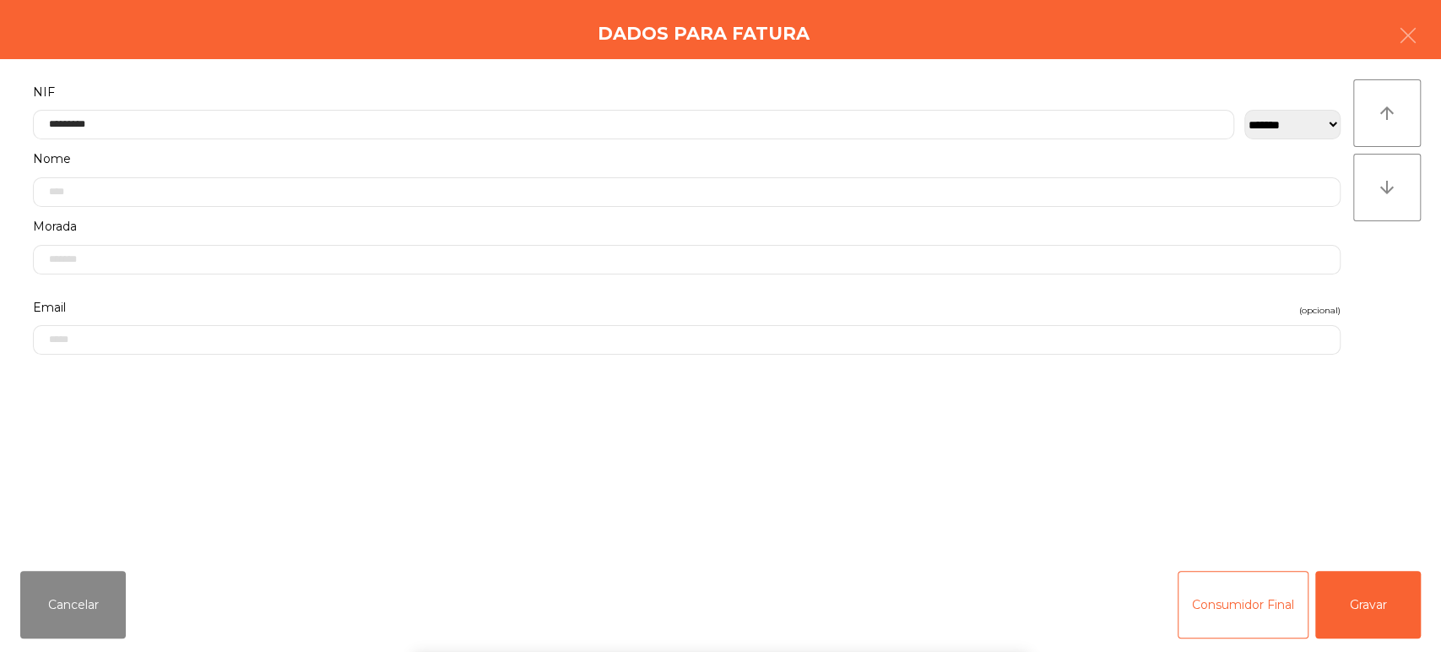
click at [1415, 261] on div "**********" at bounding box center [720, 308] width 1441 height 498
click at [1367, 601] on button "Gravar" at bounding box center [1368, 605] width 106 height 68
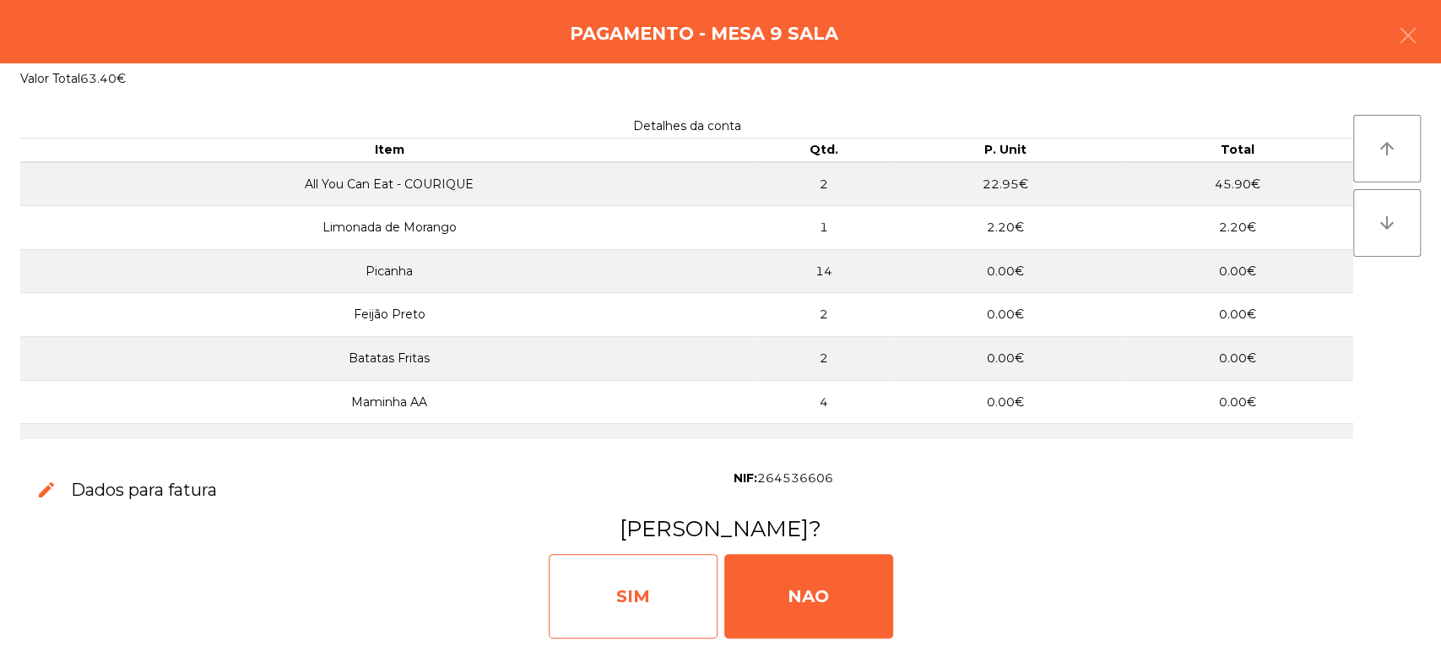
click at [649, 587] on div "SIM" at bounding box center [633, 596] width 169 height 84
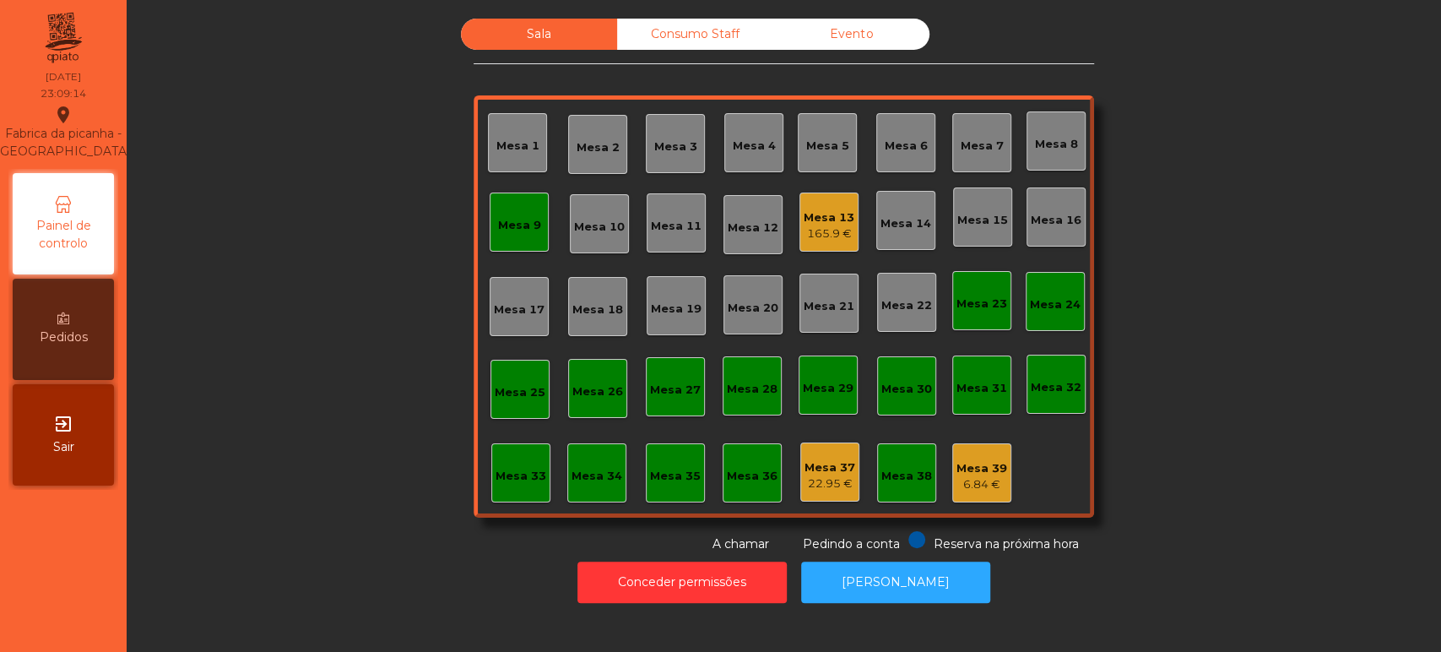
click at [513, 245] on div "Mesa 9" at bounding box center [519, 221] width 59 height 59
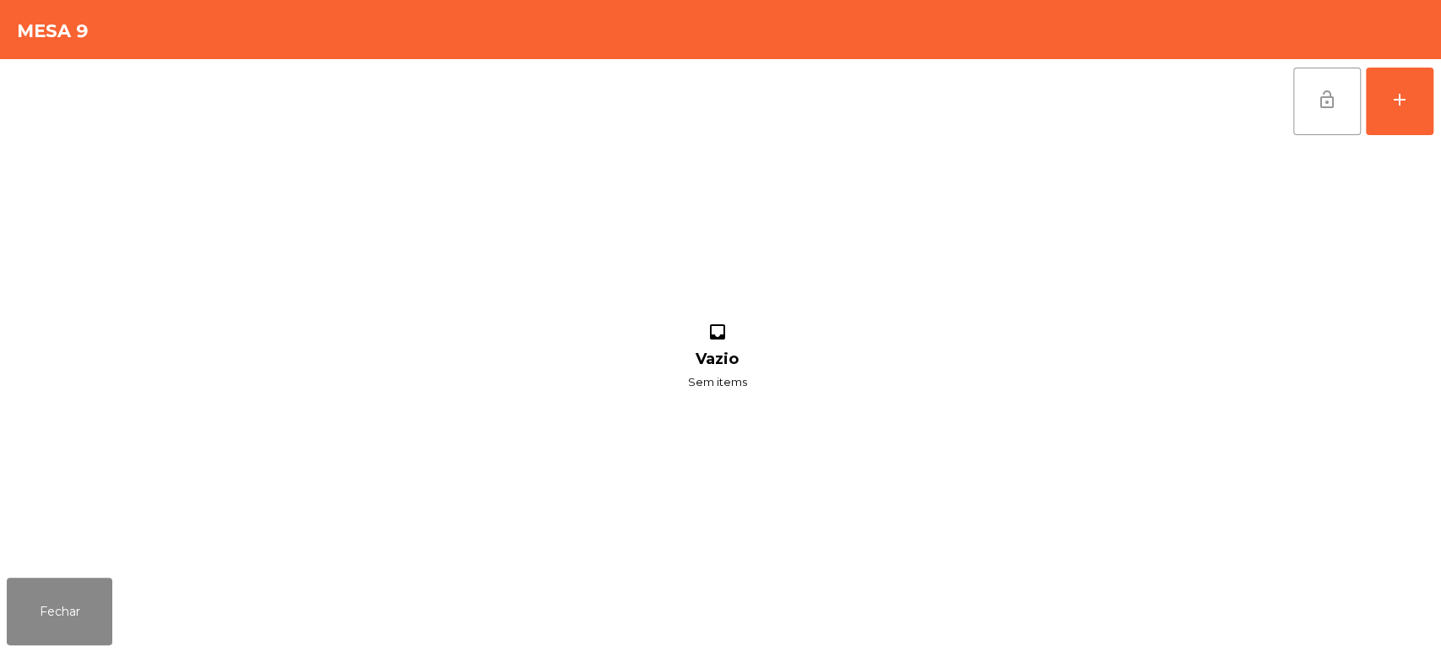
click at [1297, 99] on button "lock_open" at bounding box center [1327, 102] width 68 height 68
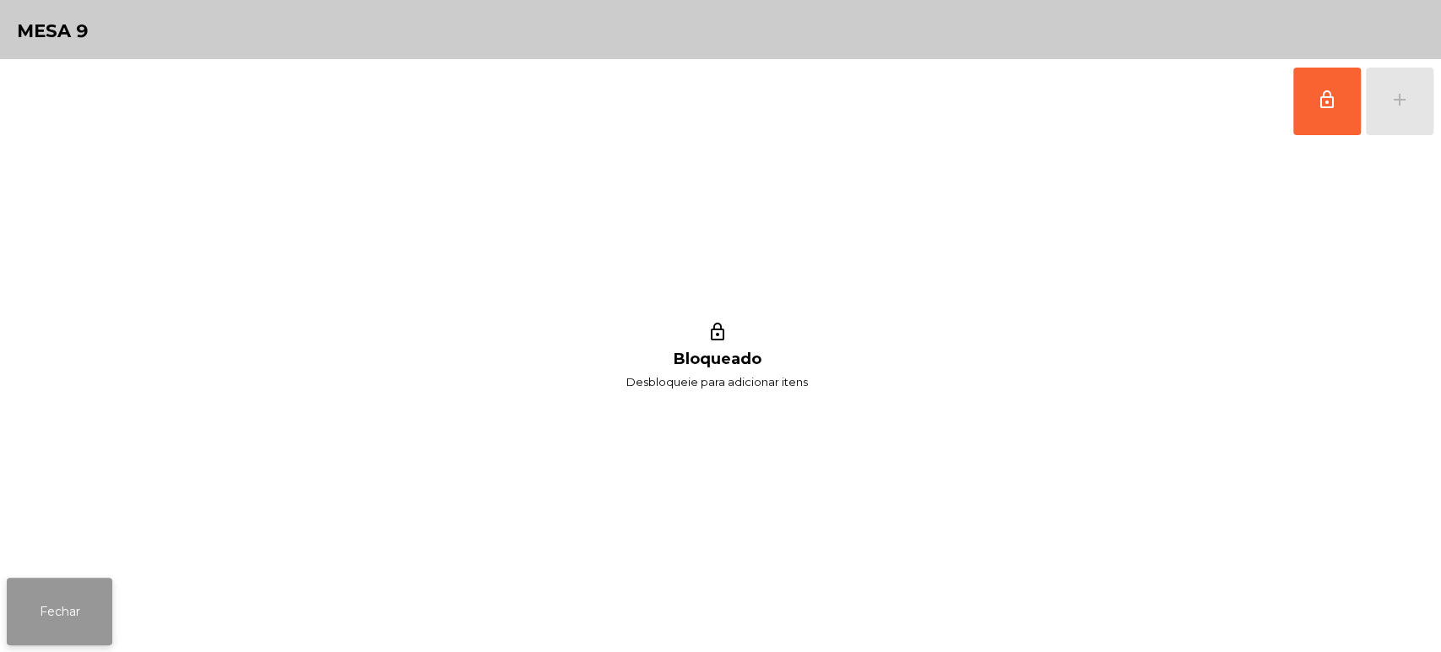
click at [85, 612] on button "Fechar" at bounding box center [60, 611] width 106 height 68
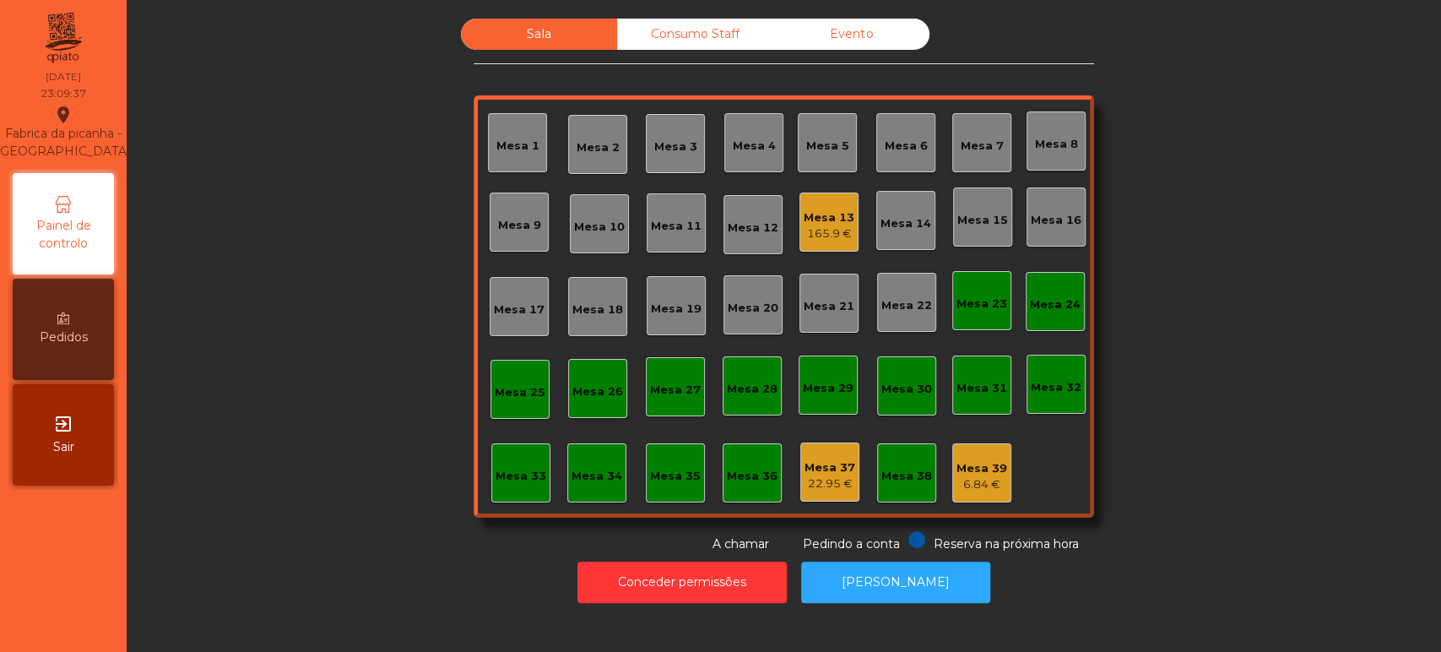
click at [820, 275] on div "Mesa 21" at bounding box center [828, 302] width 59 height 59
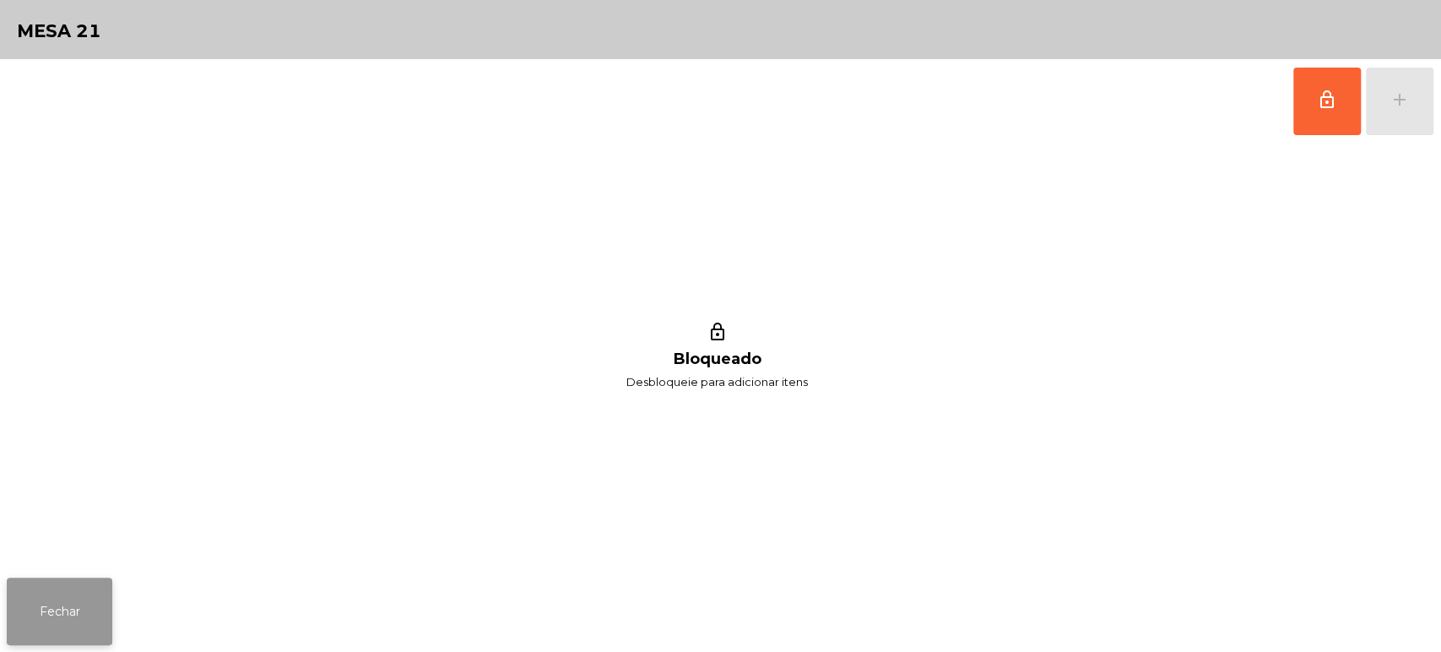
click at [62, 595] on button "Fechar" at bounding box center [60, 611] width 106 height 68
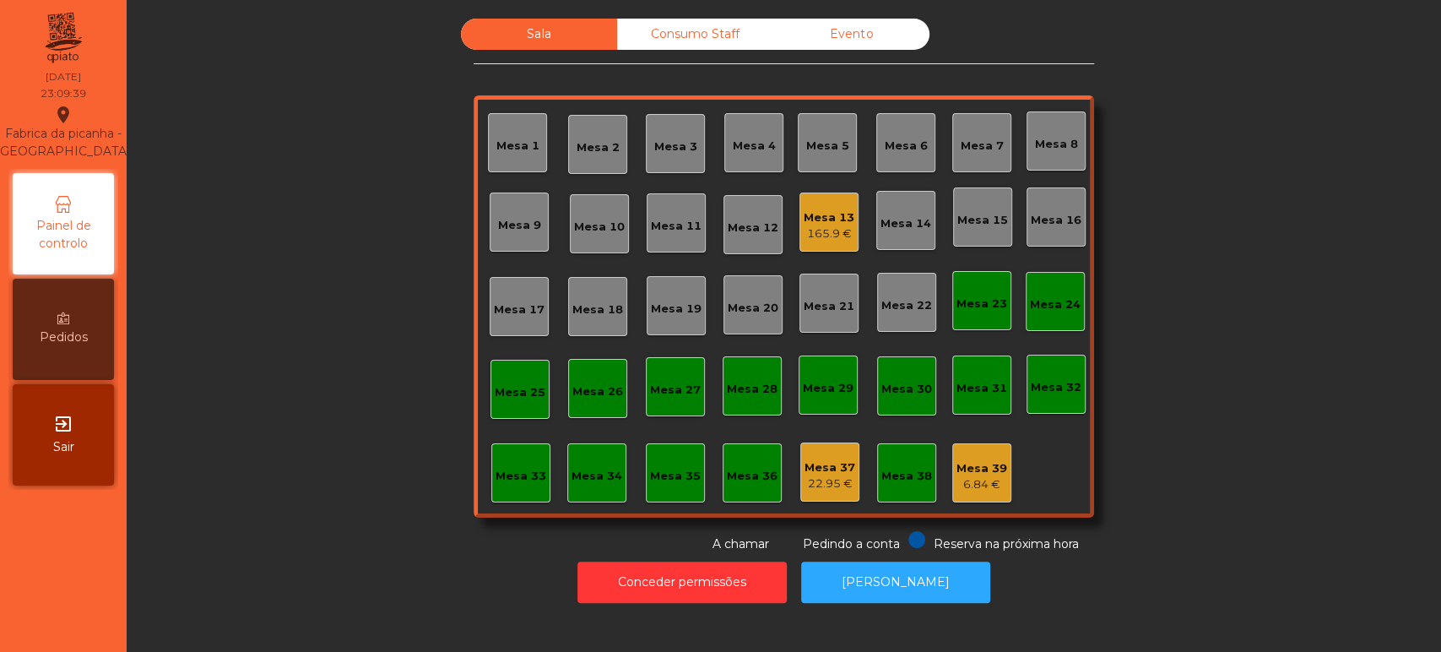
click at [804, 223] on div "Mesa 13" at bounding box center [829, 217] width 51 height 17
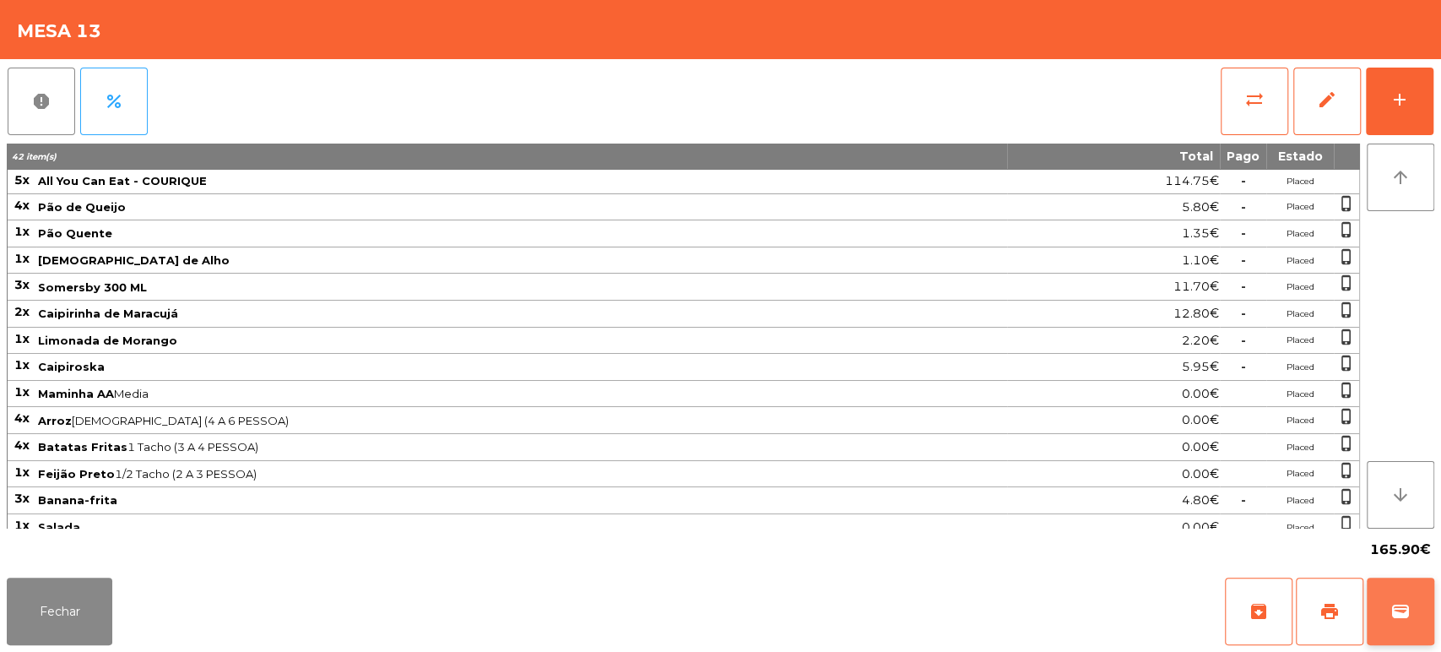
click at [1404, 635] on button "wallet" at bounding box center [1401, 611] width 68 height 68
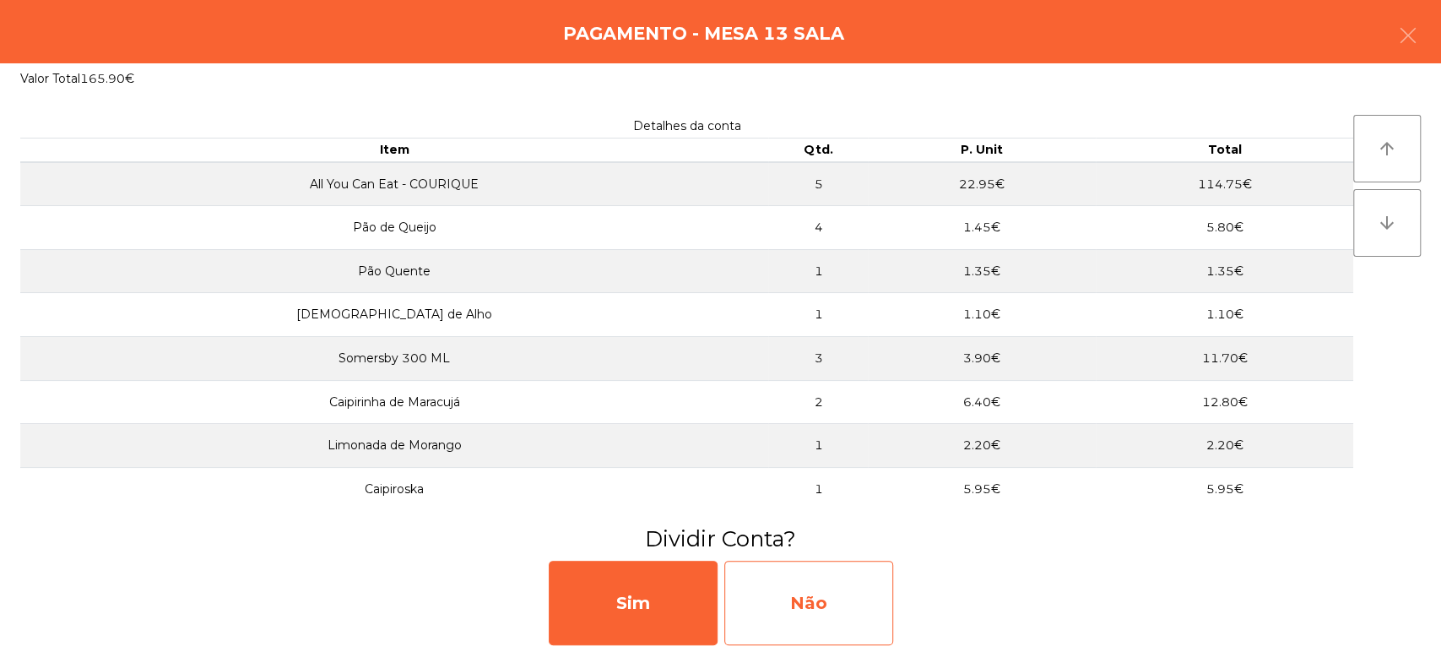
click at [820, 576] on div "Não" at bounding box center [808, 602] width 169 height 84
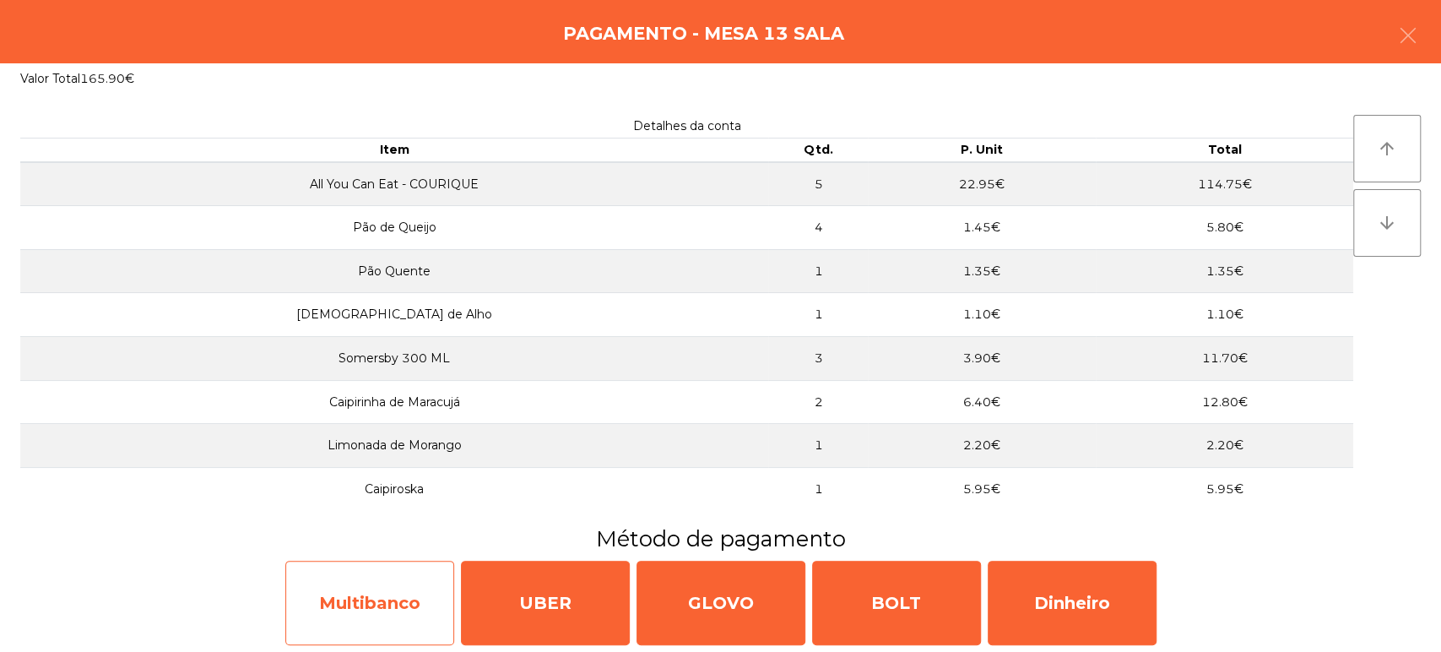
click at [387, 614] on div "Multibanco" at bounding box center [369, 602] width 169 height 84
select select "**"
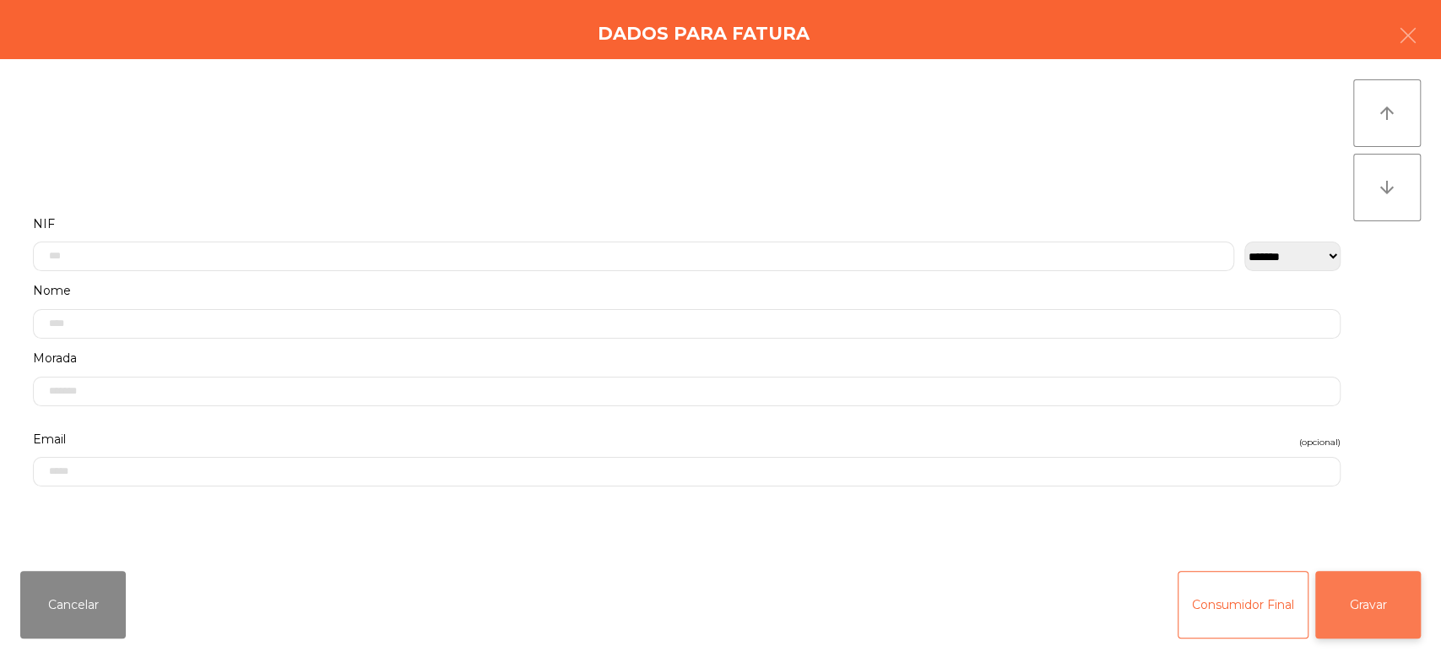
click at [1379, 584] on button "Gravar" at bounding box center [1368, 605] width 106 height 68
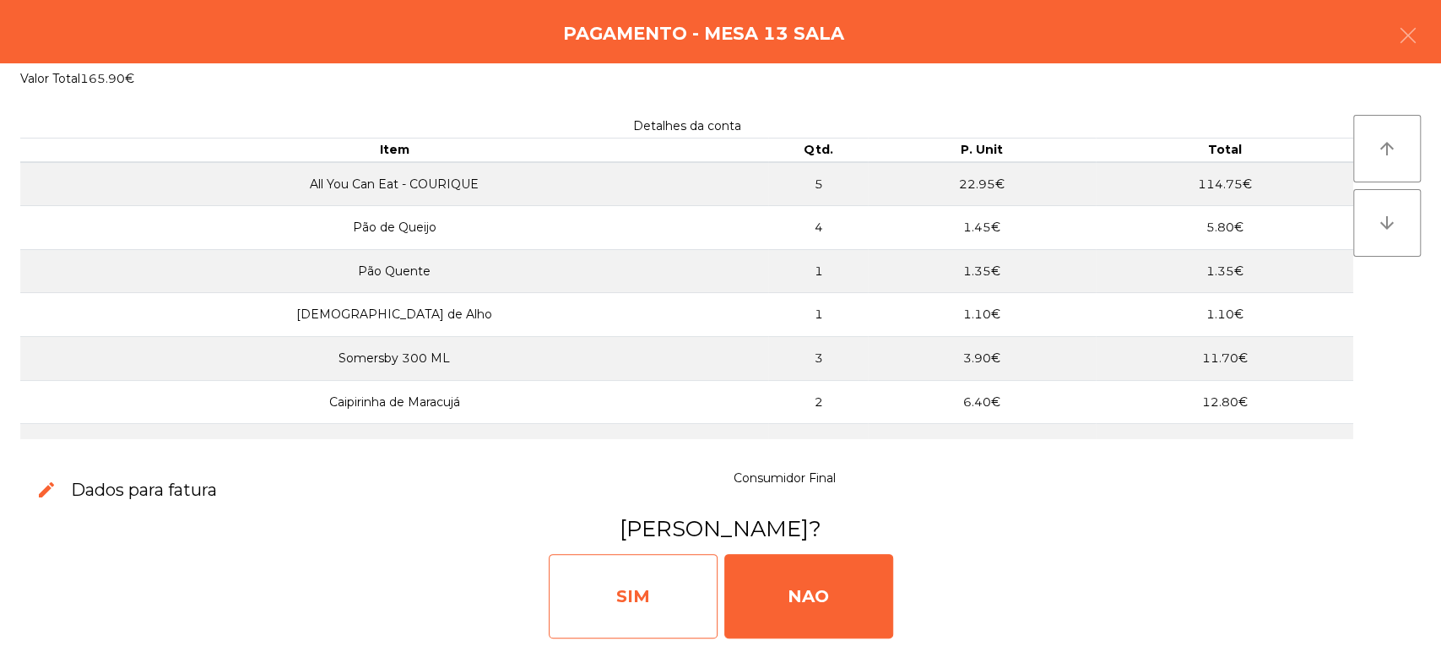
click at [635, 596] on div "SIM" at bounding box center [633, 596] width 169 height 84
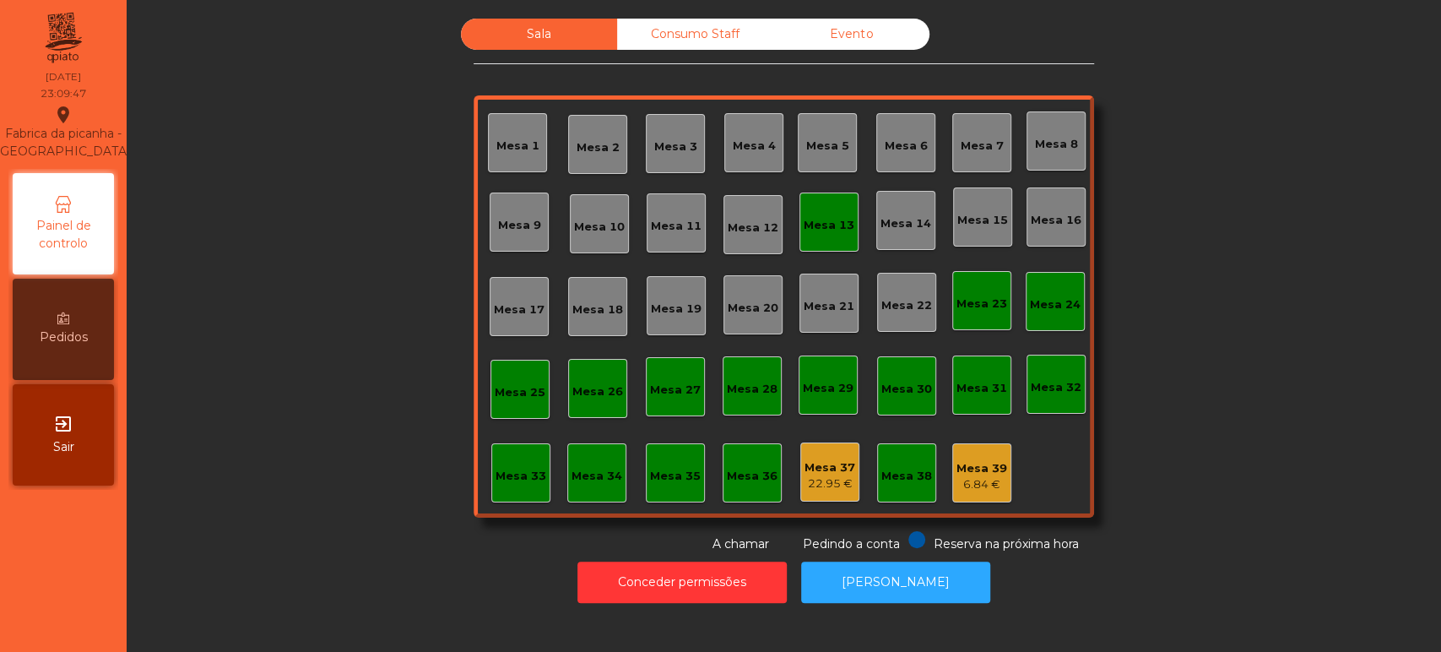
click at [820, 217] on div "Mesa 13" at bounding box center [829, 225] width 51 height 17
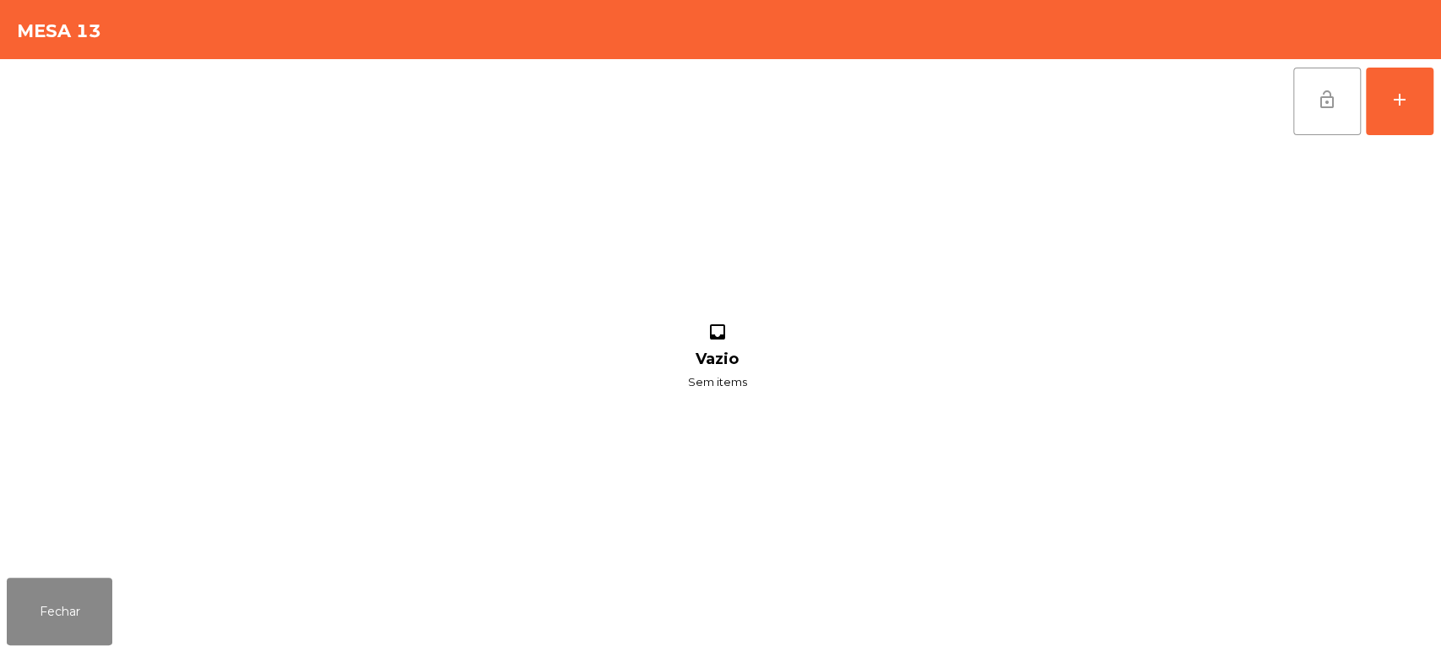
click at [1310, 80] on button "lock_open" at bounding box center [1327, 102] width 68 height 68
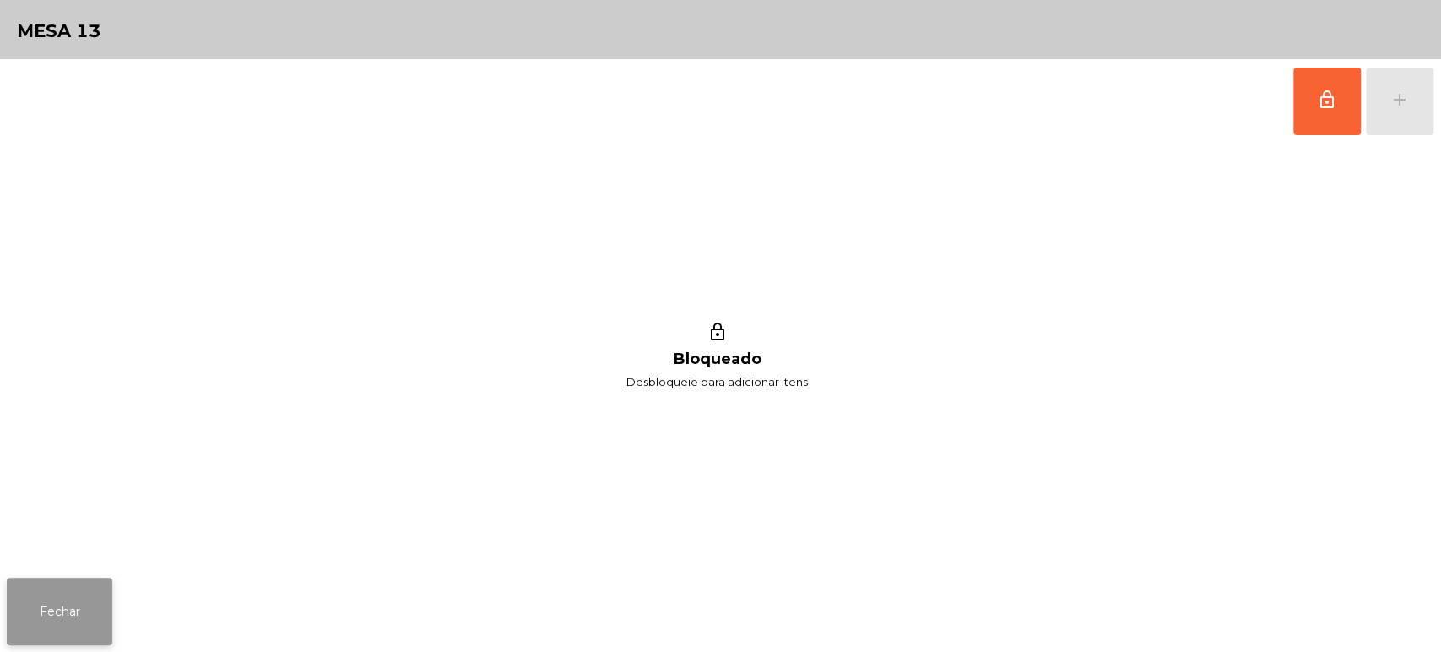
click at [92, 631] on button "Fechar" at bounding box center [60, 611] width 106 height 68
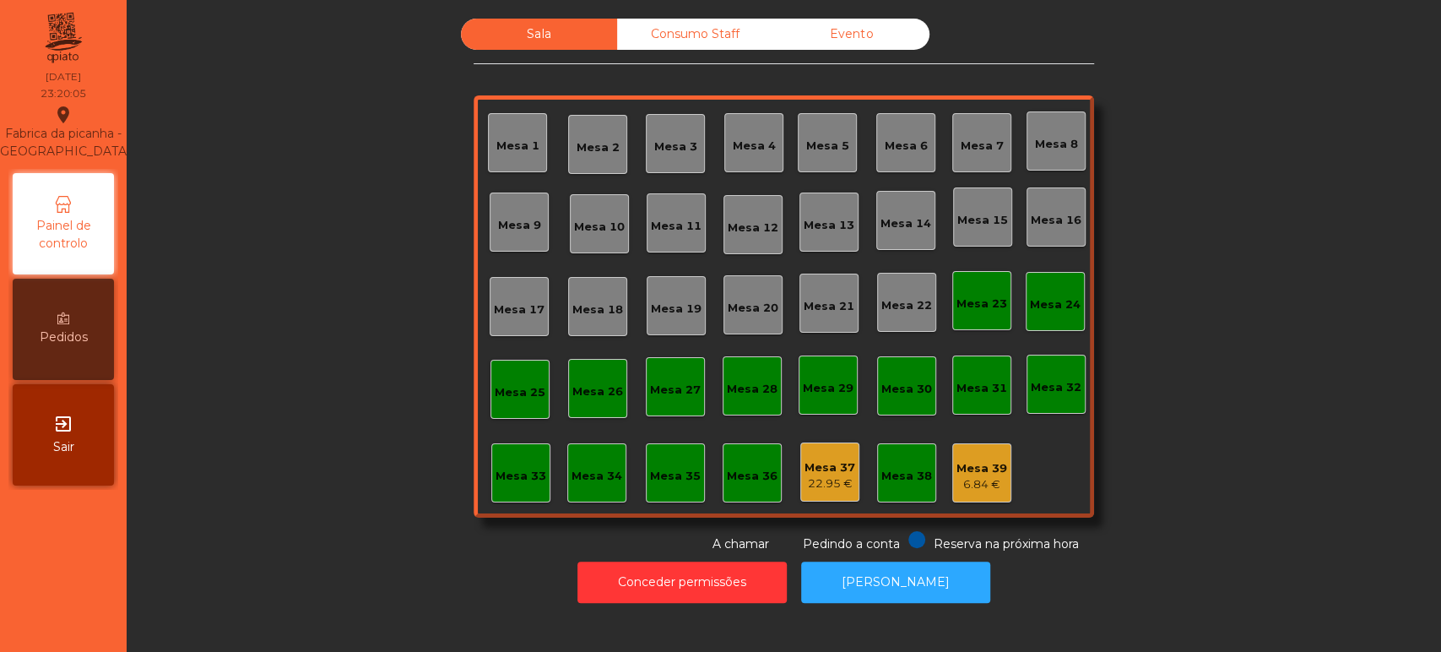
click at [836, 468] on div "Mesa 37" at bounding box center [829, 467] width 51 height 17
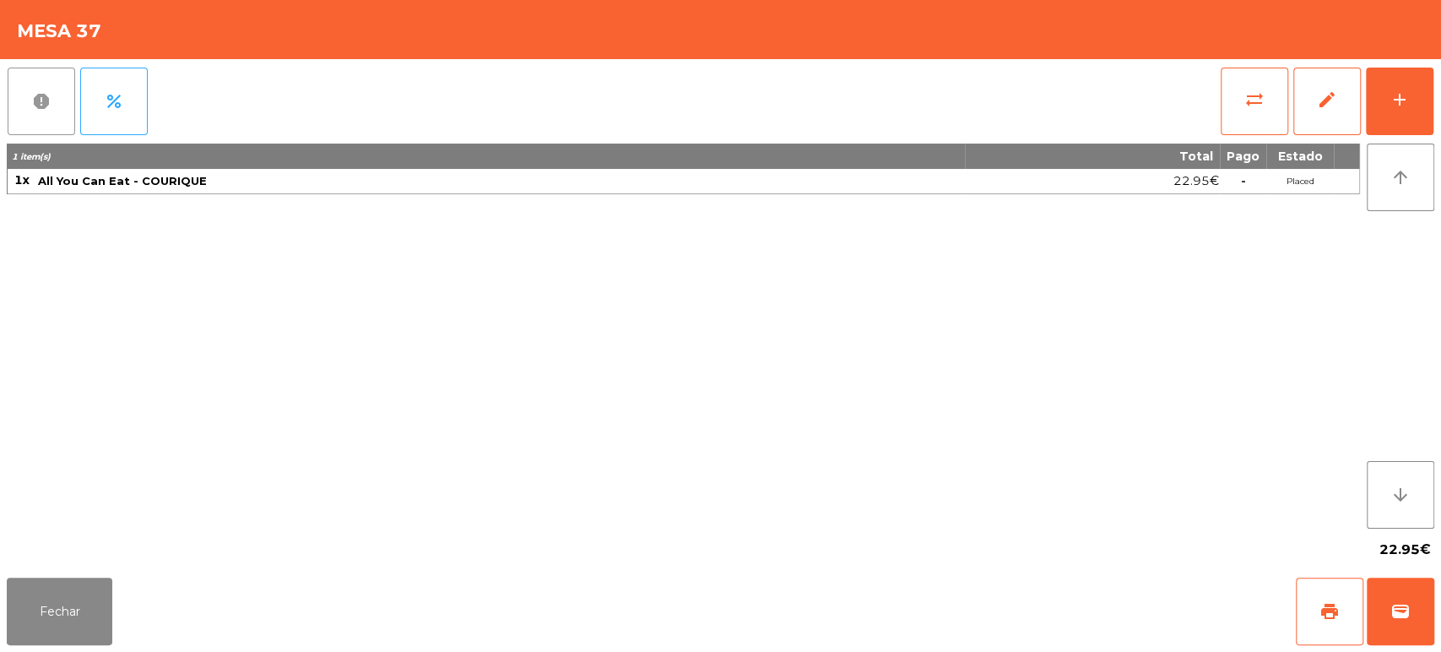
click at [38, 89] on button "report" at bounding box center [42, 102] width 68 height 68
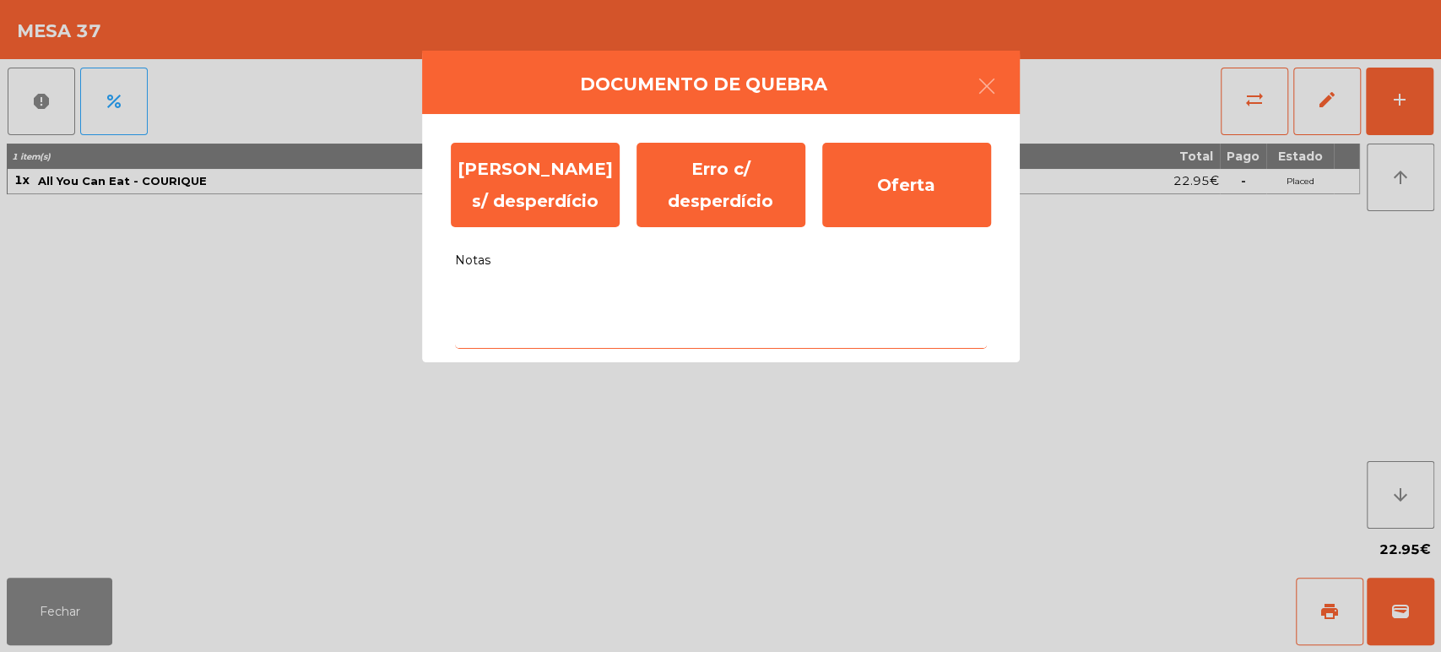
click at [638, 304] on textarea "Notas" at bounding box center [721, 314] width 532 height 70
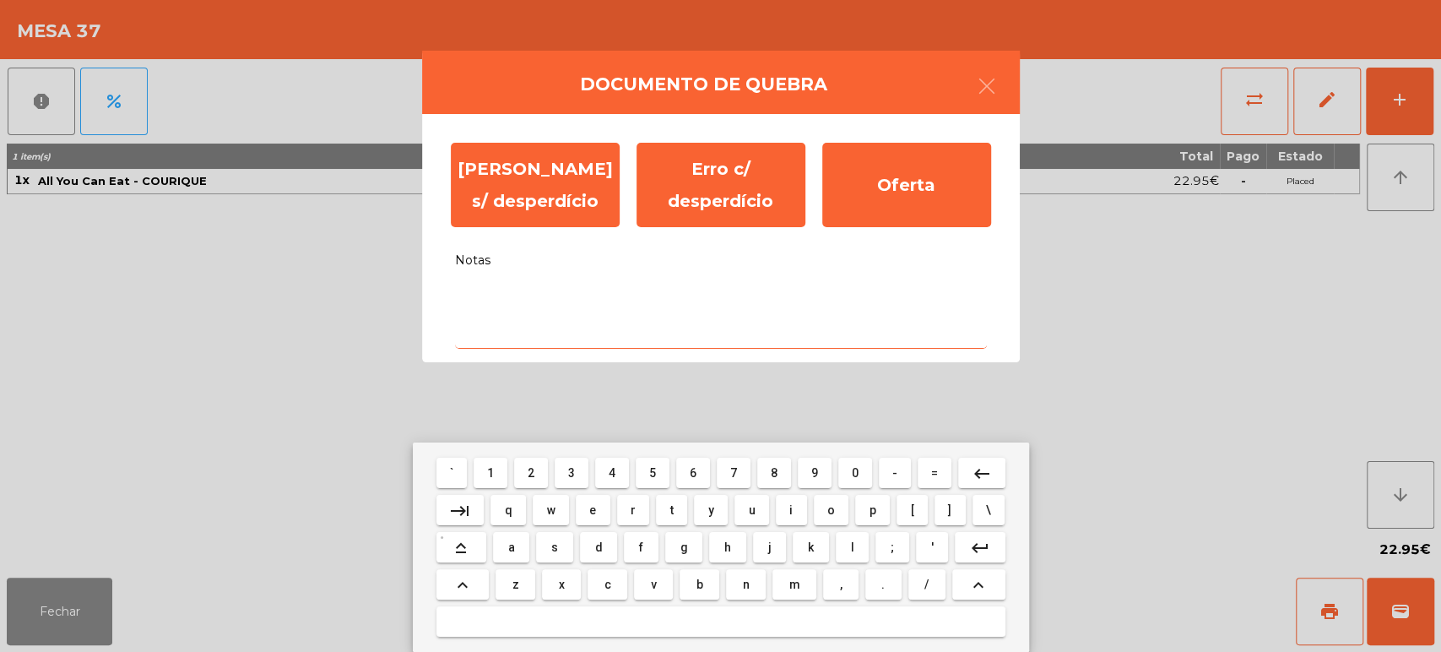
click at [554, 542] on span "s" at bounding box center [554, 547] width 7 height 14
click at [593, 508] on span "e" at bounding box center [592, 510] width 7 height 14
click at [795, 583] on span "m" at bounding box center [793, 584] width 11 height 14
type textarea "***"
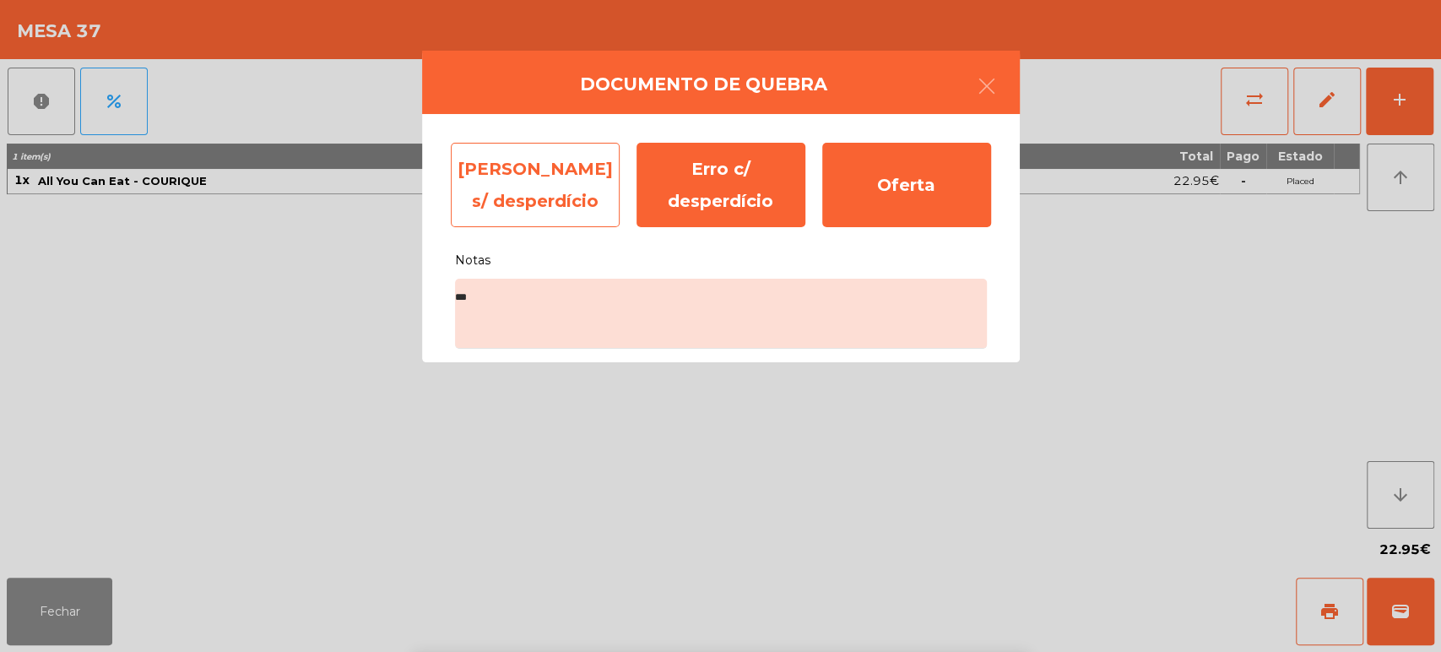
click at [514, 201] on div "[PERSON_NAME] s/ desperdício" at bounding box center [535, 185] width 169 height 84
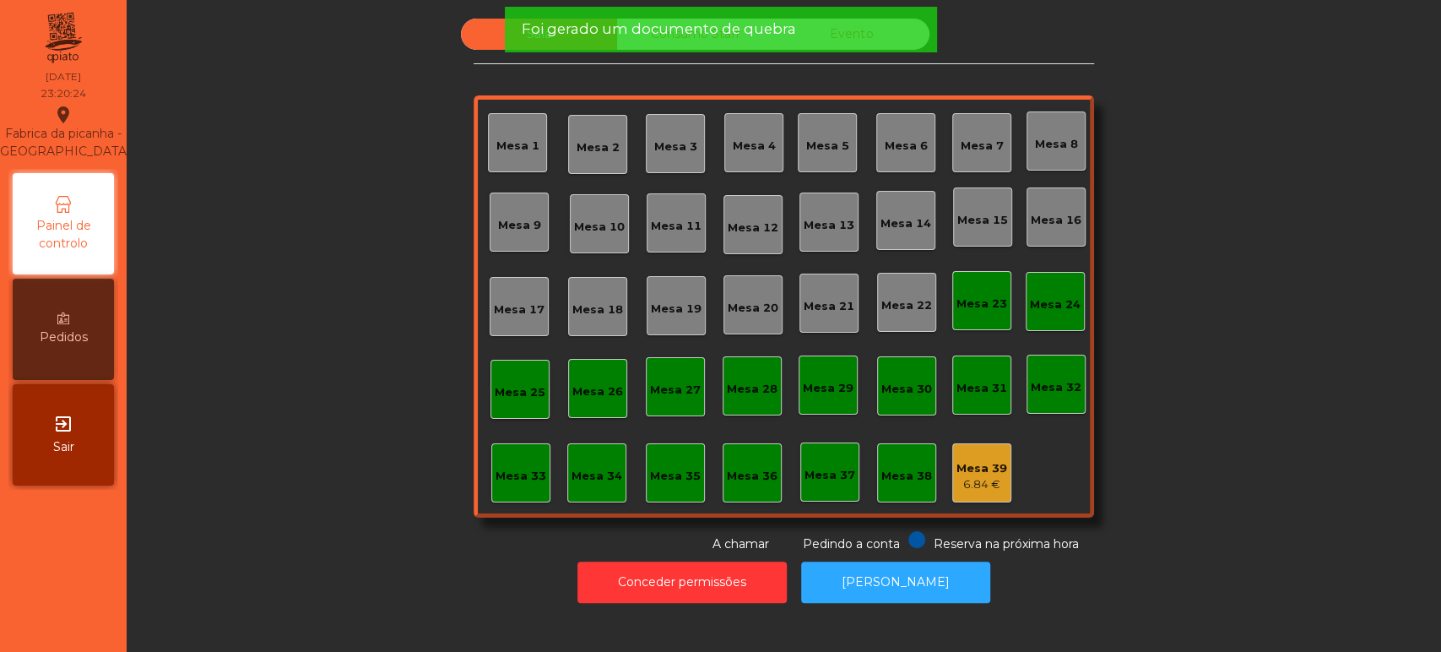
click at [977, 486] on div "6.84 €" at bounding box center [981, 484] width 51 height 17
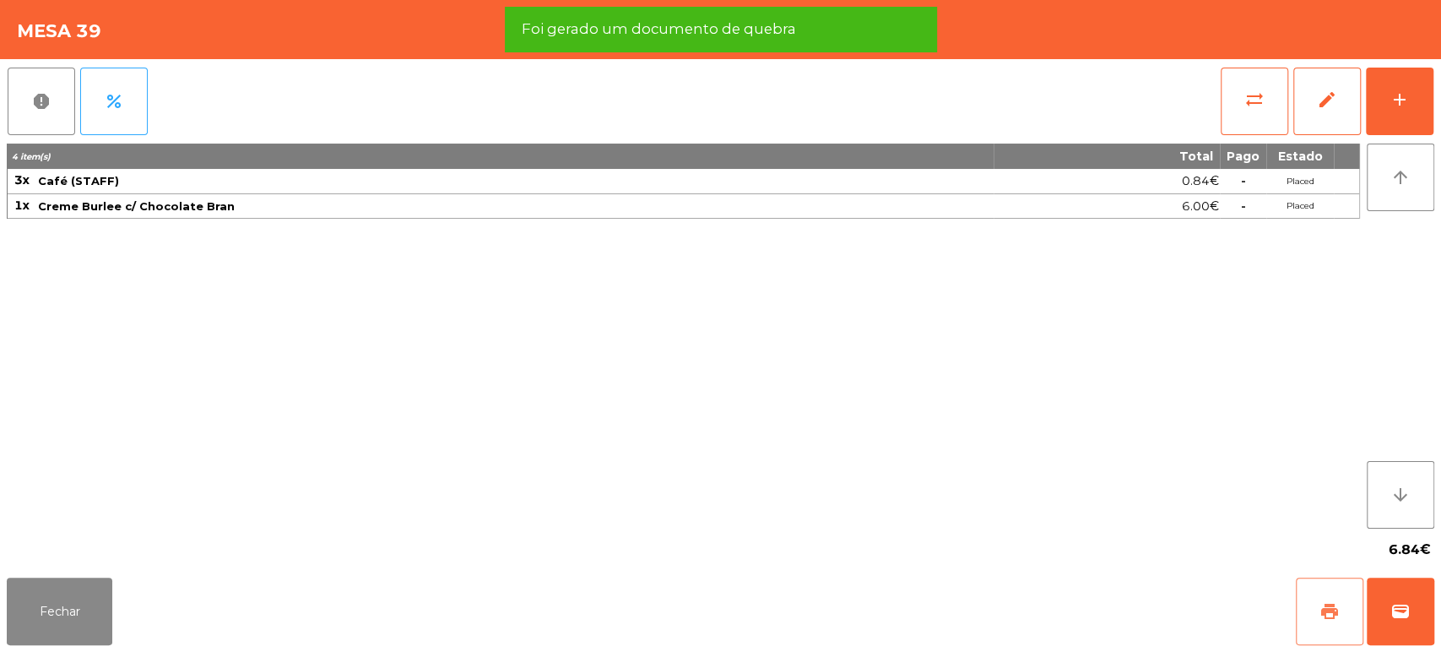
click at [1322, 615] on span "print" at bounding box center [1329, 611] width 20 height 20
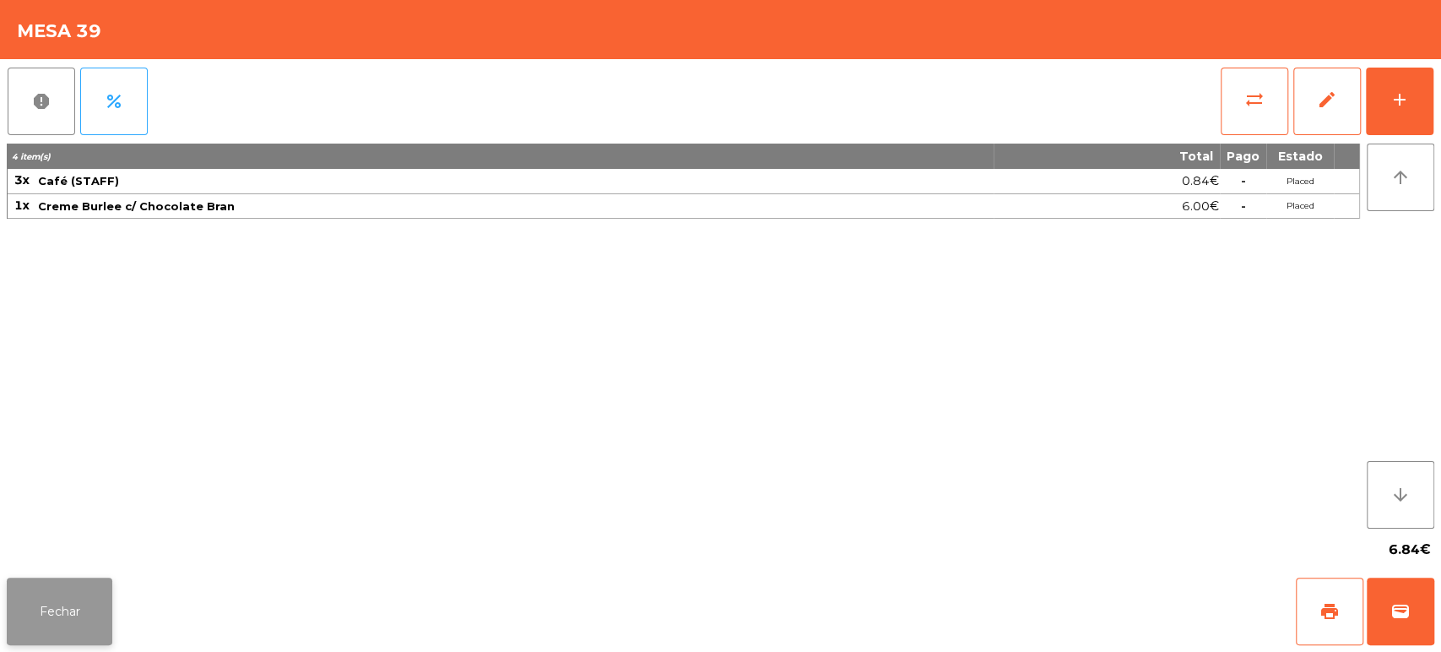
click at [11, 608] on button "Fechar" at bounding box center [60, 611] width 106 height 68
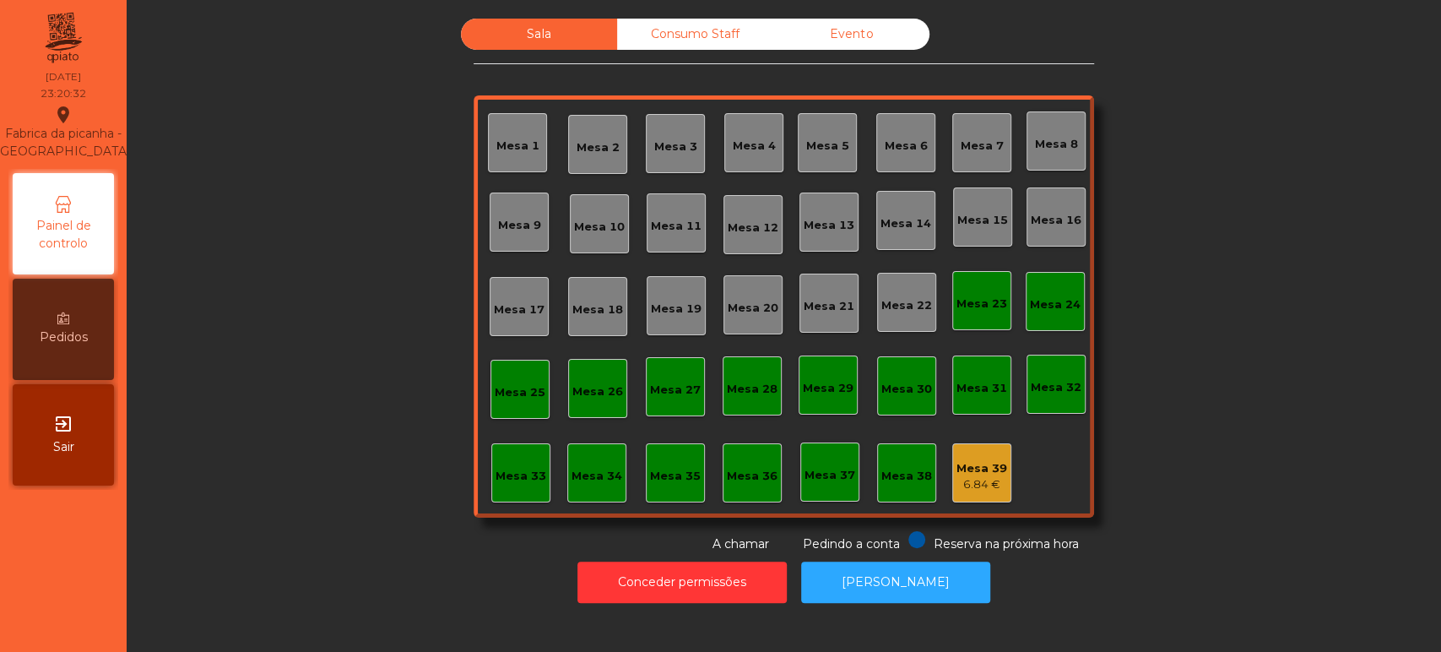
click at [999, 473] on div "Mesa 39 6.84 €" at bounding box center [981, 472] width 59 height 59
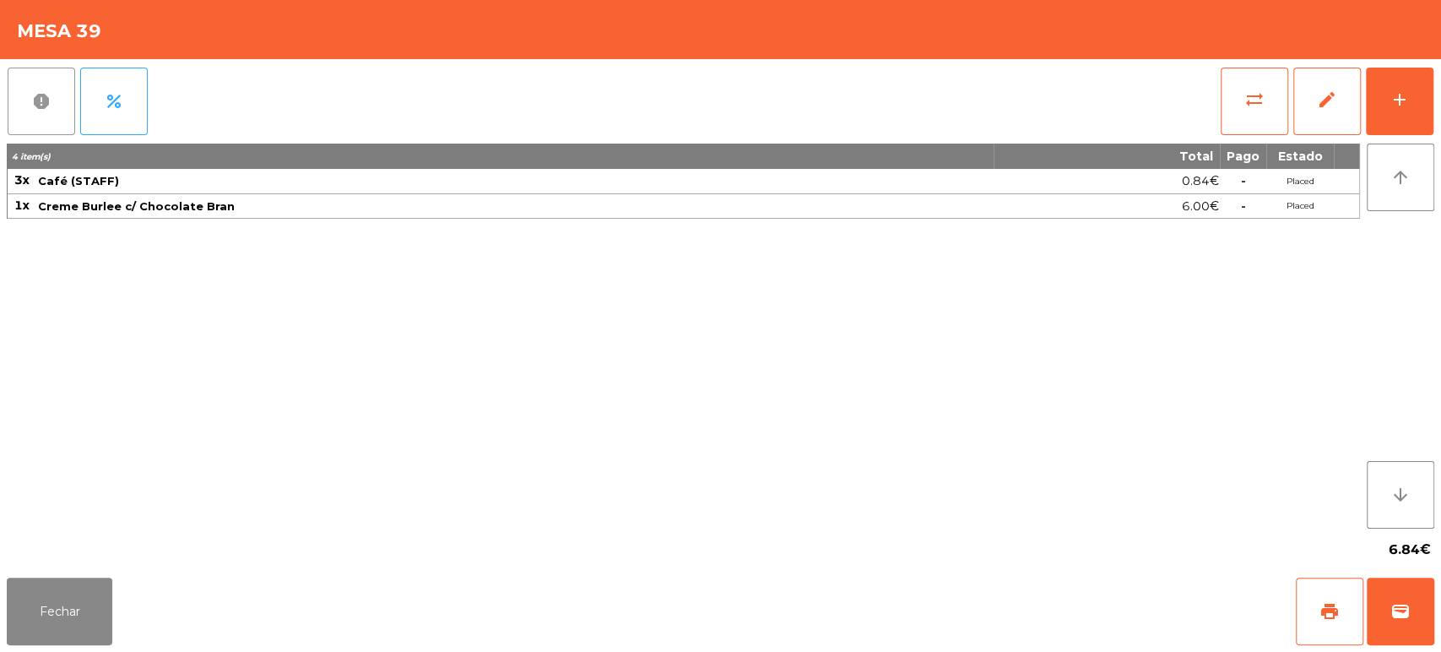
click at [38, 103] on span "report" at bounding box center [41, 101] width 20 height 20
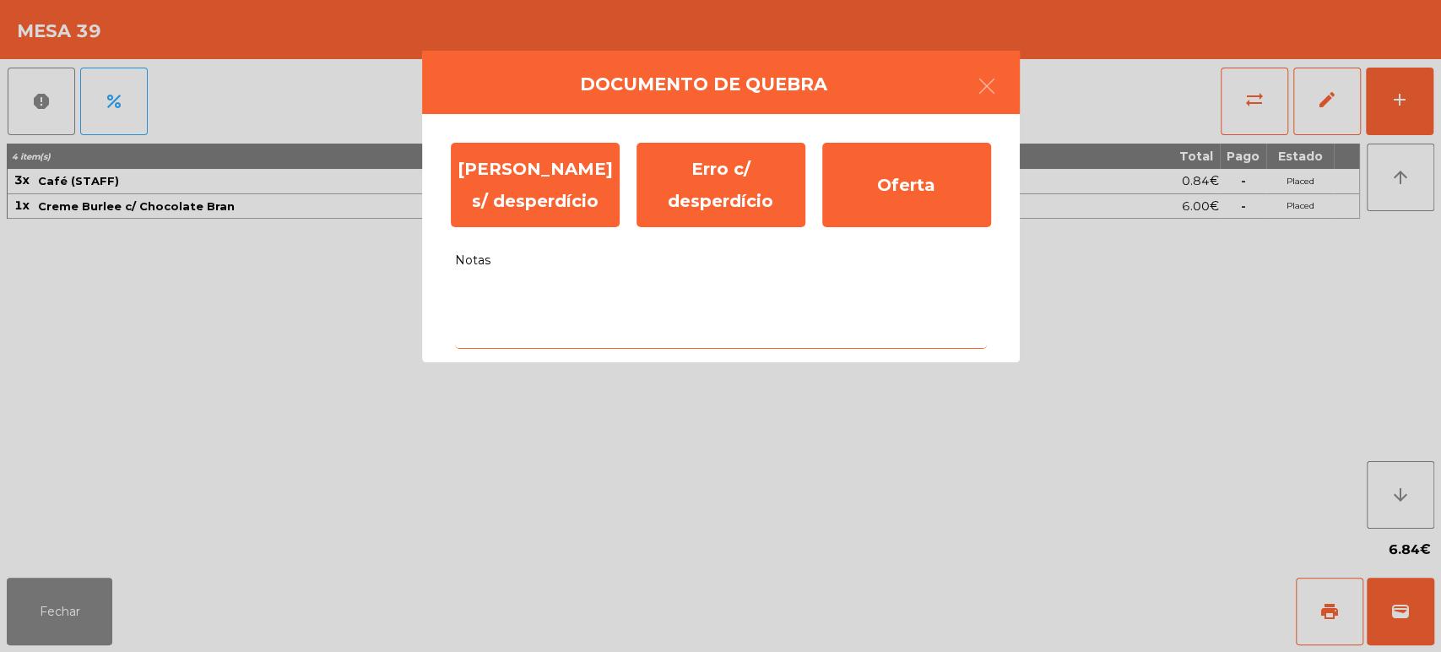
click at [728, 295] on textarea "Notas" at bounding box center [721, 314] width 532 height 70
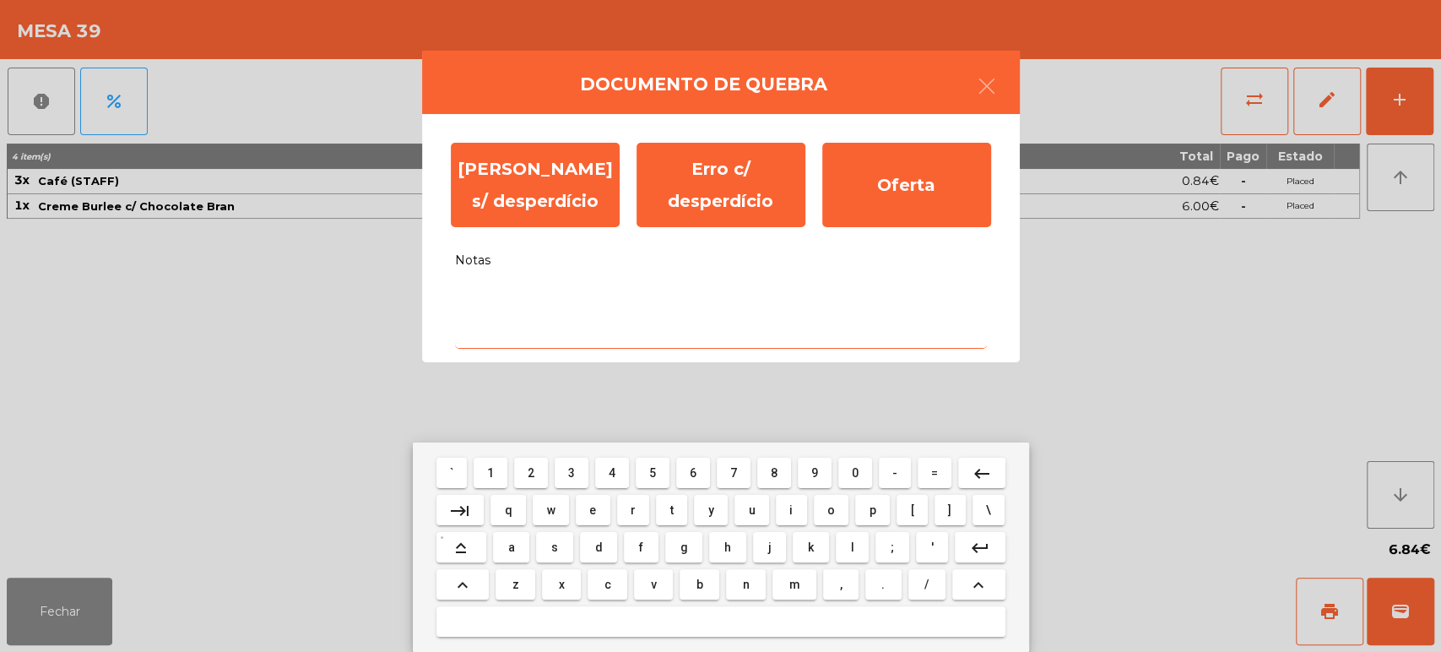
click at [607, 583] on span "c" at bounding box center [607, 584] width 7 height 14
click at [832, 506] on span "o" at bounding box center [831, 510] width 8 height 14
click at [795, 577] on span "m" at bounding box center [793, 584] width 11 height 14
type textarea "***"
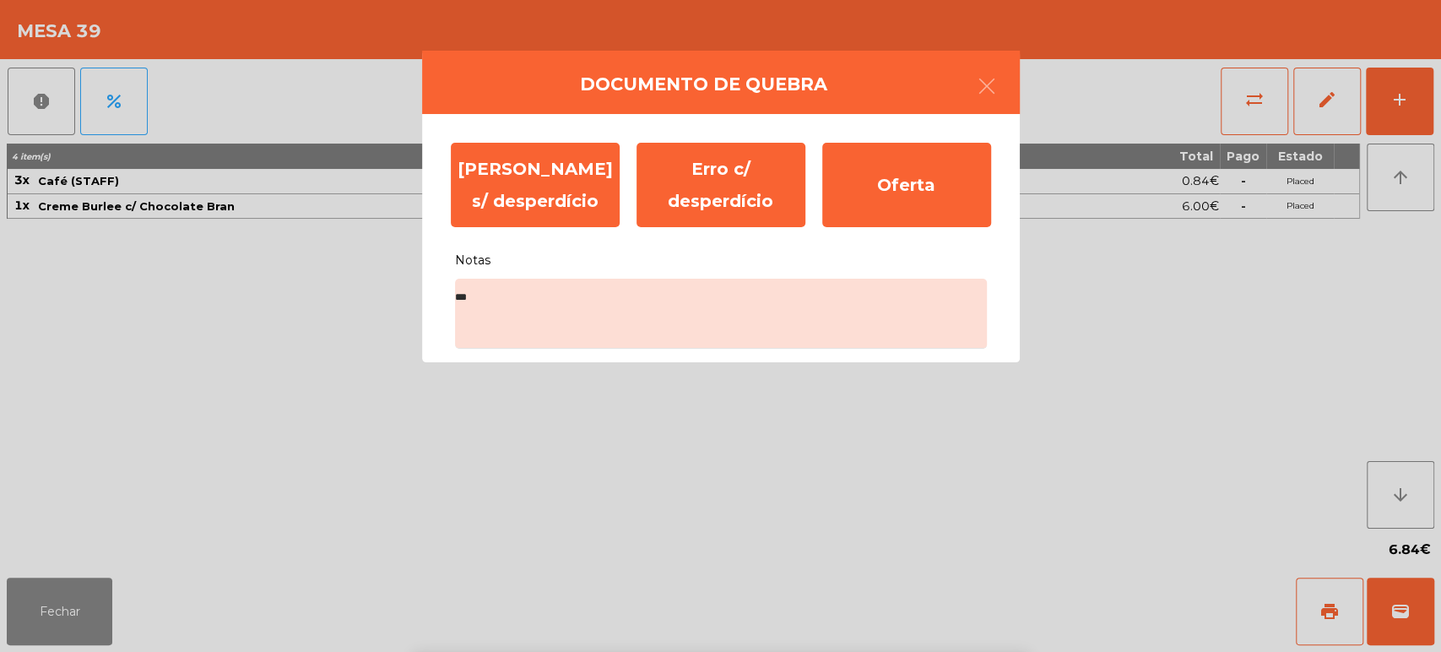
click at [1386, 609] on div "` 1 2 3 4 5 6 7 8 9 0 - = keyboard_backspace keyboard_tab q w e r t y u i o p […" at bounding box center [720, 546] width 1441 height 209
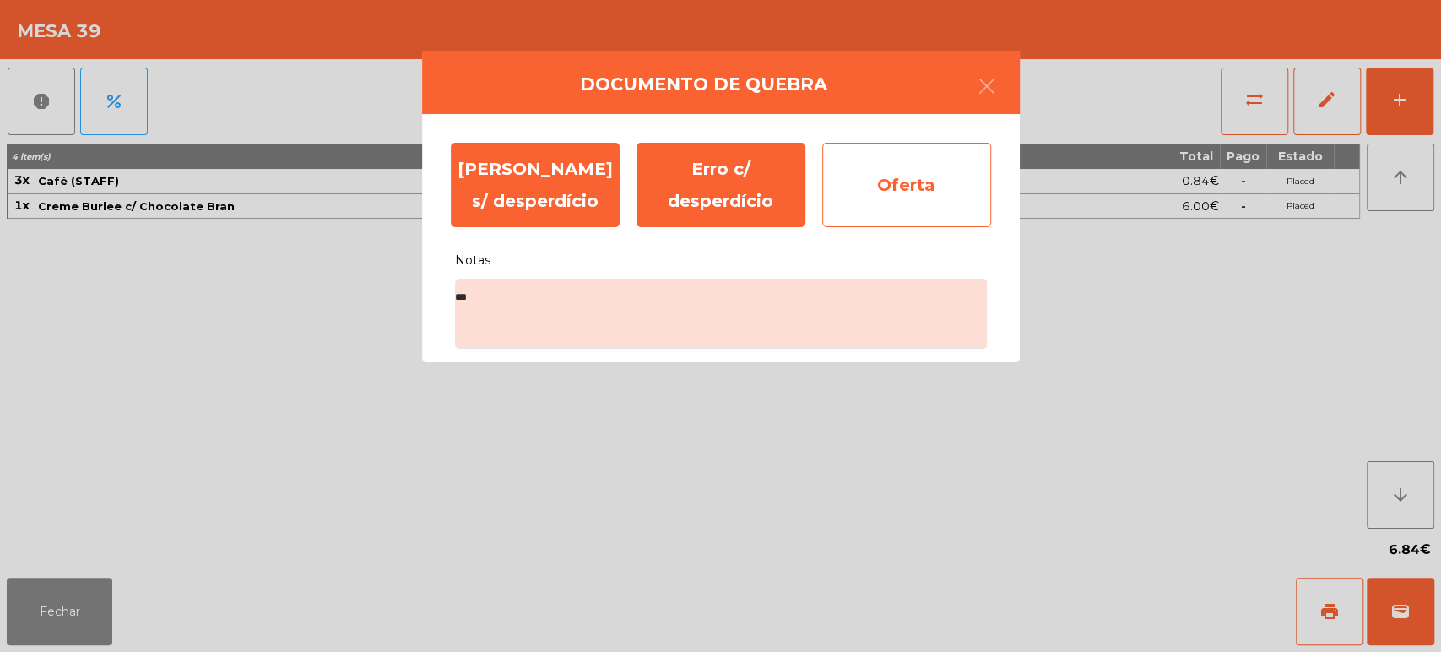
click at [894, 182] on div "Oferta" at bounding box center [906, 185] width 169 height 84
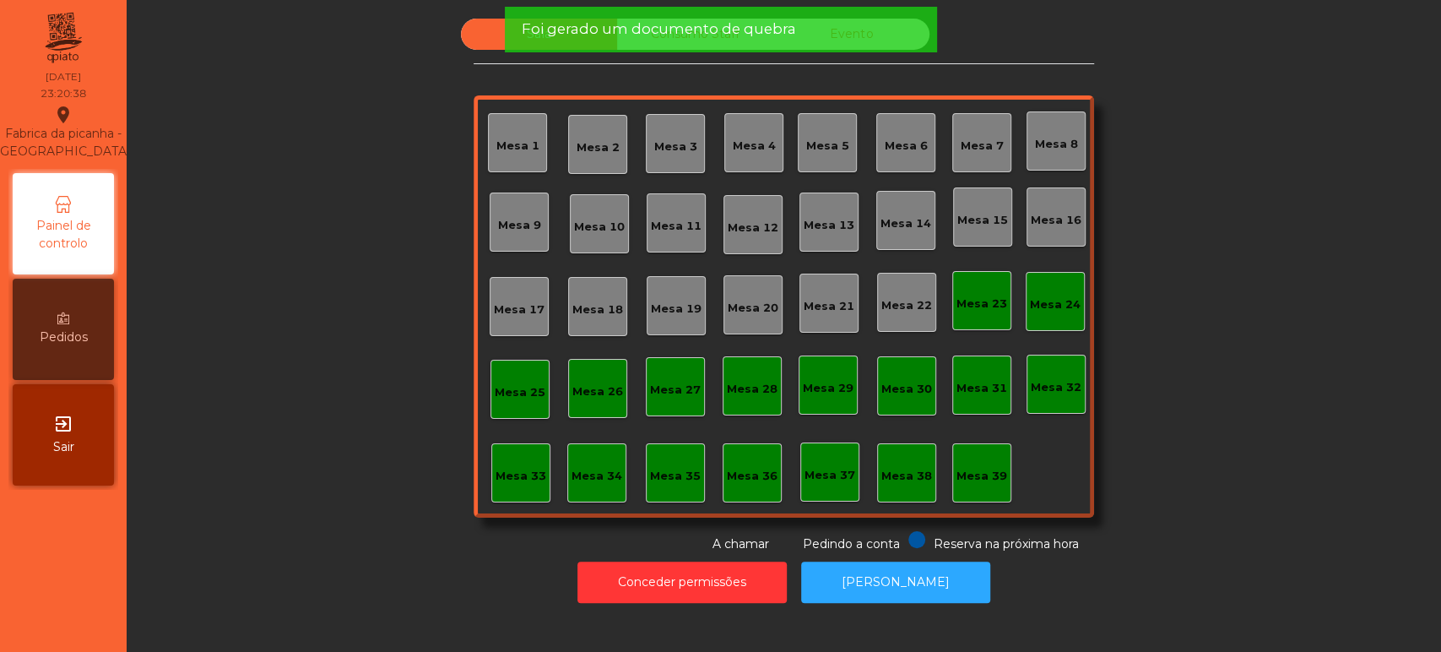
click at [698, 30] on span "Foi gerado um documento de quebra" at bounding box center [658, 29] width 274 height 21
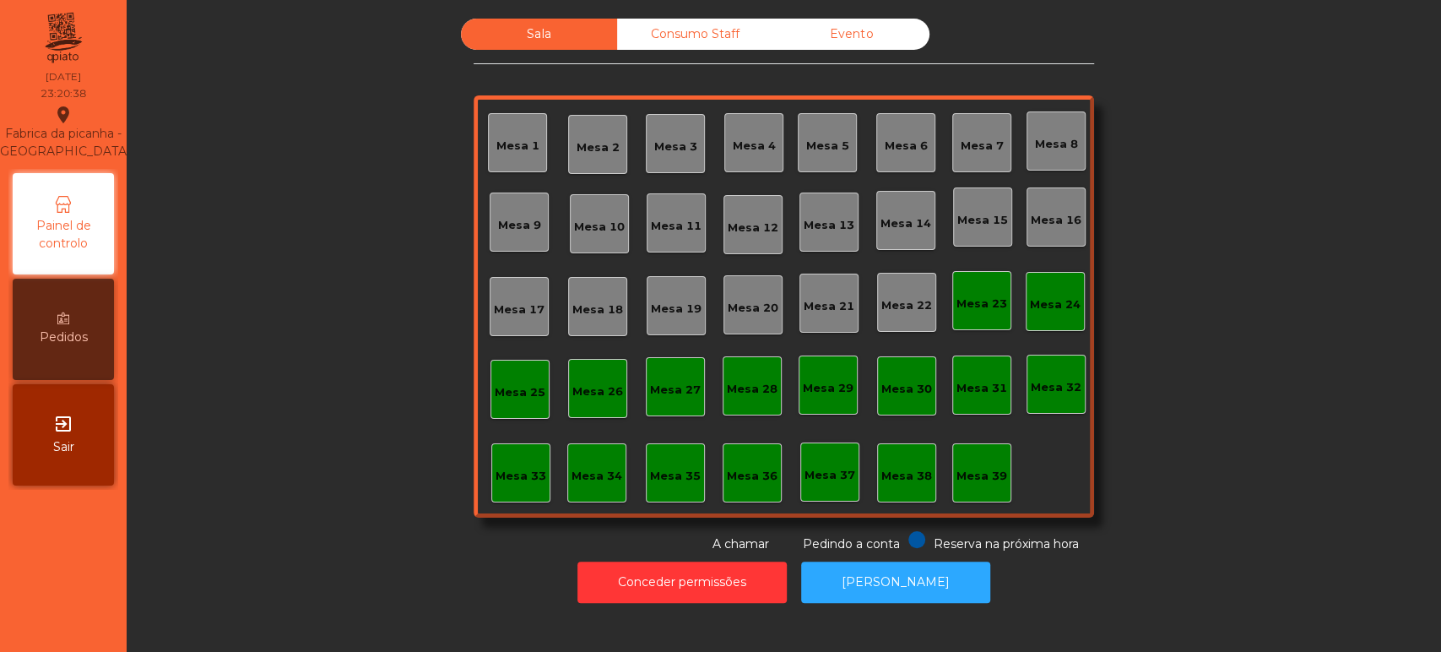
click at [749, 36] on span "Foi gerado um documento de quebra" at bounding box center [658, 29] width 274 height 21
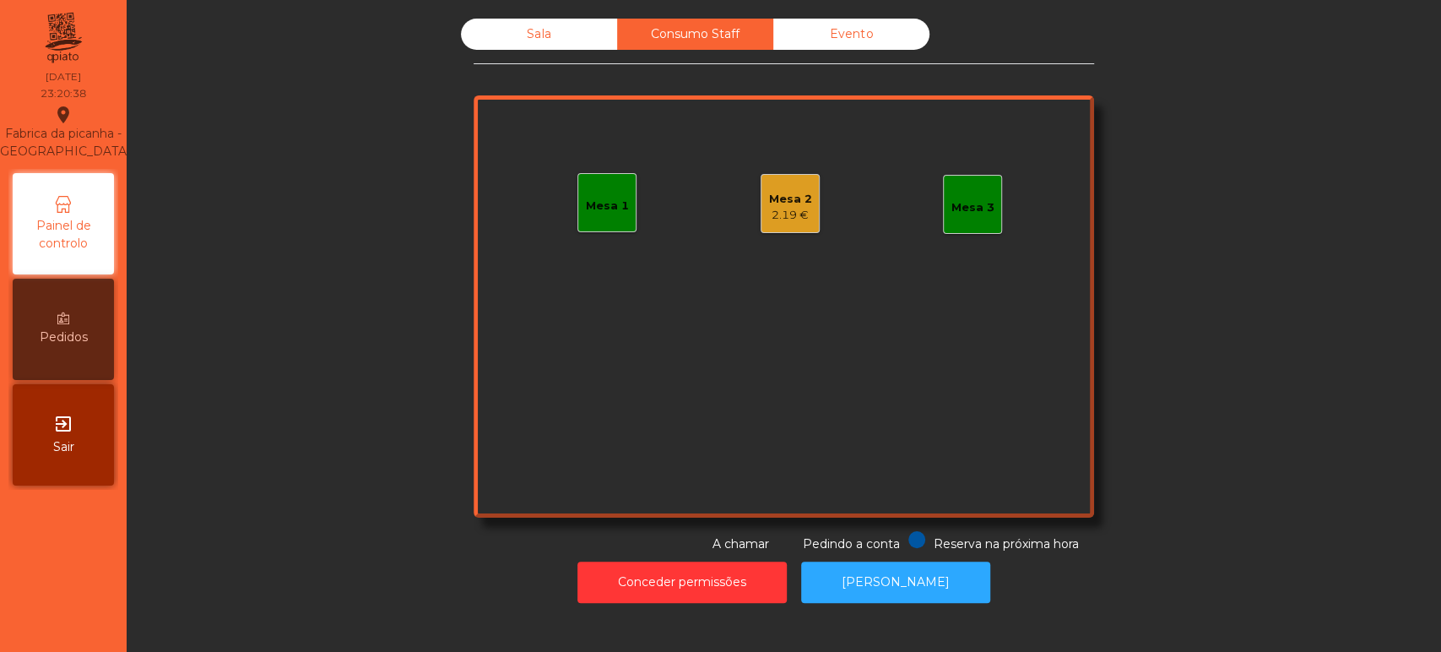
click at [853, 35] on div "Evento" at bounding box center [851, 34] width 156 height 31
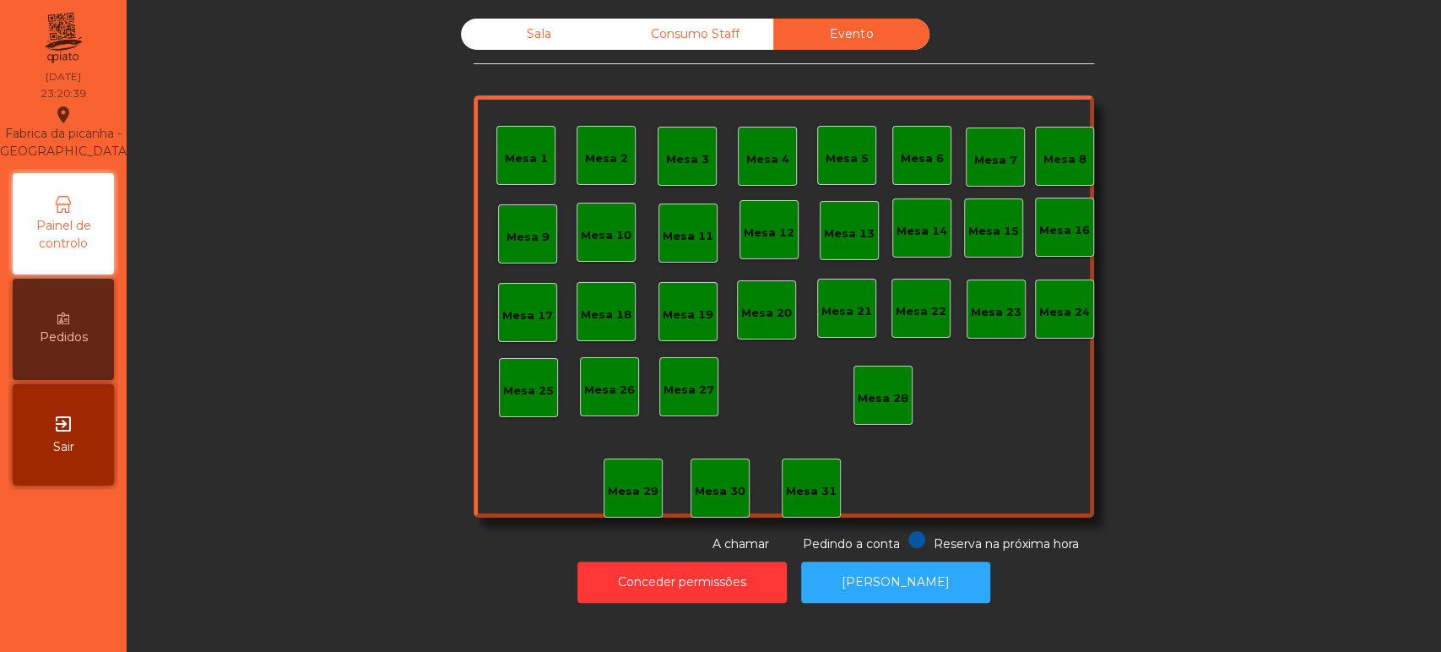
click at [675, 36] on div "Consumo Staff" at bounding box center [695, 34] width 156 height 31
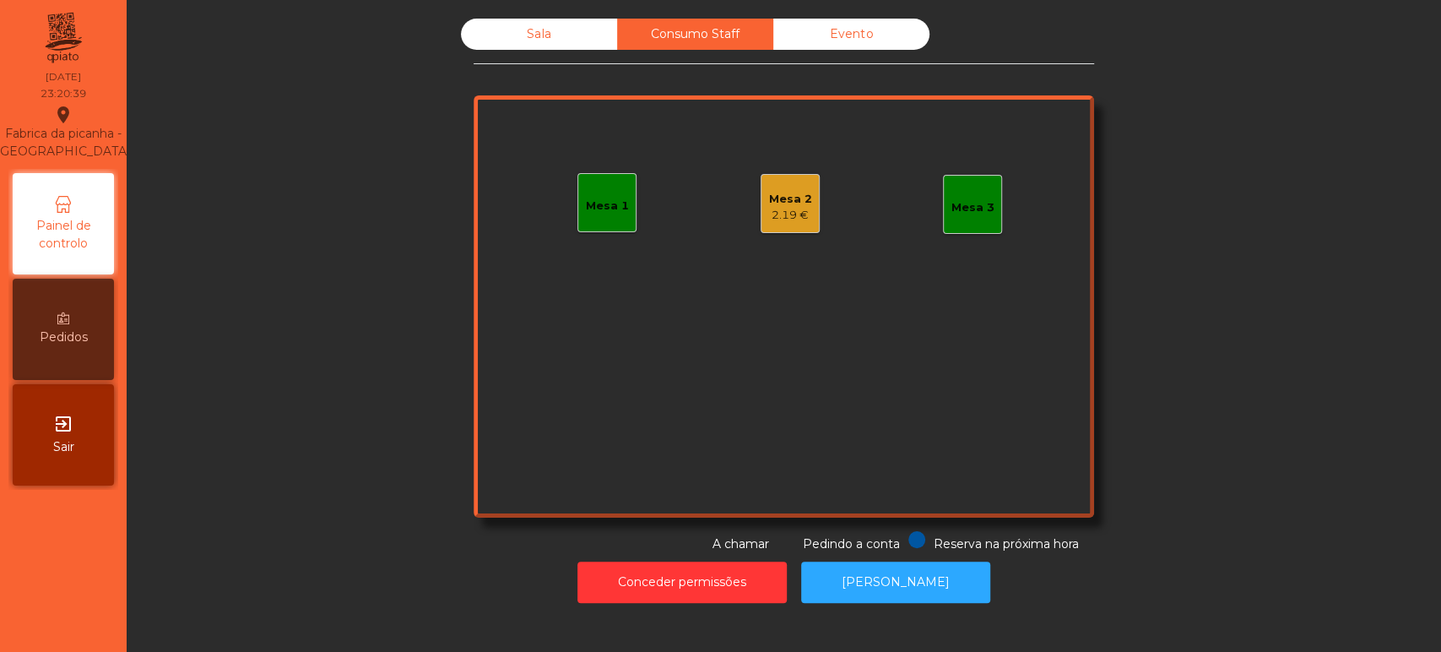
click at [788, 196] on div "Mesa 2" at bounding box center [790, 199] width 43 height 17
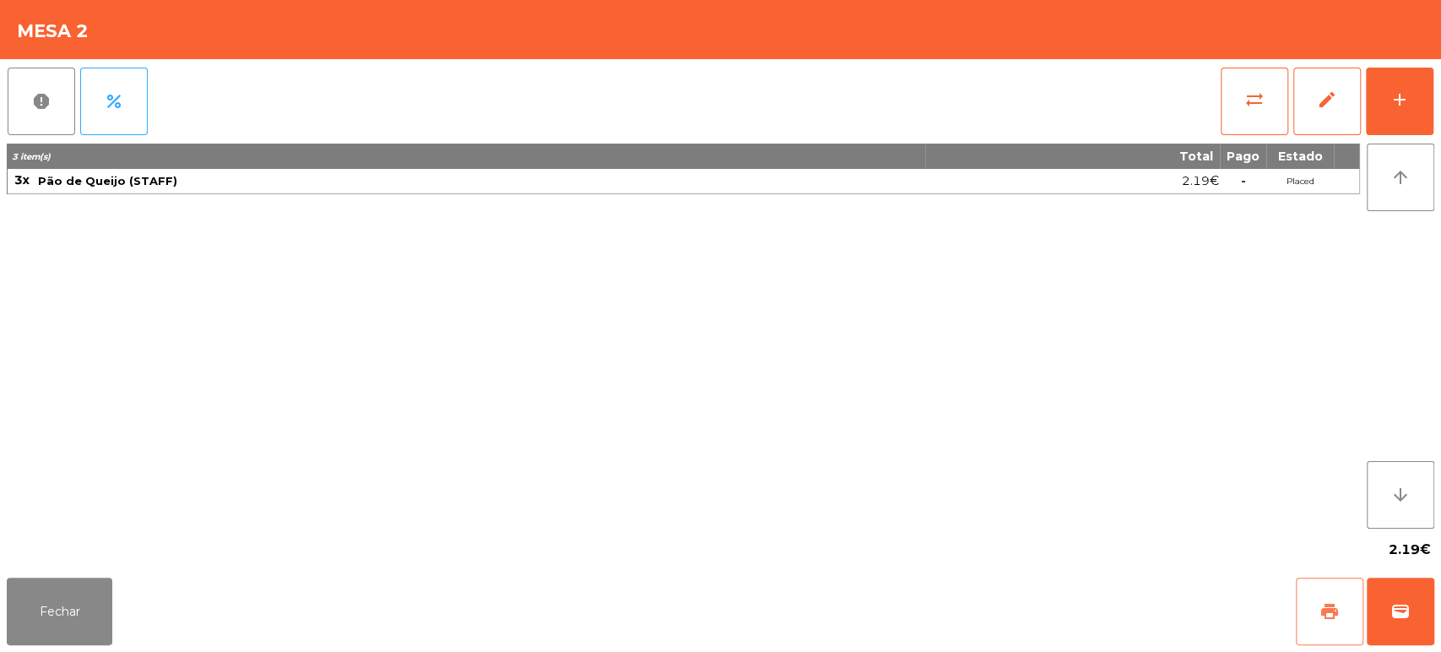
click at [1348, 609] on button "print" at bounding box center [1330, 611] width 68 height 68
click at [19, 100] on button "report" at bounding box center [42, 102] width 68 height 68
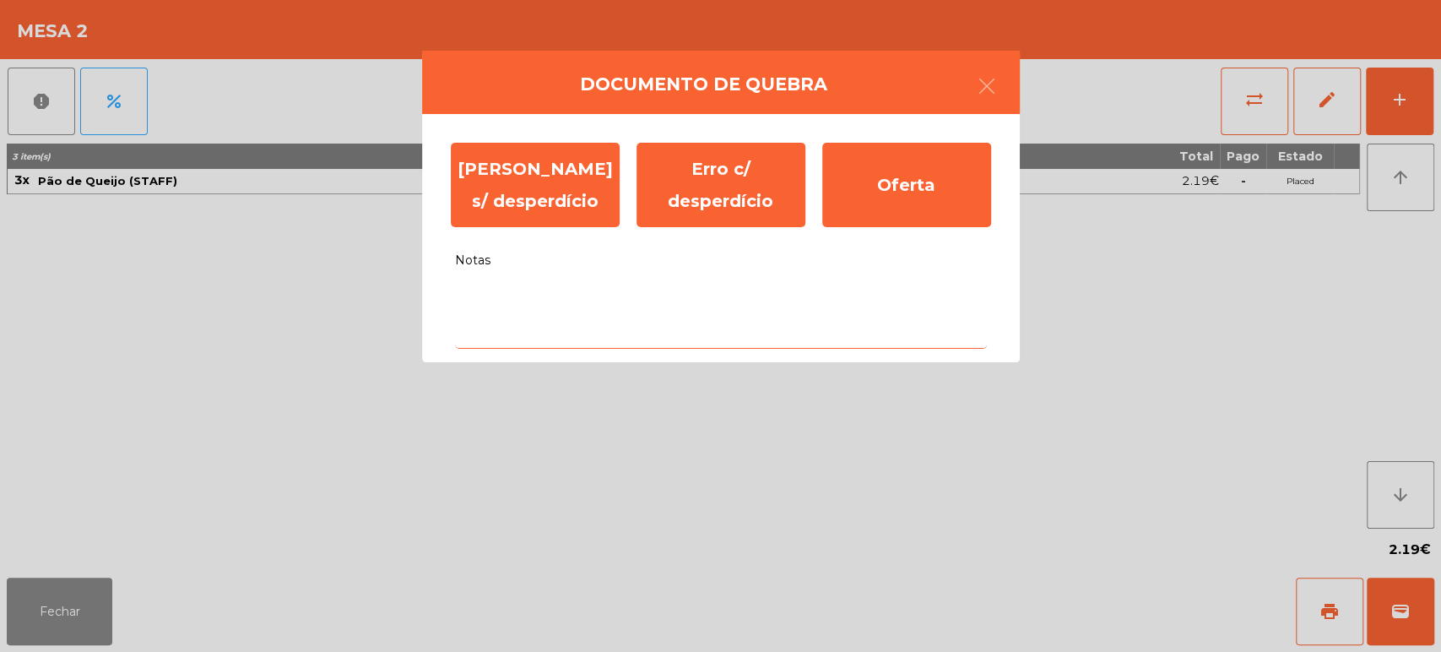
click at [801, 297] on textarea "Notas" at bounding box center [721, 314] width 532 height 70
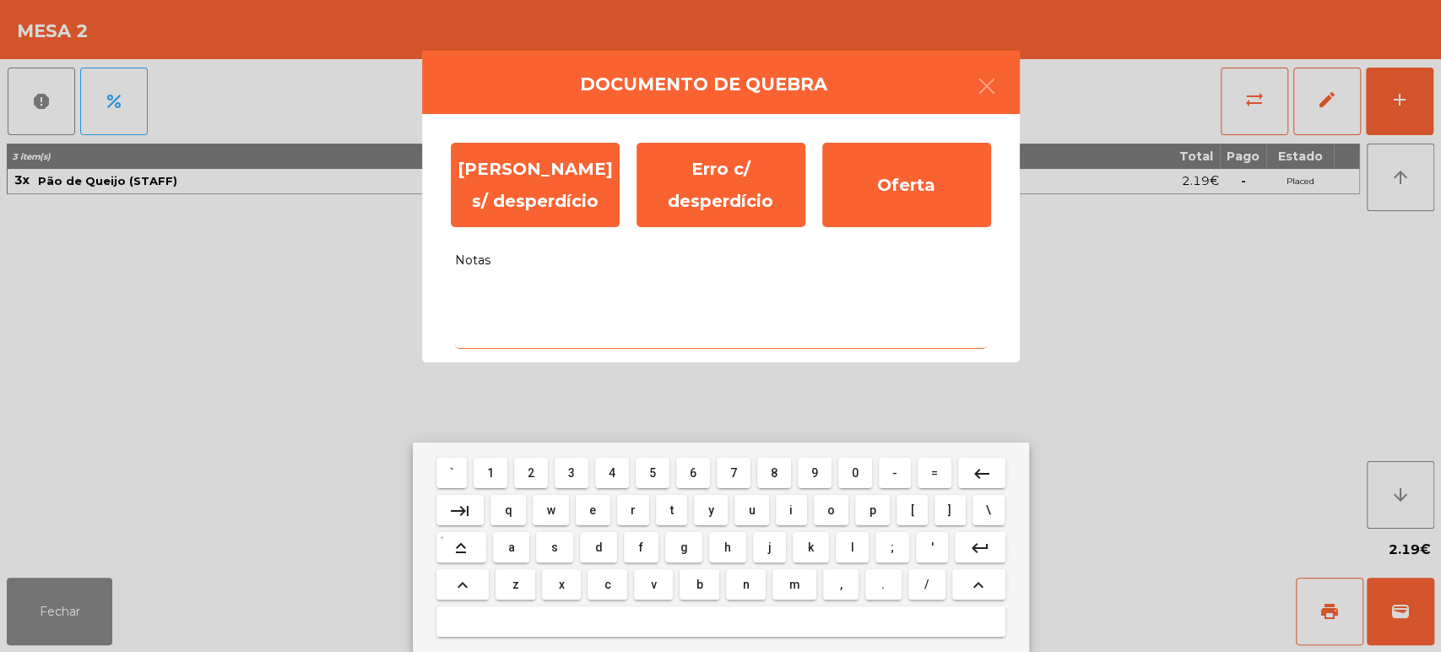
click at [512, 547] on span "a" at bounding box center [511, 547] width 7 height 14
click at [850, 543] on span "l" at bounding box center [851, 547] width 3 height 14
click at [790, 509] on span "i" at bounding box center [790, 510] width 3 height 14
type textarea "***"
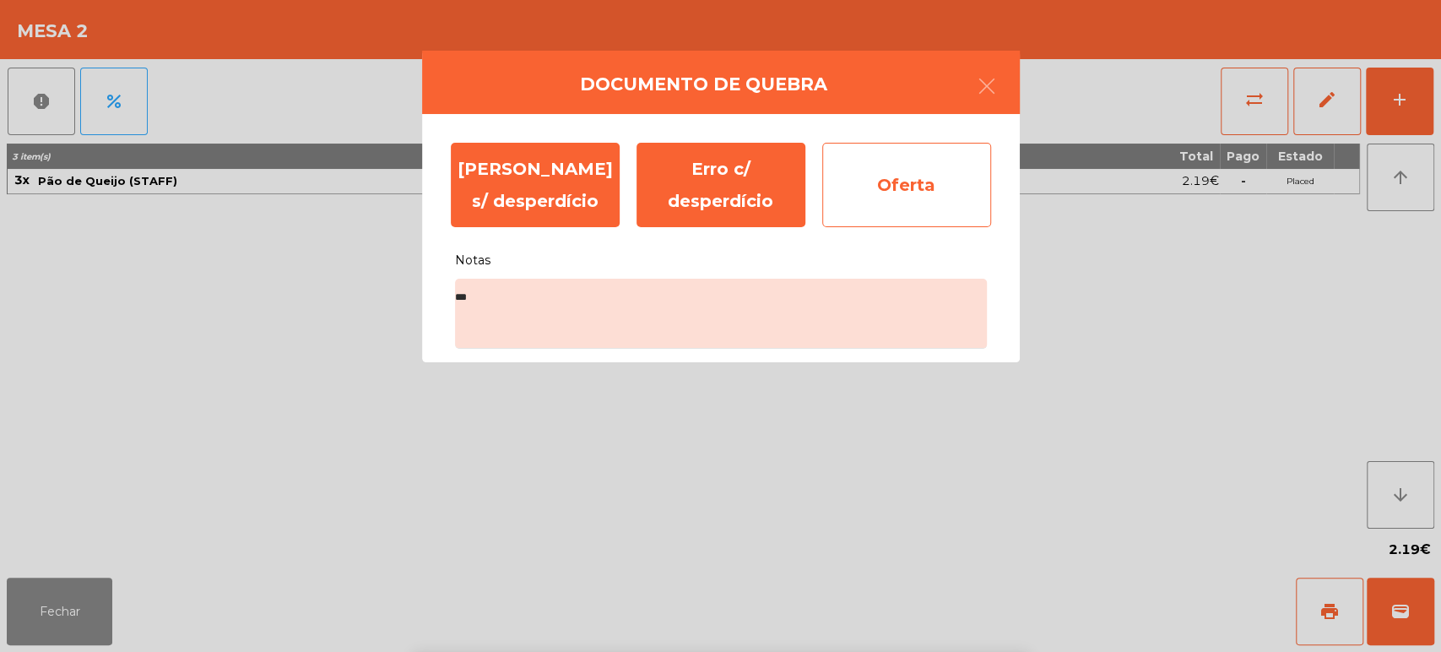
click at [912, 182] on div "Oferta" at bounding box center [906, 185] width 169 height 84
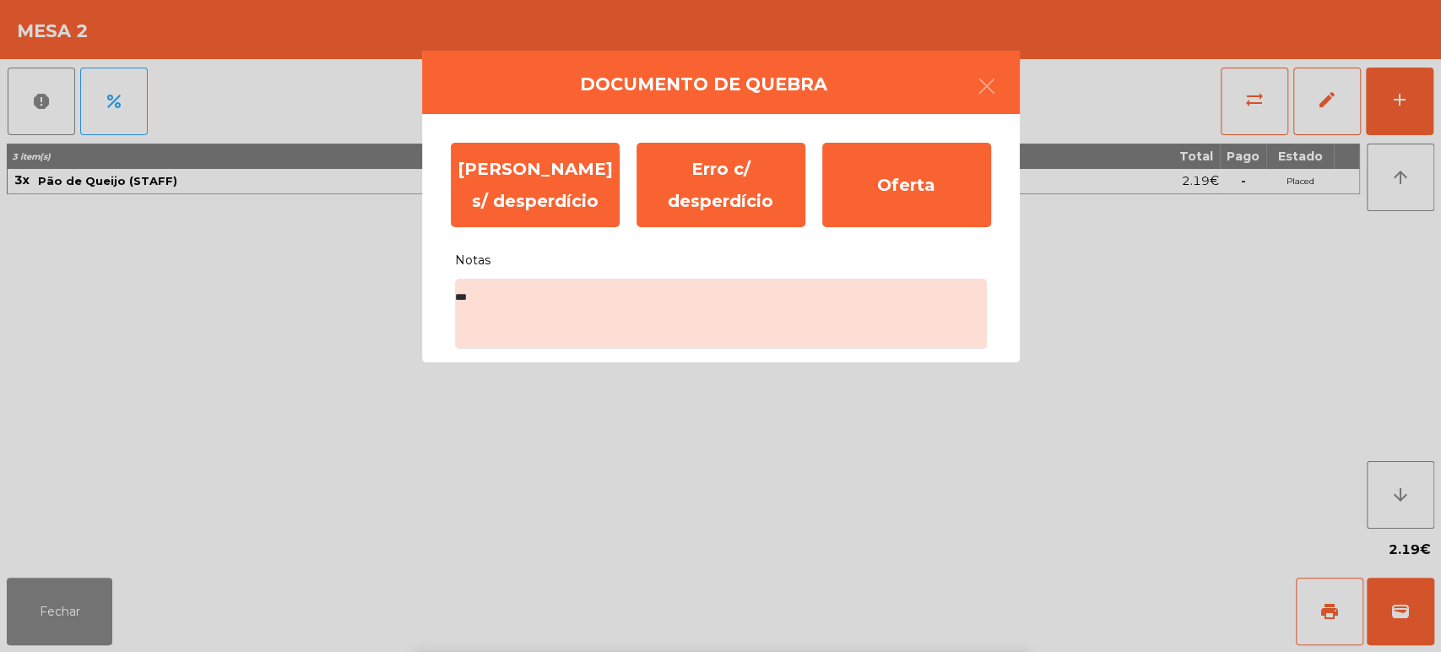
click at [943, 182] on div "Mesa 3" at bounding box center [972, 204] width 59 height 59
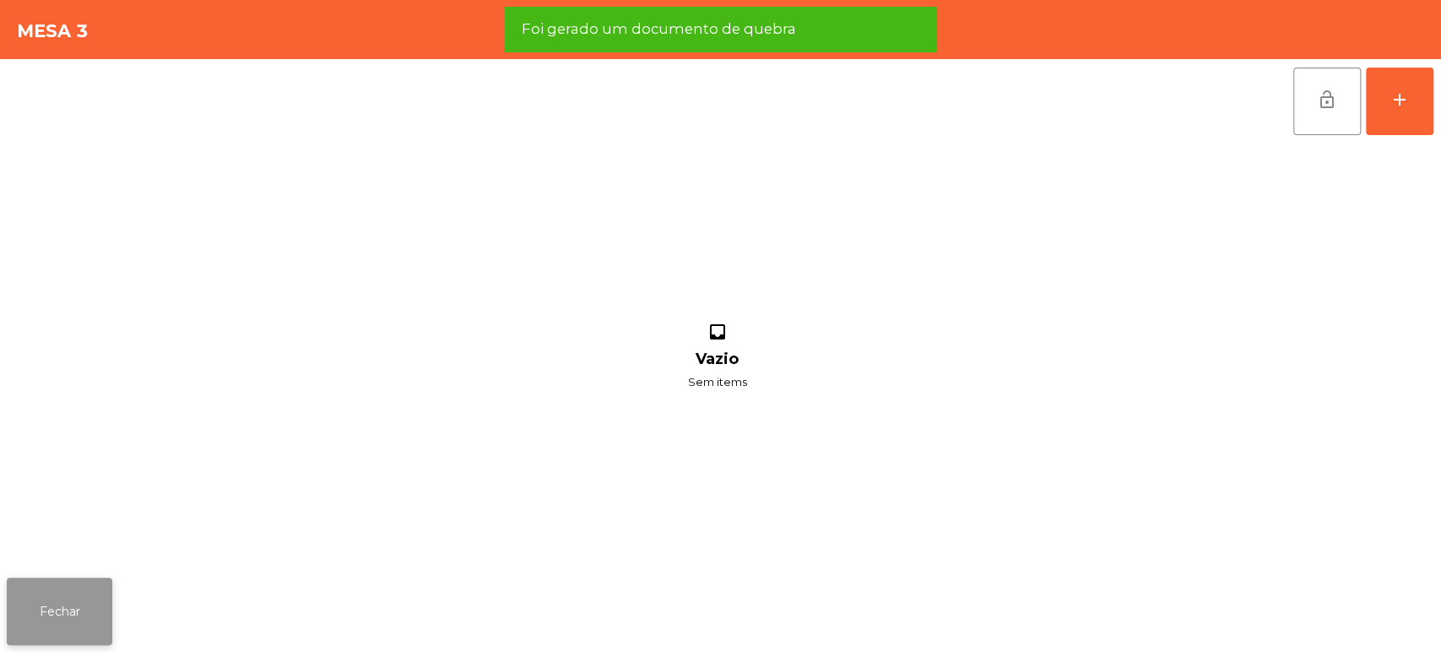
click at [95, 593] on button "Fechar" at bounding box center [60, 611] width 106 height 68
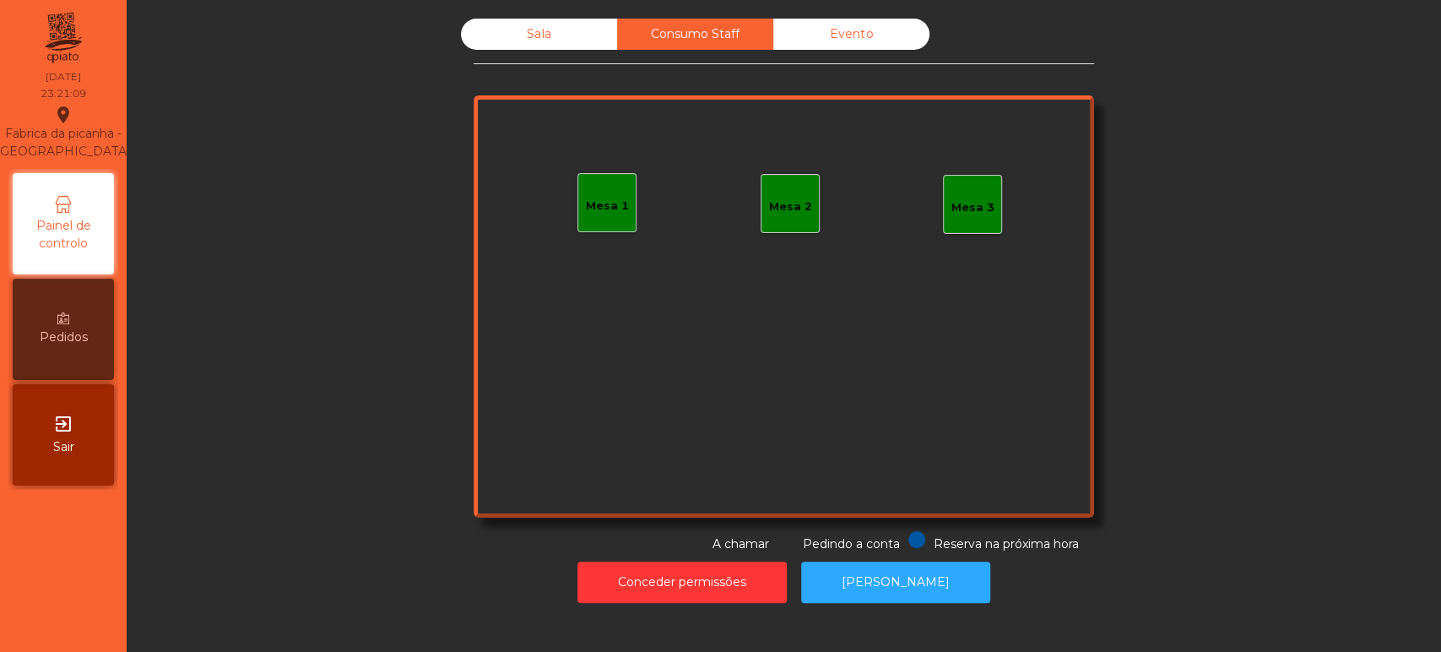
click at [857, 34] on div "Evento" at bounding box center [851, 34] width 156 height 31
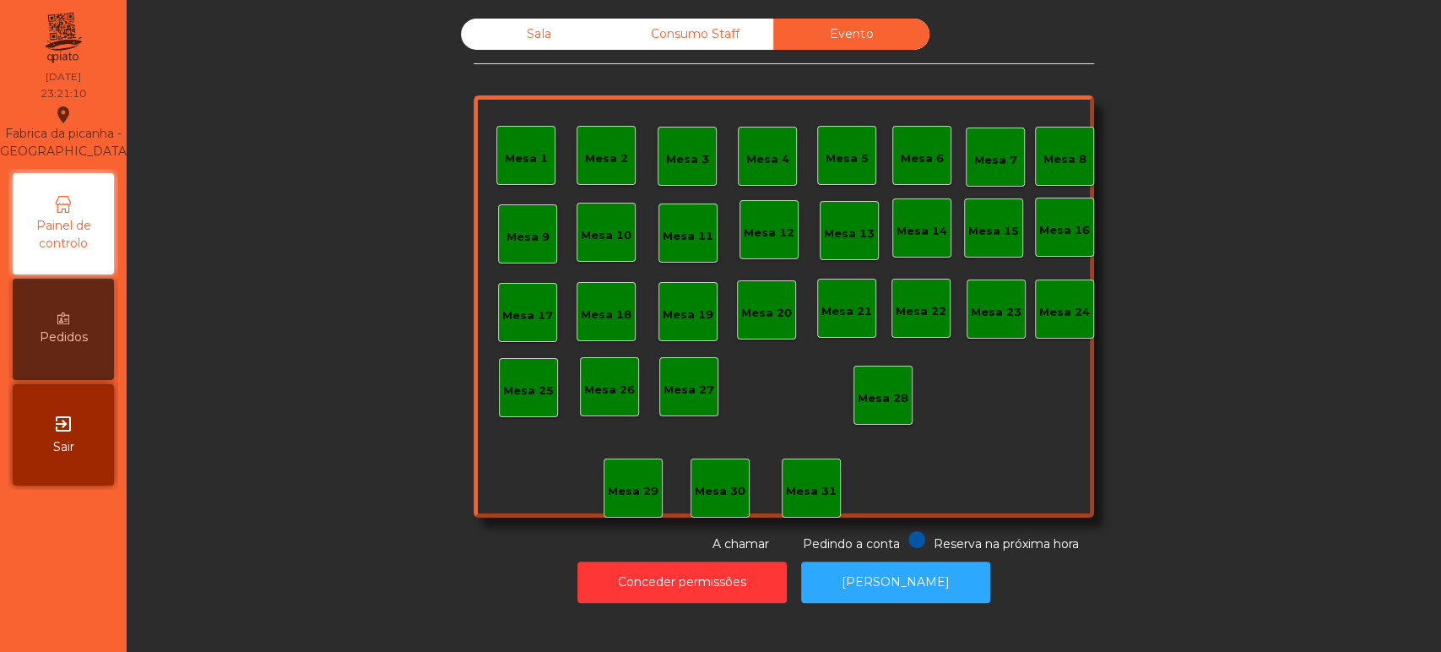
click at [716, 44] on div "Consumo Staff" at bounding box center [695, 34] width 156 height 31
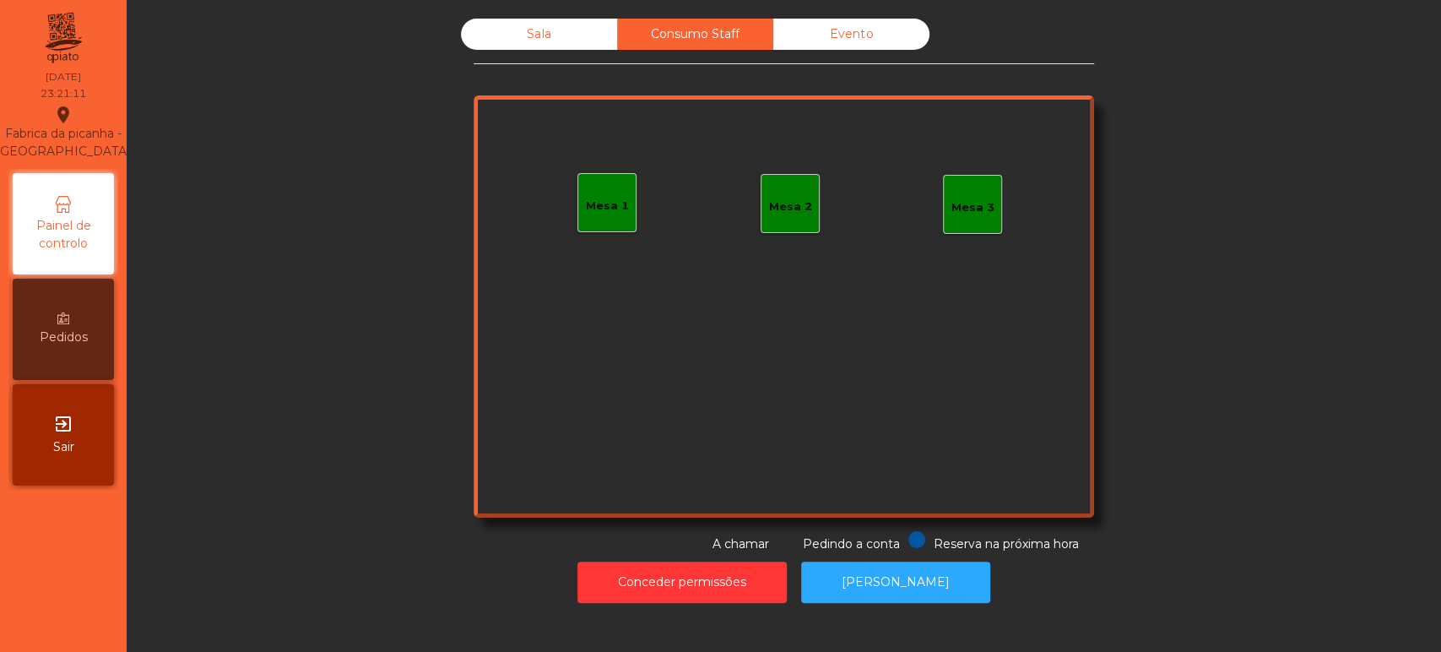
click at [547, 27] on div "Sala" at bounding box center [539, 34] width 156 height 31
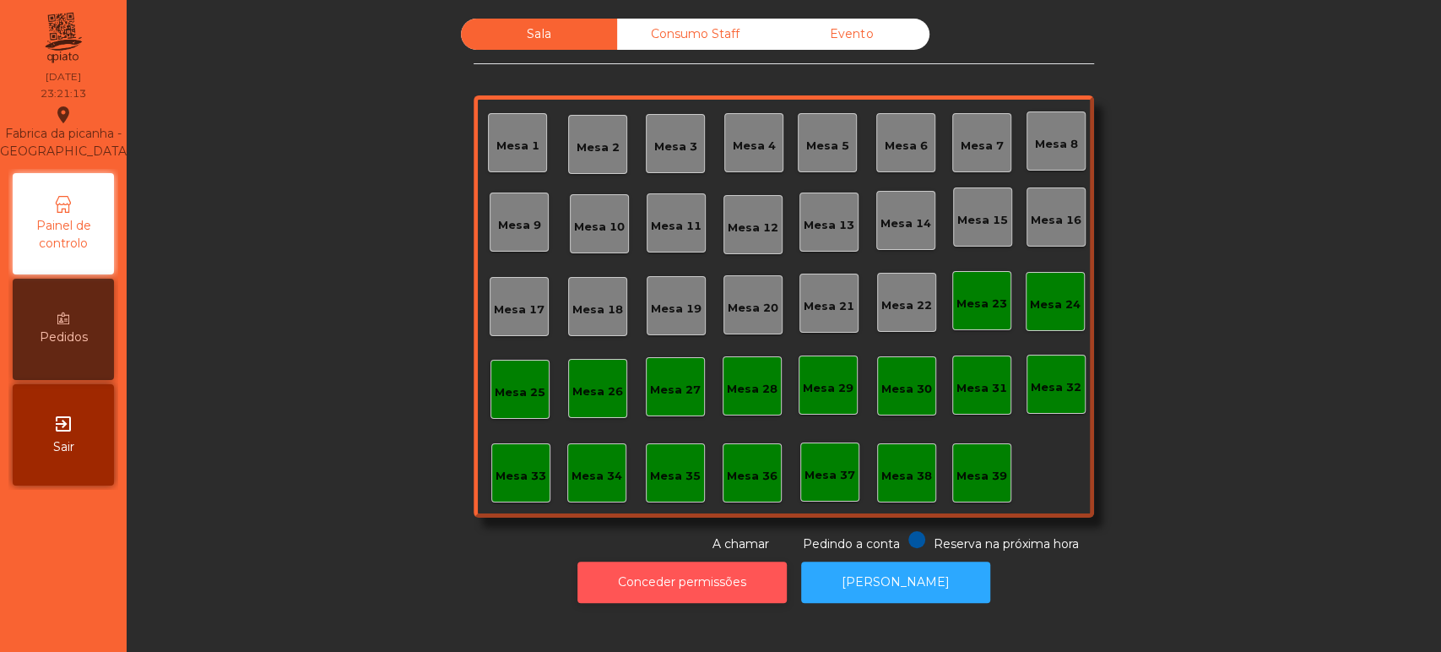
click at [684, 566] on button "Conceder permissões" at bounding box center [681, 581] width 209 height 41
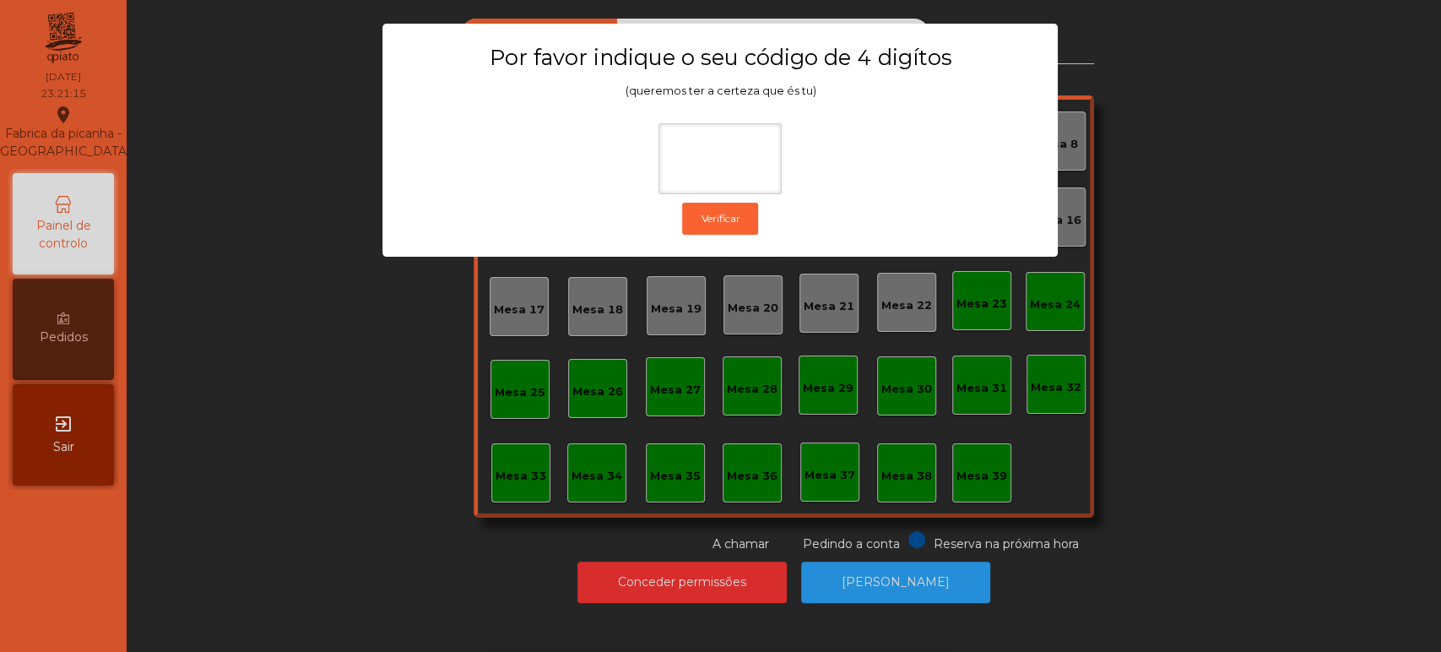
click at [1215, 447] on ngb-modal-window "Por favor indique o seu código de 4 digítos (queremos ter a certeza que és tu) …" at bounding box center [720, 326] width 1369 height 652
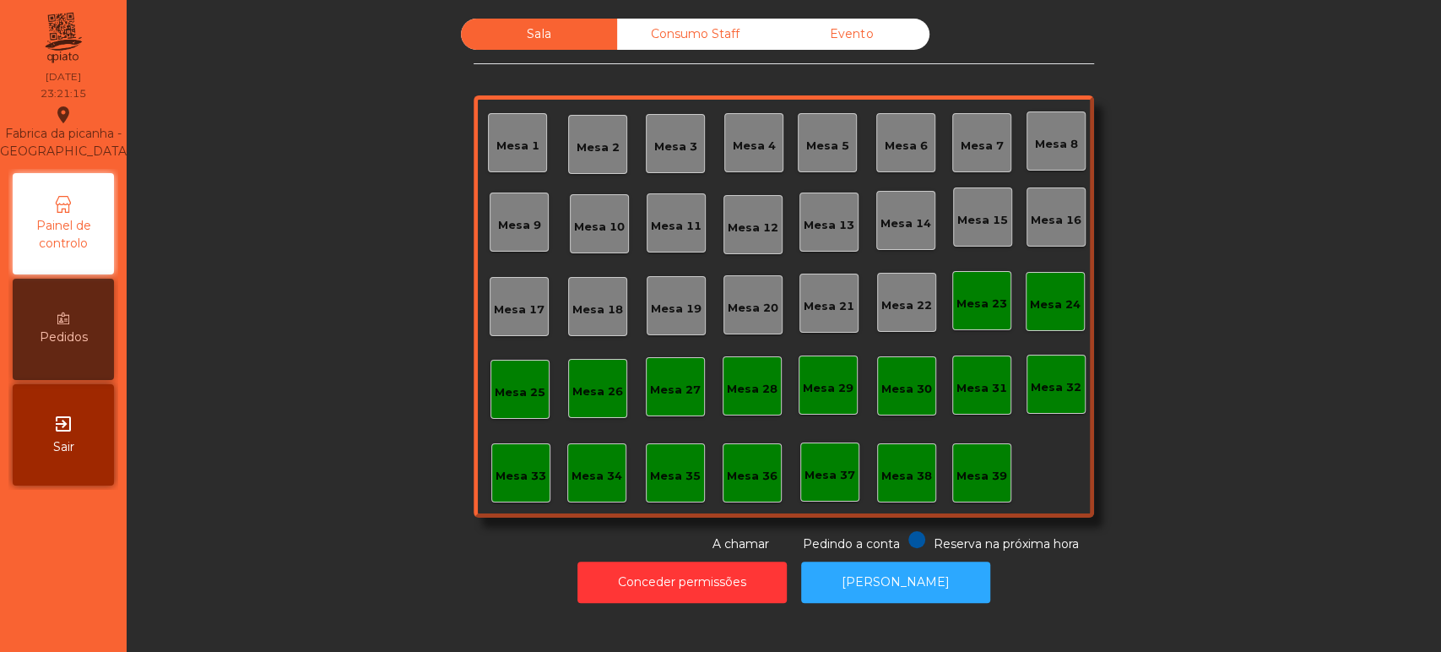
click at [1263, 429] on div "Sala Consumo Staff Evento Mesa 1 [GEOGRAPHIC_DATA] 3 Mesa 4 Mesa 5 Mesa 6 [GEOG…" at bounding box center [783, 286] width 1269 height 534
click at [923, 595] on button "[PERSON_NAME]" at bounding box center [895, 581] width 189 height 41
click at [830, 546] on span "Pedindo a conta" at bounding box center [851, 543] width 97 height 15
click at [871, 575] on button "[PERSON_NAME]" at bounding box center [895, 581] width 189 height 41
click at [685, 574] on button "Conceder permissões" at bounding box center [681, 581] width 209 height 41
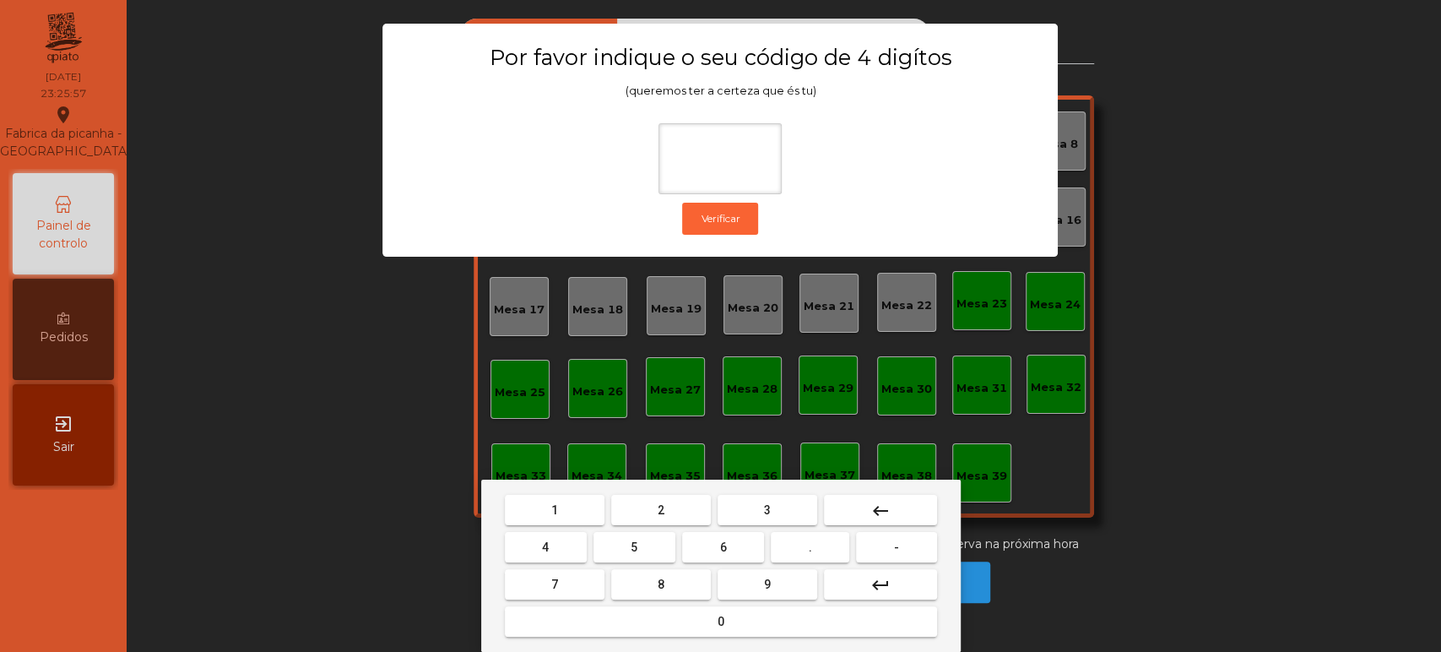
click at [554, 509] on span "1" at bounding box center [554, 510] width 7 height 14
click at [787, 513] on button "3" at bounding box center [767, 510] width 100 height 30
click at [623, 560] on button "5" at bounding box center [634, 547] width 82 height 30
click at [695, 617] on button "0" at bounding box center [721, 621] width 432 height 30
type input "****"
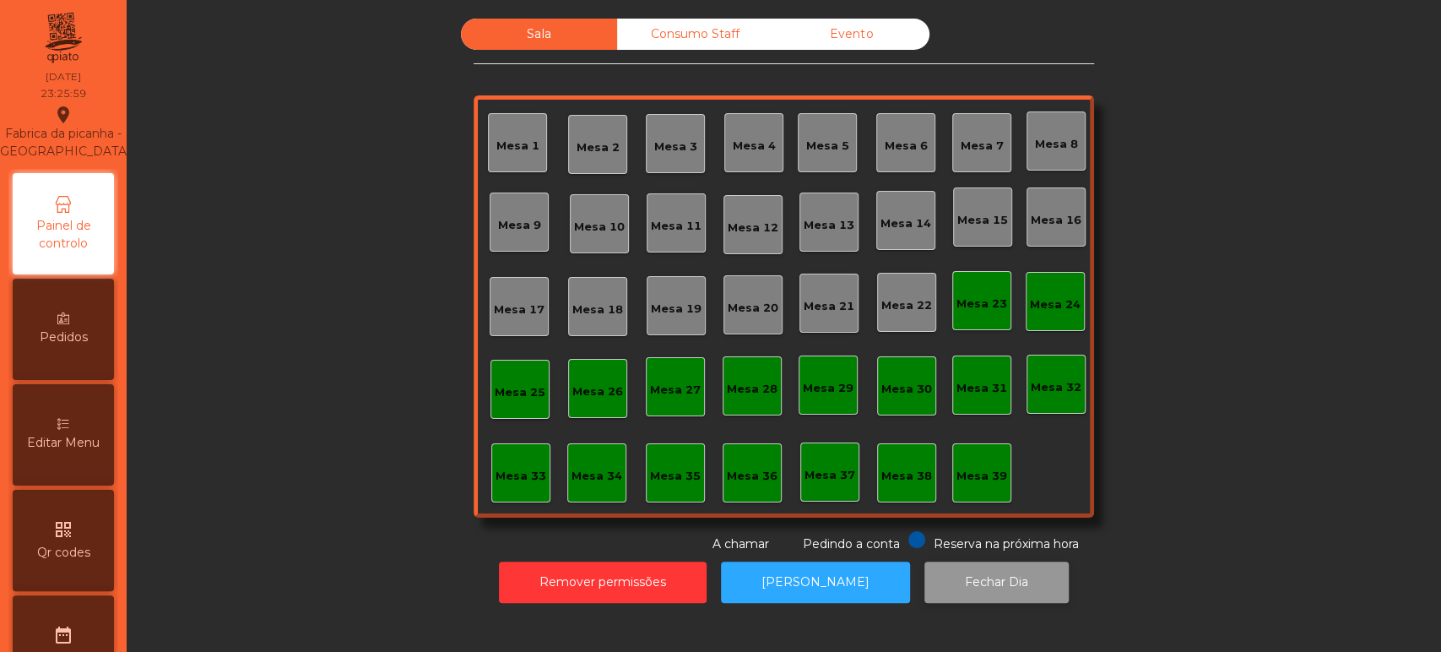
click at [967, 575] on button "Fechar Dia" at bounding box center [996, 581] width 144 height 41
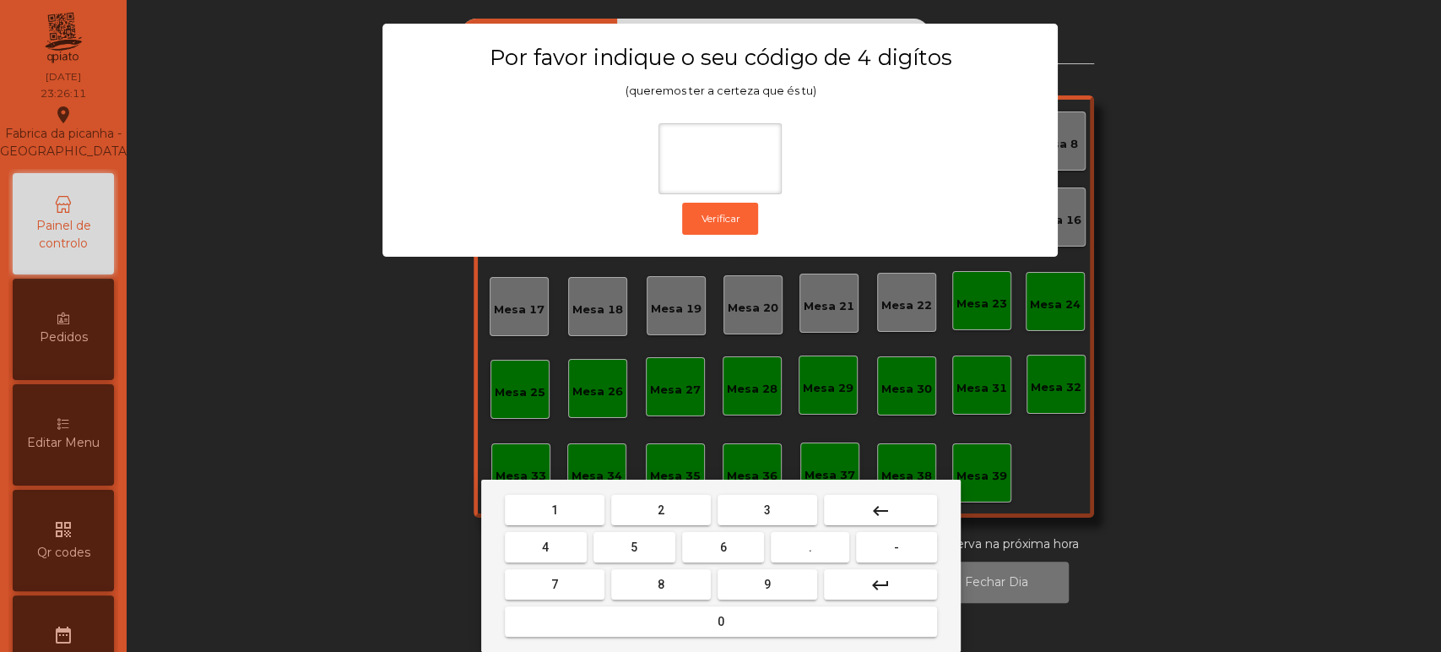
click at [569, 517] on button "1" at bounding box center [555, 510] width 100 height 30
click at [737, 506] on button "3" at bounding box center [767, 510] width 100 height 30
click at [634, 547] on span "5" at bounding box center [634, 547] width 7 height 14
click at [684, 616] on button "0" at bounding box center [721, 621] width 432 height 30
type input "****"
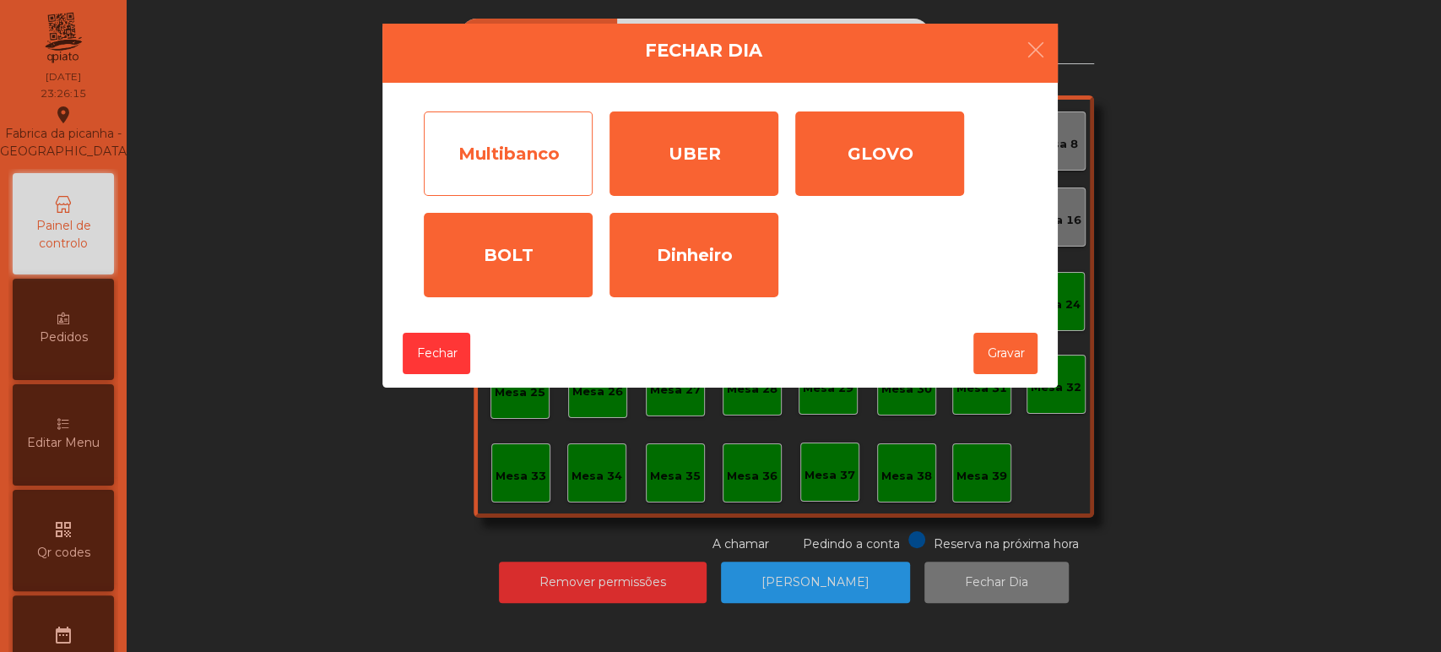
click at [511, 139] on div "Multibanco" at bounding box center [508, 153] width 169 height 84
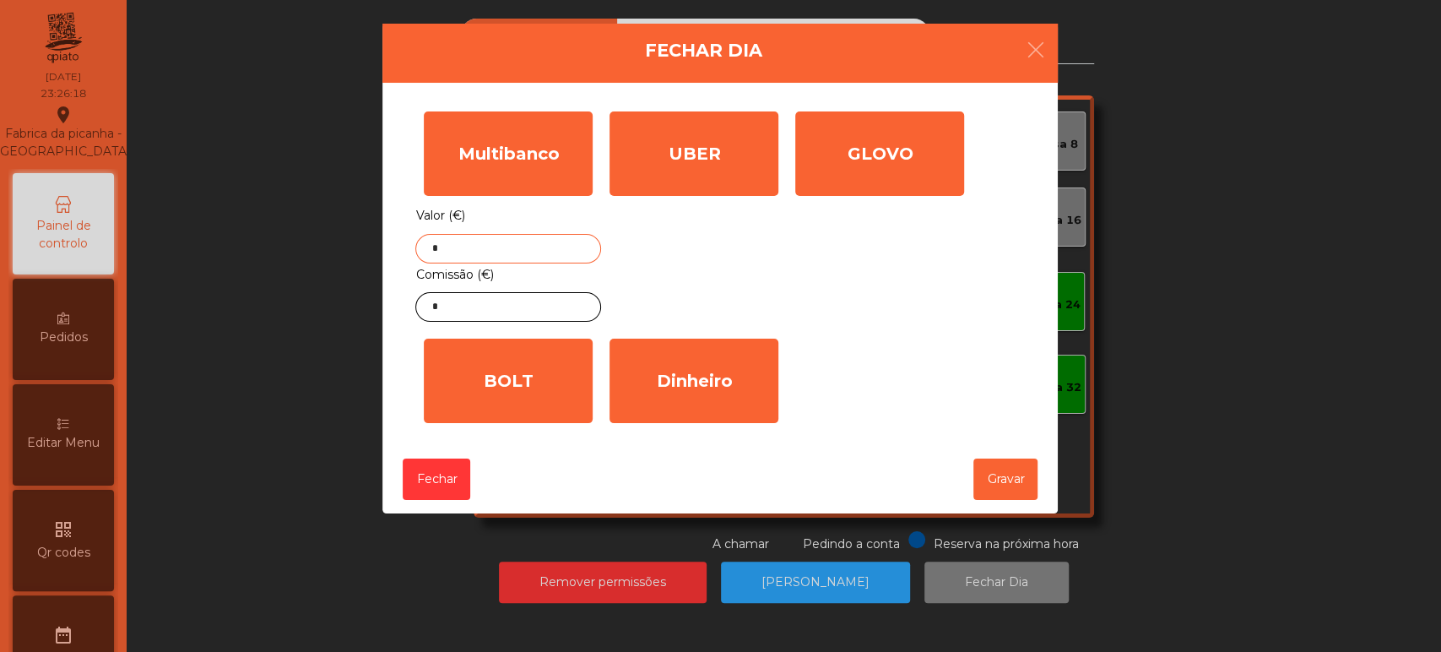
click at [506, 246] on input "*" at bounding box center [508, 249] width 186 height 30
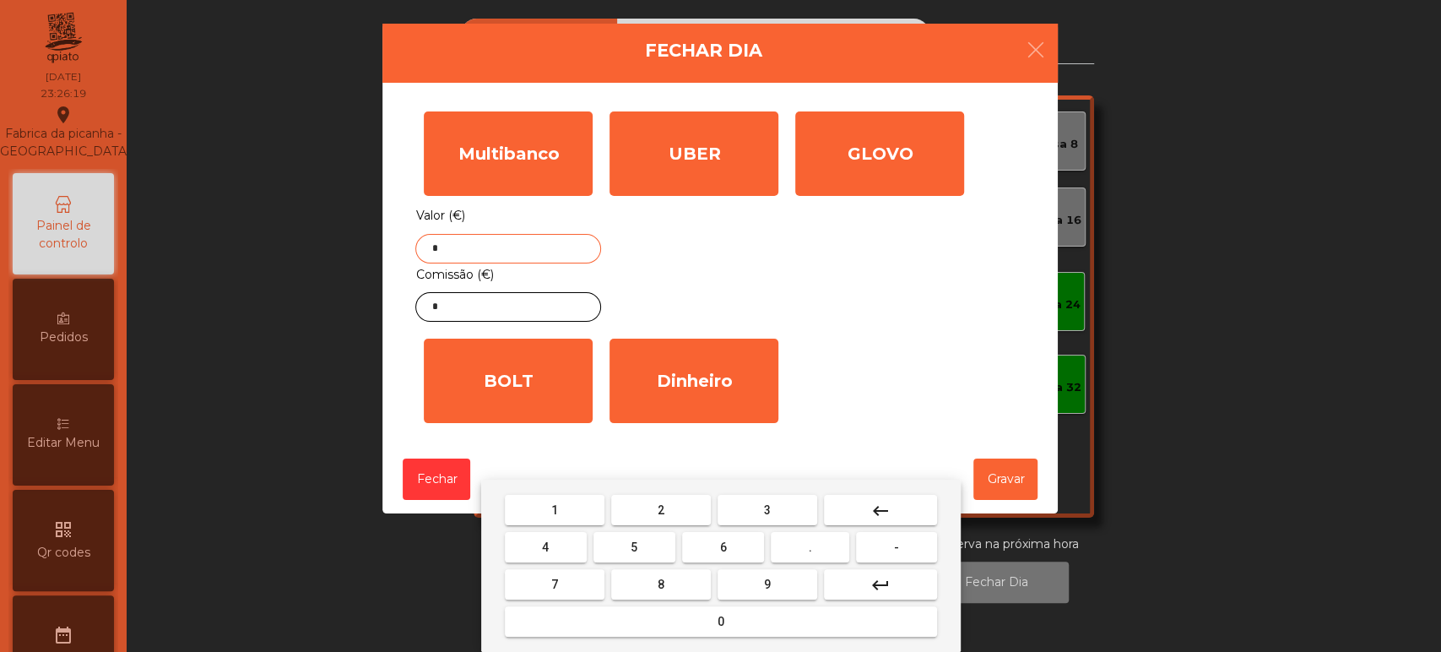
click at [898, 512] on button "keyboard_backspace" at bounding box center [880, 510] width 113 height 30
click at [747, 544] on button "6" at bounding box center [723, 547] width 82 height 30
click at [545, 547] on span "4" at bounding box center [545, 547] width 7 height 14
click at [579, 581] on button "7" at bounding box center [555, 584] width 100 height 30
click at [810, 547] on span "." at bounding box center [810, 547] width 3 height 14
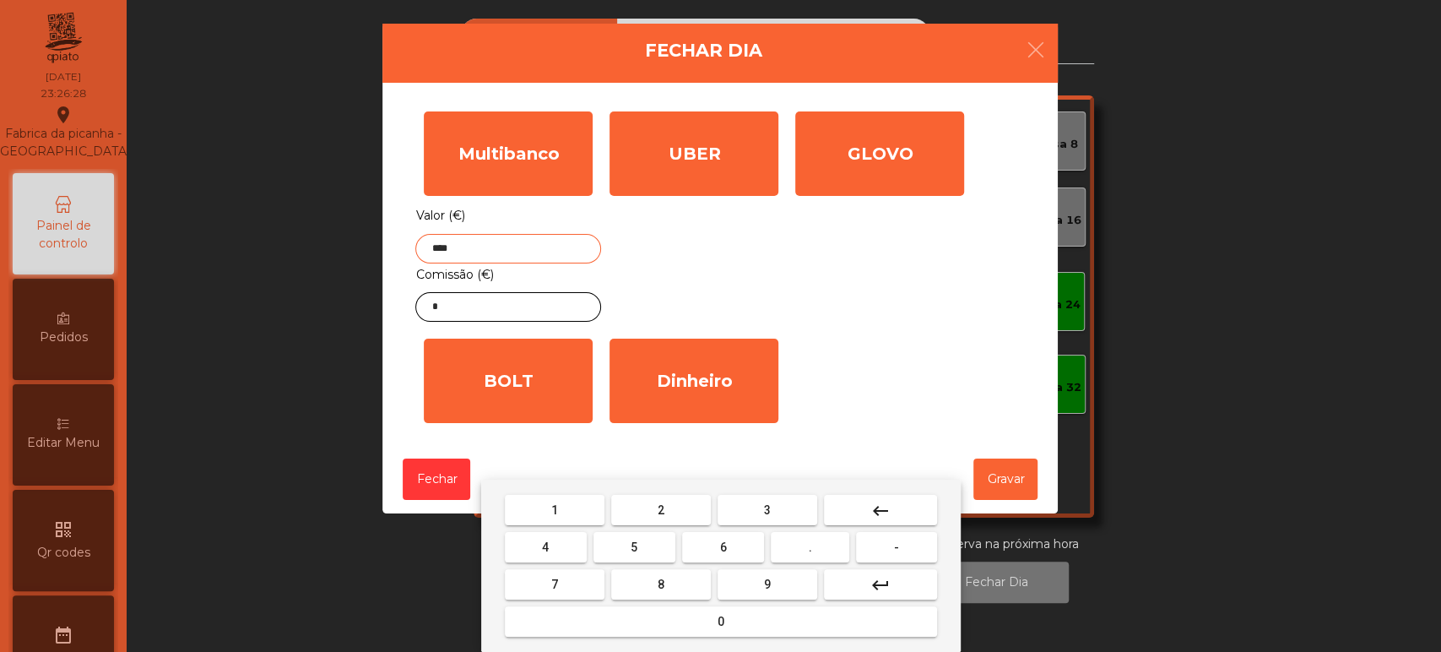
click at [686, 611] on button "0" at bounding box center [721, 621] width 432 height 30
click at [545, 547] on span "4" at bounding box center [545, 547] width 7 height 14
type input "******"
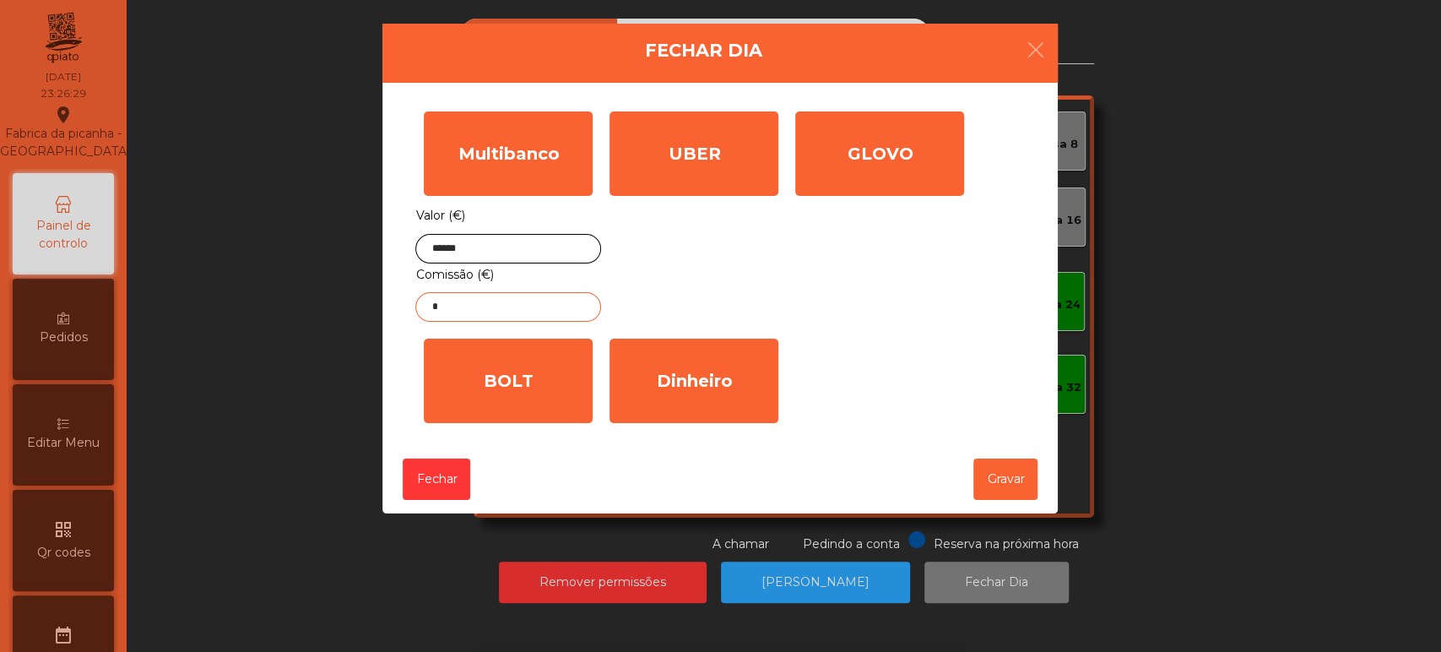
click at [535, 313] on input "*" at bounding box center [508, 307] width 186 height 30
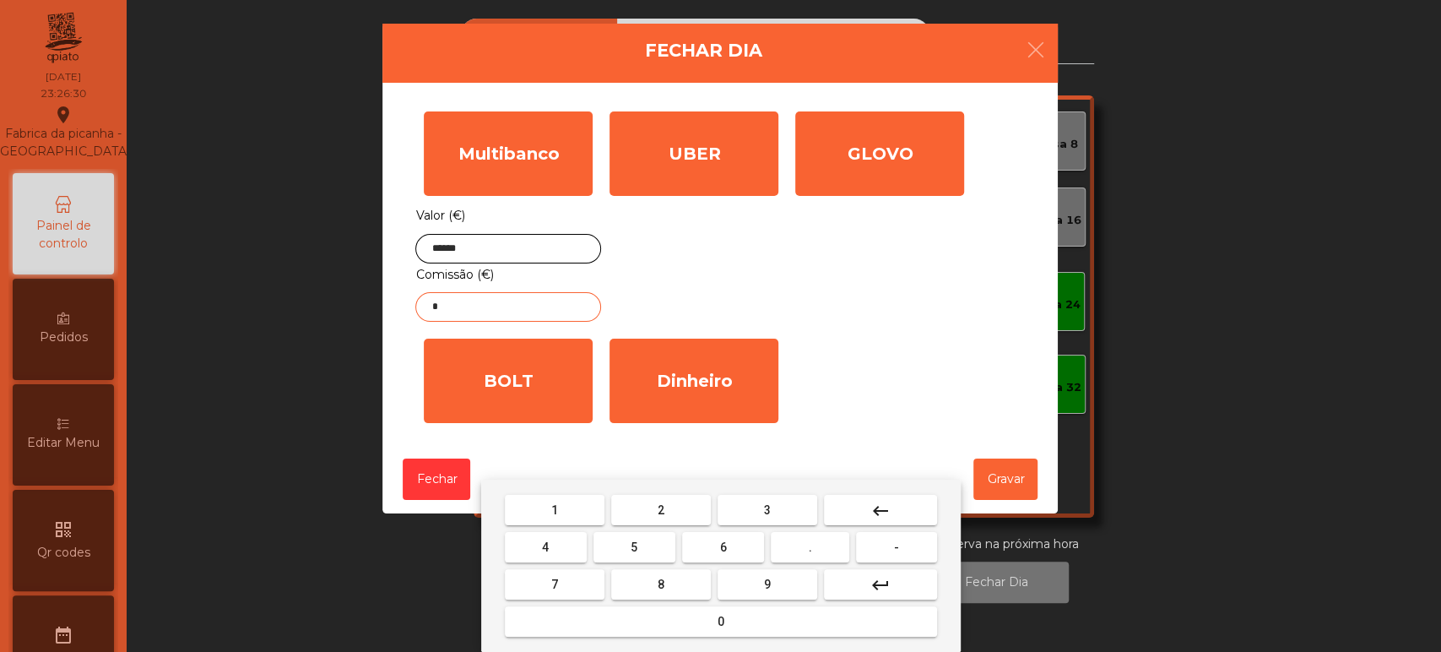
click at [898, 506] on button "keyboard_backspace" at bounding box center [880, 510] width 113 height 30
click at [545, 544] on span "4" at bounding box center [545, 547] width 7 height 14
click at [810, 547] on span "." at bounding box center [810, 547] width 3 height 14
click at [720, 621] on span "0" at bounding box center [720, 621] width 7 height 14
click at [766, 514] on span "3" at bounding box center [767, 510] width 7 height 14
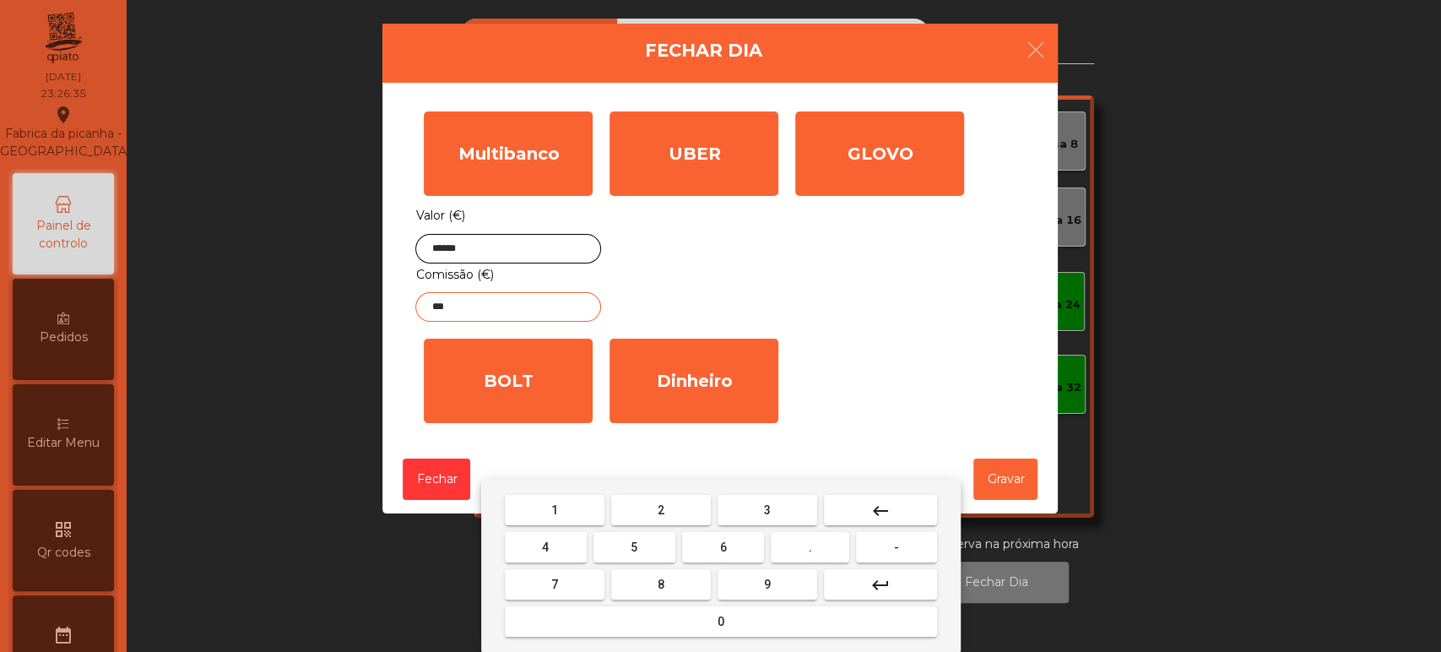
type input "****"
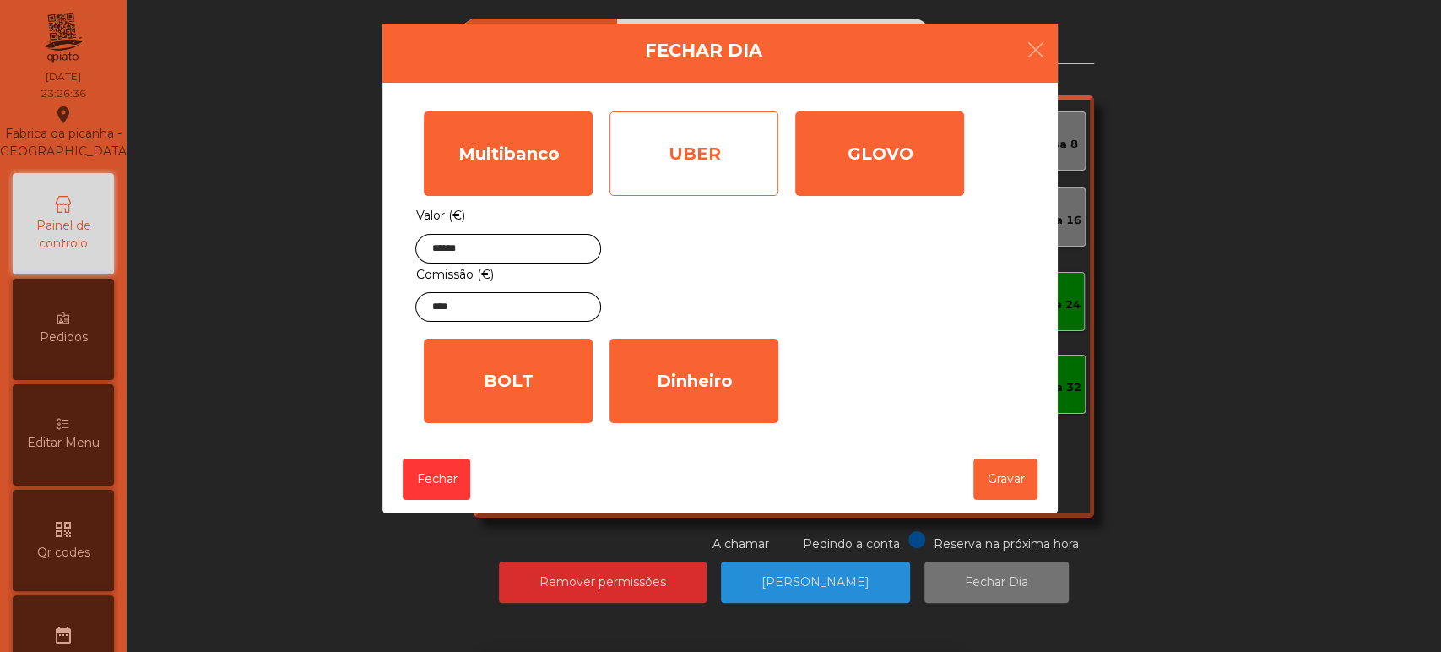
click at [716, 172] on div "UBER" at bounding box center [693, 153] width 169 height 84
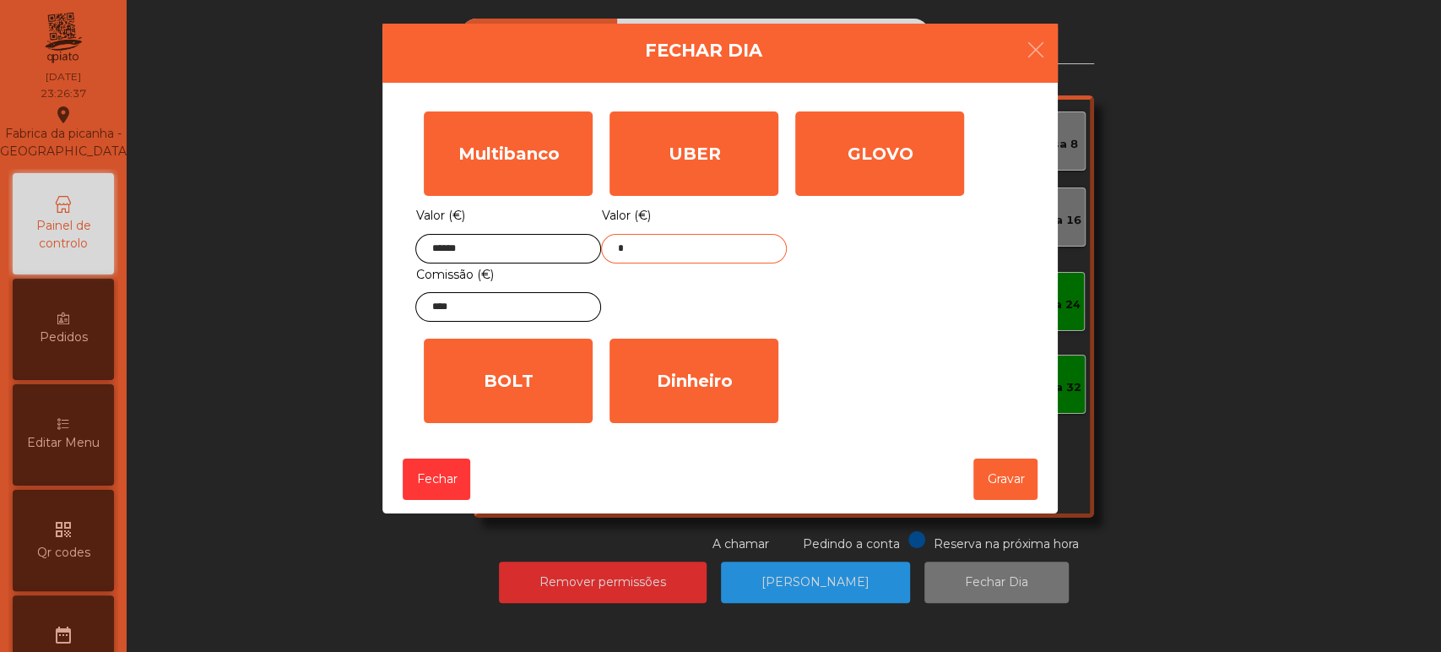
click at [688, 250] on input "*" at bounding box center [694, 249] width 186 height 30
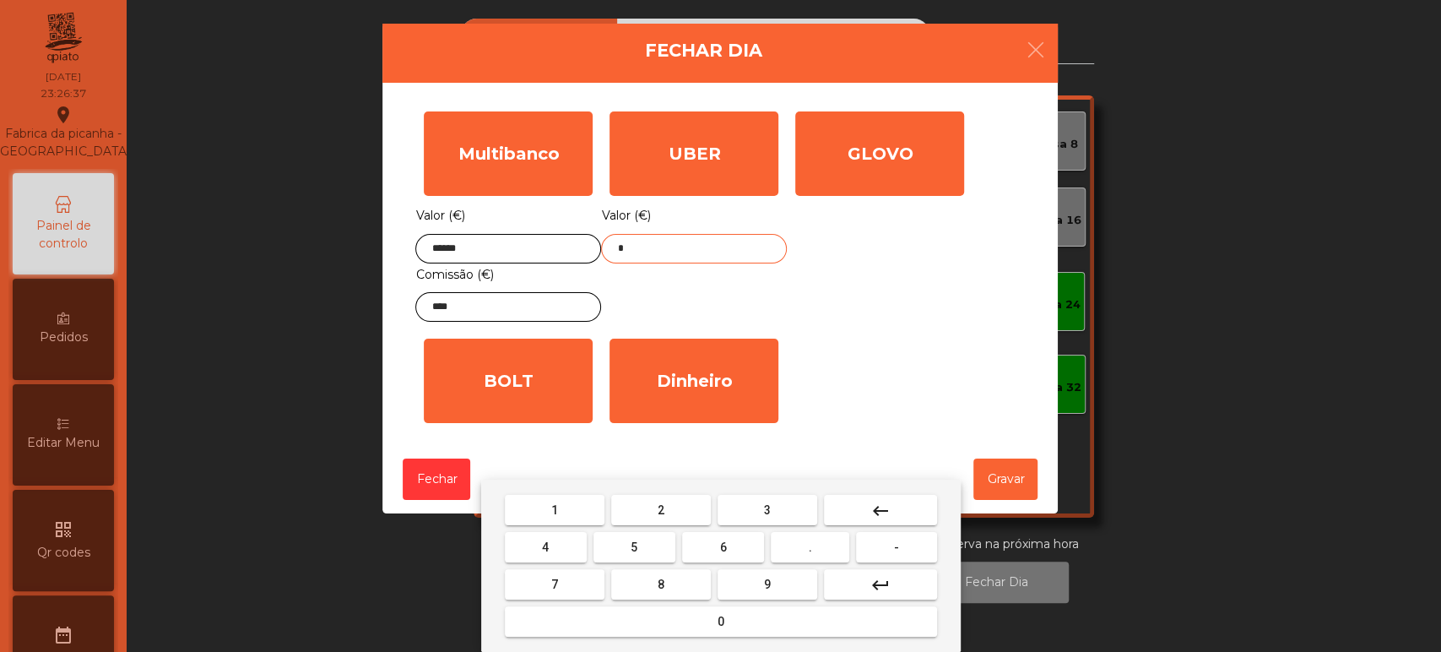
click at [881, 507] on mat-icon "keyboard_backspace" at bounding box center [880, 511] width 20 height 20
click at [554, 509] on span "1" at bounding box center [554, 510] width 7 height 14
click at [545, 547] on span "4" at bounding box center [545, 547] width 7 height 14
click at [819, 549] on button "." at bounding box center [810, 547] width 78 height 30
click at [723, 547] on span "6" at bounding box center [723, 547] width 7 height 14
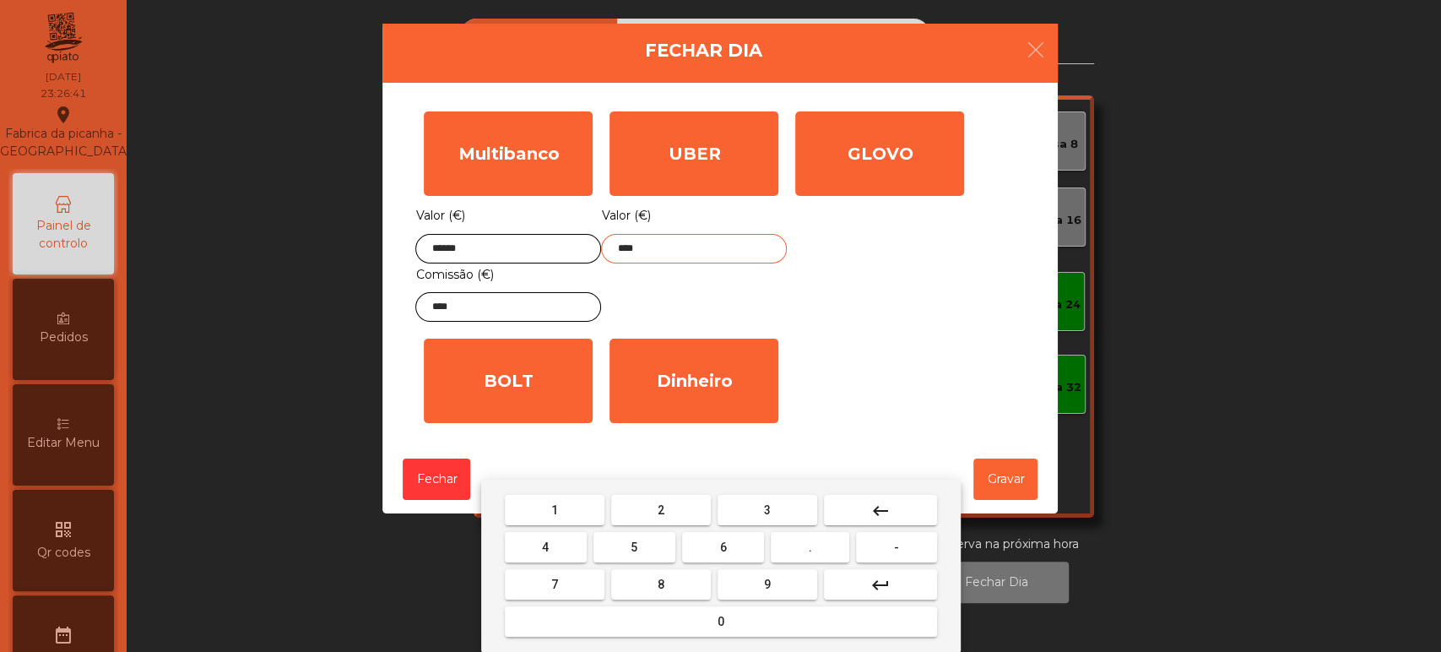
click at [675, 501] on button "2" at bounding box center [661, 510] width 100 height 30
type input "*****"
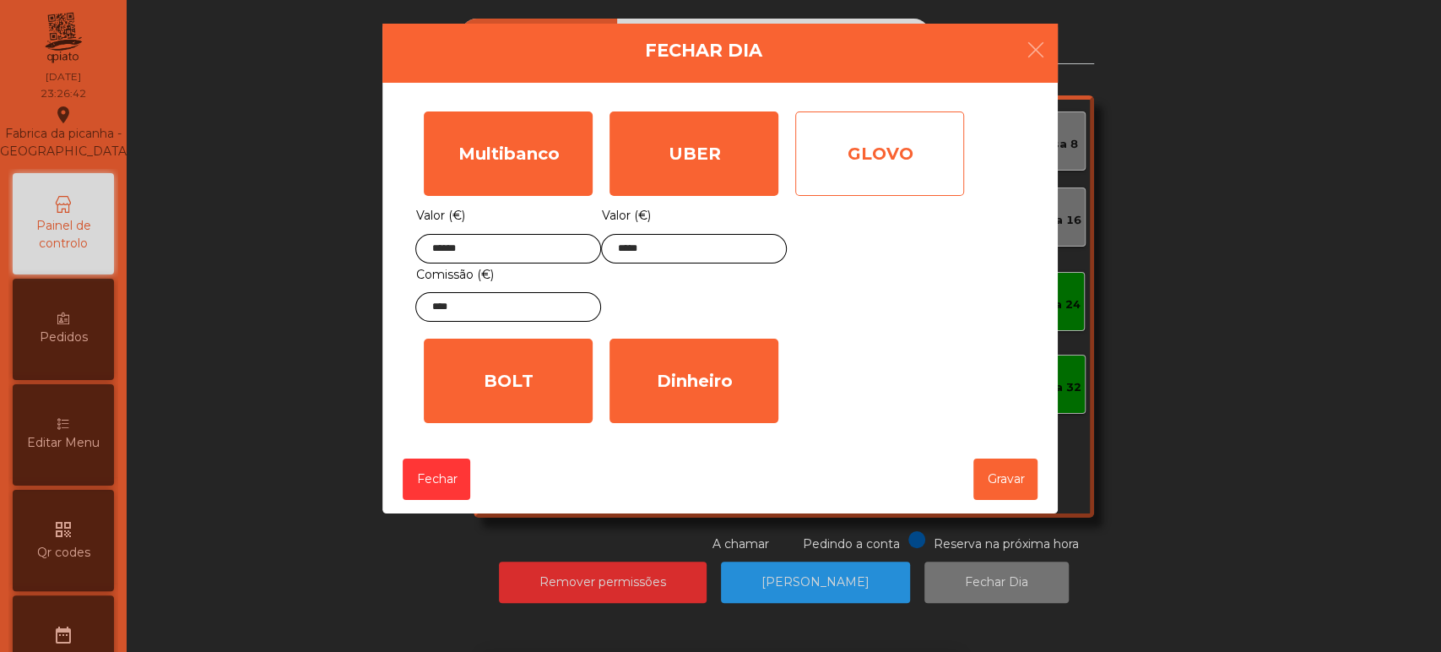
click at [844, 163] on div "GLOVO" at bounding box center [879, 153] width 169 height 84
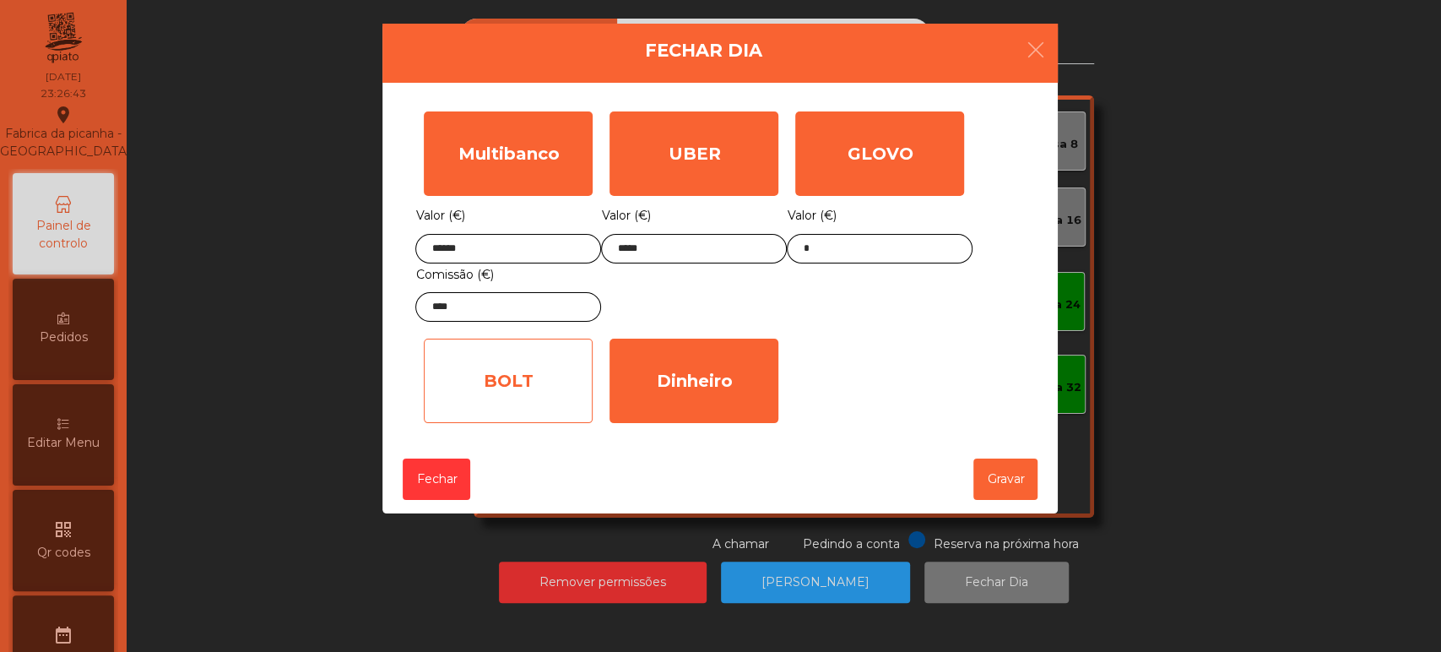
click at [505, 392] on div "BOLT" at bounding box center [508, 380] width 169 height 84
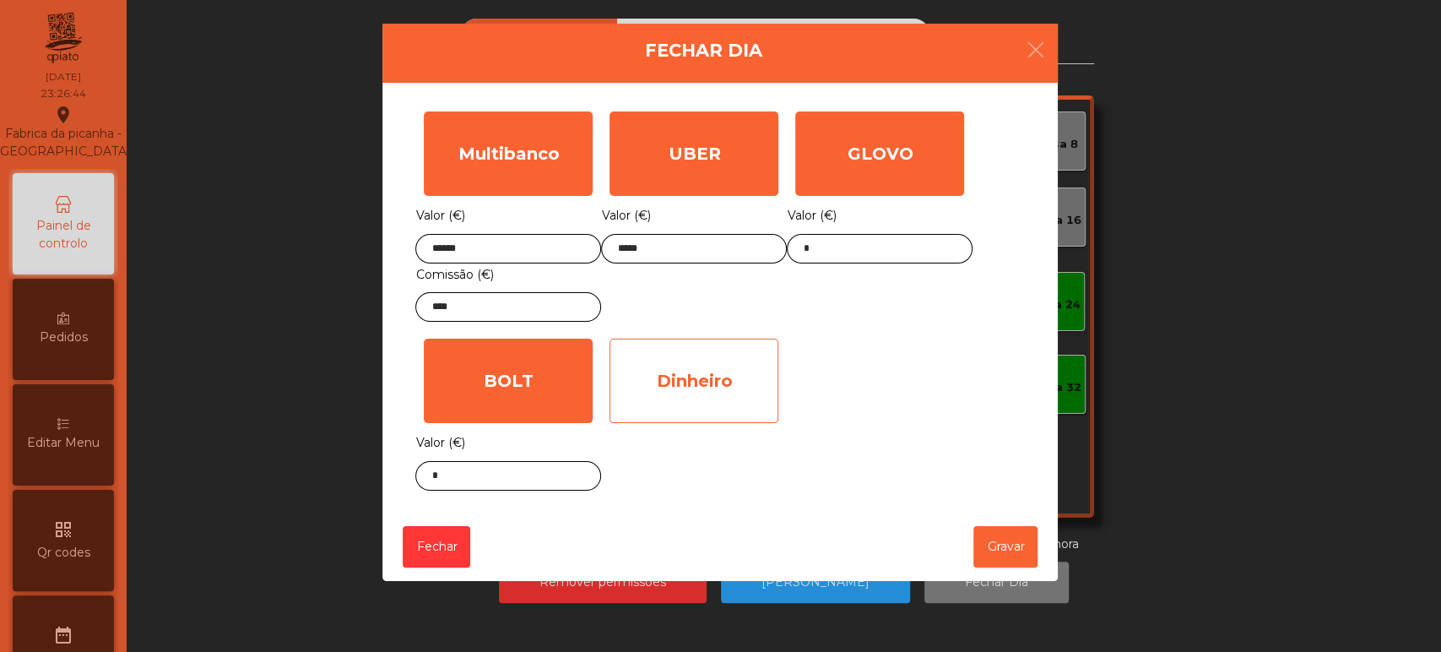
click at [687, 391] on div "Dinheiro" at bounding box center [693, 380] width 169 height 84
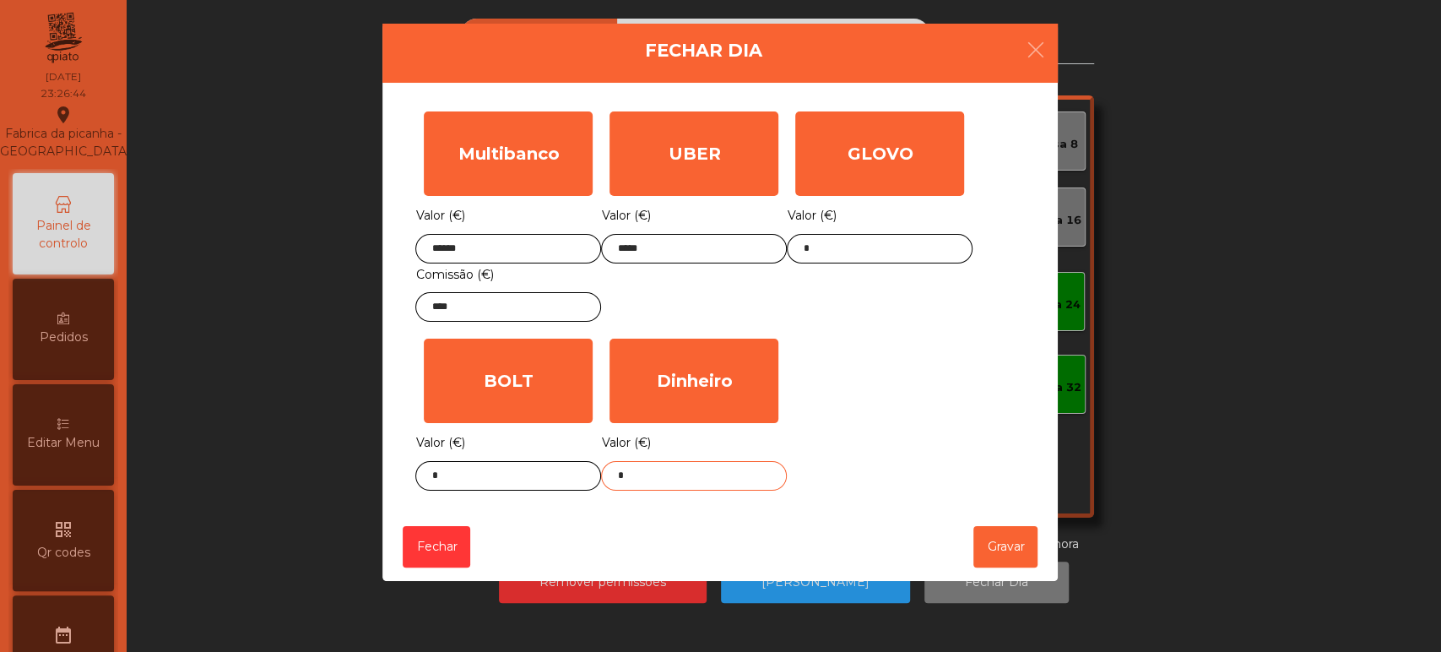
click at [721, 473] on input "*" at bounding box center [694, 476] width 186 height 30
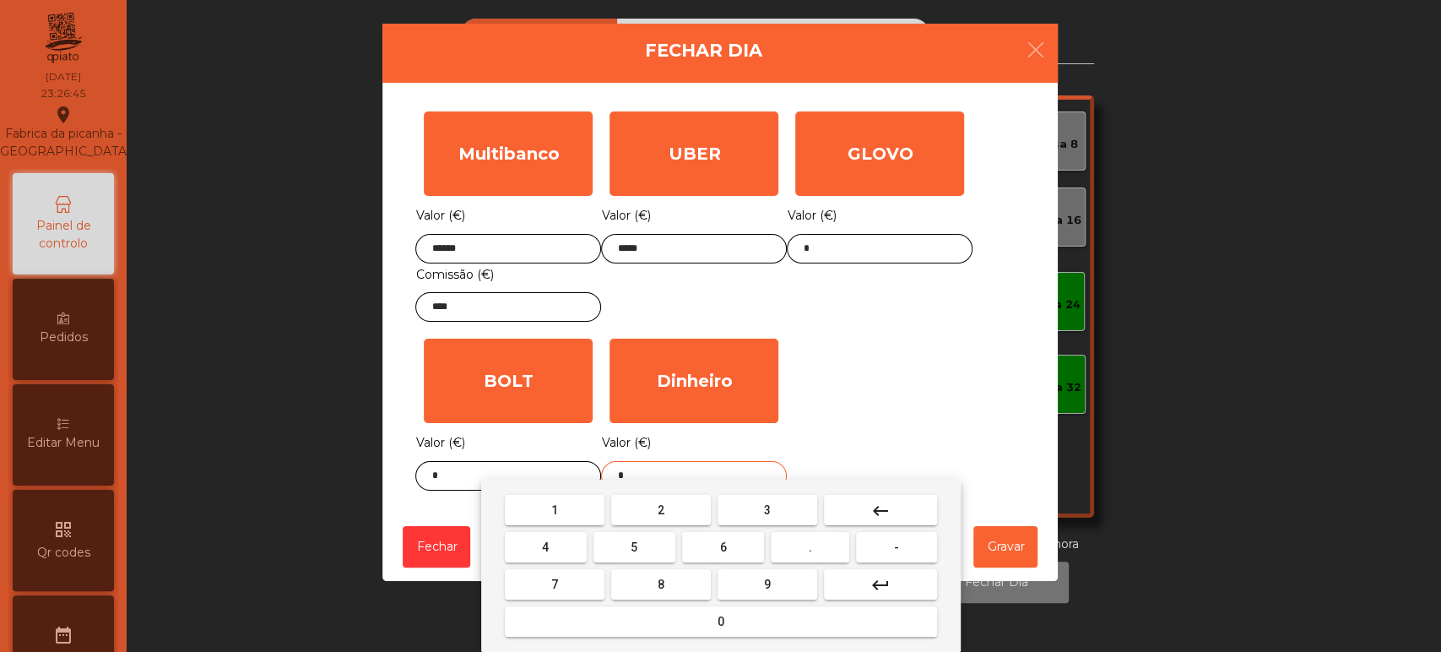
click at [895, 506] on button "keyboard_backspace" at bounding box center [880, 510] width 113 height 30
click at [658, 503] on span "2" at bounding box center [661, 510] width 7 height 14
click at [780, 575] on button "9" at bounding box center [767, 584] width 100 height 30
click at [810, 547] on span "." at bounding box center [810, 547] width 3 height 14
click at [676, 500] on button "2" at bounding box center [661, 510] width 100 height 30
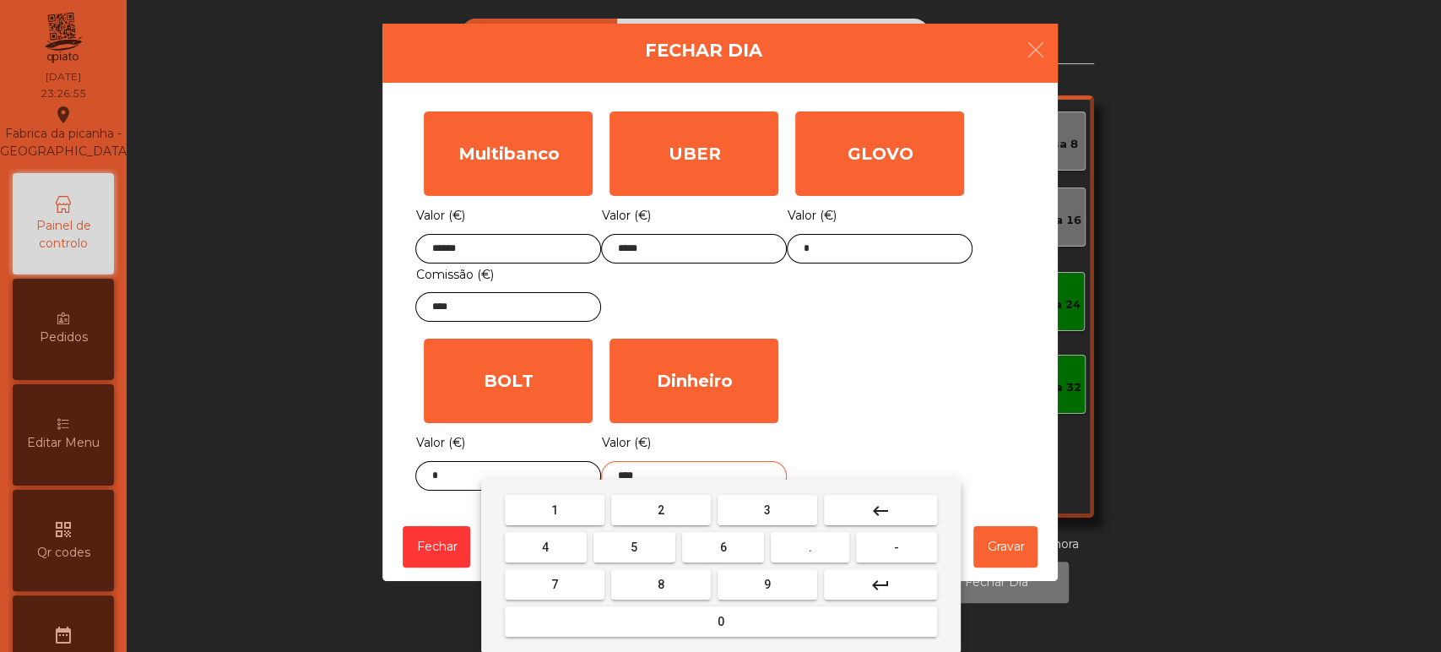
click at [711, 610] on button "0" at bounding box center [721, 621] width 432 height 30
type input "*****"
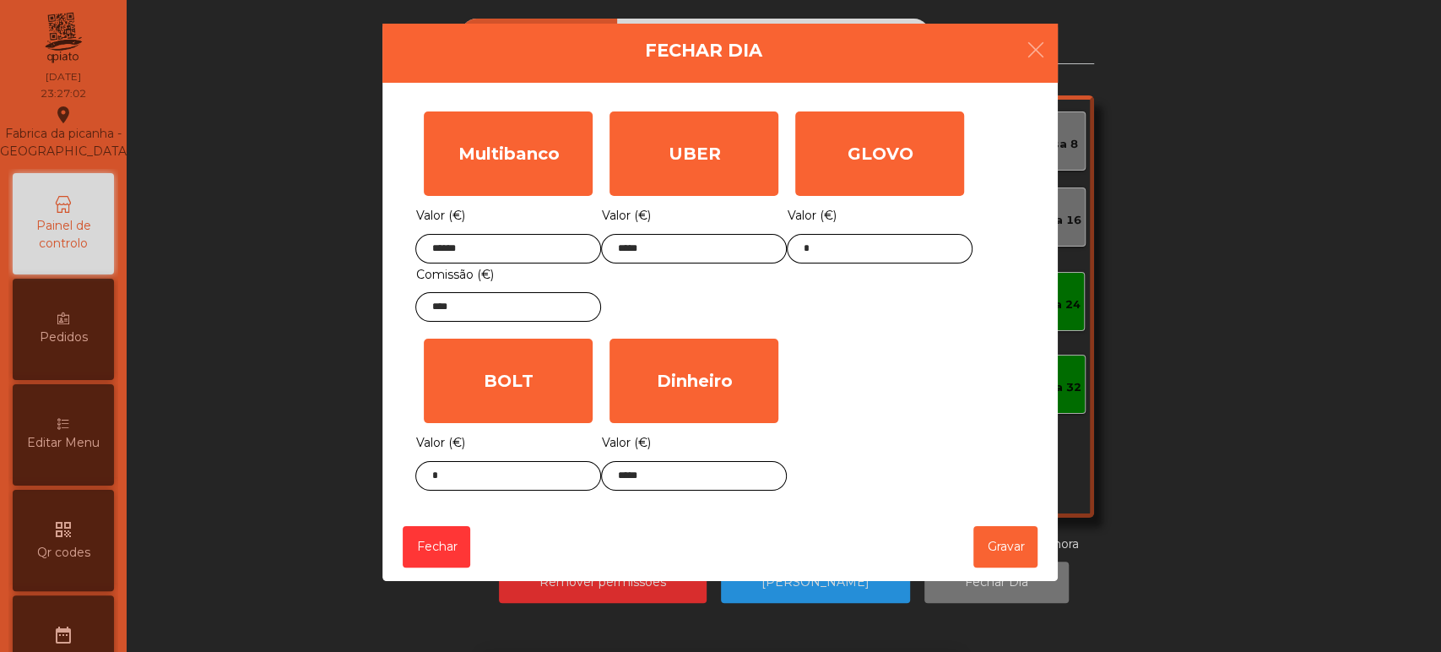
click at [930, 336] on div "Multibanco Valor (€) ****** Comissão (€) **** UBER Valor (€) ***** GLOVO Valor …" at bounding box center [719, 301] width 609 height 396
click at [1004, 545] on button "Gravar" at bounding box center [1005, 546] width 64 height 41
